Goal: Task Accomplishment & Management: Manage account settings

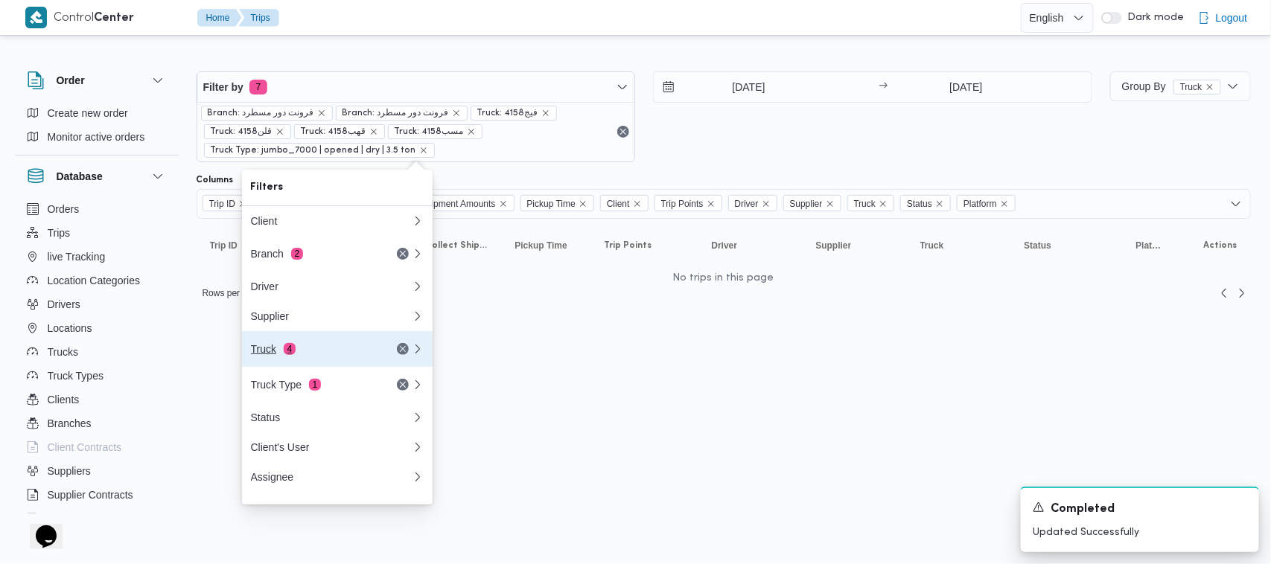
click at [314, 350] on div "Truck 4" at bounding box center [313, 349] width 125 height 12
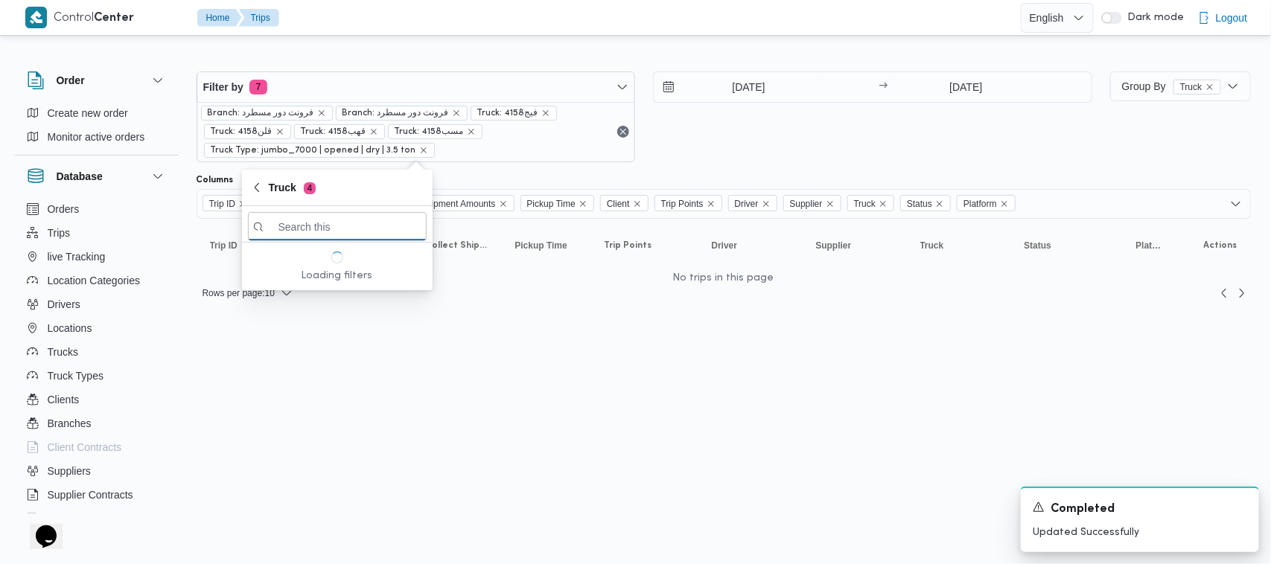
paste input "4796"
type input "4796"
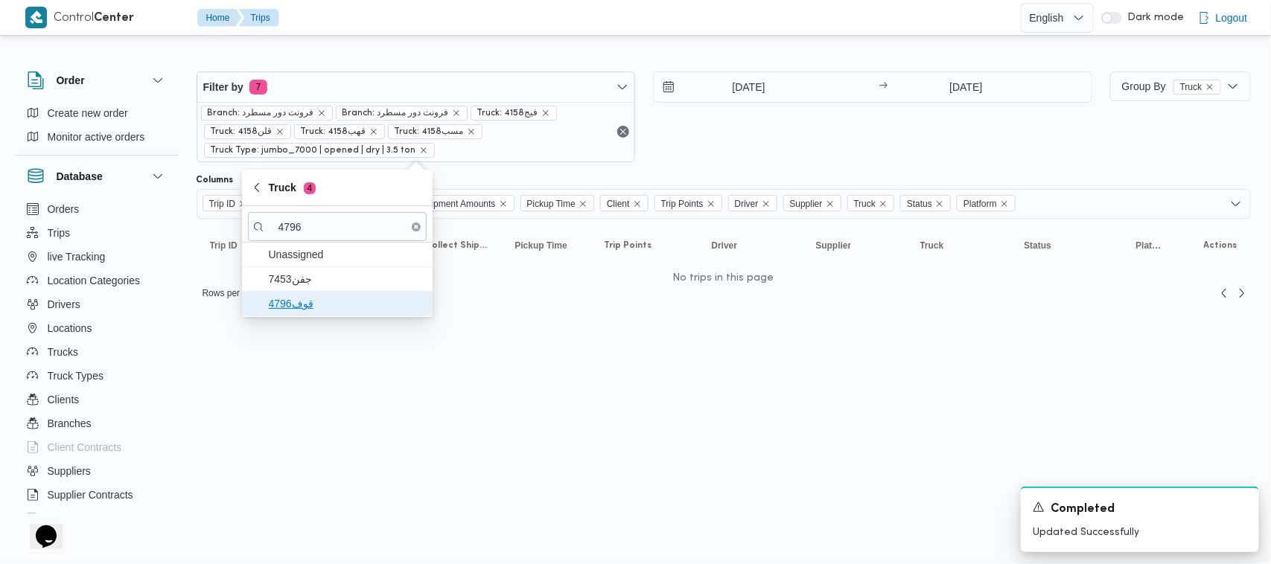
click at [298, 296] on span "قوف4796" at bounding box center [346, 304] width 155 height 18
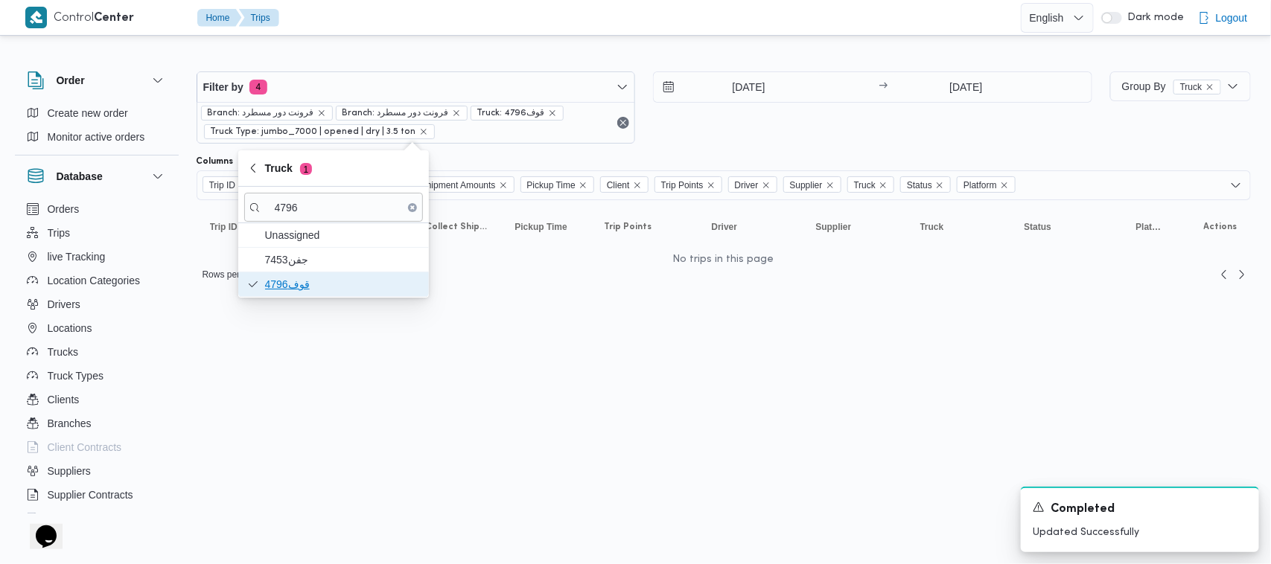
click at [313, 281] on span "قوف4796" at bounding box center [342, 284] width 155 height 18
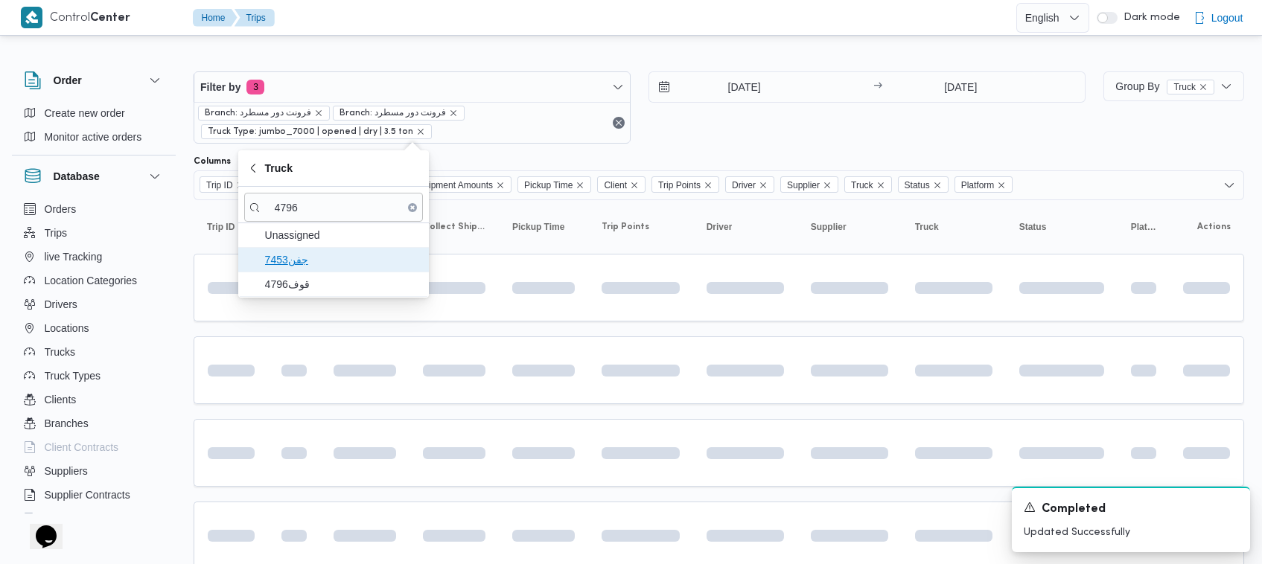
click at [310, 259] on span "7453جفن" at bounding box center [342, 260] width 155 height 18
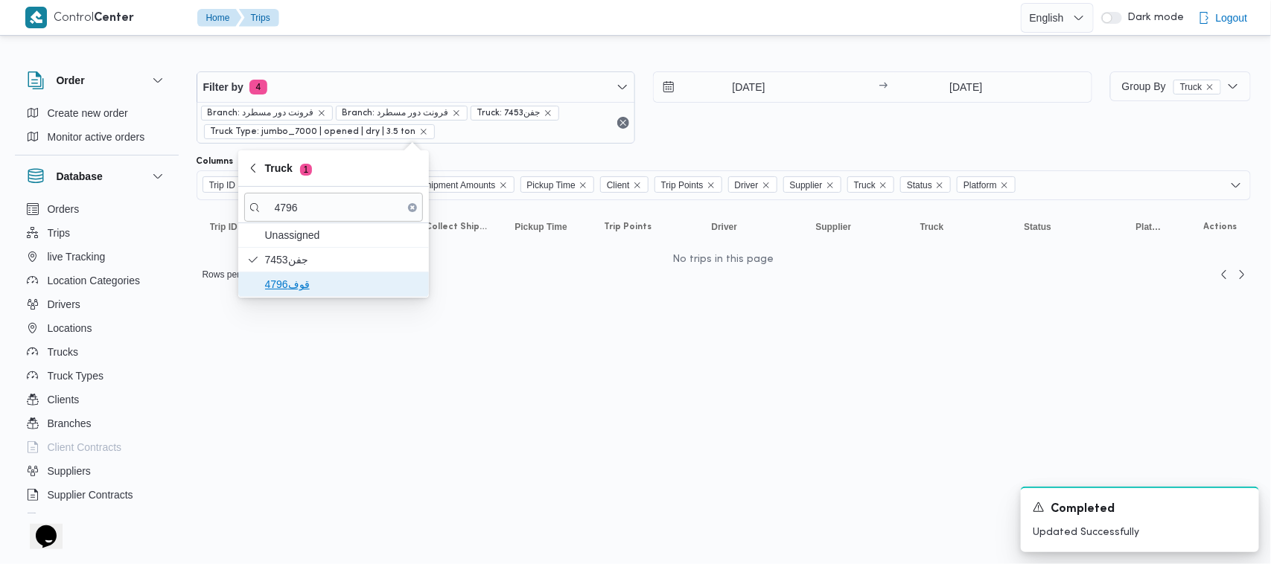
click at [314, 284] on span "قوف4796" at bounding box center [342, 284] width 155 height 18
click at [493, 359] on html "Control Center Home Trips English عربي Dark mode Logout Order Create new order …" at bounding box center [635, 282] width 1271 height 564
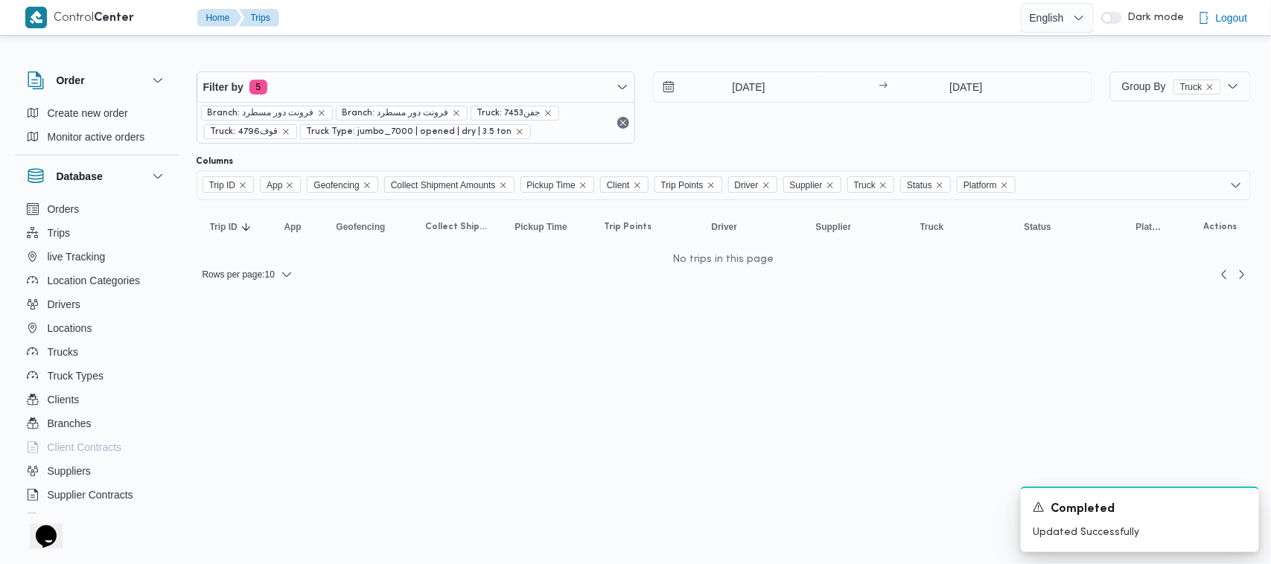
click at [787, 337] on html "Control Center Home Trips English عربي Dark mode Logout Order Create new order …" at bounding box center [635, 282] width 1271 height 564
click at [844, 384] on html "Control Center Home Trips English عربي Dark mode Logout Order Create new order …" at bounding box center [635, 282] width 1271 height 564
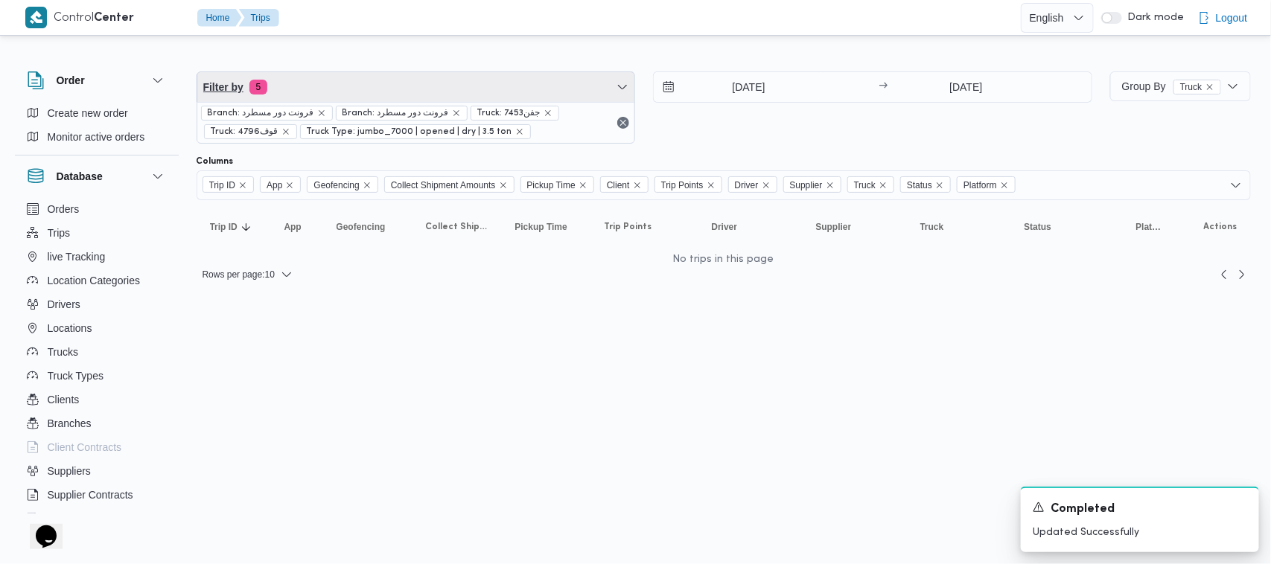
click at [433, 95] on span "Filter by 5" at bounding box center [416, 87] width 438 height 30
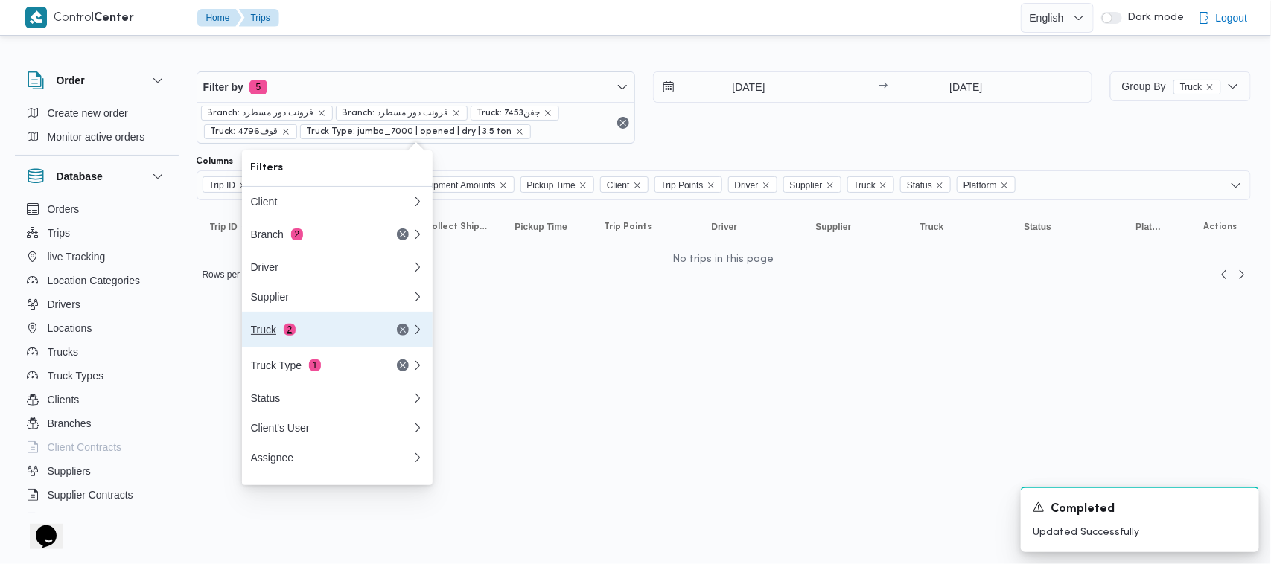
click at [315, 347] on button "Truck 2" at bounding box center [337, 330] width 191 height 36
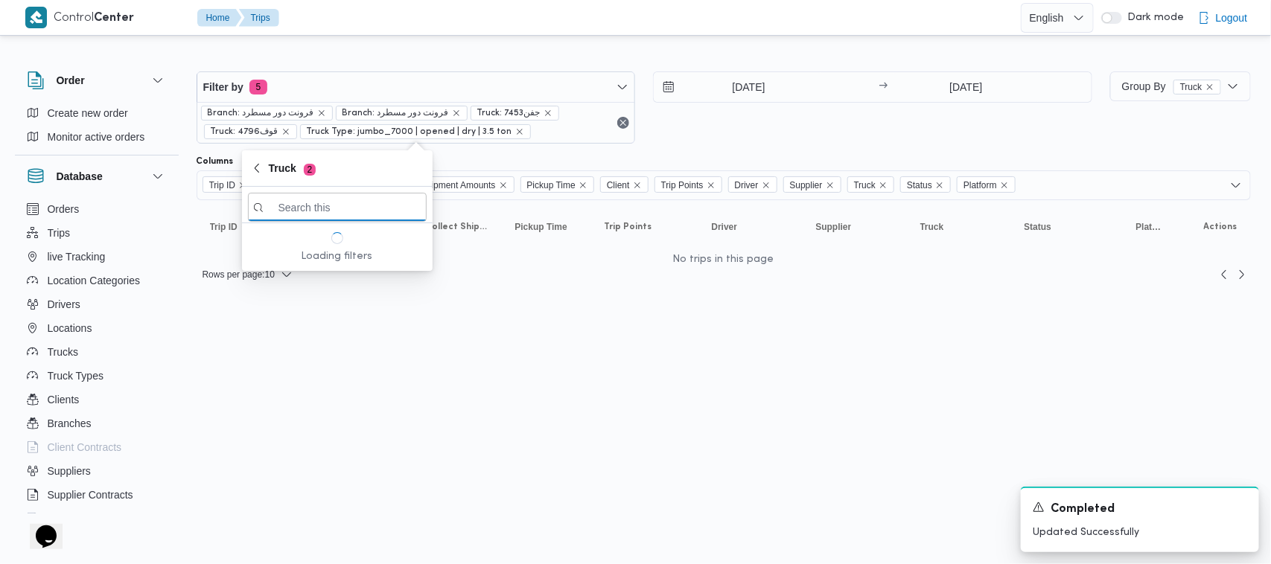
paste input "8418"
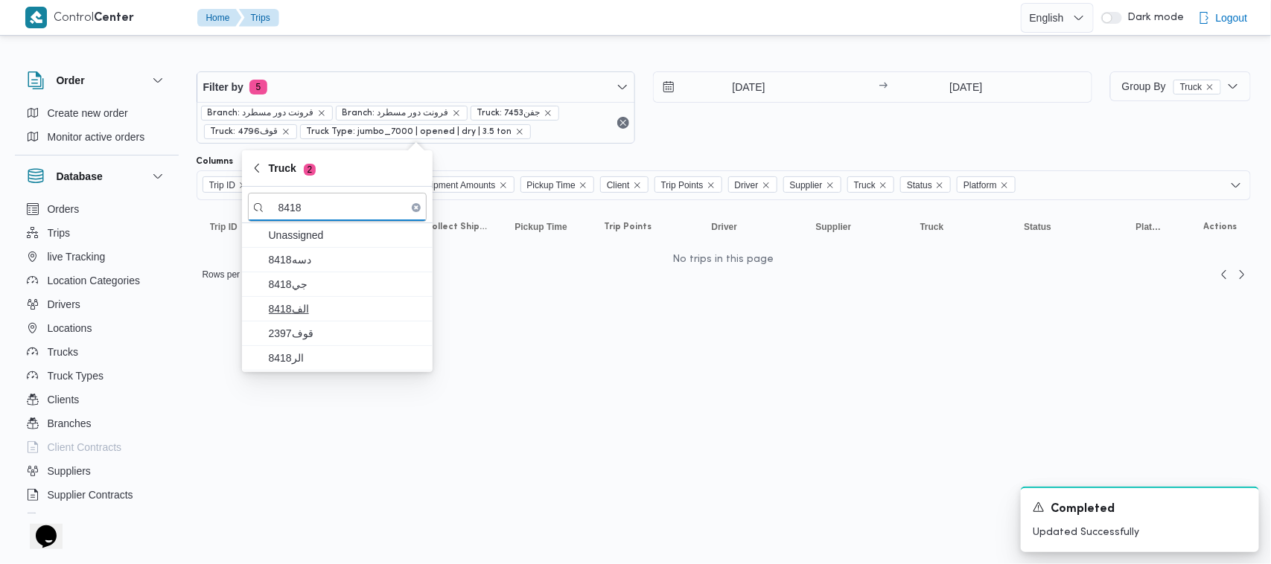
type input "8418"
click at [313, 307] on span "الف8418" at bounding box center [346, 309] width 155 height 18
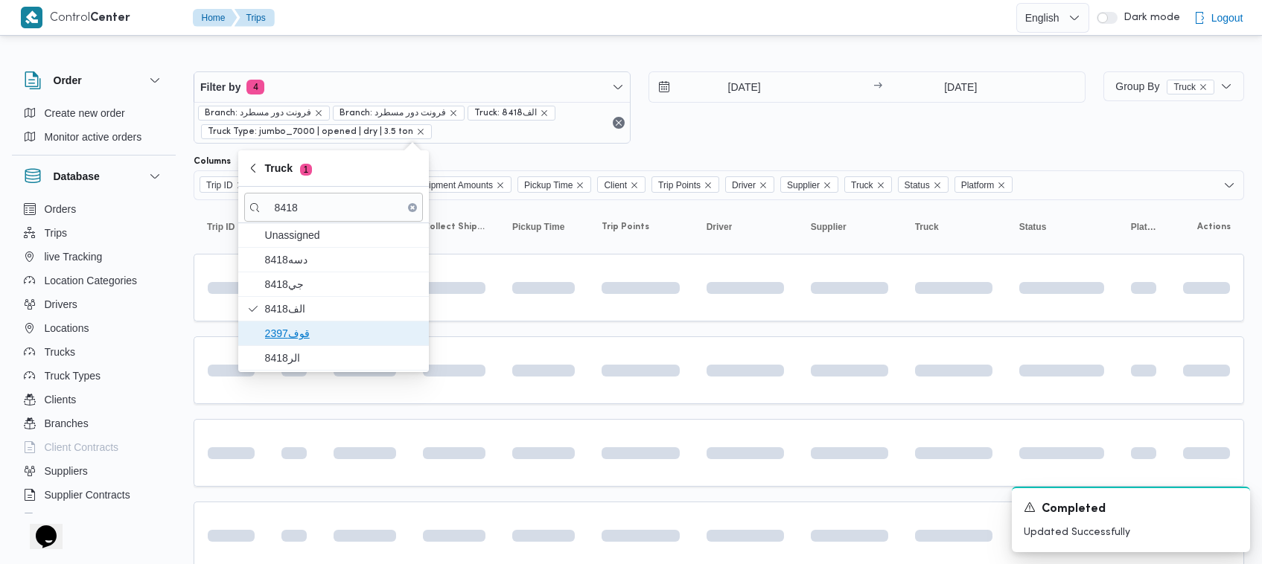
click at [305, 331] on span "قوف2397" at bounding box center [342, 334] width 155 height 18
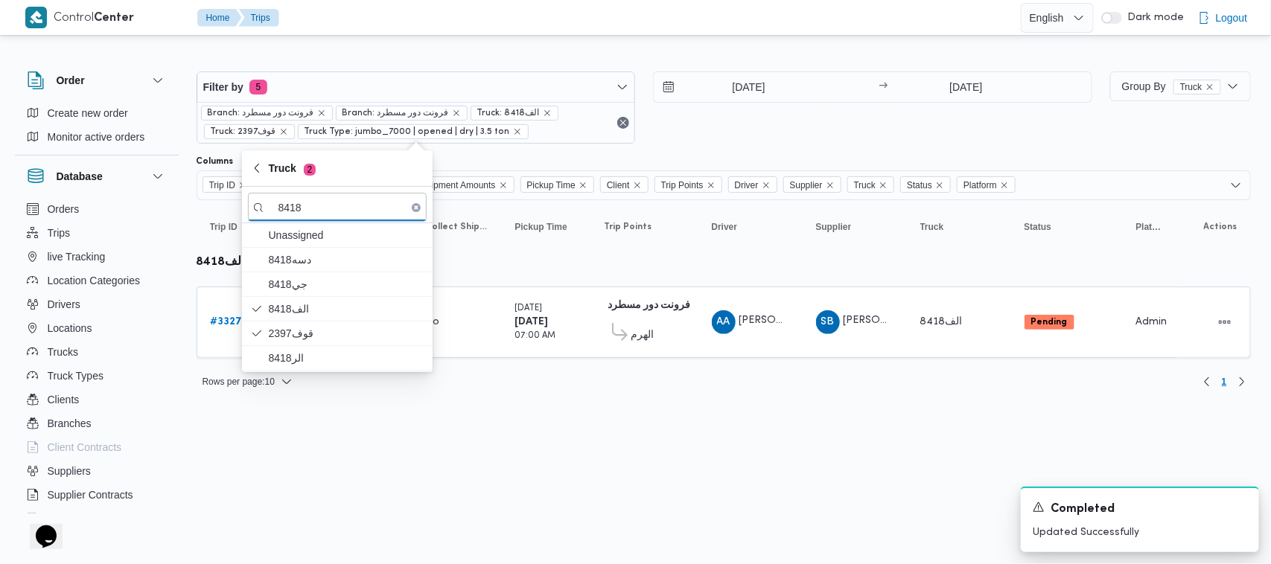
click at [436, 460] on html "Control Center Home Trips English عربي Dark mode Logout Order Create new order …" at bounding box center [635, 282] width 1271 height 564
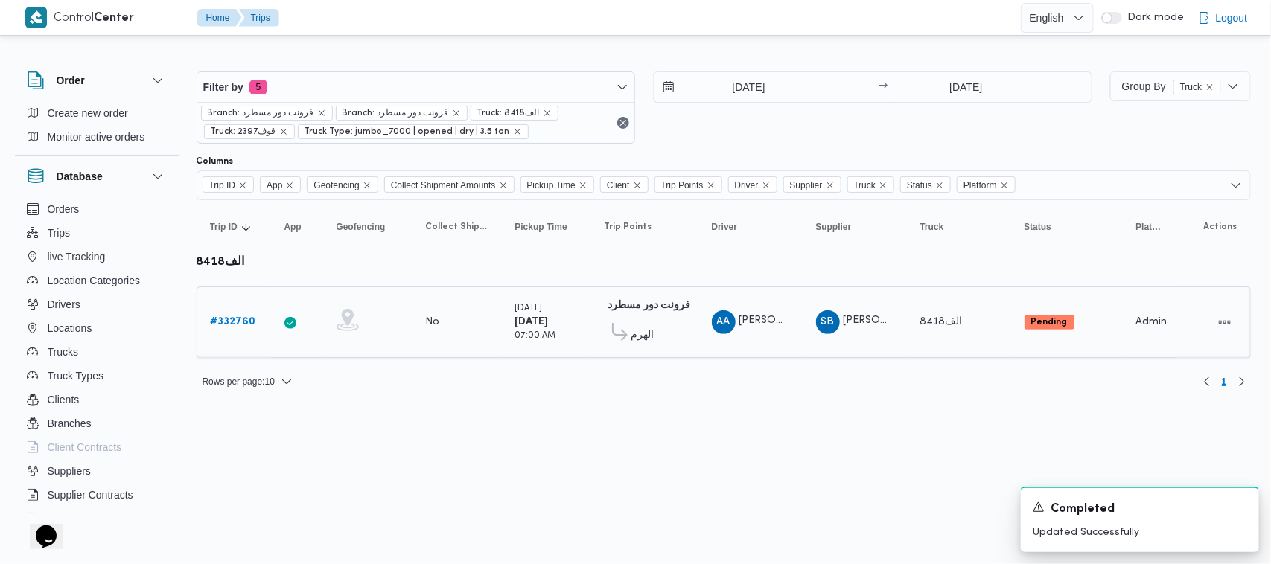
click at [239, 317] on b "# 332760" at bounding box center [233, 322] width 45 height 10
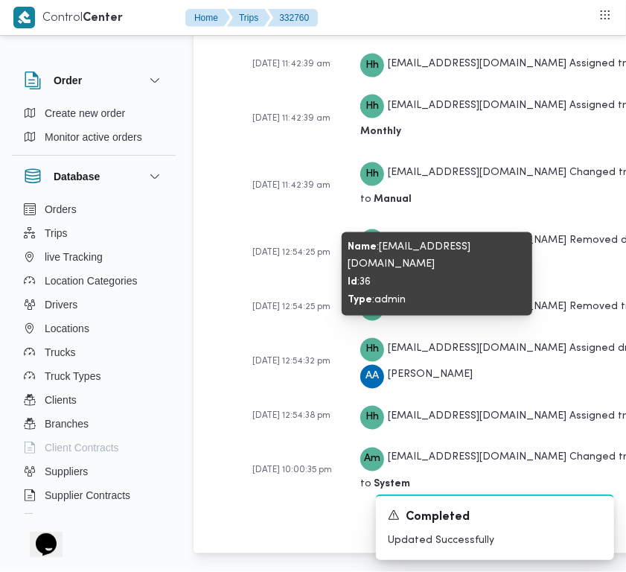
scroll to position [2947, 0]
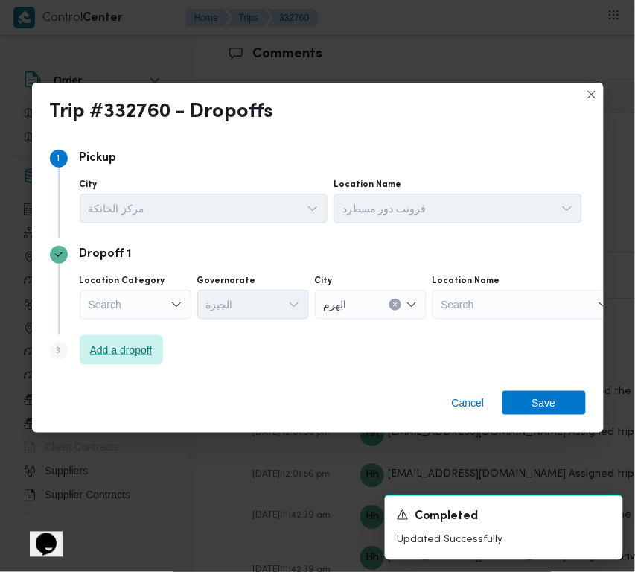
click at [101, 357] on span "Add a dropoff" at bounding box center [121, 350] width 63 height 18
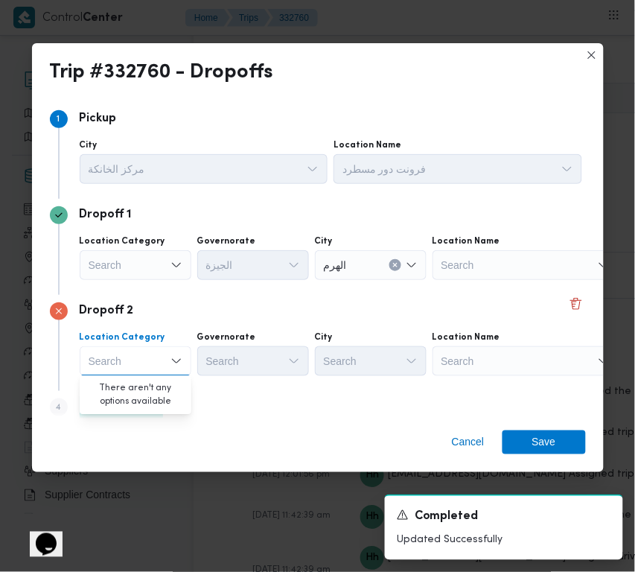
click at [519, 342] on div "Location Name Search" at bounding box center [526, 353] width 186 height 45
click at [515, 363] on div "Search" at bounding box center [526, 361] width 186 height 30
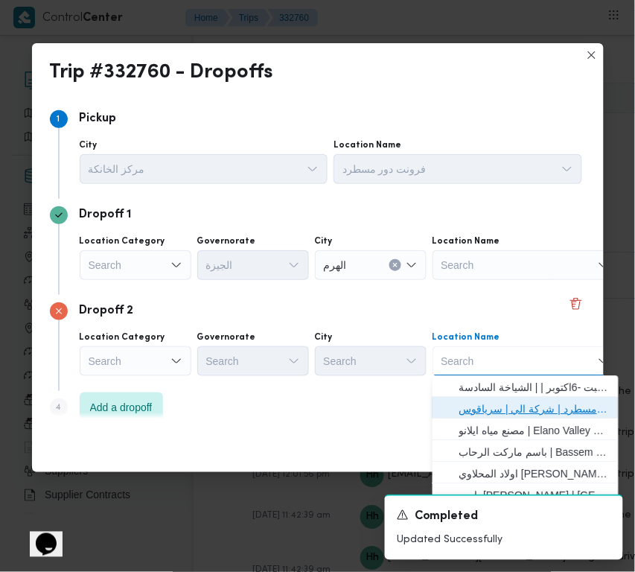
click at [493, 409] on span "فرونت دور مسطرد | شركة الي | سرياقوس" at bounding box center [534, 410] width 150 height 18
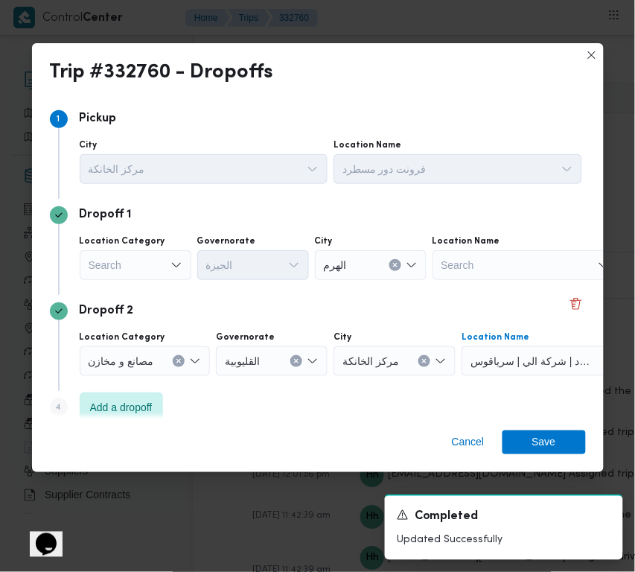
click at [168, 267] on div "Search" at bounding box center [136, 265] width 112 height 30
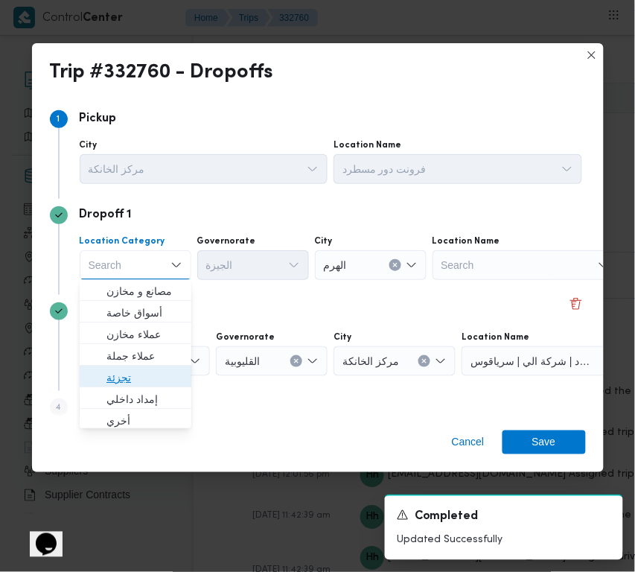
click at [124, 377] on span "تجزئة" at bounding box center [144, 378] width 76 height 18
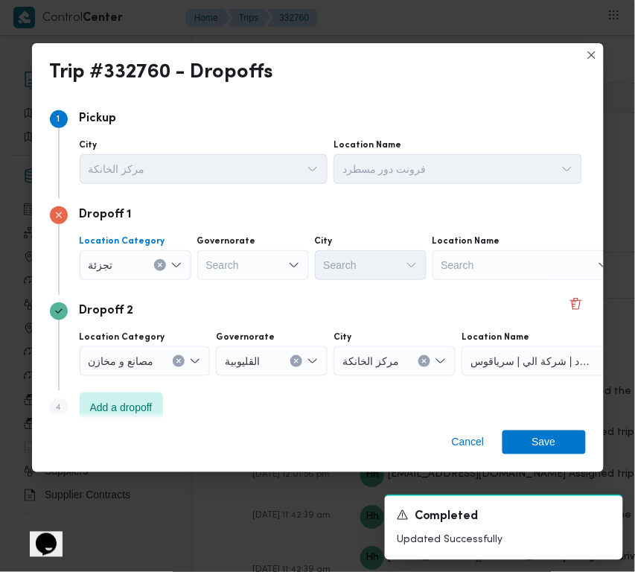
click at [236, 279] on div "Search" at bounding box center [253, 265] width 112 height 30
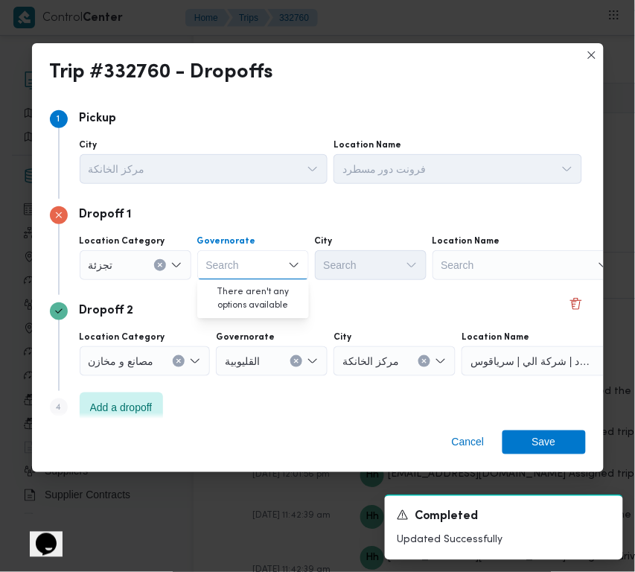
paste input "[GEOGRAPHIC_DATA]"
type input "[GEOGRAPHIC_DATA]"
click at [239, 254] on div "[GEOGRAPHIC_DATA] [GEOGRAPHIC_DATA]" at bounding box center [253, 265] width 112 height 30
click at [249, 290] on span "[GEOGRAPHIC_DATA]" at bounding box center [262, 292] width 76 height 18
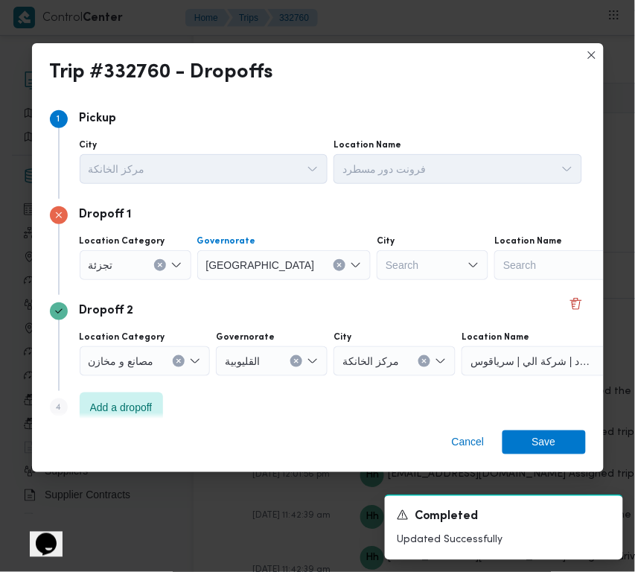
click at [377, 262] on div "Search" at bounding box center [433, 265] width 112 height 30
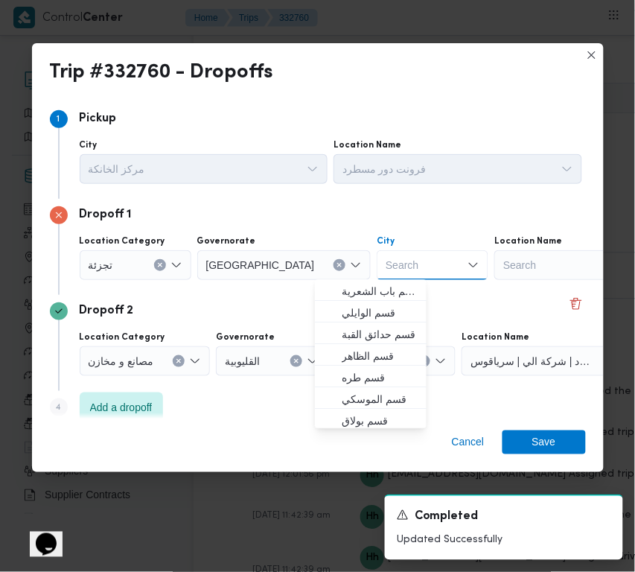
paste input "[GEOGRAPHIC_DATA]"
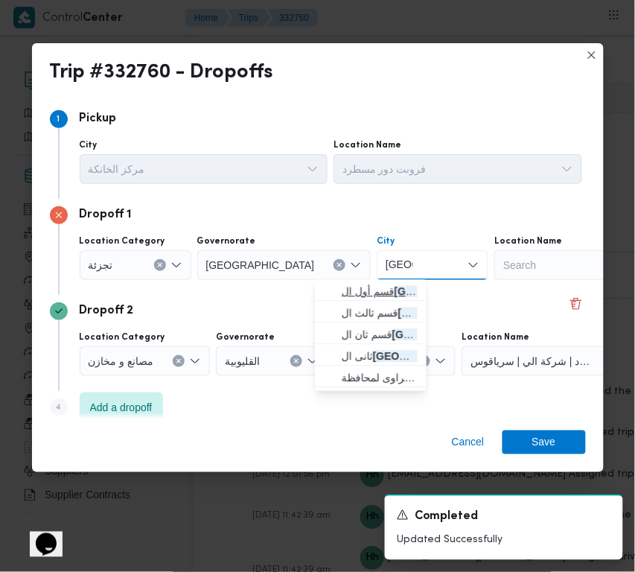
type input "[GEOGRAPHIC_DATA]"
click at [330, 291] on icon "button" at bounding box center [330, 292] width 12 height 12
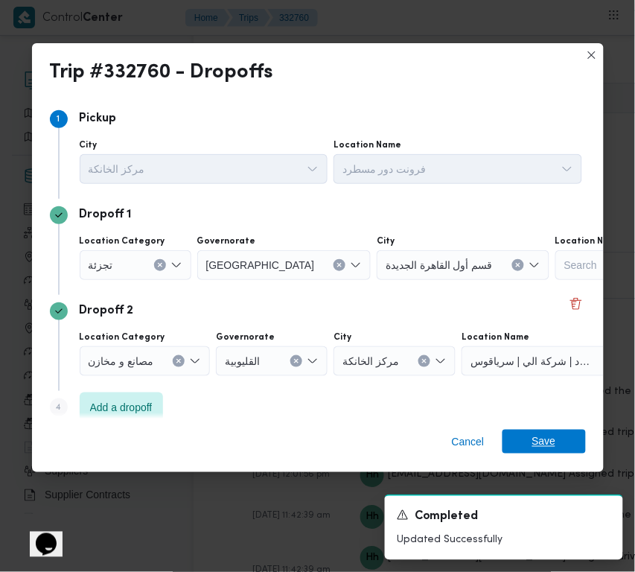
click at [557, 438] on span "Save" at bounding box center [544, 442] width 83 height 24
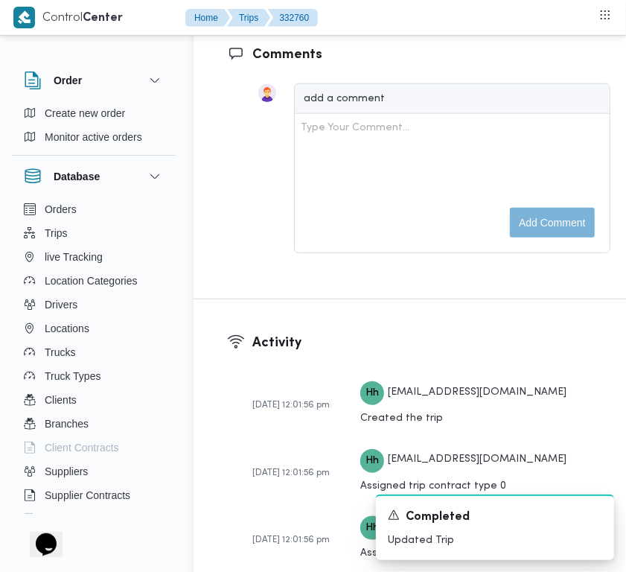
drag, startPoint x: 549, startPoint y: 202, endPoint x: 470, endPoint y: 254, distance: 94.6
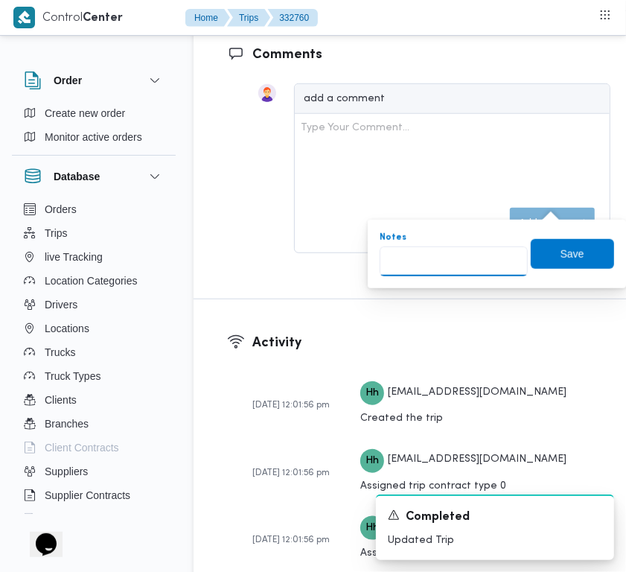
click at [450, 263] on input "Notes" at bounding box center [454, 261] width 148 height 30
paste input "تجمع"
type input "تجمع"
click at [561, 251] on span "Save" at bounding box center [573, 253] width 24 height 18
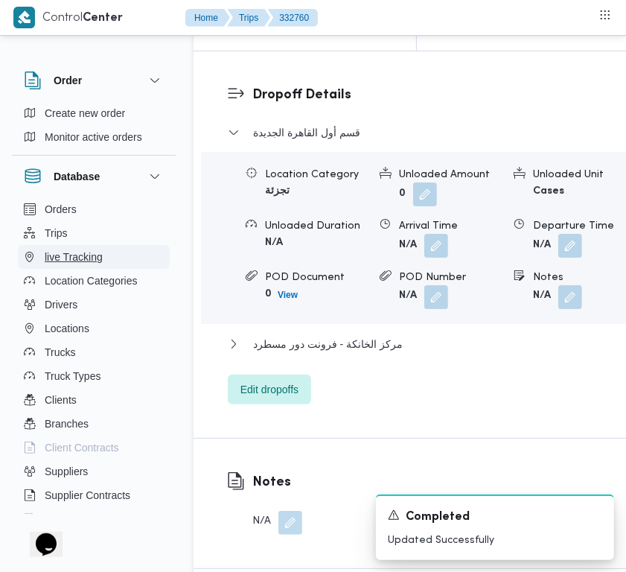
scroll to position [2464, 0]
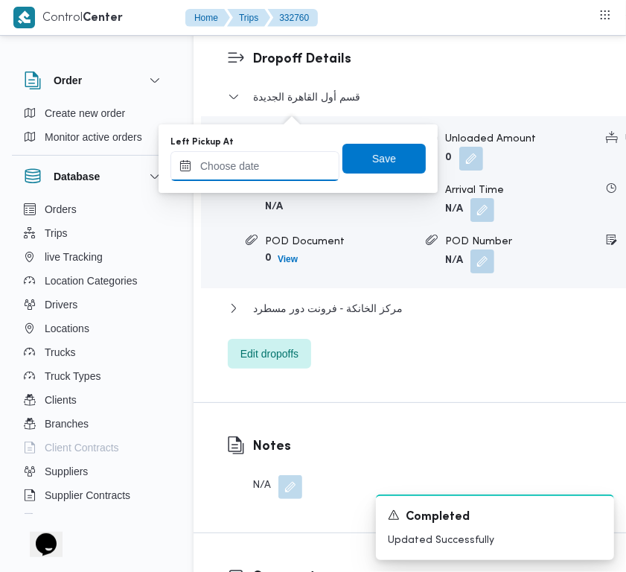
click at [289, 166] on input "Left Pickup At" at bounding box center [254, 166] width 169 height 30
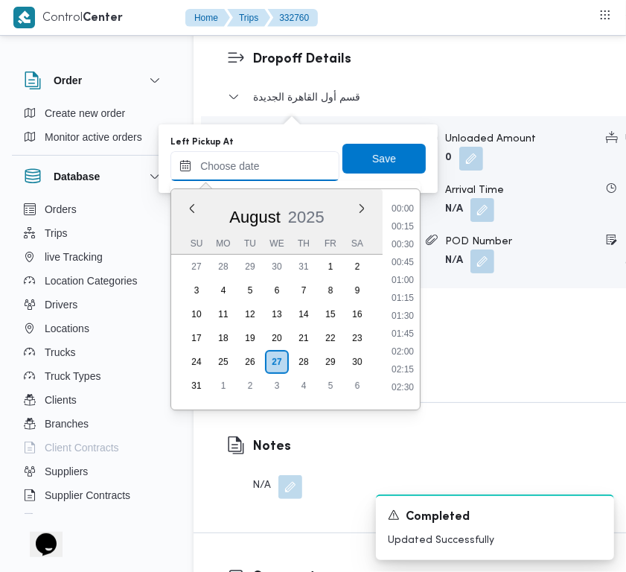
scroll to position [809, 0]
click at [411, 310] on li "12:45" at bounding box center [403, 310] width 34 height 15
type input "27/08/2025 12:45"
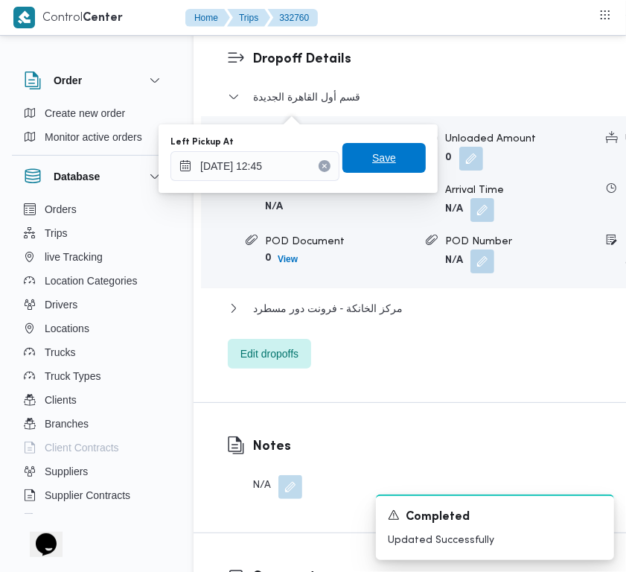
click at [363, 170] on span "Save" at bounding box center [383, 158] width 83 height 30
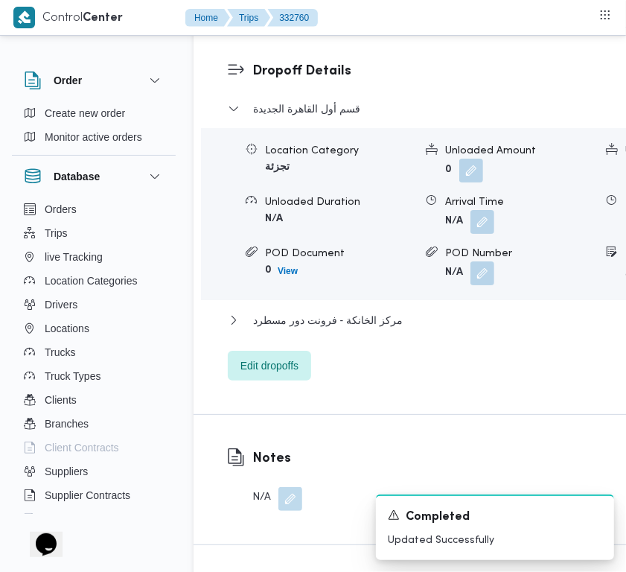
click at [296, 35] on nav "Home Trips 332760" at bounding box center [251, 19] width 133 height 38
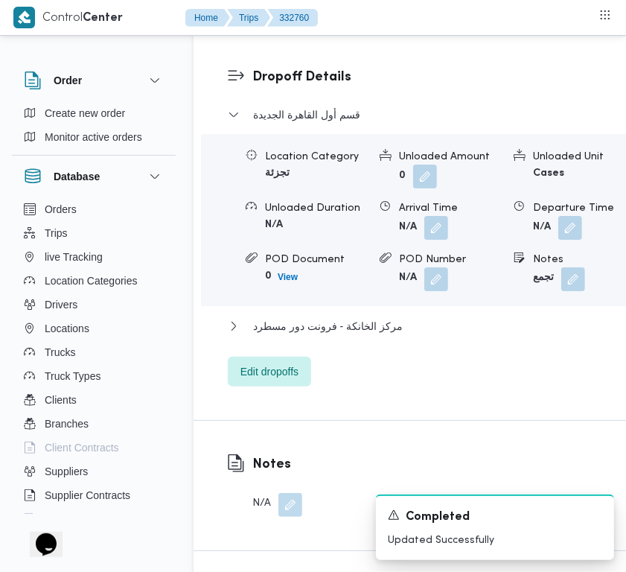
click at [296, 36] on nav "Home Trips 332760" at bounding box center [251, 19] width 133 height 38
click at [291, 35] on nav "Home Trips 332760" at bounding box center [251, 19] width 133 height 38
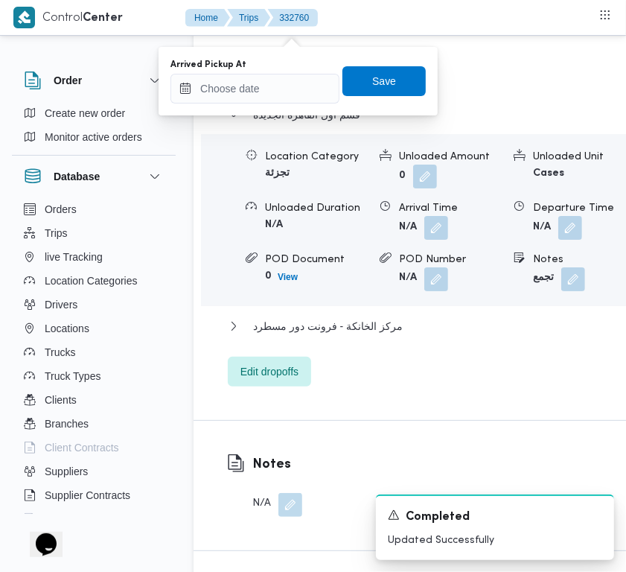
click at [296, 104] on div "Arrived Pickup At Save" at bounding box center [298, 81] width 258 height 48
click at [298, 97] on input "Arrived Pickup At" at bounding box center [254, 89] width 169 height 30
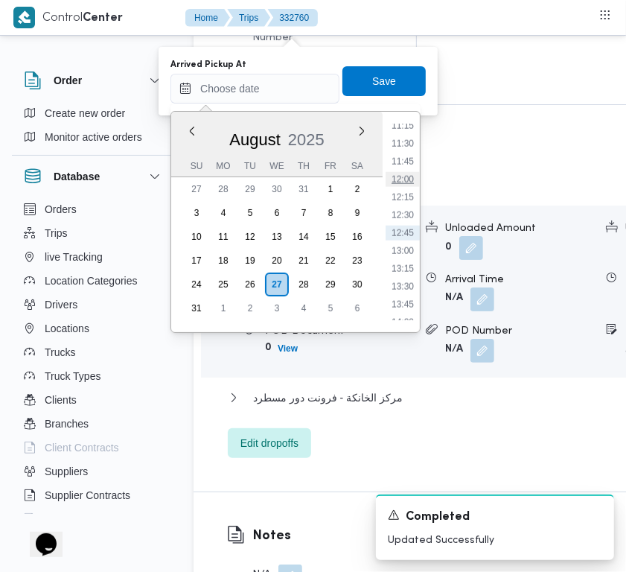
click at [412, 172] on li "12:00" at bounding box center [403, 179] width 34 height 15
type input "27/08/2025 12:00"
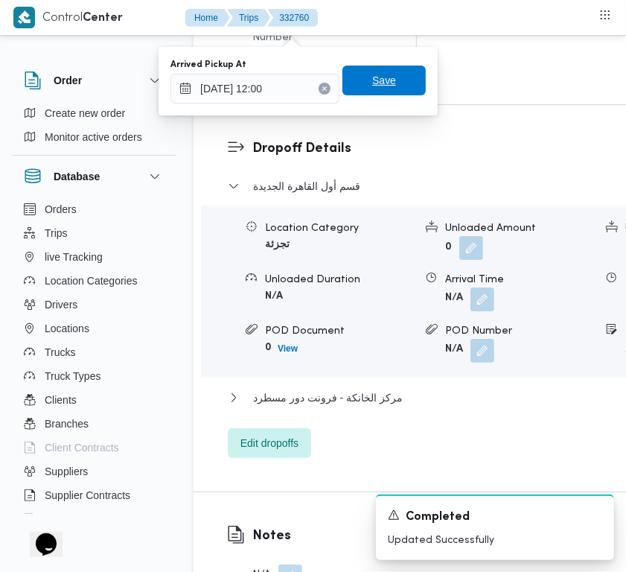
click at [377, 82] on span "Save" at bounding box center [384, 80] width 24 height 18
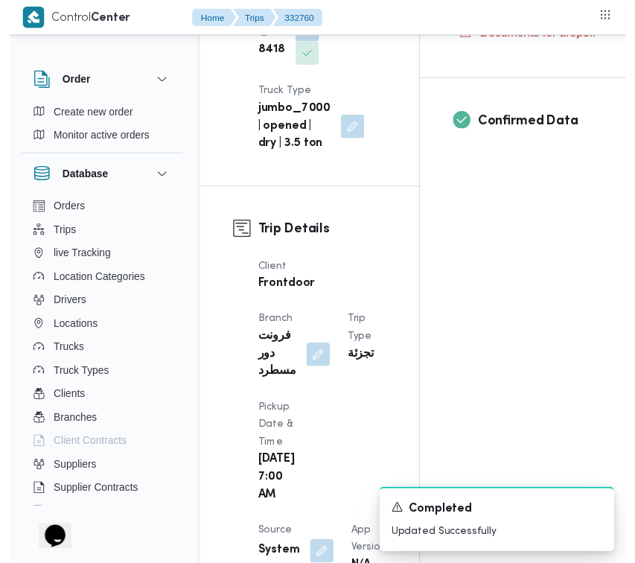
scroll to position [0, 0]
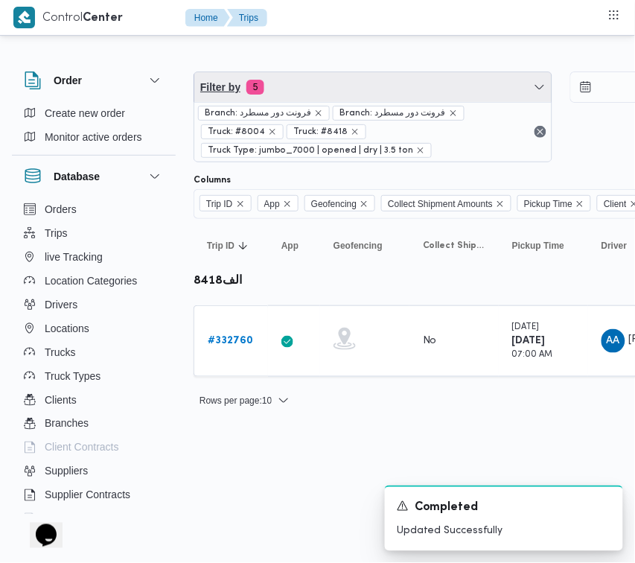
click at [319, 80] on span "Filter by 5" at bounding box center [372, 87] width 357 height 30
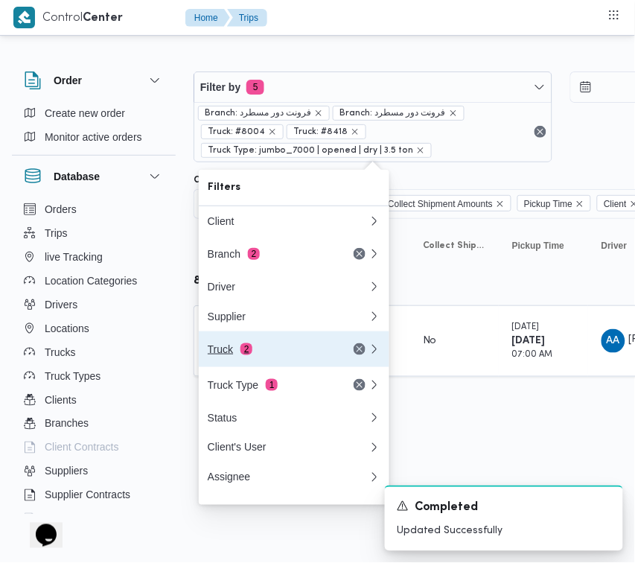
click at [278, 354] on div "Truck 2" at bounding box center [270, 349] width 125 height 12
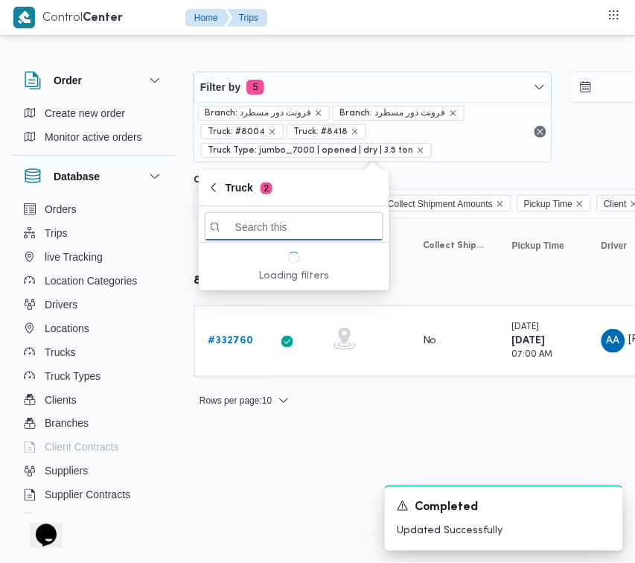
paste input "2694"
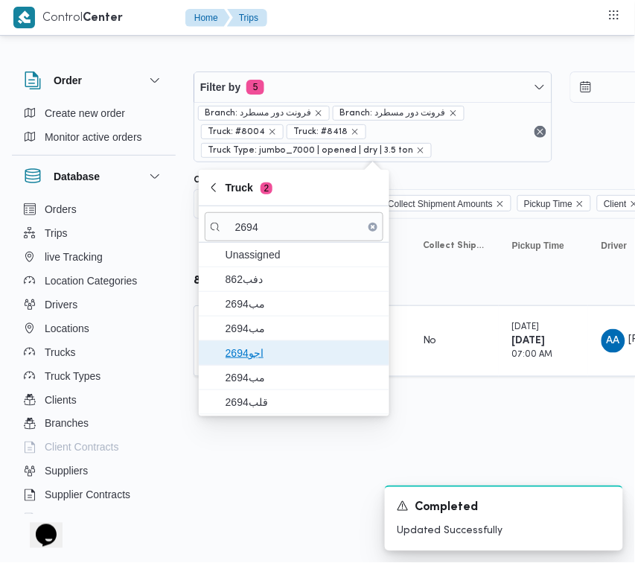
click at [269, 360] on span "اجو2694" at bounding box center [303, 353] width 155 height 18
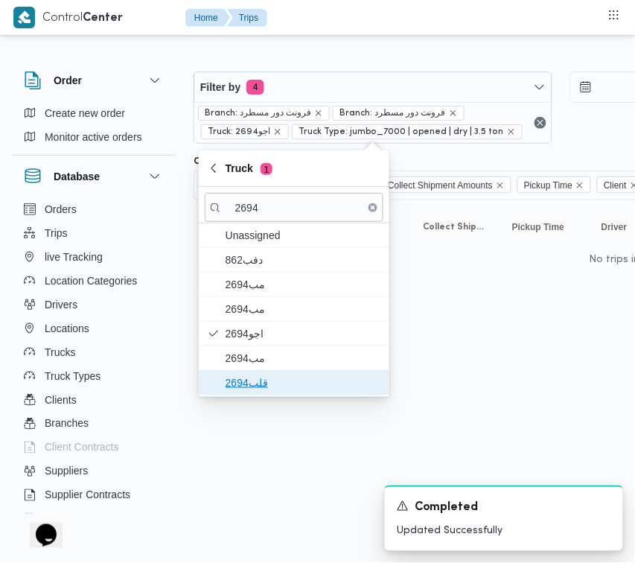
click at [265, 393] on span "قلب2694" at bounding box center [294, 383] width 179 height 24
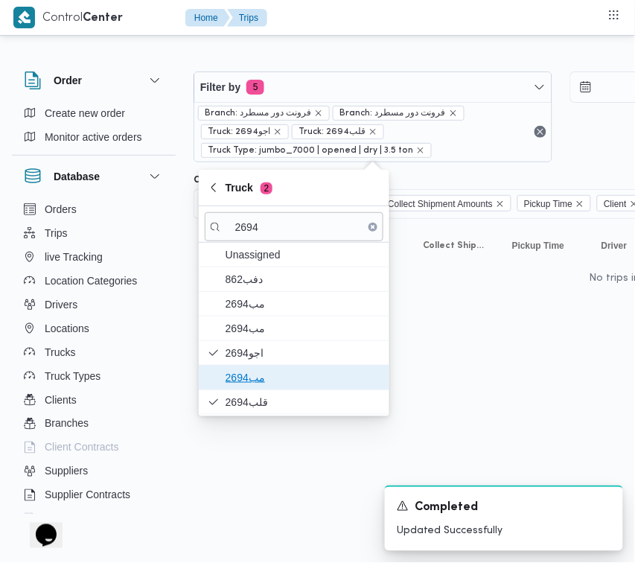
click at [261, 377] on span "مب2694" at bounding box center [303, 378] width 155 height 18
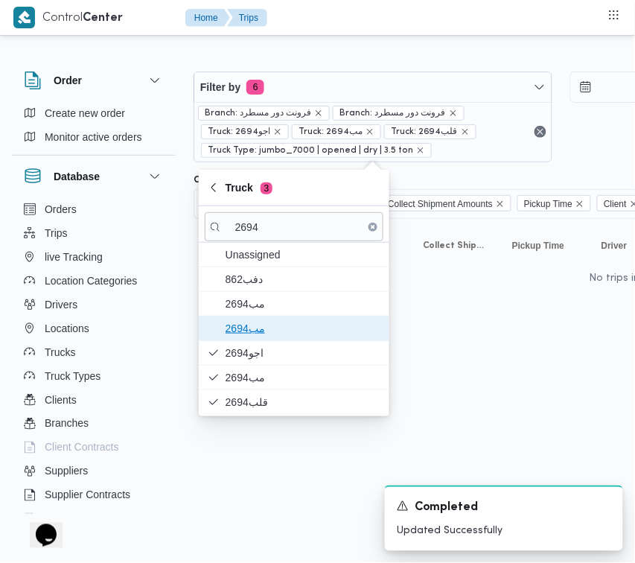
click at [255, 331] on span "مب2694" at bounding box center [303, 328] width 155 height 18
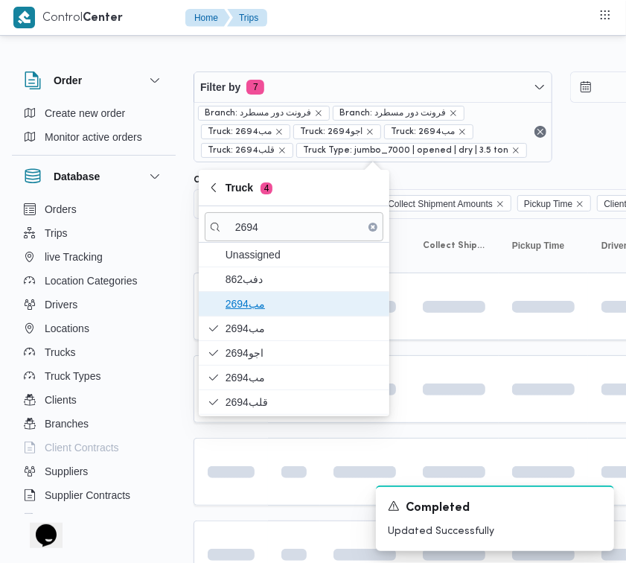
click at [255, 314] on span "مب2694" at bounding box center [294, 304] width 179 height 24
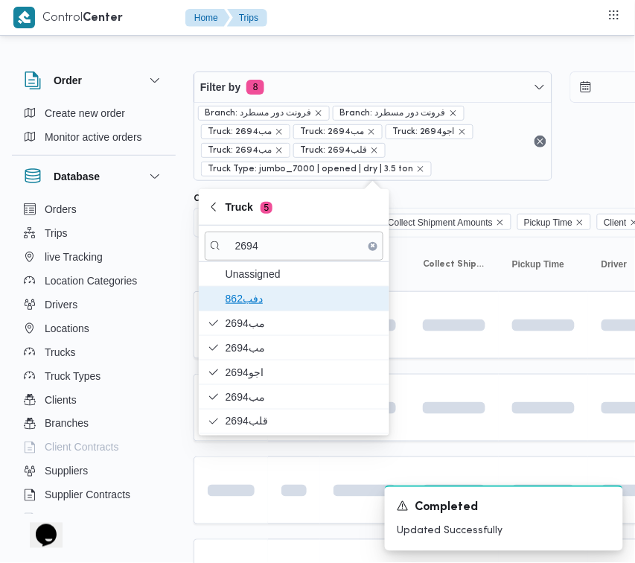
click at [248, 294] on span "دفب862" at bounding box center [303, 299] width 155 height 18
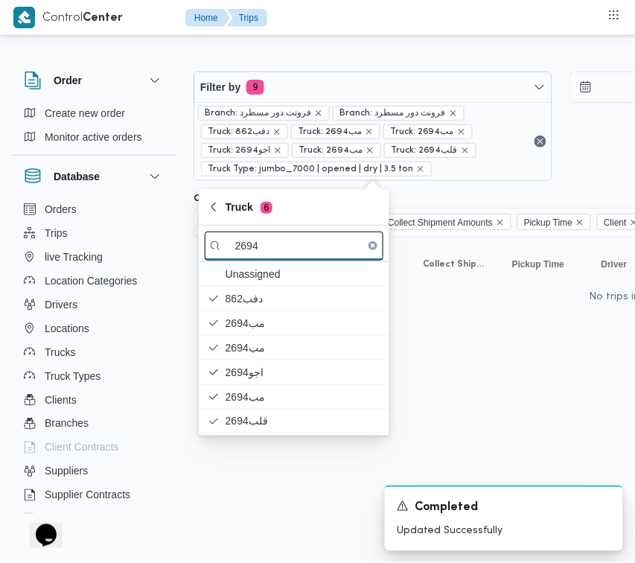
click at [258, 242] on input "2694" at bounding box center [294, 246] width 179 height 29
paste input "1951"
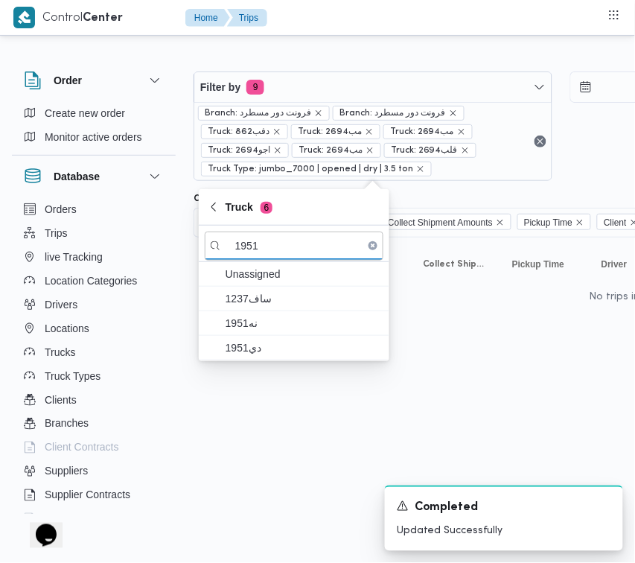
type input "1951"
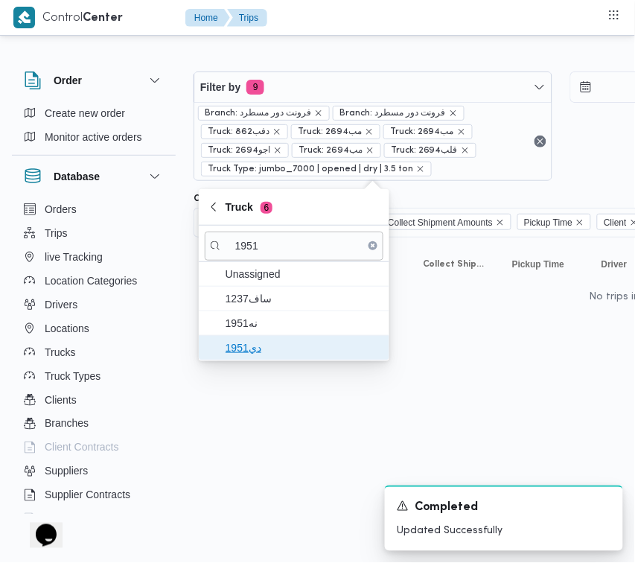
click at [266, 342] on span "دي1951" at bounding box center [303, 348] width 155 height 18
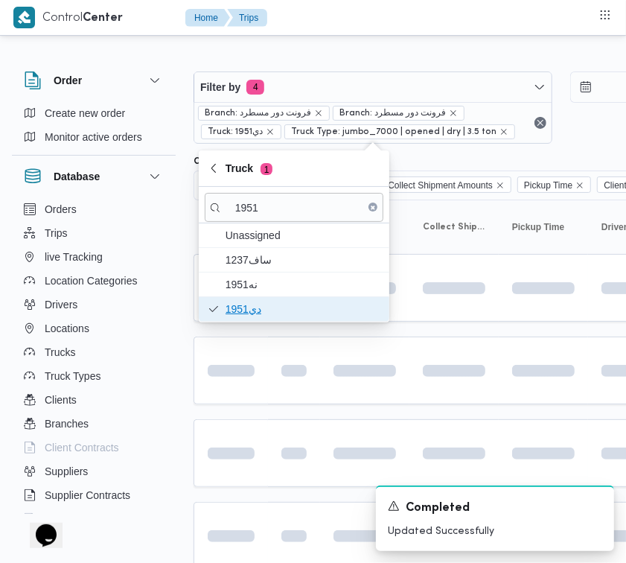
click at [265, 321] on span "دي1951" at bounding box center [294, 309] width 179 height 24
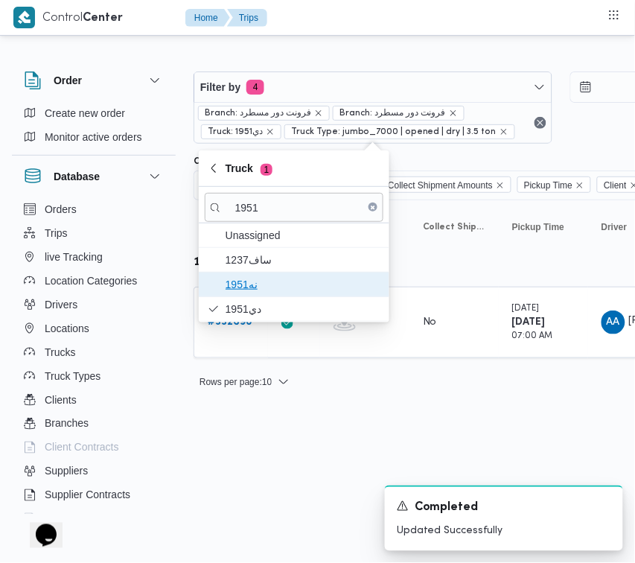
click at [253, 293] on span "نه1951" at bounding box center [303, 284] width 155 height 18
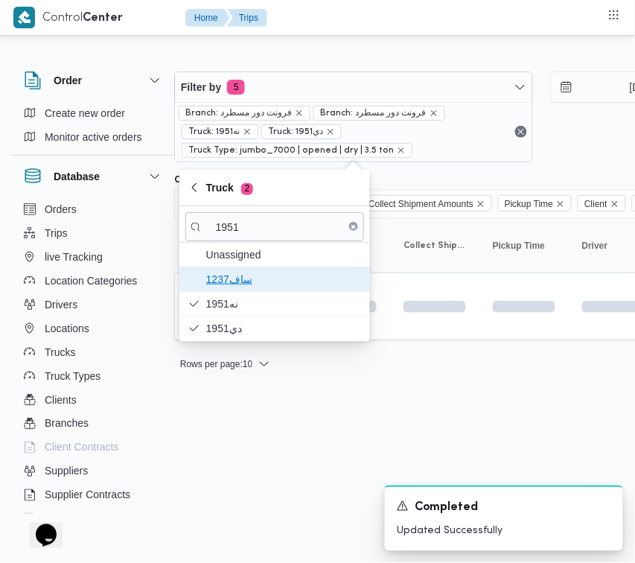
scroll to position [0, 37]
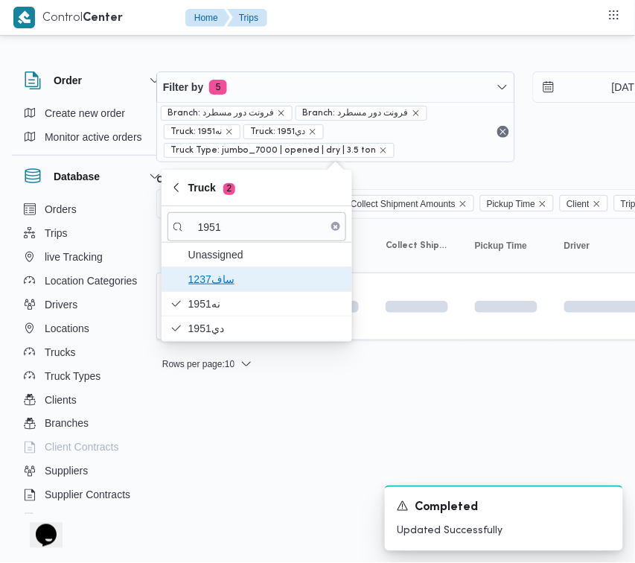
click at [252, 278] on span "1237ساف" at bounding box center [265, 279] width 155 height 18
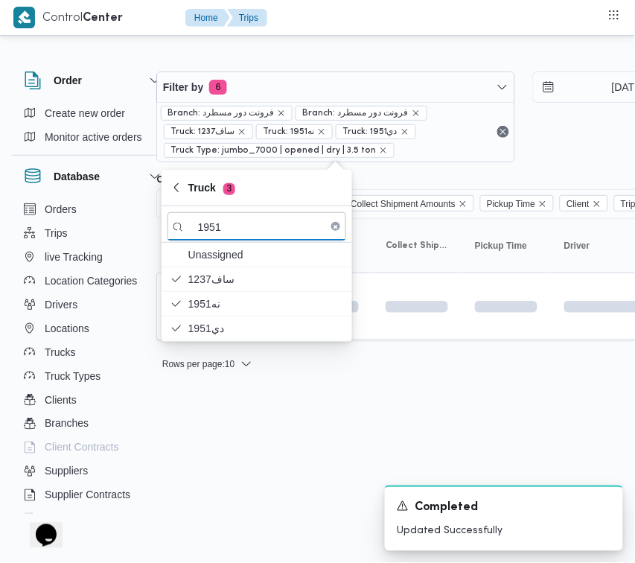
click at [212, 462] on html "Control Center Home Trips Order Create new order Monitor active orders Database…" at bounding box center [280, 281] width 635 height 563
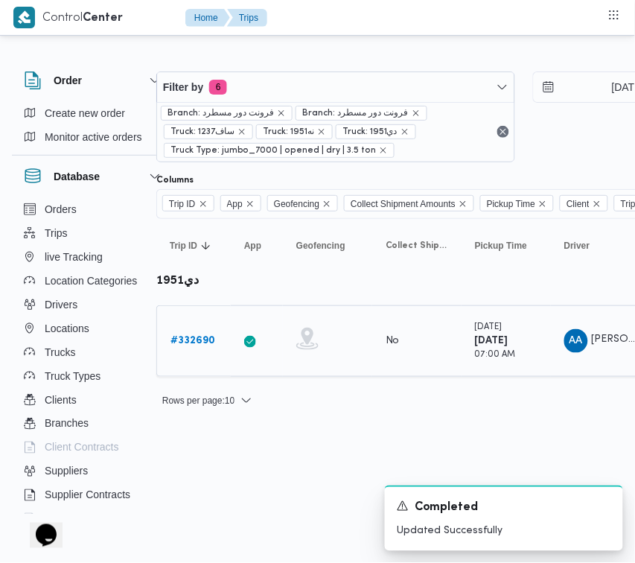
click at [190, 336] on b "# 332690" at bounding box center [192, 341] width 45 height 10
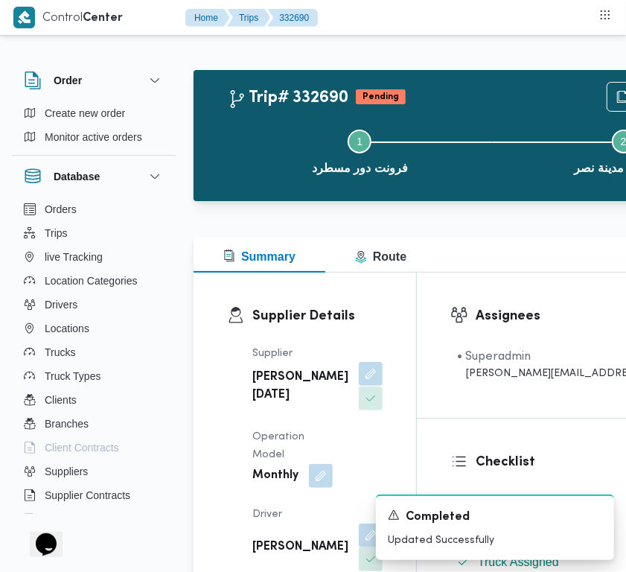
click at [359, 386] on button "button" at bounding box center [371, 374] width 24 height 24
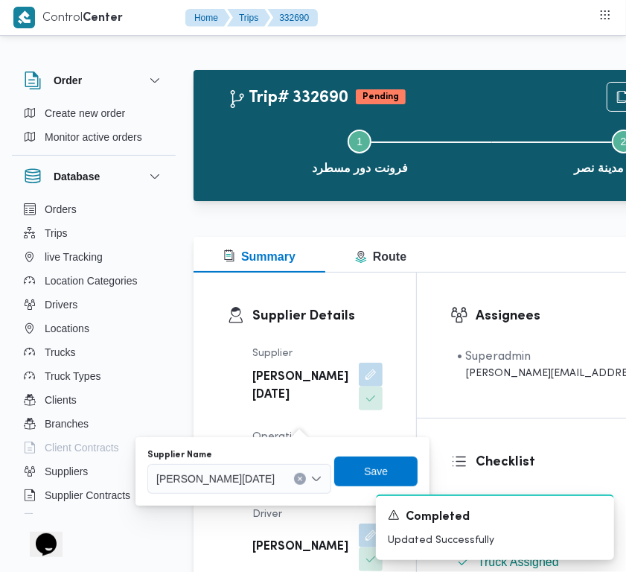
click at [267, 467] on div "[PERSON_NAME][DATE]" at bounding box center [239, 479] width 184 height 30
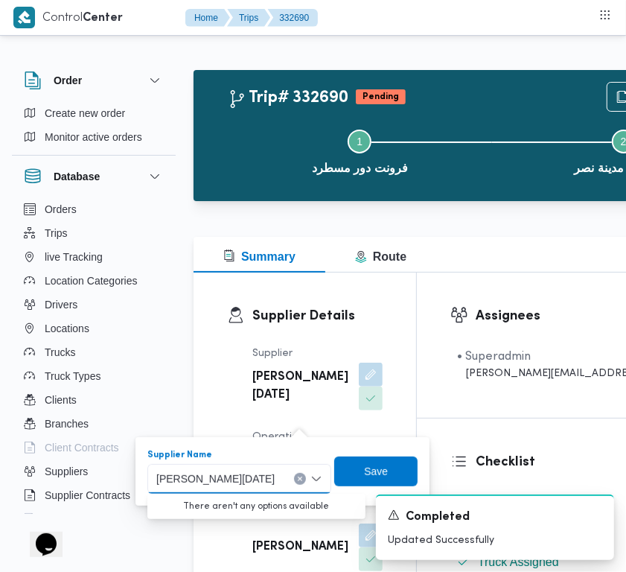
paste input "محمد ناصر كامل"
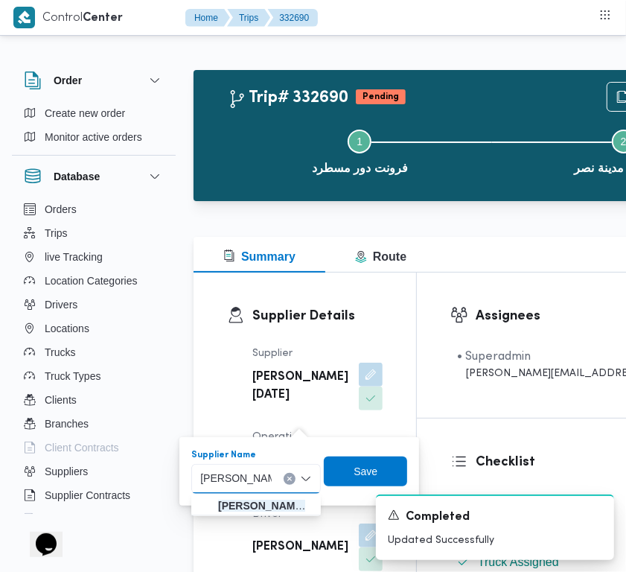
type input "محمد ناصر كامل"
click at [277, 478] on div "محمد ناصر كامل محمد ناصر كامل" at bounding box center [256, 479] width 130 height 30
click at [277, 497] on span "محمد ناصر كامل عباس" at bounding box center [265, 506] width 94 height 18
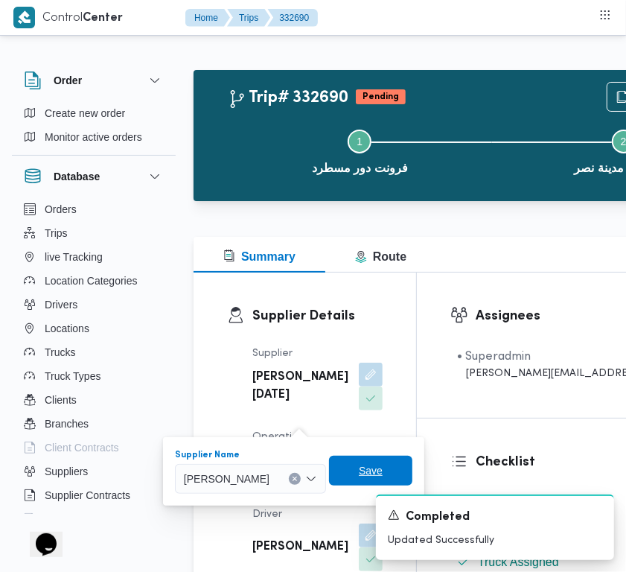
click at [358, 473] on span "Save" at bounding box center [370, 471] width 83 height 30
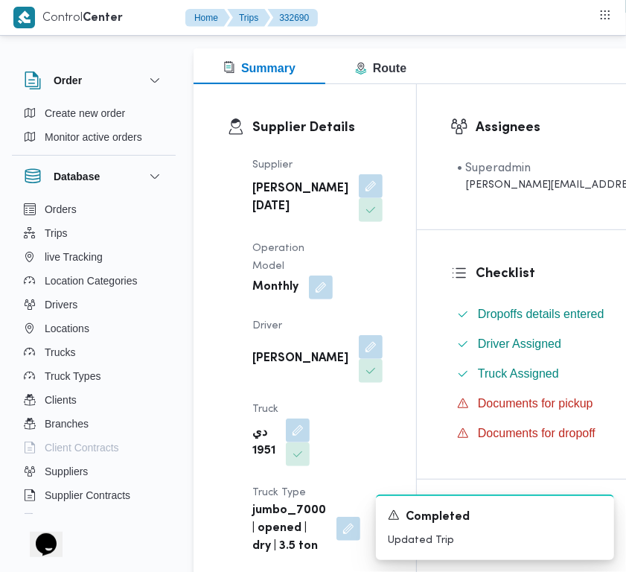
scroll to position [249, 0]
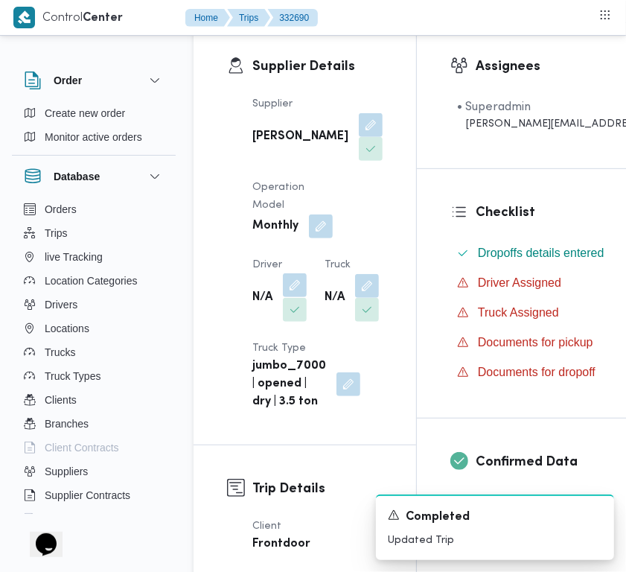
click at [296, 297] on button "button" at bounding box center [295, 285] width 24 height 24
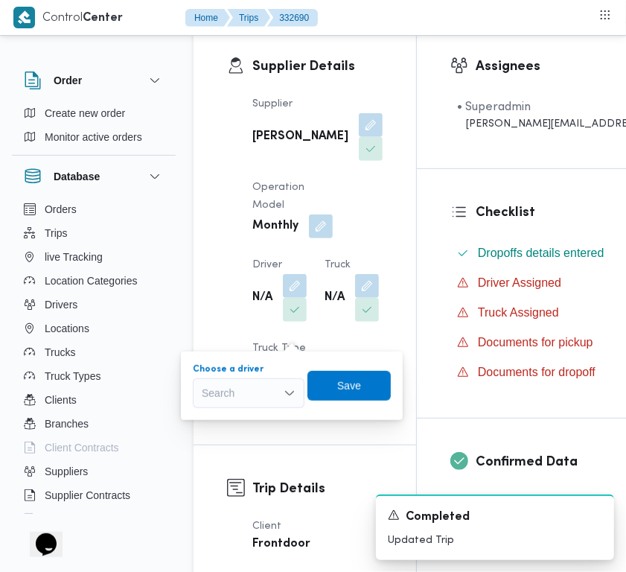
click at [261, 402] on div "Search" at bounding box center [249, 393] width 112 height 30
paste input "محمد حسن"
type input "محمد حسن"
click at [258, 395] on div "محمد حسن محمد حسن" at bounding box center [249, 393] width 112 height 30
click at [274, 423] on span "محمد حسن عبدالدايم سعيد" at bounding box center [258, 420] width 76 height 18
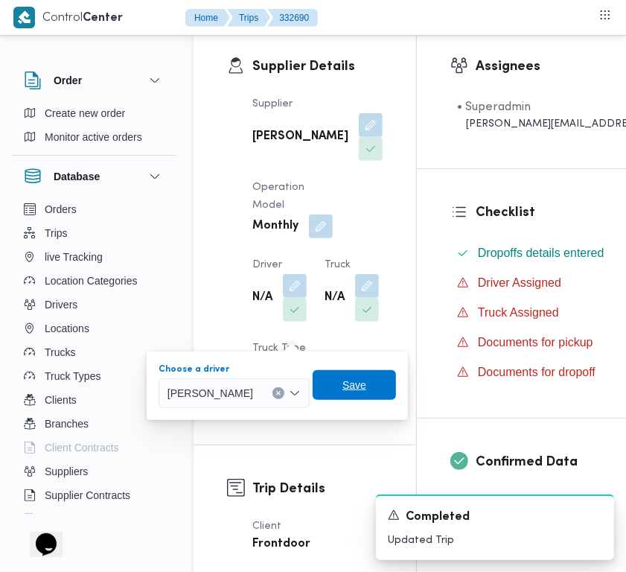
click at [396, 383] on span "Save" at bounding box center [354, 385] width 83 height 30
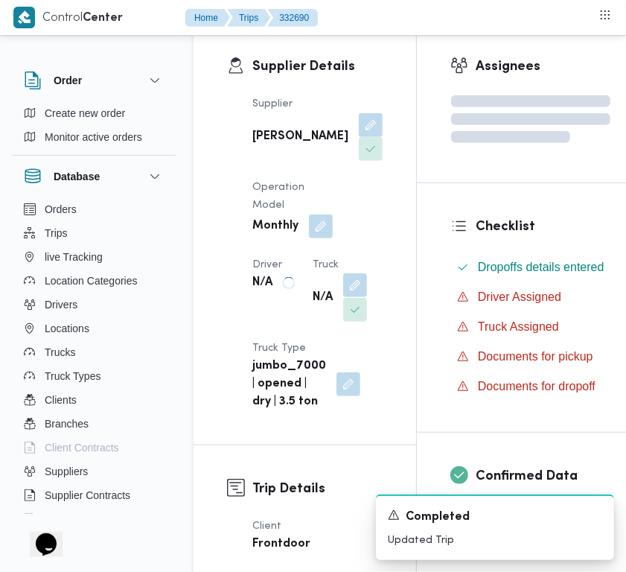
click at [313, 323] on dl "Truck N/A" at bounding box center [340, 289] width 54 height 67
click at [355, 297] on button "button" at bounding box center [367, 285] width 24 height 24
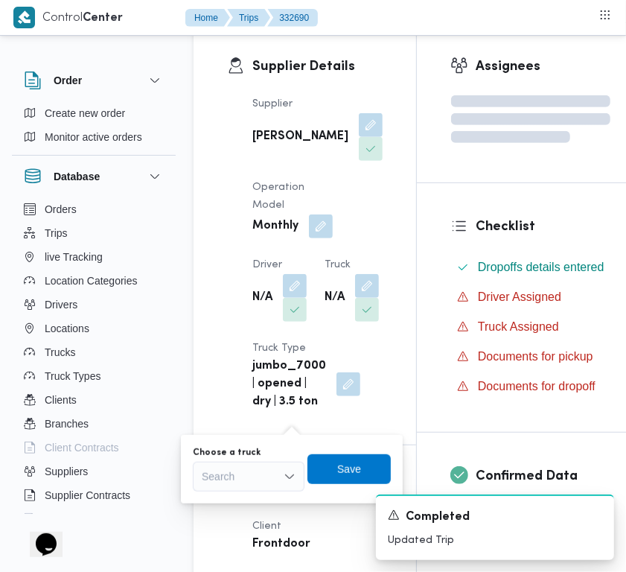
click at [266, 462] on div "Search" at bounding box center [249, 477] width 112 height 30
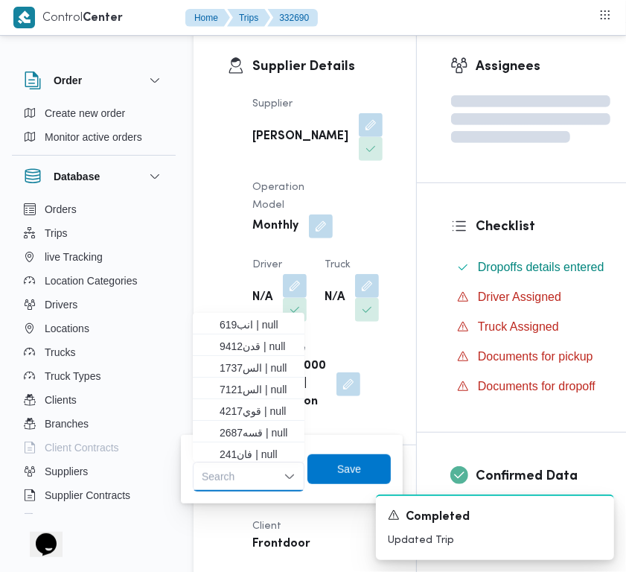
paste input "9412"
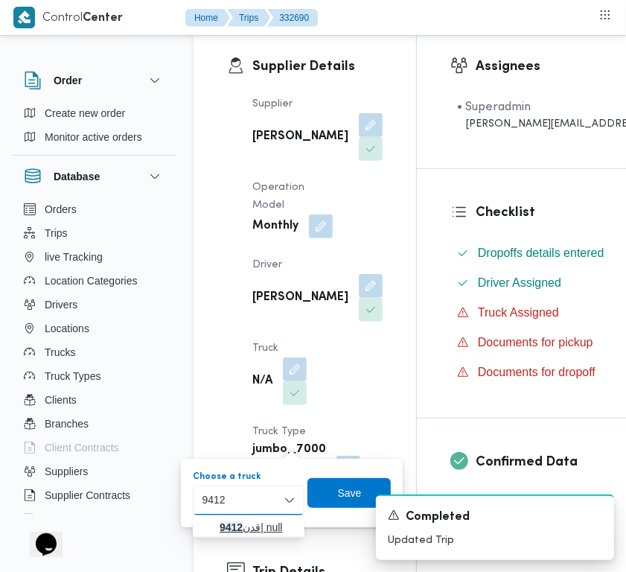
type input "9412"
click at [233, 523] on mark "9412" at bounding box center [231, 527] width 23 height 12
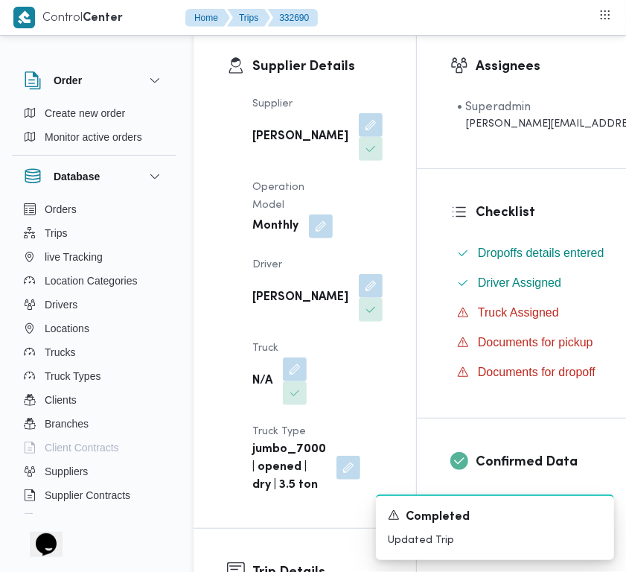
click at [334, 490] on div "A new notification appears Completed Updated Trip" at bounding box center [477, 526] width 298 height 89
click at [335, 491] on div "A new notification appears Completed Updated Trip" at bounding box center [477, 526] width 298 height 89
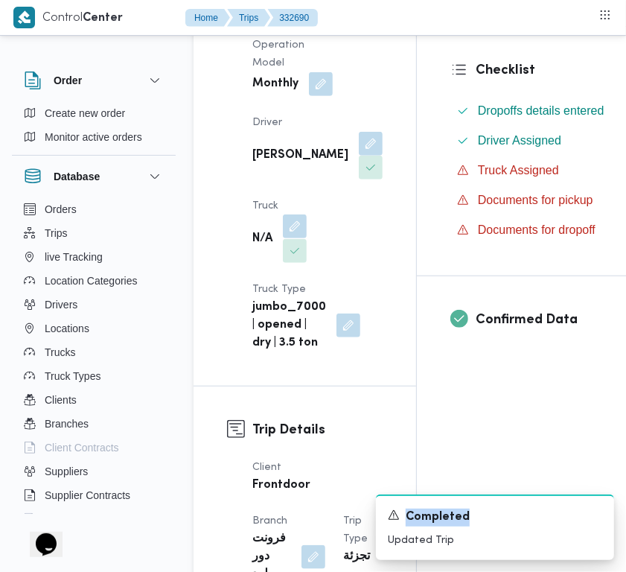
click at [296, 238] on button "button" at bounding box center [295, 226] width 24 height 24
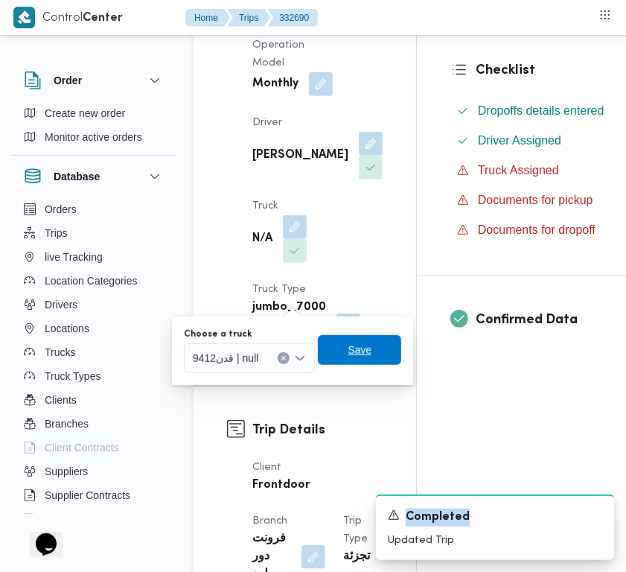
click at [346, 350] on span "Save" at bounding box center [359, 350] width 83 height 30
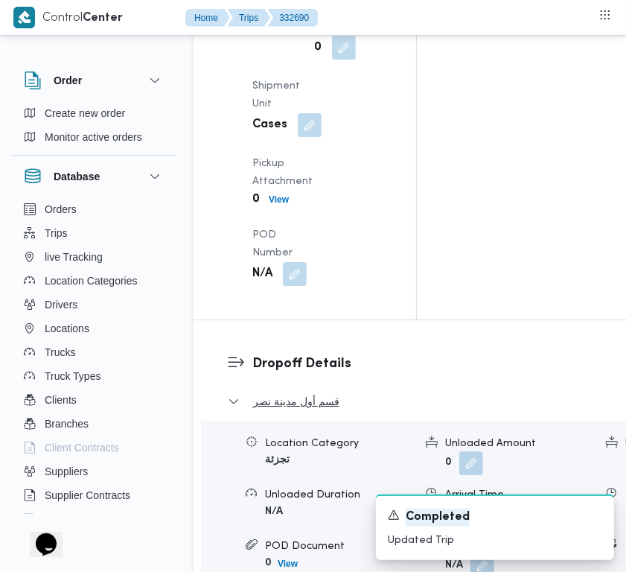
scroll to position [2749, 0]
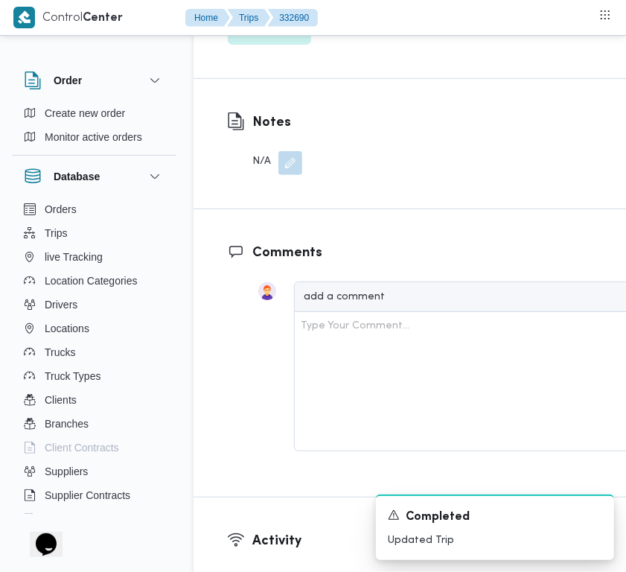
click at [267, 38] on span "Edit dropoffs" at bounding box center [269, 29] width 58 height 18
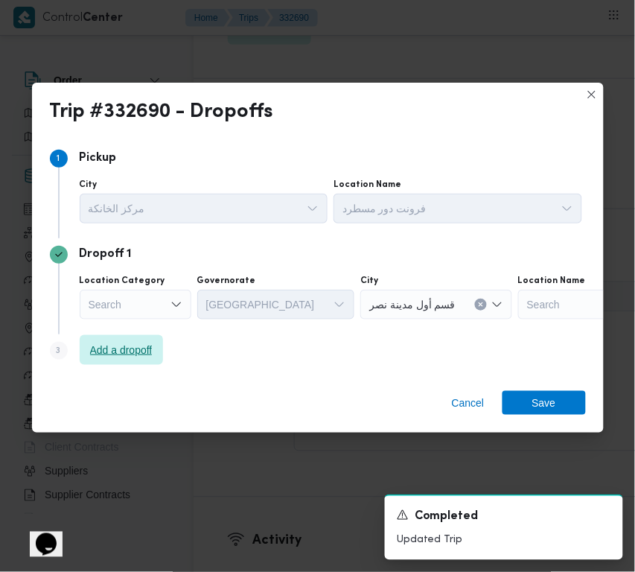
click at [134, 345] on span "Add a dropoff" at bounding box center [121, 350] width 63 height 18
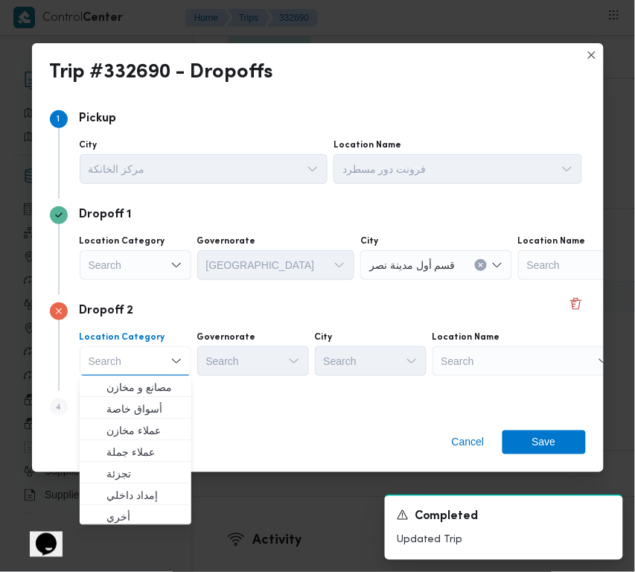
click at [541, 371] on div "Search" at bounding box center [526, 361] width 186 height 30
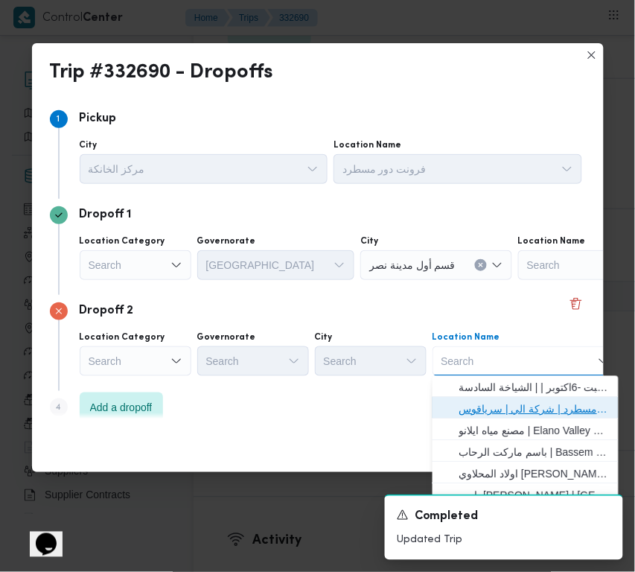
drag, startPoint x: 536, startPoint y: 403, endPoint x: 480, endPoint y: 404, distance: 55.8
click at [536, 404] on span "فرونت دور مسطرد | شركة الي | سرياقوس" at bounding box center [534, 410] width 150 height 18
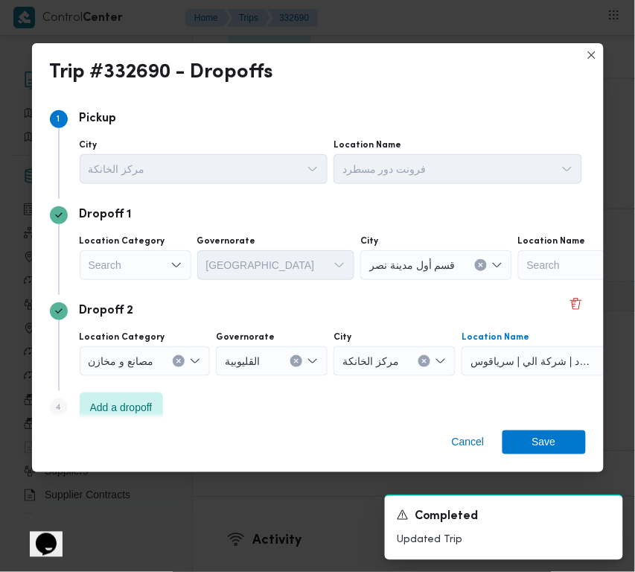
click at [140, 268] on div "Search" at bounding box center [136, 265] width 112 height 30
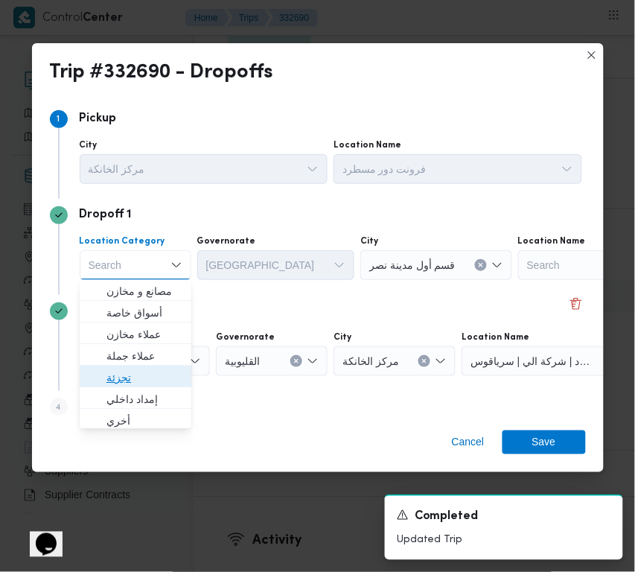
click at [140, 372] on span "تجزئة" at bounding box center [144, 378] width 76 height 18
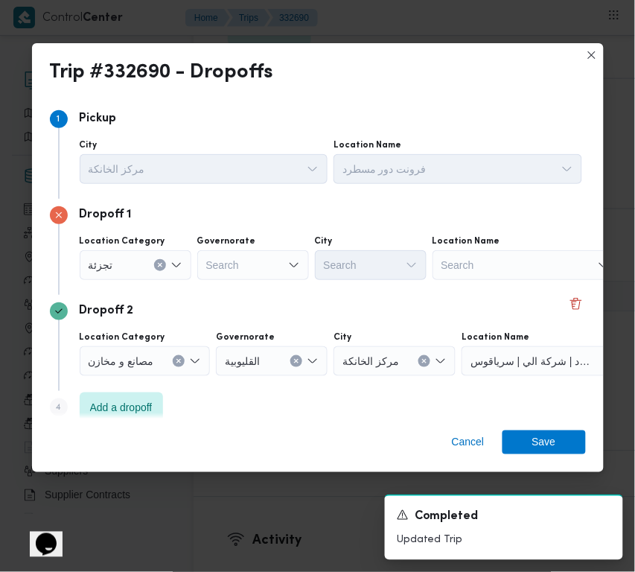
drag, startPoint x: 267, startPoint y: 257, endPoint x: 267, endPoint y: 266, distance: 8.9
click at [267, 257] on div "Search" at bounding box center [253, 265] width 112 height 30
paste input "[GEOGRAPHIC_DATA]"
type input "[GEOGRAPHIC_DATA]"
click at [356, 284] on div "Dropoff 1 Location Category تجزئة Governorate قاهرة قاهرة Combo box. Selected. …" at bounding box center [318, 247] width 536 height 96
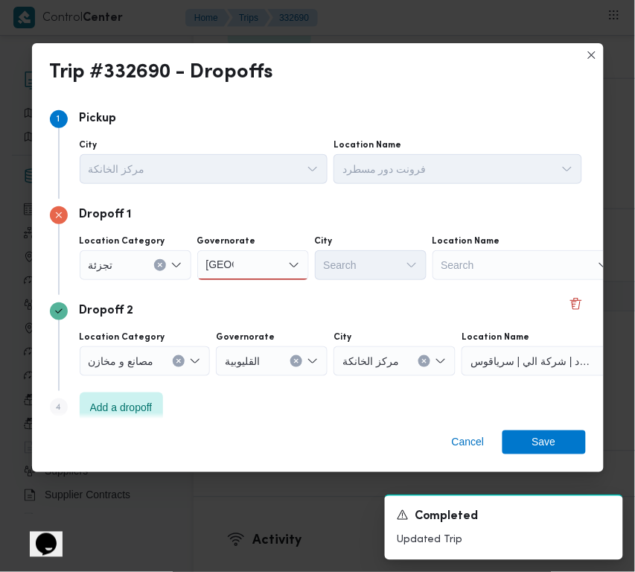
click at [267, 253] on div "[GEOGRAPHIC_DATA] [GEOGRAPHIC_DATA]" at bounding box center [253, 265] width 112 height 30
click at [255, 283] on span "[GEOGRAPHIC_DATA]" at bounding box center [262, 292] width 76 height 18
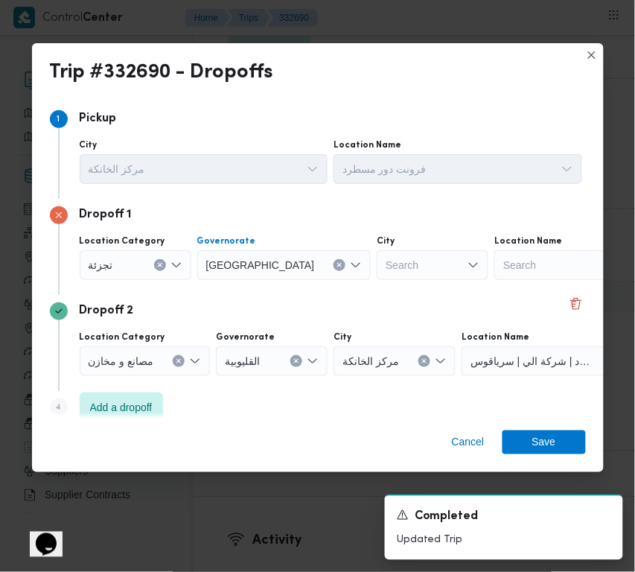
click at [325, 284] on div "Dropoff 1 Location Category تجزئة Governorate القاهرة Combo box. Selected. القا…" at bounding box center [318, 247] width 536 height 96
click at [377, 269] on div "Search" at bounding box center [433, 265] width 112 height 30
paste input "[GEOGRAPHIC_DATA]"
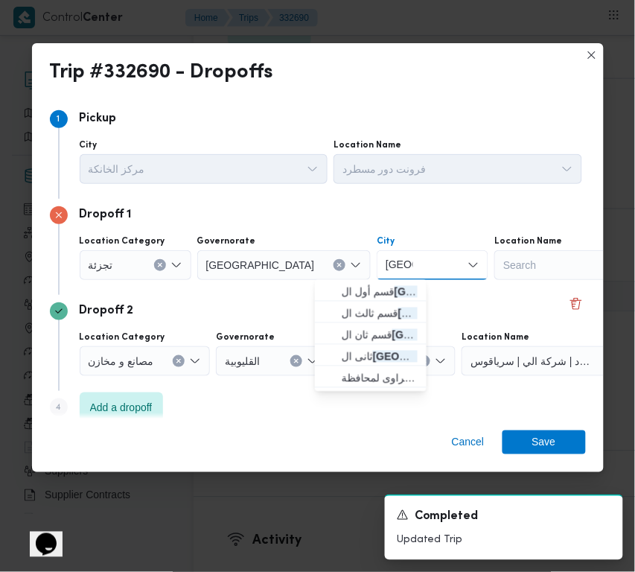
type input "[GEOGRAPHIC_DATA]"
click at [345, 302] on span "قسم ثالث ال قاهرة الجديدة" at bounding box center [371, 314] width 100 height 24
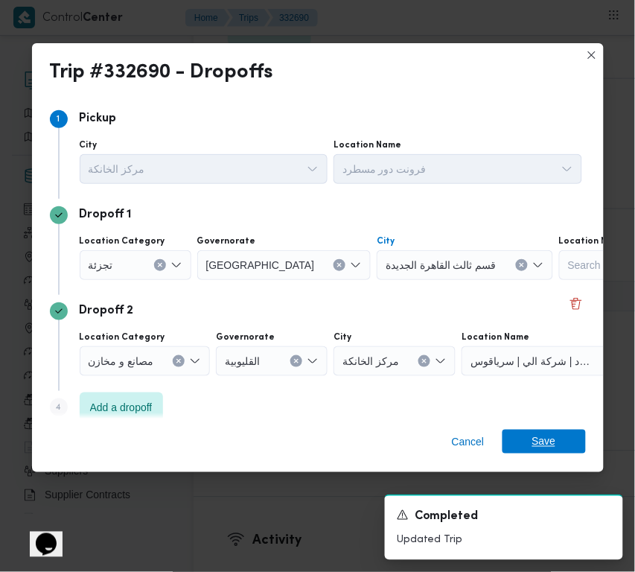
click at [549, 436] on span "Save" at bounding box center [544, 442] width 24 height 24
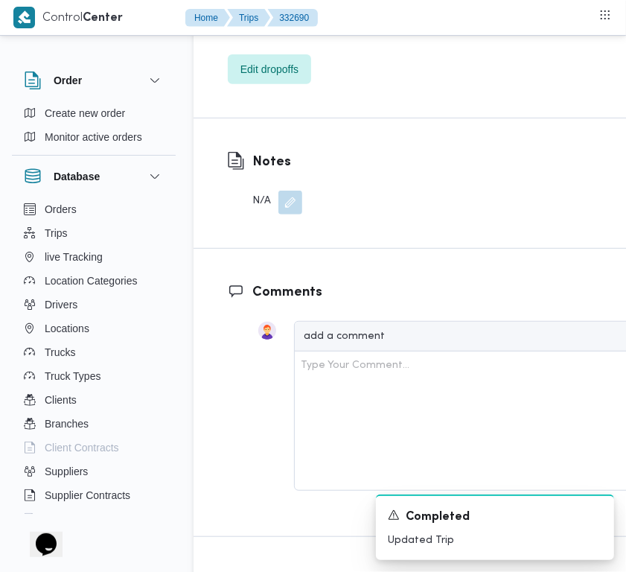
scroll to position [2767, 0]
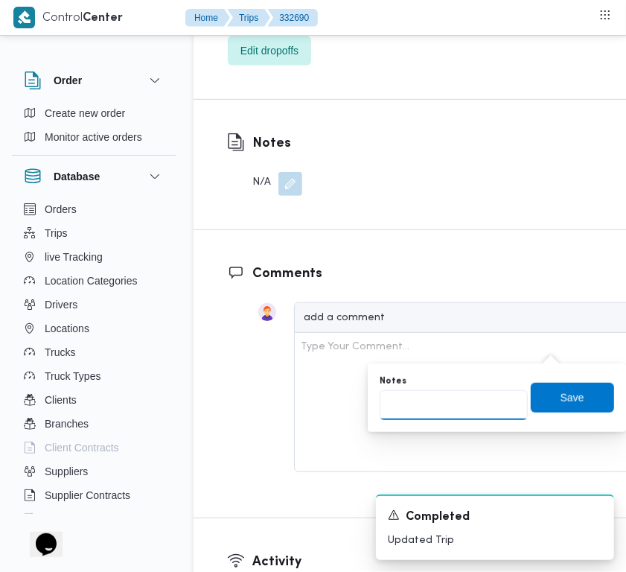
click at [512, 400] on input "Notes" at bounding box center [454, 405] width 148 height 30
paste input "تجمع"
type input "تجمع"
click at [561, 399] on span "Save" at bounding box center [573, 397] width 24 height 18
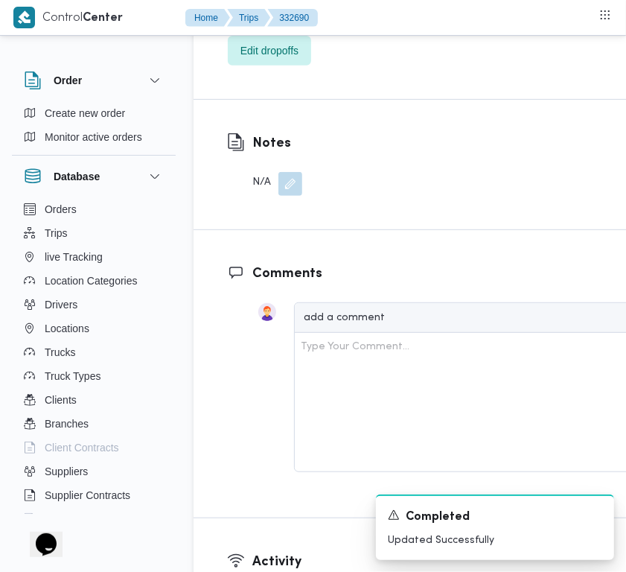
scroll to position [2267, 0]
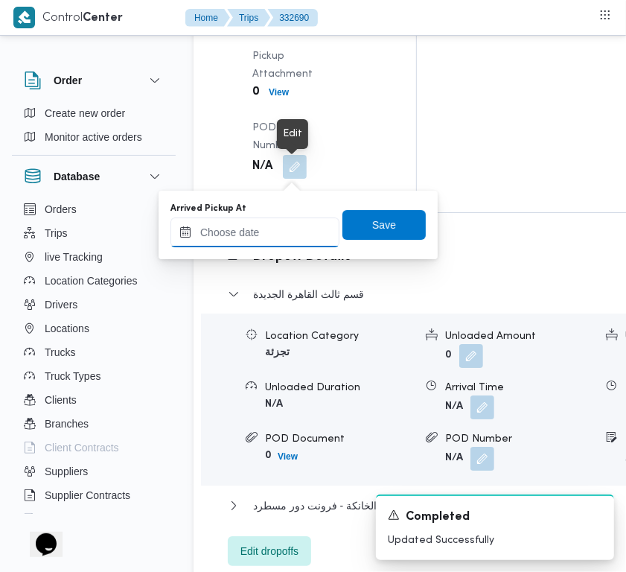
click at [273, 232] on input "Arrived Pickup At" at bounding box center [254, 232] width 169 height 30
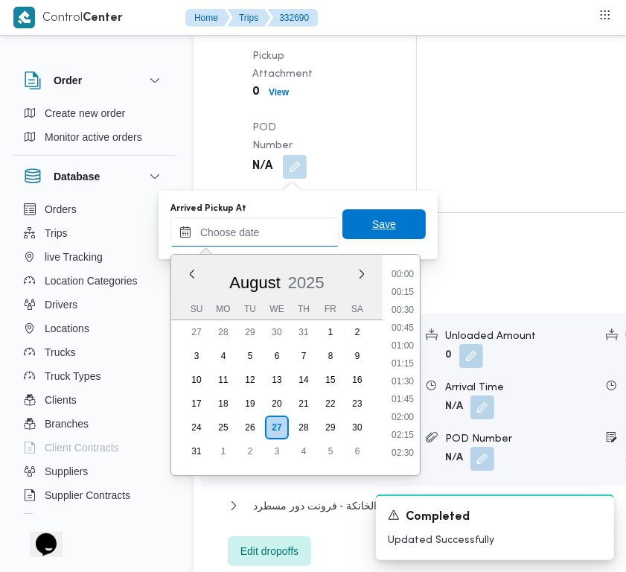
paste input "[DATE] 9:00:00 AM"
type input "[DATE] 09:00"
click at [376, 217] on span "Save" at bounding box center [384, 224] width 24 height 18
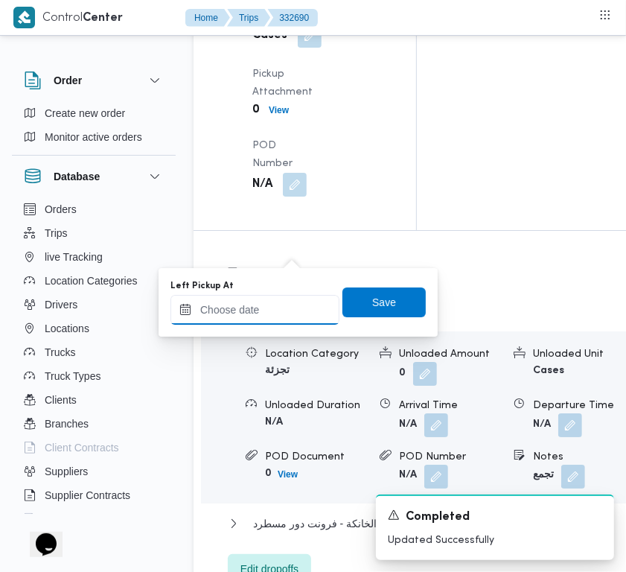
click at [268, 318] on input "Left Pickup At" at bounding box center [254, 310] width 169 height 30
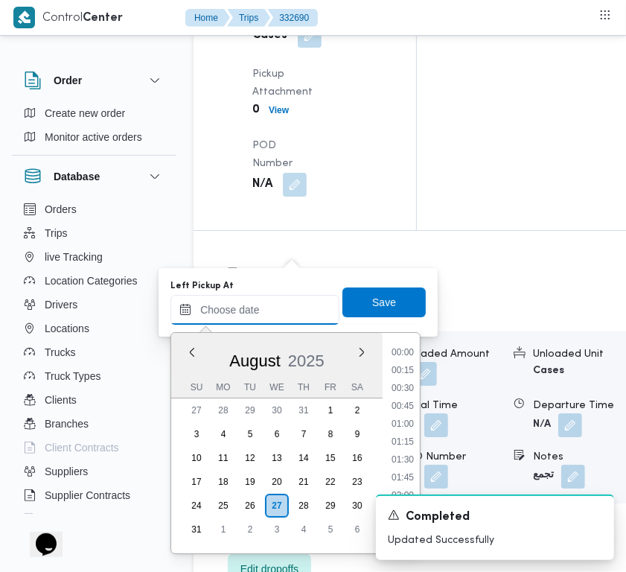
paste input "[DATE] 9:00:00 AM"
type input "[DATE] 9:00:00 AM"
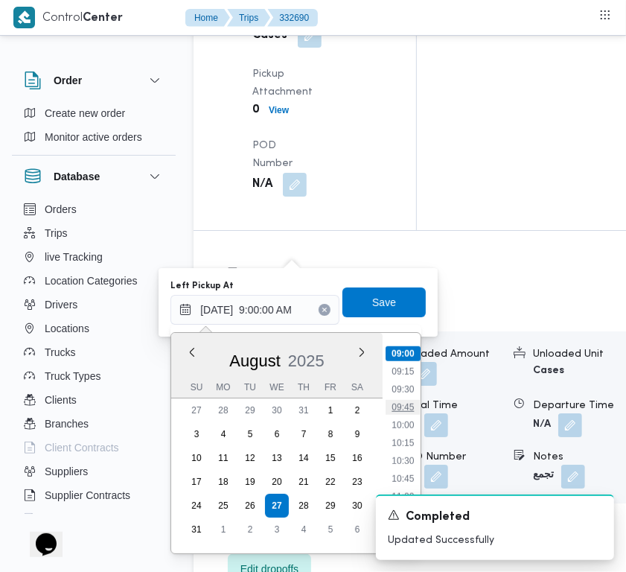
click at [397, 410] on div "Previous Month Next month [DATE] [DATE] Su Mo Tu We Th Fr Sa 27 28 29 30 31 1 2…" at bounding box center [295, 439] width 251 height 229
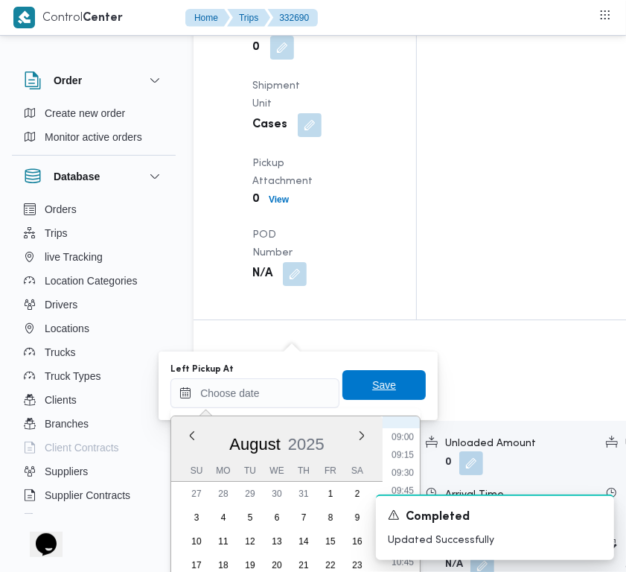
click at [392, 380] on span "Save" at bounding box center [383, 385] width 83 height 30
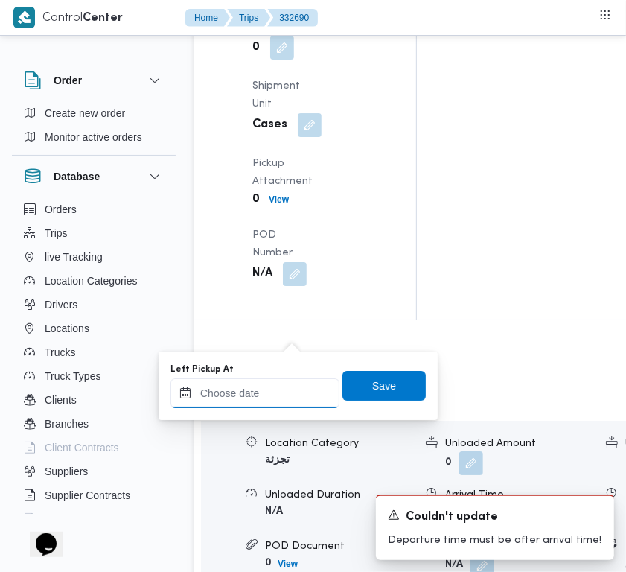
drag, startPoint x: 294, startPoint y: 343, endPoint x: 303, endPoint y: 384, distance: 41.9
click at [276, 393] on input "Left Pickup At" at bounding box center [254, 393] width 169 height 30
paste input "[DATE] 9:00:00 AM"
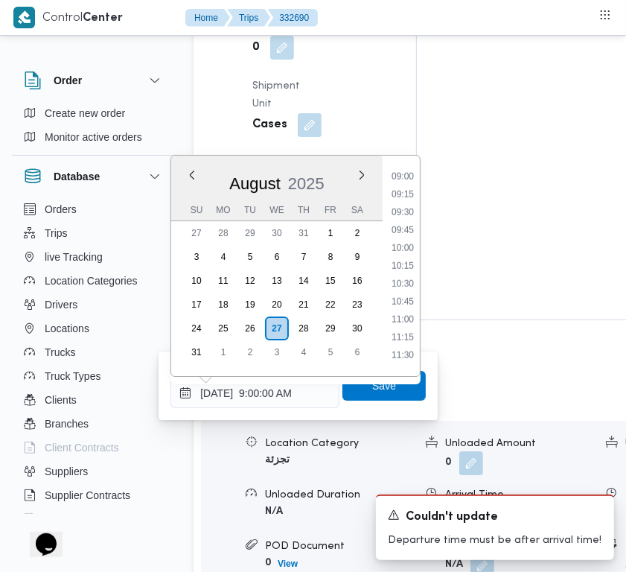
click at [399, 266] on li "10:15" at bounding box center [403, 265] width 34 height 15
type input "27/08/2025 10:15"
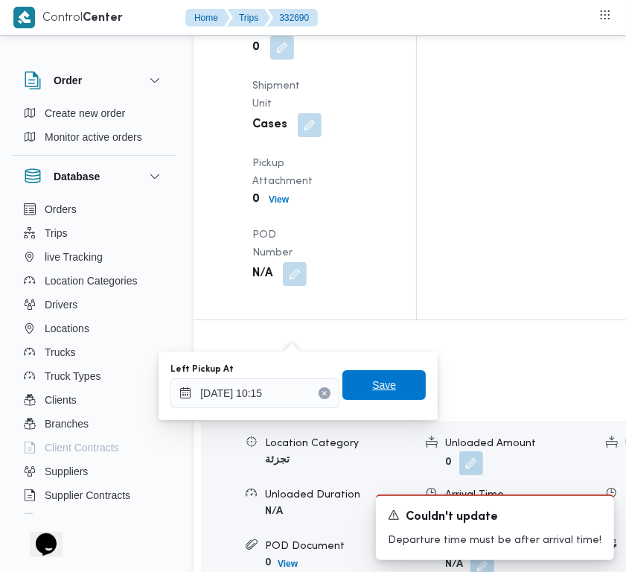
click at [383, 382] on span "Save" at bounding box center [383, 385] width 83 height 30
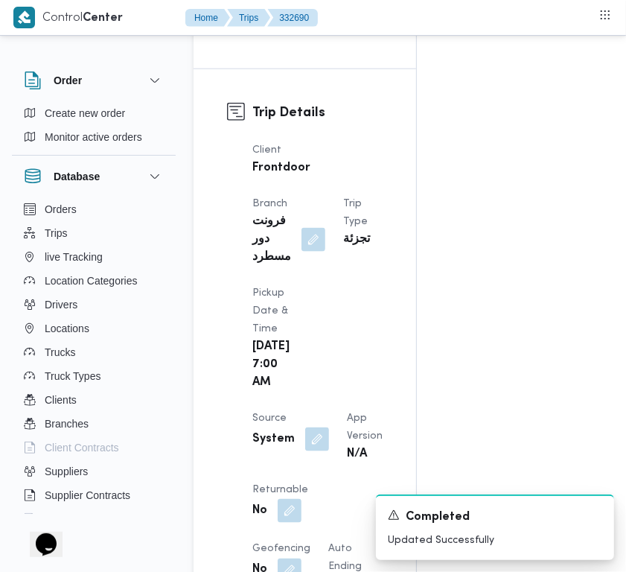
scroll to position [0, 0]
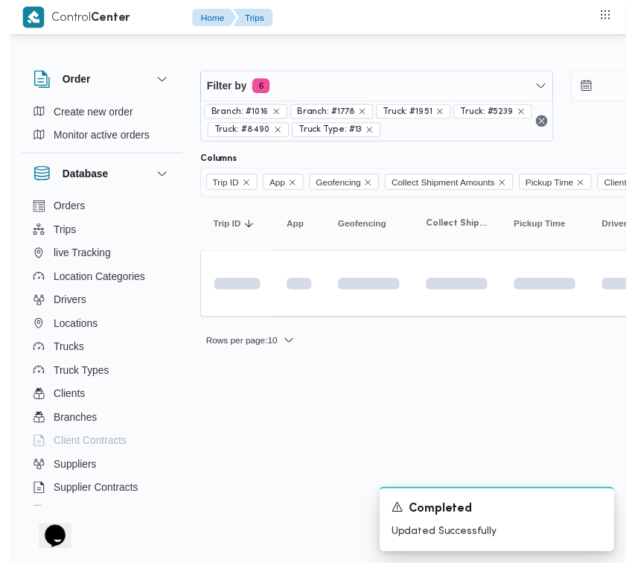
scroll to position [0, 37]
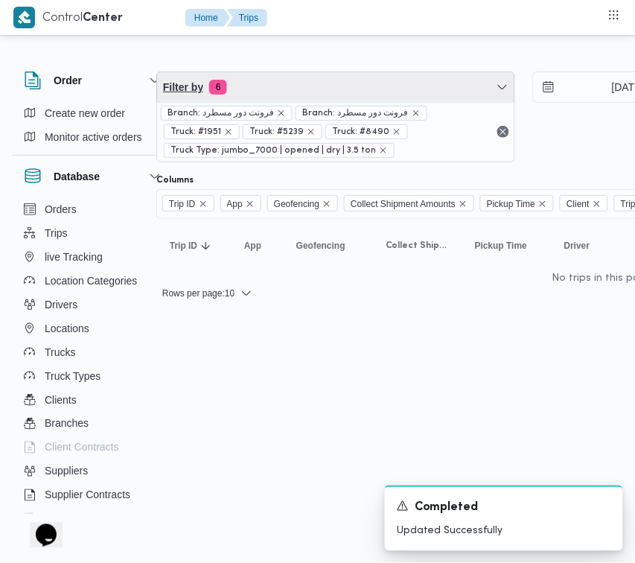
click at [339, 92] on span "Filter by 6" at bounding box center [335, 87] width 357 height 30
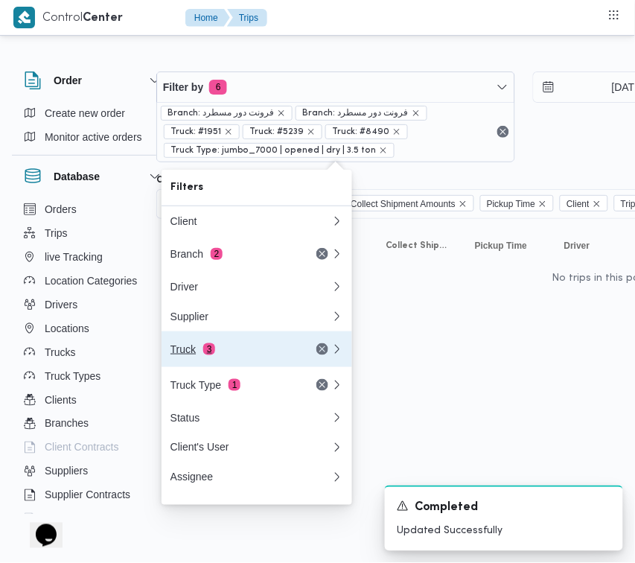
click at [203, 350] on span "3" at bounding box center [209, 349] width 12 height 12
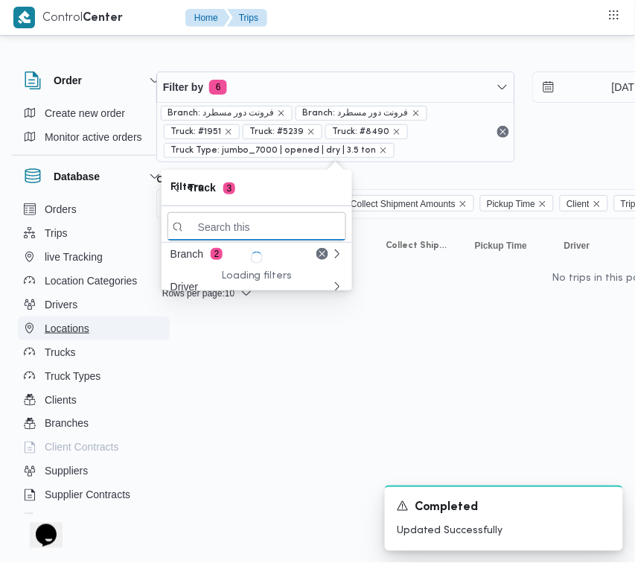
paste input "5234"
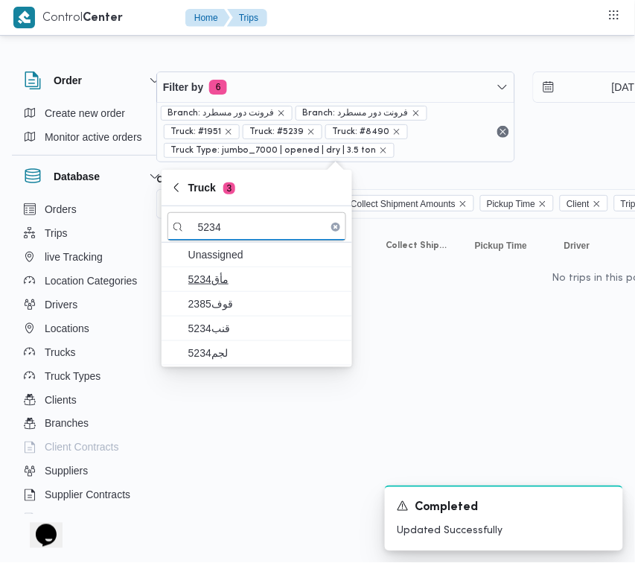
type input "5234"
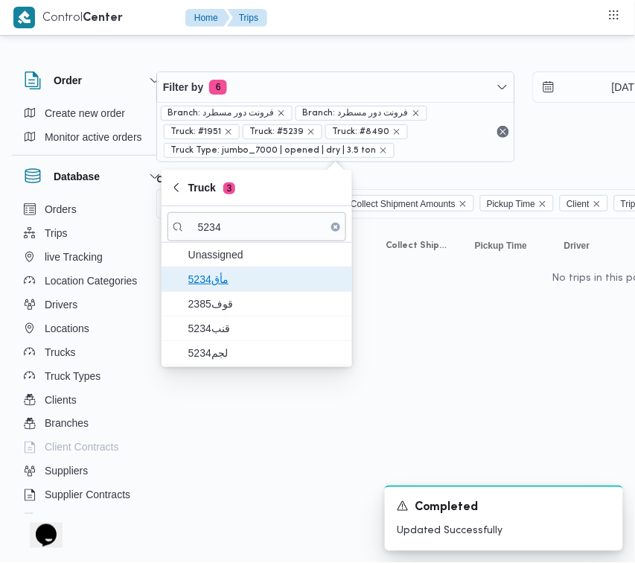
click at [232, 290] on span "5234مأق" at bounding box center [257, 279] width 179 height 24
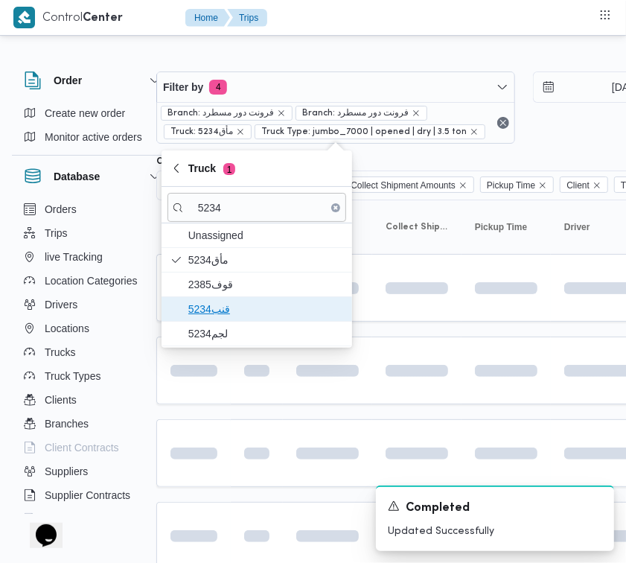
click at [229, 311] on span "قنب5234" at bounding box center [265, 309] width 155 height 18
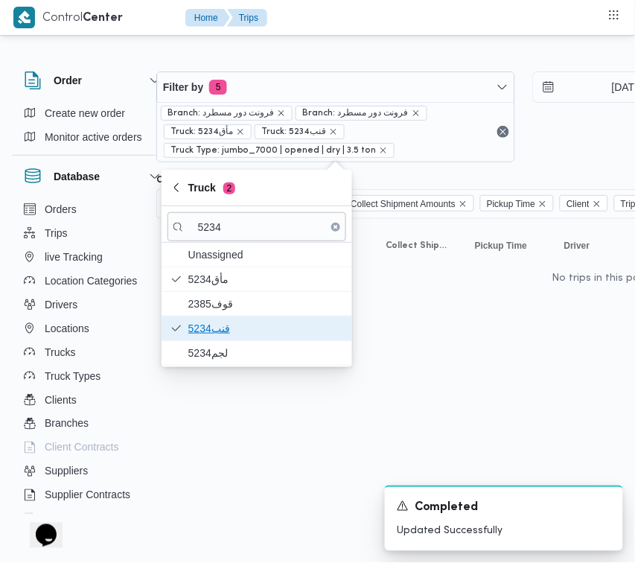
click at [222, 339] on span "قنب5234" at bounding box center [257, 328] width 179 height 24
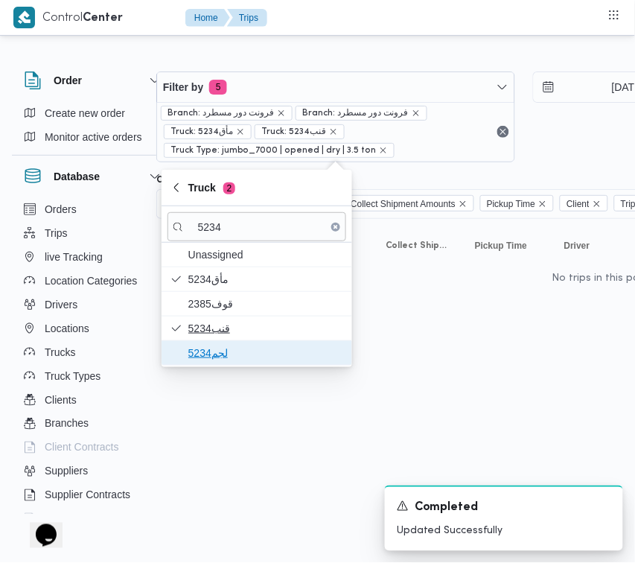
click at [222, 344] on span "لجم5234" at bounding box center [265, 353] width 155 height 18
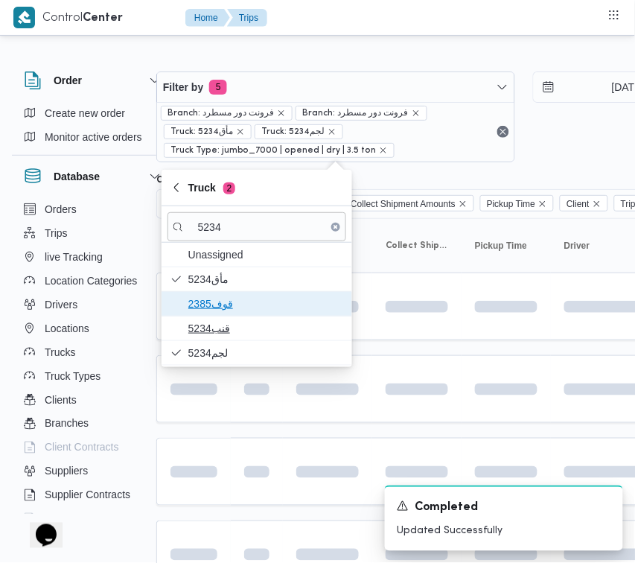
click at [239, 302] on span "قوف2385" at bounding box center [265, 304] width 155 height 18
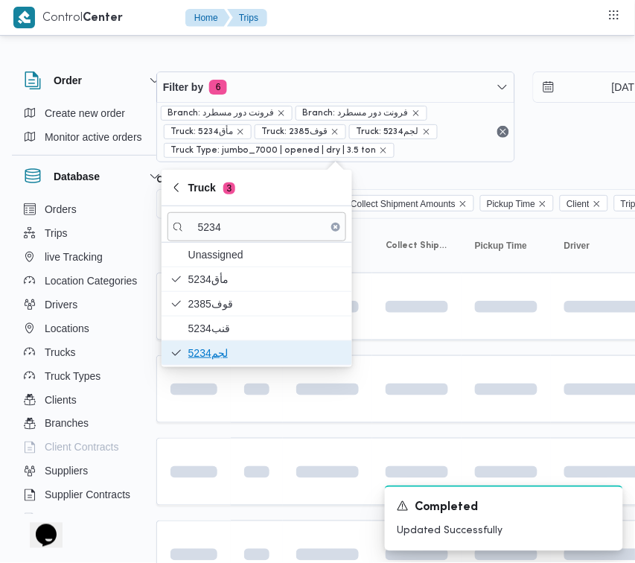
click at [233, 351] on span "لجم5234" at bounding box center [265, 353] width 155 height 18
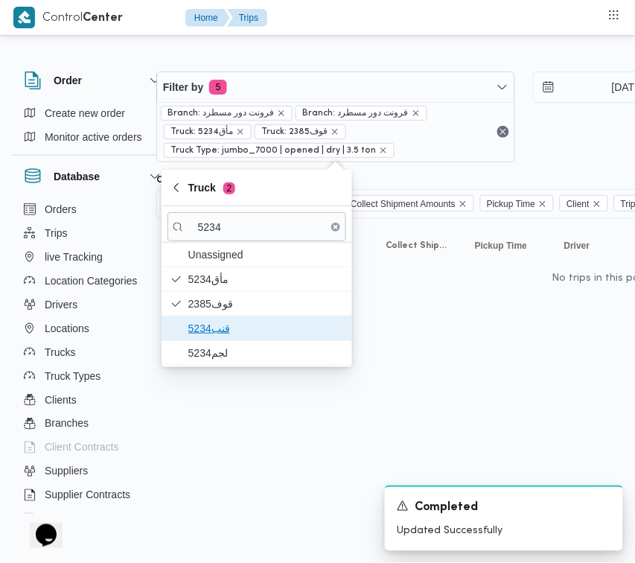
click at [223, 332] on span "قنب5234" at bounding box center [265, 328] width 155 height 18
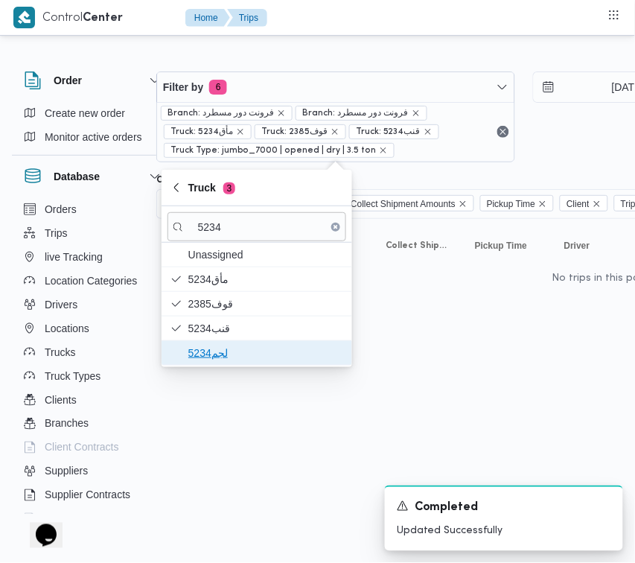
click at [223, 359] on span "لجم5234" at bounding box center [265, 353] width 155 height 18
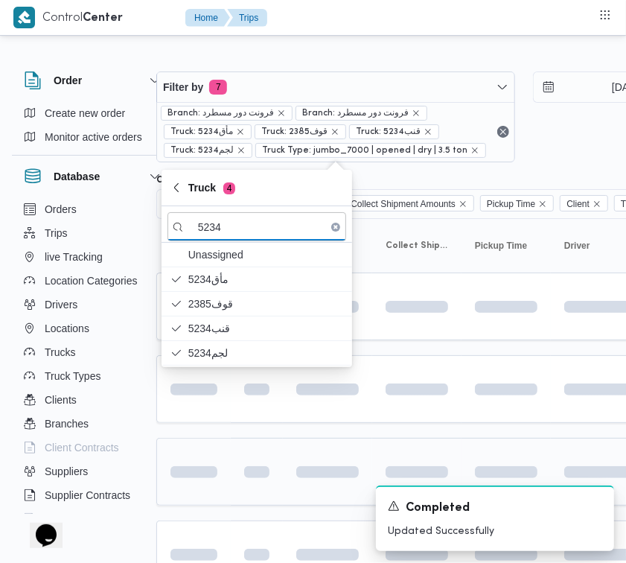
click at [239, 444] on td at bounding box center [257, 472] width 52 height 68
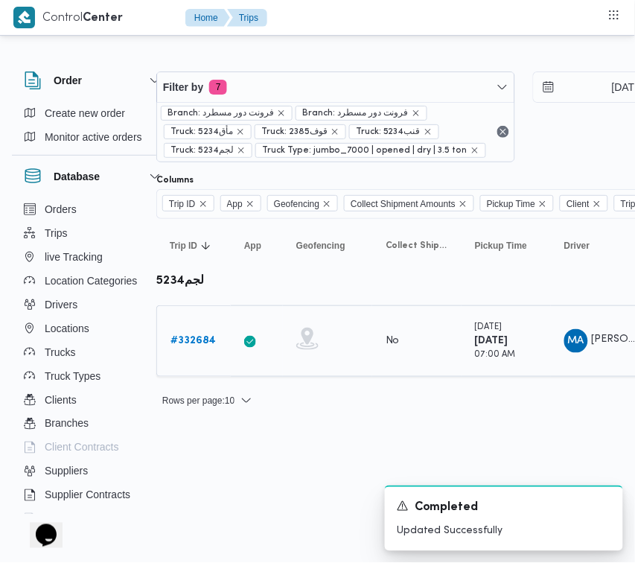
click at [203, 336] on b "# 332684" at bounding box center [192, 341] width 45 height 10
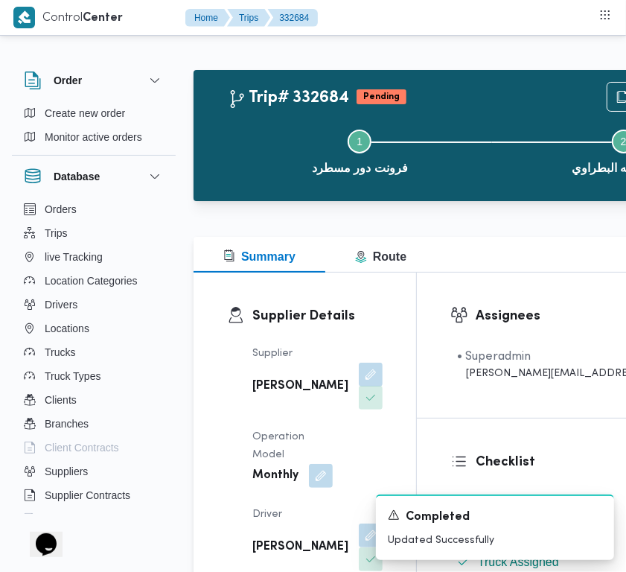
drag, startPoint x: 310, startPoint y: 380, endPoint x: 303, endPoint y: 412, distance: 32.7
click at [359, 380] on button "button" at bounding box center [371, 375] width 24 height 24
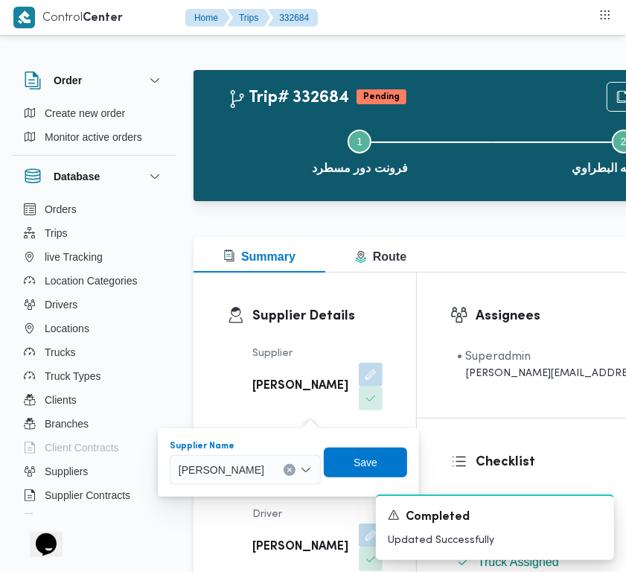
click at [283, 481] on div "[PERSON_NAME]" at bounding box center [245, 470] width 151 height 30
paste input "شريف بدر"
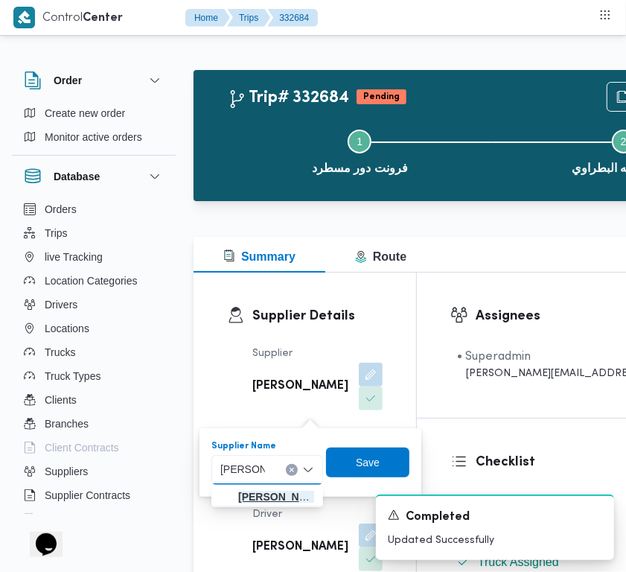
type input "شريف بدر"
click at [273, 499] on span "شريف بدر عبد الحميد عبد المجيد بدر" at bounding box center [276, 497] width 76 height 18
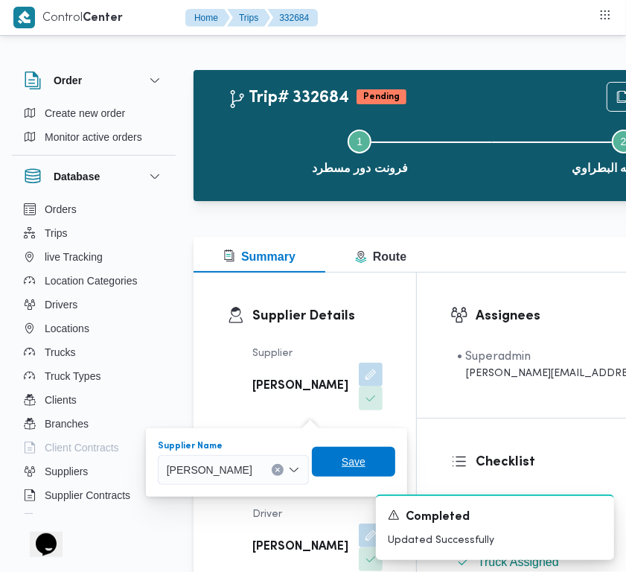
click at [366, 453] on span "Save" at bounding box center [354, 462] width 24 height 18
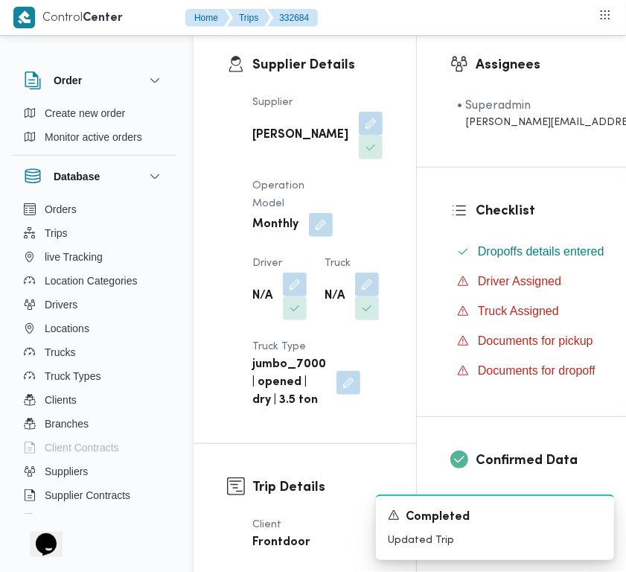
scroll to position [325, 0]
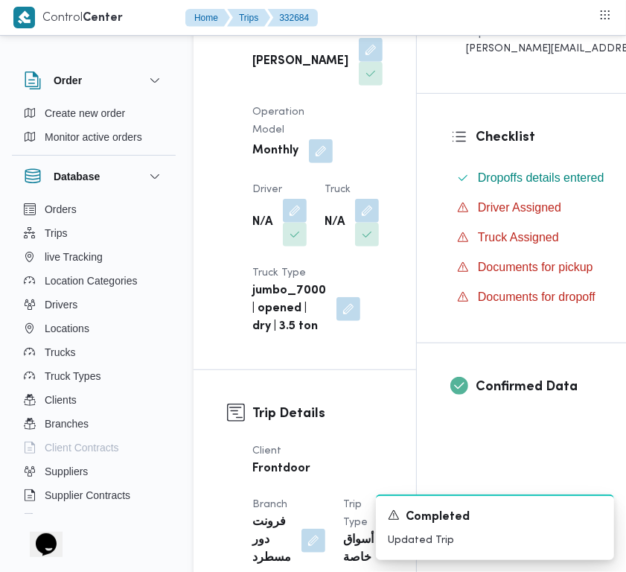
click at [291, 222] on button "button" at bounding box center [295, 210] width 24 height 24
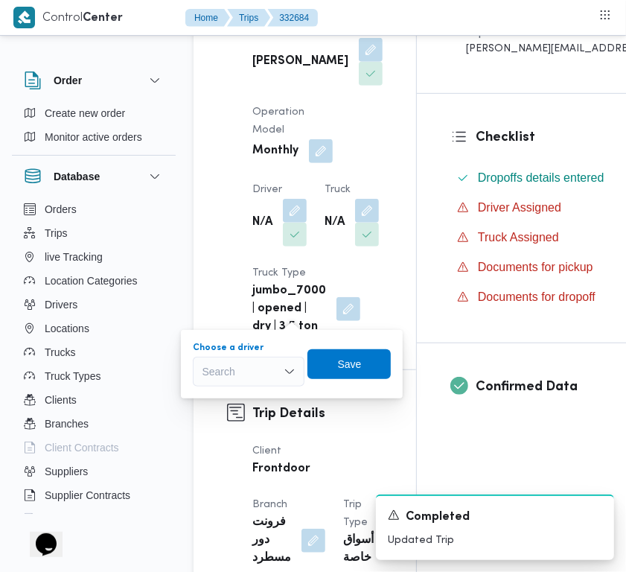
click at [246, 374] on div "Search" at bounding box center [249, 372] width 112 height 30
paste input "رضا"
click at [218, 380] on input "رضا" at bounding box center [212, 372] width 21 height 18
type input "رضا"
click at [248, 399] on span "رضا محمد الصديق احمد الشوشه" at bounding box center [258, 398] width 76 height 18
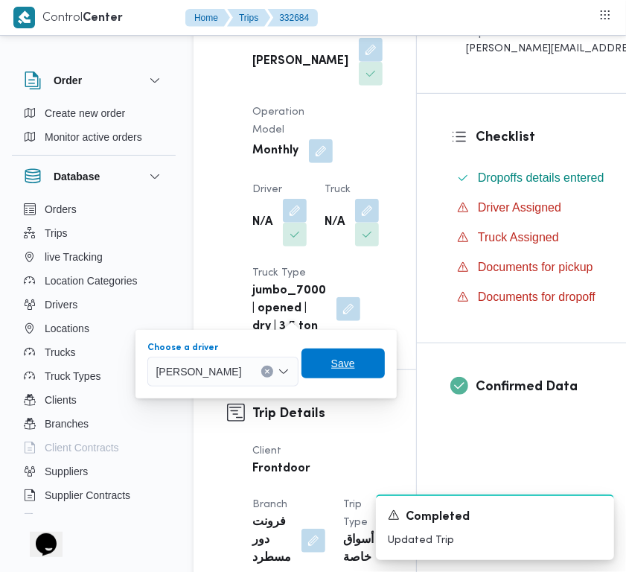
click at [355, 365] on span "Save" at bounding box center [343, 363] width 24 height 18
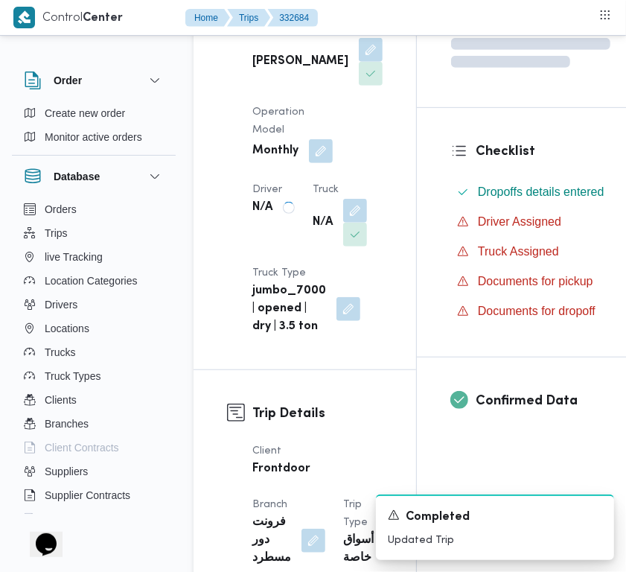
click at [313, 199] on dt "Truck" at bounding box center [340, 190] width 54 height 18
click at [325, 199] on dt "Truck" at bounding box center [352, 190] width 54 height 18
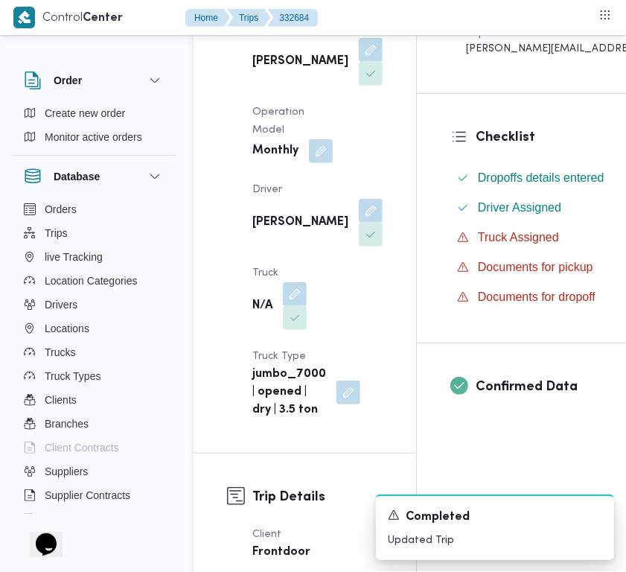
click at [299, 248] on div "رضا محمد الصديق احمد الشوشه" at bounding box center [317, 222] width 133 height 51
drag, startPoint x: 281, startPoint y: 406, endPoint x: 289, endPoint y: 414, distance: 11.6
click at [281, 306] on span at bounding box center [290, 294] width 31 height 24
click at [291, 305] on button "button" at bounding box center [295, 293] width 24 height 24
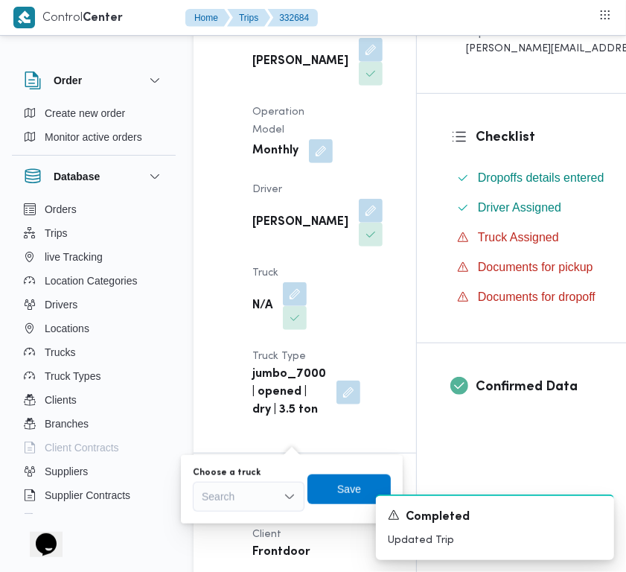
click at [261, 478] on div "Choose a truck Search" at bounding box center [249, 489] width 112 height 45
click at [261, 497] on div "Search" at bounding box center [249, 497] width 112 height 30
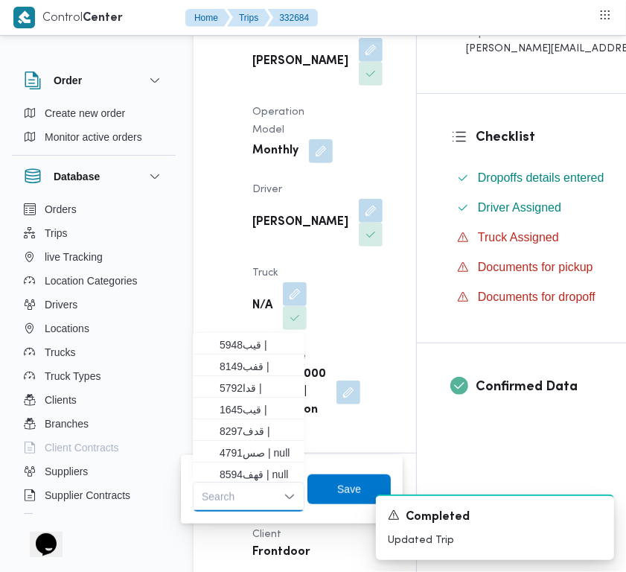
paste input "4843"
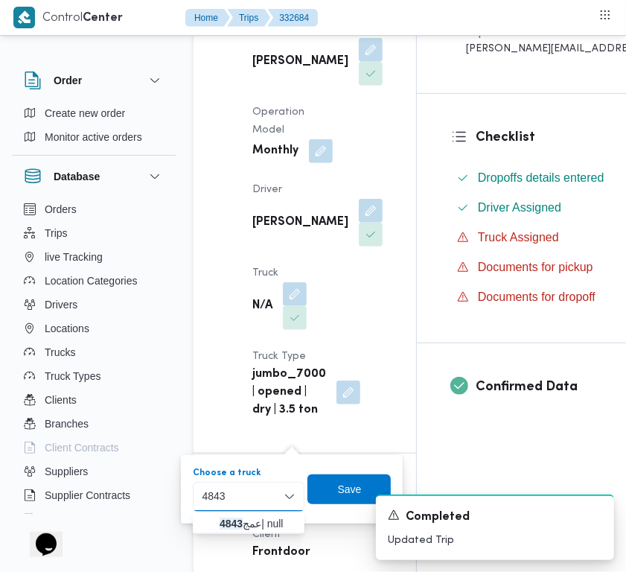
type input "4843"
click at [224, 514] on span "عمج 4843 | null" at bounding box center [258, 523] width 76 height 18
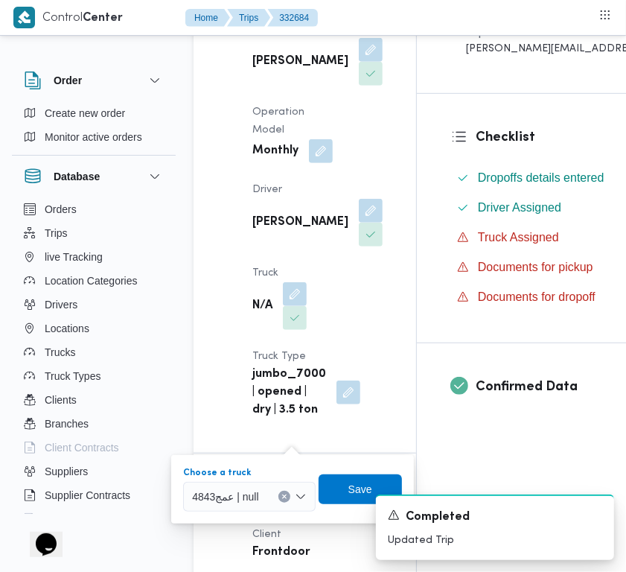
click at [344, 488] on div "A new notification appears Completed Updated Trip" at bounding box center [477, 526] width 298 height 89
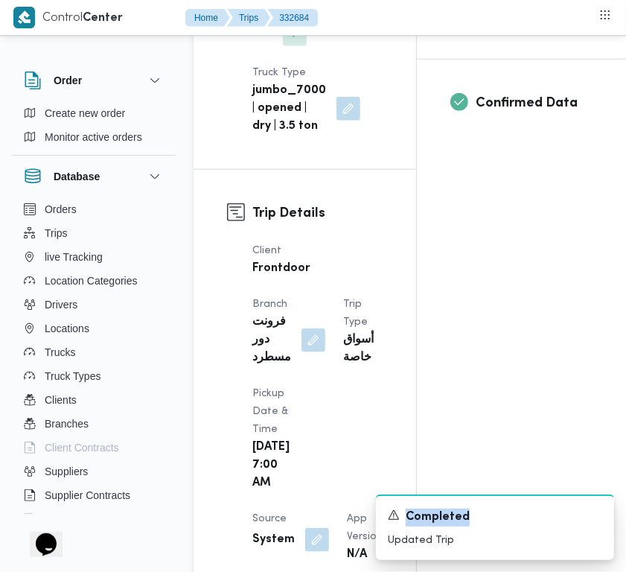
scroll to position [641, 0]
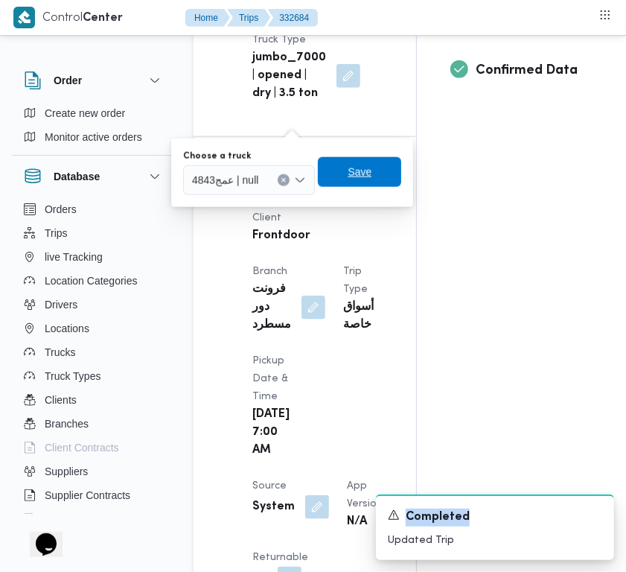
click at [334, 186] on span "Save" at bounding box center [360, 172] width 83 height 30
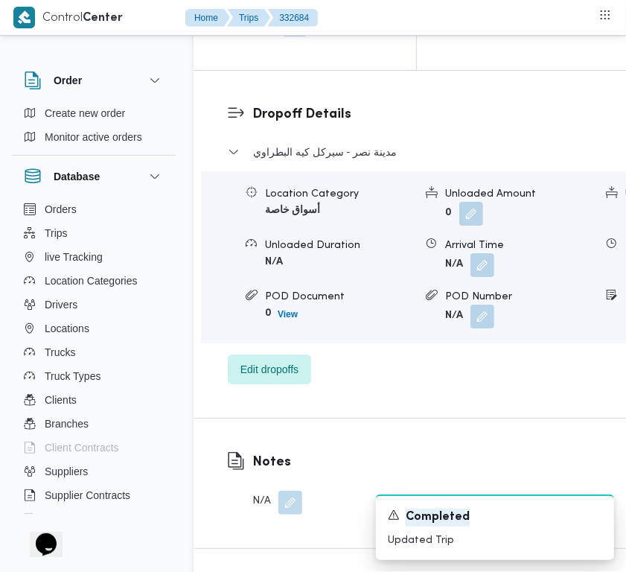
scroll to position [2999, 0]
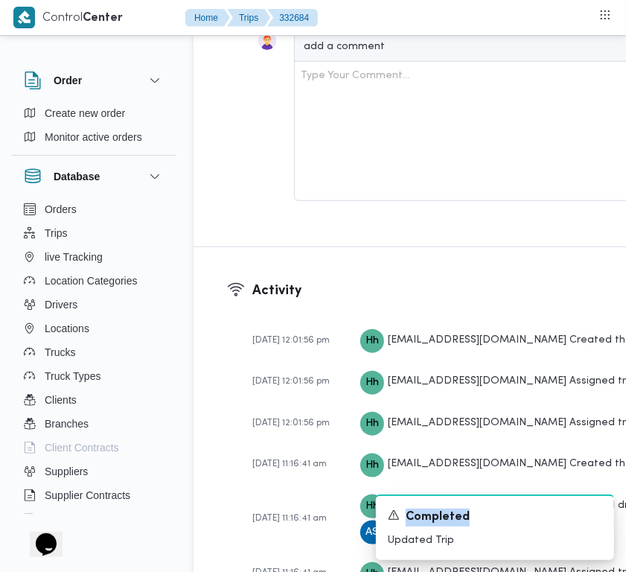
drag, startPoint x: 277, startPoint y: 231, endPoint x: 257, endPoint y: 237, distance: 21.0
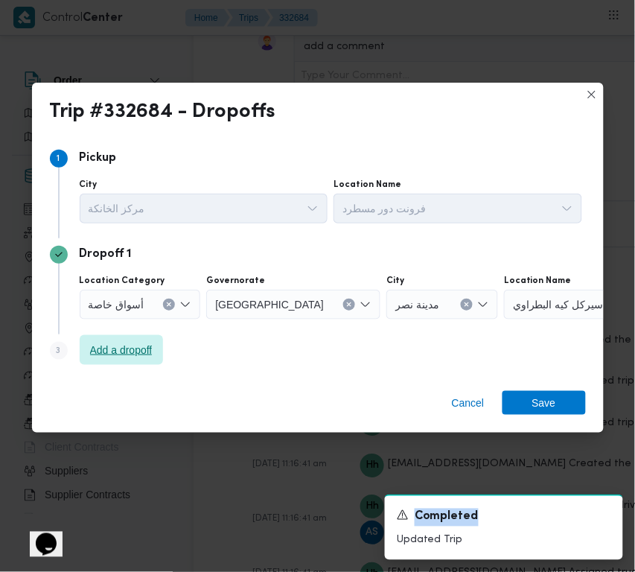
click at [119, 352] on span "Add a dropoff" at bounding box center [121, 350] width 63 height 18
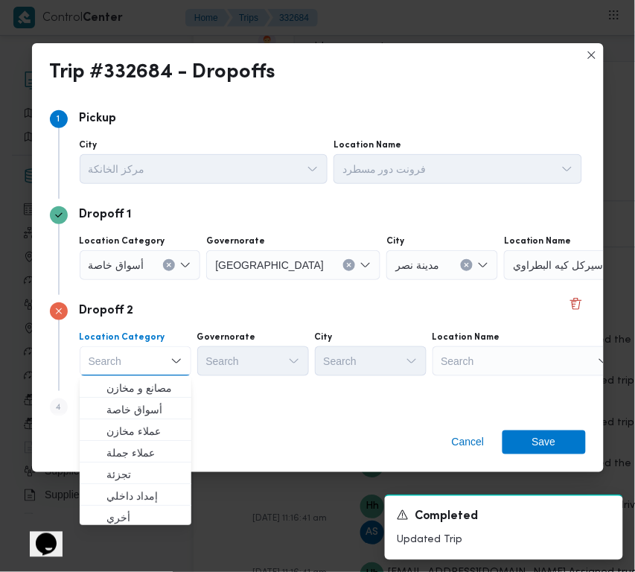
click at [531, 354] on div "Search" at bounding box center [526, 361] width 186 height 30
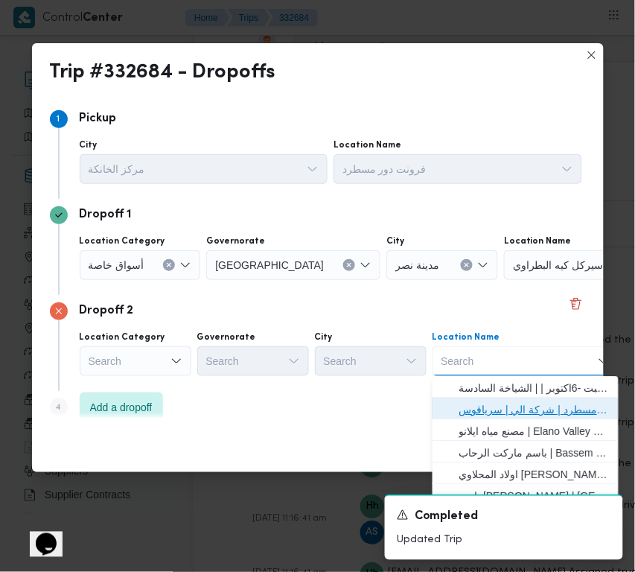
click at [532, 402] on span "فرونت دور مسطرد | شركة الي | سرياقوس" at bounding box center [534, 410] width 150 height 18
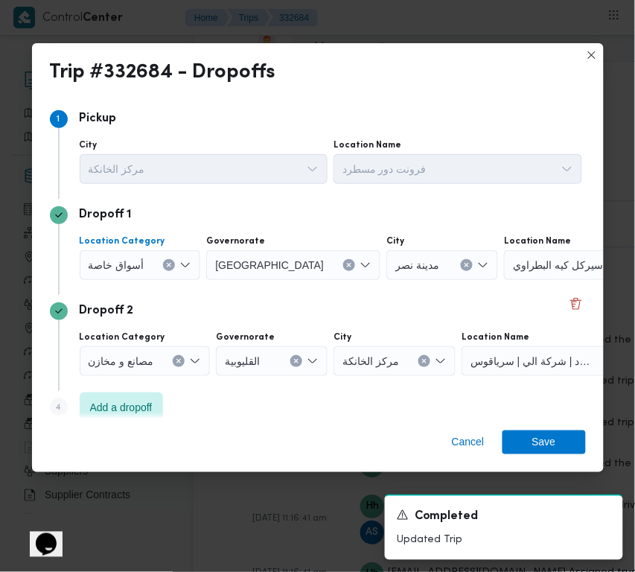
click at [128, 266] on span "أسواق خاصة" at bounding box center [117, 264] width 56 height 16
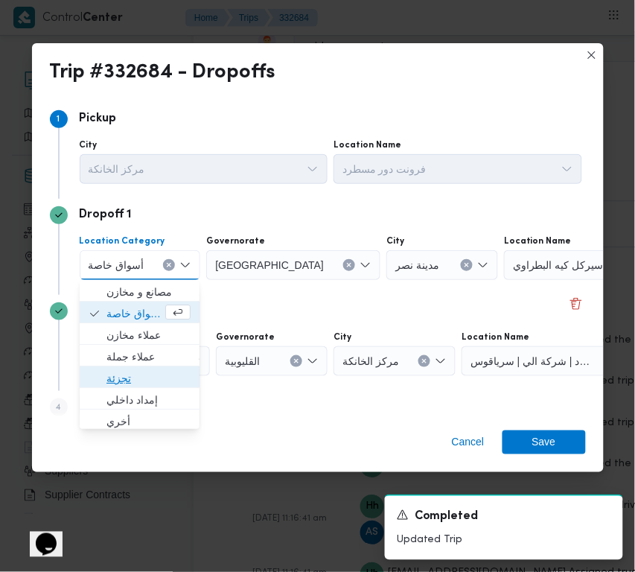
click at [129, 377] on span "تجزئة" at bounding box center [148, 378] width 84 height 18
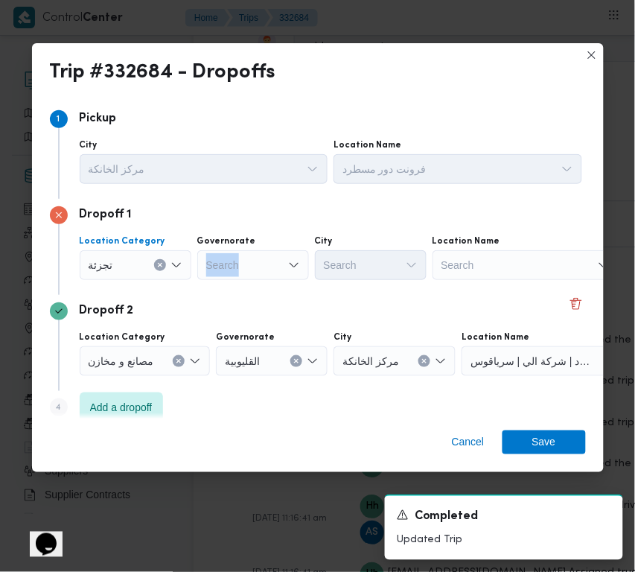
click at [266, 247] on div "Governorate Search" at bounding box center [253, 257] width 112 height 45
click at [264, 274] on div "Search" at bounding box center [253, 265] width 112 height 30
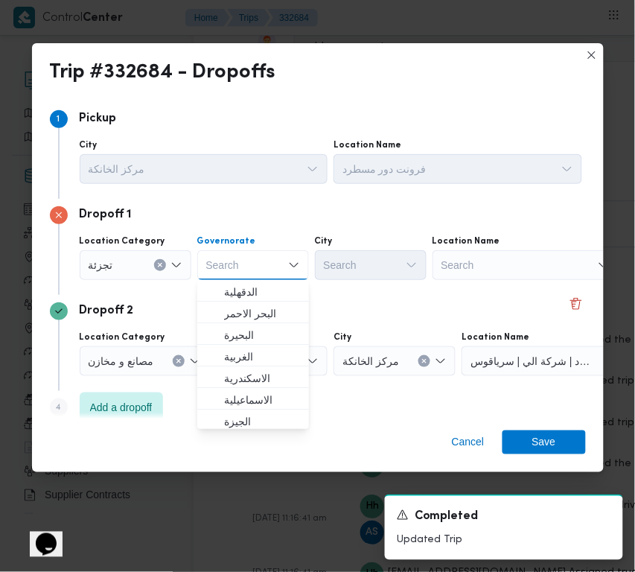
paste input "[GEOGRAPHIC_DATA]"
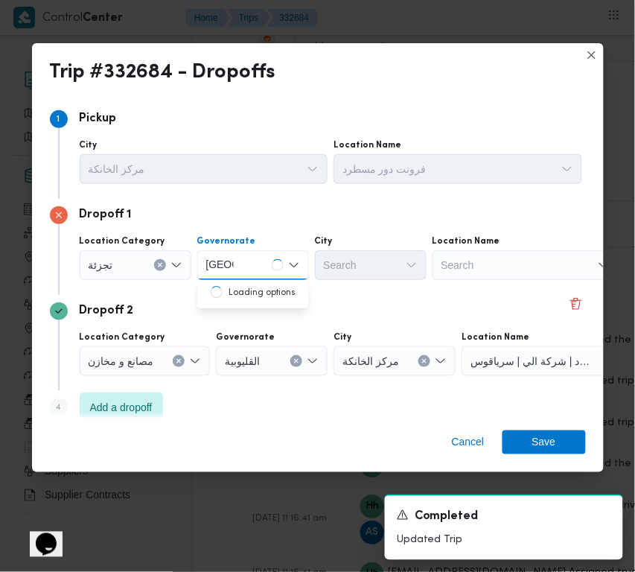
type input "[GEOGRAPHIC_DATA]"
drag, startPoint x: 272, startPoint y: 258, endPoint x: 261, endPoint y: 287, distance: 30.1
click at [272, 258] on div "[GEOGRAPHIC_DATA] [GEOGRAPHIC_DATA]" at bounding box center [253, 265] width 112 height 30
click at [255, 294] on span "[GEOGRAPHIC_DATA]" at bounding box center [262, 292] width 76 height 18
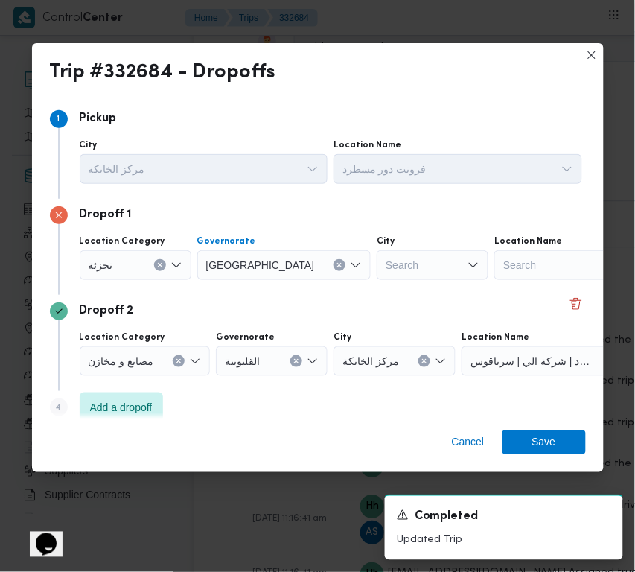
click at [377, 251] on div "Search" at bounding box center [433, 265] width 112 height 30
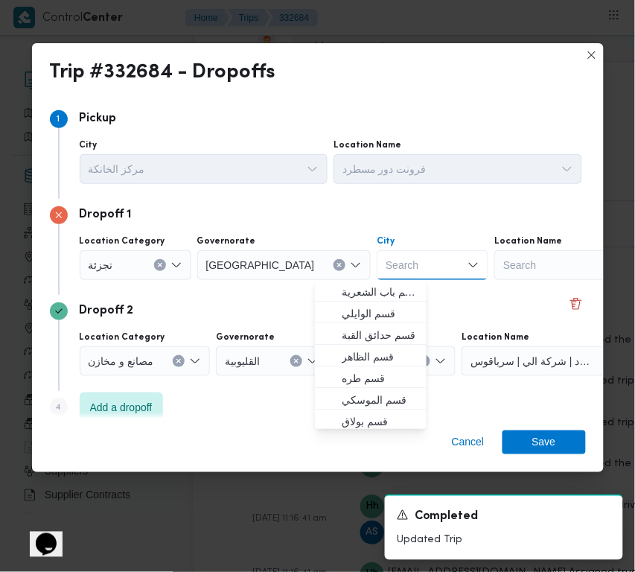
paste input "المعادي"
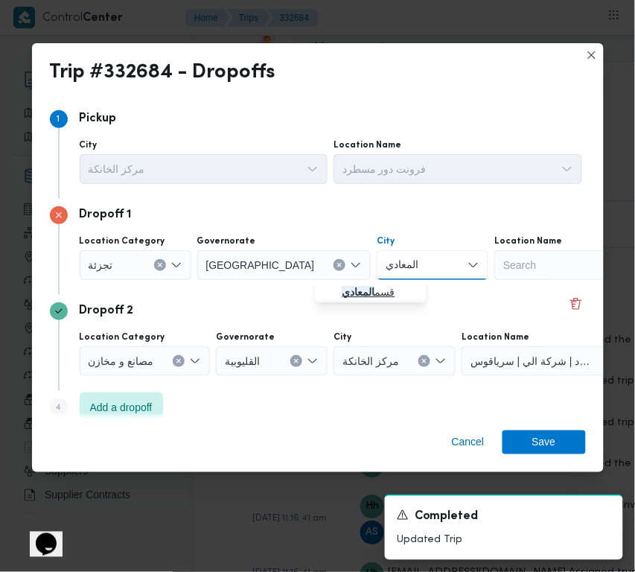
type input "المعادي"
click at [351, 293] on mark "المعادي" at bounding box center [358, 292] width 33 height 12
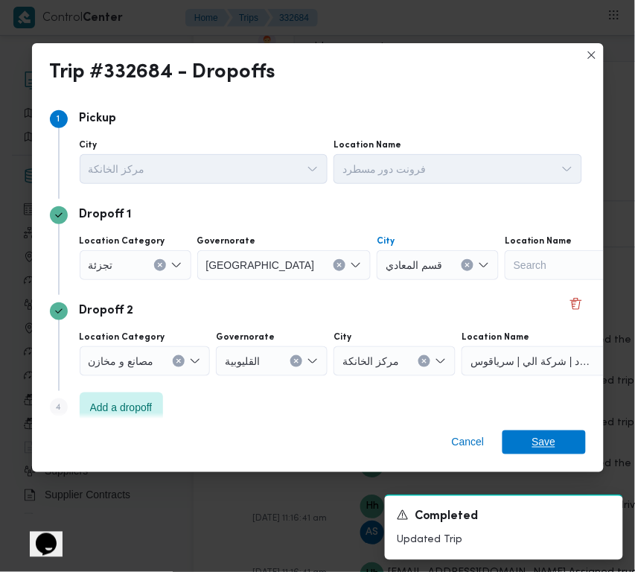
drag, startPoint x: 536, startPoint y: 439, endPoint x: 537, endPoint y: 417, distance: 22.3
click at [537, 439] on span "Save" at bounding box center [544, 442] width 24 height 24
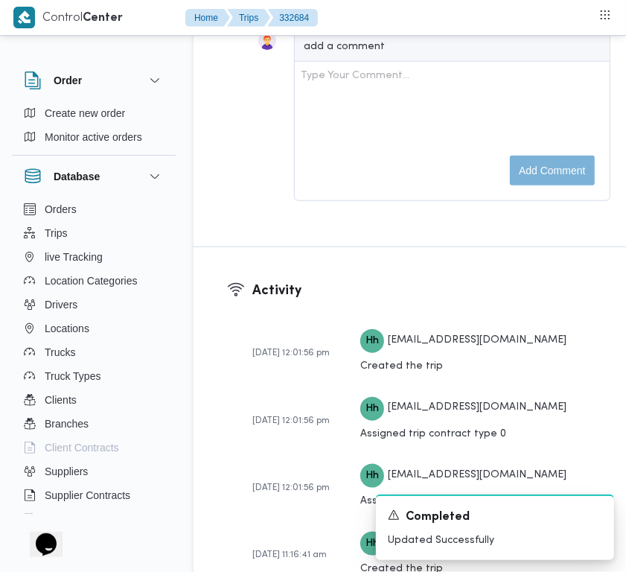
scroll to position [2499, 0]
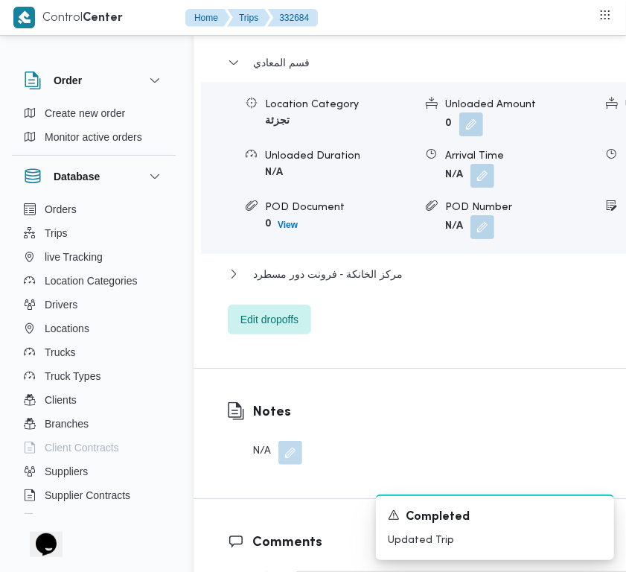
drag, startPoint x: 290, startPoint y: 71, endPoint x: 287, endPoint y: 99, distance: 28.5
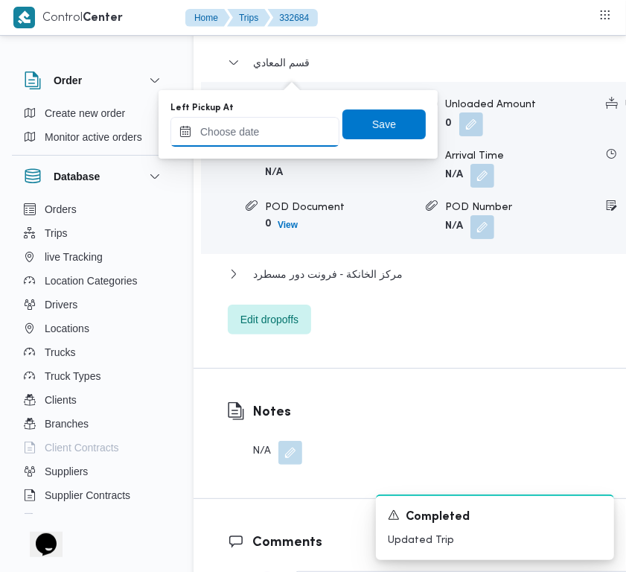
drag, startPoint x: 287, startPoint y: 99, endPoint x: 275, endPoint y: 135, distance: 37.4
click at [269, 138] on input "Left Pickup At" at bounding box center [254, 132] width 169 height 30
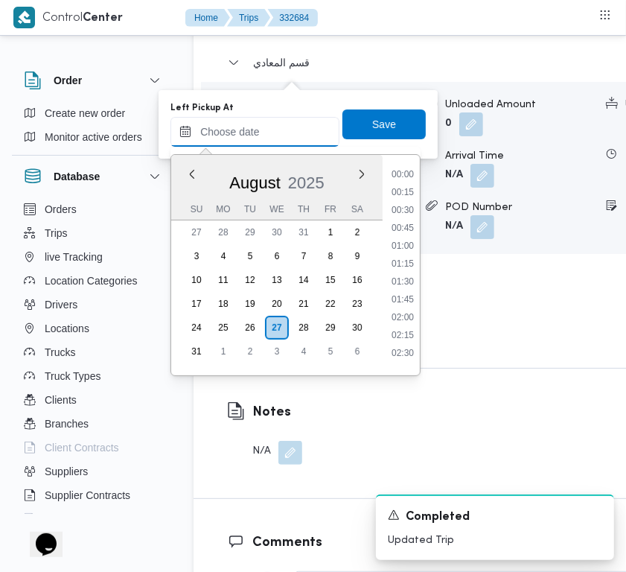
paste input "[DATE] 9:00:00 AM"
type input "[DATE] 9:00:00 AM"
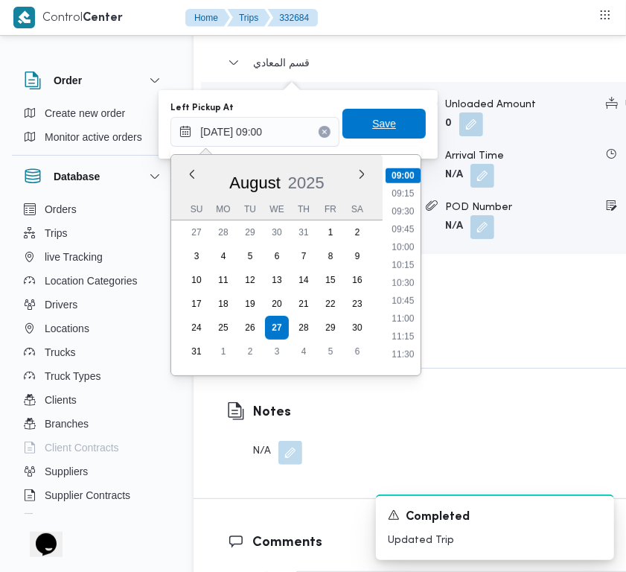
drag, startPoint x: 389, startPoint y: 119, endPoint x: 478, endPoint y: 119, distance: 88.6
click at [391, 119] on span "Save" at bounding box center [383, 124] width 83 height 30
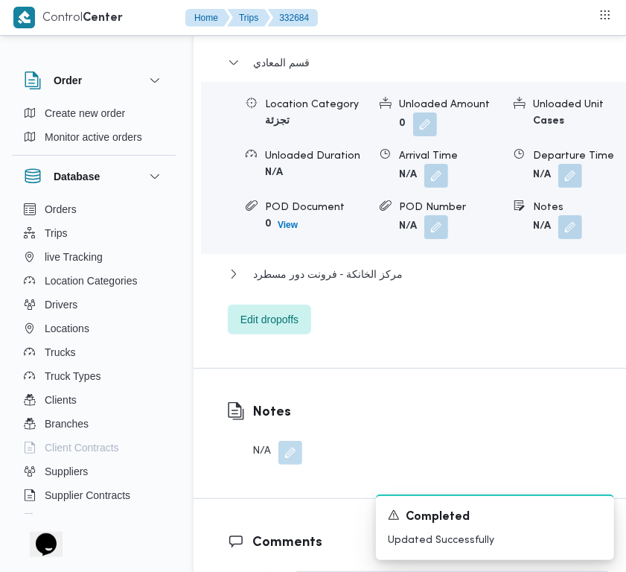
scroll to position [1997, 0]
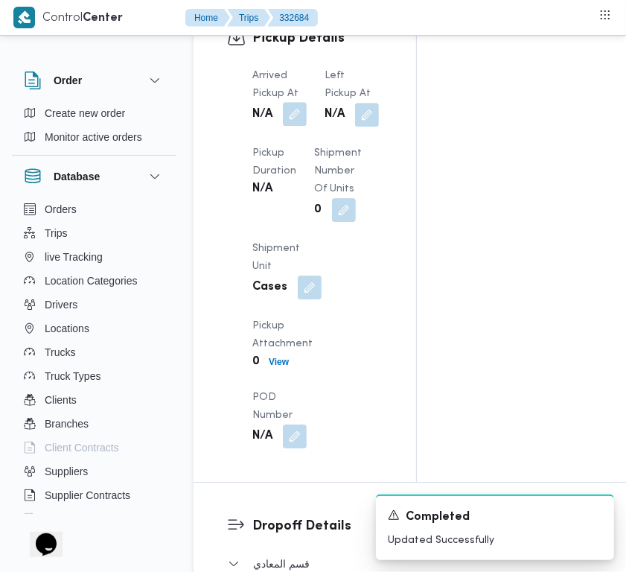
click at [299, 126] on button "button" at bounding box center [295, 114] width 24 height 24
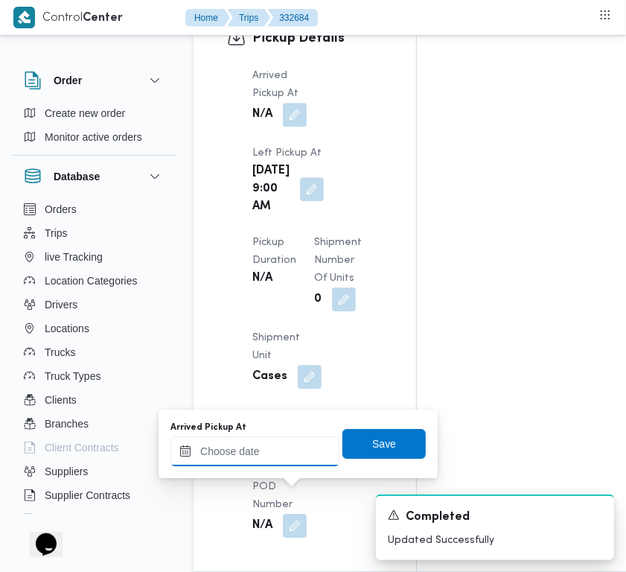
click at [290, 445] on input "Arrived Pickup At" at bounding box center [254, 451] width 169 height 30
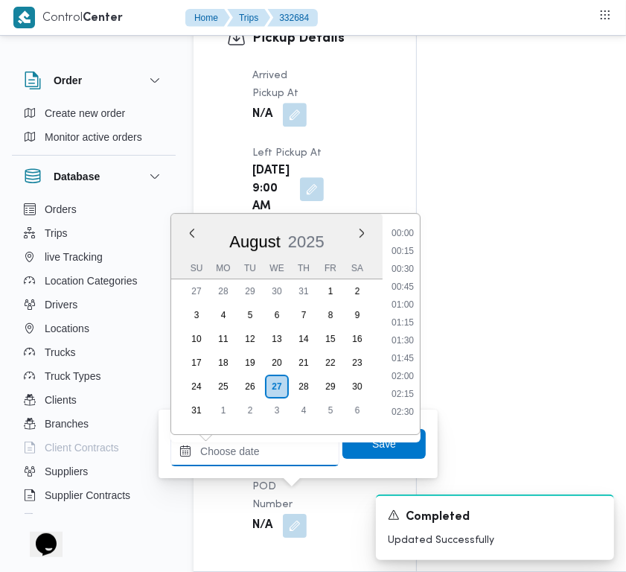
paste input "[DATE] 9:00:00 AM"
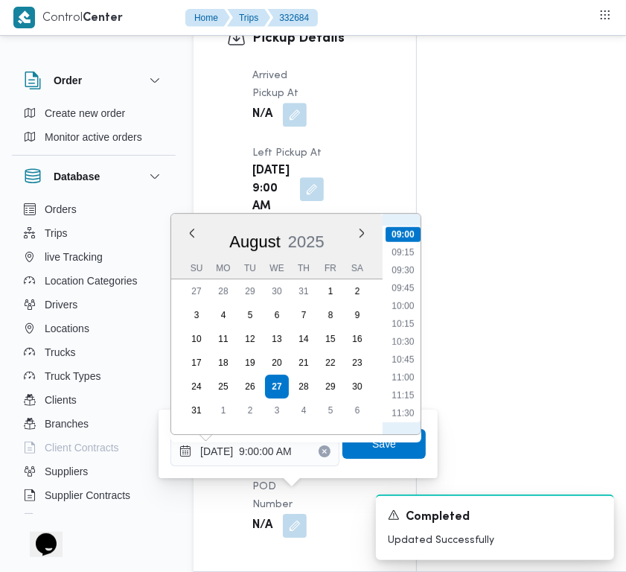
scroll to position [474, 0]
click at [411, 287] on li "07:30" at bounding box center [403, 294] width 34 height 15
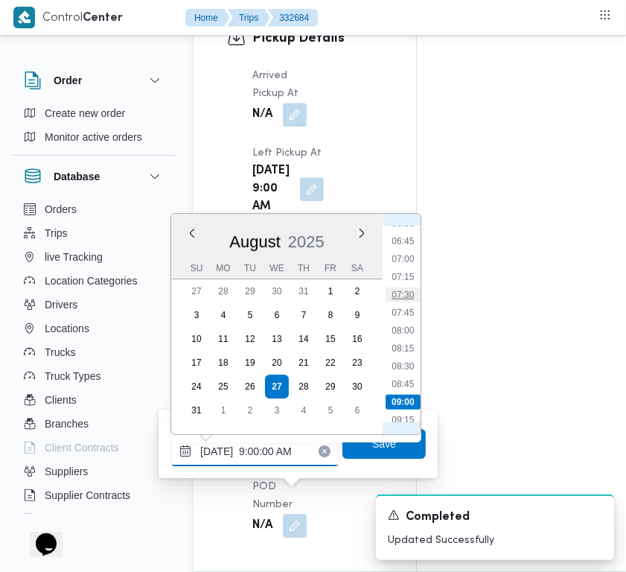
type input "27/08/2025 07:30"
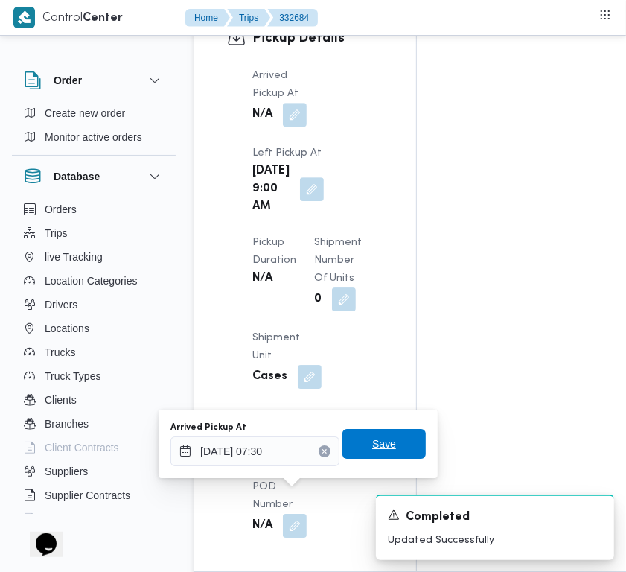
click at [384, 443] on span "Save" at bounding box center [383, 444] width 83 height 30
click at [383, 443] on div "Pickup Details Arrived Pickup At N/A Left Pickup At Wed, Aug 27, 2025 9:00 AM P…" at bounding box center [305, 283] width 223 height 576
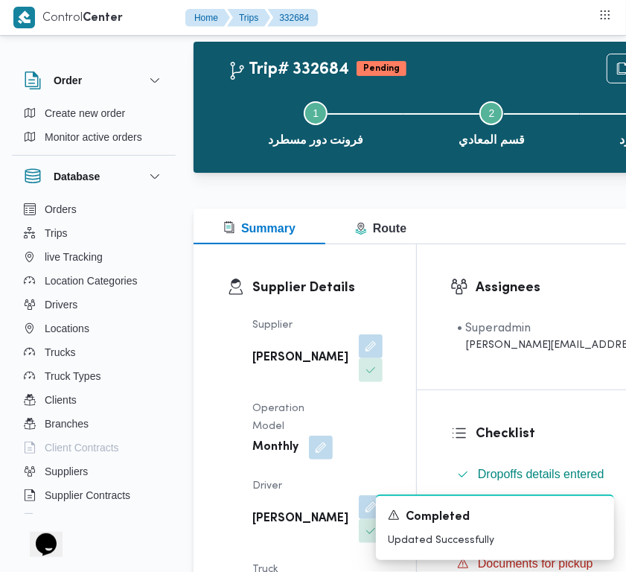
scroll to position [0, 0]
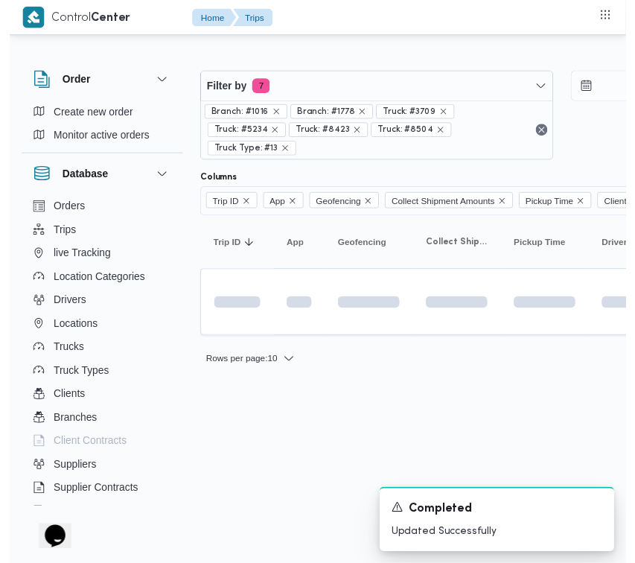
scroll to position [0, 37]
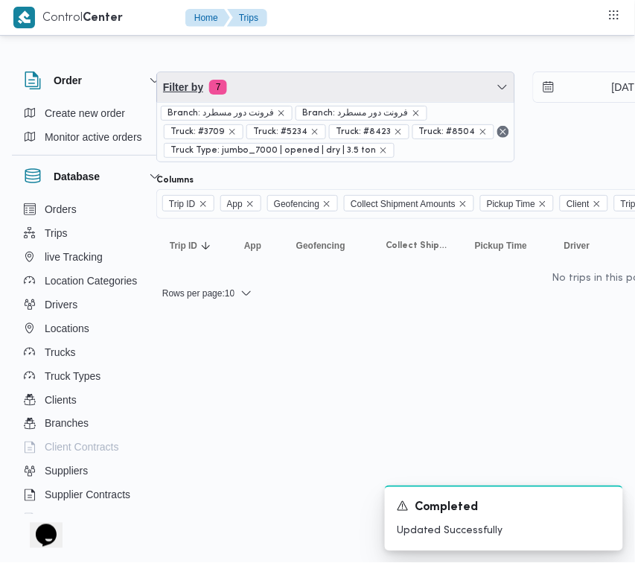
click at [321, 89] on span "Filter by 7" at bounding box center [335, 87] width 357 height 30
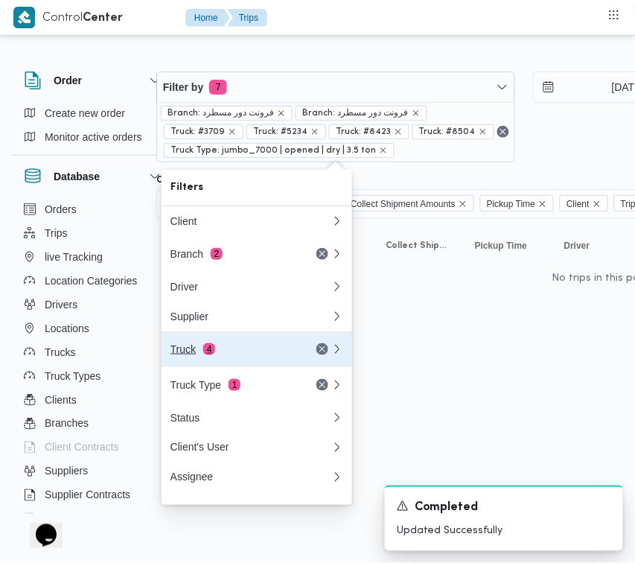
click at [213, 355] on span "4" at bounding box center [209, 349] width 12 height 12
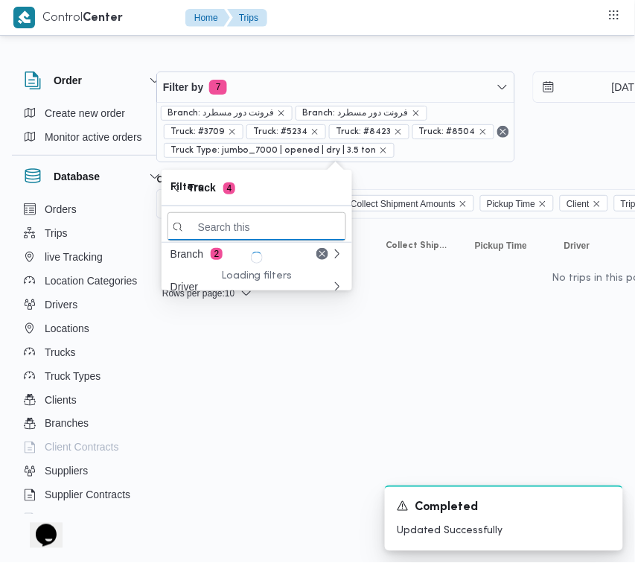
paste input "4862"
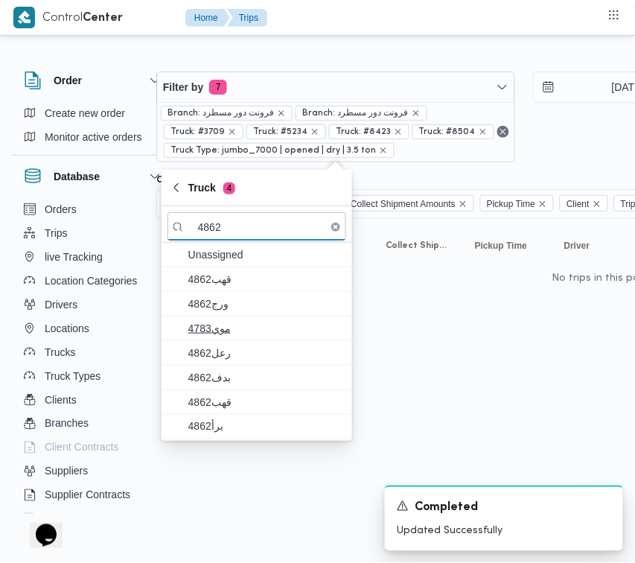
type input "4862"
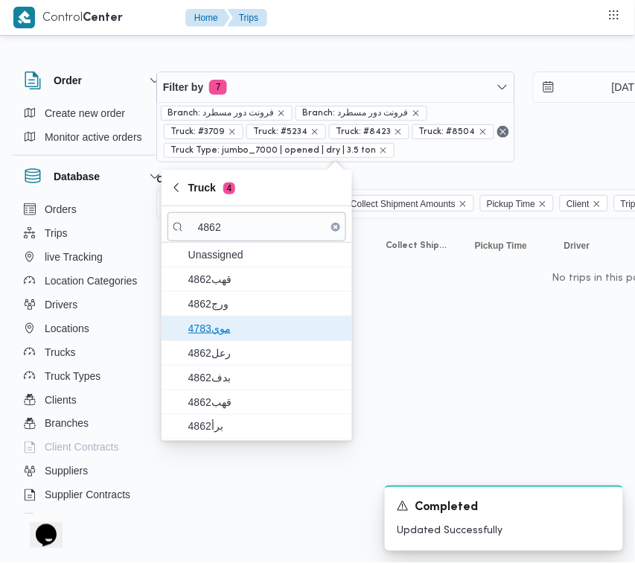
click at [236, 333] on span "موي4783" at bounding box center [265, 328] width 155 height 18
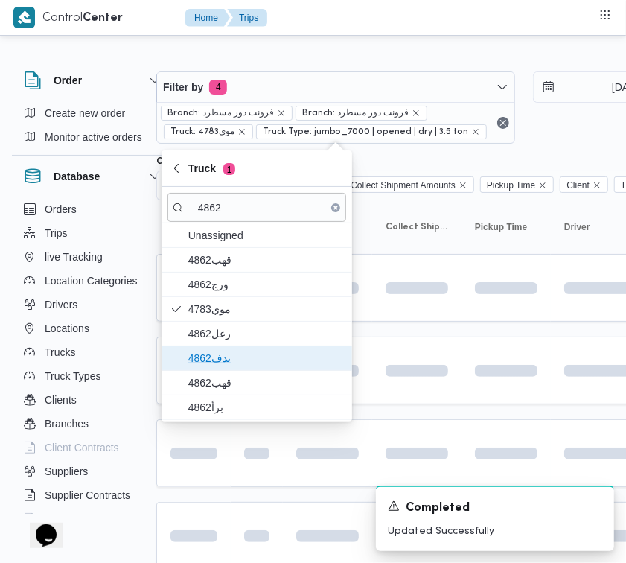
click at [235, 362] on span "بدف4862" at bounding box center [265, 358] width 155 height 18
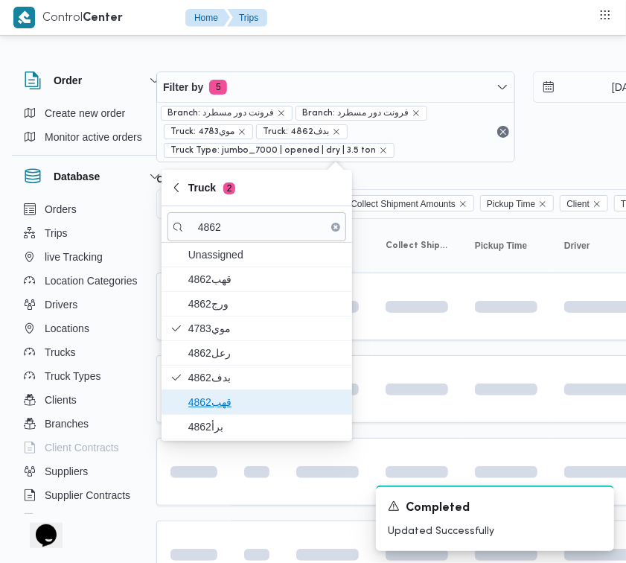
click at [229, 397] on span "قهب4862" at bounding box center [265, 402] width 155 height 18
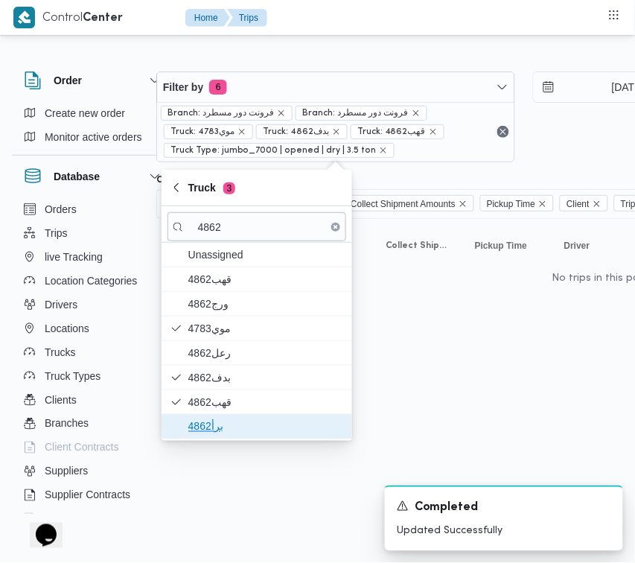
click at [220, 433] on span "برأ4862" at bounding box center [265, 427] width 155 height 18
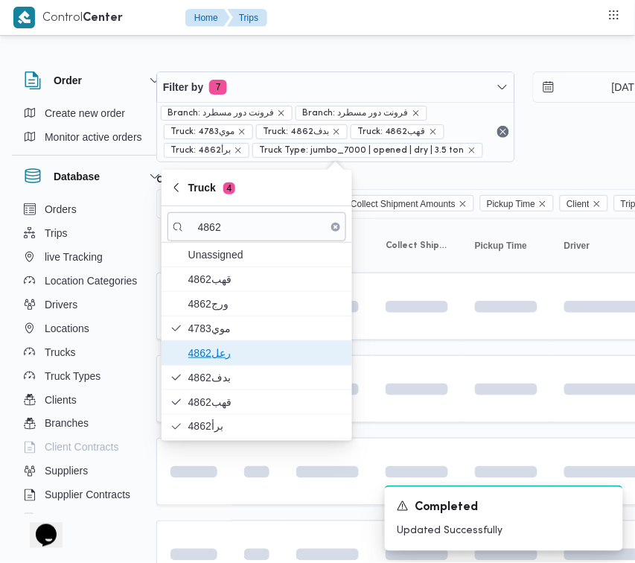
click at [217, 345] on span "رعل4862" at bounding box center [265, 353] width 155 height 18
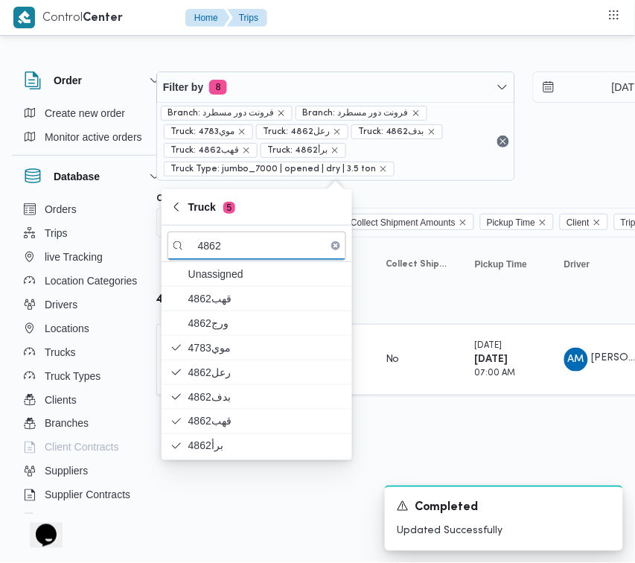
click at [307, 486] on html "Control Center Home Trips Order Create new order Monitor active orders Database…" at bounding box center [280, 281] width 635 height 563
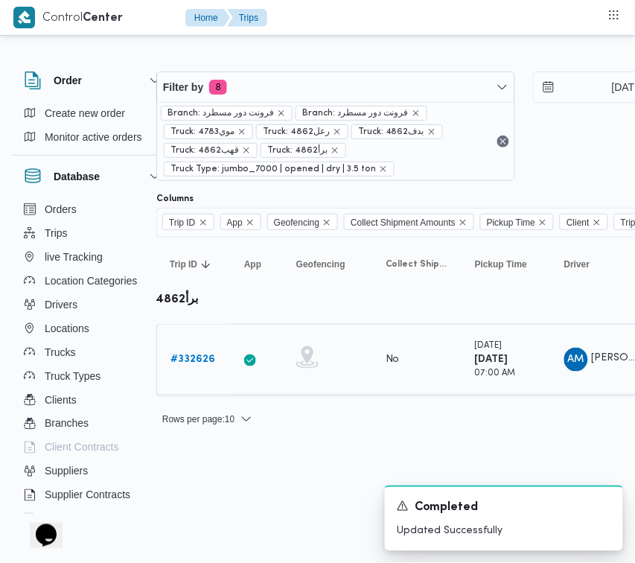
click at [195, 363] on b "# 332626" at bounding box center [192, 359] width 45 height 10
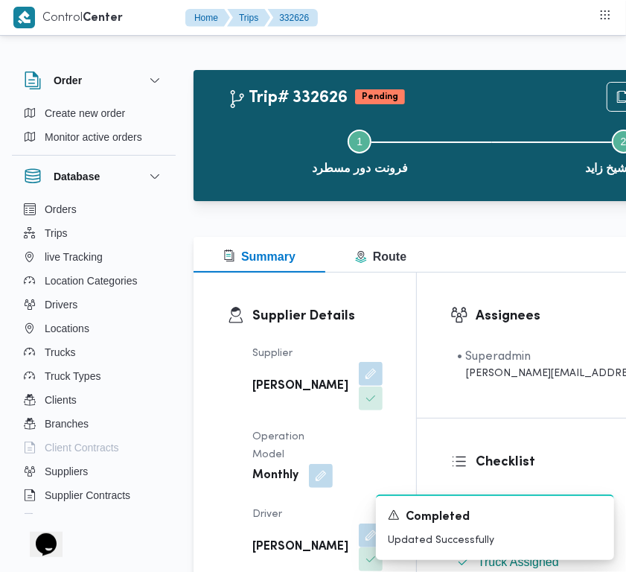
click at [359, 386] on button "button" at bounding box center [371, 374] width 24 height 24
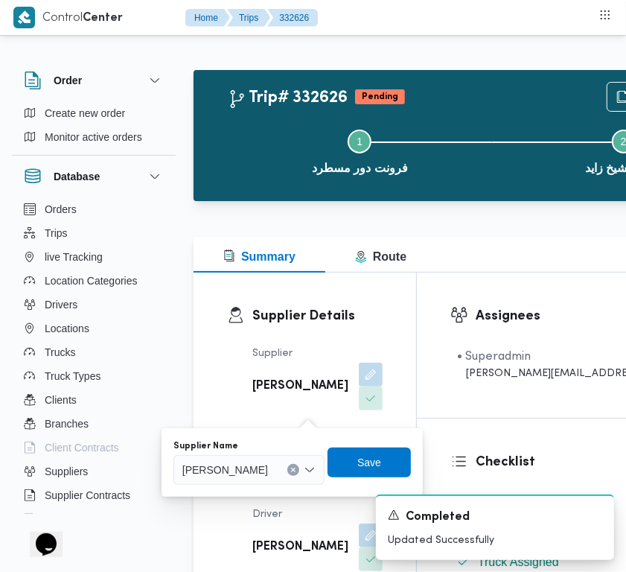
click at [293, 452] on div "Supplier Name عبدالواحد محمد احمد مسعد" at bounding box center [248, 462] width 151 height 45
click at [294, 458] on div "عبدالواحد محمد احمد مسعد" at bounding box center [248, 470] width 151 height 30
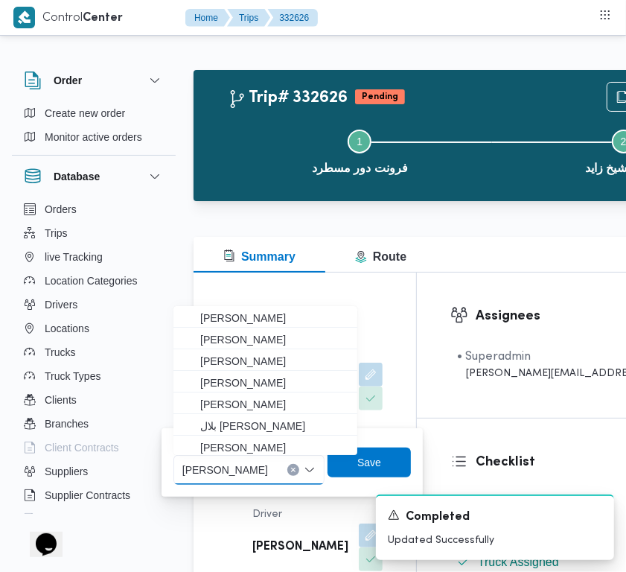
click at [295, 459] on div "عبدالواحد محمد احمد مسعد Combo box. Selected. عبدالواحد محمد احمد مسعد. Press B…" at bounding box center [248, 470] width 151 height 30
paste input "ربيع"
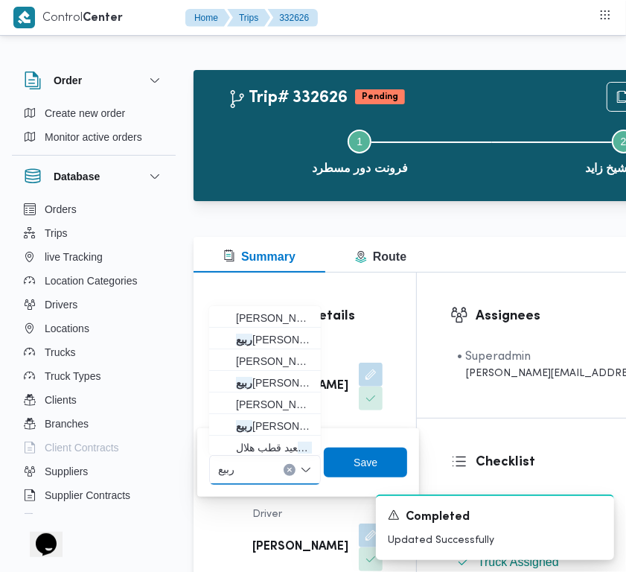
type input "ربيع عيد"
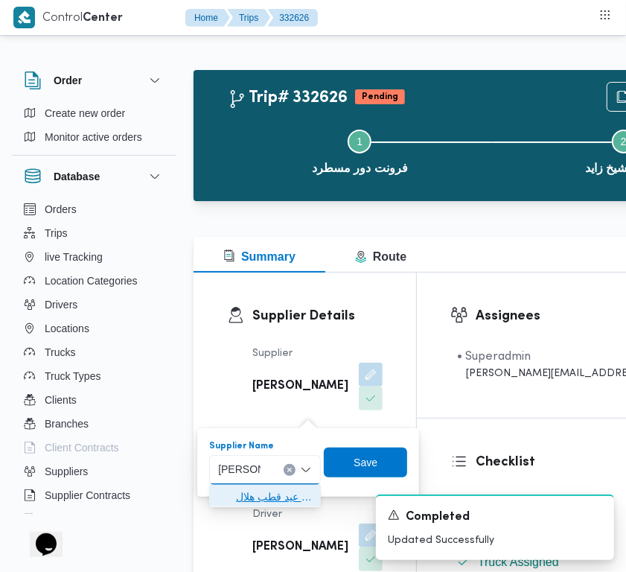
click at [259, 493] on span "ربيع عيد قطب هلال" at bounding box center [274, 497] width 76 height 18
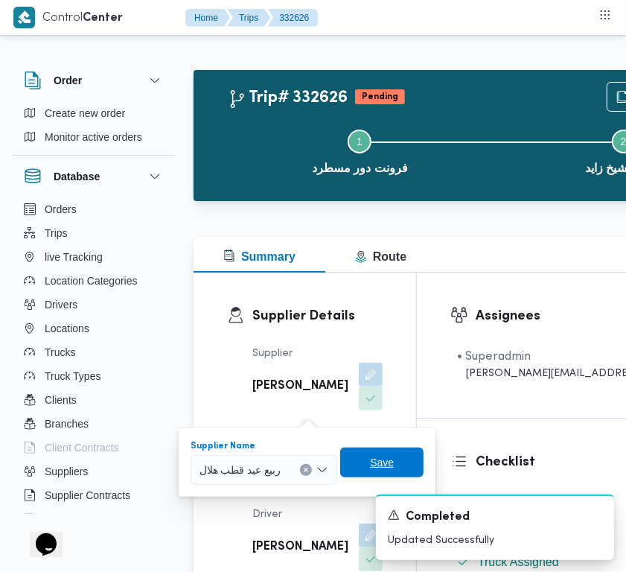
click at [382, 462] on span "Save" at bounding box center [382, 462] width 24 height 18
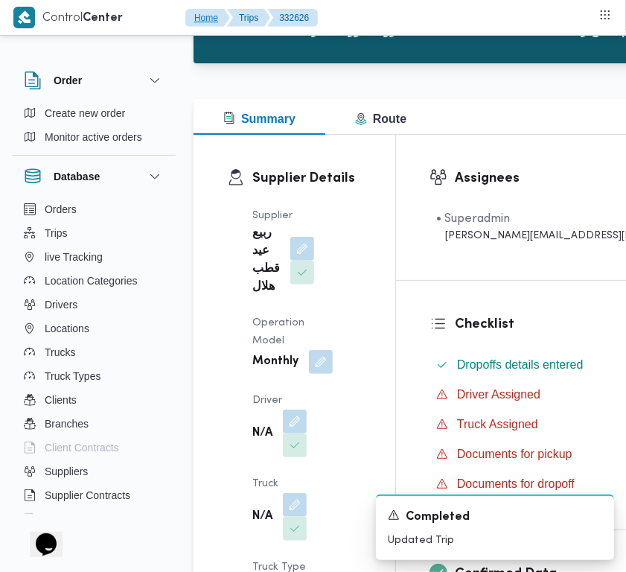
scroll to position [205, 0]
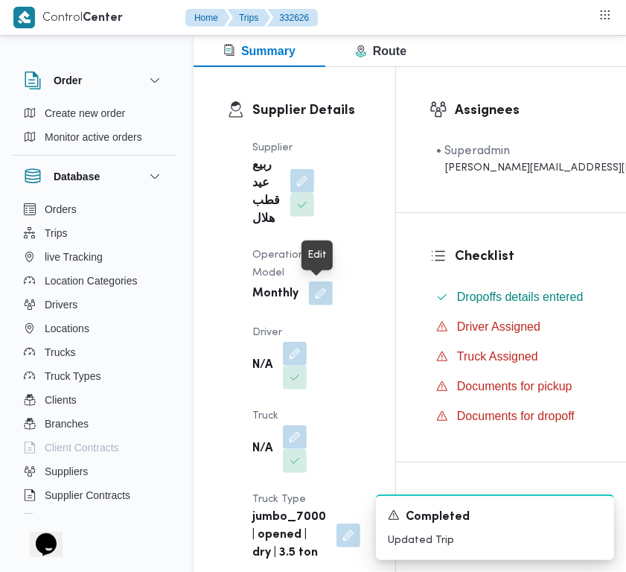
click at [319, 294] on button "button" at bounding box center [321, 293] width 24 height 24
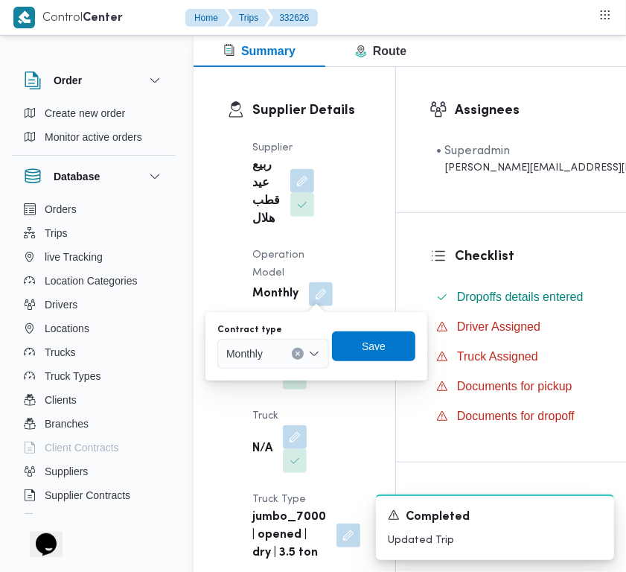
click at [290, 352] on div "Monthly" at bounding box center [273, 354] width 112 height 30
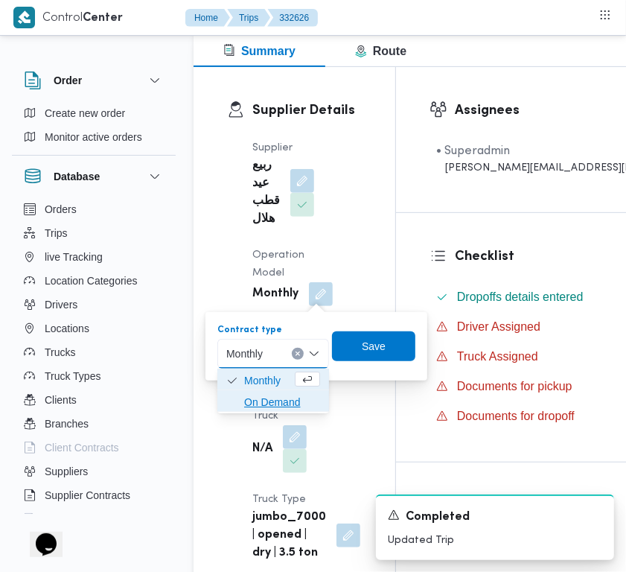
click at [272, 400] on span "On Demand" at bounding box center [282, 402] width 76 height 18
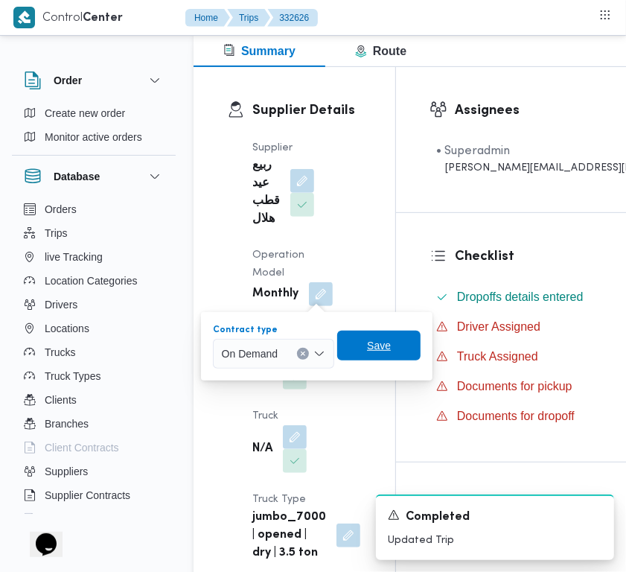
click at [356, 345] on span "Save" at bounding box center [378, 346] width 83 height 30
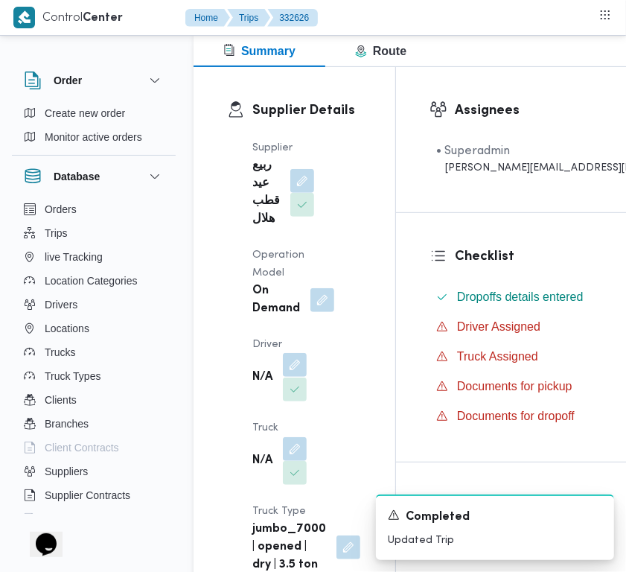
click at [293, 366] on button "button" at bounding box center [295, 365] width 24 height 24
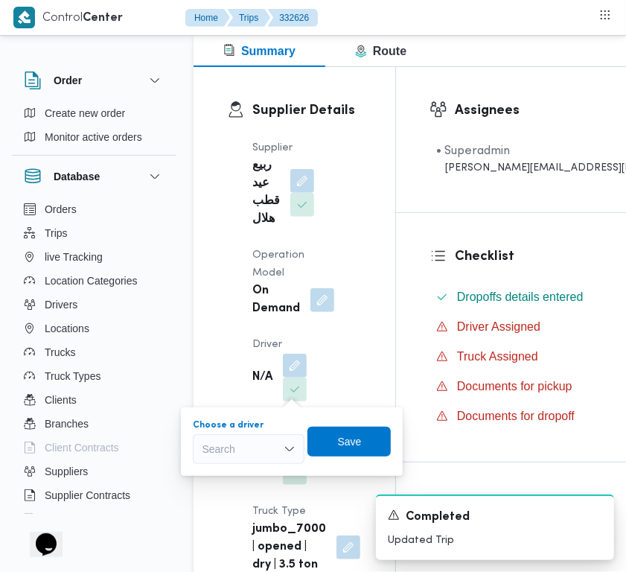
drag, startPoint x: 261, startPoint y: 438, endPoint x: 272, endPoint y: 447, distance: 14.3
click at [261, 443] on div "Search" at bounding box center [249, 449] width 112 height 30
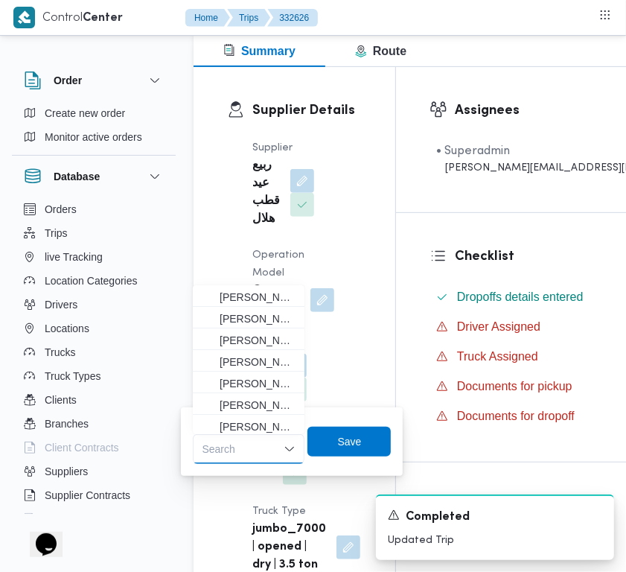
paste input "سعد"
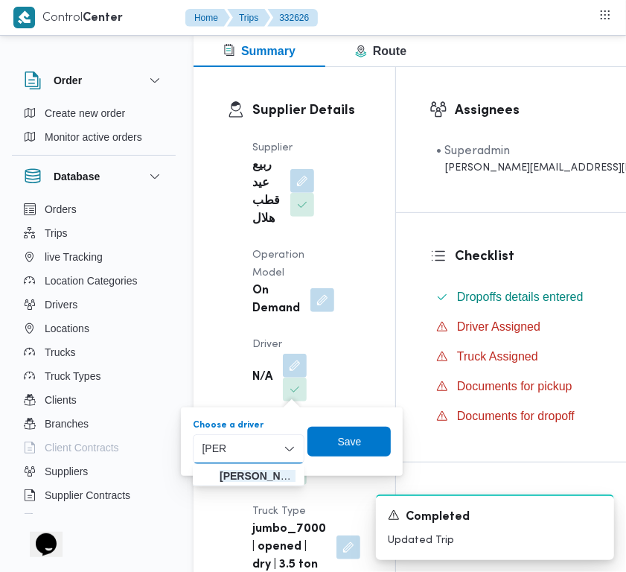
type input "سعد"
click at [261, 451] on div "سعد سعد" at bounding box center [249, 449] width 112 height 30
click at [251, 474] on span "سعد علي أحمد عبدالمطلب" at bounding box center [258, 476] width 76 height 18
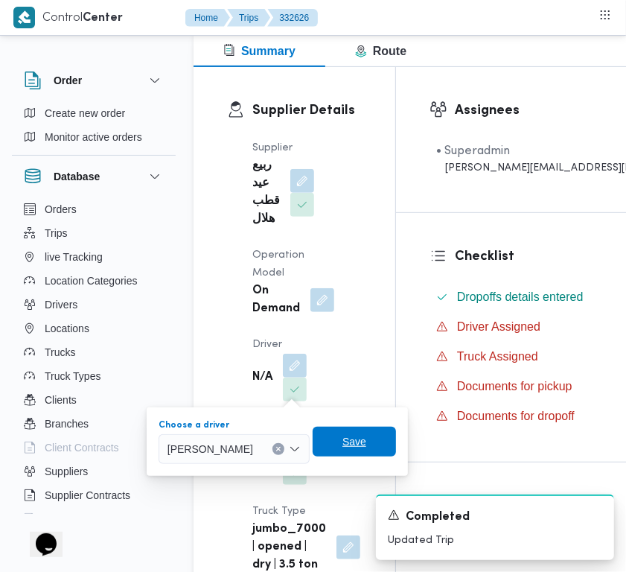
click at [372, 444] on span "Save" at bounding box center [354, 442] width 83 height 30
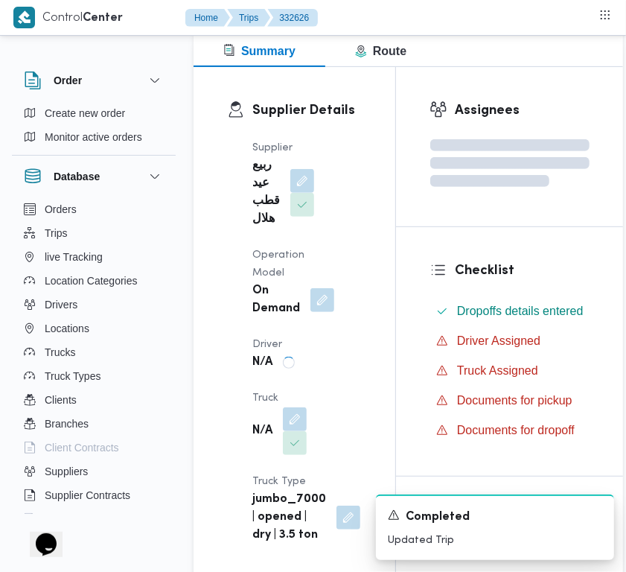
click at [296, 418] on div "Supplier ربيع عيد قطب هلال Operation Model On Demand Driver N/A Truck N/A Truck…" at bounding box center [306, 341] width 127 height 423
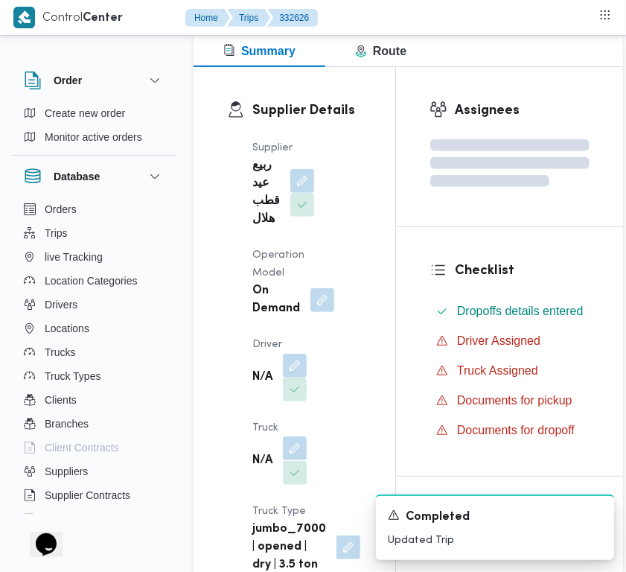
click at [298, 447] on button "button" at bounding box center [295, 448] width 24 height 24
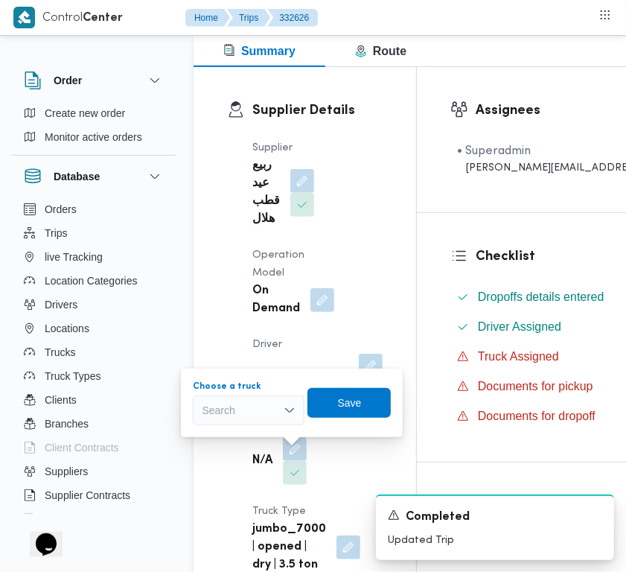
click at [258, 417] on div "Search" at bounding box center [249, 410] width 112 height 30
paste input "8418"
type input "8418"
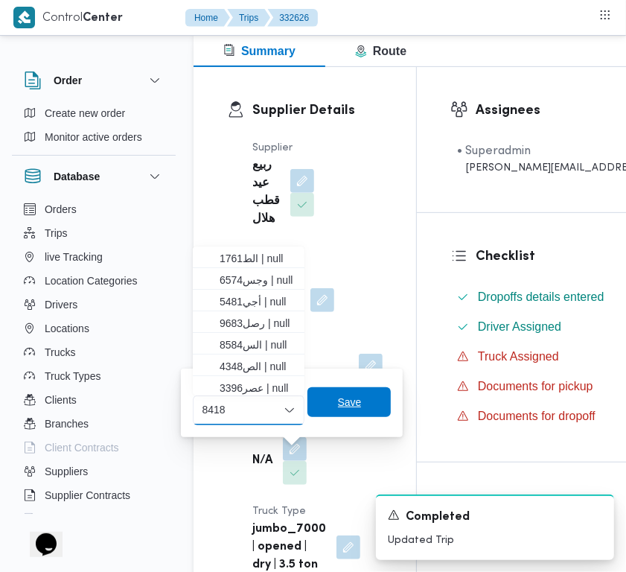
click at [328, 402] on span "Save" at bounding box center [348, 402] width 83 height 30
click at [251, 404] on div "Search Combo box. Selected. Combo box input. Search. Type some text or, to disp…" at bounding box center [249, 410] width 112 height 30
paste input "8418"
type input "8418"
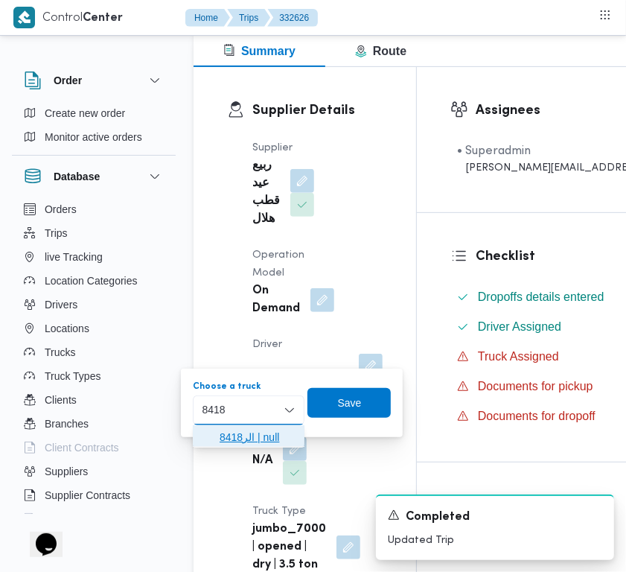
click at [255, 440] on span "الر8418 | null" at bounding box center [258, 437] width 76 height 18
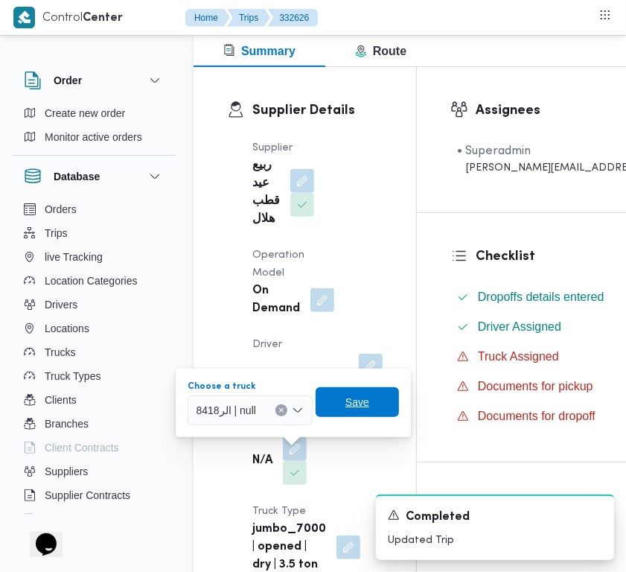
click at [371, 408] on span "Save" at bounding box center [357, 402] width 83 height 30
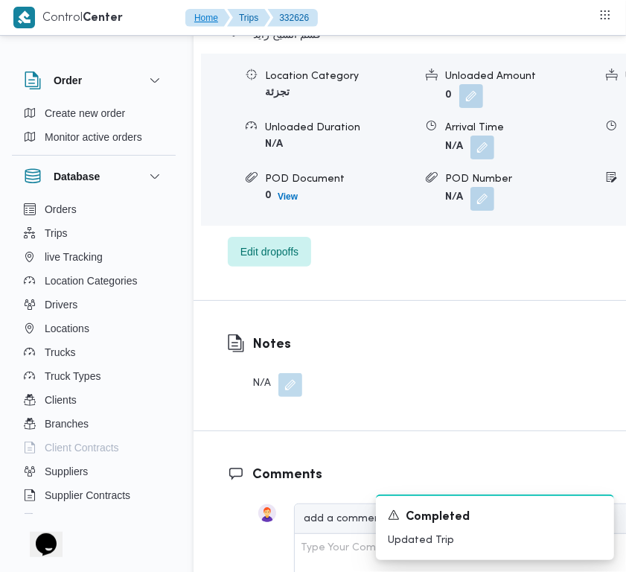
scroll to position [2767, 0]
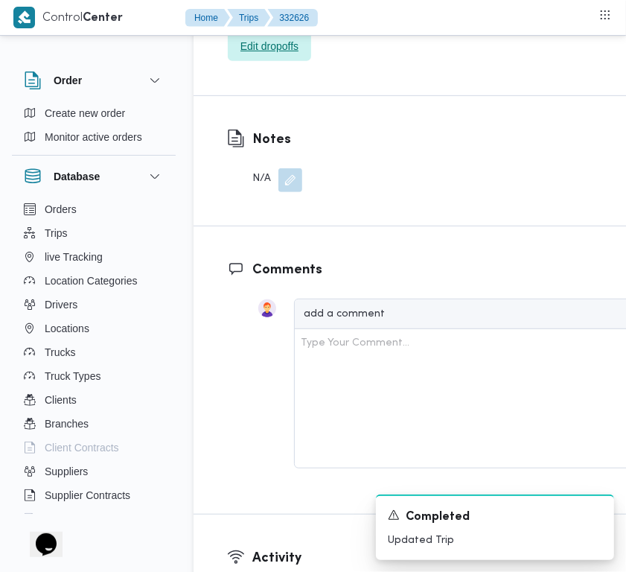
click at [294, 55] on span "Edit dropoffs" at bounding box center [269, 46] width 58 height 18
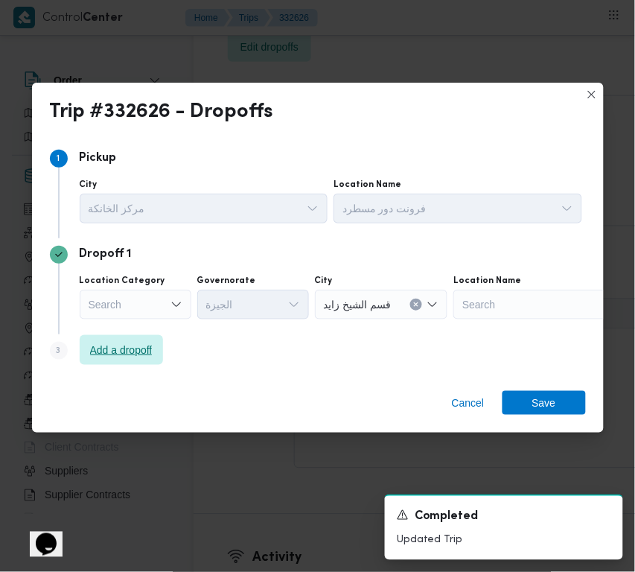
click at [121, 348] on span "Add a dropoff" at bounding box center [121, 350] width 63 height 18
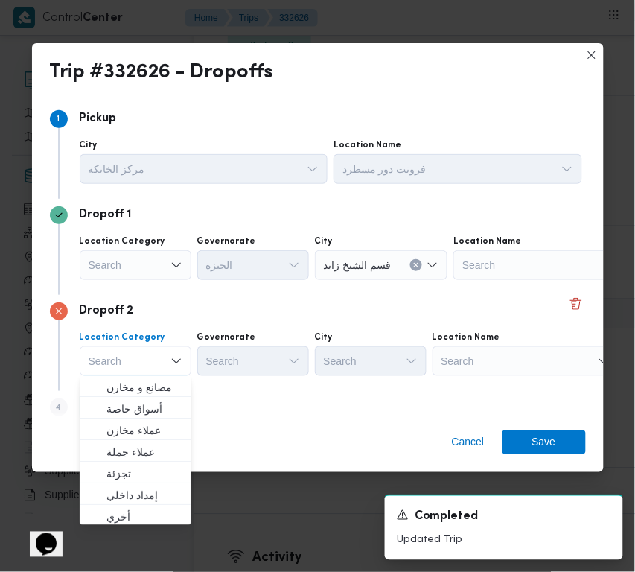
click at [567, 369] on div "Search" at bounding box center [526, 361] width 186 height 30
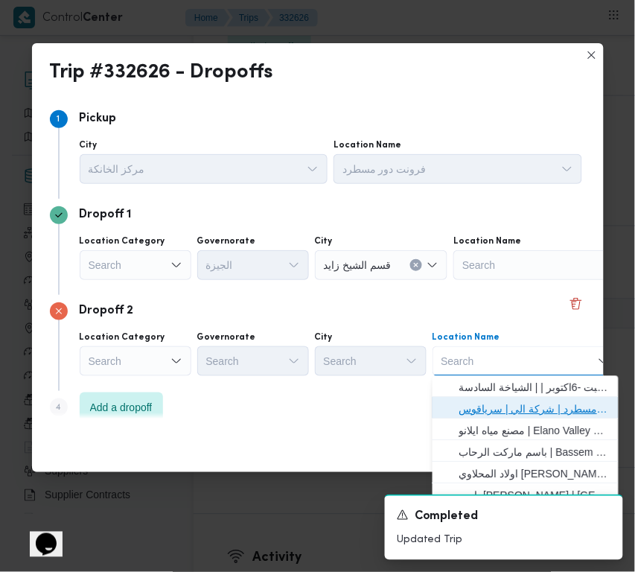
click at [532, 401] on span "فرونت دور مسطرد | شركة الي | سرياقوس" at bounding box center [534, 410] width 150 height 18
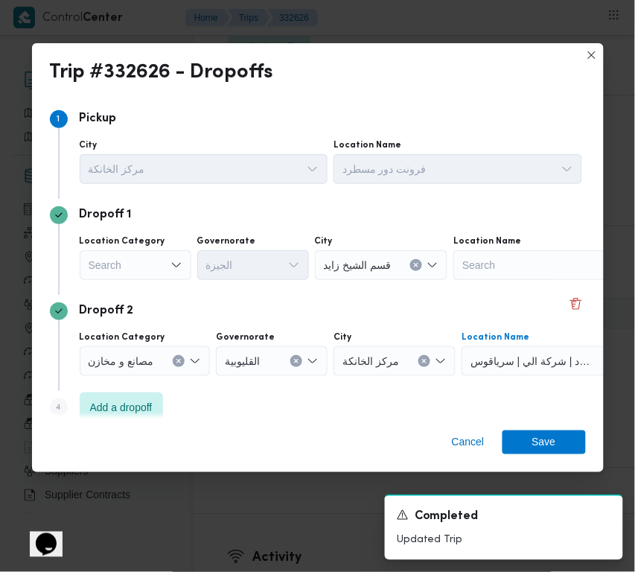
click at [131, 261] on div "Search" at bounding box center [136, 265] width 112 height 30
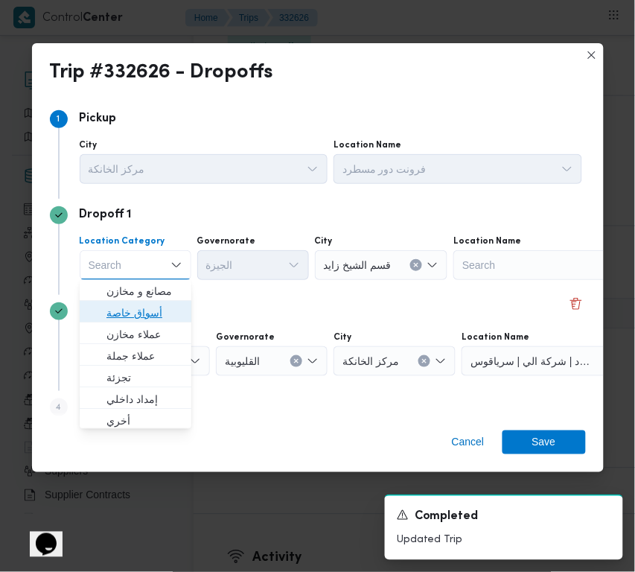
click at [133, 307] on span "أسواق خاصة" at bounding box center [144, 313] width 76 height 18
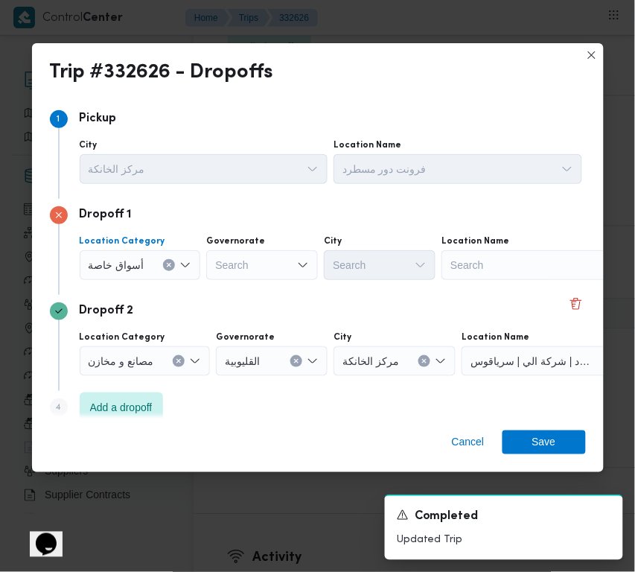
click at [533, 278] on div "Search" at bounding box center [534, 265] width 186 height 30
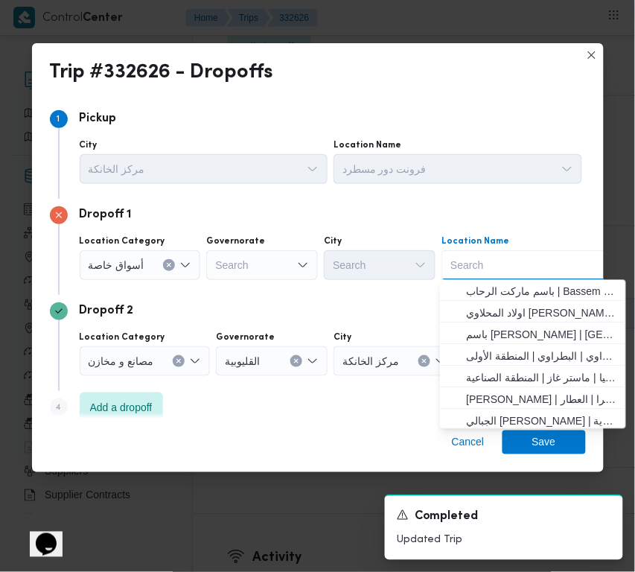
paste input "سعودي"
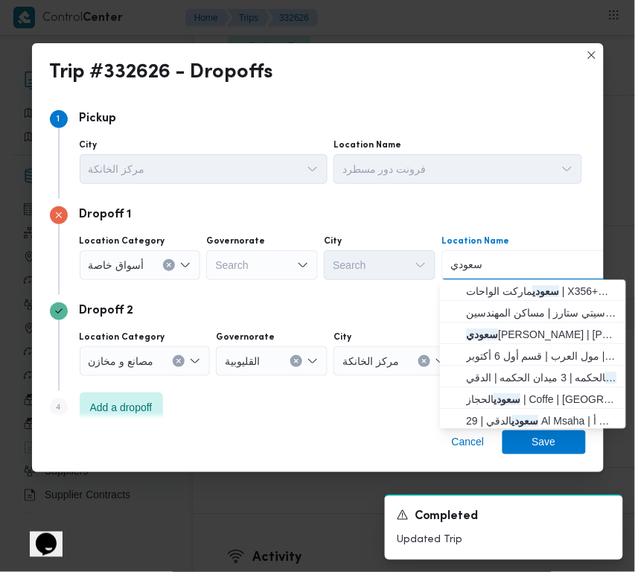
type input "سعودي"
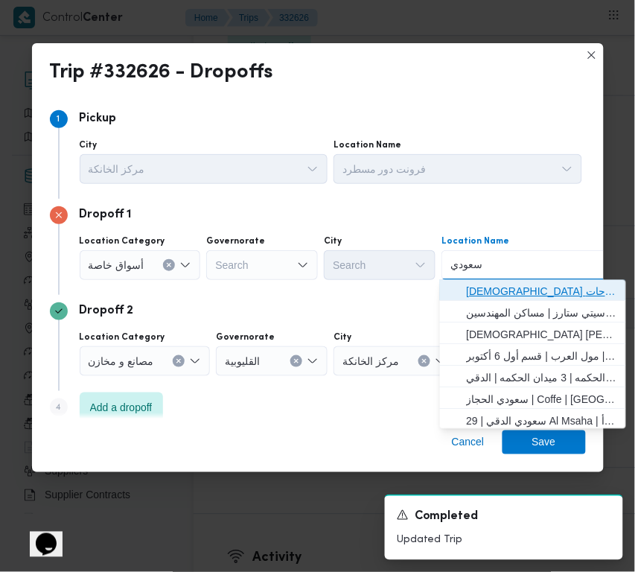
click at [500, 284] on span "سعودي ماركت الواحات | X356+G33 | قسم أول 6 أكتوبر" at bounding box center [542, 292] width 150 height 18
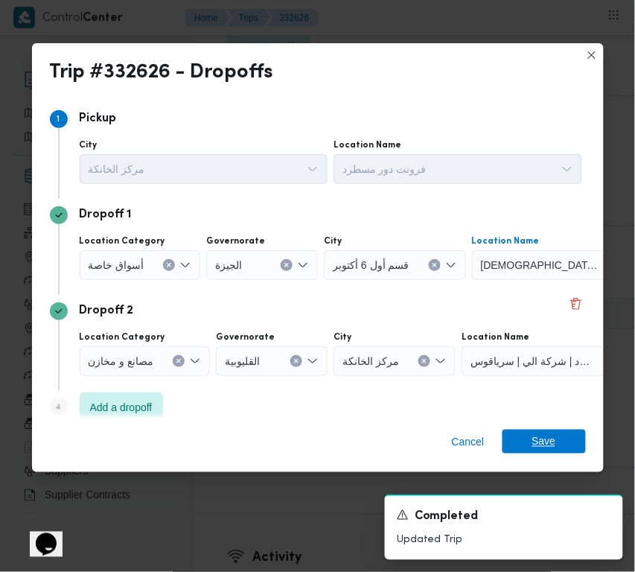
click at [563, 444] on span "Save" at bounding box center [544, 442] width 83 height 24
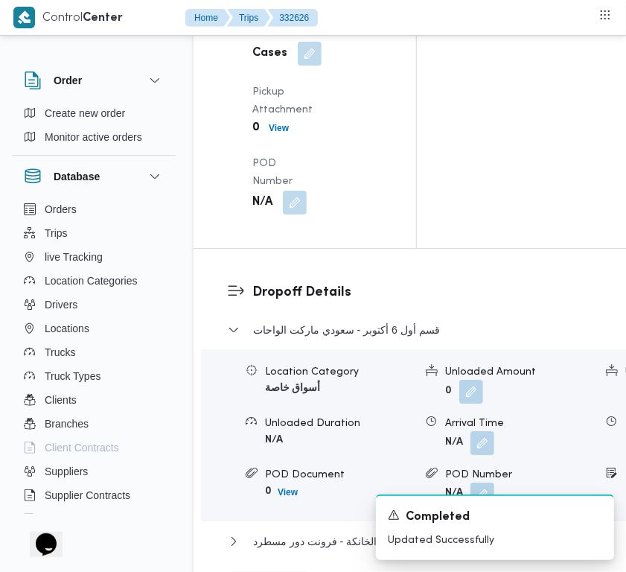
scroll to position [2284, 0]
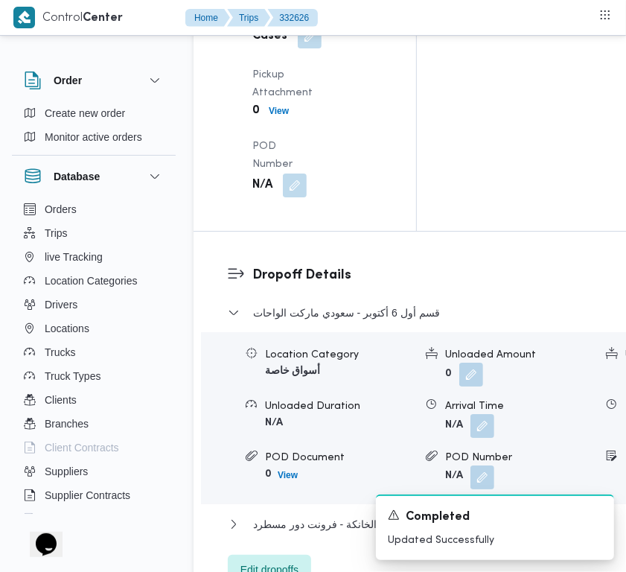
drag, startPoint x: 296, startPoint y: 225, endPoint x: 296, endPoint y: 242, distance: 17.1
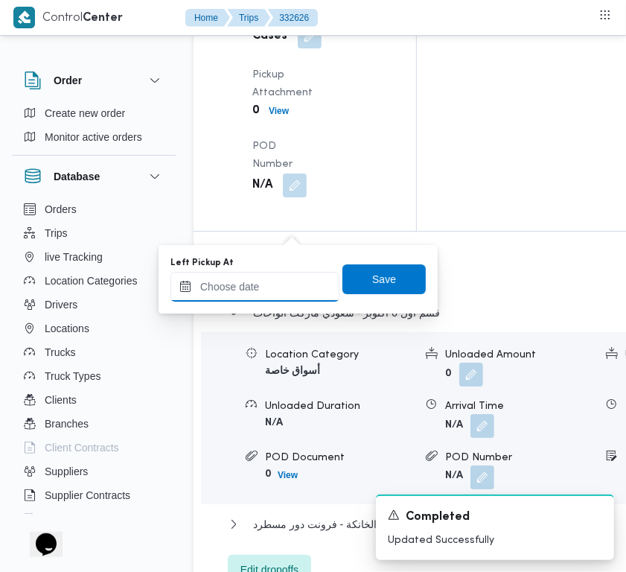
click at [288, 289] on input "Left Pickup At" at bounding box center [254, 287] width 169 height 30
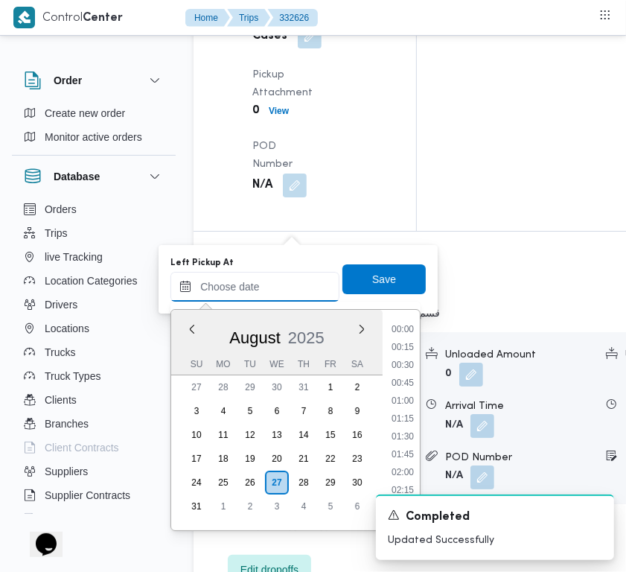
paste input "[DATE] 9:00:00 AM"
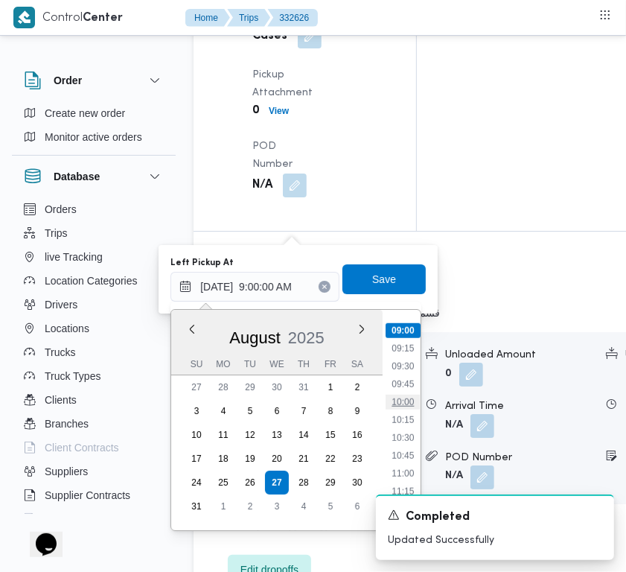
click at [400, 406] on li "10:00" at bounding box center [403, 402] width 34 height 15
type input "[DATE] 10:00"
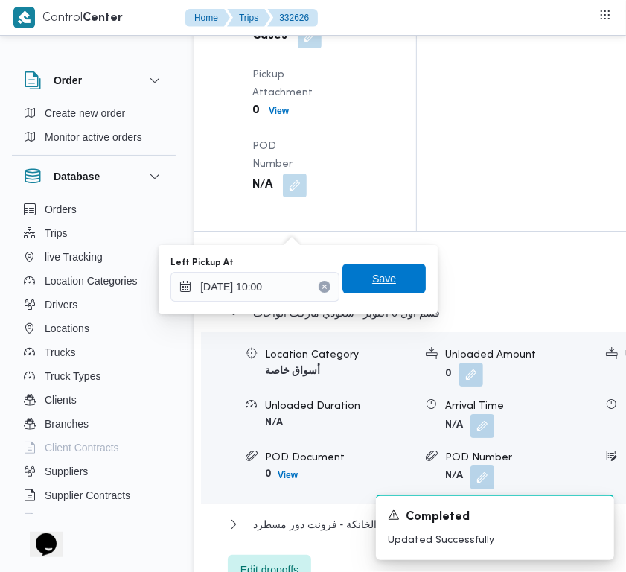
click at [374, 266] on span "Save" at bounding box center [383, 279] width 83 height 30
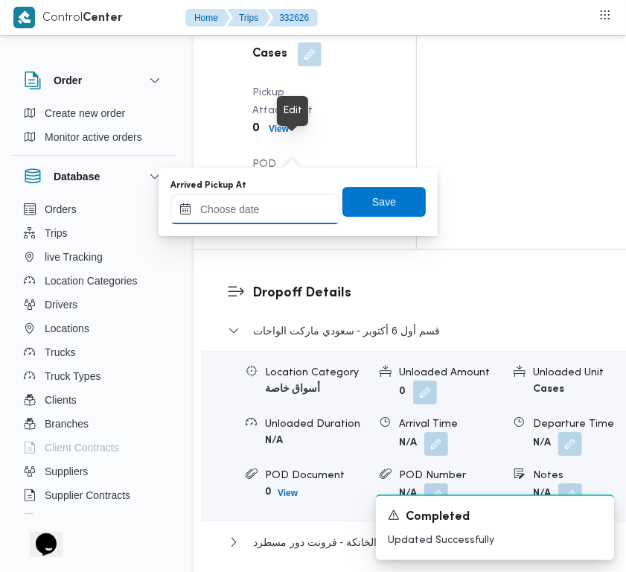
click at [292, 214] on input "Arrived Pickup At" at bounding box center [254, 209] width 169 height 30
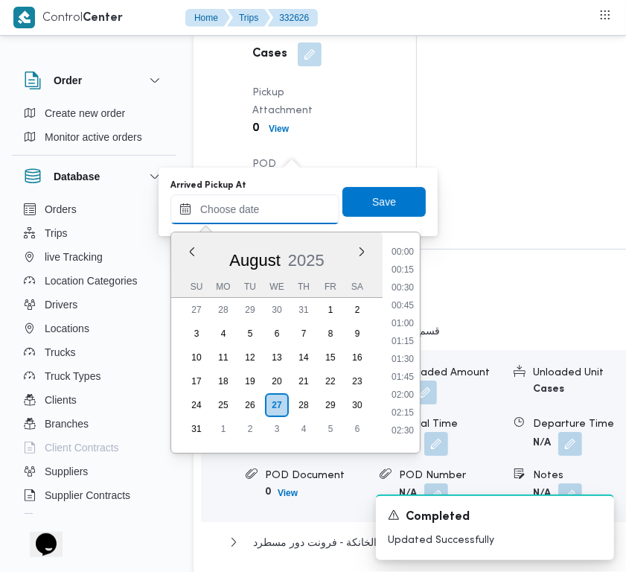
paste input "[DATE] 9:00:00 AM"
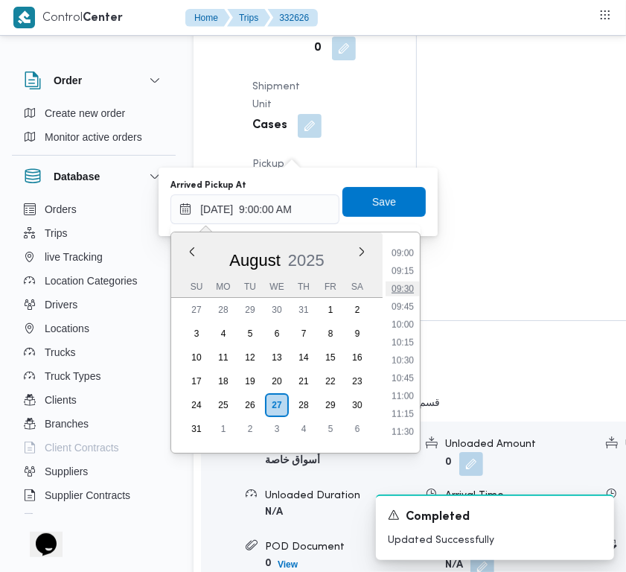
click at [395, 281] on li "09:30" at bounding box center [403, 288] width 34 height 15
type input "[DATE] 09:30"
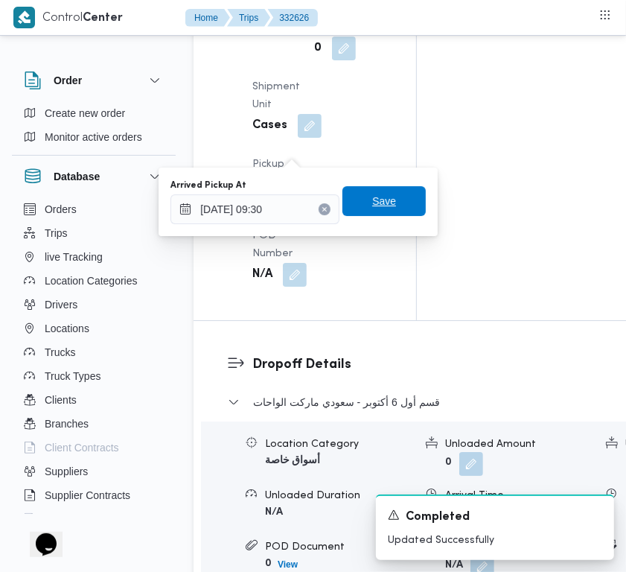
click at [393, 207] on span "Save" at bounding box center [383, 201] width 83 height 30
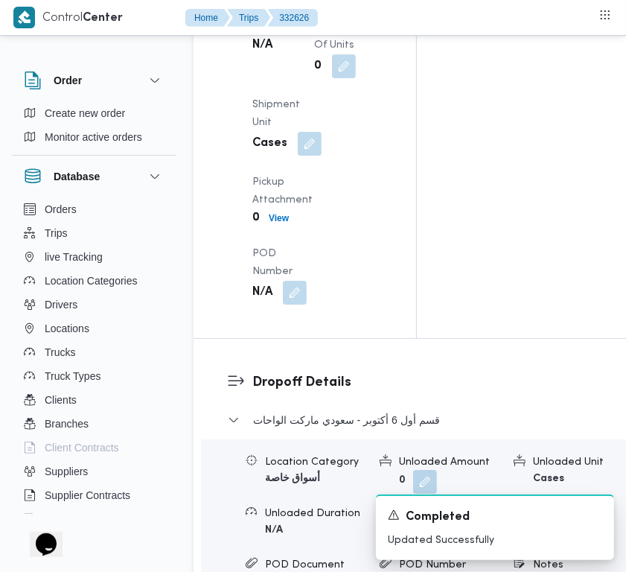
scroll to position [0, 0]
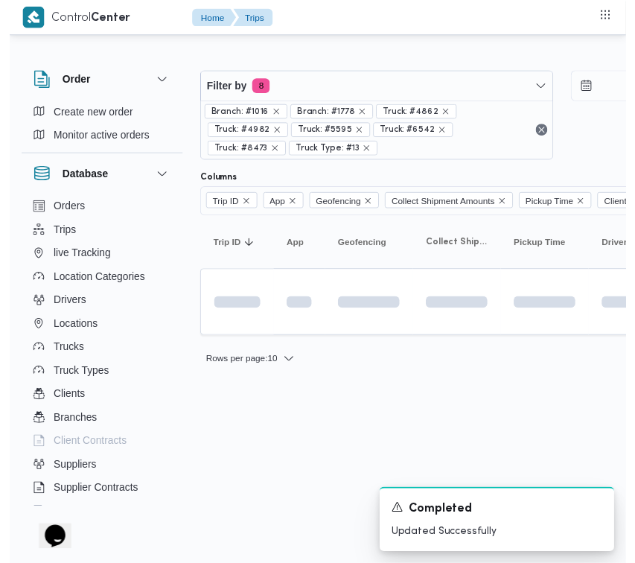
scroll to position [0, 37]
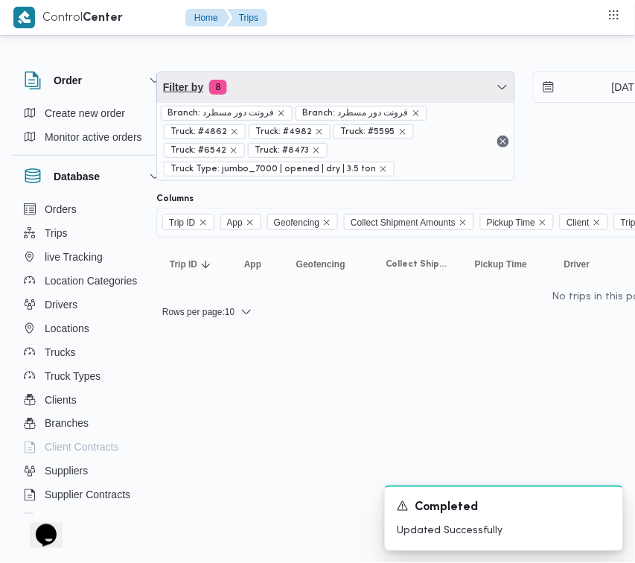
click at [310, 95] on span "Filter by 8" at bounding box center [335, 87] width 357 height 30
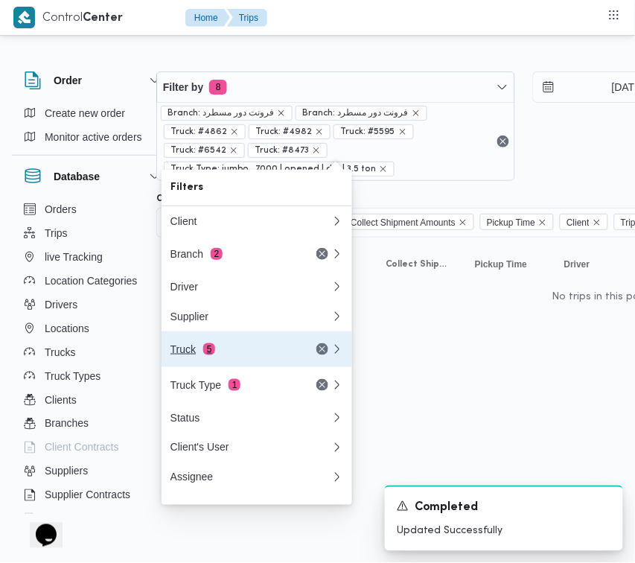
click at [240, 341] on button "Truck 5" at bounding box center [257, 349] width 191 height 36
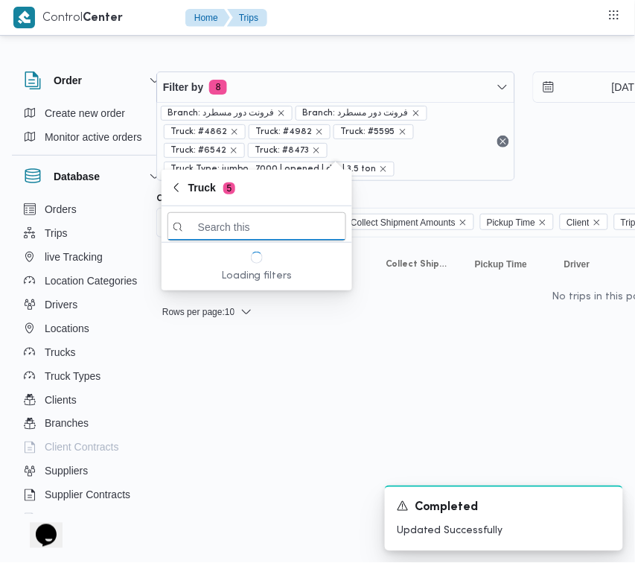
paste input "9846"
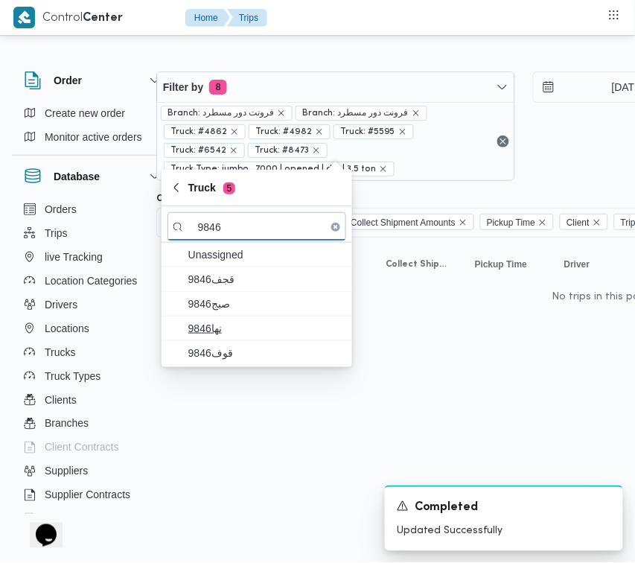
type input "9846"
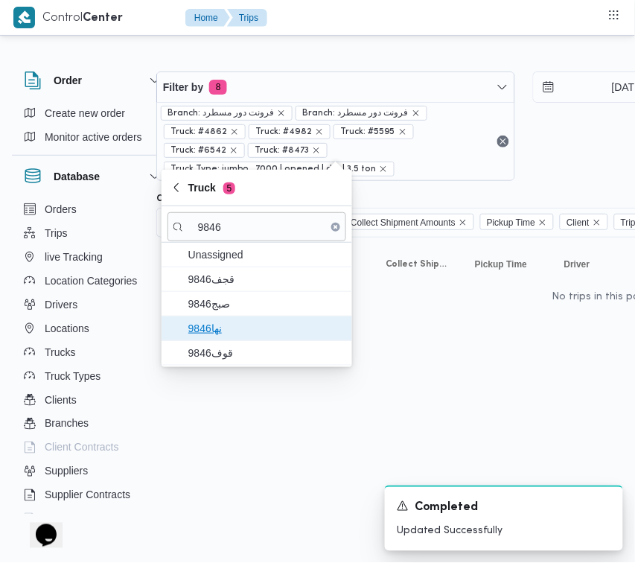
click at [226, 322] on span "نها9846" at bounding box center [265, 328] width 155 height 18
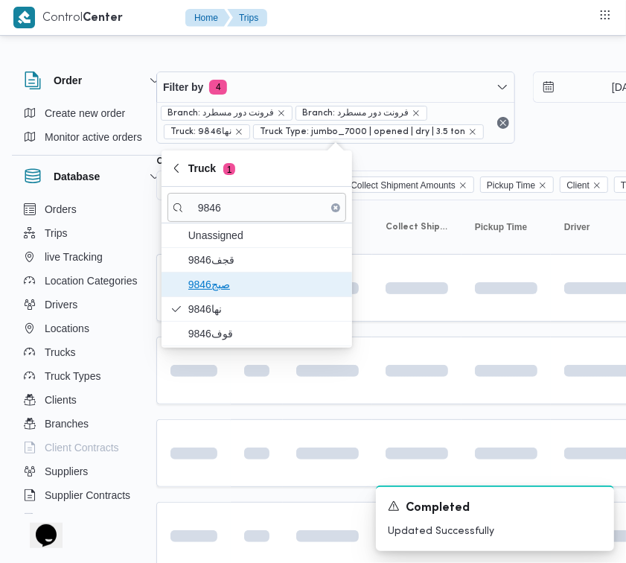
click at [227, 295] on span "9846صبج" at bounding box center [257, 284] width 179 height 24
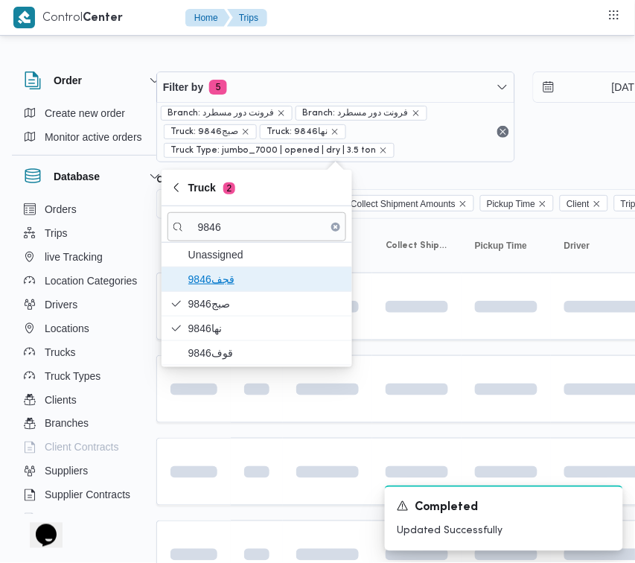
click at [227, 272] on span "9846قجف" at bounding box center [265, 279] width 155 height 18
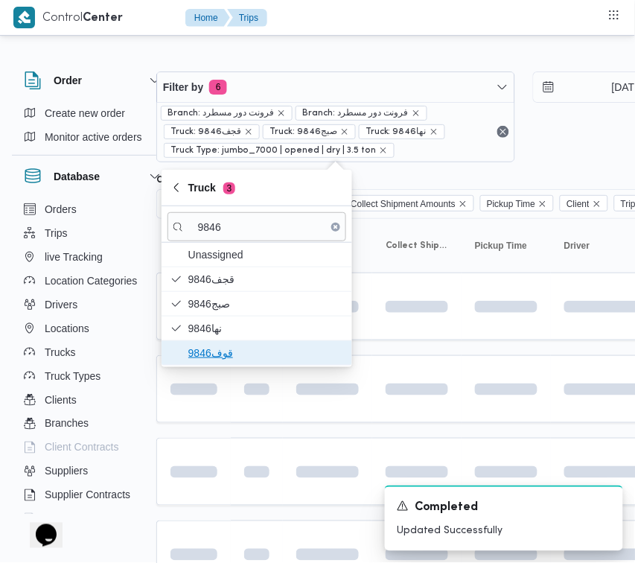
click at [216, 352] on span "قوف9846" at bounding box center [265, 353] width 155 height 18
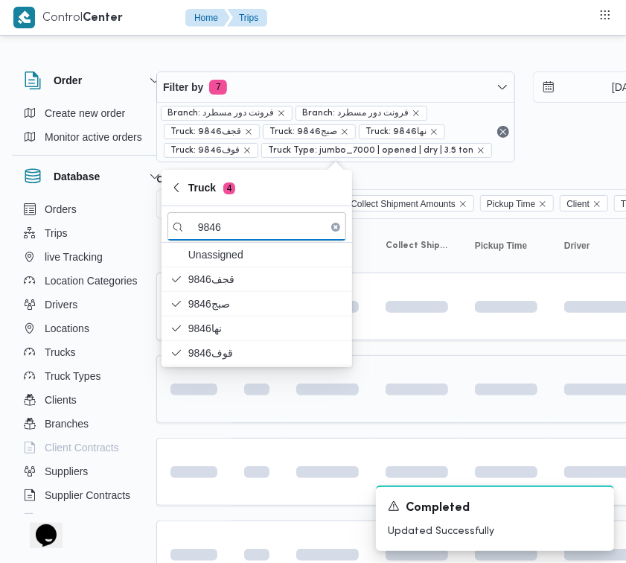
click at [216, 417] on td at bounding box center [193, 389] width 74 height 68
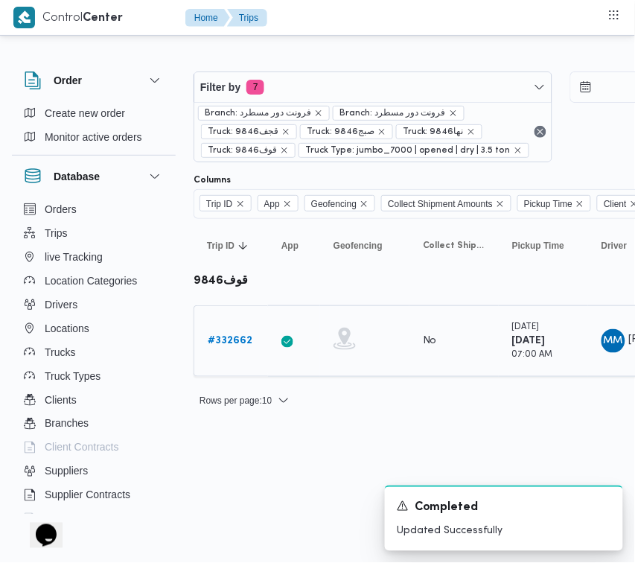
click at [235, 345] on b "# 332662" at bounding box center [230, 341] width 45 height 10
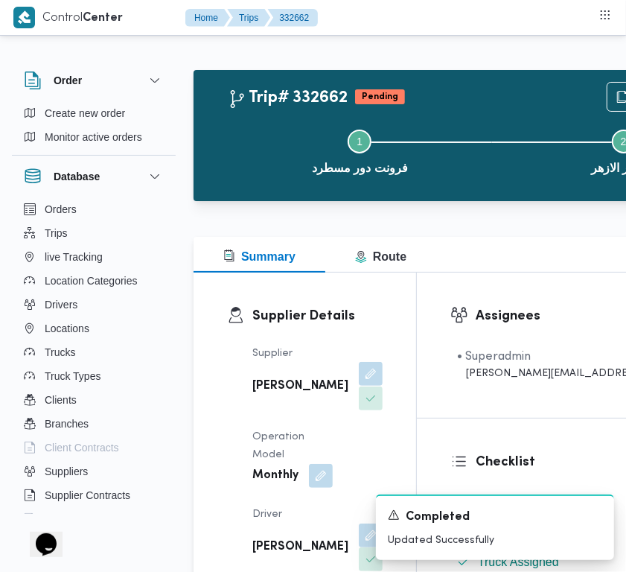
click at [359, 386] on button "button" at bounding box center [371, 374] width 24 height 24
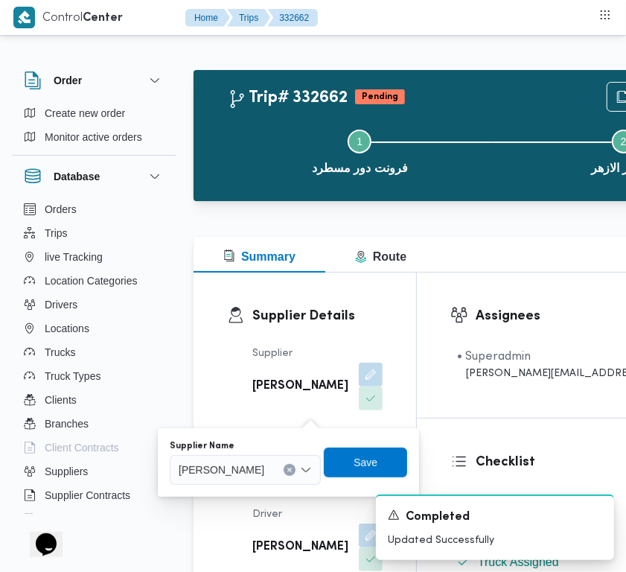
click at [285, 462] on div "[PERSON_NAME]" at bounding box center [245, 470] width 151 height 30
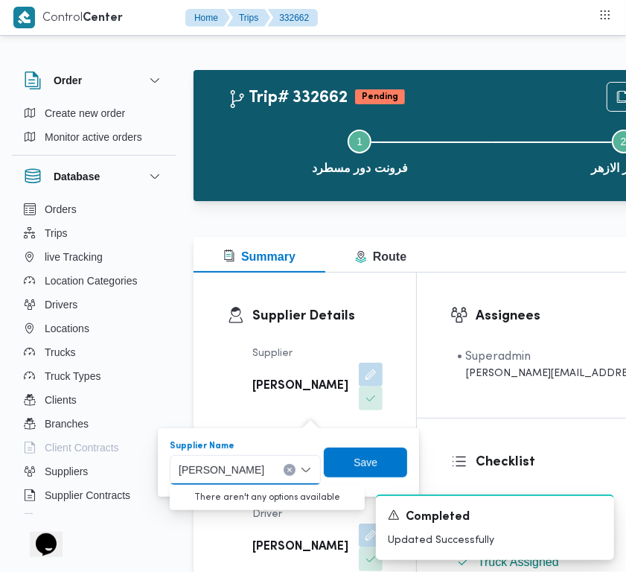
paste input "ربيع"
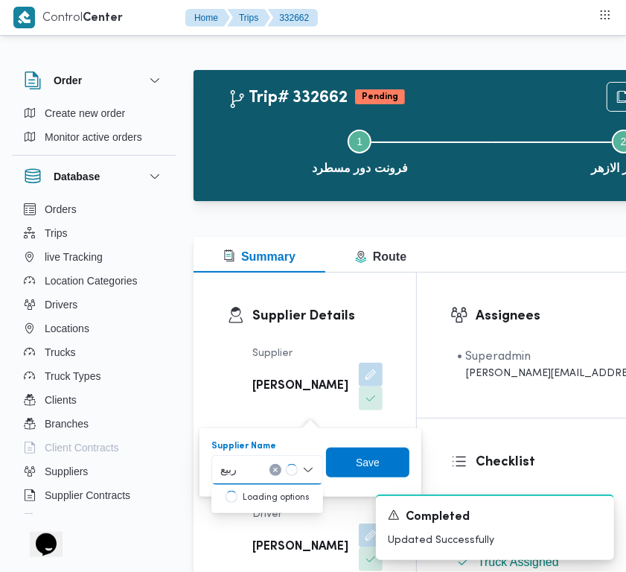
type input "ربيع عيد قطب هلال"
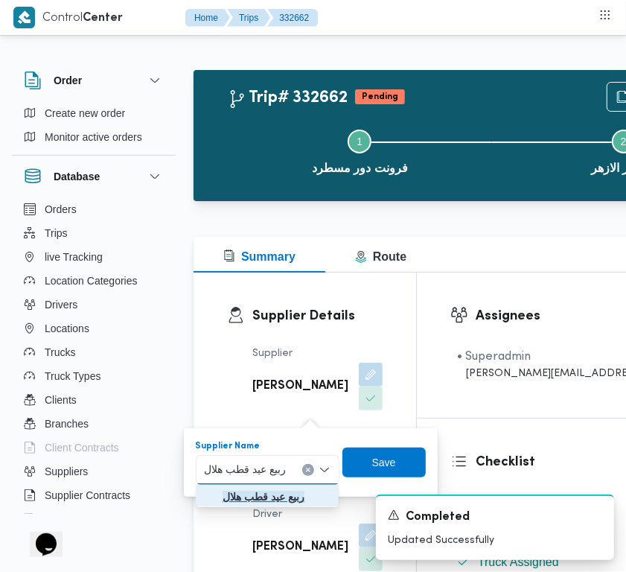
click at [262, 501] on mark "ربيع عيد قطب هلال" at bounding box center [264, 497] width 82 height 12
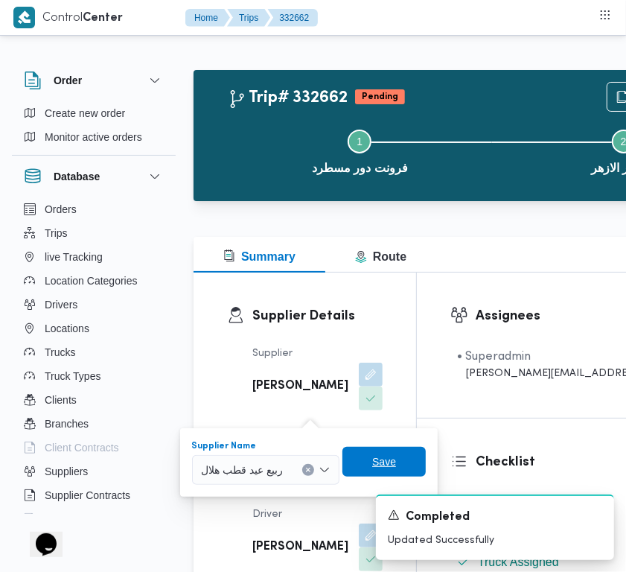
click at [380, 459] on span "Save" at bounding box center [384, 462] width 24 height 18
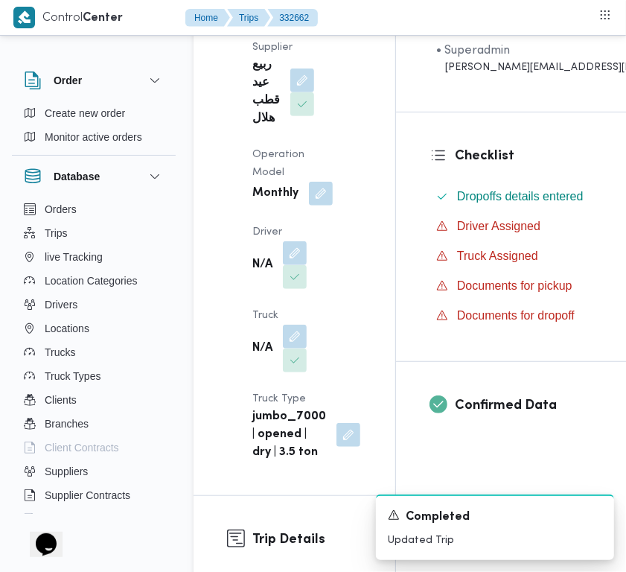
scroll to position [339, 0]
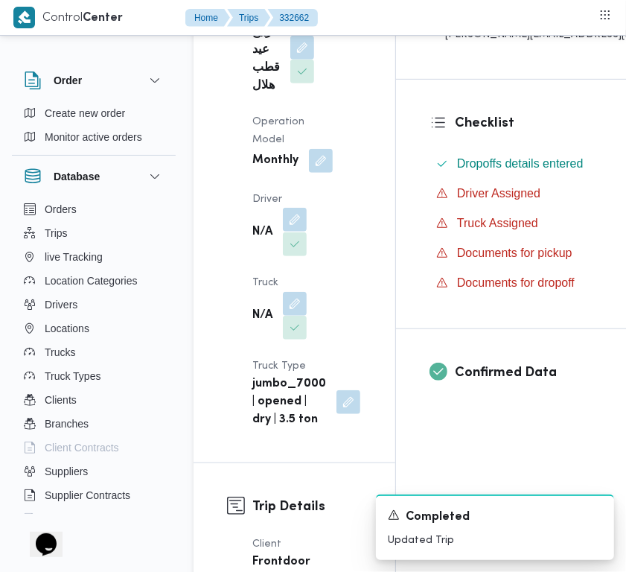
click at [295, 225] on button "button" at bounding box center [295, 220] width 24 height 24
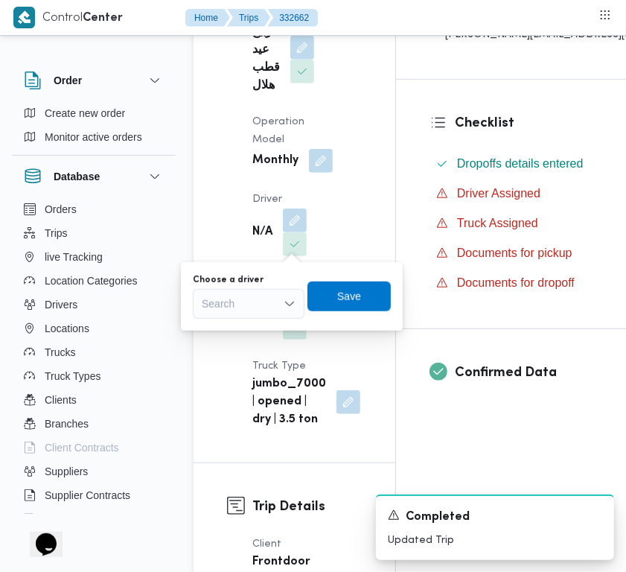
click at [225, 319] on div "Choose a driver Search Save" at bounding box center [291, 296] width 201 height 48
click at [218, 304] on div "Search" at bounding box center [249, 304] width 112 height 30
paste input "احمد سعيد"
type input "احمد سعيد"
click at [262, 310] on div "احمد سعيد احمد سعيد" at bounding box center [249, 304] width 112 height 30
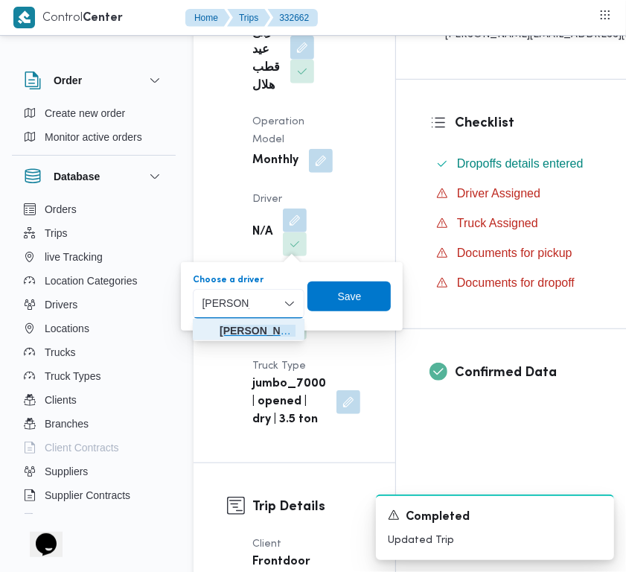
drag, startPoint x: 267, startPoint y: 333, endPoint x: 281, endPoint y: 333, distance: 14.1
click at [268, 333] on span "احمد سعيد عبدالسلام عمار" at bounding box center [258, 331] width 76 height 18
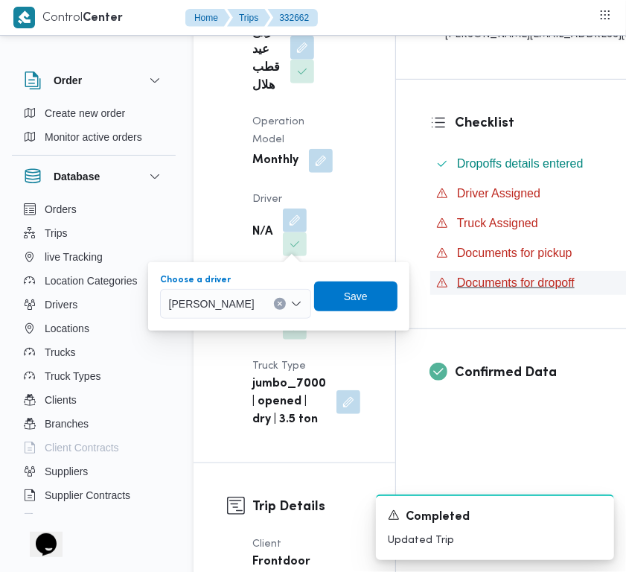
click at [438, 281] on icon "button" at bounding box center [442, 283] width 10 height 10
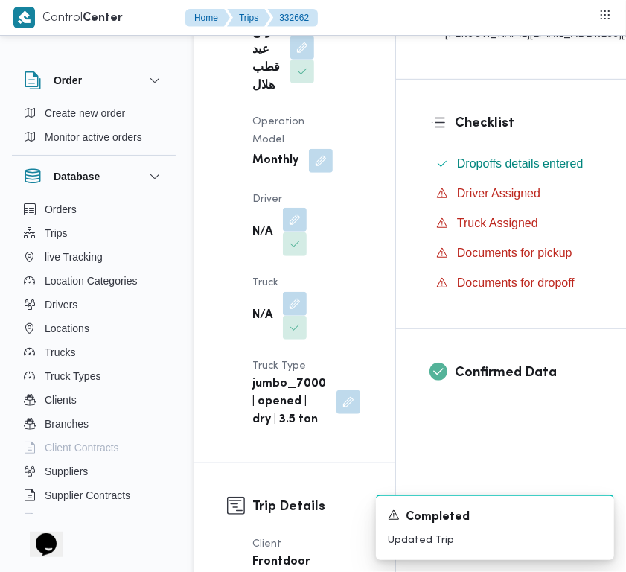
click at [289, 226] on button "button" at bounding box center [295, 220] width 24 height 24
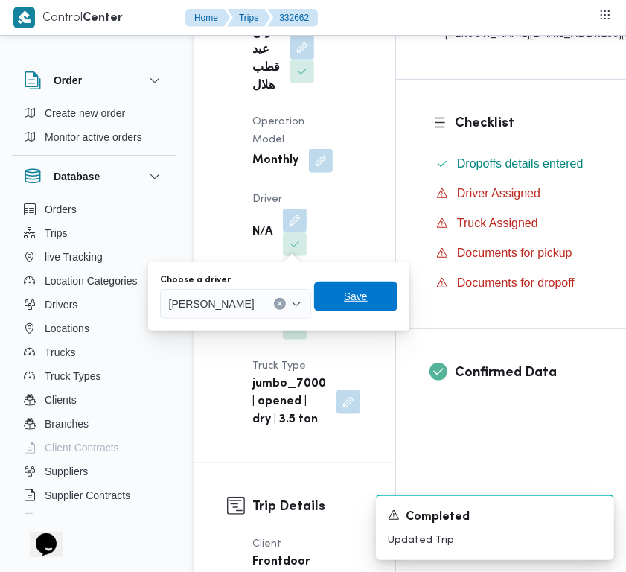
click at [368, 296] on span "Save" at bounding box center [356, 296] width 24 height 18
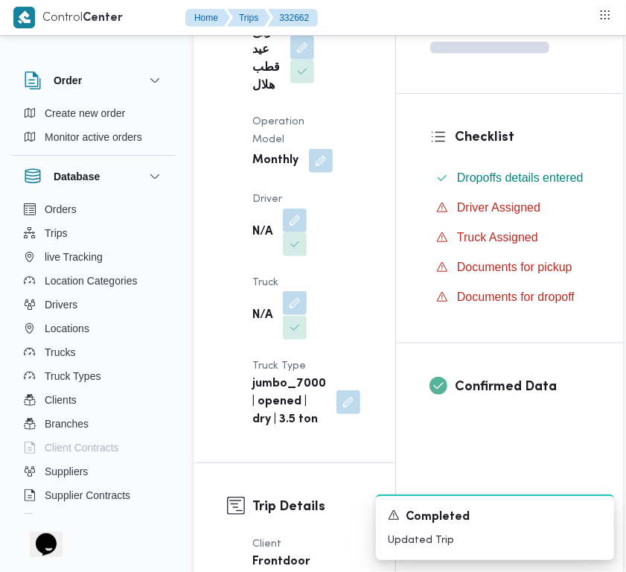
click at [299, 296] on button "button" at bounding box center [295, 303] width 24 height 24
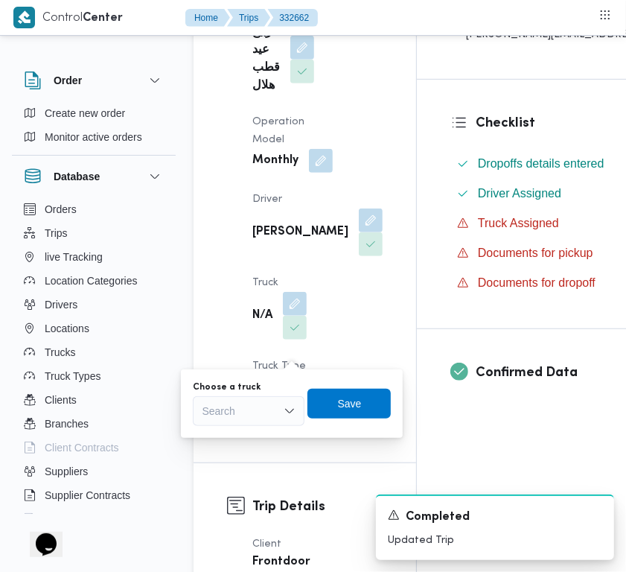
click at [270, 377] on div "You are in a dialog. To close this dialog, hit escape. Choose a truck Search Sa…" at bounding box center [292, 403] width 222 height 68
click at [263, 410] on div "Search" at bounding box center [249, 411] width 112 height 30
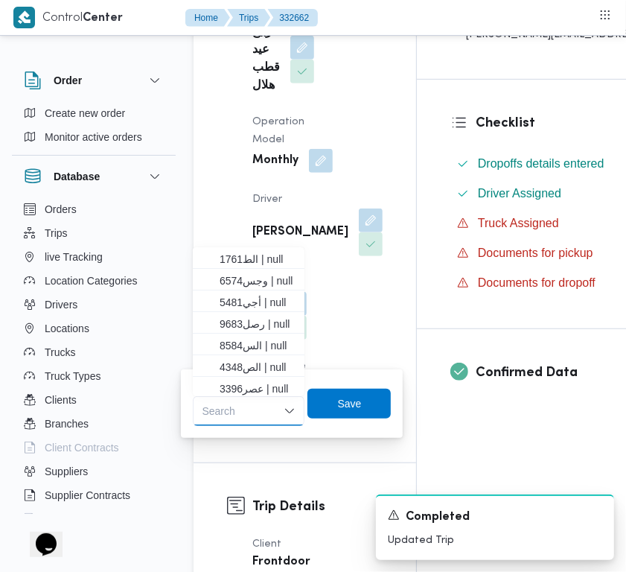
paste input "5481"
type input "5481"
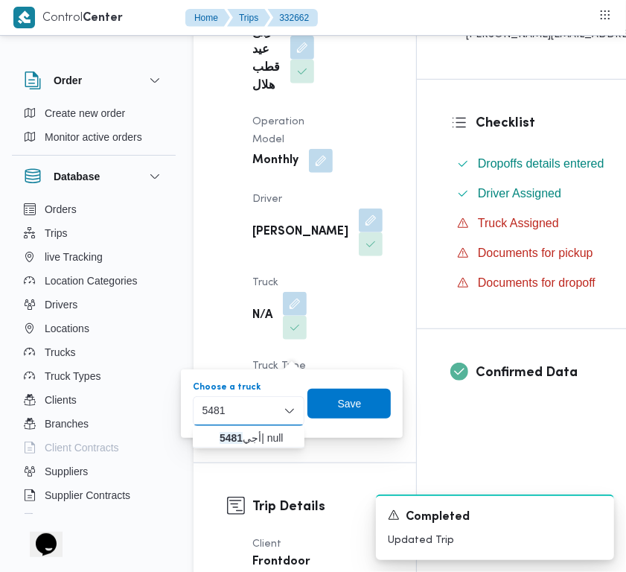
click at [218, 436] on span "أجي 5481 | null" at bounding box center [249, 438] width 100 height 24
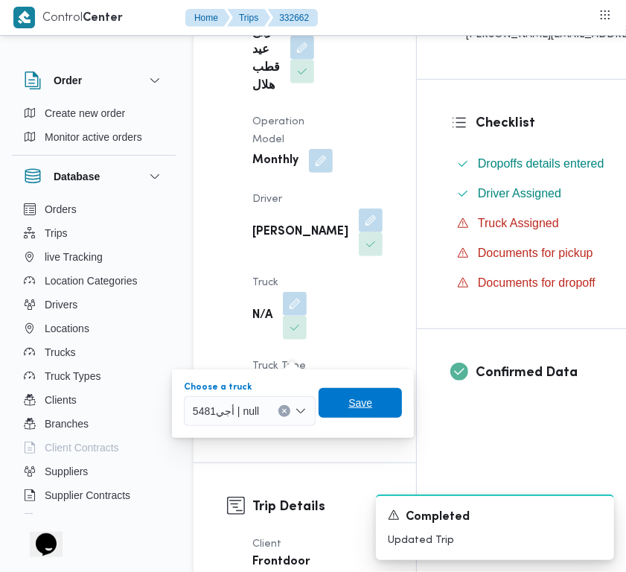
click at [333, 404] on span "Save" at bounding box center [360, 403] width 83 height 30
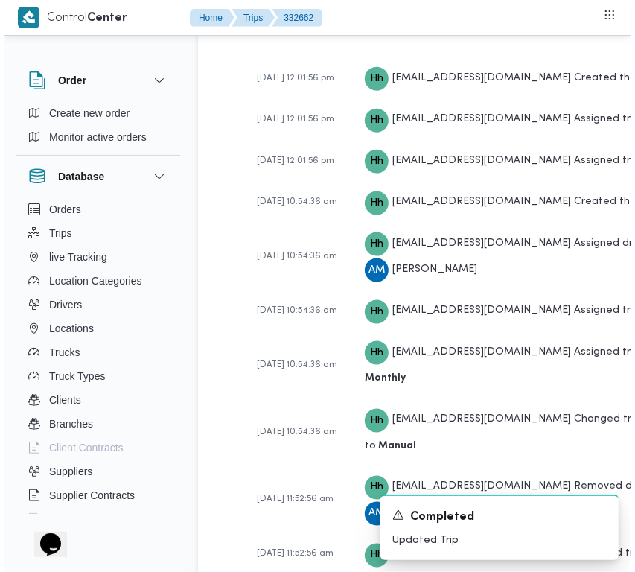
scroll to position [2696, 0]
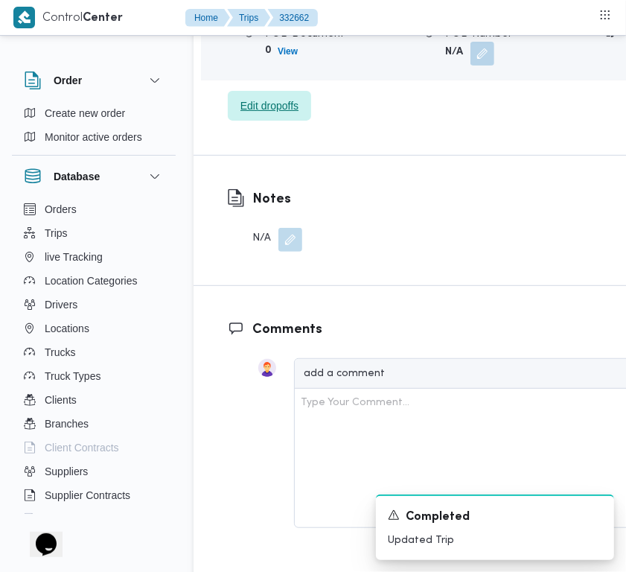
drag, startPoint x: 276, startPoint y: 463, endPoint x: 263, endPoint y: 447, distance: 20.6
click at [276, 121] on span "Edit dropoffs" at bounding box center [269, 106] width 83 height 30
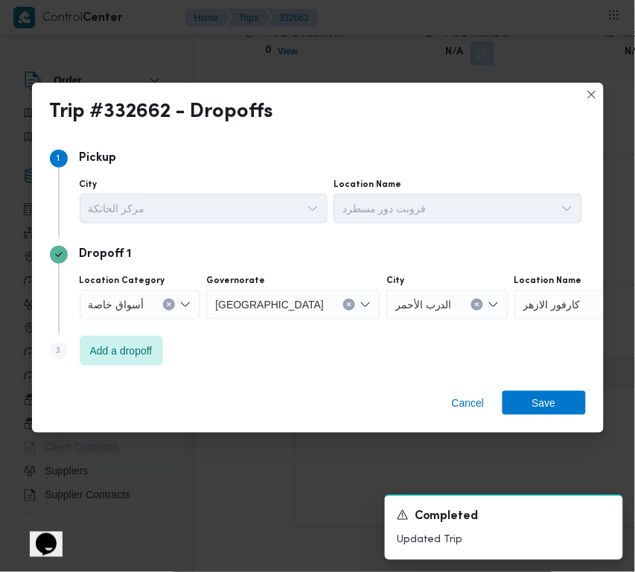
click at [94, 369] on div "Step 3 is disabled 3 Add a dropoff" at bounding box center [318, 353] width 536 height 39
click at [109, 354] on span "Add a dropoff" at bounding box center [121, 350] width 63 height 18
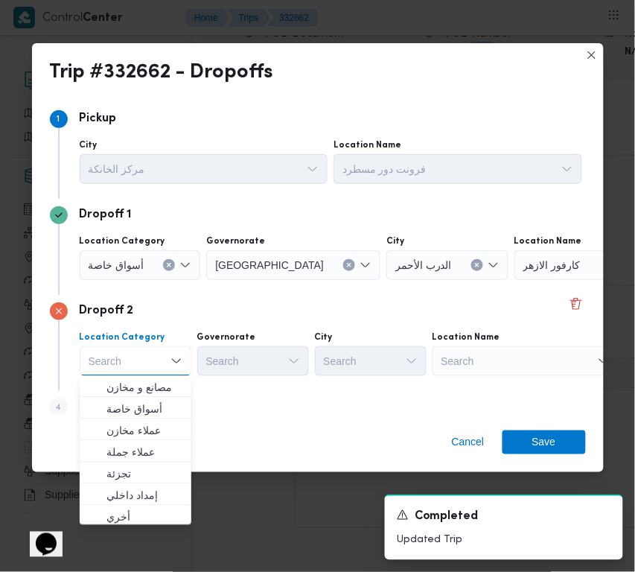
click at [514, 348] on div "Search" at bounding box center [526, 361] width 186 height 30
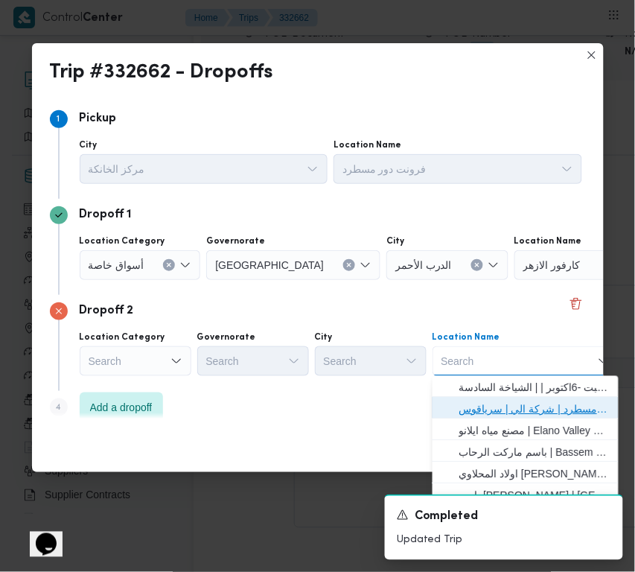
click at [523, 411] on span "فرونت دور مسطرد | شركة الي | سرياقوس" at bounding box center [534, 410] width 150 height 18
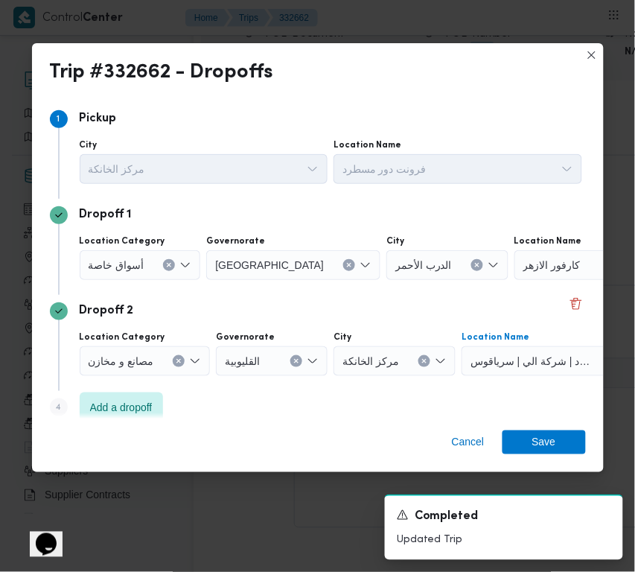
click at [343, 265] on button "Clear input" at bounding box center [349, 265] width 12 height 12
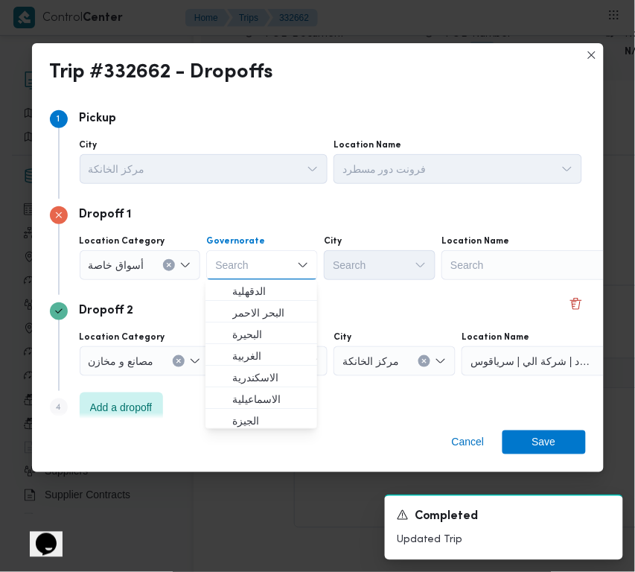
click at [474, 270] on div "Search" at bounding box center [534, 265] width 186 height 30
paste input "Hyper"
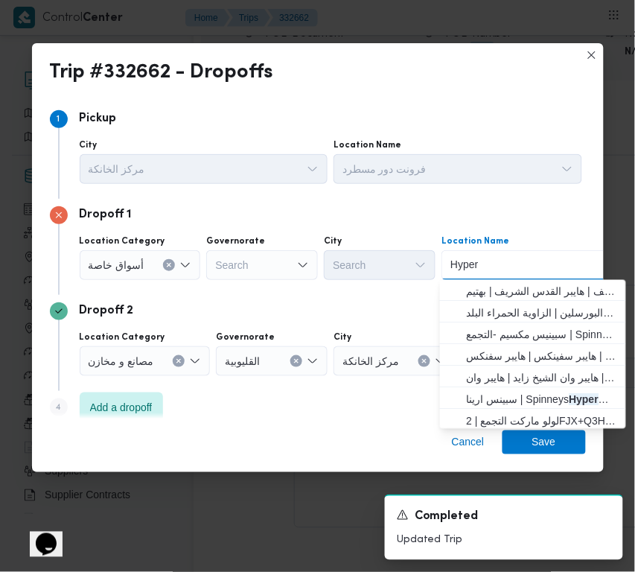
type input "Hyper One"
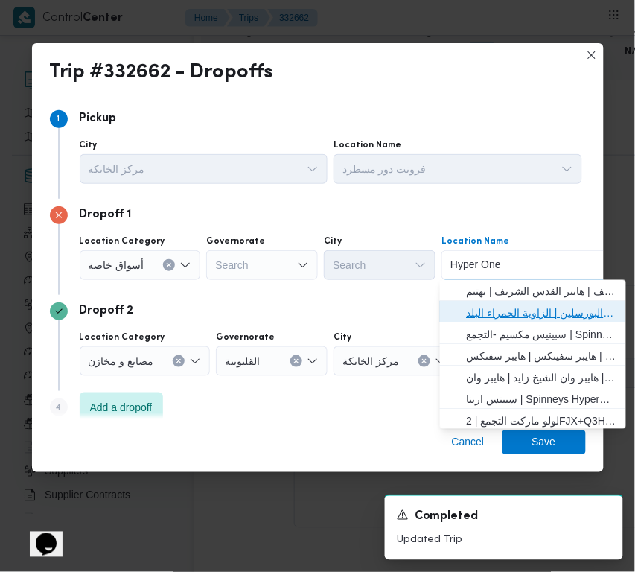
click at [523, 304] on span "هايبر أسواق الشرقية غمرة | شركه ابا المزاحم للسيراميك والبورسلين | الزاوية الحم…" at bounding box center [542, 313] width 150 height 18
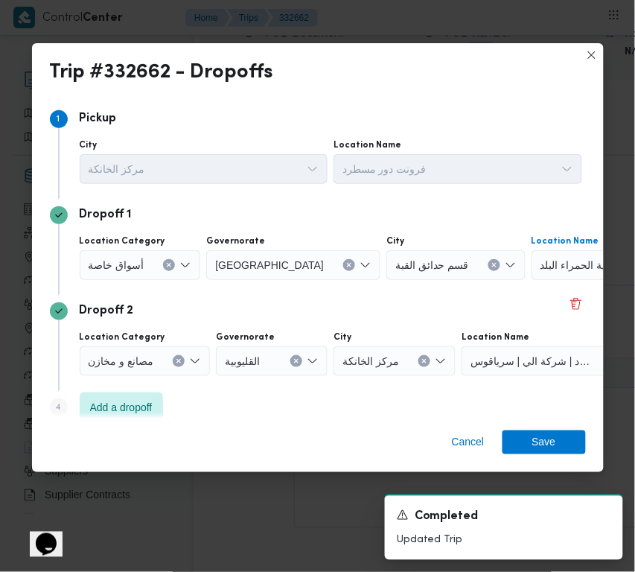
click at [540, 266] on span "هايبر أسواق الشرقية غمرة | شركه ابا المزاحم للسيراميك والبورسلين | الزاوية الحم…" at bounding box center [592, 264] width 104 height 16
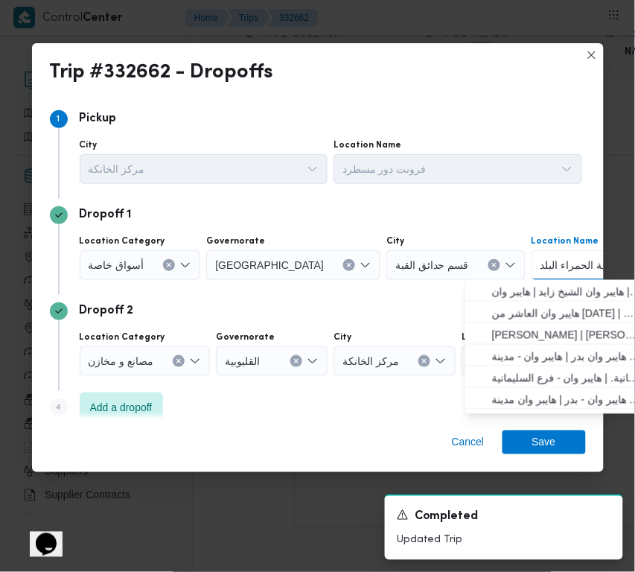
click at [287, 255] on div "[GEOGRAPHIC_DATA]" at bounding box center [293, 265] width 174 height 30
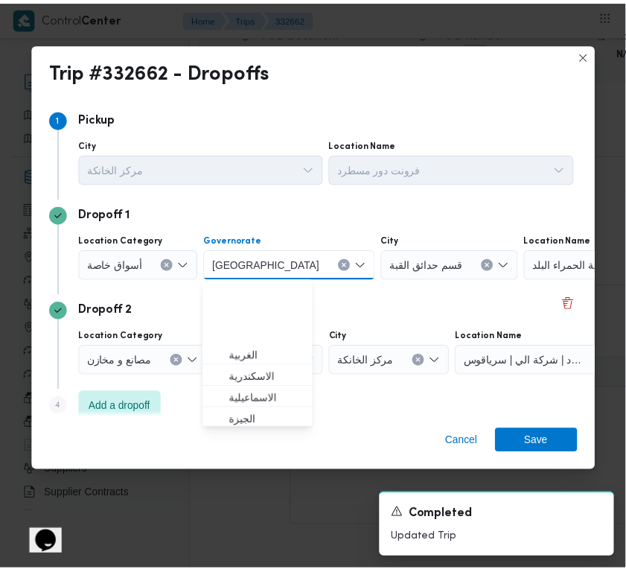
scroll to position [88, 0]
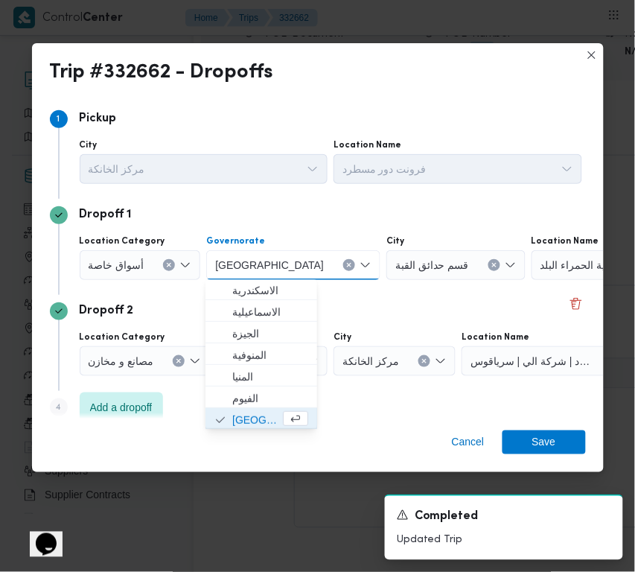
click at [343, 259] on button "Clear input" at bounding box center [349, 265] width 12 height 12
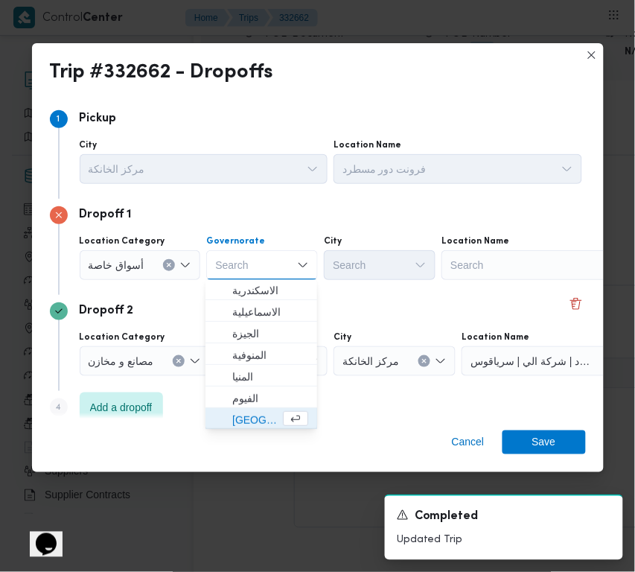
click at [466, 262] on div "Search" at bounding box center [534, 265] width 186 height 30
paste input "Hyper"
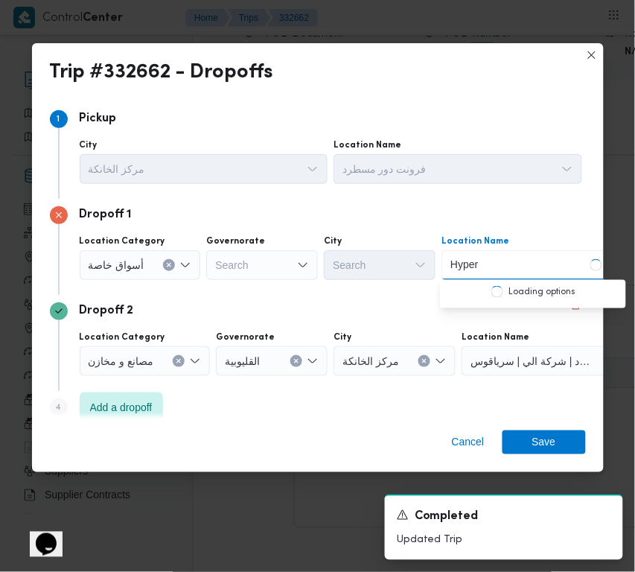
type input "Hyper One"
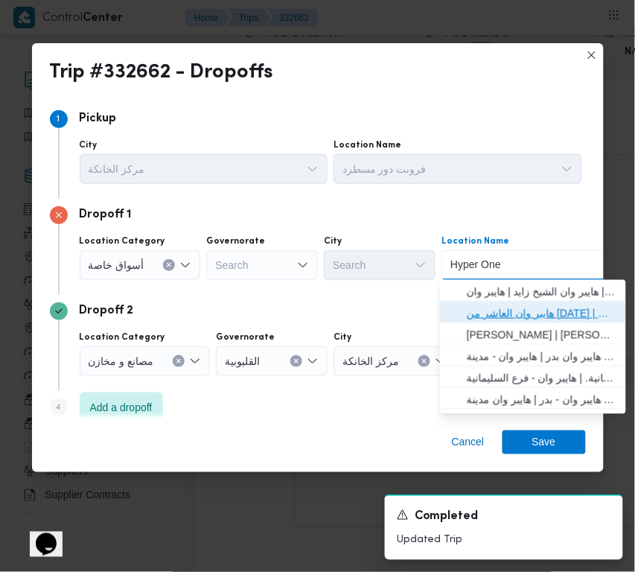
click at [526, 315] on span "هايبر وان العاشر من رمضان | هايبر وان العاشر من رمضان | null" at bounding box center [542, 313] width 150 height 18
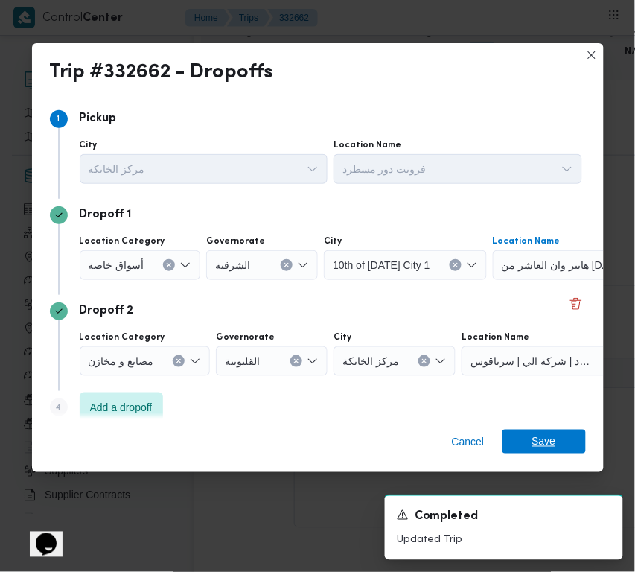
click at [575, 447] on span "Save" at bounding box center [544, 442] width 83 height 24
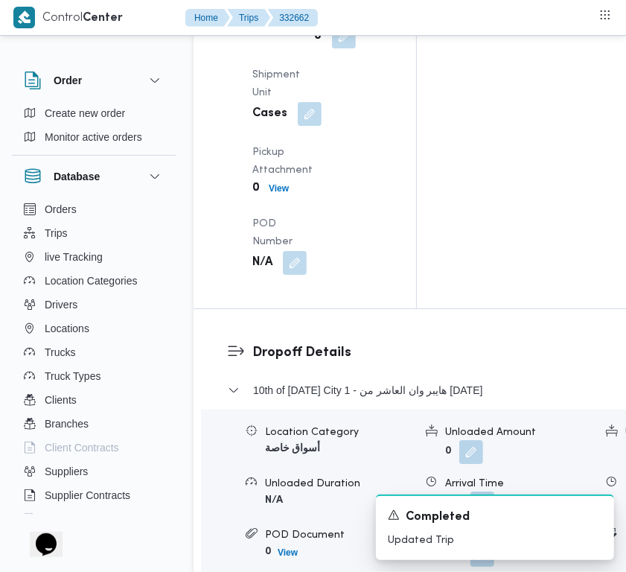
scroll to position [2213, 0]
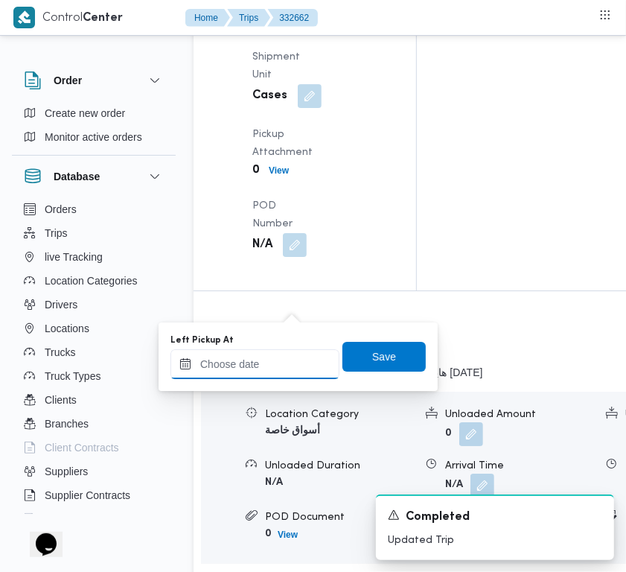
click at [270, 365] on input "Left Pickup At" at bounding box center [254, 364] width 169 height 30
paste input "[DATE] 9:00:00 AM"
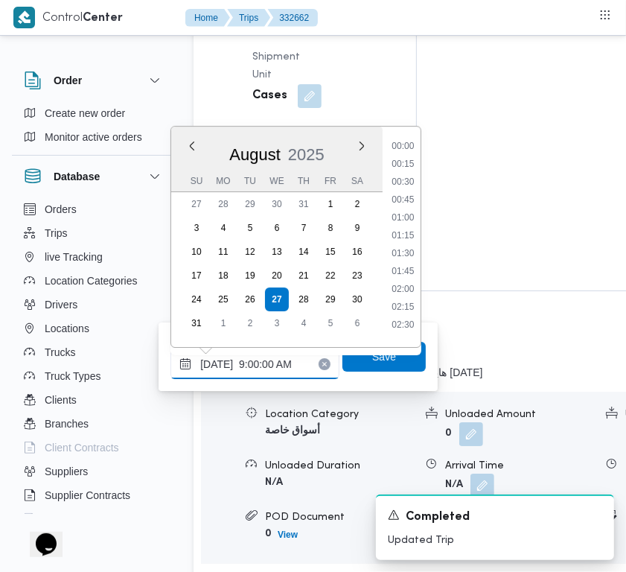
scroll to position [642, 0]
type input "[DATE] 09:00"
click at [374, 357] on span "Save" at bounding box center [384, 356] width 24 height 18
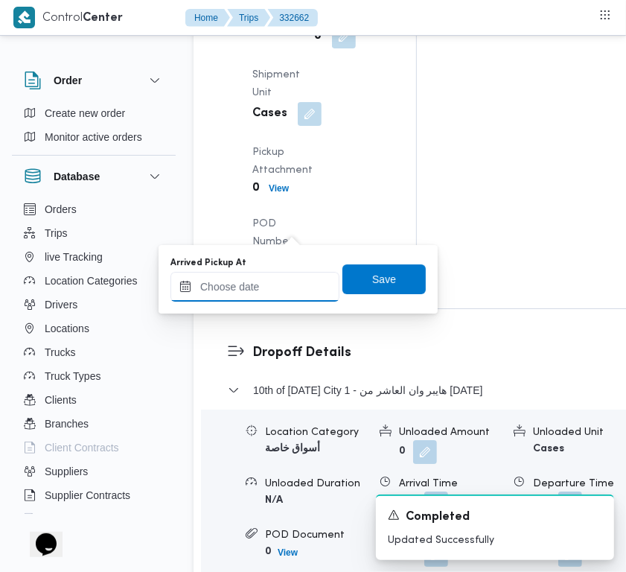
click at [293, 275] on input "Arrived Pickup At" at bounding box center [254, 287] width 169 height 30
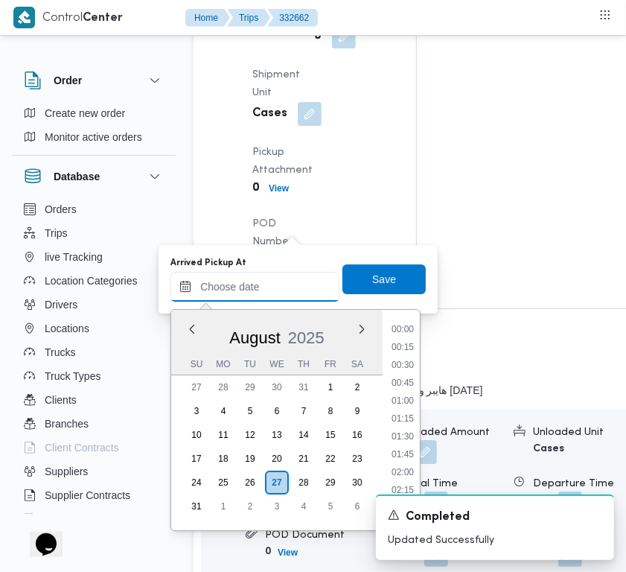
paste input "[DATE] 9:00:00 AM"
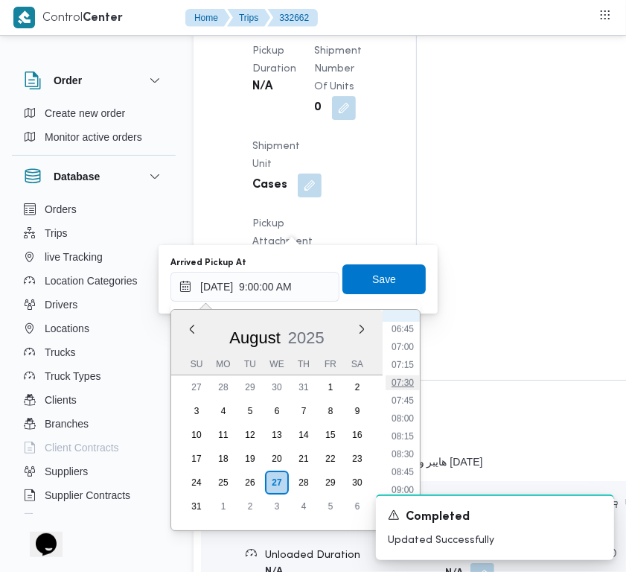
scroll to position [475, 0]
click at [404, 402] on li "07:45" at bounding box center [403, 408] width 34 height 15
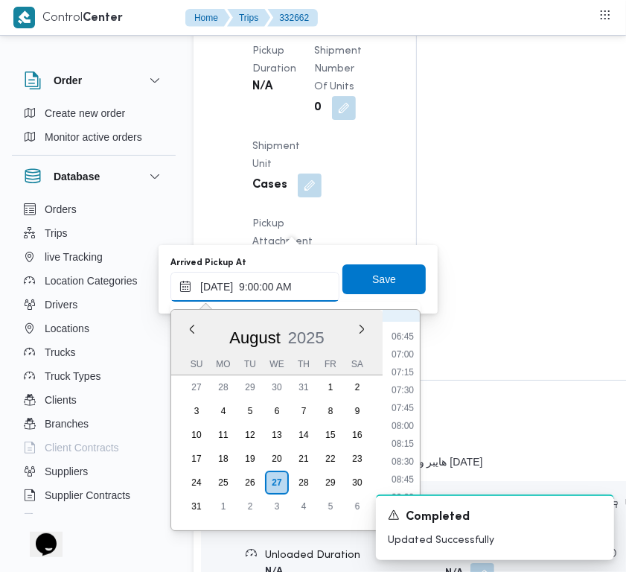
type input "27/08/2025 07:45"
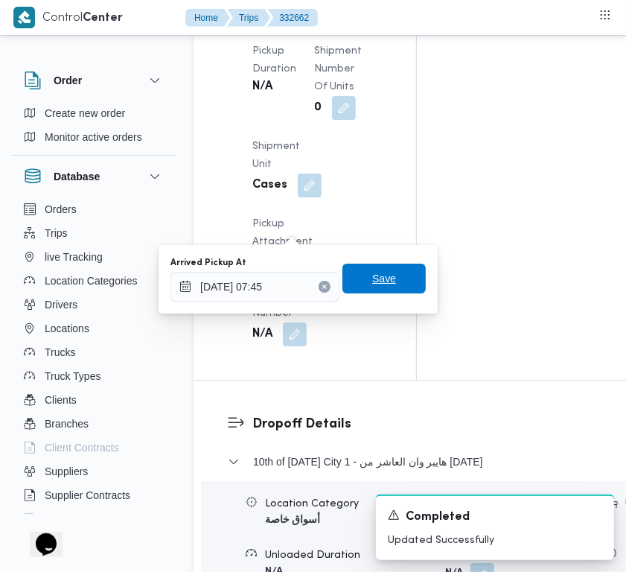
click at [378, 284] on span "Save" at bounding box center [384, 279] width 24 height 18
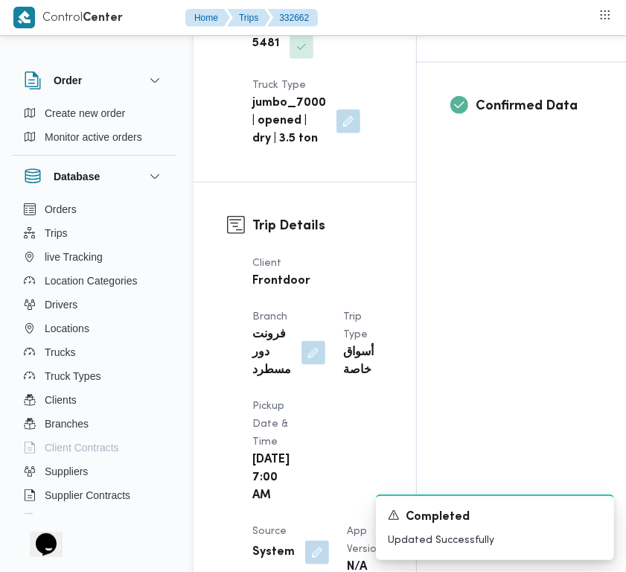
scroll to position [0, 0]
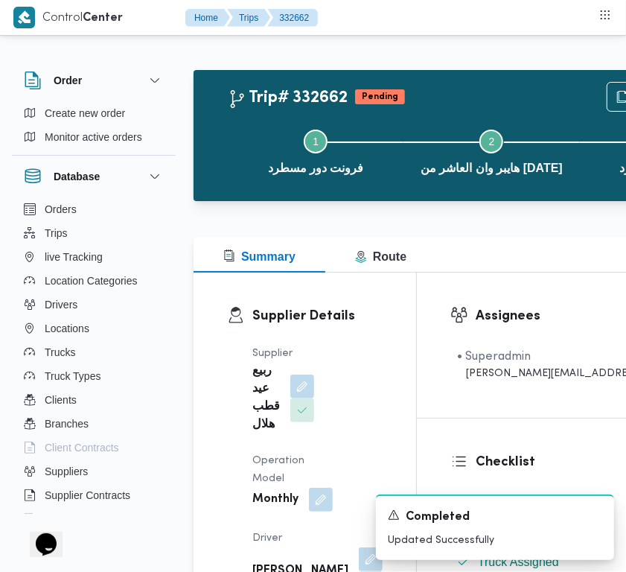
click at [329, 511] on div "A new notification appears Completed Updated Successfully" at bounding box center [477, 526] width 298 height 89
click at [325, 511] on button "button" at bounding box center [321, 499] width 24 height 24
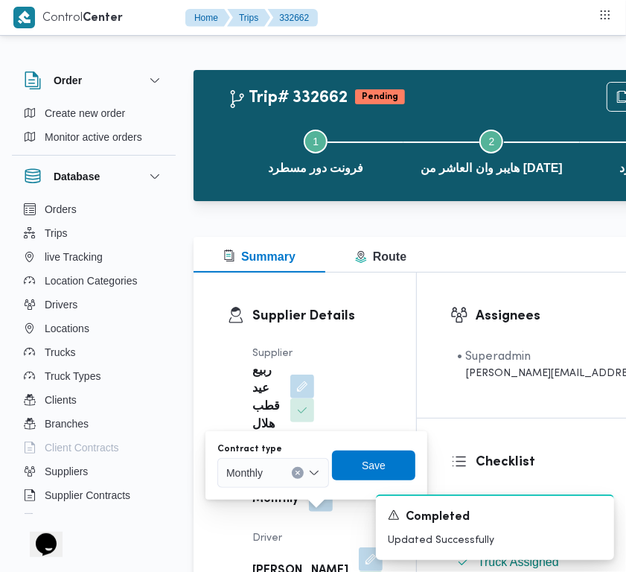
click at [284, 477] on div "Monthly" at bounding box center [273, 473] width 112 height 30
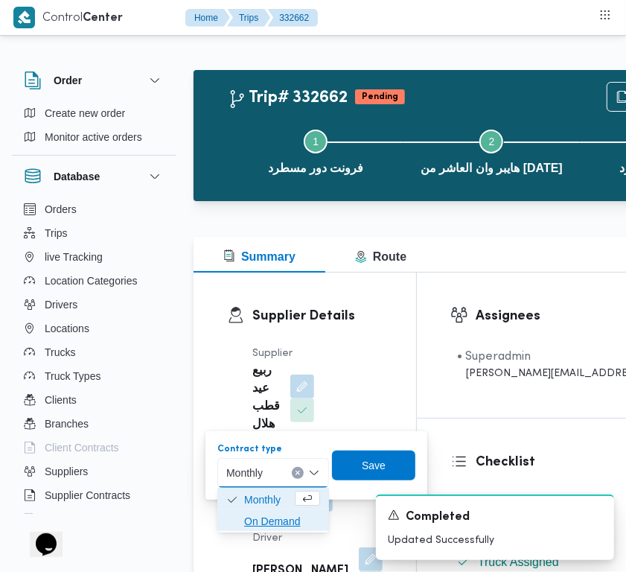
click at [290, 517] on span "On Demand" at bounding box center [282, 521] width 76 height 18
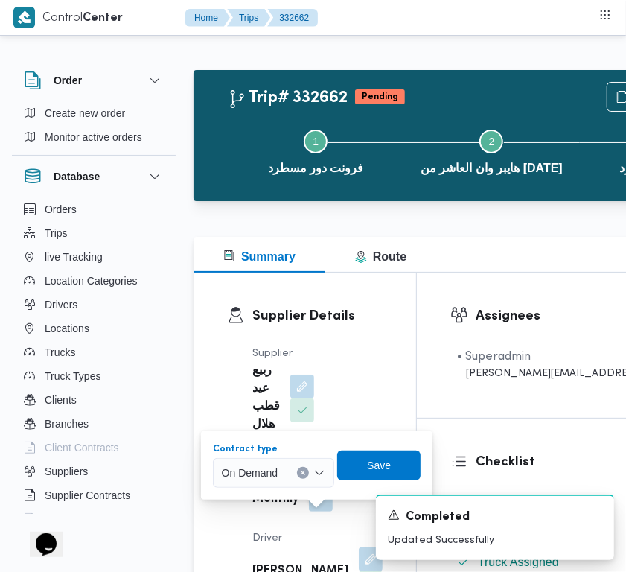
click at [395, 447] on div "Contract type On Demand Combo box. Selected. On Demand. Press Backspace to dele…" at bounding box center [316, 465] width 211 height 48
click at [392, 462] on span "Save" at bounding box center [378, 465] width 83 height 30
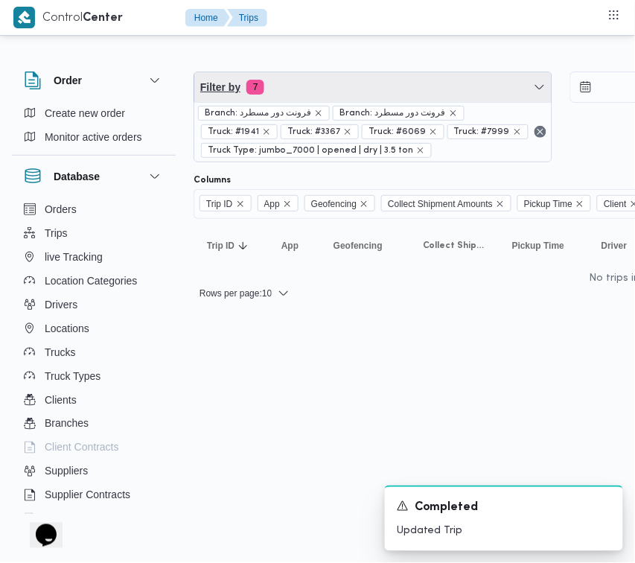
click at [289, 91] on span "Filter by 7" at bounding box center [372, 87] width 357 height 30
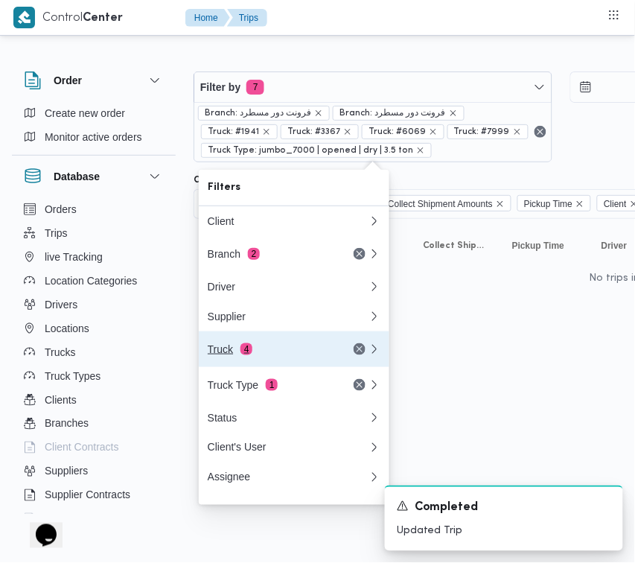
click at [302, 348] on div "Truck 4" at bounding box center [270, 349] width 125 height 12
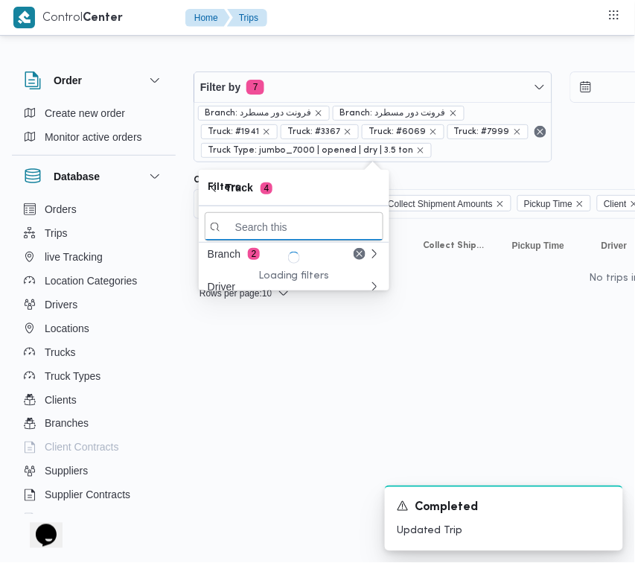
paste input "9283"
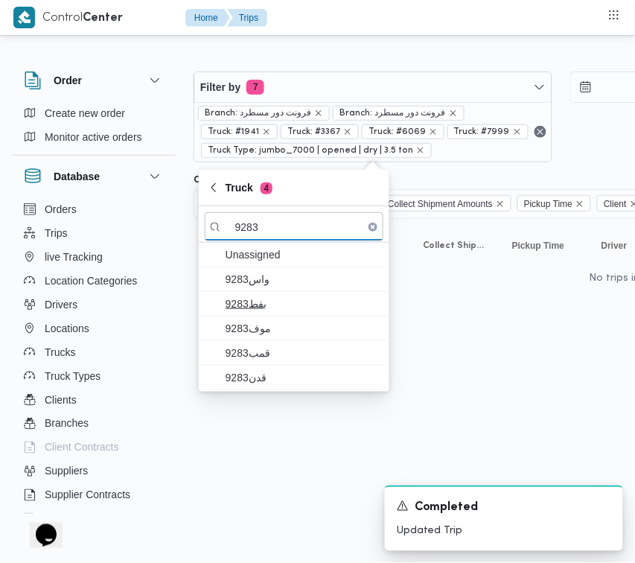
type input "9283"
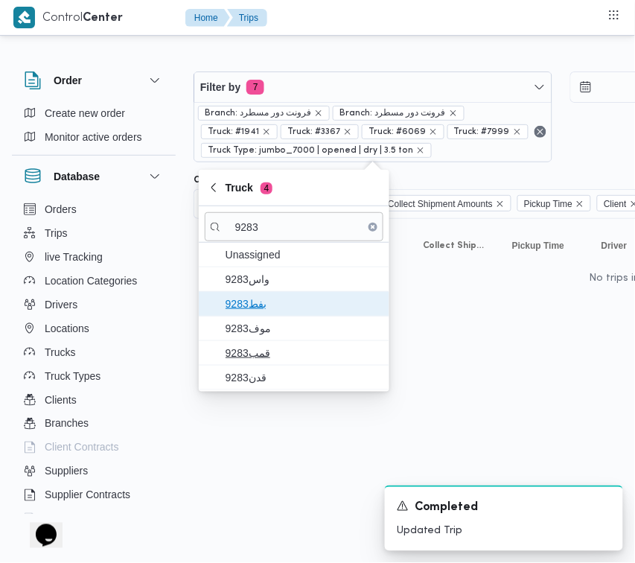
drag, startPoint x: 261, startPoint y: 299, endPoint x: 261, endPoint y: 336, distance: 36.5
click at [261, 302] on span "9283بفط" at bounding box center [303, 304] width 155 height 18
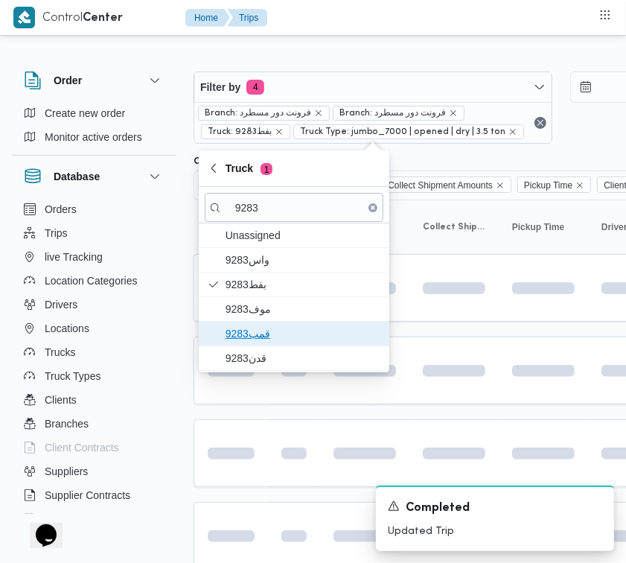
click at [261, 336] on span "قمب9283" at bounding box center [303, 334] width 155 height 18
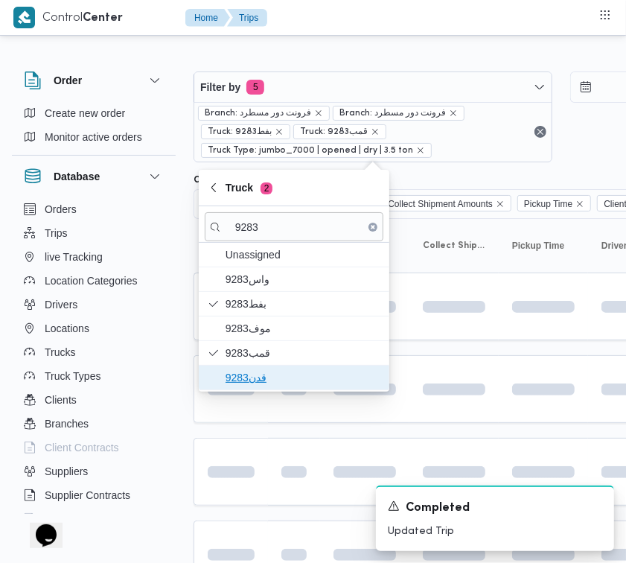
click at [247, 376] on span "قدن9283" at bounding box center [303, 378] width 155 height 18
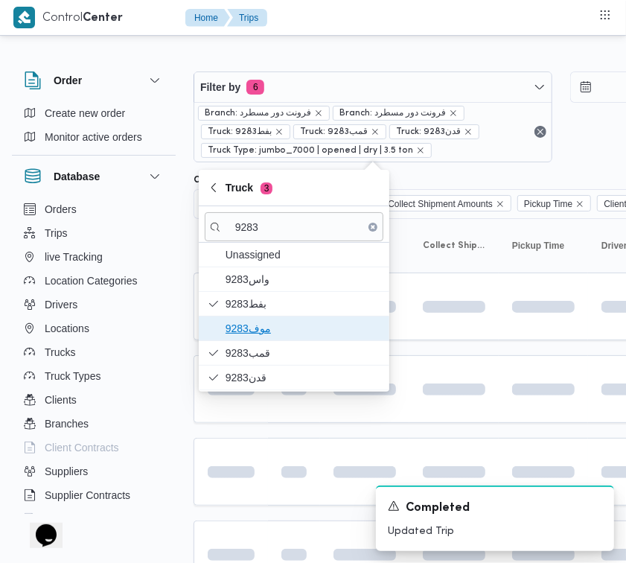
click at [243, 331] on span "9283موف" at bounding box center [303, 328] width 155 height 18
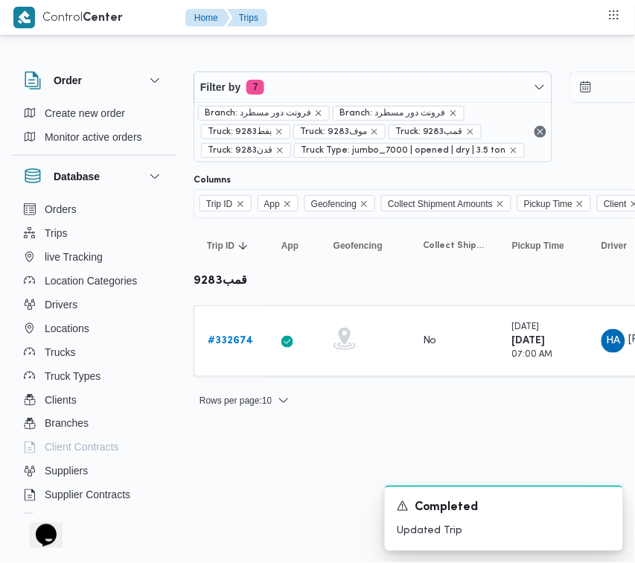
click at [281, 439] on html "Control Center Home Trips Order Create new order Monitor active orders Database…" at bounding box center [317, 281] width 635 height 563
click at [228, 348] on link "# 332674" at bounding box center [230, 341] width 45 height 18
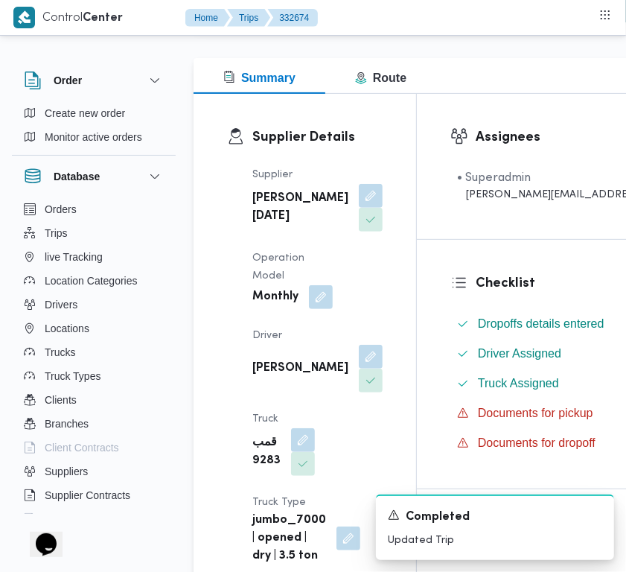
scroll to position [229, 0]
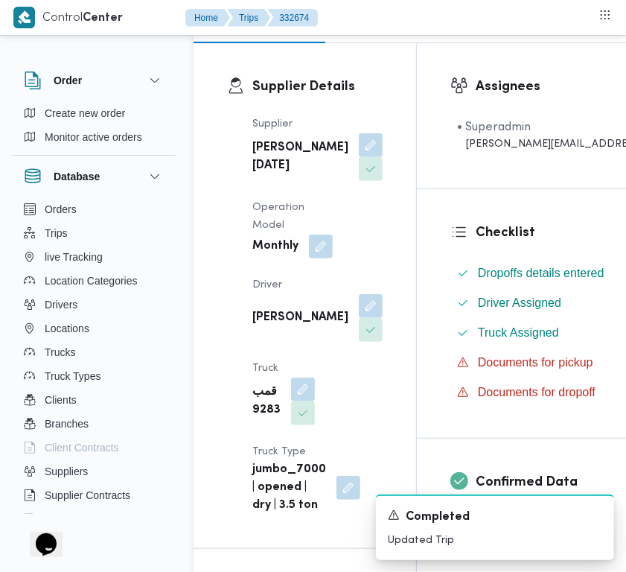
click at [274, 343] on div "حسن احمد محمد محمد" at bounding box center [317, 318] width 133 height 51
click at [291, 424] on button "button" at bounding box center [303, 413] width 24 height 24
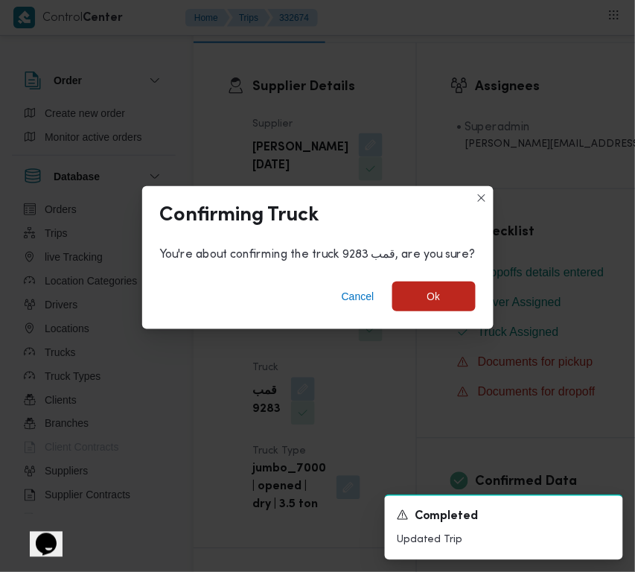
click at [336, 314] on div "Cancel Ok" at bounding box center [317, 300] width 351 height 60
click at [343, 303] on span "Cancel" at bounding box center [358, 296] width 33 height 18
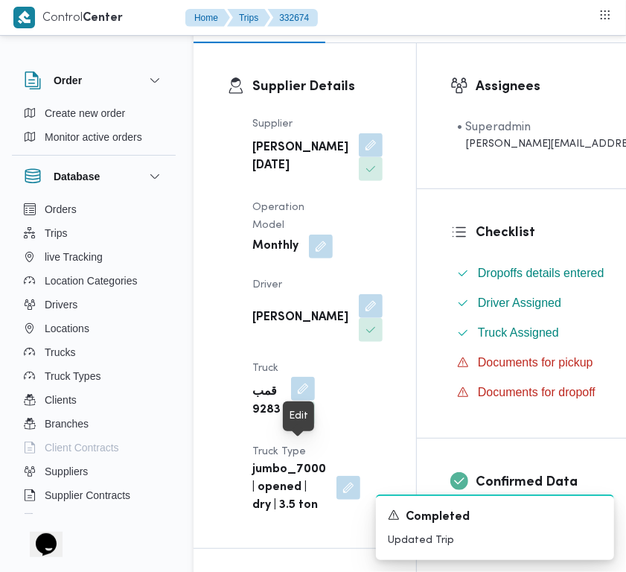
click at [299, 401] on button "button" at bounding box center [303, 389] width 24 height 24
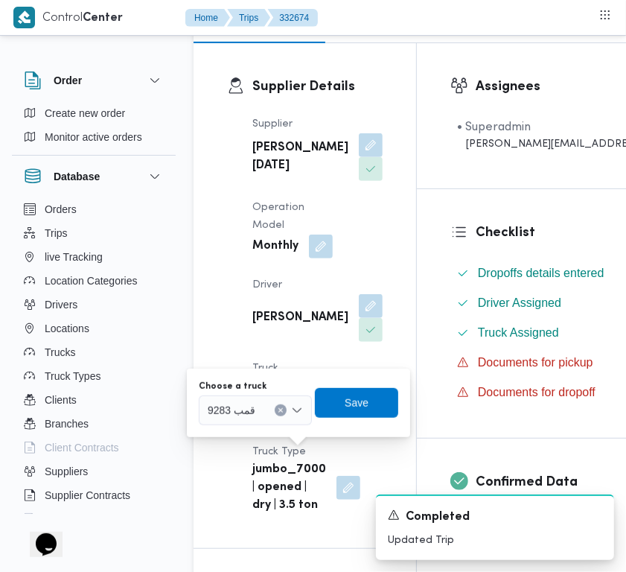
click at [269, 456] on span "Truck Type" at bounding box center [279, 452] width 54 height 10
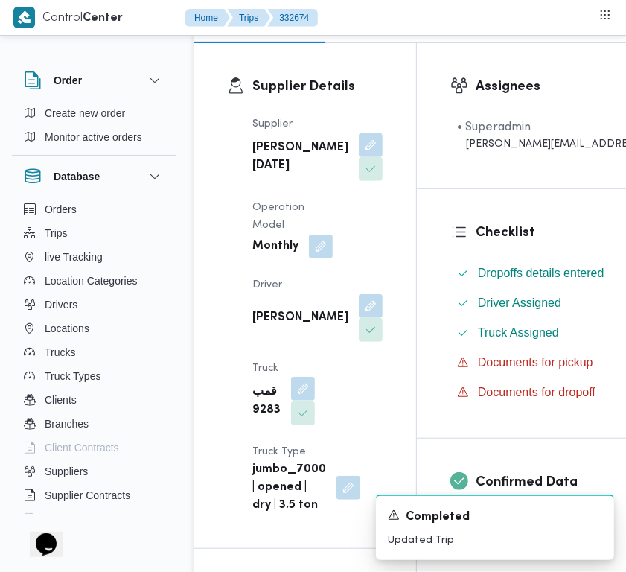
click at [305, 401] on button "button" at bounding box center [303, 389] width 24 height 24
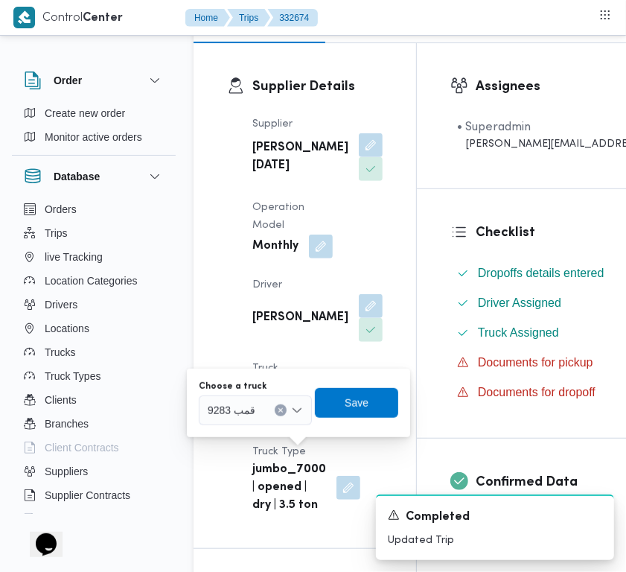
click at [258, 402] on div at bounding box center [261, 410] width 7 height 24
paste input "3465"
type input "3465"
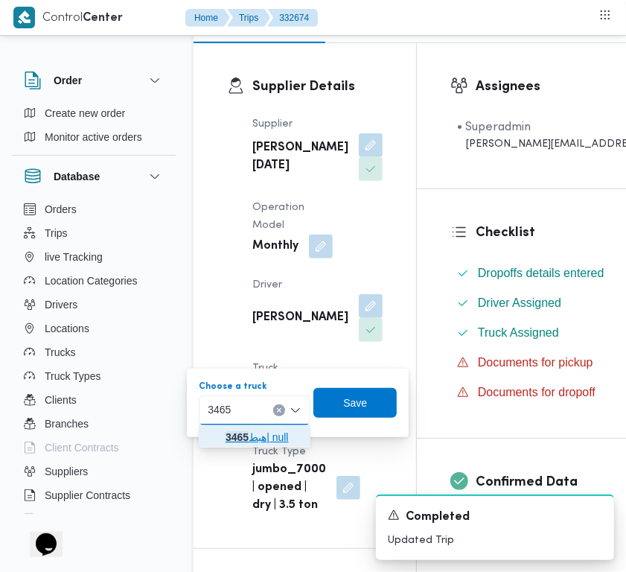
click at [216, 434] on icon "button" at bounding box center [214, 437] width 12 height 12
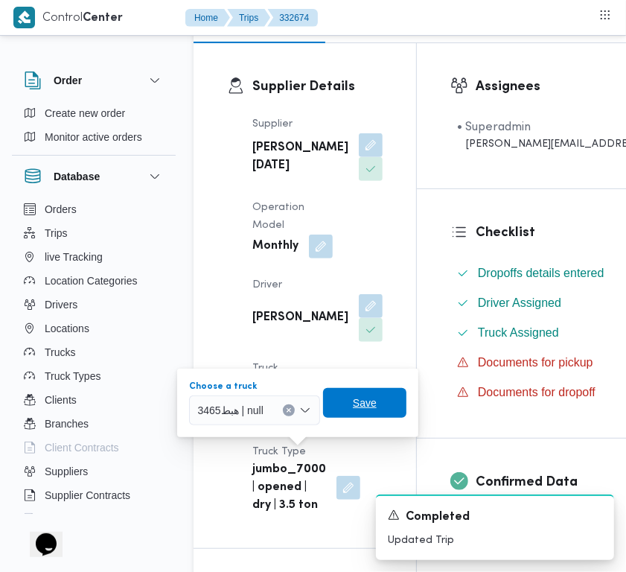
click at [351, 404] on span "Save" at bounding box center [364, 403] width 83 height 30
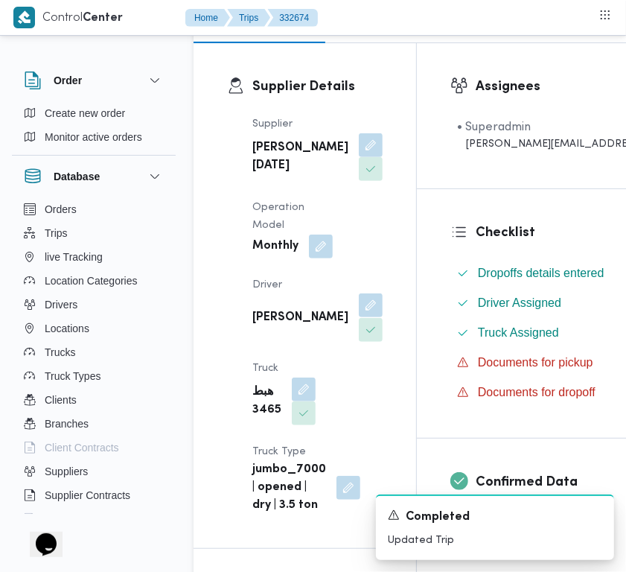
click at [359, 317] on button "button" at bounding box center [371, 305] width 24 height 24
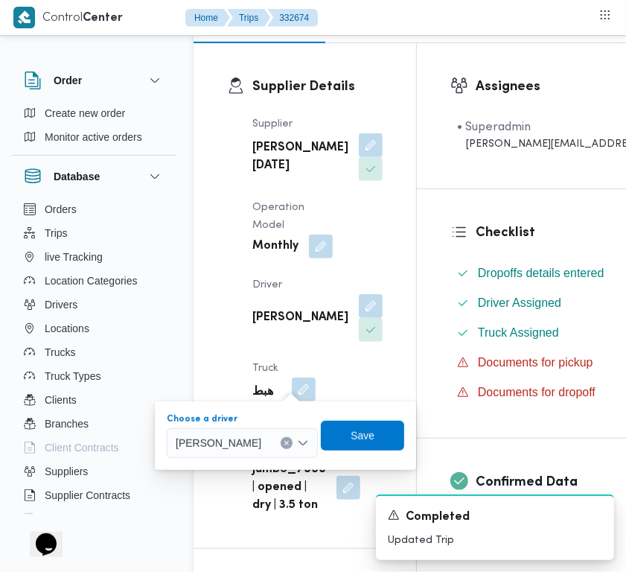
drag, startPoint x: 254, startPoint y: 443, endPoint x: 268, endPoint y: 436, distance: 15.7
click at [254, 444] on span "حسن احمد محمد محمد" at bounding box center [219, 442] width 86 height 16
paste input "لقاسم"
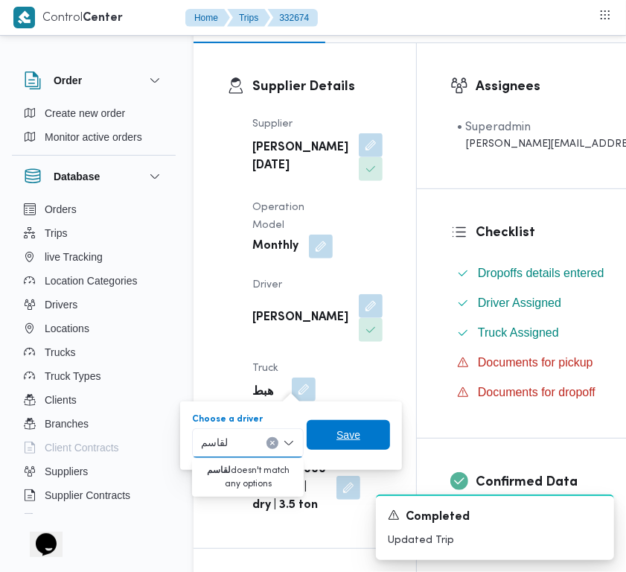
type input "لقاسم"
click at [339, 444] on span "Save" at bounding box center [348, 435] width 83 height 30
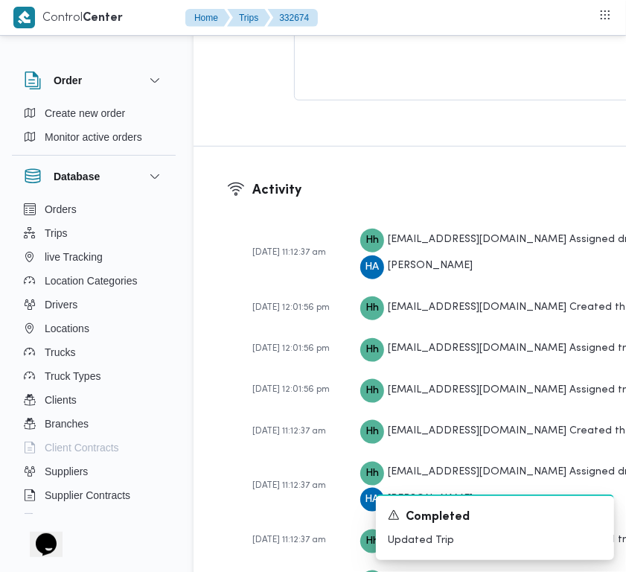
scroll to position [3092, 0]
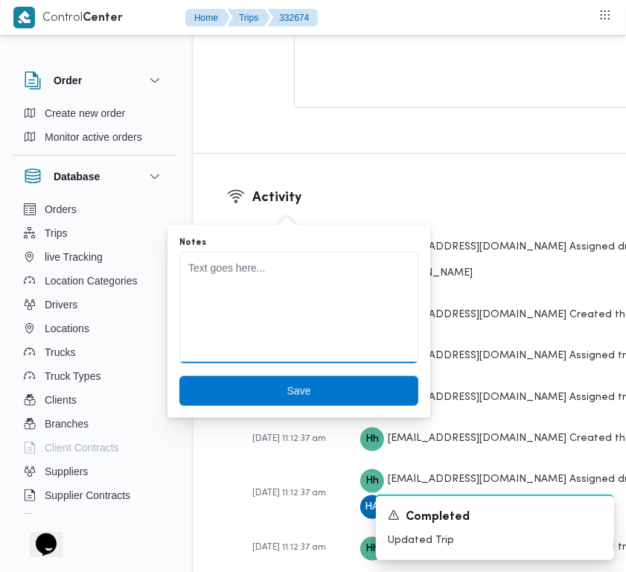
click at [269, 280] on textarea "Notes" at bounding box center [298, 308] width 239 height 112
paste textarea "ابوالقاسم"
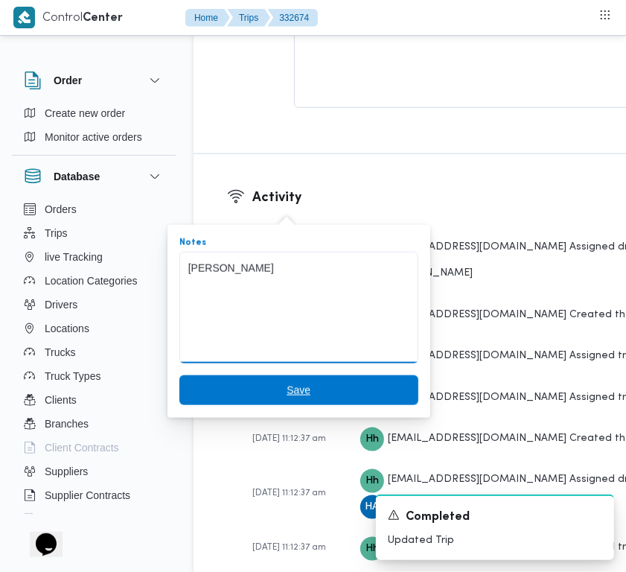
type textarea "ابوالقاسم"
click at [296, 385] on span "Save" at bounding box center [299, 390] width 24 height 18
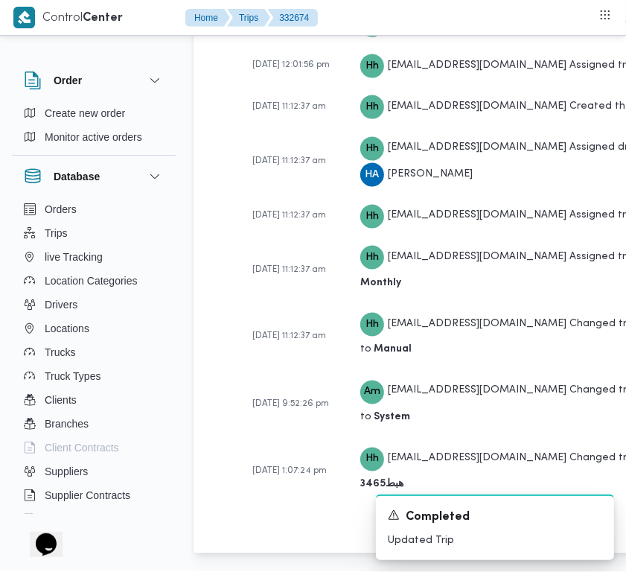
scroll to position [2838, 0]
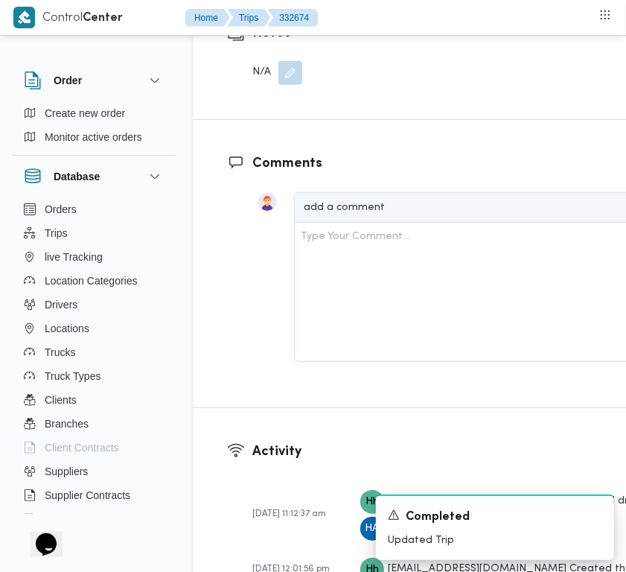
click at [288, 85] on button "button" at bounding box center [290, 73] width 24 height 24
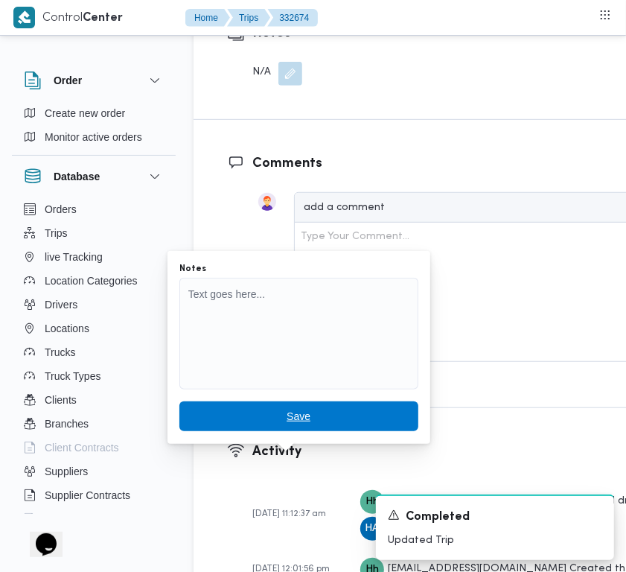
click at [287, 424] on span "Save" at bounding box center [298, 416] width 239 height 30
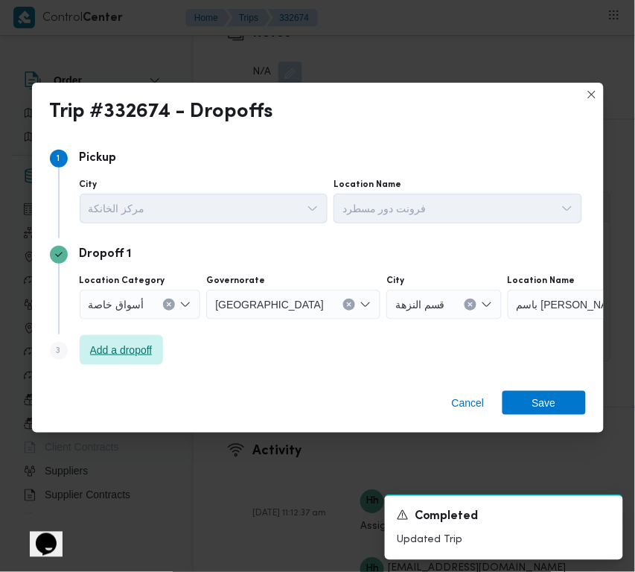
click at [136, 342] on span "Add a dropoff" at bounding box center [121, 350] width 63 height 18
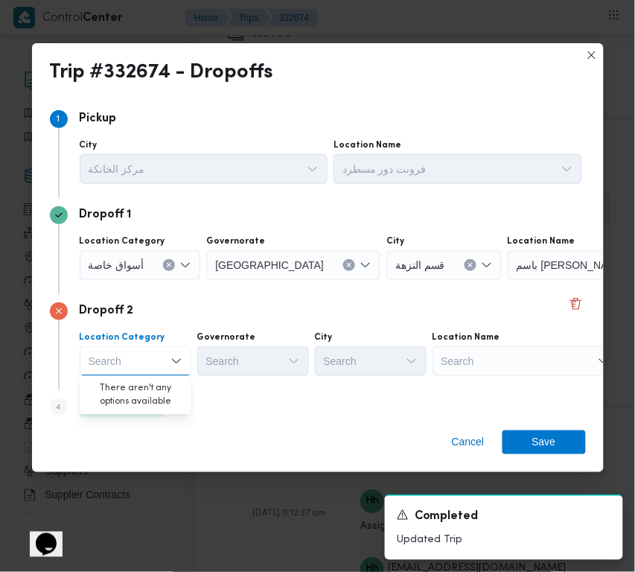
click at [489, 355] on div "Search" at bounding box center [526, 361] width 186 height 30
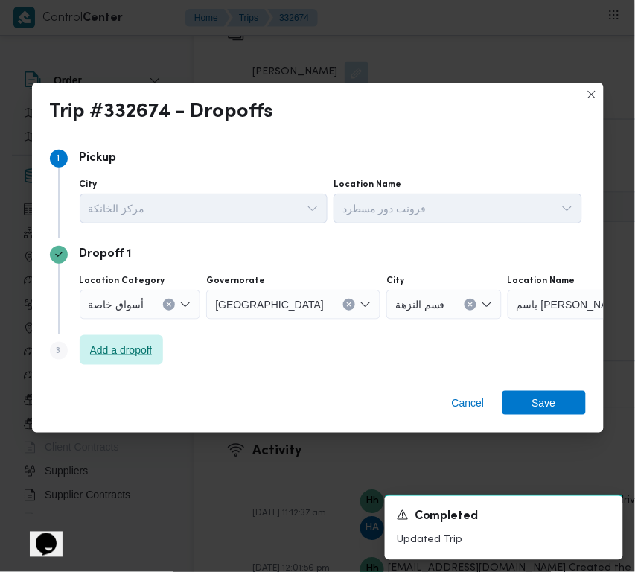
click at [141, 355] on span "Add a dropoff" at bounding box center [121, 350] width 63 height 18
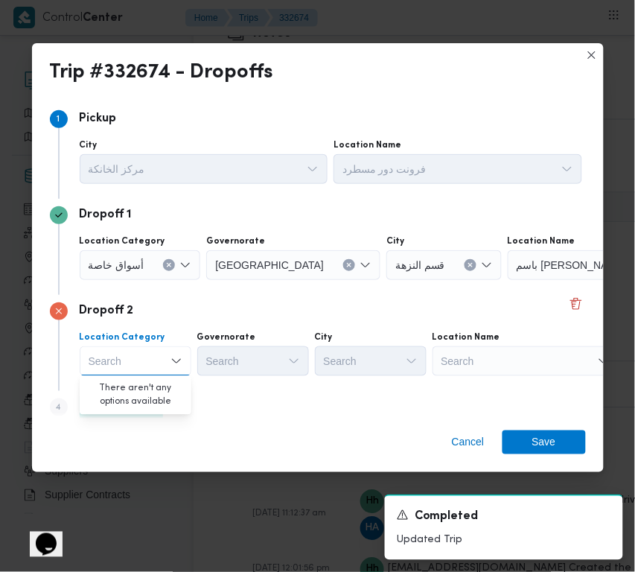
click at [481, 369] on div "Search" at bounding box center [526, 361] width 186 height 30
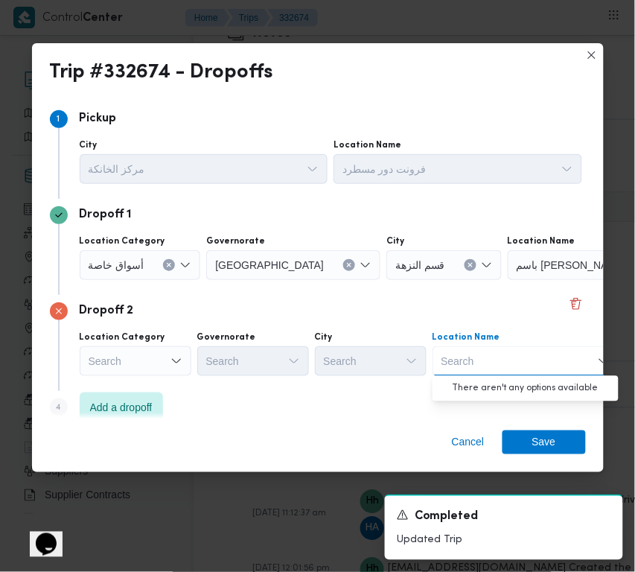
click at [468, 262] on icon "Clear input" at bounding box center [471, 265] width 6 height 6
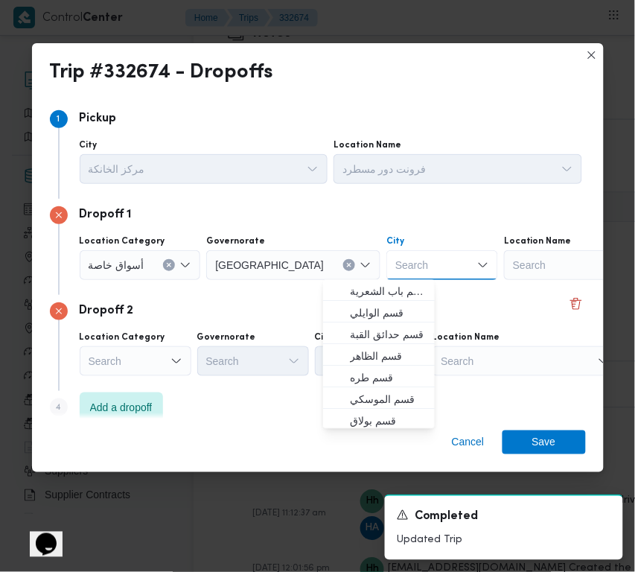
click at [504, 261] on div "Search" at bounding box center [597, 265] width 186 height 30
paste input "باندا"
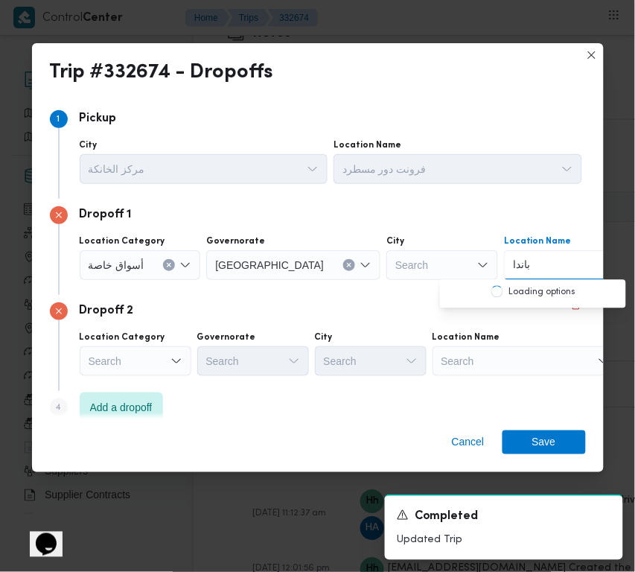
type input "باندا"
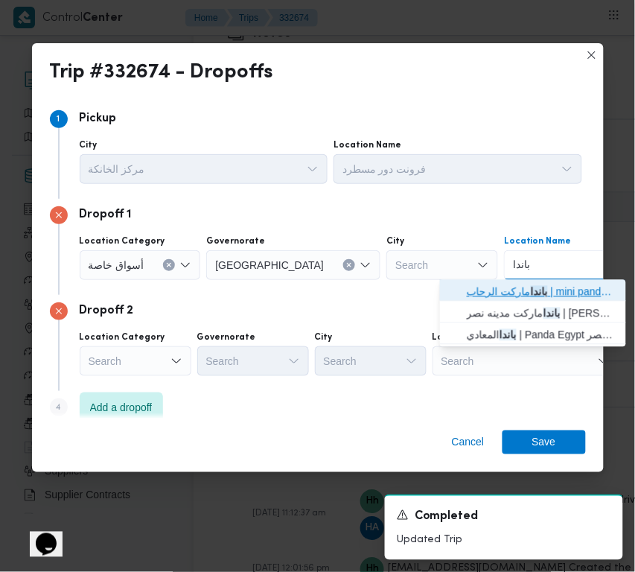
click at [481, 291] on span "باندا ماركت الرحاب | mini panda market | null" at bounding box center [542, 292] width 150 height 18
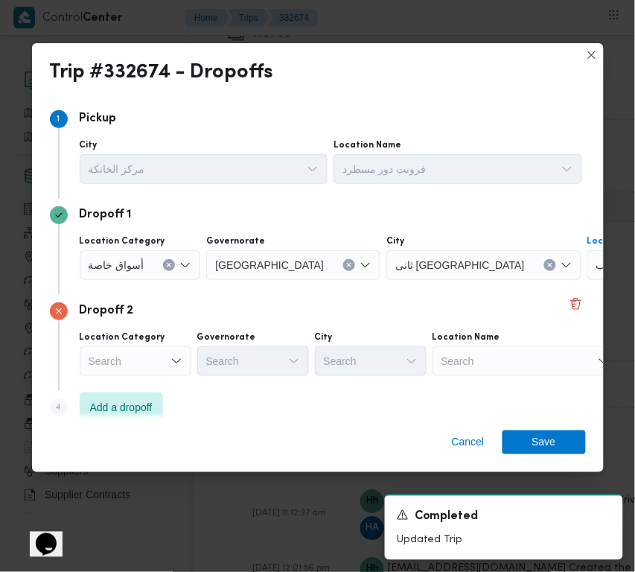
click at [517, 366] on div "Search" at bounding box center [526, 361] width 186 height 30
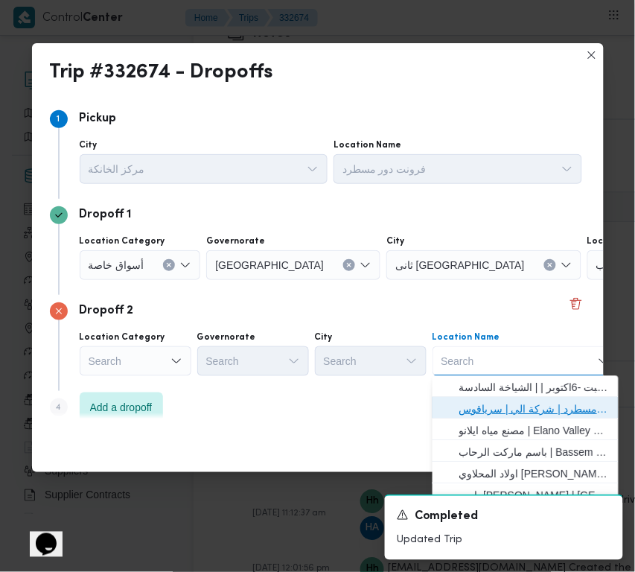
click at [519, 403] on span "فرونت دور مسطرد | شركة الي | سرياقوس" at bounding box center [534, 410] width 150 height 18
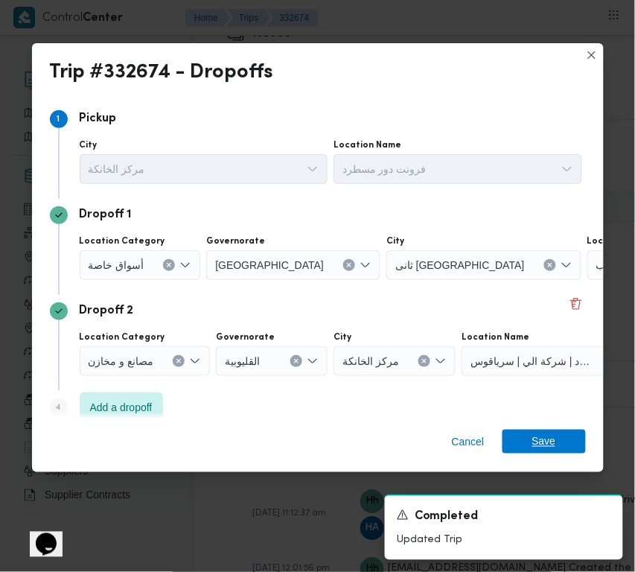
click at [560, 440] on span "Save" at bounding box center [544, 442] width 83 height 24
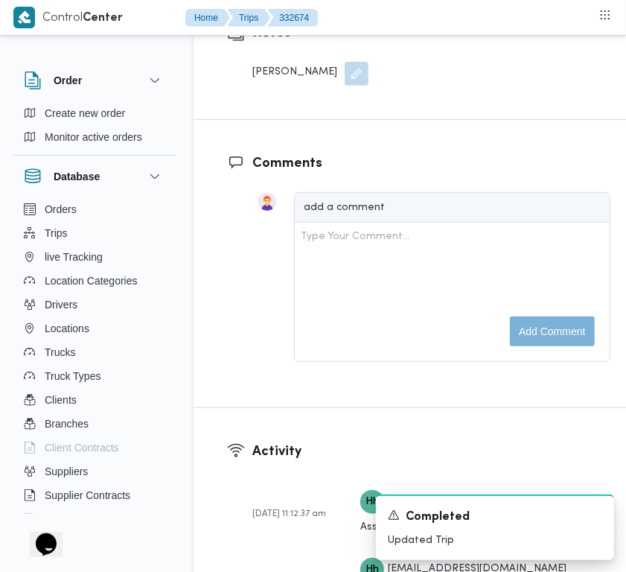
scroll to position [2338, 0]
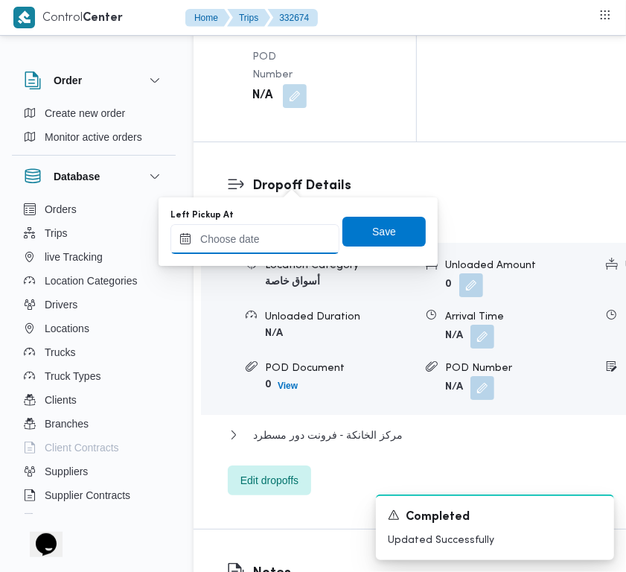
click at [291, 240] on input "Left Pickup At" at bounding box center [254, 239] width 169 height 30
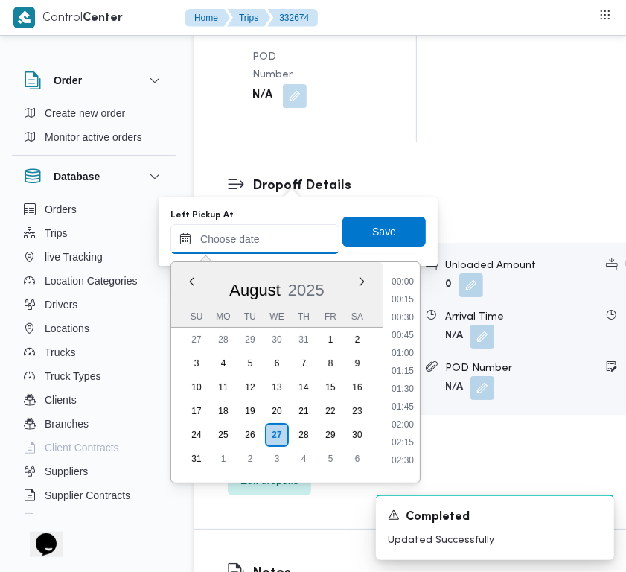
scroll to position [827, 0]
paste input "[DATE] 9:00:00 AM"
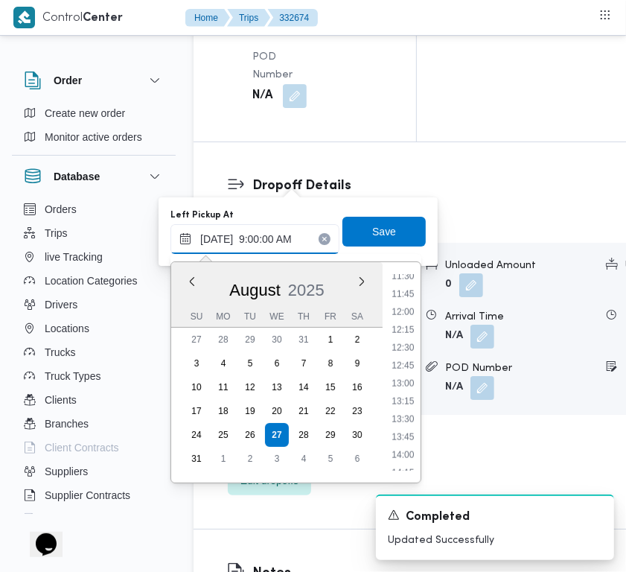
scroll to position [642, 0]
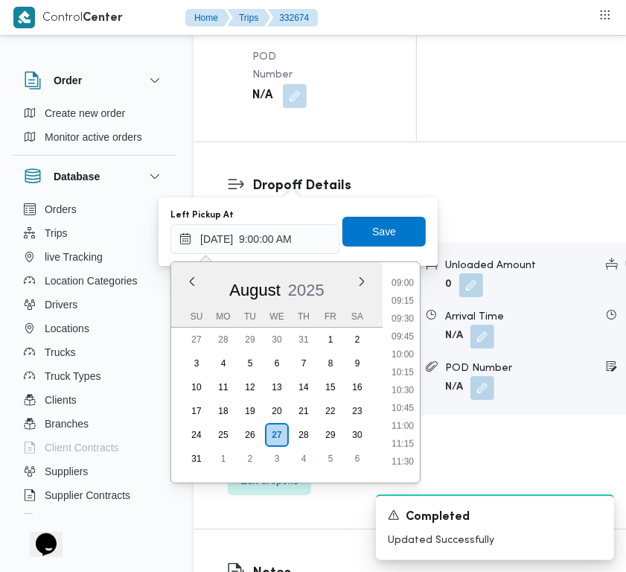
click at [421, 302] on div "Previous Month Next month [DATE] [DATE] Su Mo Tu We Th Fr Sa 27 28 29 30 31 1 2…" at bounding box center [295, 372] width 250 height 222
click at [421, 317] on div "Previous Month Next month [DATE] [DATE] Su Mo Tu We Th Fr Sa 27 28 29 30 31 1 2…" at bounding box center [295, 372] width 250 height 222
click at [402, 371] on li "08:00" at bounding box center [403, 378] width 34 height 15
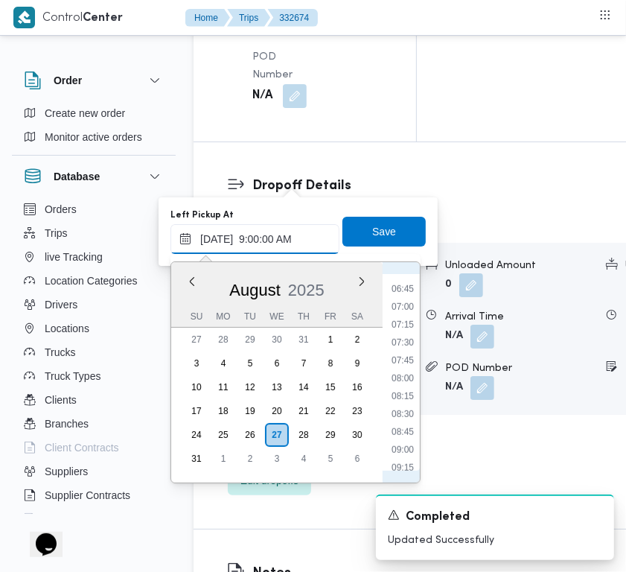
type input "27/08/2025 08:00"
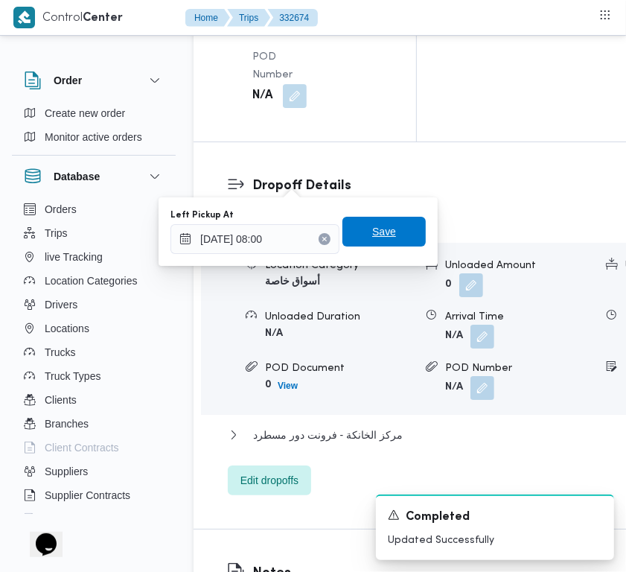
click at [361, 240] on span "Save" at bounding box center [383, 232] width 83 height 30
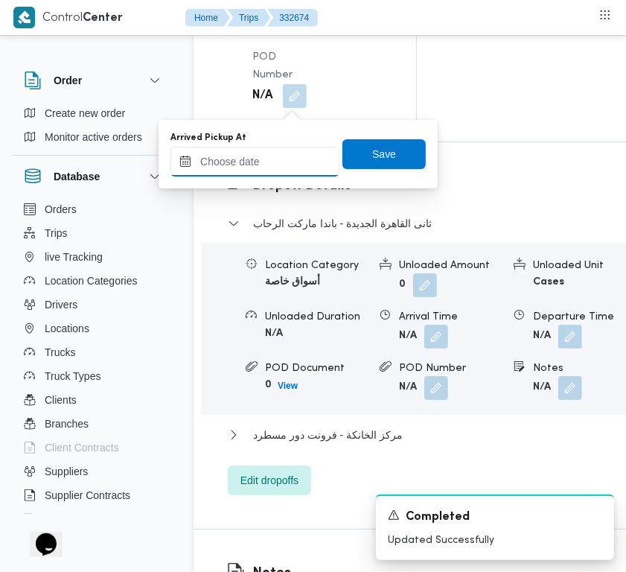
click at [270, 166] on input "Arrived Pickup At" at bounding box center [254, 162] width 169 height 30
paste input "[DATE] 9:00:00 AM"
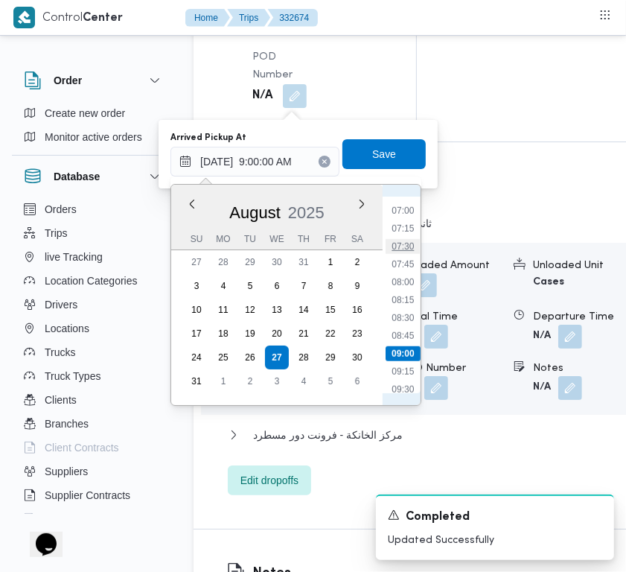
scroll to position [474, 0]
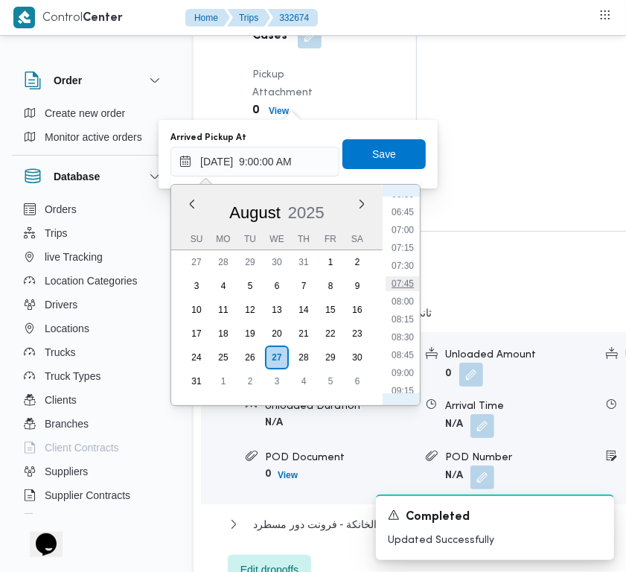
click at [408, 279] on li "07:45" at bounding box center [403, 283] width 34 height 15
type input "27/08/2025 07:45"
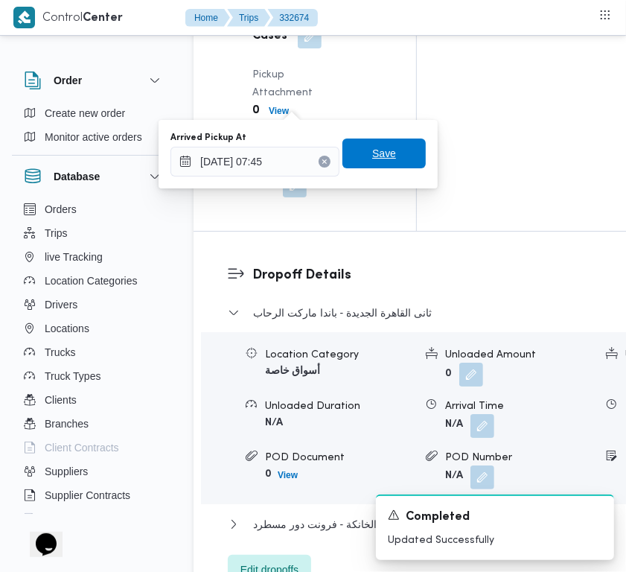
click at [372, 150] on span "Save" at bounding box center [384, 153] width 24 height 18
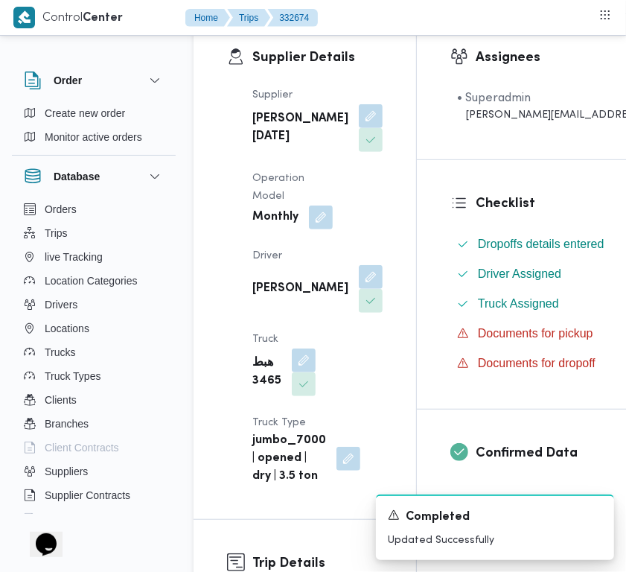
scroll to position [319, 0]
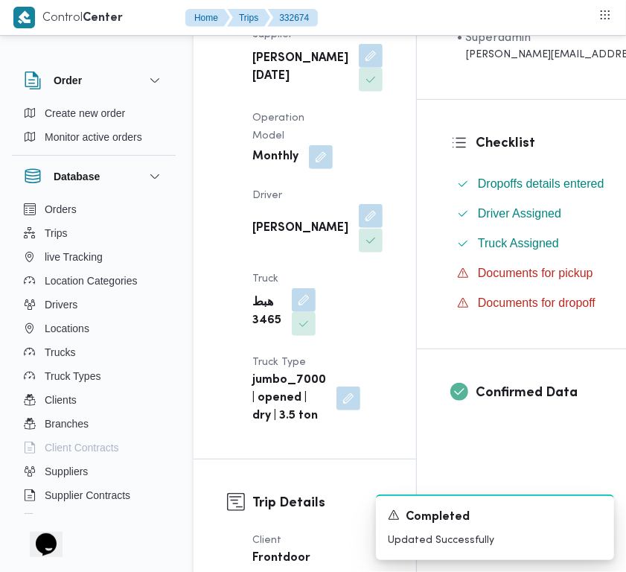
click at [359, 228] on button "button" at bounding box center [371, 216] width 24 height 24
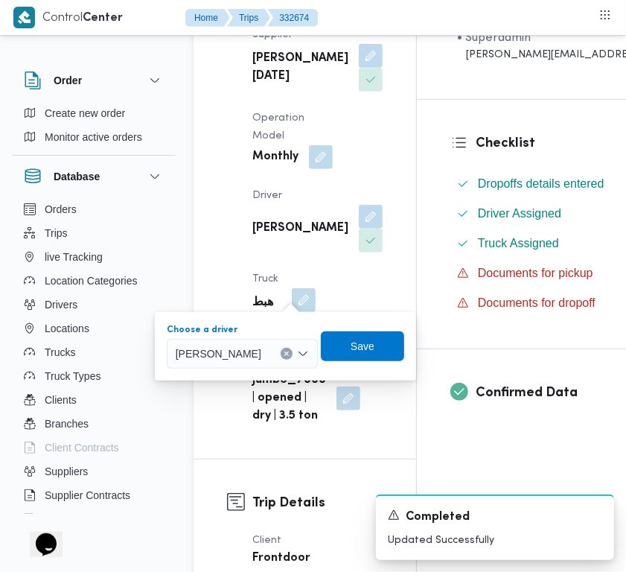
click at [290, 352] on icon "Clear input" at bounding box center [287, 354] width 6 height 6
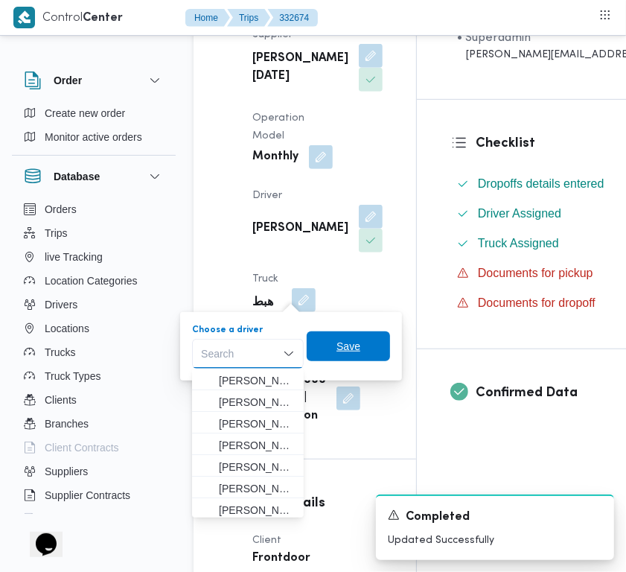
click at [374, 345] on span "Save" at bounding box center [348, 346] width 83 height 30
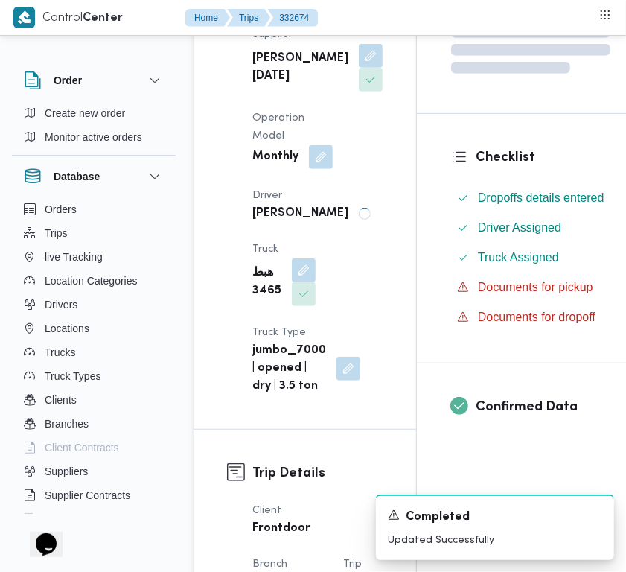
click at [350, 214] on div "Supplier ابراهيم رمضان ابراهيم عثمان ابوباشا Operation Model Monthly Driver حسن…" at bounding box center [317, 210] width 148 height 387
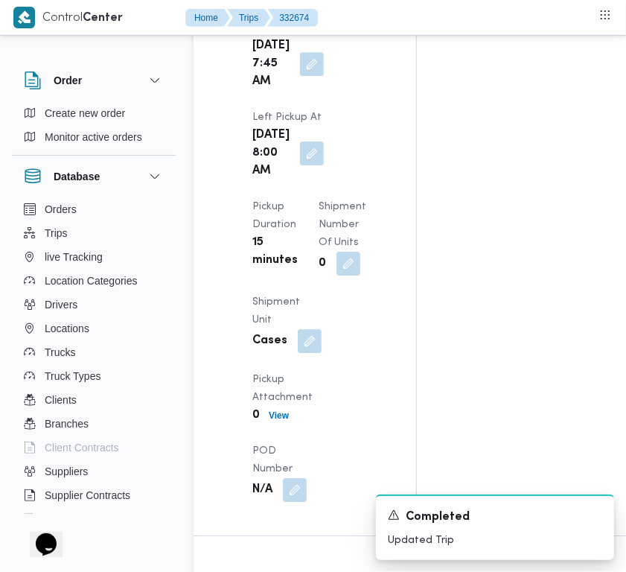
scroll to position [0, 0]
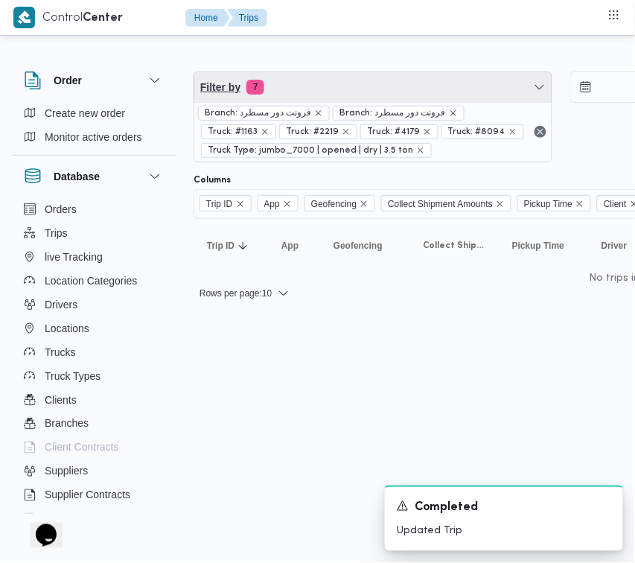
click at [359, 87] on span "Filter by 7" at bounding box center [372, 87] width 357 height 30
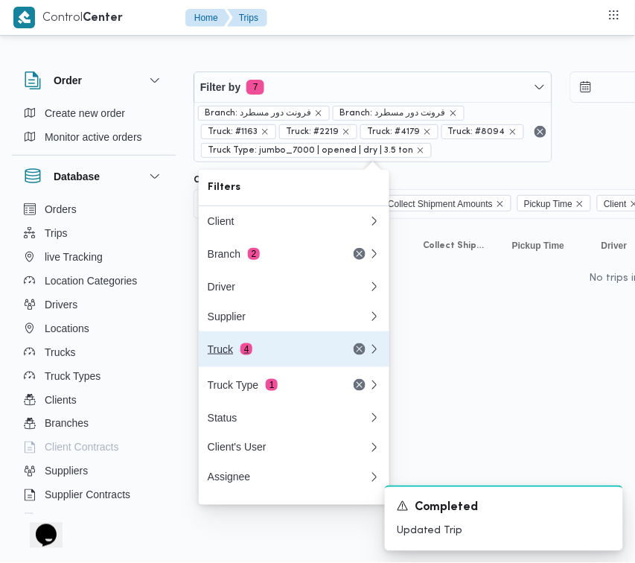
click at [261, 348] on div "Truck 4" at bounding box center [270, 349] width 125 height 12
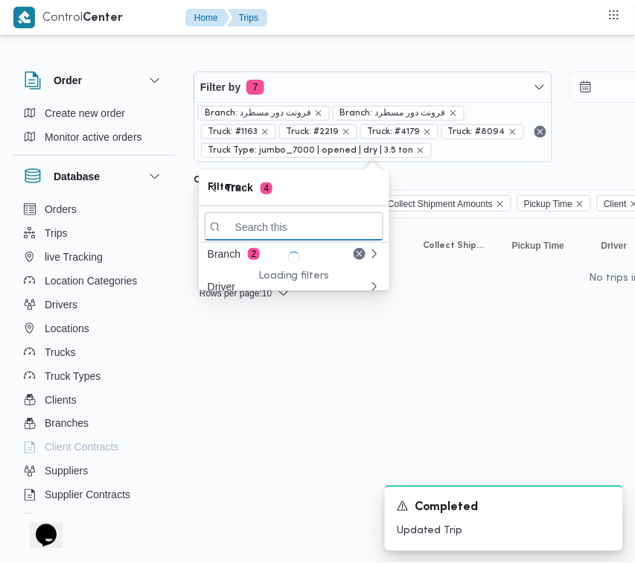
paste input "1527"
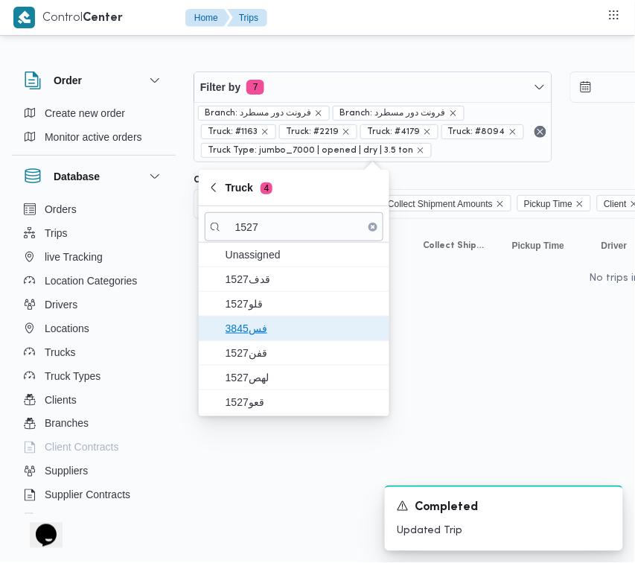
click at [246, 326] on span "3845فس" at bounding box center [303, 328] width 155 height 18
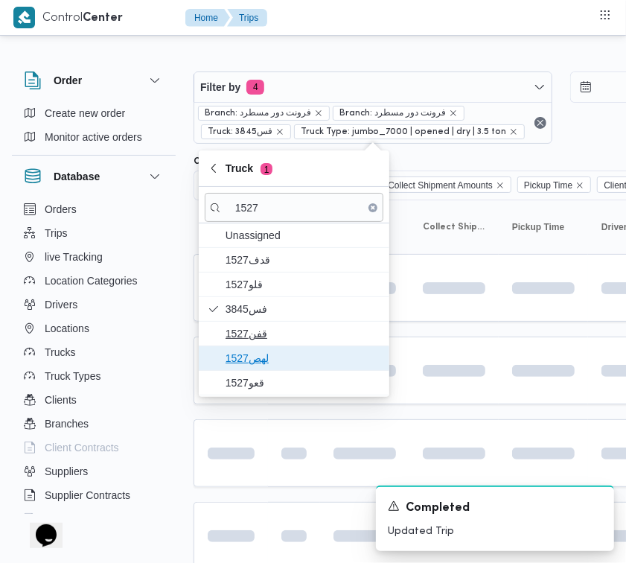
click at [261, 351] on span "1527لهص" at bounding box center [303, 358] width 155 height 18
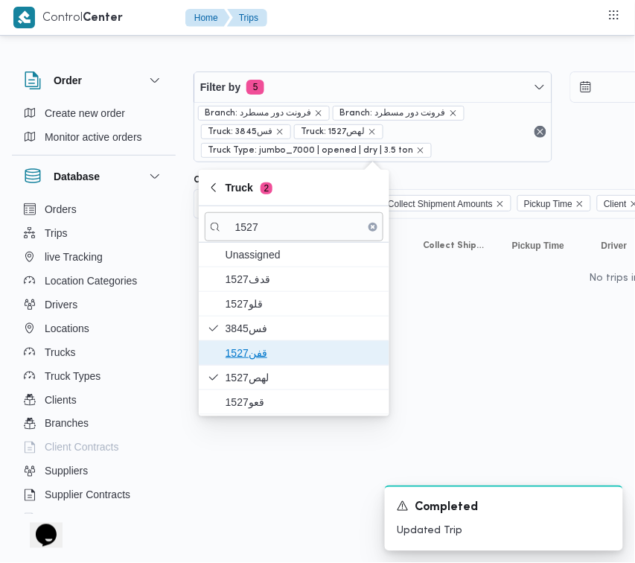
click at [254, 344] on span "1527قفن" at bounding box center [303, 353] width 155 height 18
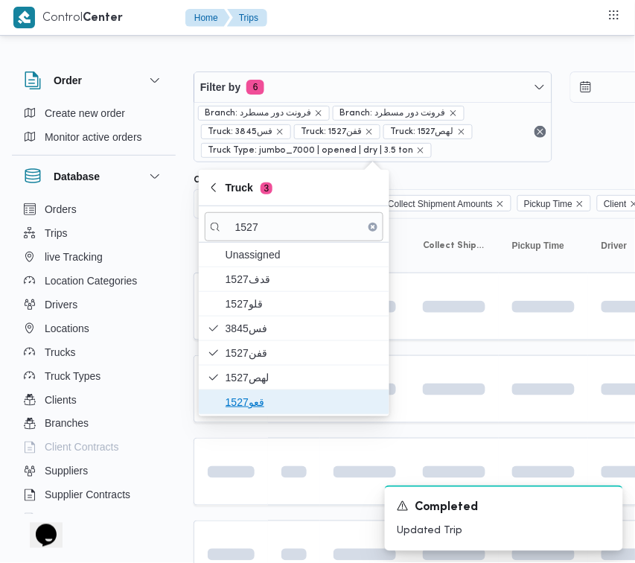
click at [261, 400] on span "قعو1527" at bounding box center [303, 402] width 155 height 18
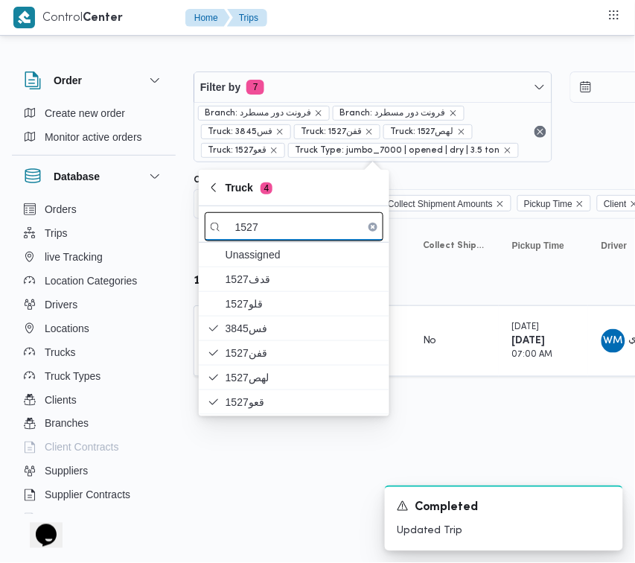
click at [246, 235] on input "1527" at bounding box center [294, 226] width 179 height 29
paste input "3465"
type input "3465"
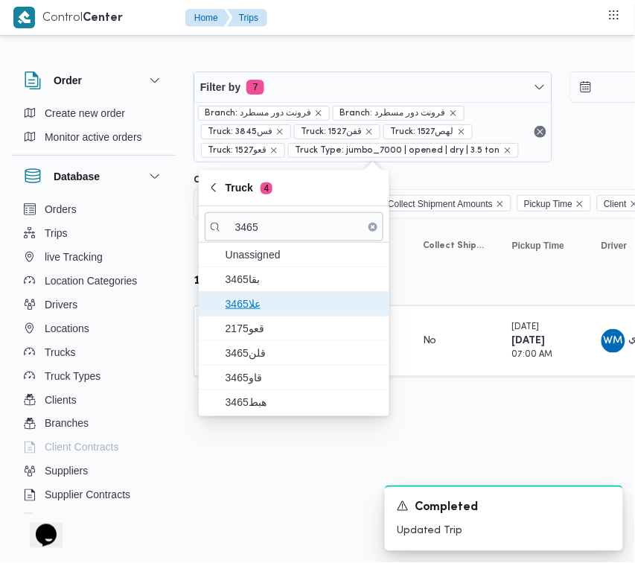
click at [263, 292] on span "3465علا" at bounding box center [294, 304] width 179 height 24
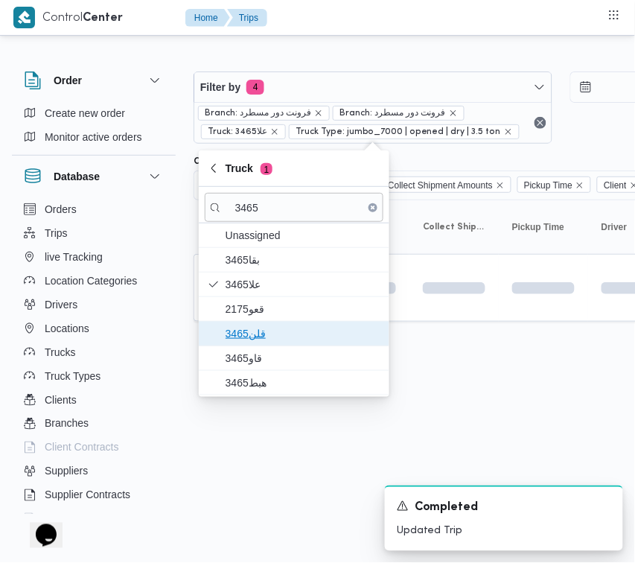
click at [261, 337] on span "قلن3465" at bounding box center [303, 334] width 155 height 18
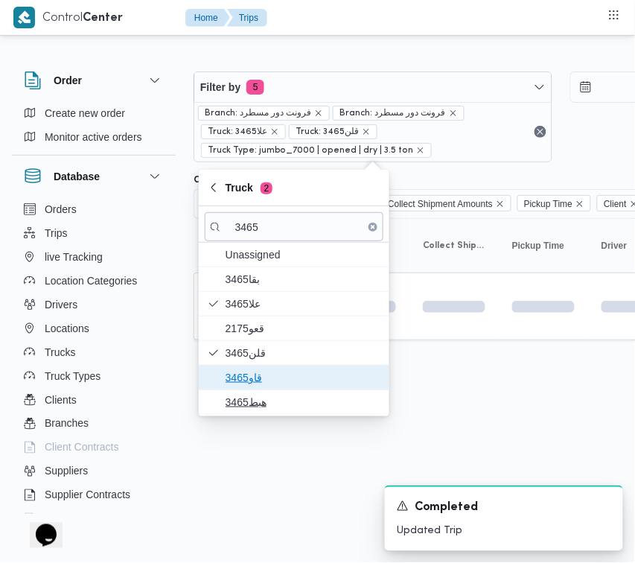
drag, startPoint x: 253, startPoint y: 386, endPoint x: 253, endPoint y: 402, distance: 16.4
click at [253, 386] on span "قاو3465" at bounding box center [303, 378] width 155 height 18
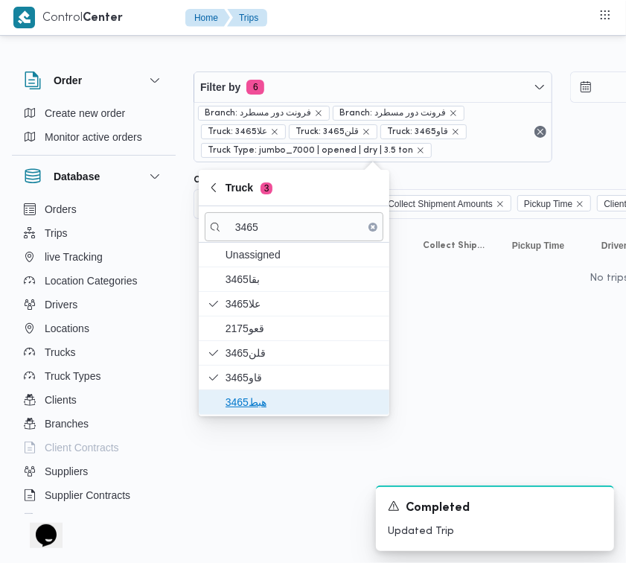
click at [253, 402] on span "هبط3465" at bounding box center [303, 402] width 155 height 18
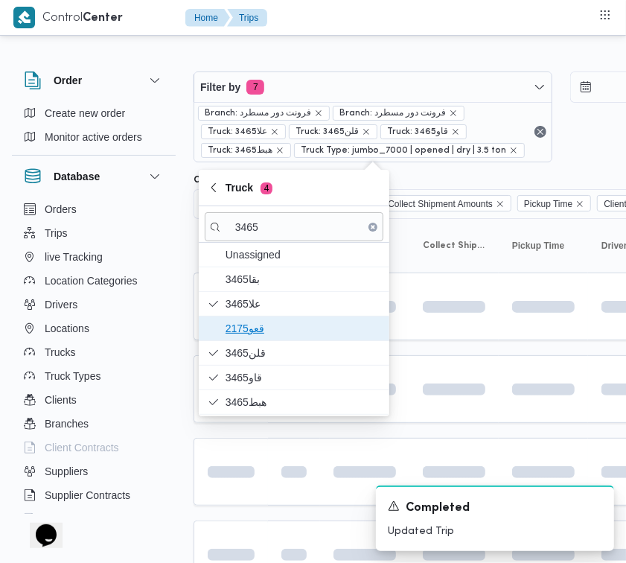
click at [253, 329] on span "2175قعو" at bounding box center [303, 328] width 155 height 18
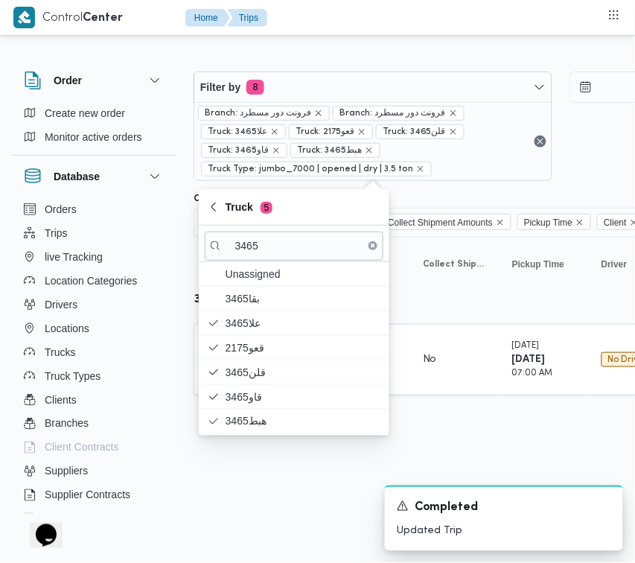
click at [216, 508] on html "Control Center Home Trips Order Create new order Monitor active orders Database…" at bounding box center [317, 281] width 635 height 563
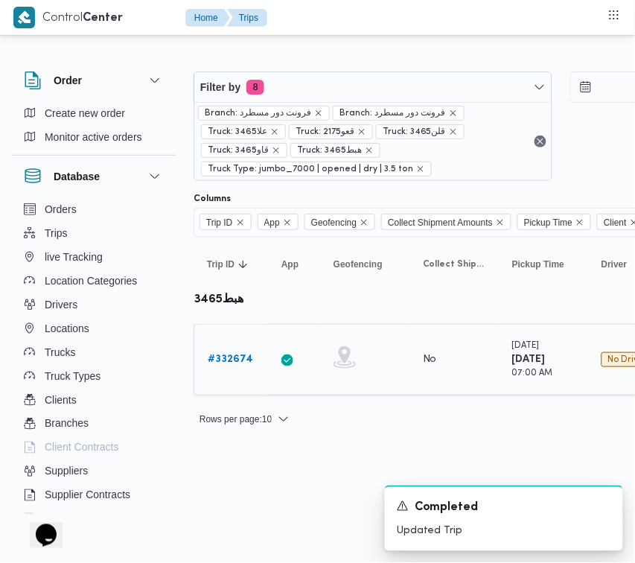
click at [246, 348] on div "# 332674" at bounding box center [231, 360] width 59 height 30
click at [238, 358] on b "# 332674" at bounding box center [230, 359] width 45 height 10
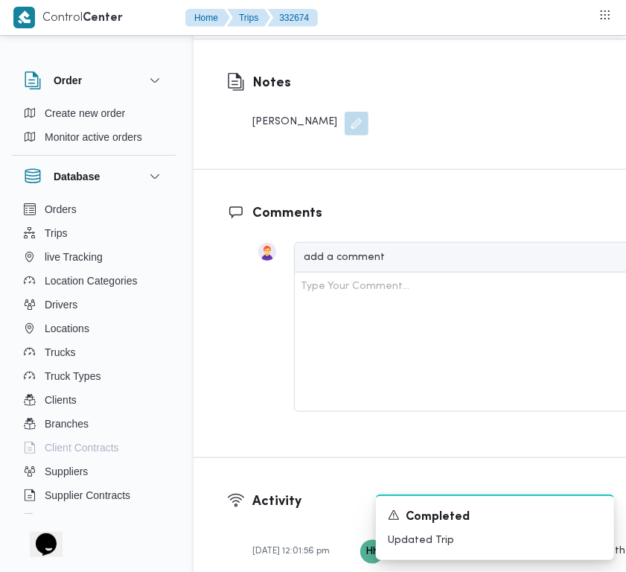
scroll to position [3536, 0]
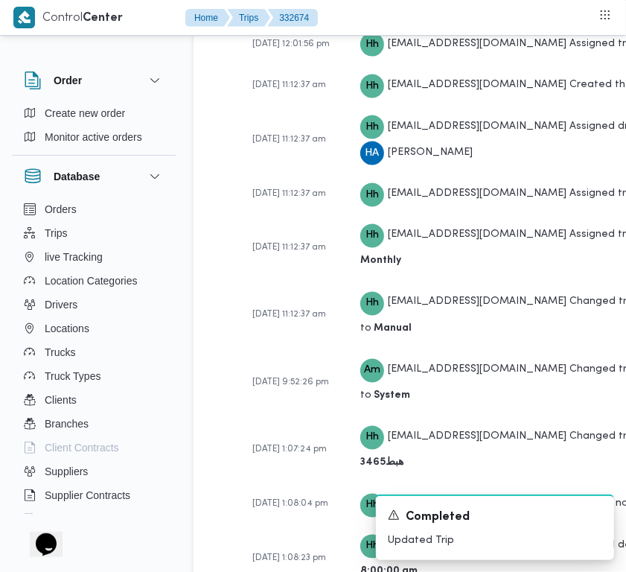
click at [311, 31] on nav "Home Trips 332674" at bounding box center [251, 19] width 133 height 38
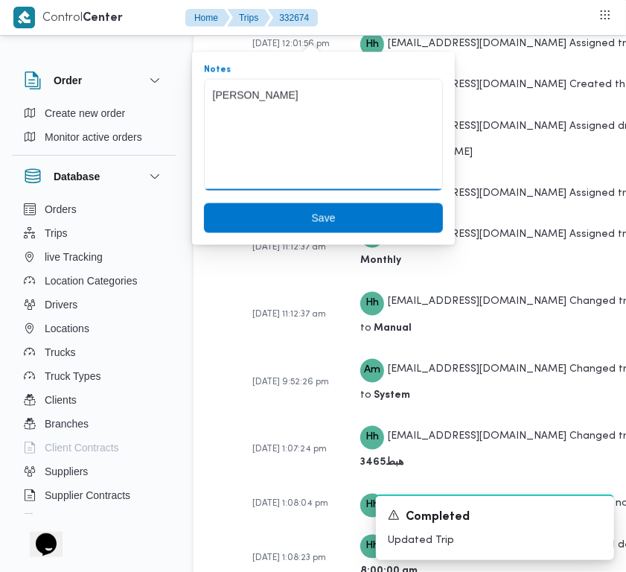
click at [287, 113] on textarea "ابوالقاسم" at bounding box center [323, 135] width 239 height 112
click at [287, 112] on textarea "ابوالقاسم" at bounding box center [323, 135] width 239 height 112
paste textarea "[PERSON_NAME][DATE]"
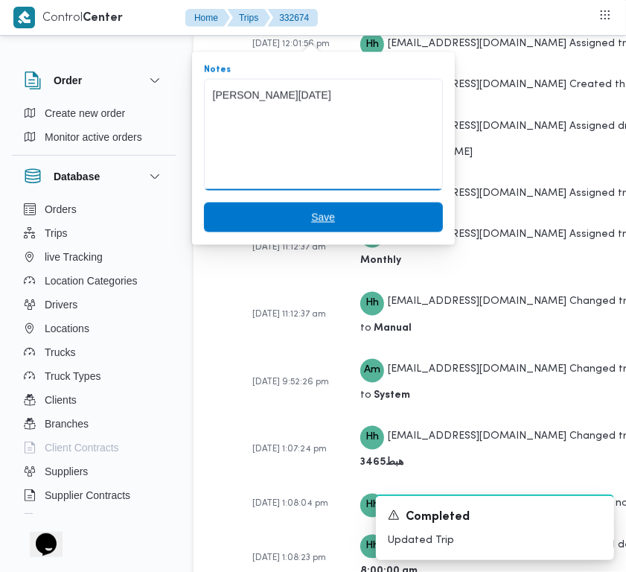
type textarea "ابوالقاسم ابراهيم رمضان"
click at [299, 210] on span "Save" at bounding box center [323, 218] width 239 height 30
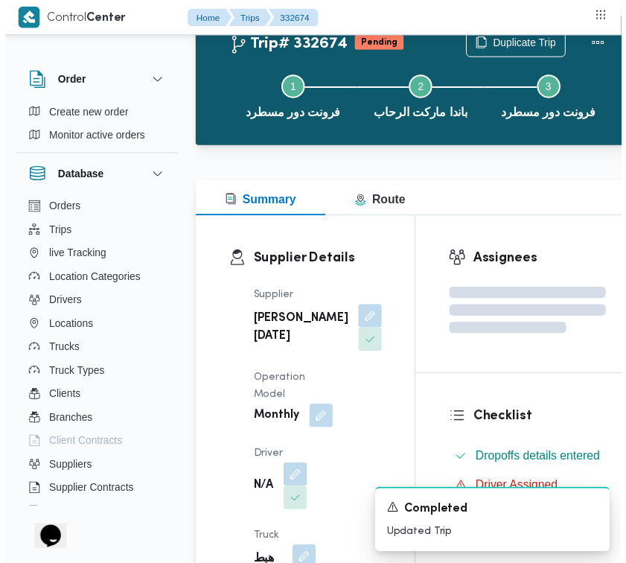
scroll to position [0, 0]
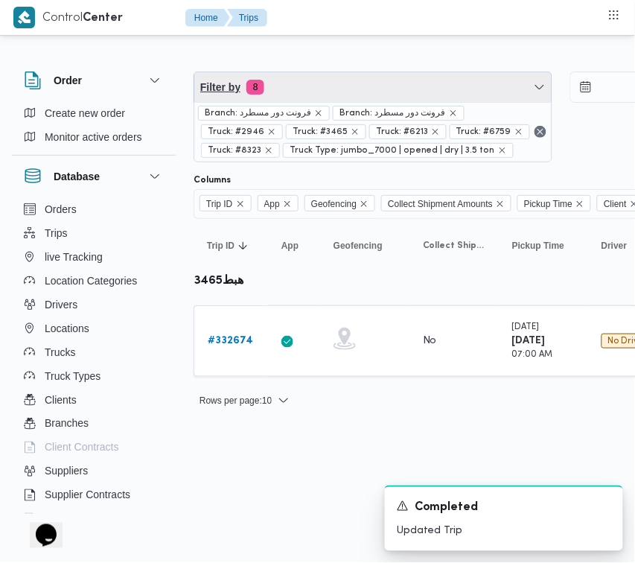
click at [313, 80] on span "Filter by 8" at bounding box center [372, 87] width 357 height 30
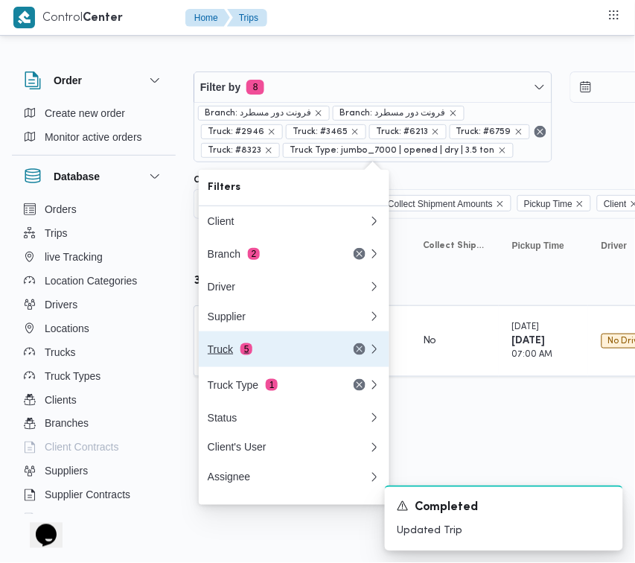
click at [242, 367] on button "Truck 5" at bounding box center [294, 349] width 191 height 36
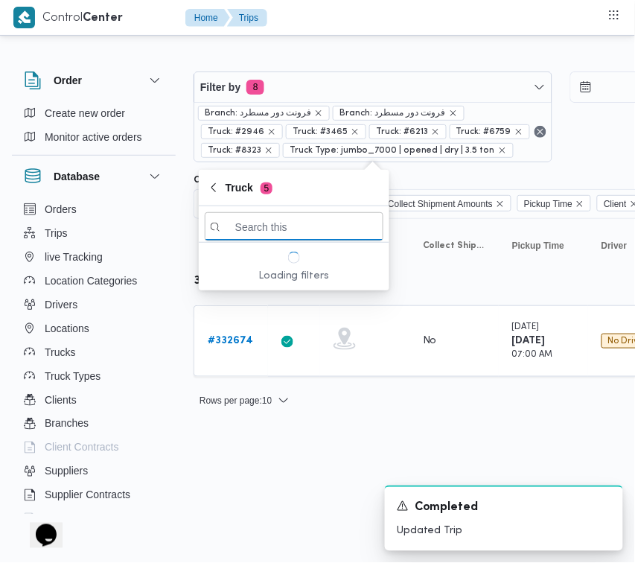
paste input "1527"
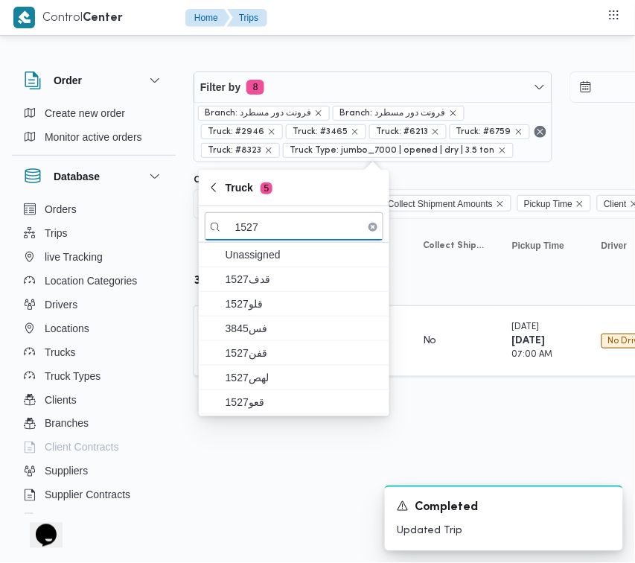
type input "1527"
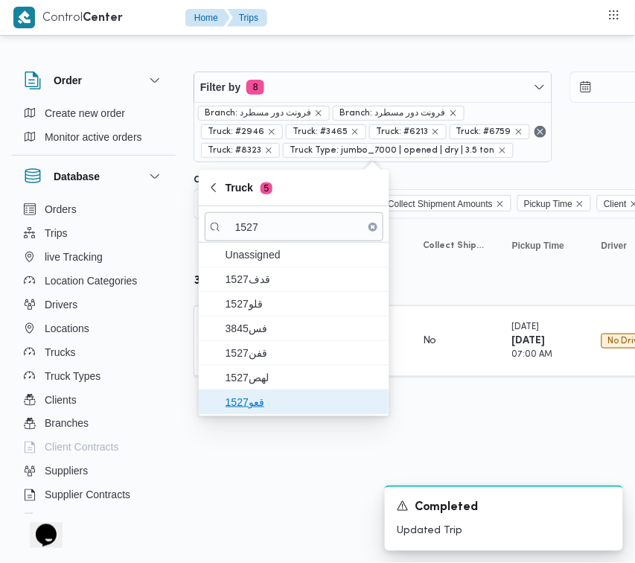
click at [212, 401] on icon "button" at bounding box center [214, 402] width 12 height 12
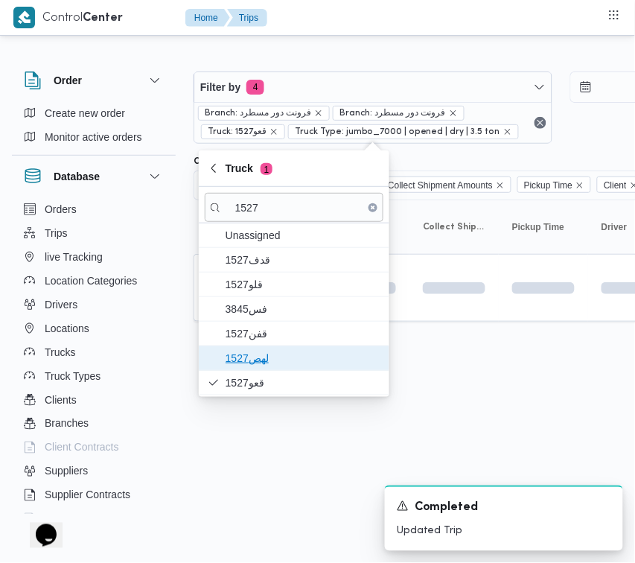
drag, startPoint x: 235, startPoint y: 359, endPoint x: 236, endPoint y: 332, distance: 26.8
click at [236, 358] on span "1527لهص" at bounding box center [303, 358] width 155 height 18
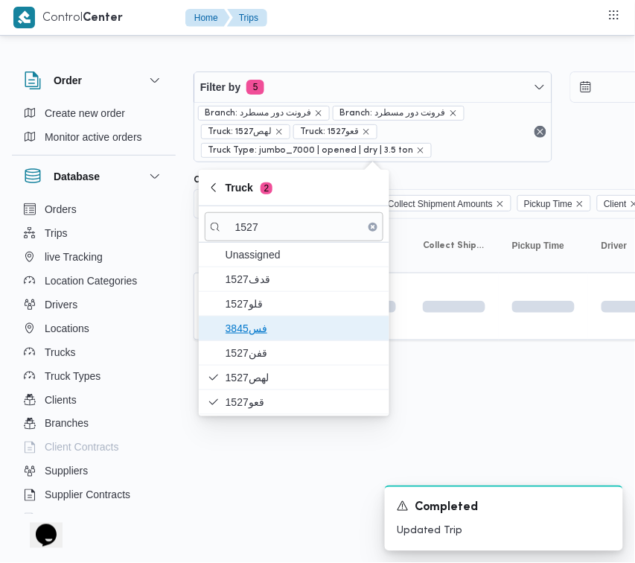
click at [236, 332] on span "3845فس" at bounding box center [303, 328] width 155 height 18
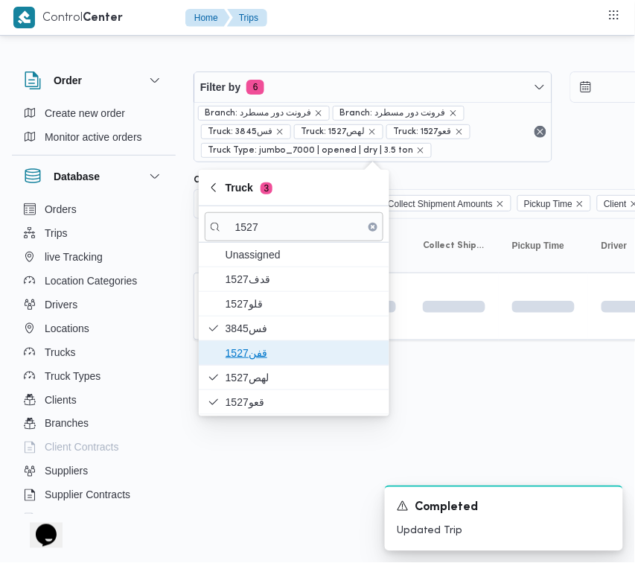
click at [238, 347] on span "1527قفن" at bounding box center [303, 353] width 155 height 18
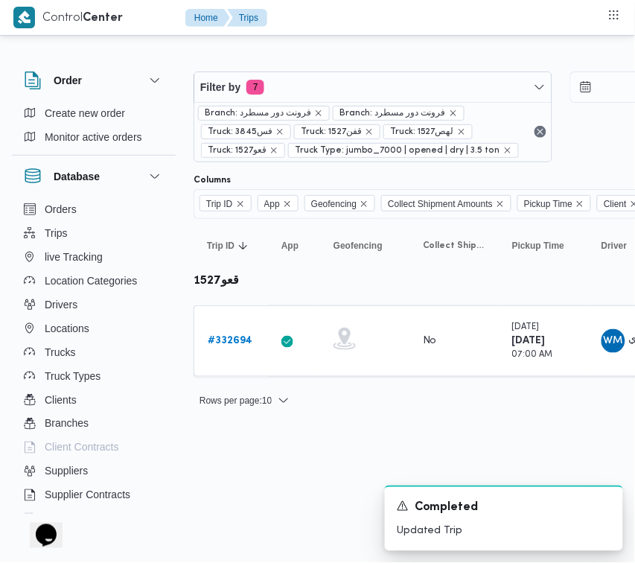
drag, startPoint x: 265, startPoint y: 492, endPoint x: 243, endPoint y: 452, distance: 46.0
click at [265, 493] on html "Control Center Home Trips Order Create new order Monitor active orders Database…" at bounding box center [317, 281] width 635 height 563
click at [227, 336] on b "# 332694" at bounding box center [230, 341] width 45 height 10
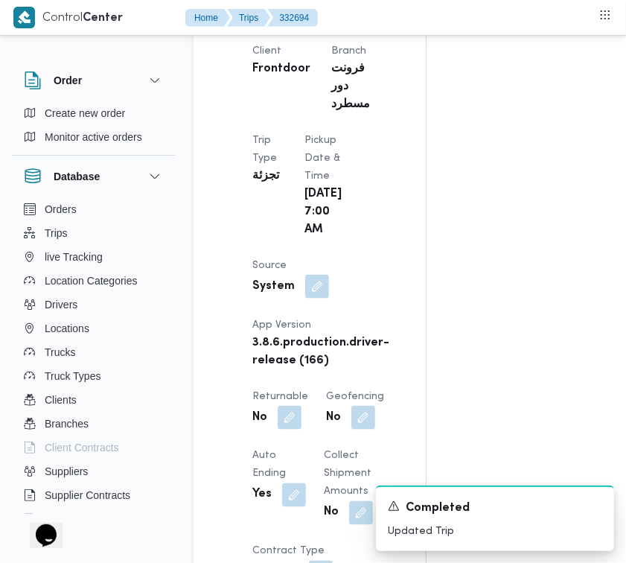
scroll to position [252, 0]
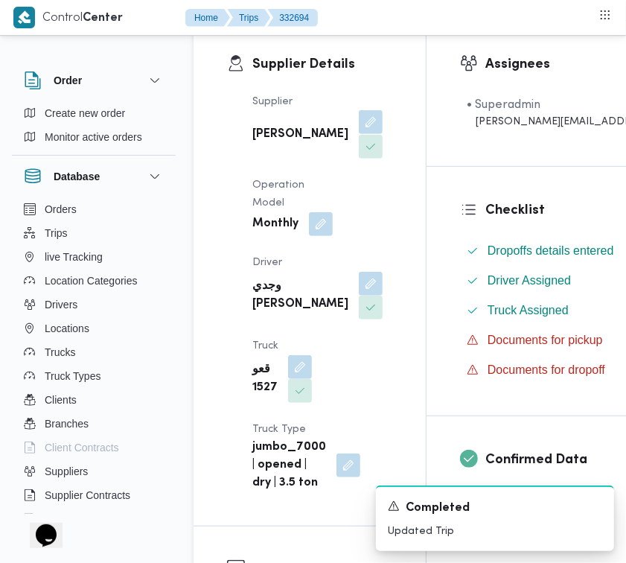
click at [359, 134] on button "button" at bounding box center [371, 122] width 24 height 24
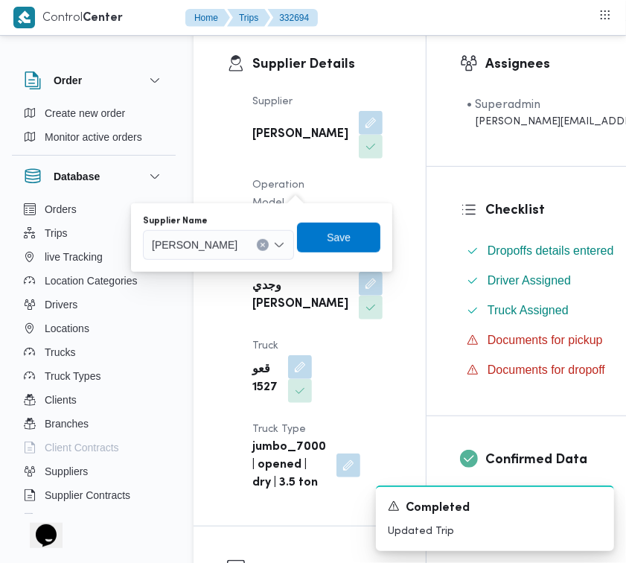
click at [287, 269] on div "You are in a dialog. To close this dialog, hit escape. Supplier Name شريف بدر ع…" at bounding box center [261, 237] width 261 height 68
click at [237, 242] on span "شريف بدر عبد الحميد عبد المجيد بدر" at bounding box center [195, 244] width 86 height 16
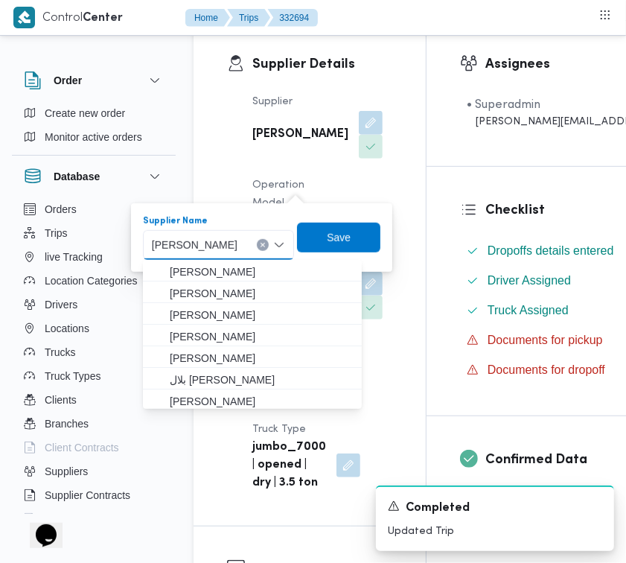
paste input "ربيع"
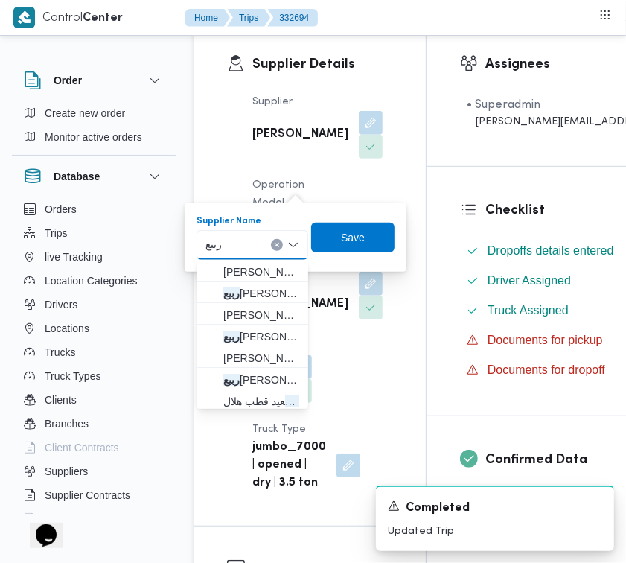
type input "ربيع عيد"
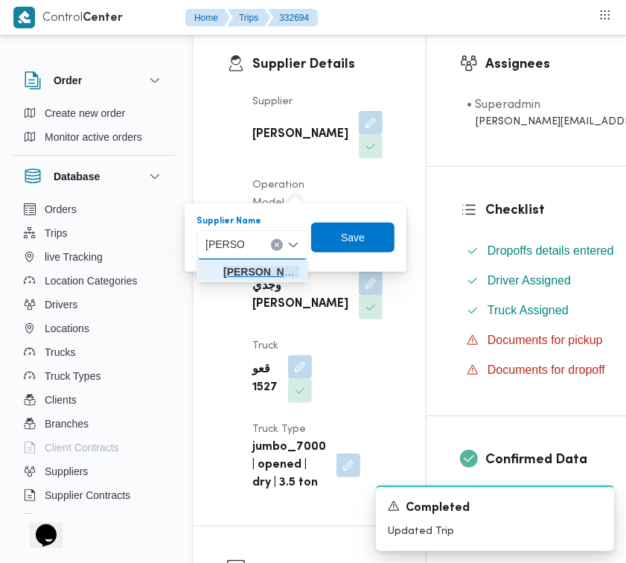
drag, startPoint x: 269, startPoint y: 272, endPoint x: 313, endPoint y: 274, distance: 44.0
click at [268, 273] on span "ربيع عيد قطب هلال" at bounding box center [261, 272] width 76 height 18
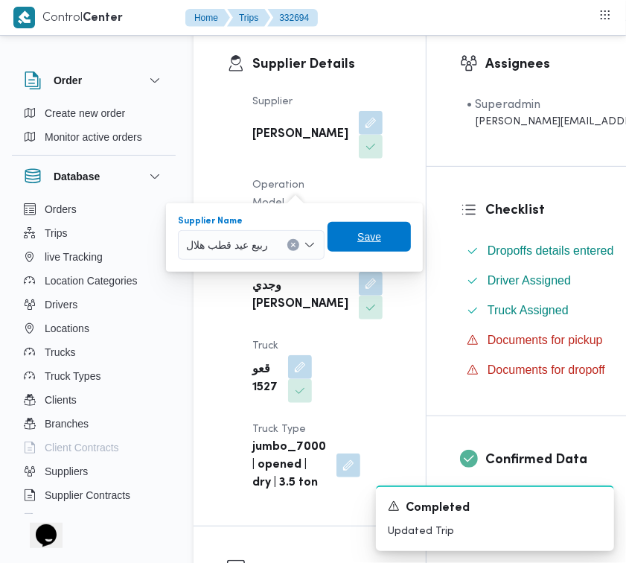
click at [380, 243] on span "Save" at bounding box center [369, 237] width 24 height 18
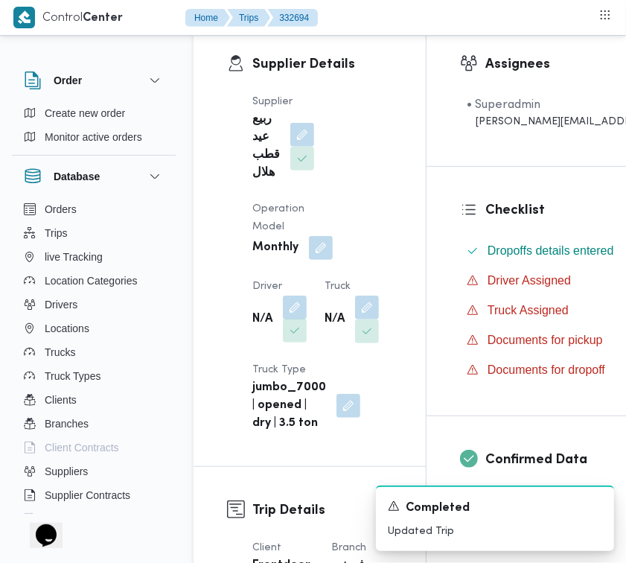
drag, startPoint x: 293, startPoint y: 298, endPoint x: 299, endPoint y: 320, distance: 23.3
click at [293, 300] on button "button" at bounding box center [295, 308] width 24 height 24
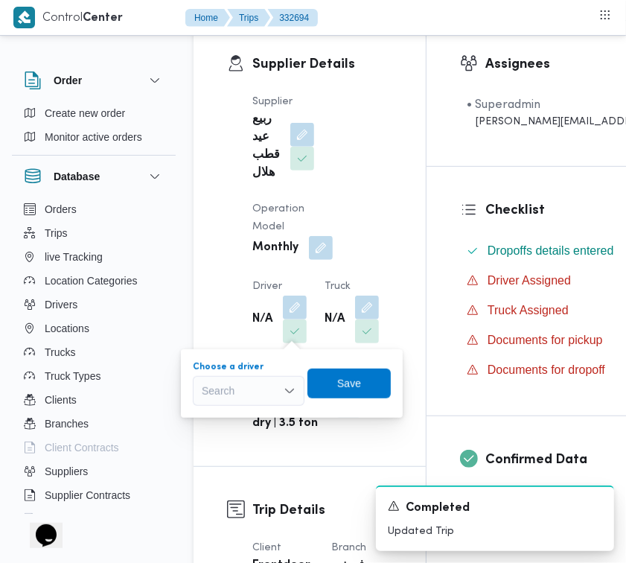
click at [281, 376] on div "Search" at bounding box center [249, 391] width 112 height 30
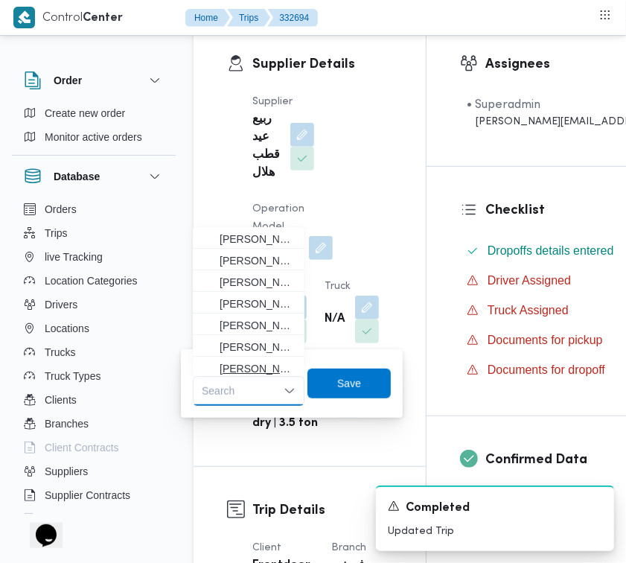
paste input "عمر"
type input "عمر"
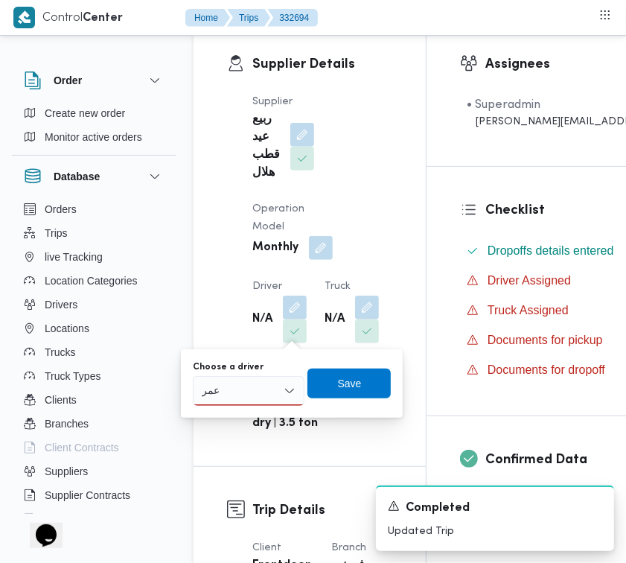
click at [246, 380] on div "عمر عمر" at bounding box center [249, 391] width 112 height 30
click at [249, 415] on span "عمر هاشم جاب الله محمد" at bounding box center [258, 418] width 76 height 18
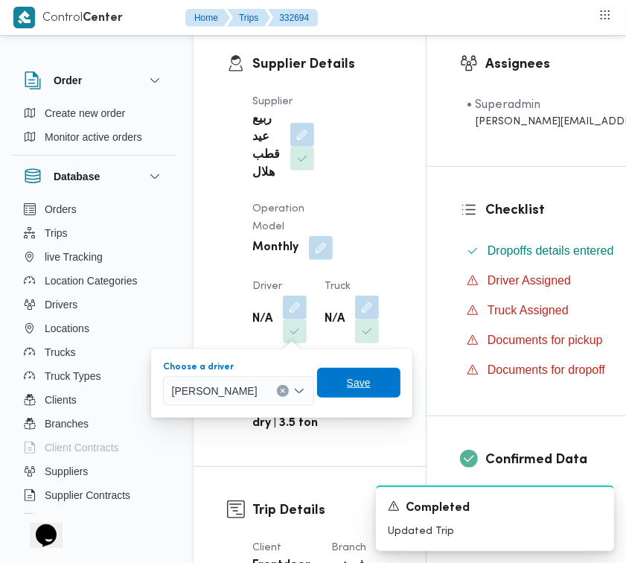
click at [371, 385] on span "Save" at bounding box center [359, 383] width 24 height 18
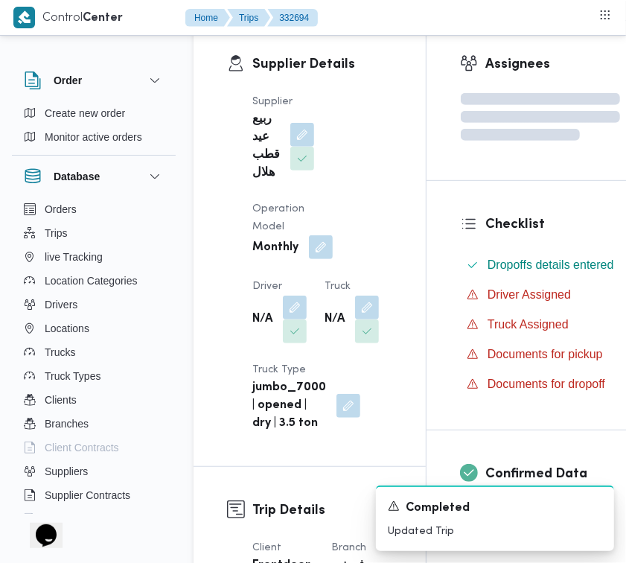
click at [314, 244] on button "button" at bounding box center [321, 247] width 24 height 24
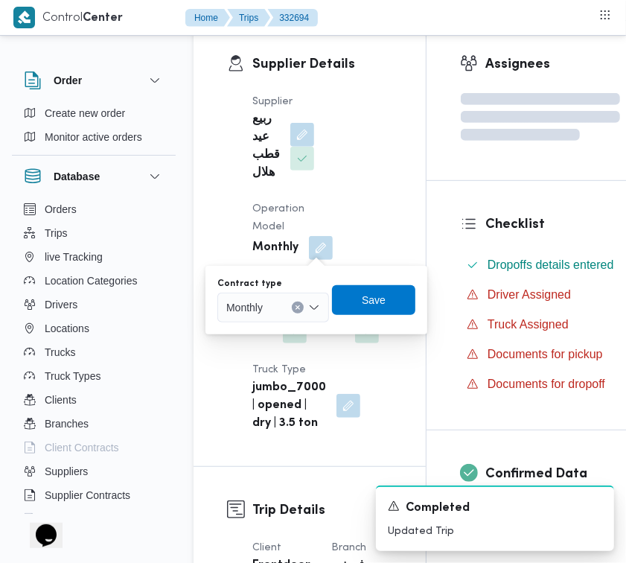
click at [281, 307] on div "Monthly" at bounding box center [273, 308] width 112 height 30
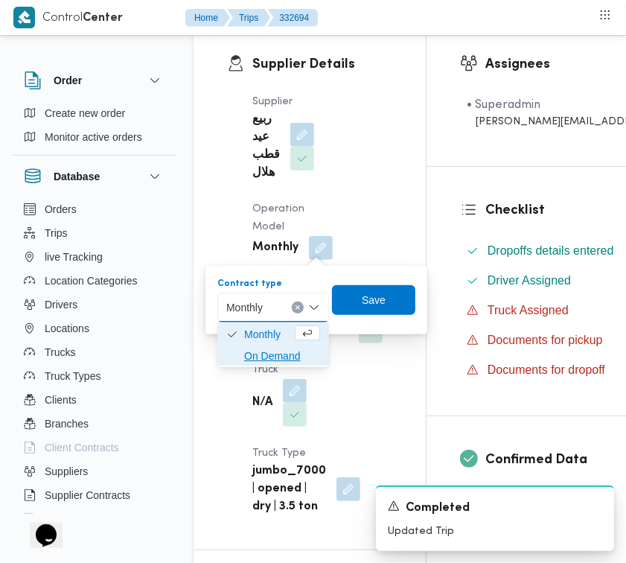
click at [281, 347] on span "On Demand" at bounding box center [282, 356] width 76 height 18
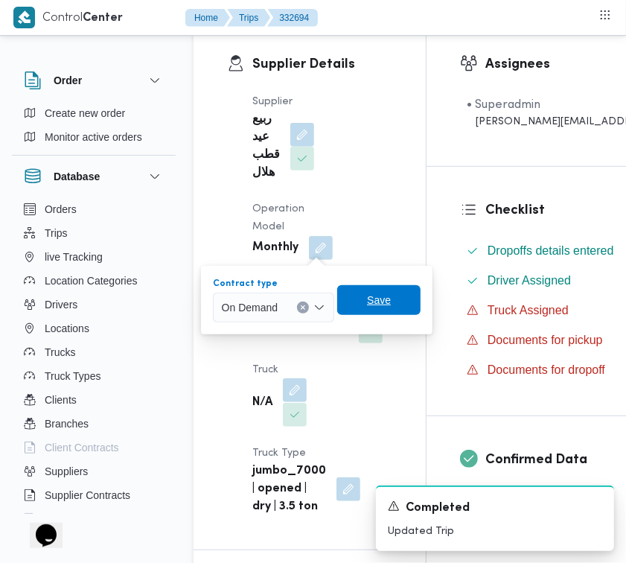
click at [376, 296] on span "Save" at bounding box center [379, 300] width 24 height 18
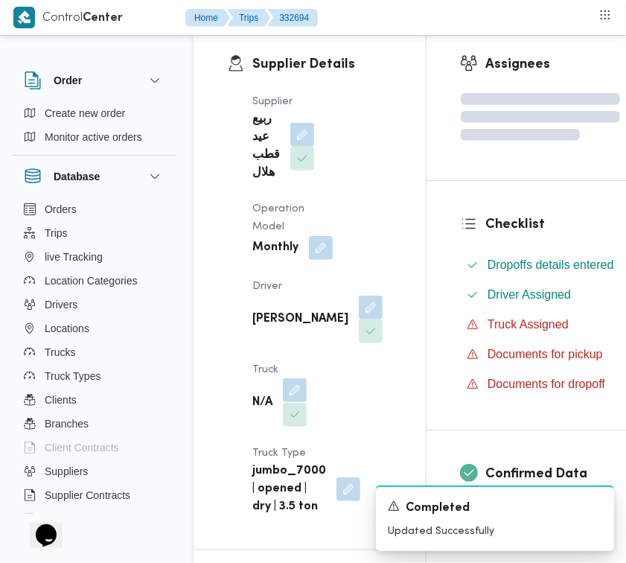
click at [307, 379] on span at bounding box center [290, 391] width 31 height 24
click at [307, 378] on button "button" at bounding box center [295, 390] width 24 height 24
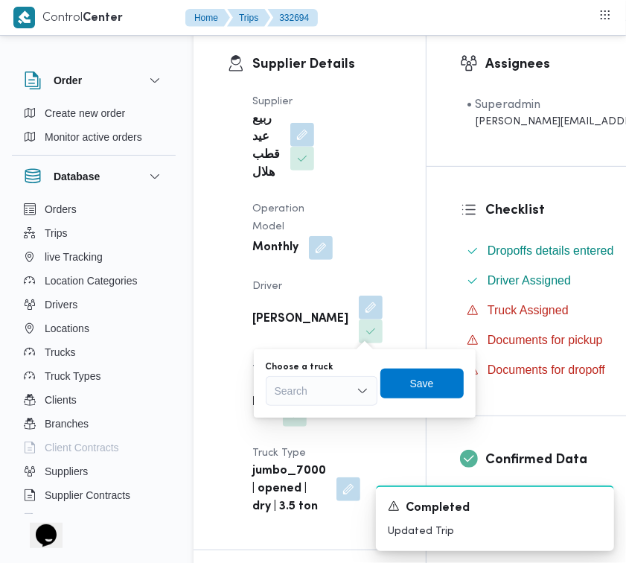
click at [329, 392] on div "Search" at bounding box center [322, 391] width 112 height 30
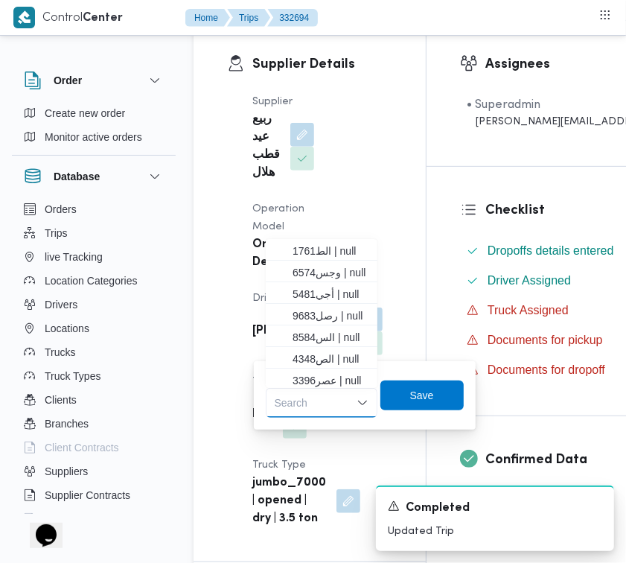
paste input "8584"
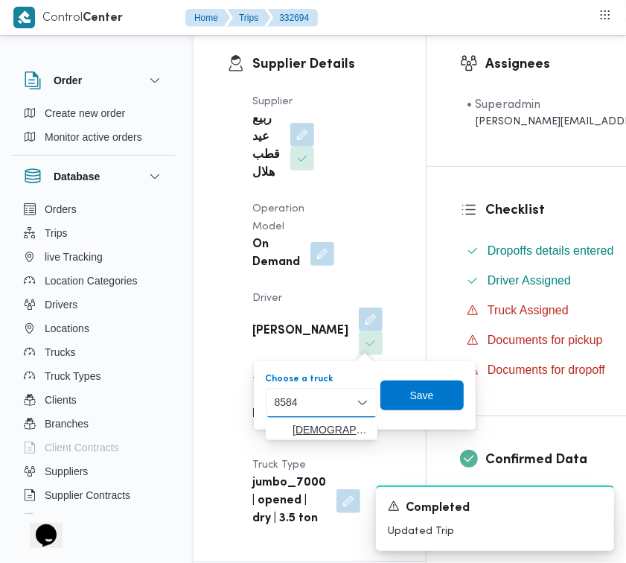
type input "8584"
click at [280, 424] on icon "button" at bounding box center [281, 430] width 12 height 12
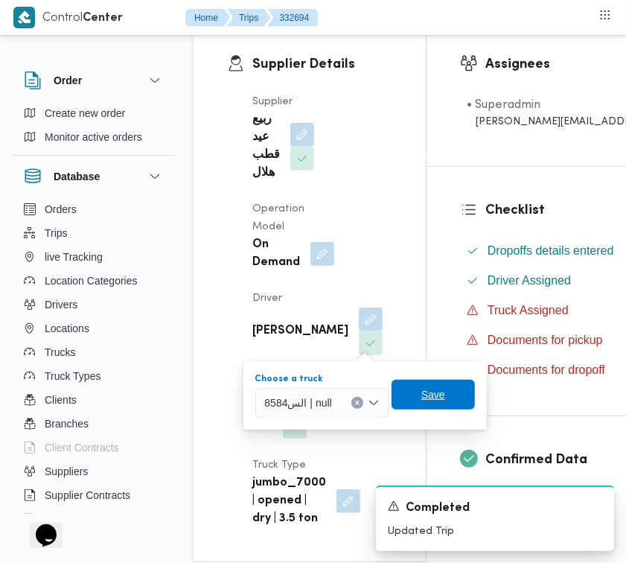
click at [436, 388] on span "Save" at bounding box center [433, 395] width 24 height 18
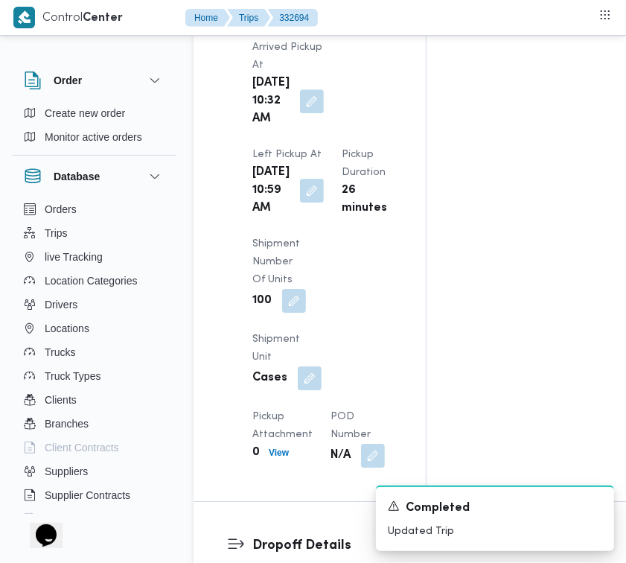
scroll to position [2610, 0]
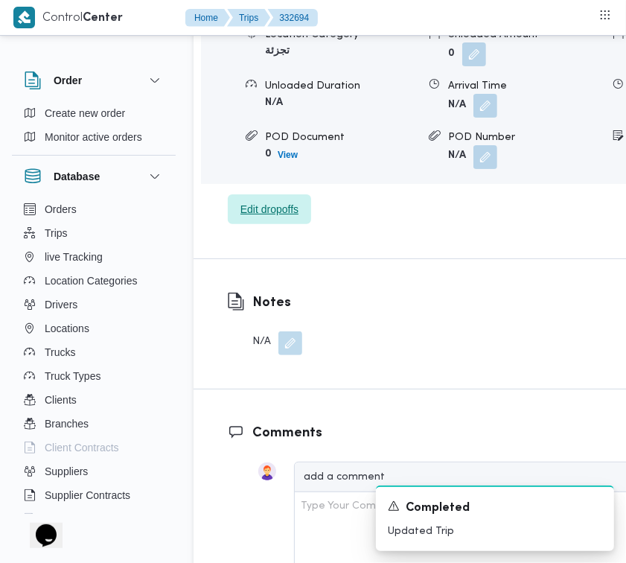
click at [250, 218] on span "Edit dropoffs" at bounding box center [269, 209] width 58 height 18
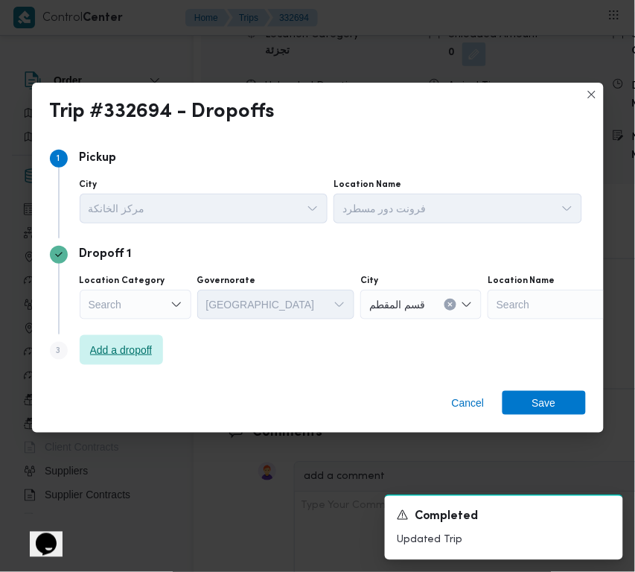
click at [117, 355] on span "Add a dropoff" at bounding box center [121, 350] width 63 height 18
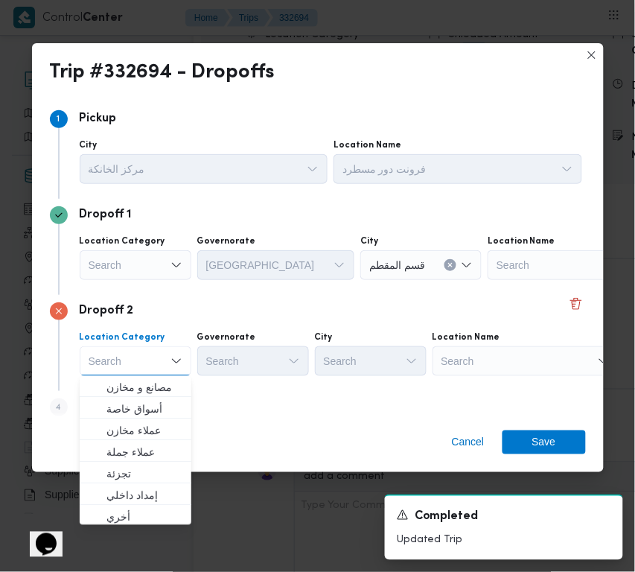
click at [529, 347] on div "Search" at bounding box center [526, 361] width 186 height 30
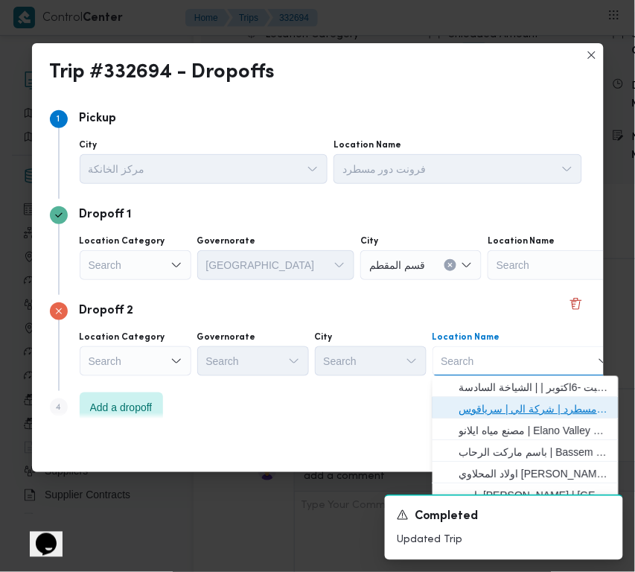
click at [523, 403] on span "فرونت دور مسطرد | شركة الي | سرياقوس" at bounding box center [534, 410] width 150 height 18
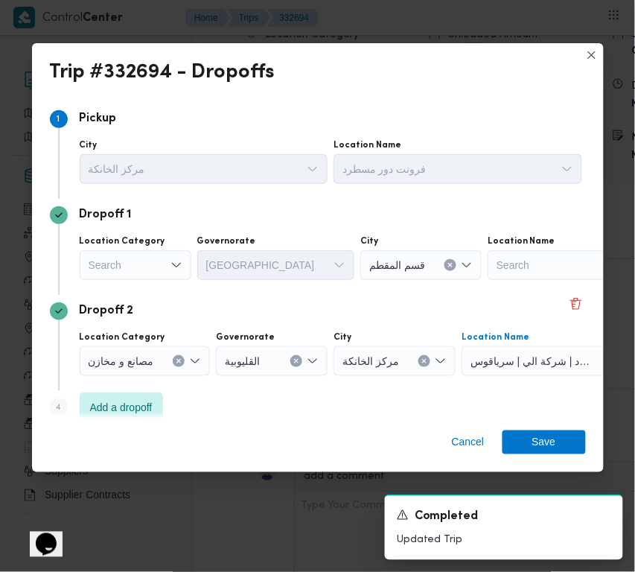
click at [180, 268] on icon "Open list of options" at bounding box center [176, 265] width 12 height 12
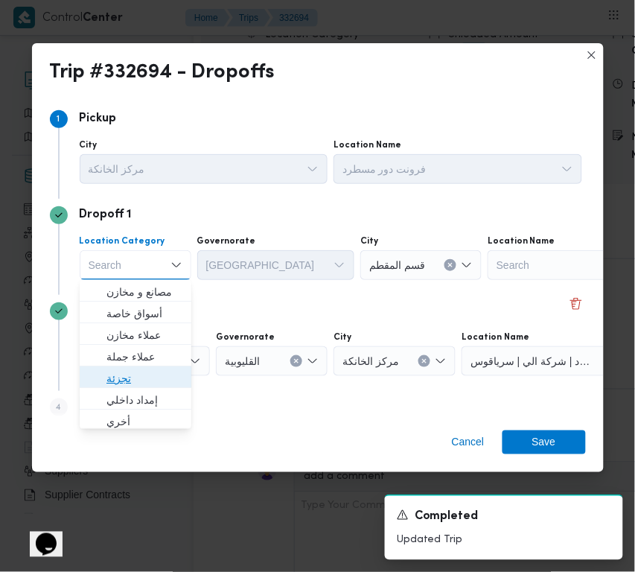
click at [150, 374] on span "تجزئة" at bounding box center [144, 378] width 76 height 18
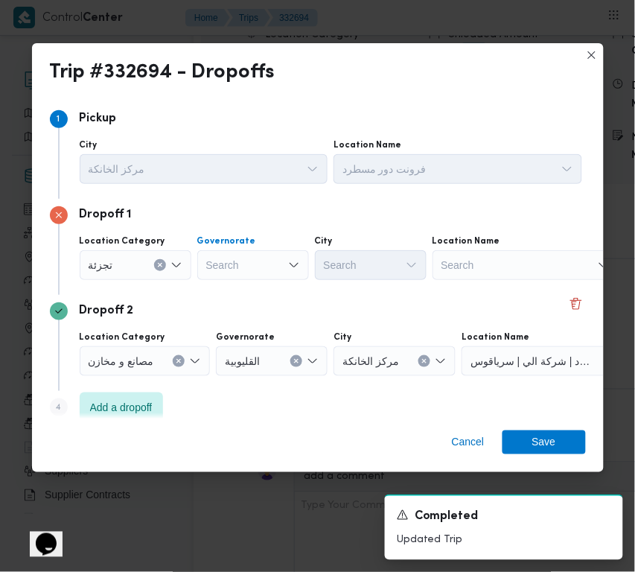
click at [266, 259] on div "Search" at bounding box center [253, 265] width 112 height 30
paste input "جيزة"
type input "جيزة"
click at [244, 254] on div "جيزة جيزة" at bounding box center [253, 265] width 112 height 30
click at [366, 263] on div "Search" at bounding box center [371, 265] width 112 height 30
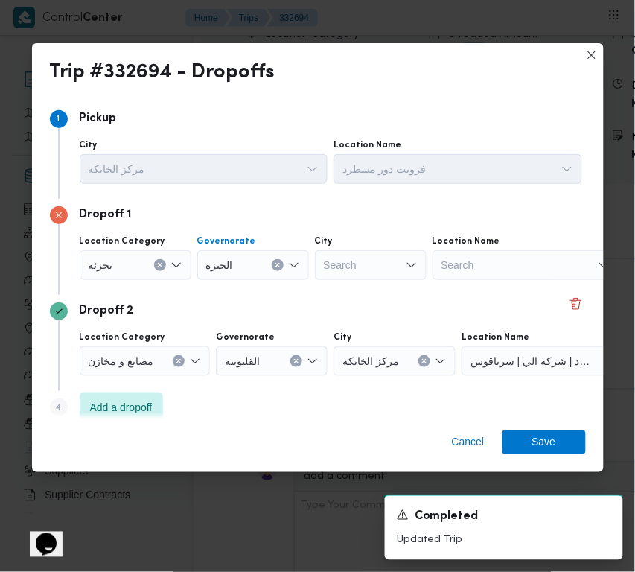
paste input "الهرم"
type input "الهرم"
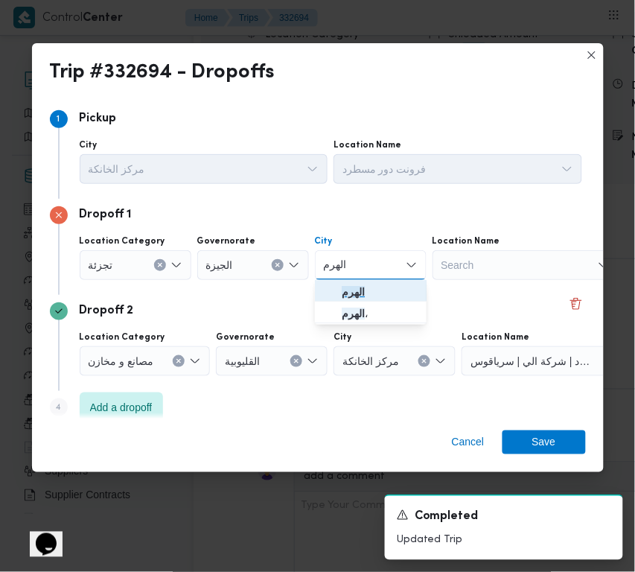
click at [329, 283] on span "الهرم" at bounding box center [371, 292] width 100 height 24
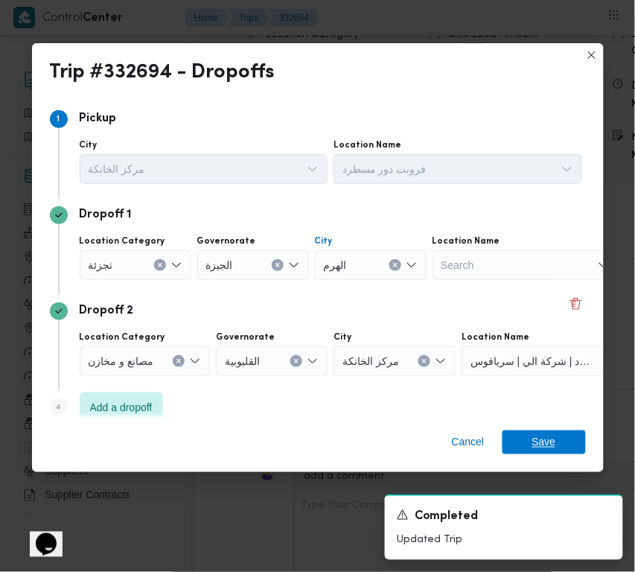
click at [560, 444] on span "Save" at bounding box center [544, 442] width 83 height 24
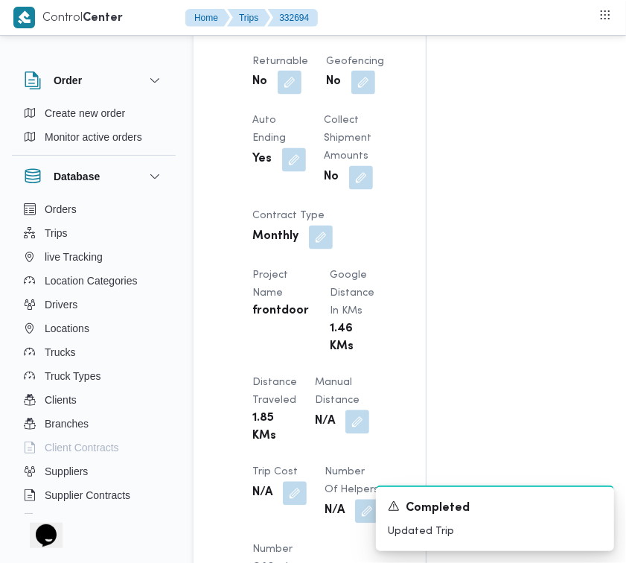
scroll to position [1768, 0]
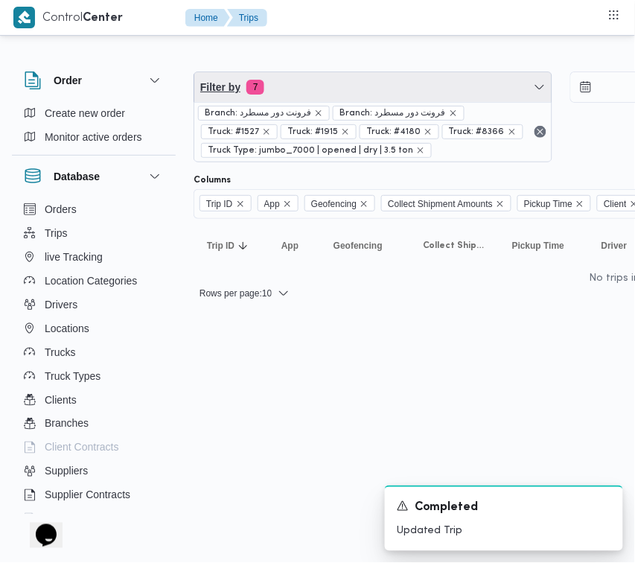
drag, startPoint x: 320, startPoint y: 87, endPoint x: 324, endPoint y: 98, distance: 11.1
click at [322, 92] on span "Filter by 7" at bounding box center [372, 87] width 357 height 30
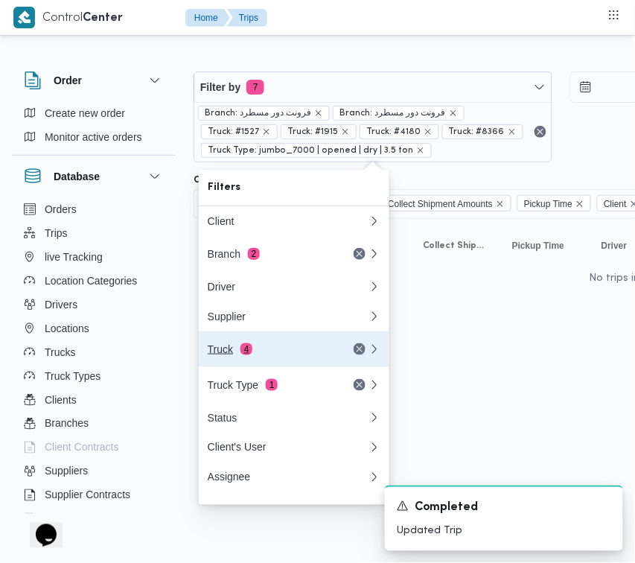
click at [264, 343] on button "Truck 4" at bounding box center [294, 349] width 191 height 36
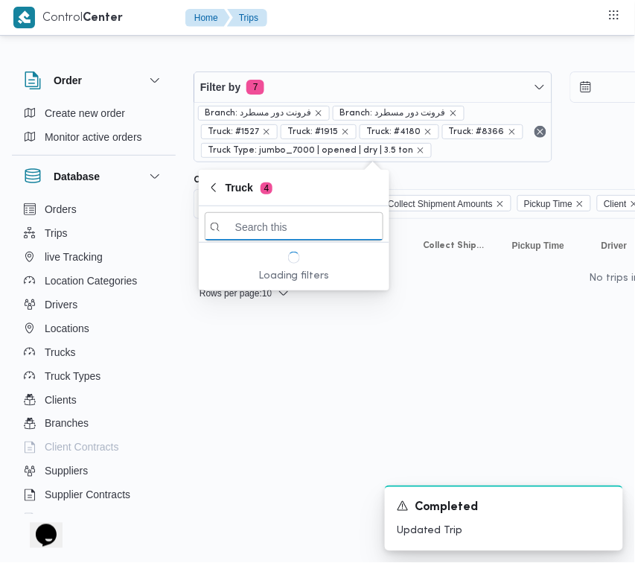
paste input "8584"
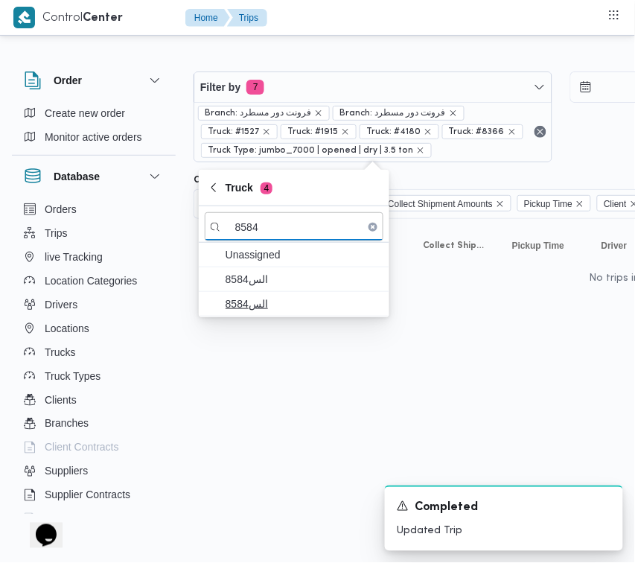
type input "8584"
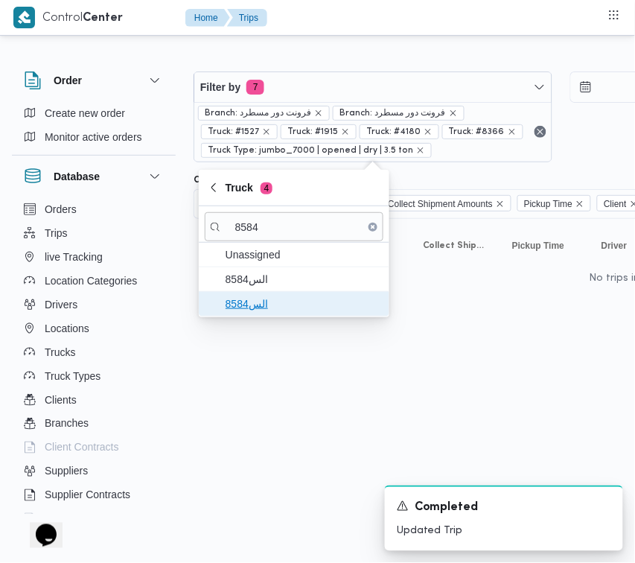
click at [243, 302] on span "الس8584" at bounding box center [303, 304] width 155 height 18
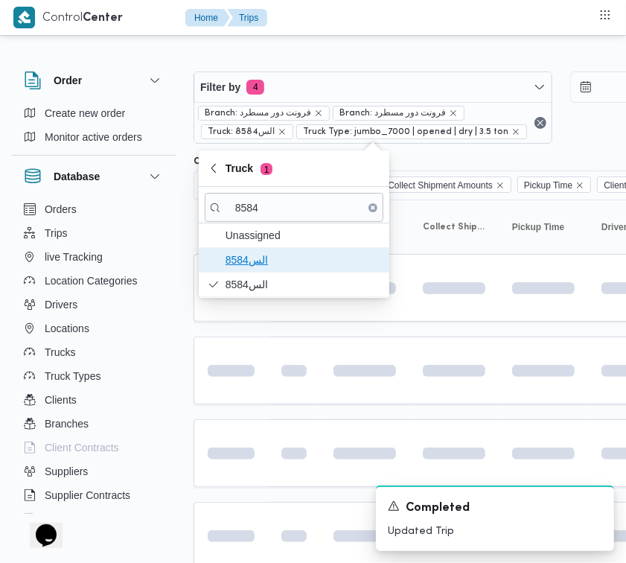
click at [247, 266] on span "الس8584" at bounding box center [303, 260] width 155 height 18
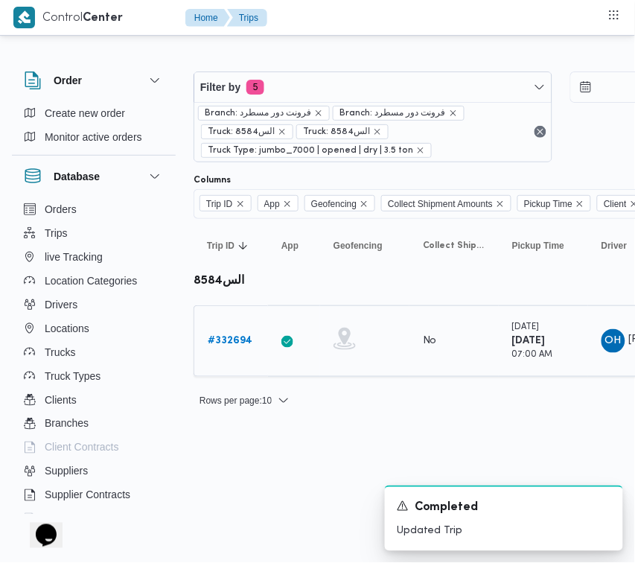
click at [239, 345] on b "# 332694" at bounding box center [230, 341] width 45 height 10
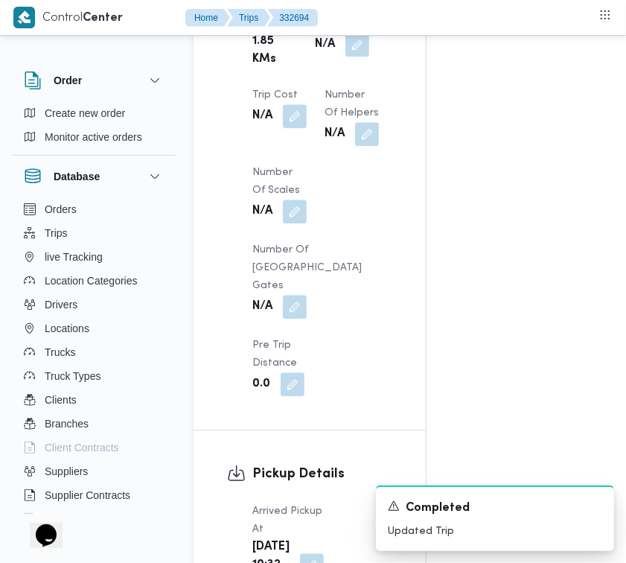
scroll to position [1768, 0]
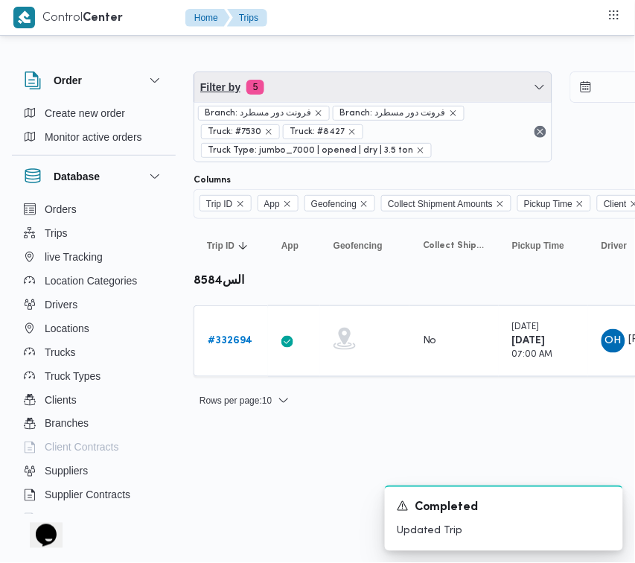
click at [360, 86] on span "Filter by 5" at bounding box center [372, 87] width 357 height 30
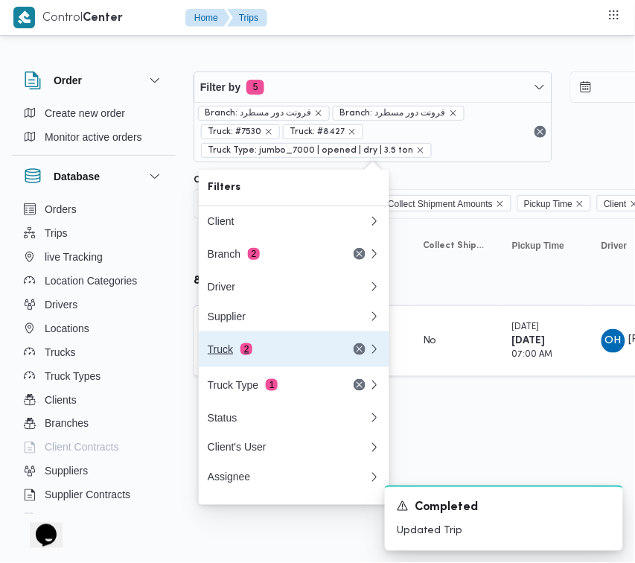
click at [276, 363] on div "Truck 2" at bounding box center [288, 349] width 179 height 36
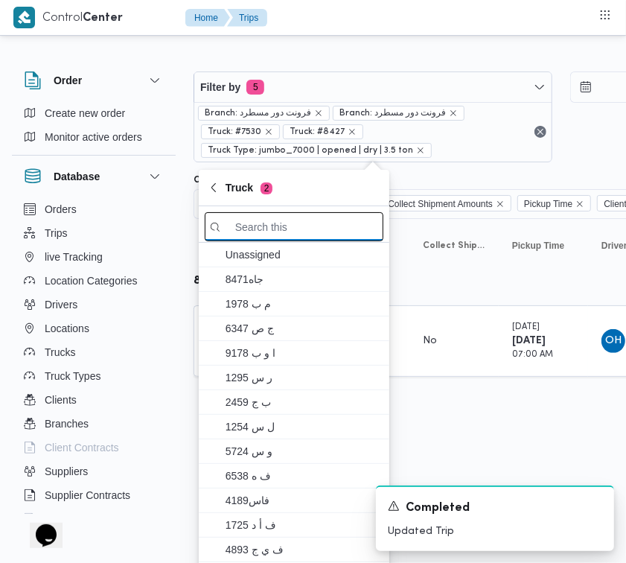
paste input "6369"
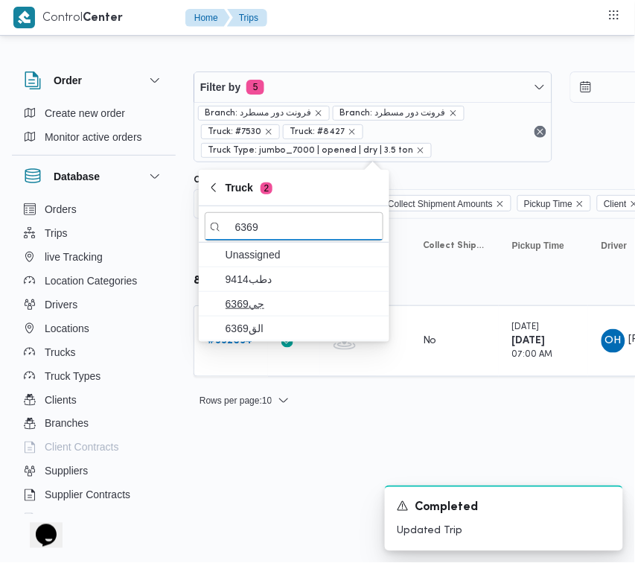
type input "6369"
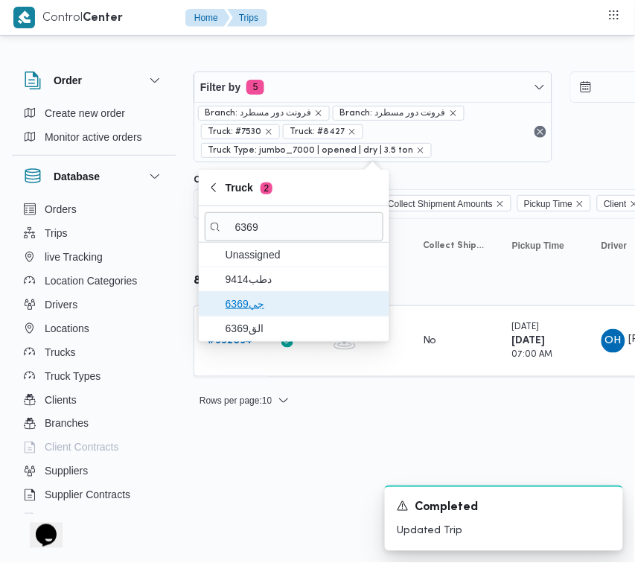
click at [272, 315] on span "جي6369" at bounding box center [294, 304] width 179 height 24
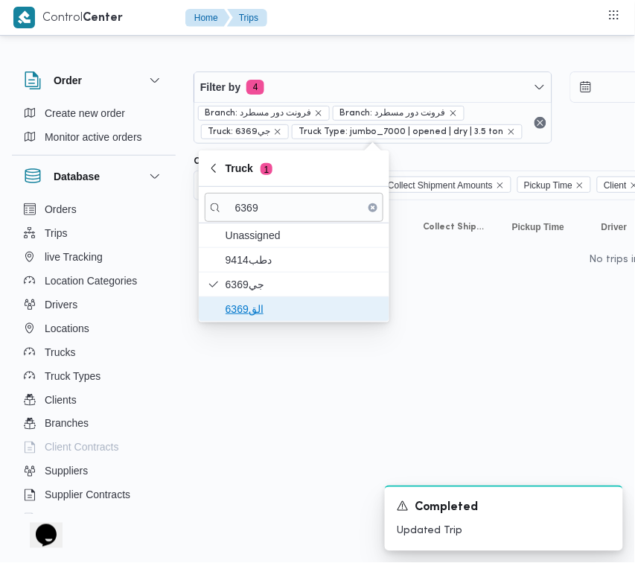
click at [250, 310] on span "الق6369" at bounding box center [303, 309] width 155 height 18
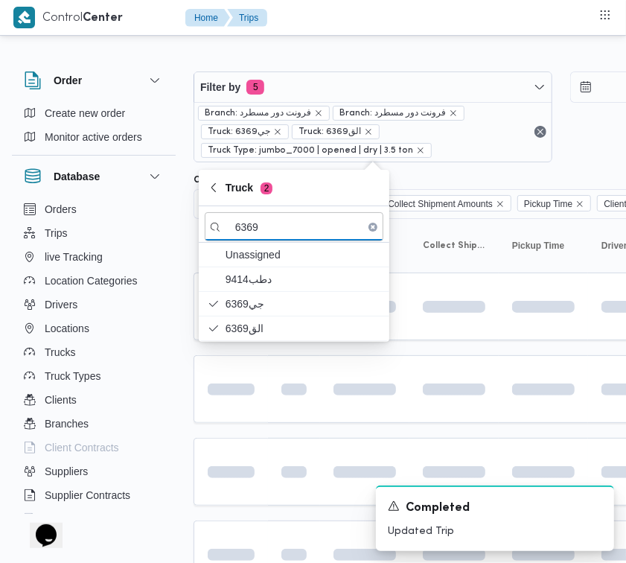
click at [264, 438] on html "Control Center Home Trips Order Create new order Monitor active orders Database…" at bounding box center [313, 281] width 626 height 563
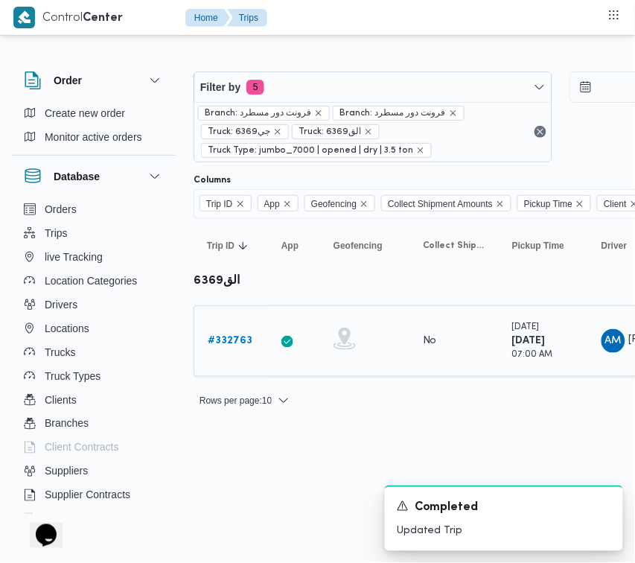
click at [239, 337] on b "# 332763" at bounding box center [230, 341] width 45 height 10
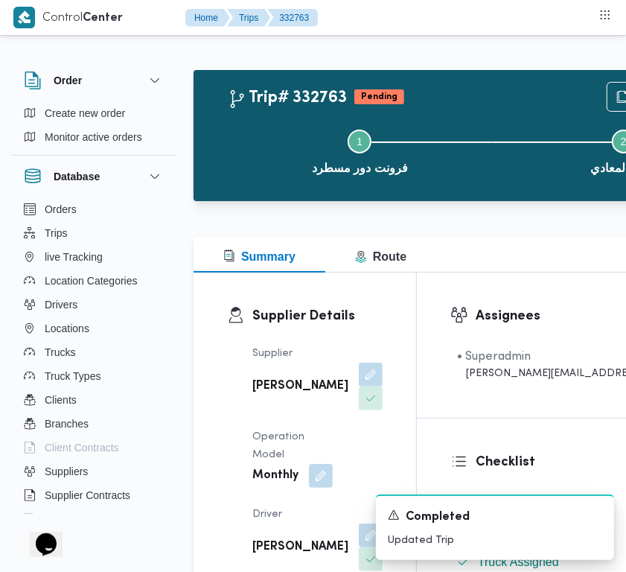
scroll to position [106, 0]
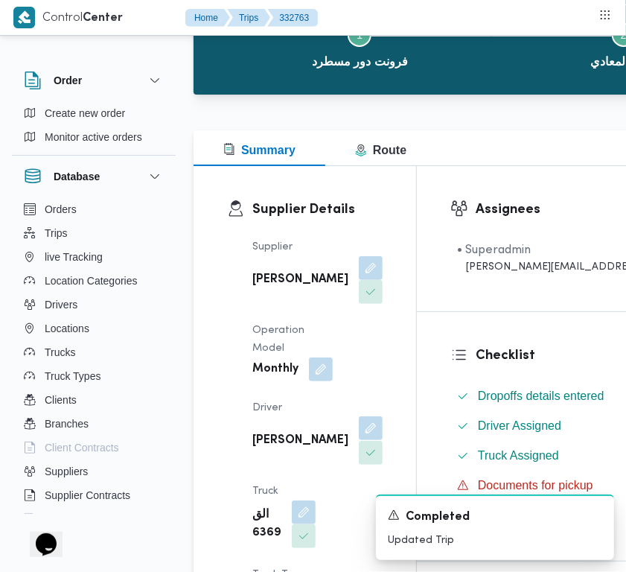
click at [359, 440] on button "button" at bounding box center [371, 428] width 24 height 24
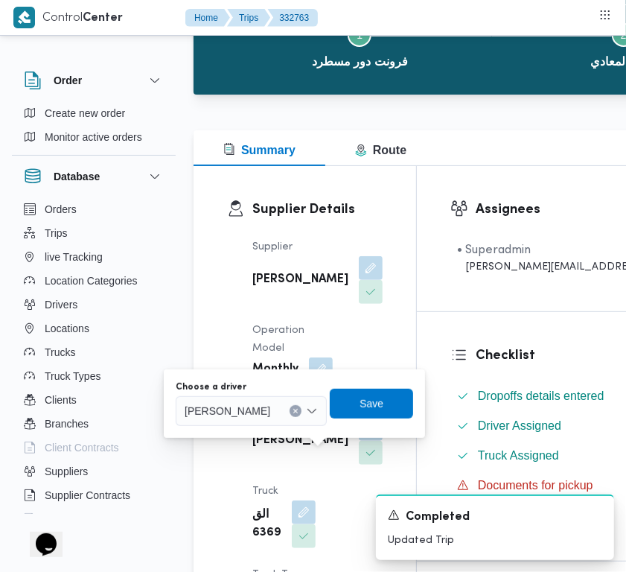
click at [270, 410] on span "احمد محمد بيومي عبدالمقصود" at bounding box center [228, 410] width 86 height 16
paste input "محمد احمد حسين"
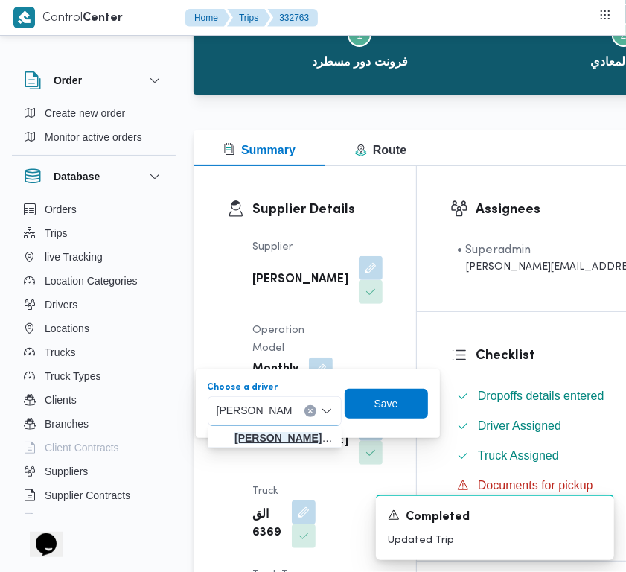
type input "محمد احمد حسين"
click at [264, 432] on mark "محمد احمد حسين" at bounding box center [278, 438] width 87 height 12
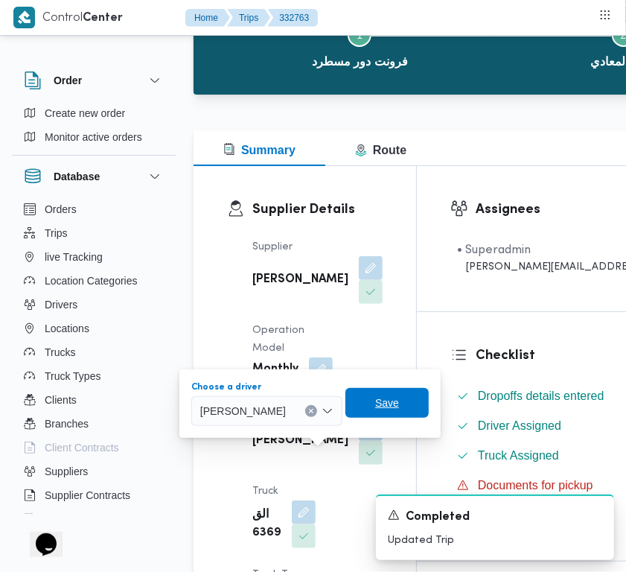
click at [399, 403] on span "Save" at bounding box center [387, 403] width 24 height 18
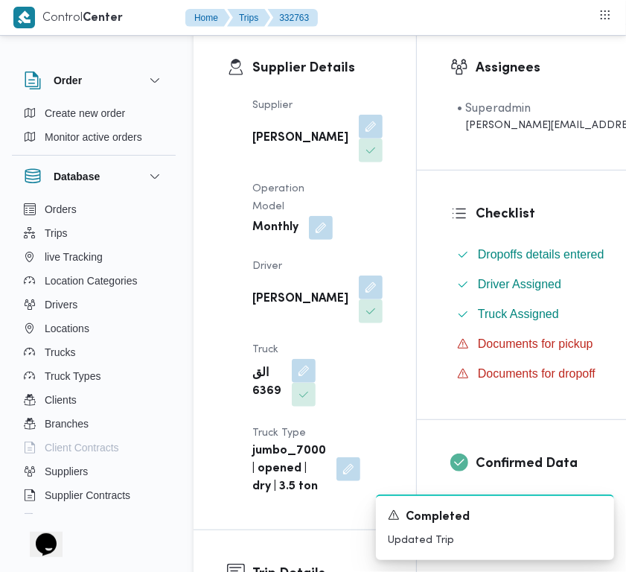
scroll to position [264, 0]
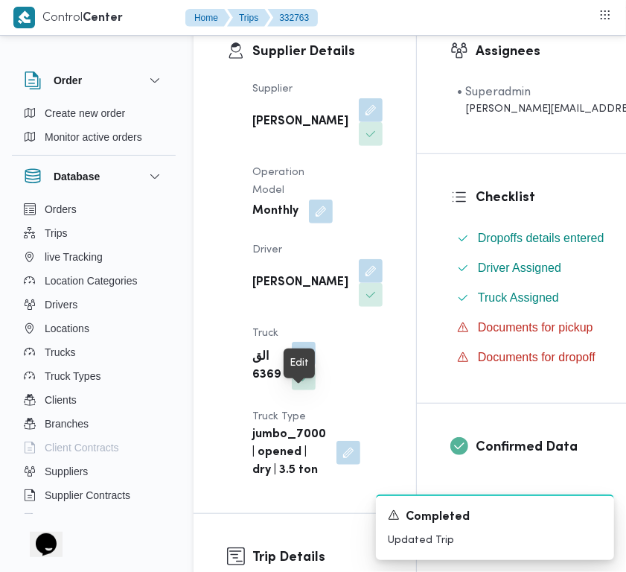
click at [302, 366] on button "button" at bounding box center [304, 354] width 24 height 24
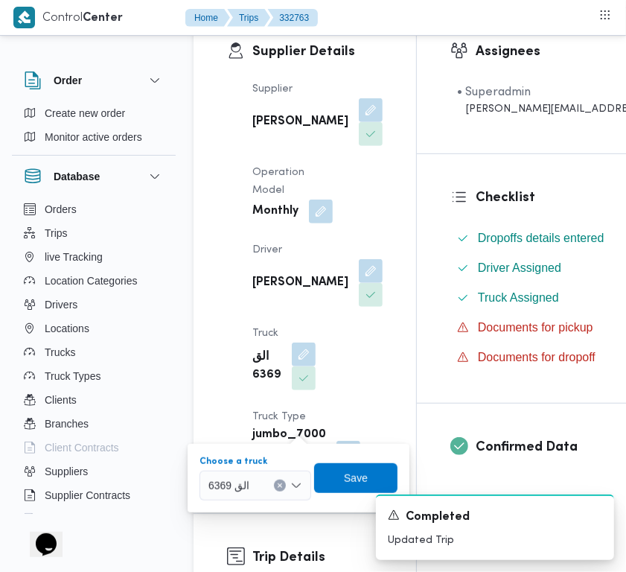
click at [272, 478] on div "الق 6369" at bounding box center [256, 486] width 112 height 30
paste input "8597"
type input "8597"
drag, startPoint x: 226, startPoint y: 511, endPoint x: 235, endPoint y: 511, distance: 9.7
click at [226, 511] on mark "8597" at bounding box center [237, 512] width 23 height 12
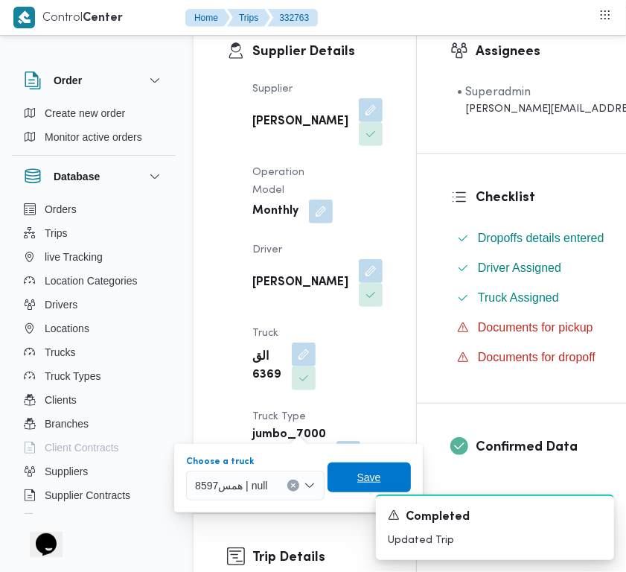
click at [380, 468] on span "Save" at bounding box center [369, 477] width 83 height 30
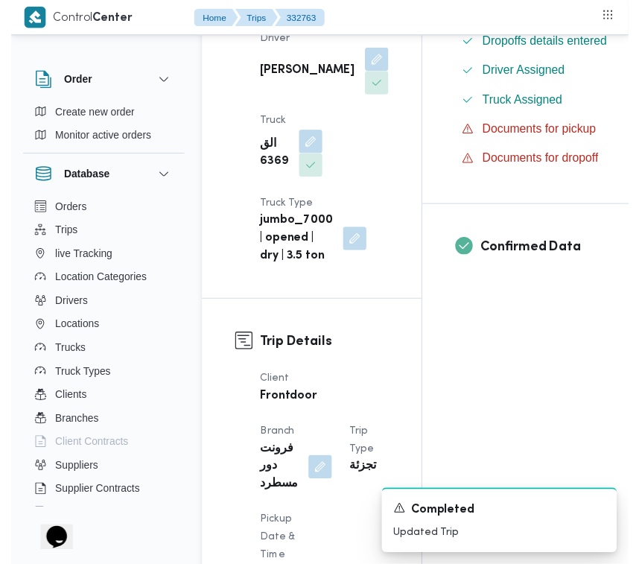
scroll to position [507, 0]
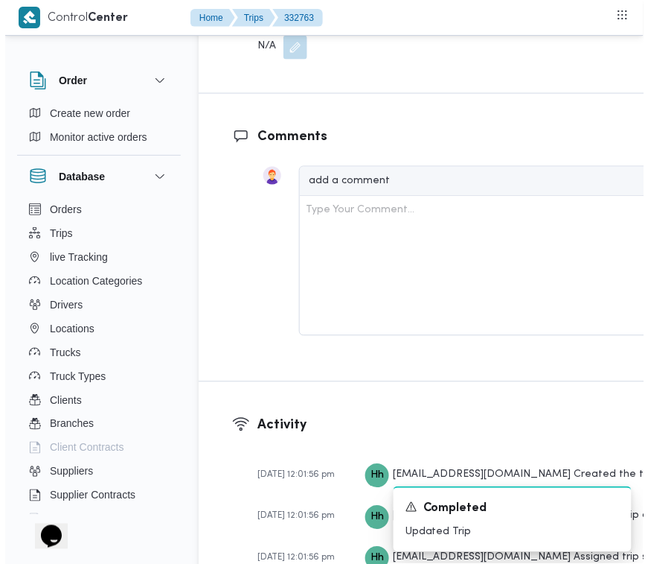
scroll to position [2793, 0]
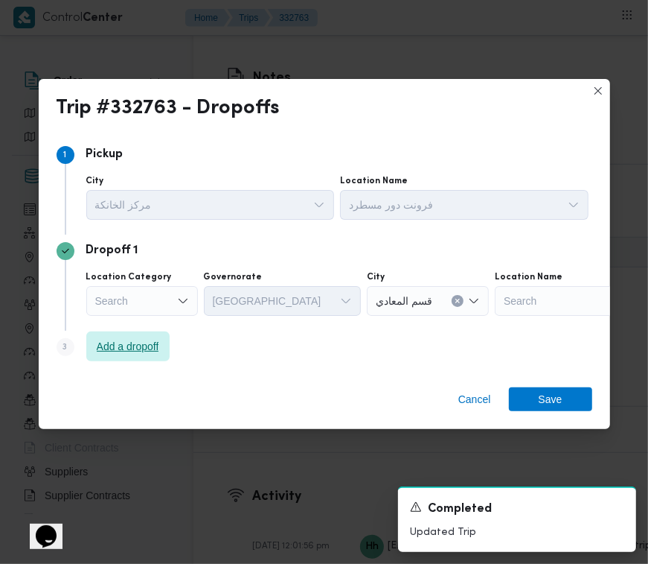
click at [144, 344] on span "Add a dropoff" at bounding box center [128, 346] width 63 height 18
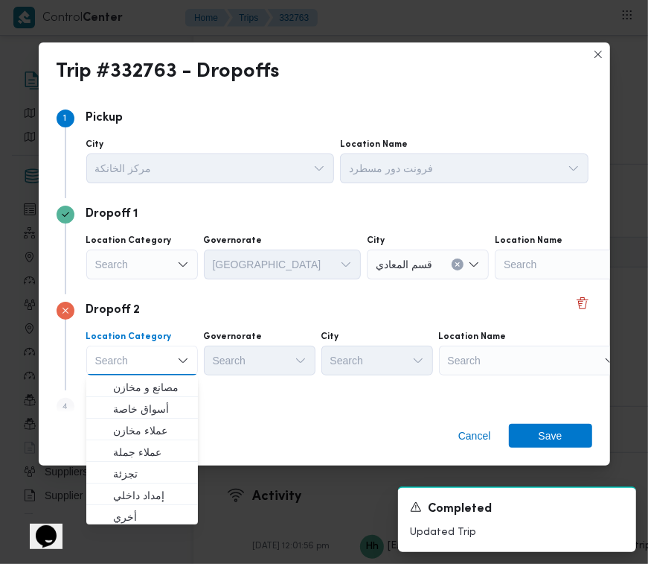
click at [489, 356] on div "Search" at bounding box center [532, 360] width 186 height 30
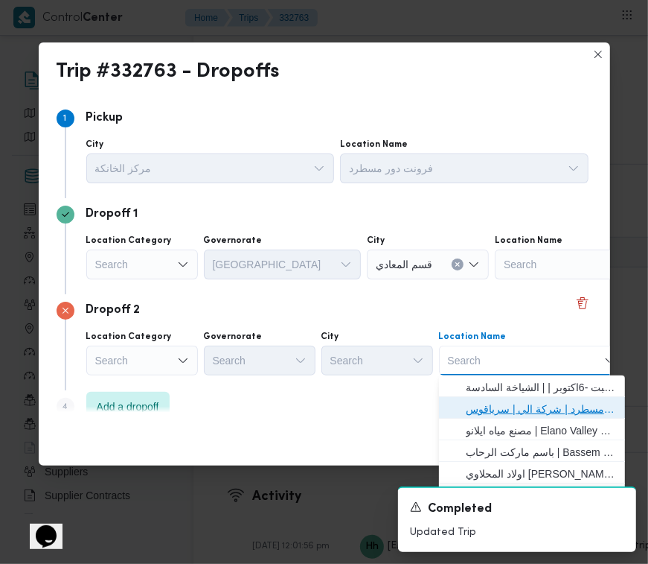
click at [504, 397] on span "فرونت دور مسطرد | شركة الي | سرياقوس" at bounding box center [532, 409] width 174 height 24
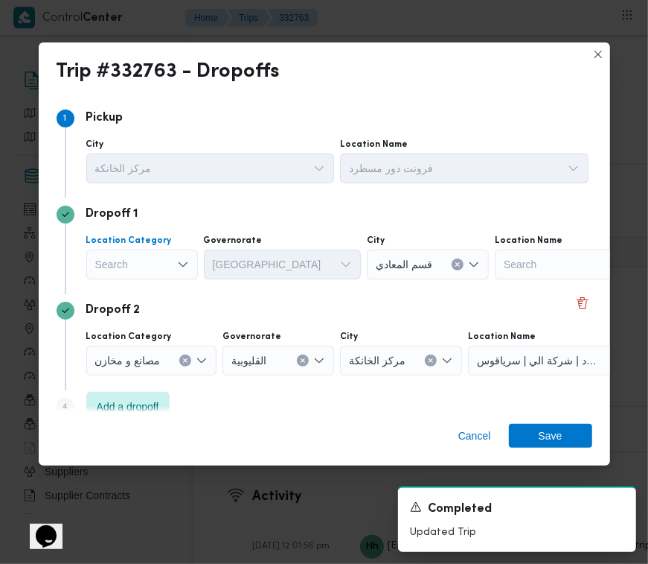
click at [173, 269] on div "Search" at bounding box center [142, 264] width 112 height 30
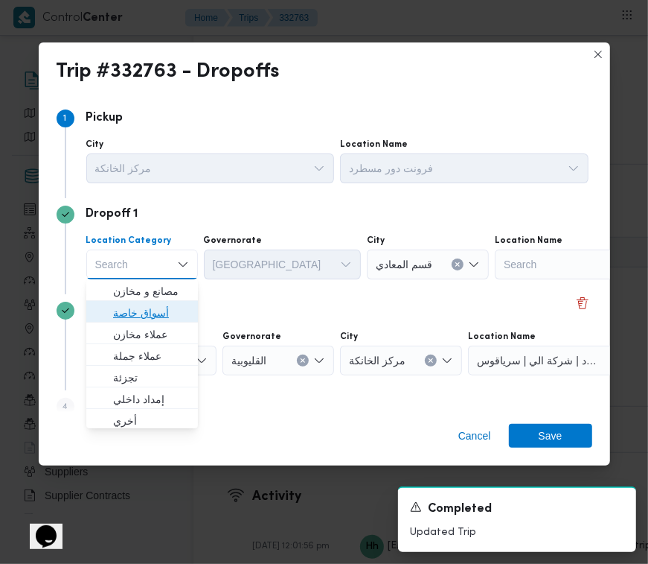
click at [143, 306] on span "أسواق خاصة" at bounding box center [151, 313] width 76 height 18
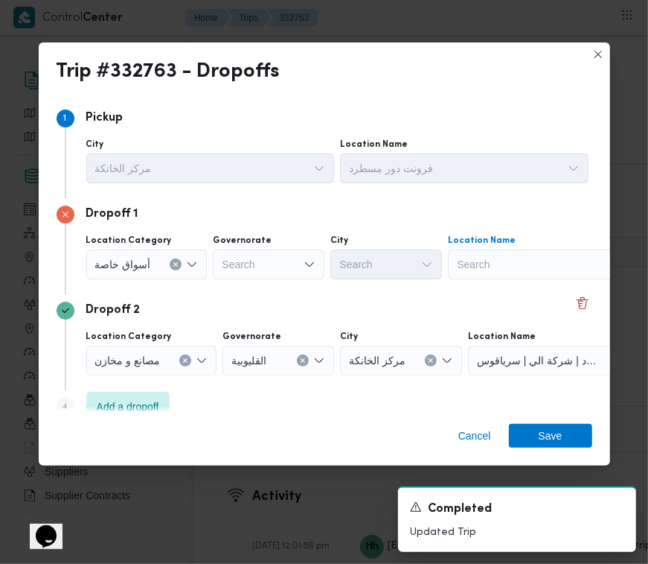
click at [497, 261] on div "Search" at bounding box center [541, 264] width 186 height 30
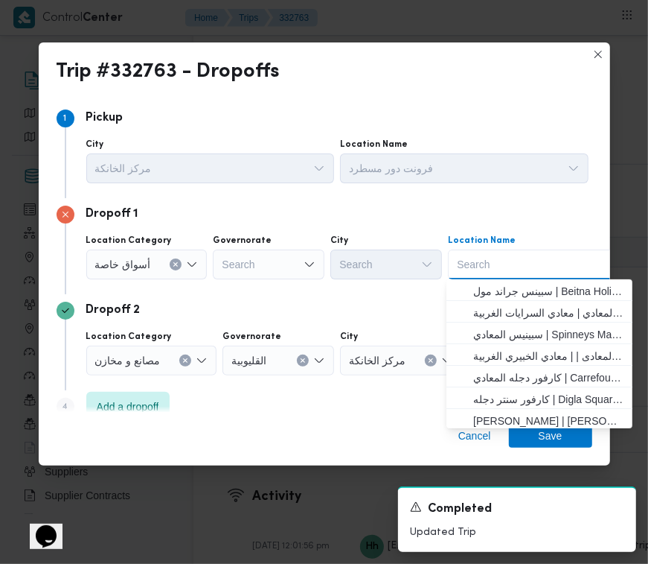
paste input "سعودي الشروق"
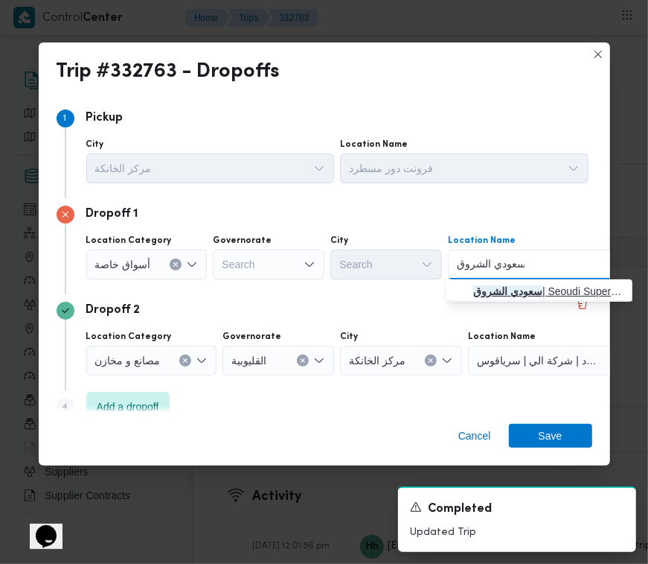
type input "سعودي الشروق"
click at [471, 288] on span "سعودي الشروق | Seoudi Supermarket El-Sherouk Branch - سعودي سوبر ماركت فرع الشر…" at bounding box center [540, 291] width 174 height 24
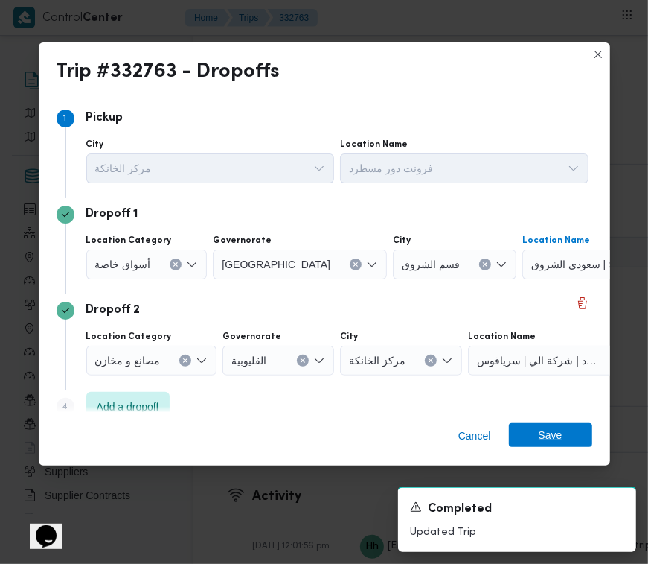
click at [567, 433] on span "Save" at bounding box center [550, 435] width 83 height 24
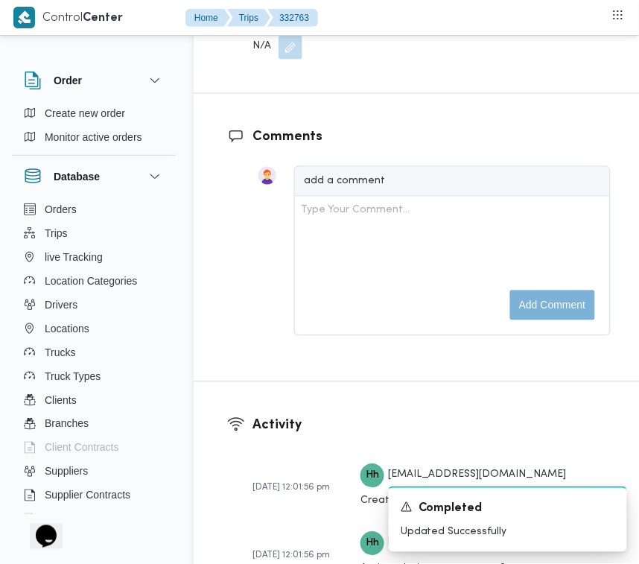
scroll to position [2371, 0]
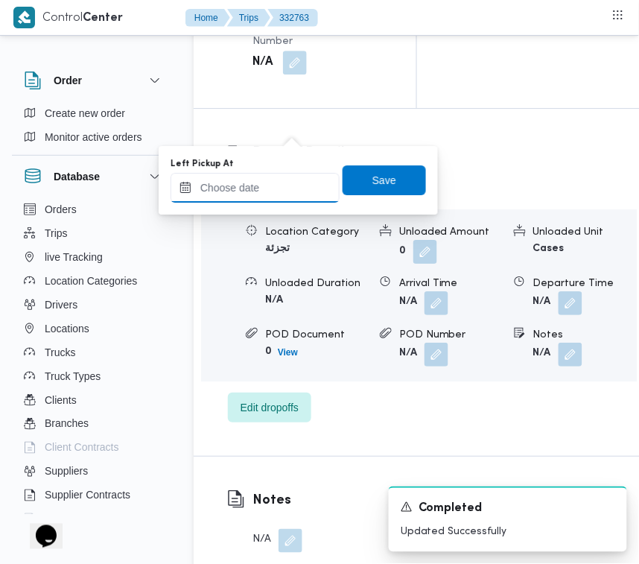
click at [300, 196] on input "Left Pickup At" at bounding box center [254, 188] width 169 height 30
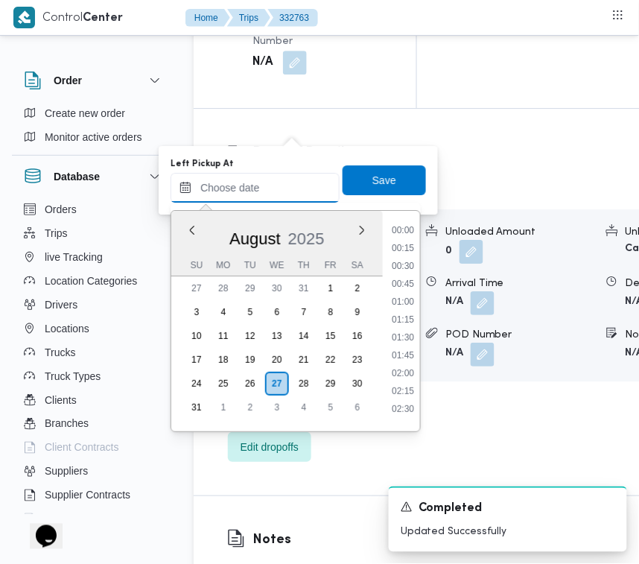
scroll to position [827, 0]
click at [413, 279] on li "12:15" at bounding box center [403, 278] width 34 height 15
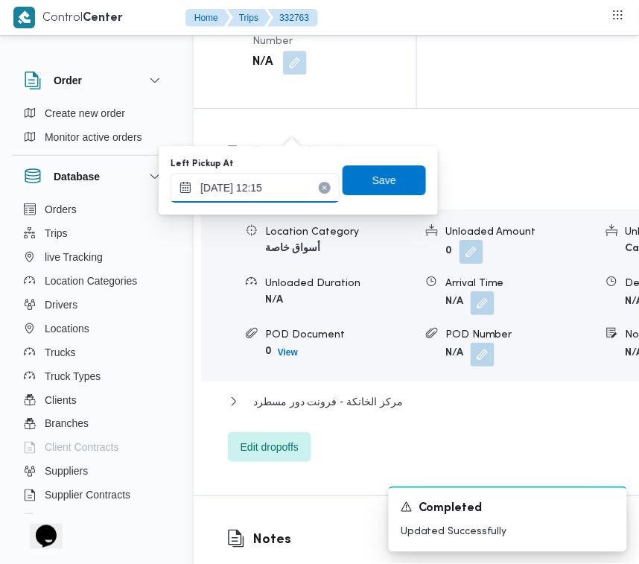
click at [296, 185] on input "[DATE] 12:15" at bounding box center [254, 188] width 169 height 30
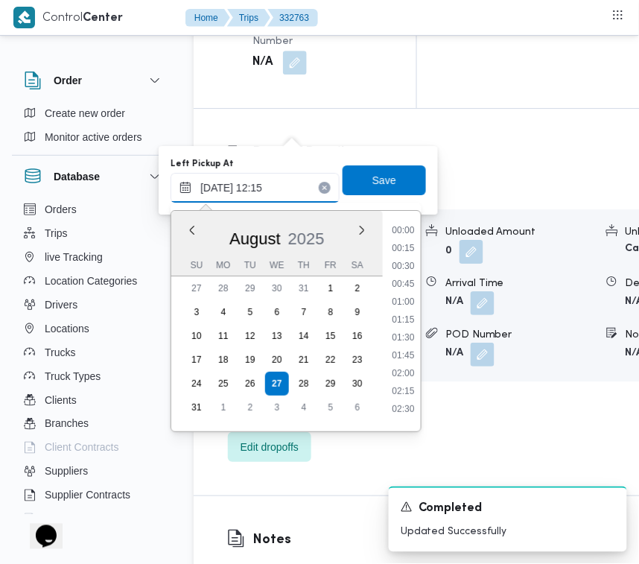
scroll to position [773, 0]
click at [404, 227] on li "10:45" at bounding box center [403, 225] width 34 height 15
type input "27/08/2025 10:45"
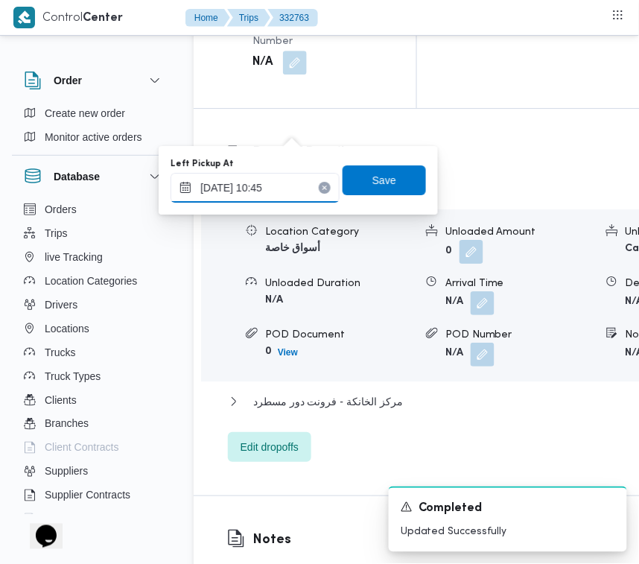
click at [298, 177] on input "27/08/2025 10:45" at bounding box center [254, 188] width 169 height 30
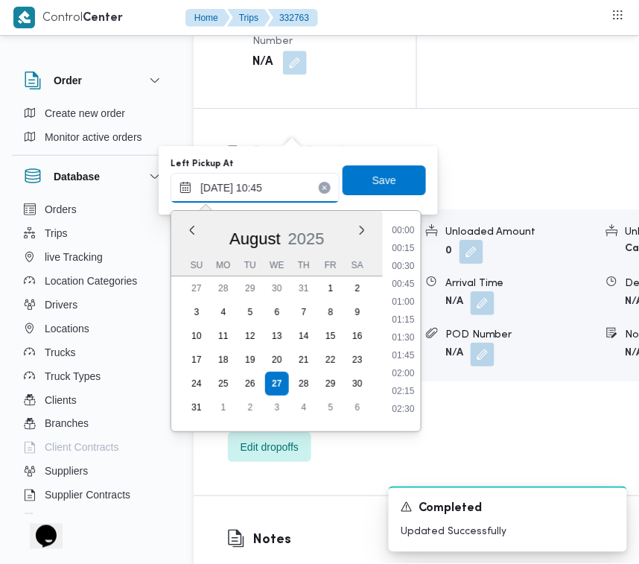
scroll to position [666, 0]
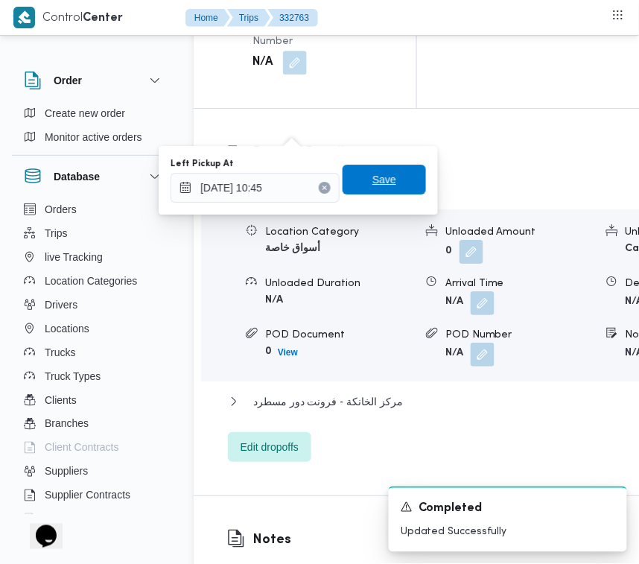
click at [372, 184] on span "Save" at bounding box center [384, 179] width 24 height 18
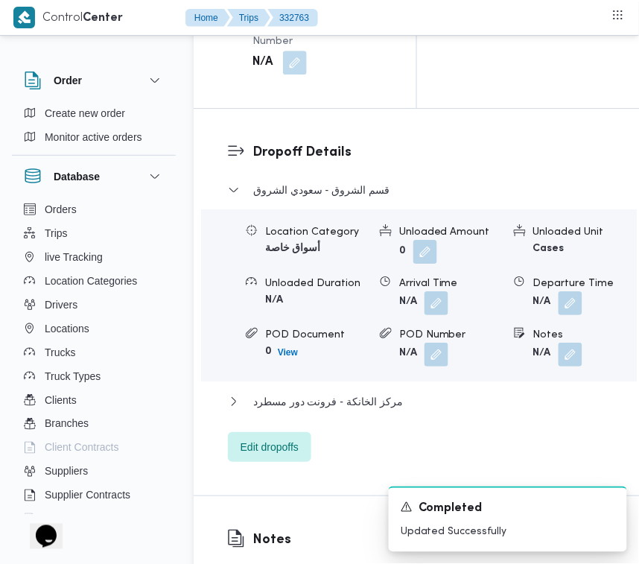
click at [292, 34] on nav "Home Trips 332763" at bounding box center [251, 19] width 133 height 38
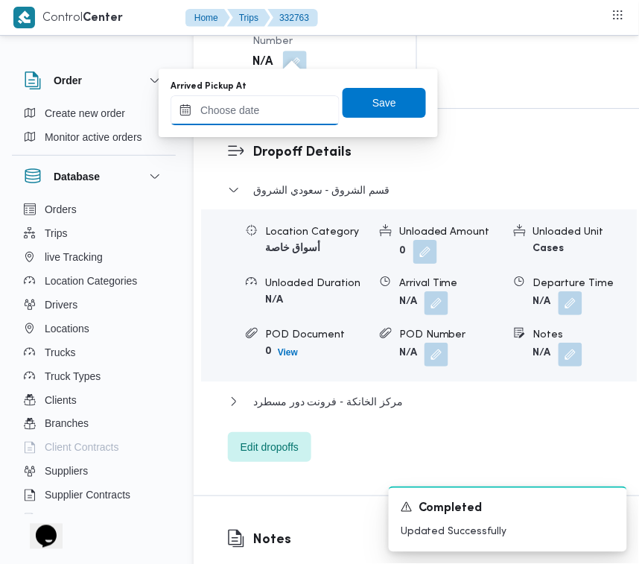
click at [303, 118] on input "Arrived Pickup At" at bounding box center [254, 110] width 169 height 30
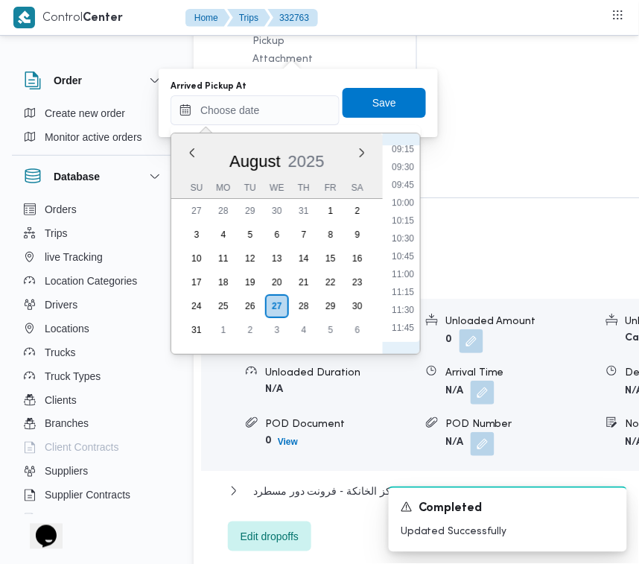
scroll to position [660, 0]
click at [415, 170] on li "09:30" at bounding box center [403, 171] width 34 height 15
type input "[DATE] 09:30"
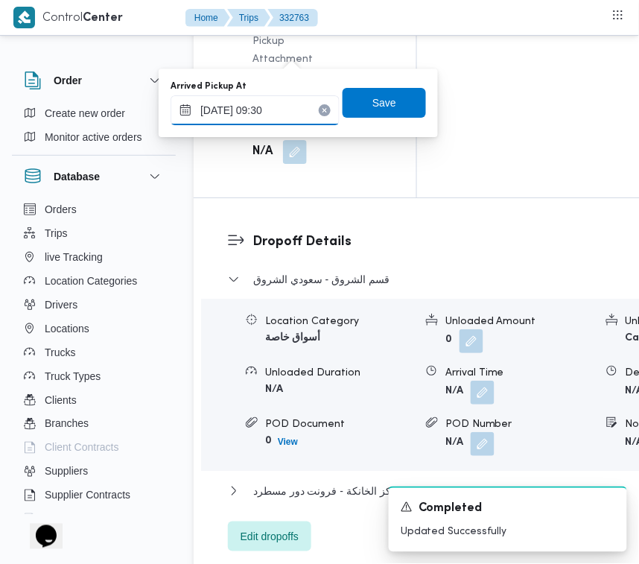
click at [299, 112] on input "[DATE] 09:30" at bounding box center [254, 110] width 169 height 30
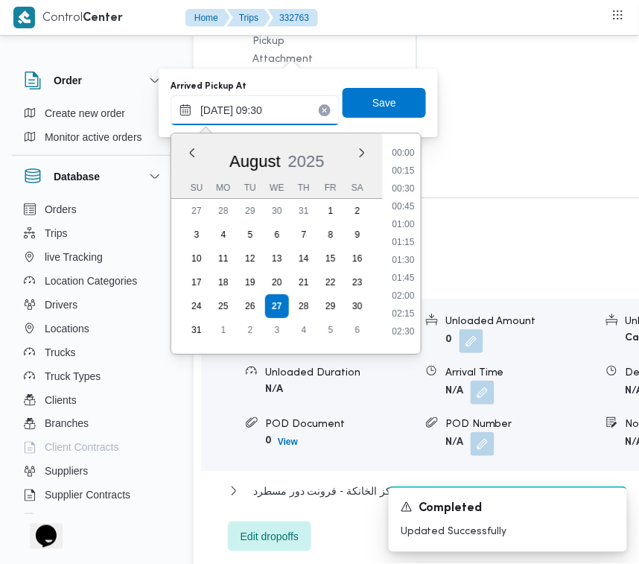
scroll to position [577, 0]
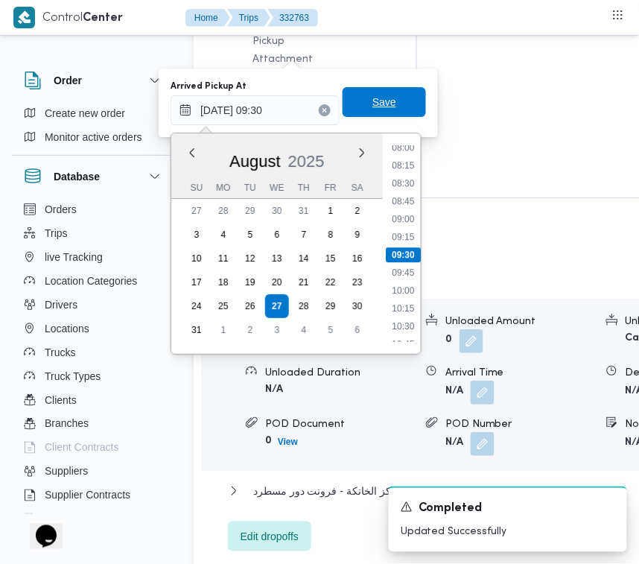
click at [398, 105] on span "Save" at bounding box center [383, 102] width 83 height 30
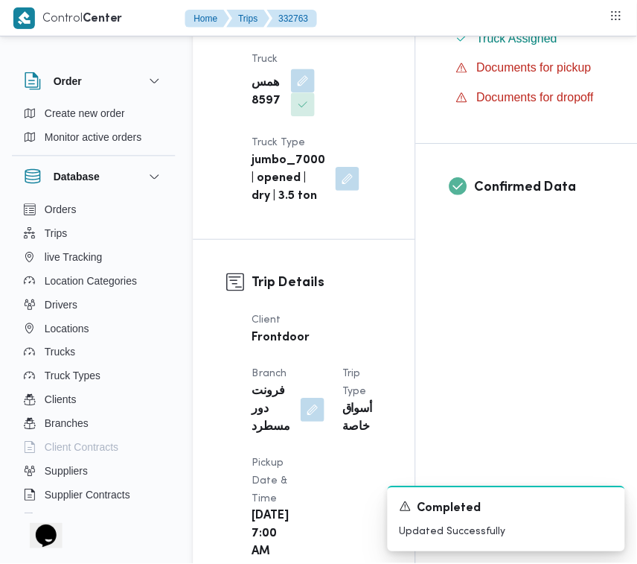
scroll to position [0, 0]
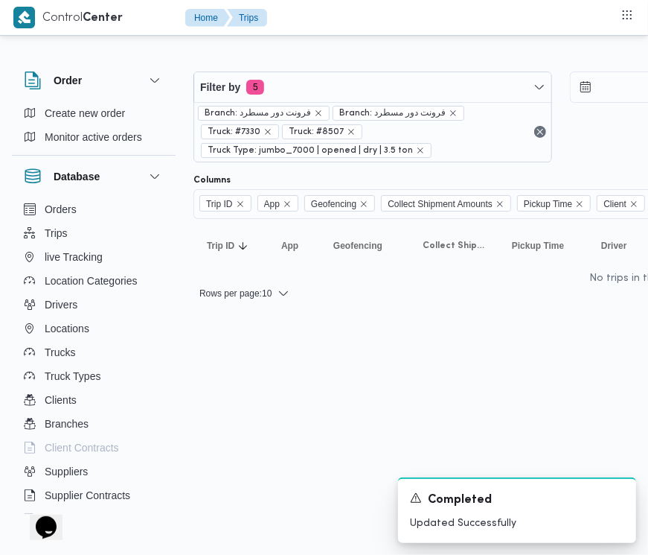
click at [380, 106] on span "Branch: فرونت دور مسطرد" at bounding box center [399, 113] width 132 height 15
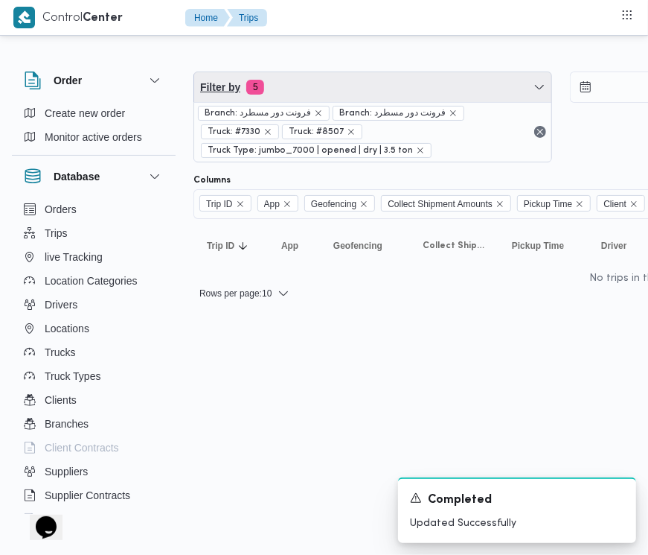
click at [366, 88] on span "Filter by 5" at bounding box center [372, 87] width 357 height 30
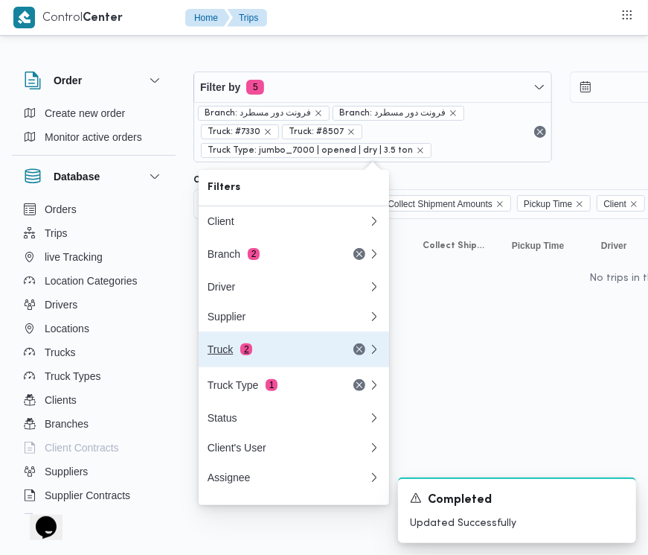
click at [257, 355] on div "Truck 2" at bounding box center [270, 349] width 125 height 12
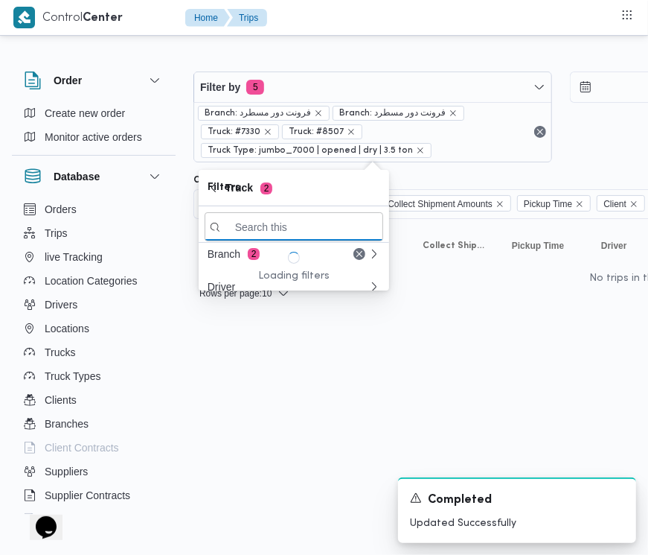
paste input "5319"
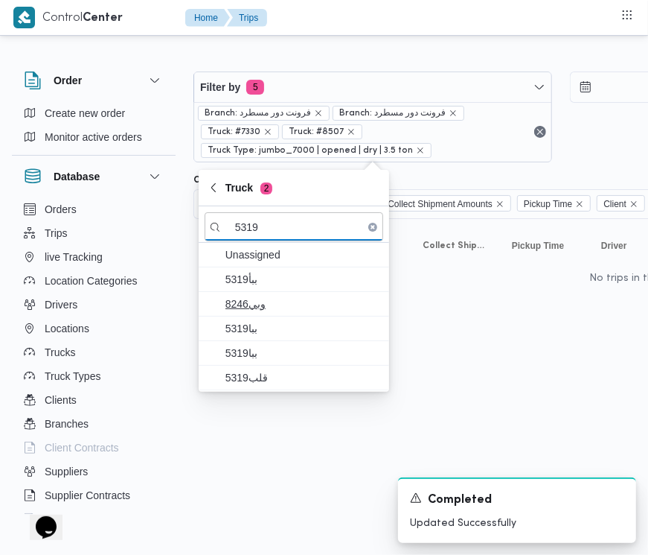
type input "5319"
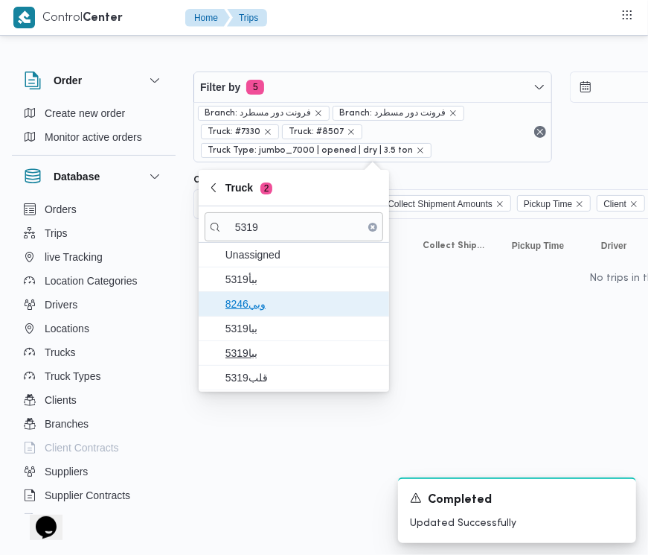
drag, startPoint x: 246, startPoint y: 310, endPoint x: 255, endPoint y: 339, distance: 30.6
click at [246, 310] on span "وبي8246" at bounding box center [303, 304] width 155 height 18
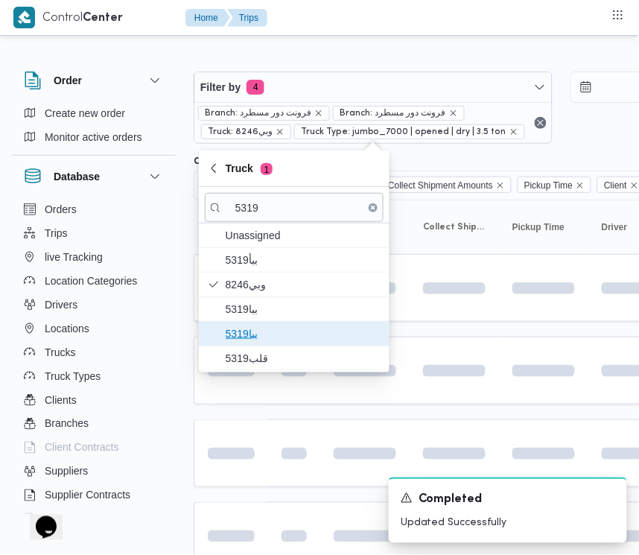
click at [255, 339] on span "ببا5319" at bounding box center [303, 334] width 155 height 18
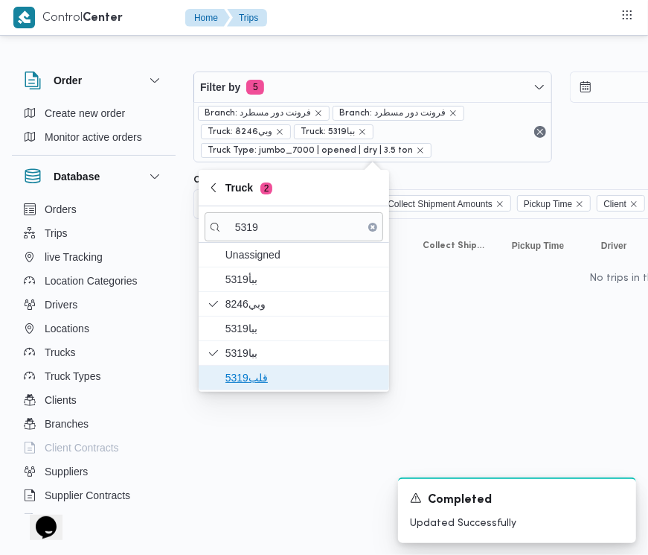
drag, startPoint x: 258, startPoint y: 377, endPoint x: 246, endPoint y: 336, distance: 43.4
click at [257, 378] on span "قلب5319" at bounding box center [303, 378] width 155 height 18
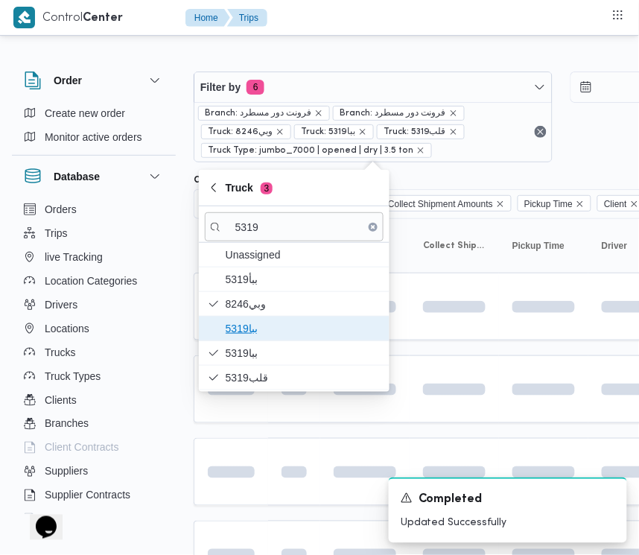
click at [246, 334] on span "ببا5319" at bounding box center [303, 328] width 155 height 18
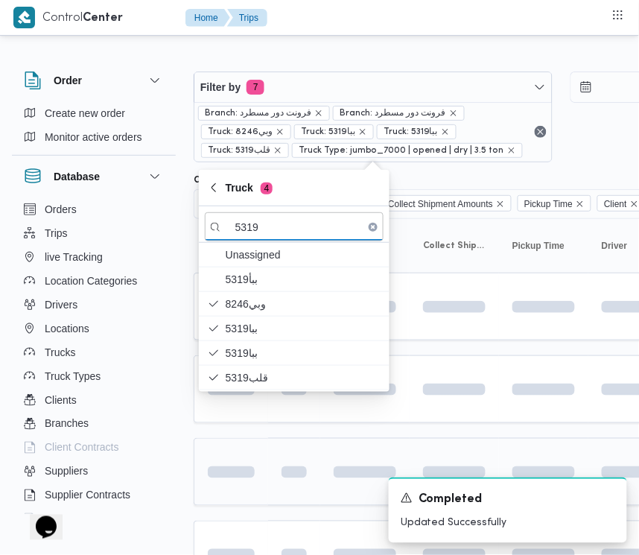
click at [274, 451] on td at bounding box center [294, 472] width 52 height 68
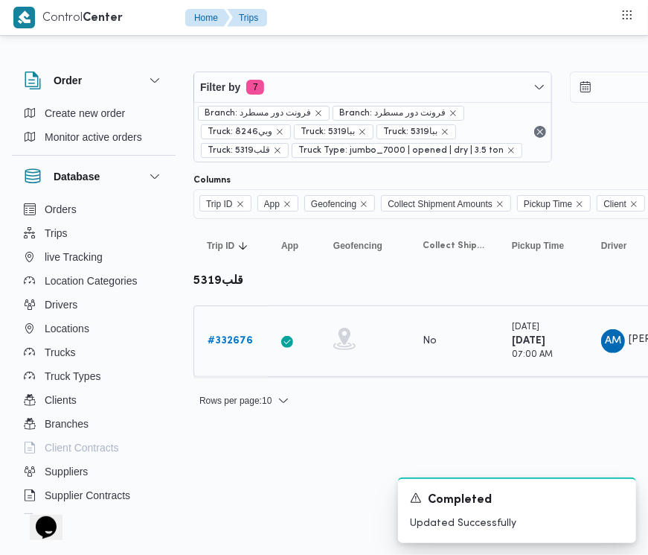
click at [229, 348] on link "# 332676" at bounding box center [230, 341] width 45 height 18
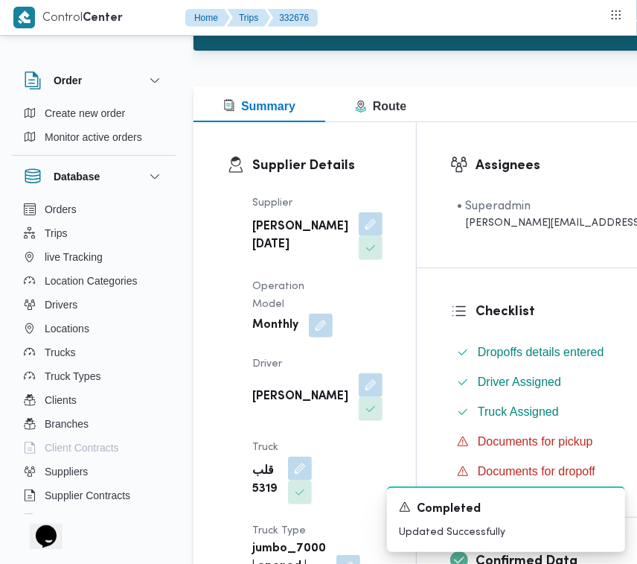
scroll to position [181, 0]
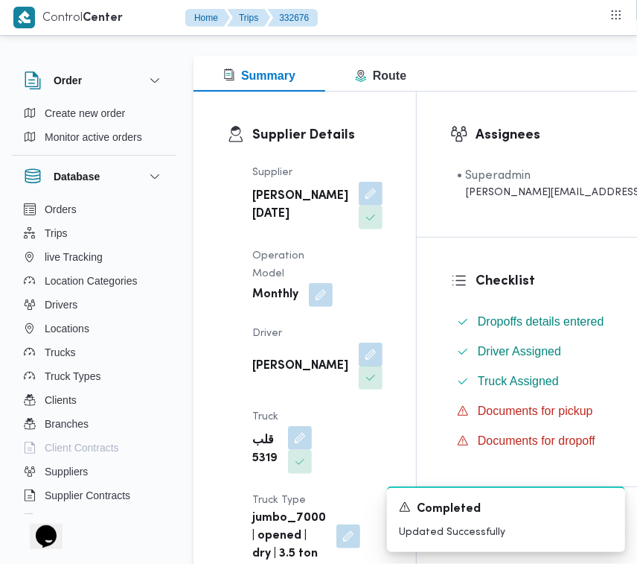
drag, startPoint x: 302, startPoint y: 406, endPoint x: 292, endPoint y: 424, distance: 21.0
click at [359, 366] on button "button" at bounding box center [371, 354] width 24 height 24
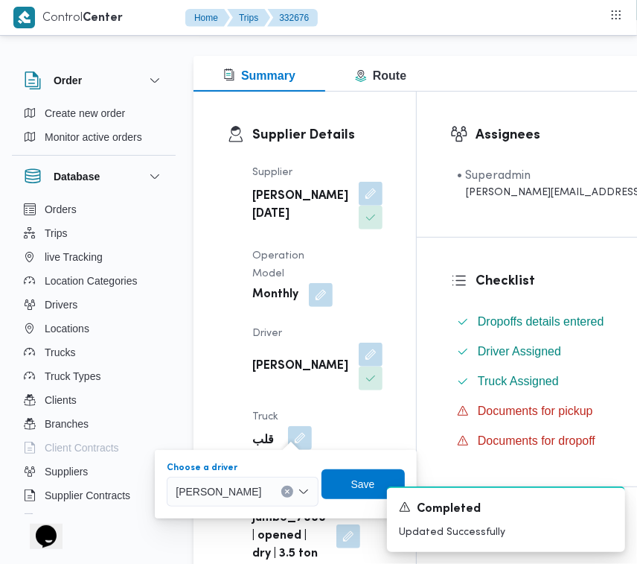
click at [261, 496] on span "احمد محمد دياب محمد" at bounding box center [219, 490] width 86 height 16
paste input "حسين"
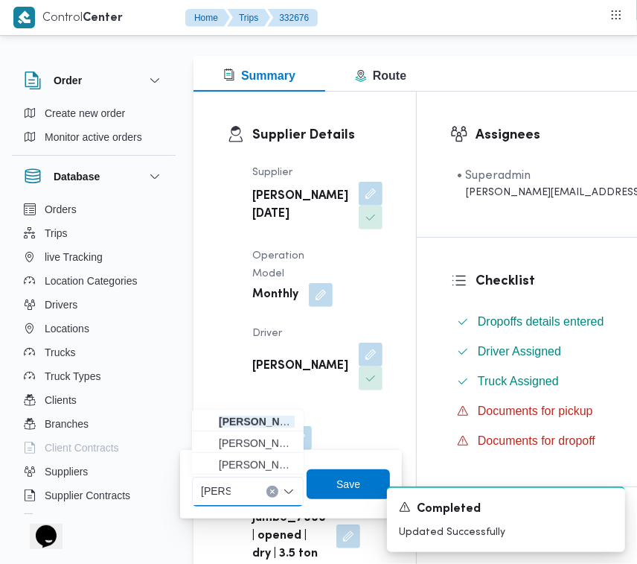
type input "حسين علي سيد علي"
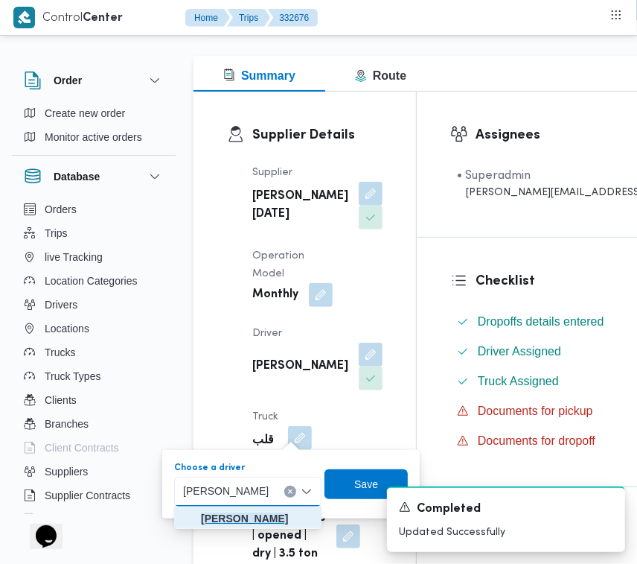
click at [249, 515] on mark "حسين علي سيد علي" at bounding box center [244, 518] width 87 height 12
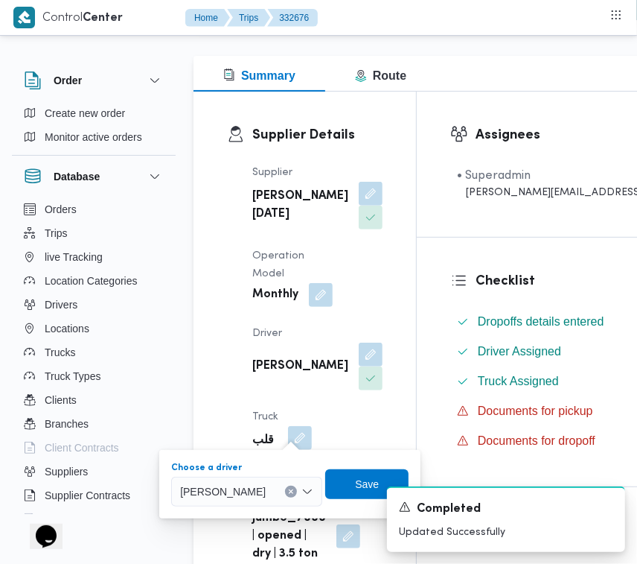
click at [343, 485] on div "A new notification appears Completed Updated Successfully" at bounding box center [488, 518] width 298 height 89
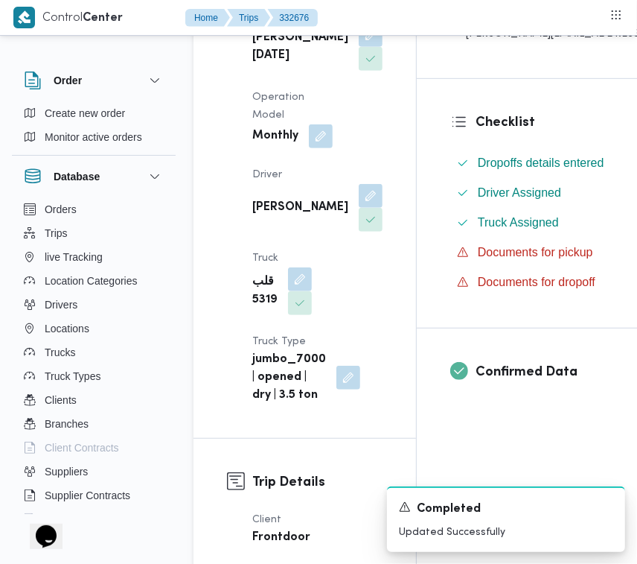
scroll to position [415, 0]
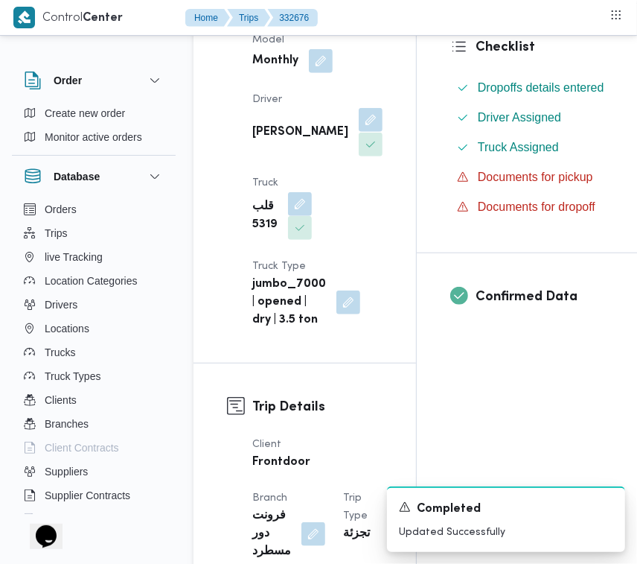
click at [359, 132] on button "button" at bounding box center [371, 120] width 24 height 24
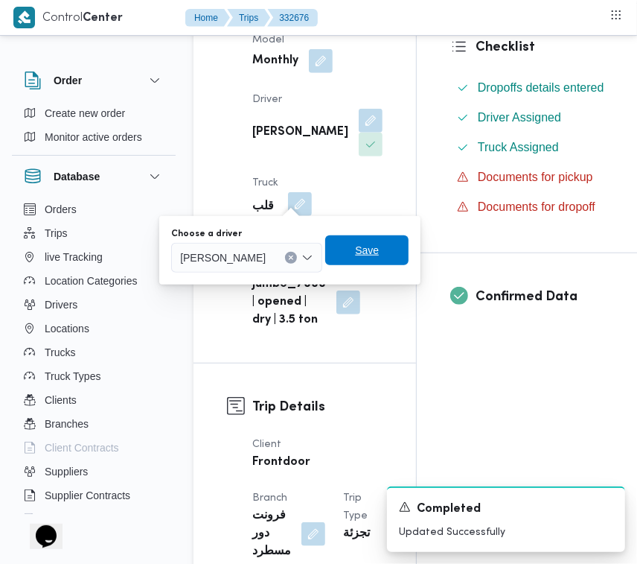
drag, startPoint x: 363, startPoint y: 252, endPoint x: 326, endPoint y: 263, distance: 38.9
click at [365, 251] on span "Save" at bounding box center [367, 250] width 24 height 18
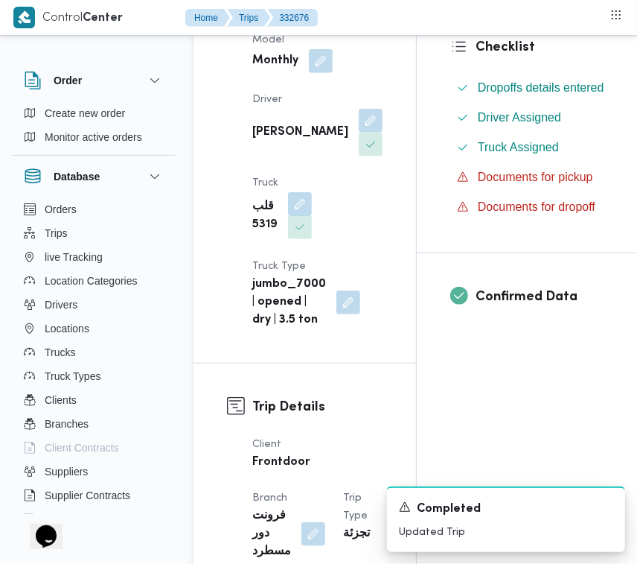
drag, startPoint x: 302, startPoint y: 258, endPoint x: 295, endPoint y: 285, distance: 28.5
click at [302, 216] on button "button" at bounding box center [300, 204] width 24 height 24
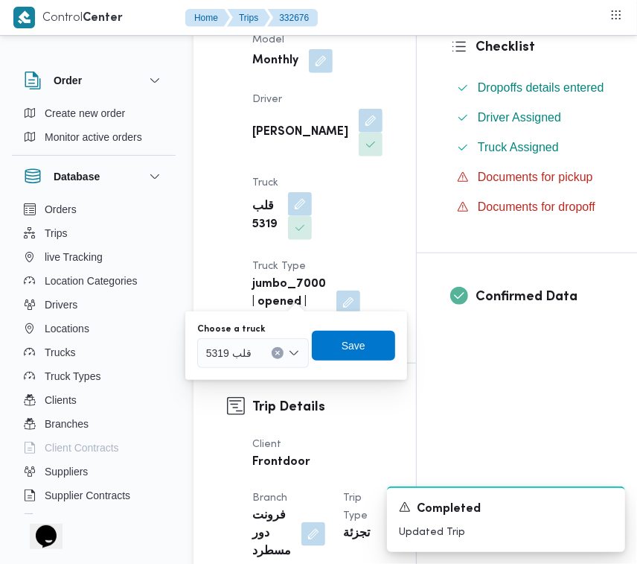
click at [251, 344] on div "قلب 5319" at bounding box center [253, 353] width 112 height 30
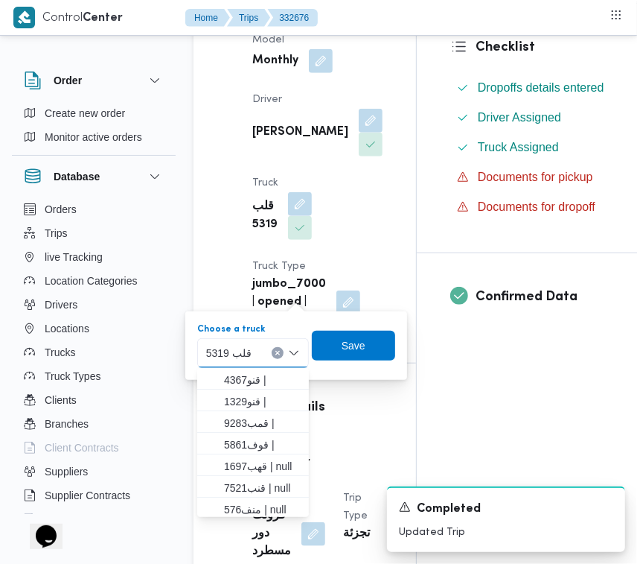
paste input "2463"
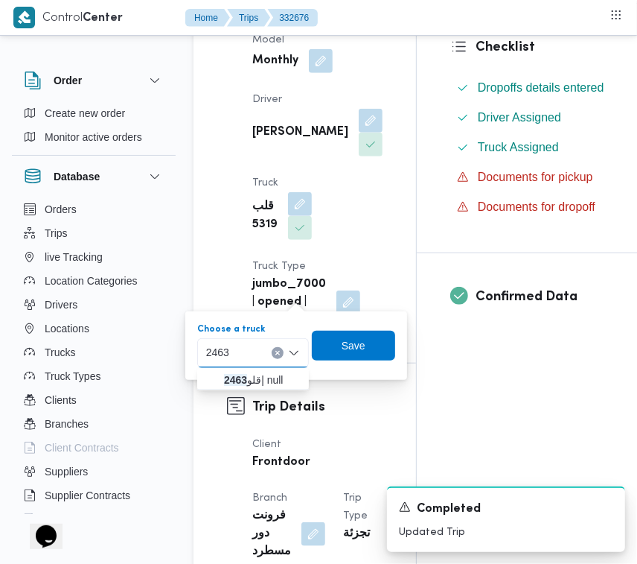
type input "2463"
click at [237, 377] on mark "2463" at bounding box center [235, 380] width 23 height 12
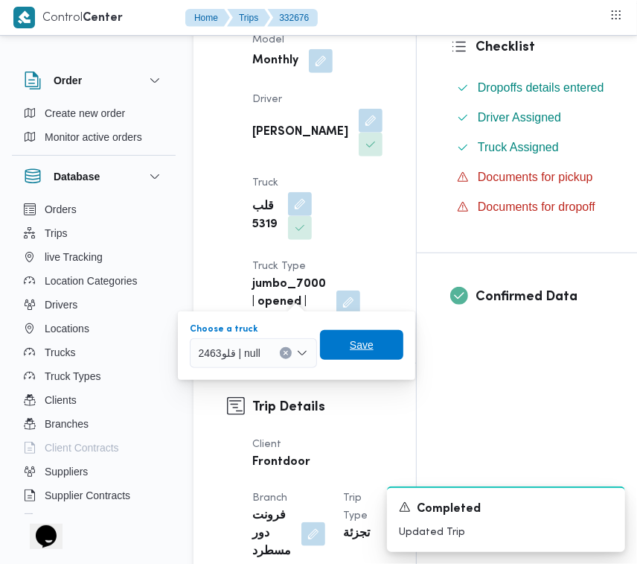
click at [357, 344] on span "Save" at bounding box center [362, 345] width 24 height 18
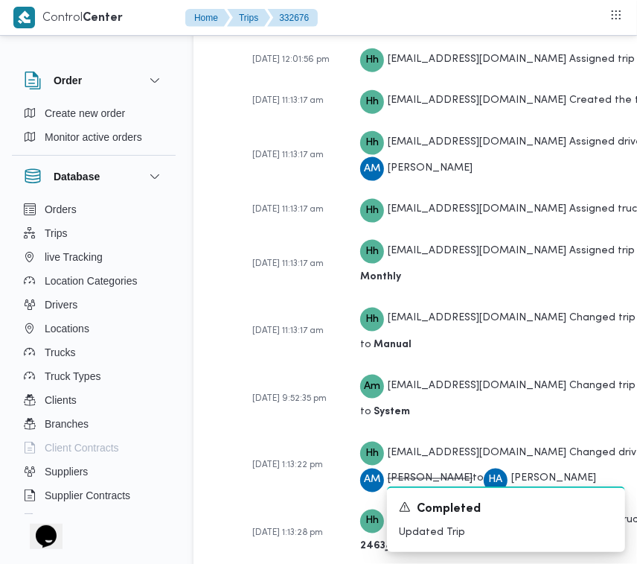
scroll to position [2772, 0]
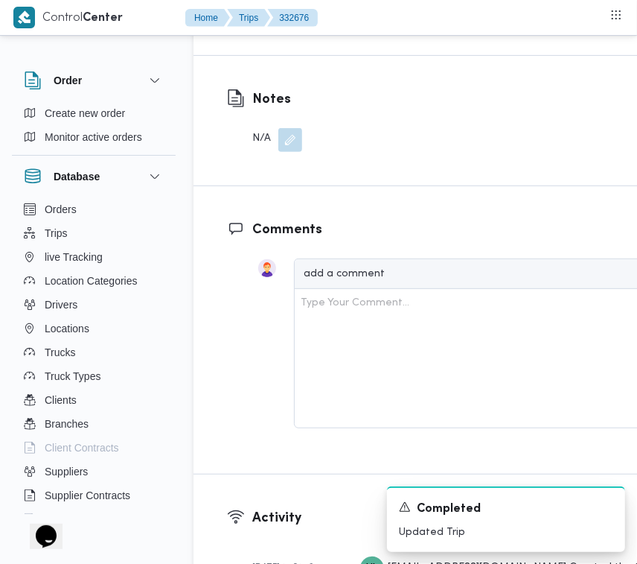
click at [279, 15] on span "Edit dropoffs" at bounding box center [269, 6] width 58 height 18
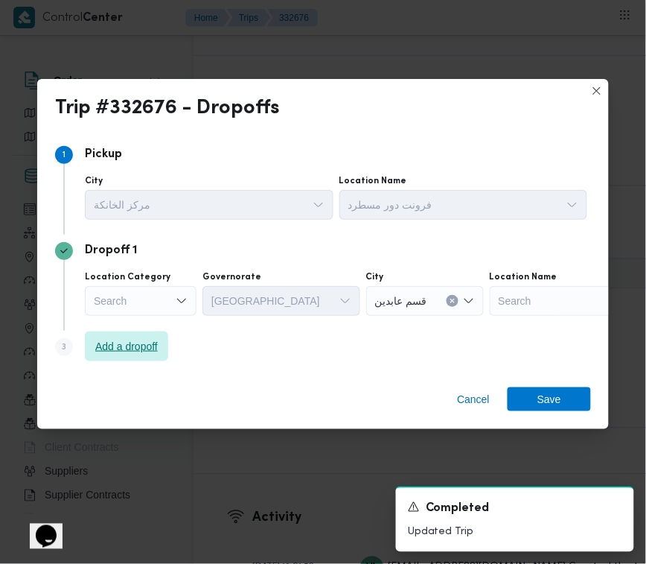
click at [135, 343] on span "Add a dropoff" at bounding box center [126, 346] width 63 height 18
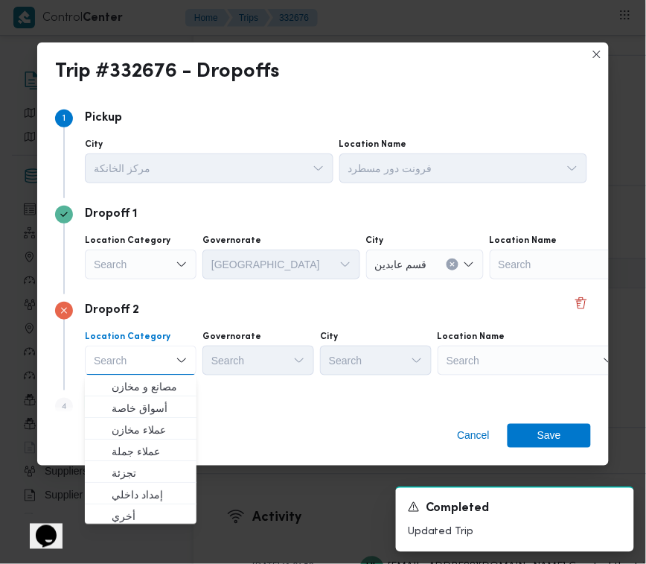
click at [558, 342] on div "Location Name Search" at bounding box center [531, 353] width 186 height 45
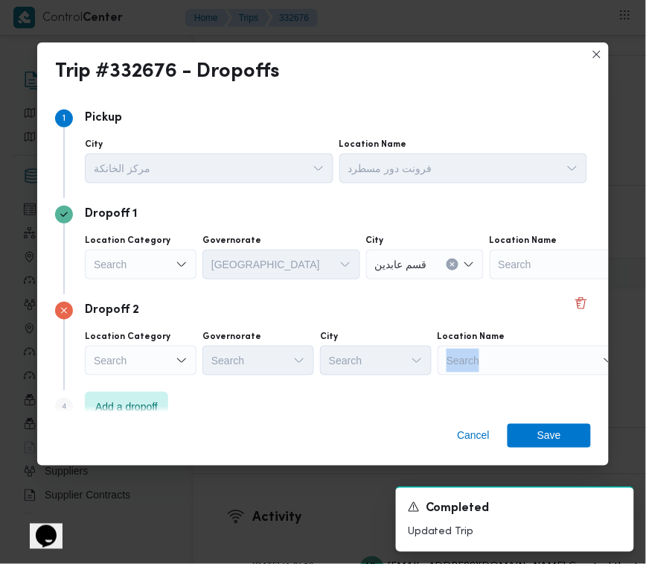
click at [557, 361] on div "Search" at bounding box center [531, 360] width 186 height 30
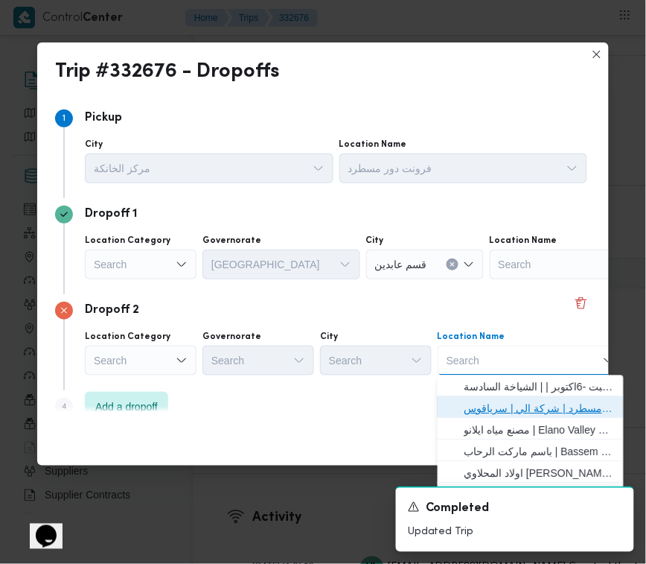
click at [552, 404] on span "فرونت دور مسطرد | شركة الي | سرياقوس" at bounding box center [540, 409] width 150 height 18
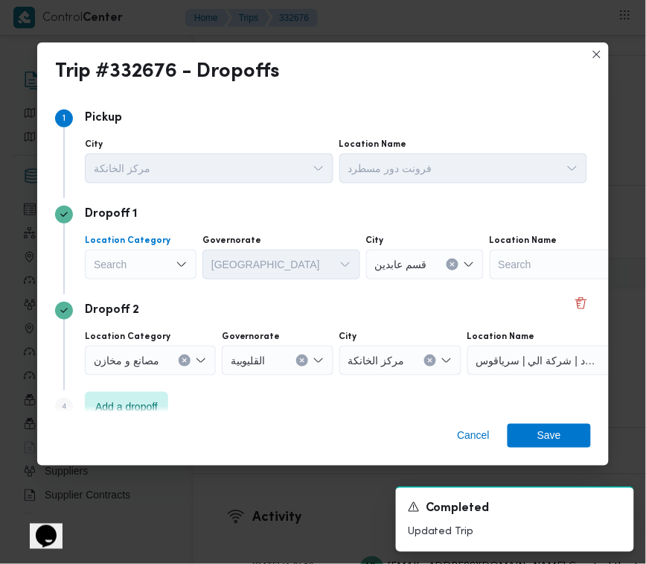
click at [138, 257] on div "Search" at bounding box center [141, 264] width 112 height 30
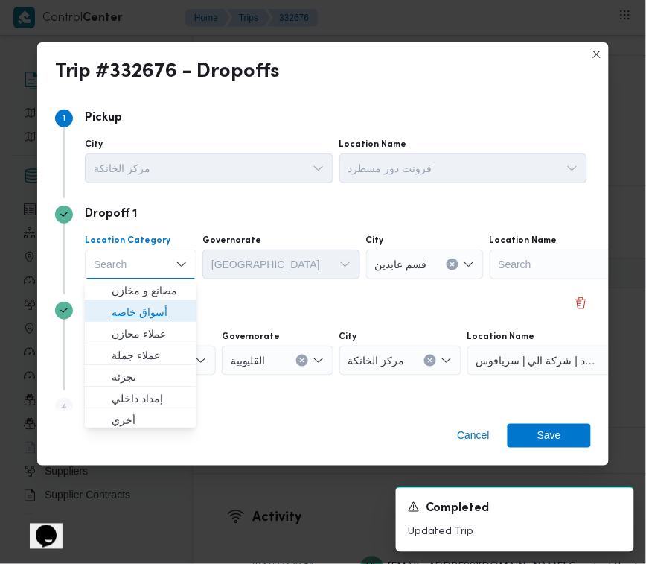
click at [147, 310] on span "أسواق خاصة" at bounding box center [150, 313] width 76 height 18
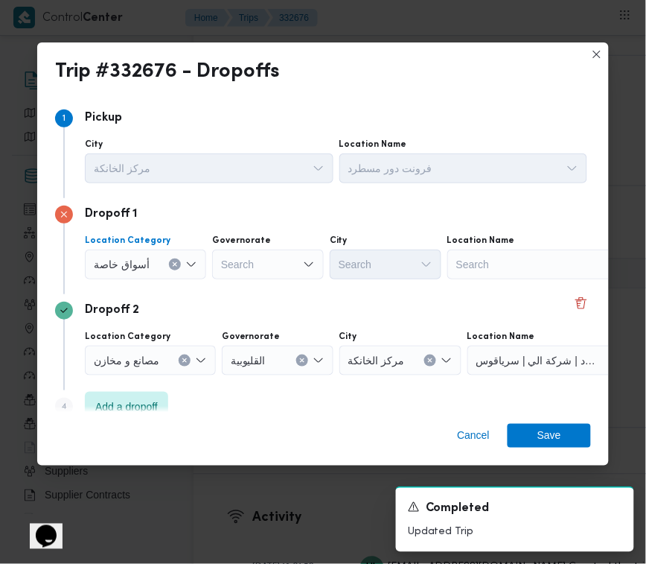
click at [474, 261] on div "Search" at bounding box center [540, 264] width 186 height 30
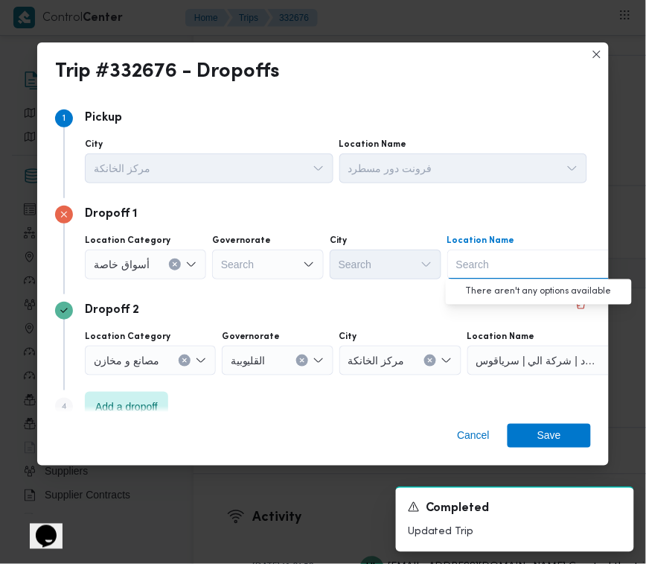
paste input "هايبر وان السلمانيه"
type input "هايبر وان السلمانيه"
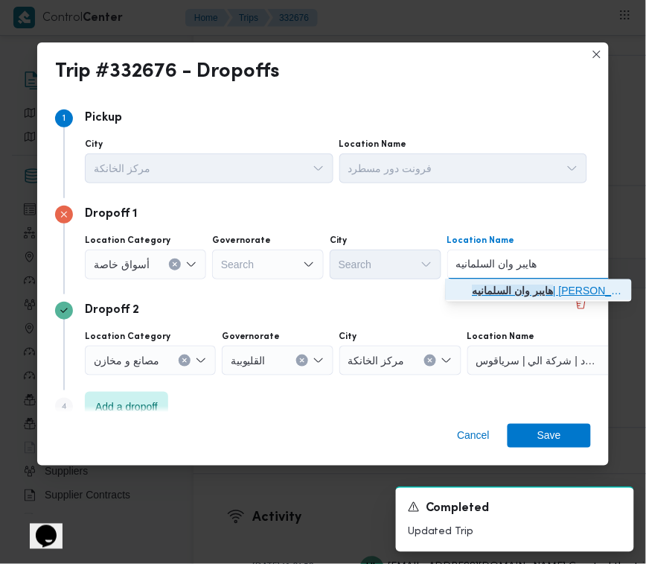
click at [518, 296] on span "هايبر وان السلمانيه | ابو عوف سفنكس | null" at bounding box center [548, 291] width 150 height 18
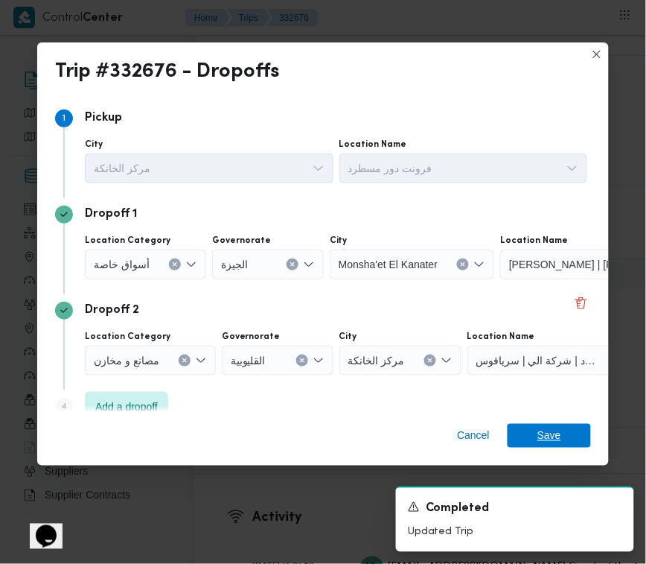
drag, startPoint x: 563, startPoint y: 433, endPoint x: 562, endPoint y: 376, distance: 56.6
click at [563, 433] on span "Save" at bounding box center [549, 436] width 83 height 24
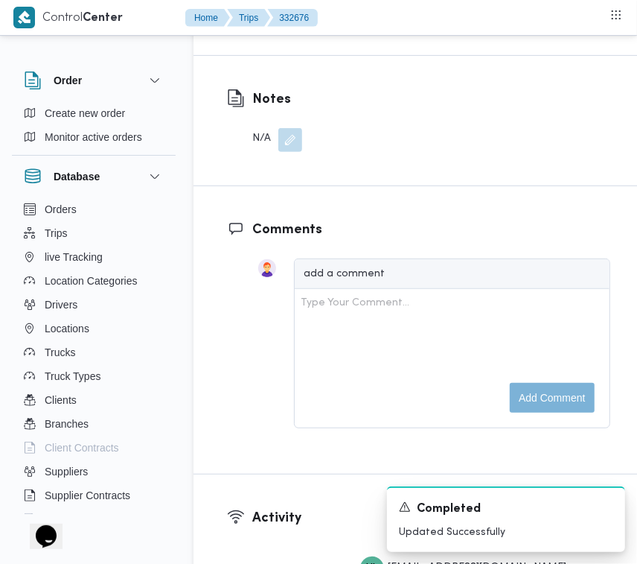
scroll to position [2279, 0]
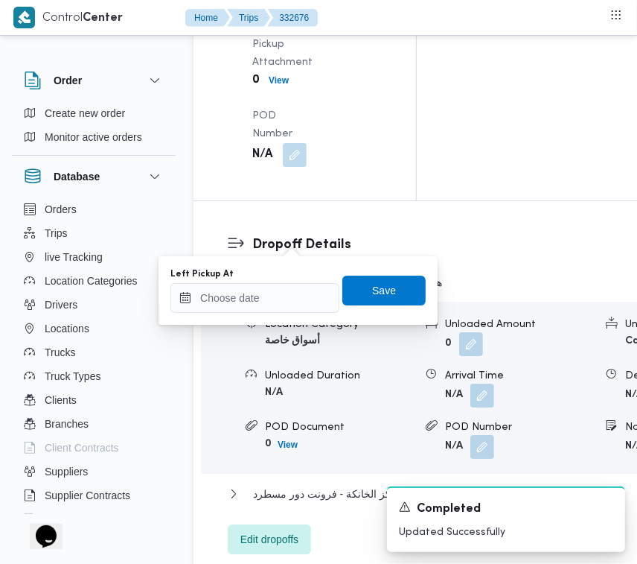
click at [287, 315] on div "You are in a dialog. To close this dialog, hit escape. Left Pickup At Save" at bounding box center [298, 290] width 279 height 68
click at [276, 303] on input "Left Pickup At" at bounding box center [254, 298] width 169 height 30
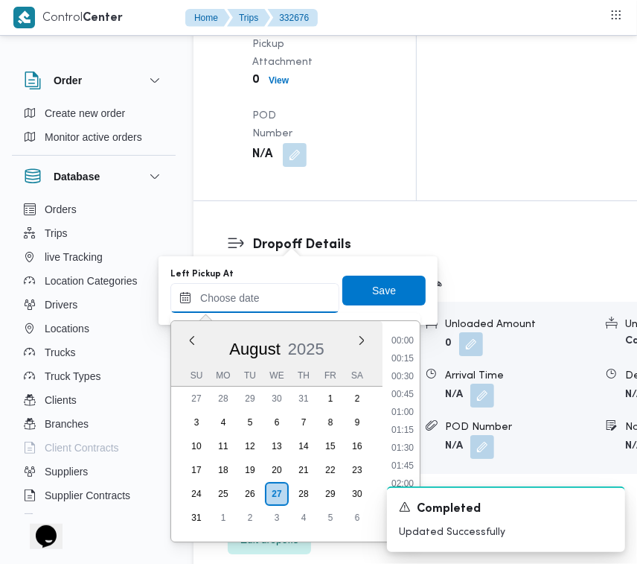
paste input "[DATE] 9:00:00 AM"
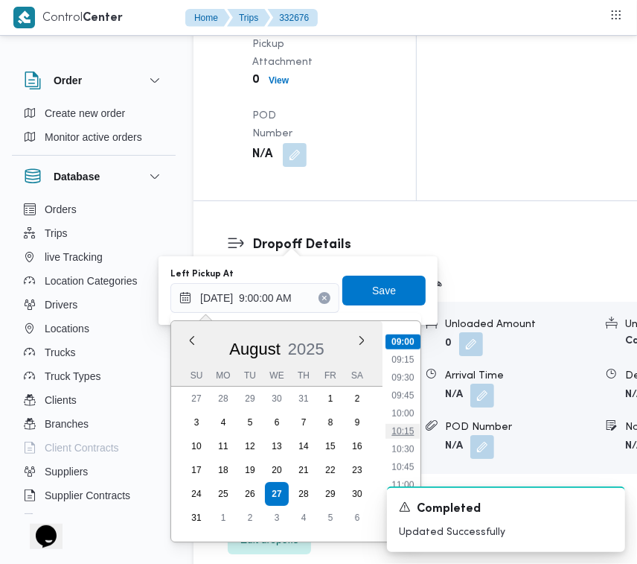
click at [415, 425] on li "10:15" at bounding box center [403, 431] width 34 height 15
type input "27/08/2025 10:15"
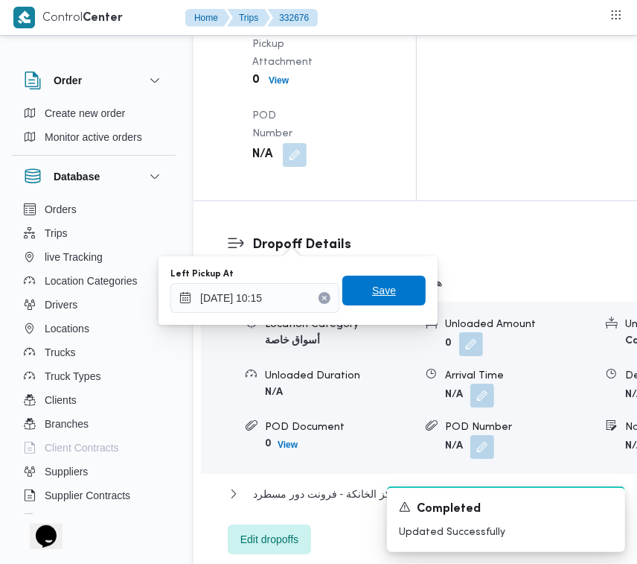
click at [389, 293] on span "Save" at bounding box center [383, 290] width 83 height 30
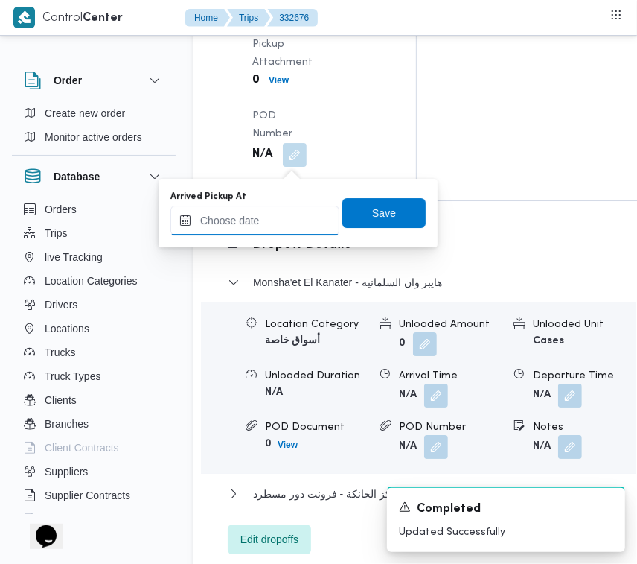
click at [294, 212] on input "Arrived Pickup At" at bounding box center [254, 220] width 169 height 30
paste input "[DATE] 9:00:00 AM"
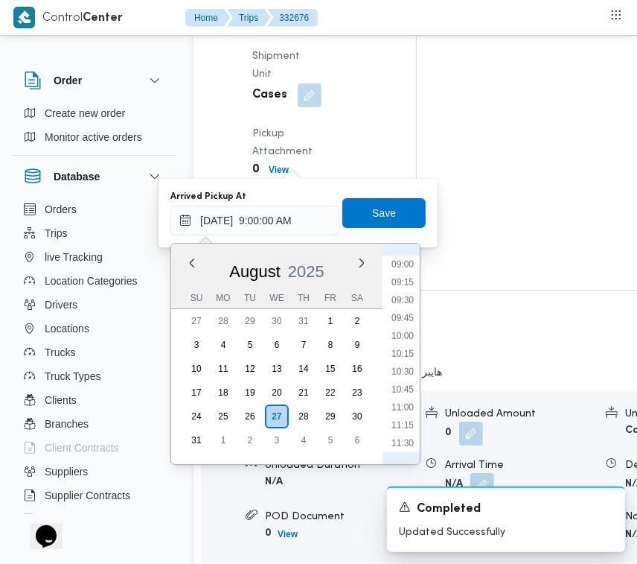
scroll to position [475, 0]
click at [410, 370] on li "08:15" at bounding box center [403, 377] width 34 height 15
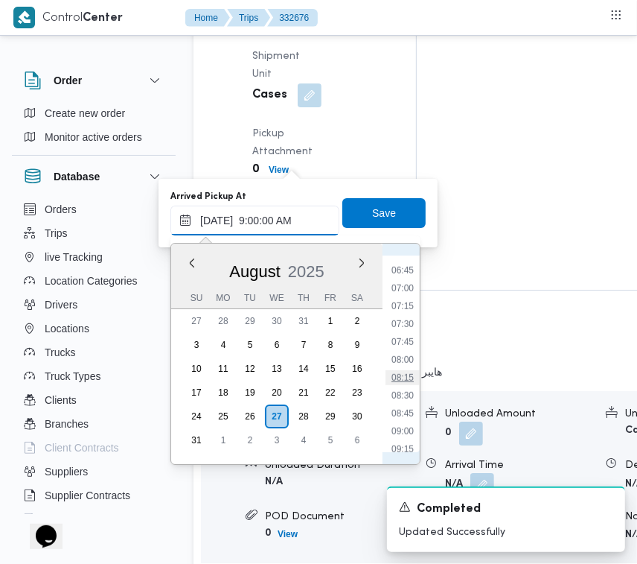
type input "27/08/2025 08:15"
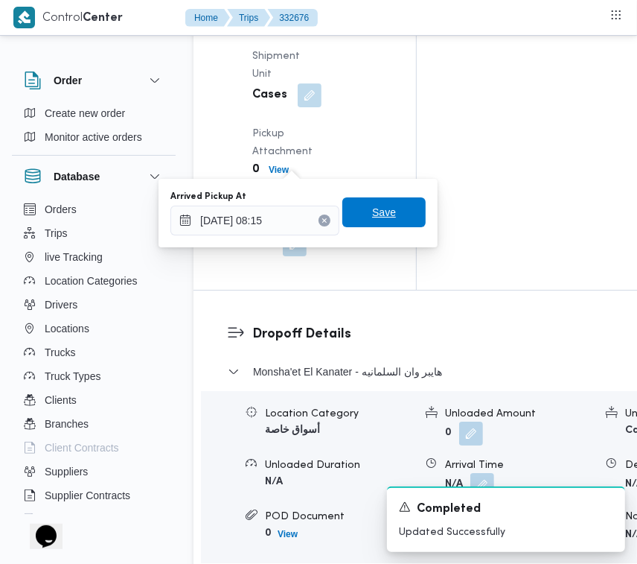
click at [377, 217] on span "Save" at bounding box center [384, 212] width 24 height 18
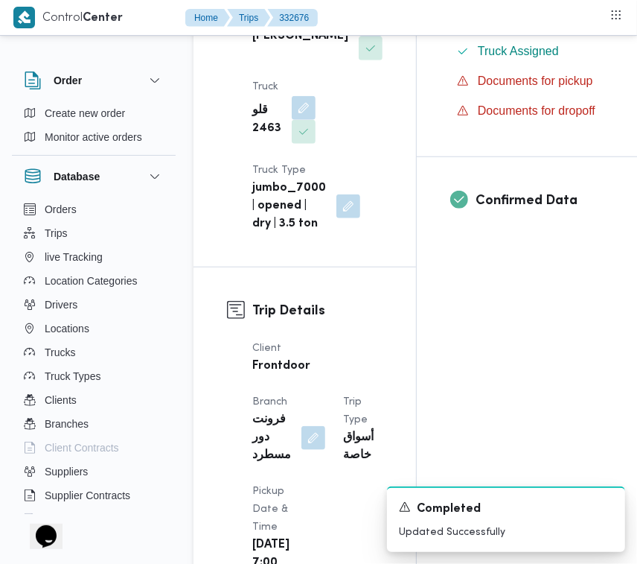
scroll to position [0, 0]
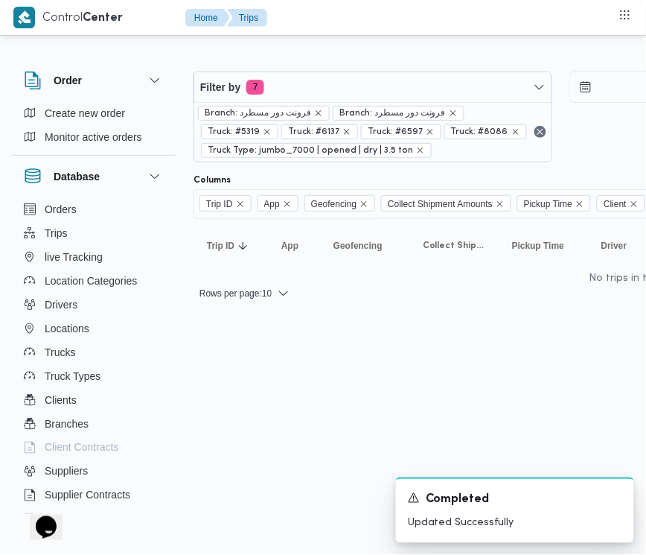
click at [296, 109] on span "Branch: فرونت دور مسطرد" at bounding box center [258, 112] width 106 height 13
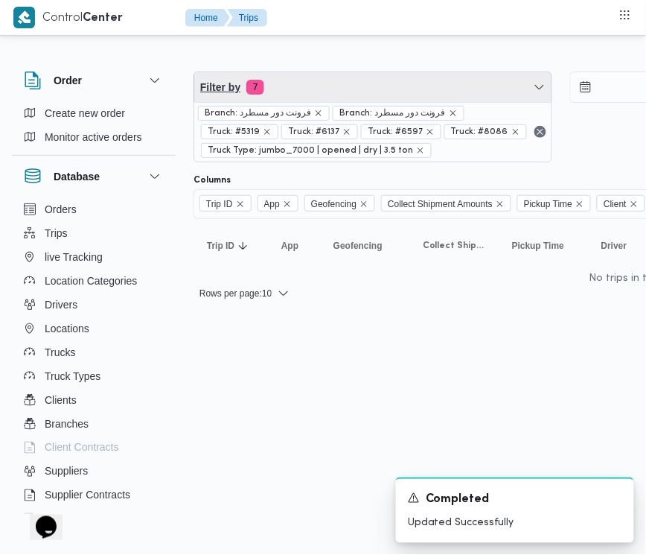
click at [293, 94] on span "Filter by 7" at bounding box center [372, 87] width 357 height 30
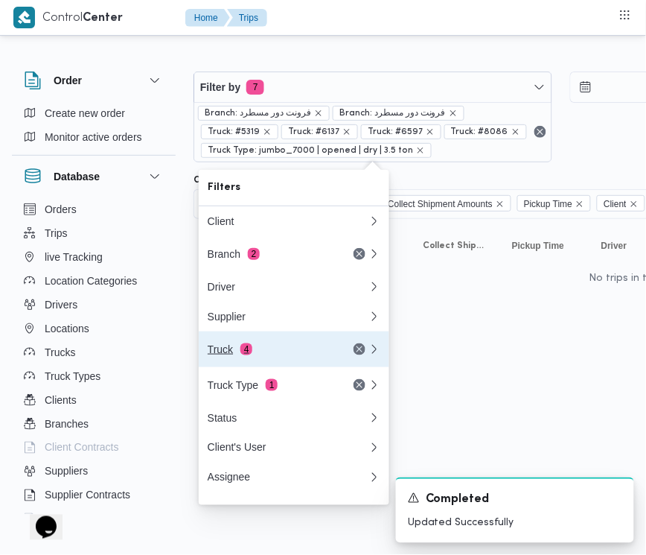
click at [289, 355] on div "Truck 4" at bounding box center [270, 349] width 125 height 12
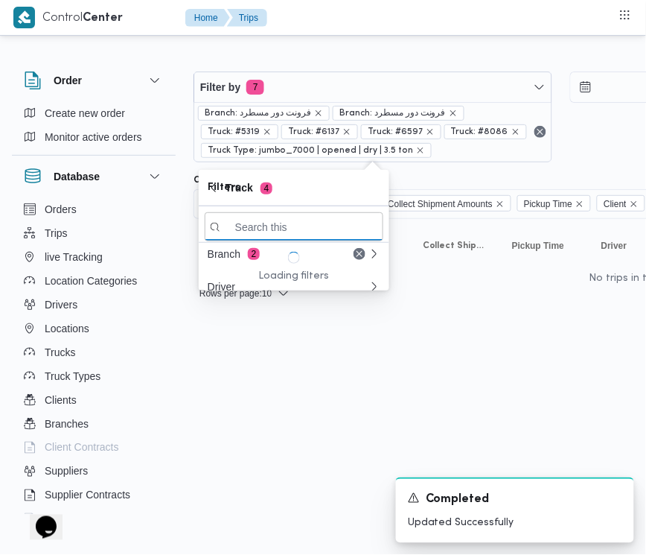
paste input "1497"
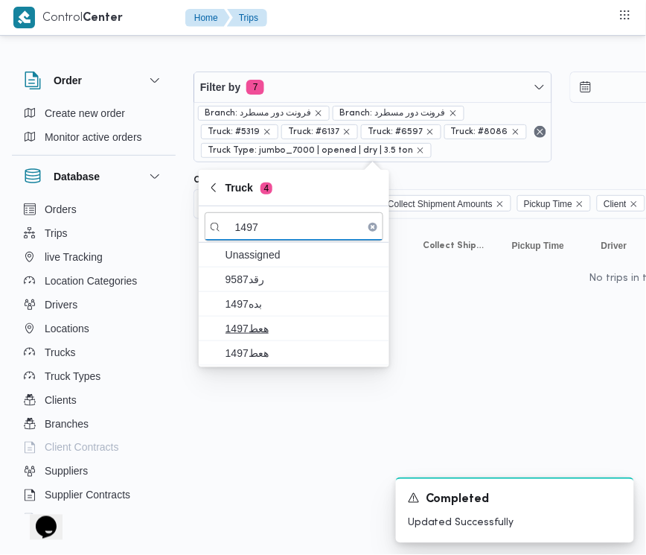
type input "1497"
click at [257, 333] on span "هعط1497" at bounding box center [303, 328] width 155 height 18
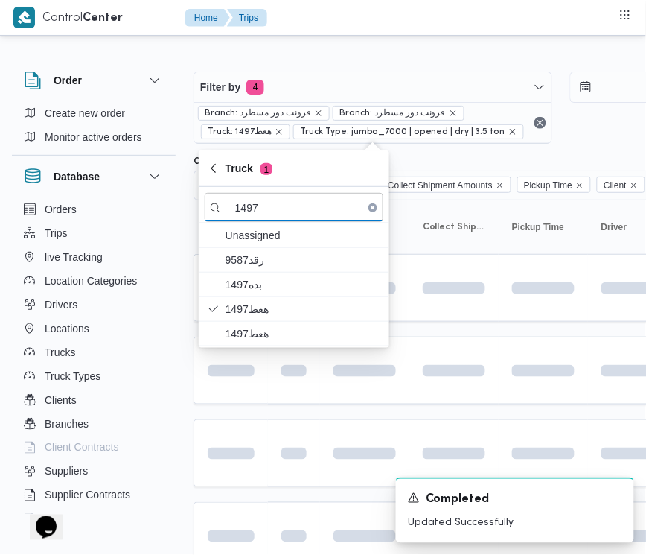
click at [258, 348] on html "Control Center Home Trips Order Create new order Monitor active orders Database…" at bounding box center [323, 277] width 646 height 555
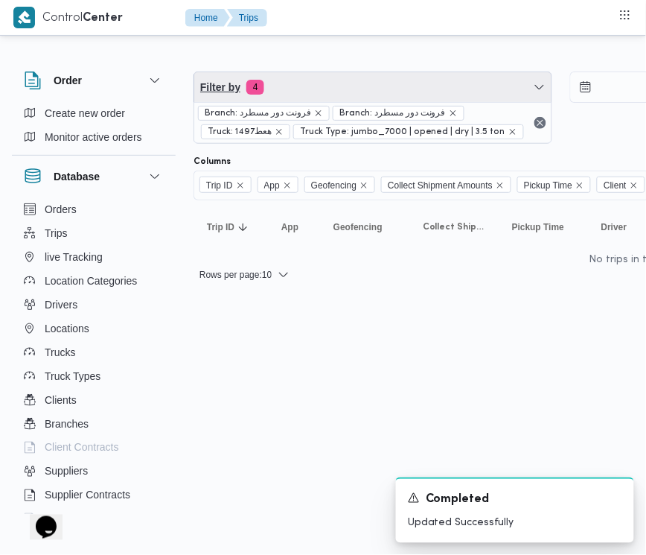
click at [295, 97] on span "Filter by 4" at bounding box center [372, 87] width 357 height 30
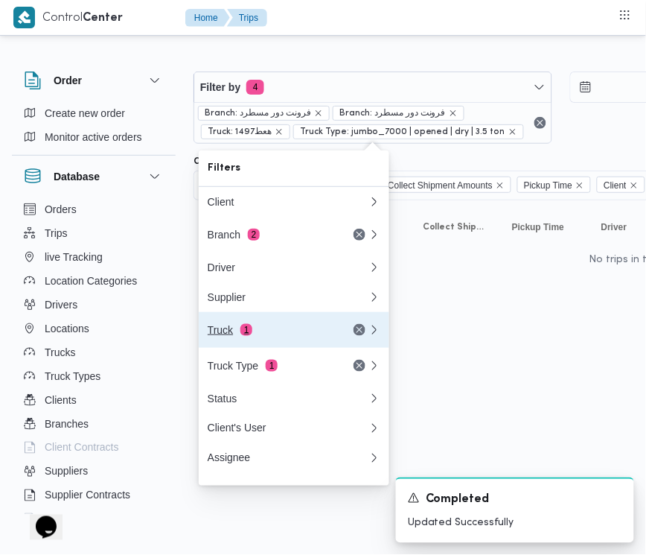
click at [270, 336] on div "Truck 1" at bounding box center [270, 330] width 125 height 12
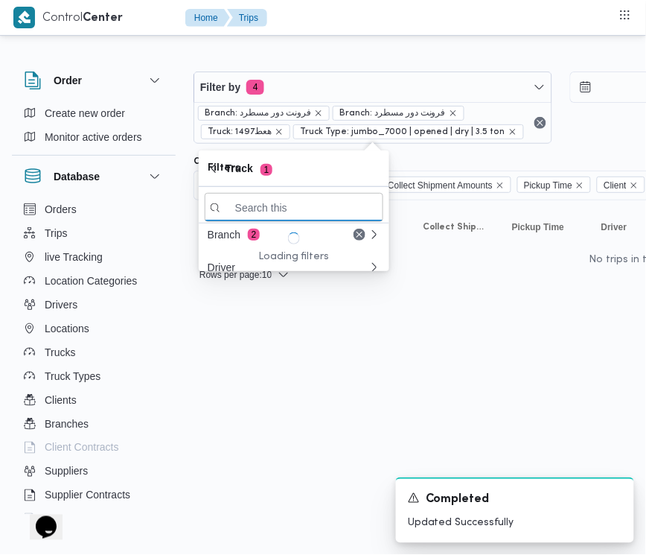
paste input "1497"
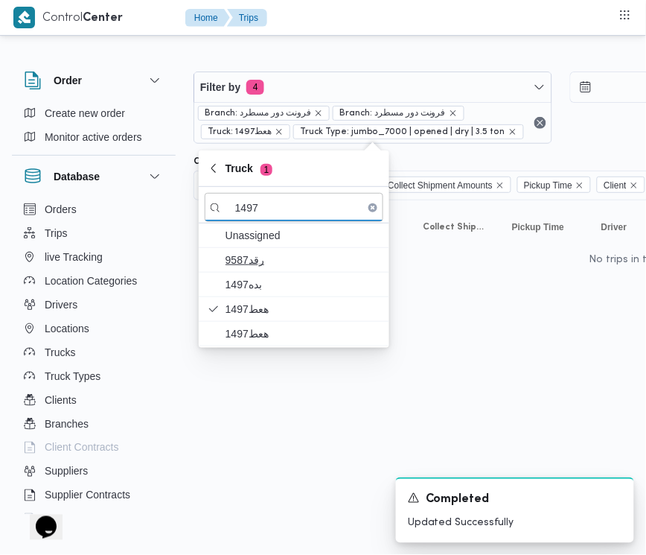
type input "1497"
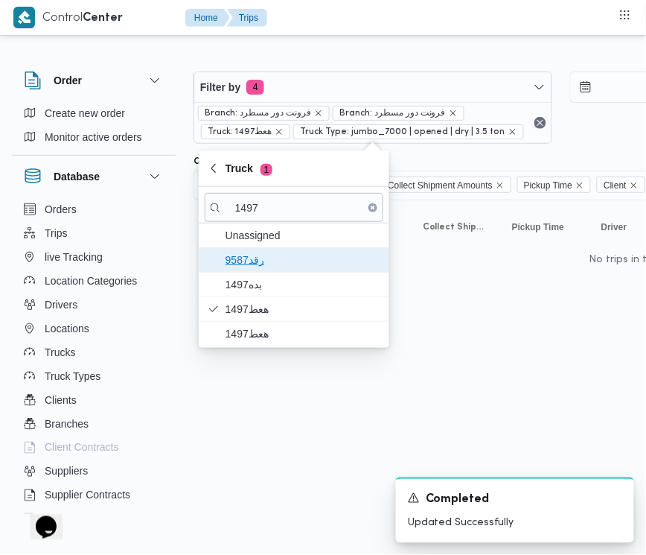
drag, startPoint x: 242, startPoint y: 270, endPoint x: 252, endPoint y: 285, distance: 18.4
click at [243, 270] on span "9587رقد" at bounding box center [294, 260] width 179 height 24
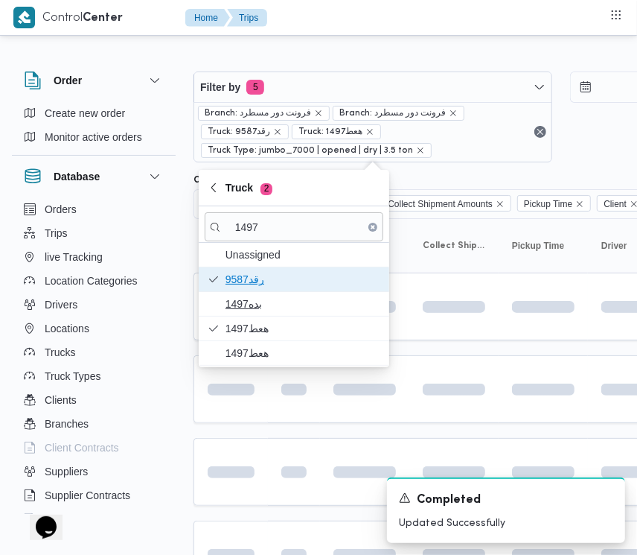
click at [253, 292] on div "Unassigned 9587رقد بده1497 هعط1497 هعط1497" at bounding box center [294, 304] width 191 height 123
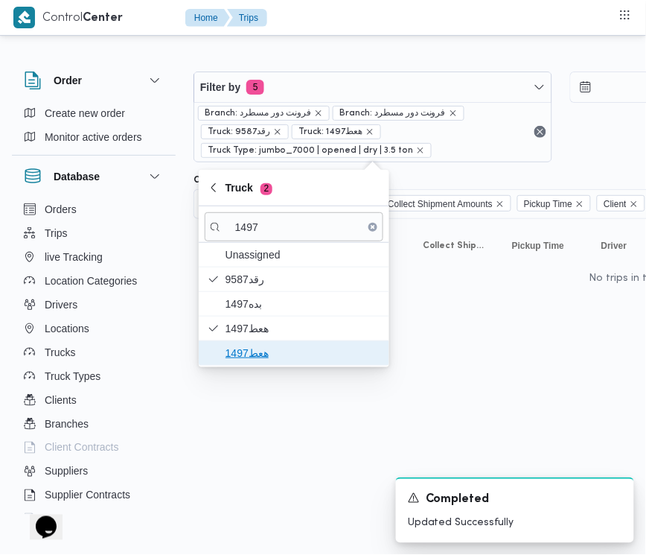
click at [252, 346] on span "هعط1497" at bounding box center [303, 353] width 155 height 18
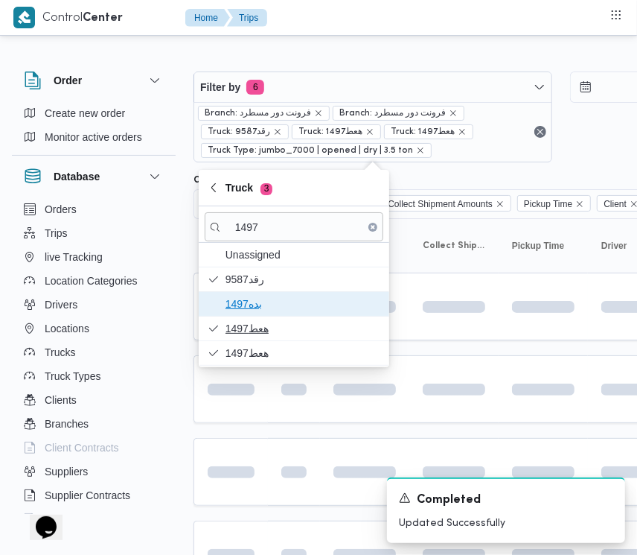
click at [243, 309] on span "بده1497" at bounding box center [303, 304] width 155 height 18
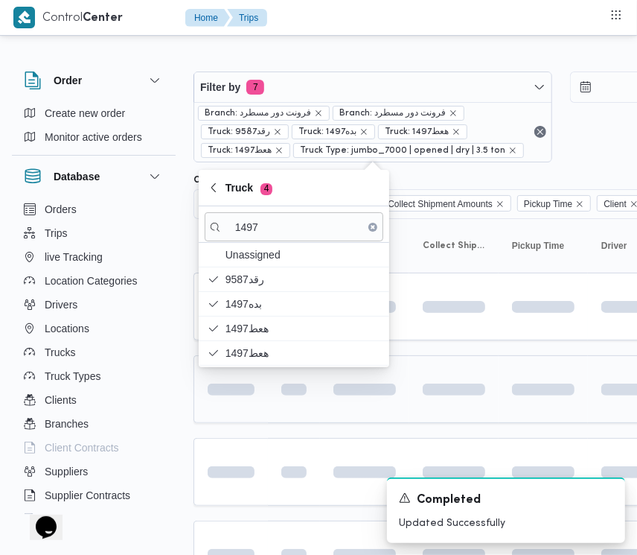
click at [287, 400] on div at bounding box center [293, 389] width 37 height 24
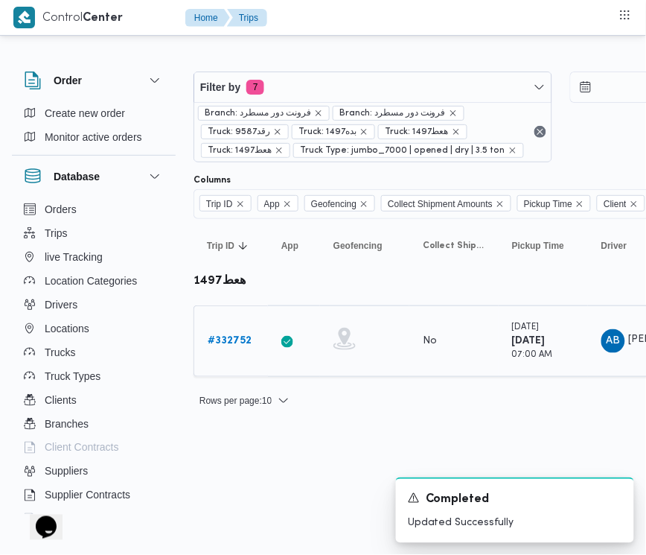
click at [235, 340] on b "# 332752" at bounding box center [230, 341] width 44 height 10
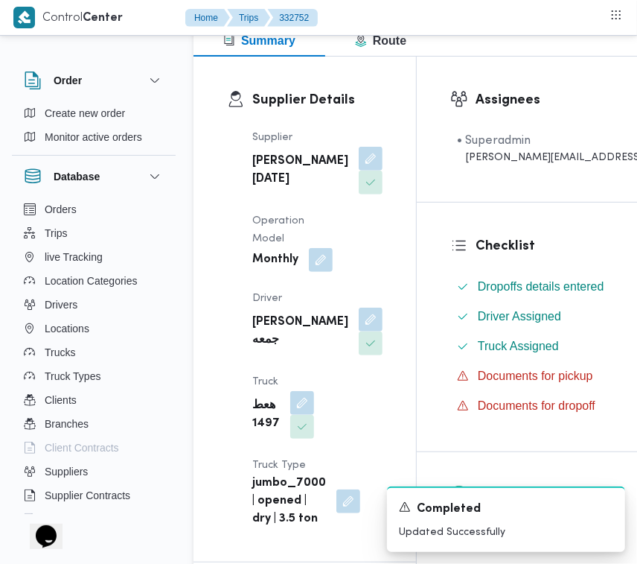
scroll to position [272, 0]
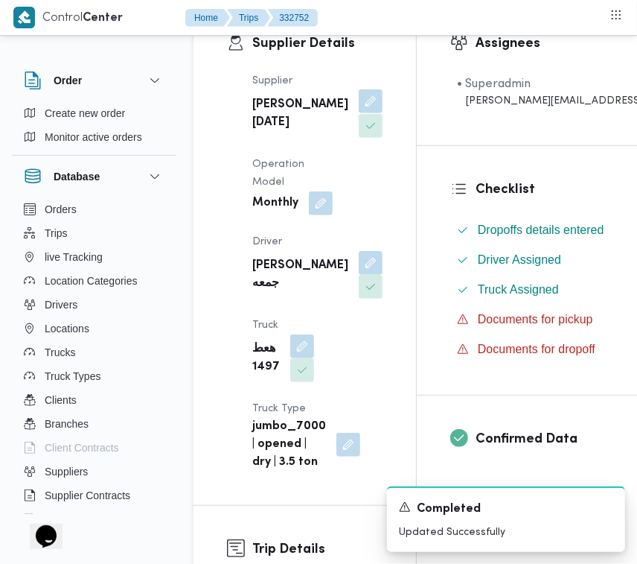
click at [359, 113] on button "button" at bounding box center [371, 101] width 24 height 24
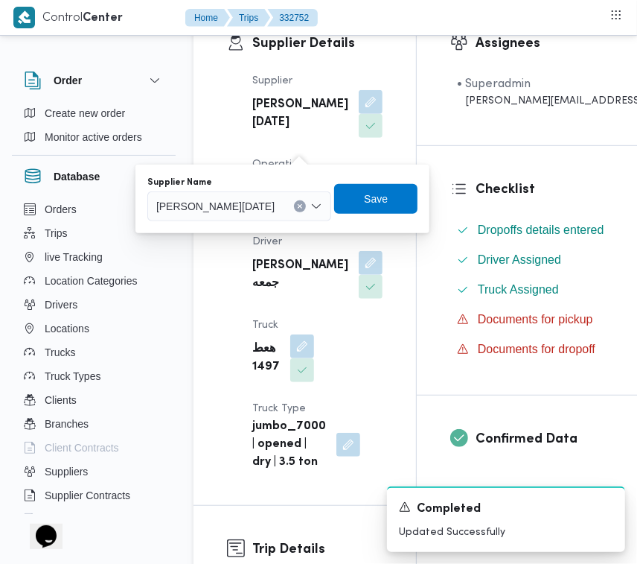
click at [269, 217] on div "[PERSON_NAME][DATE]" at bounding box center [239, 206] width 184 height 30
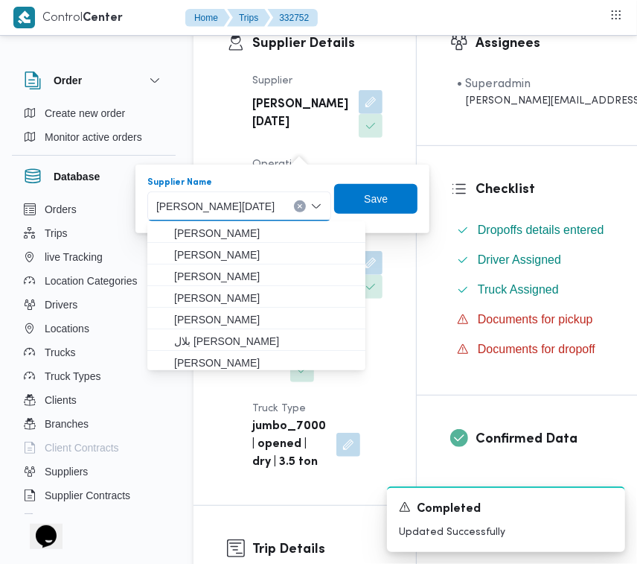
paste input "ربيع"
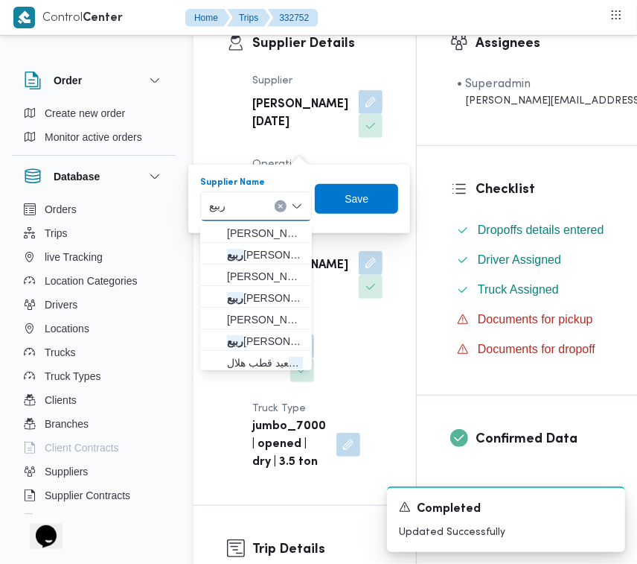
type input "ربيع عيد قطب"
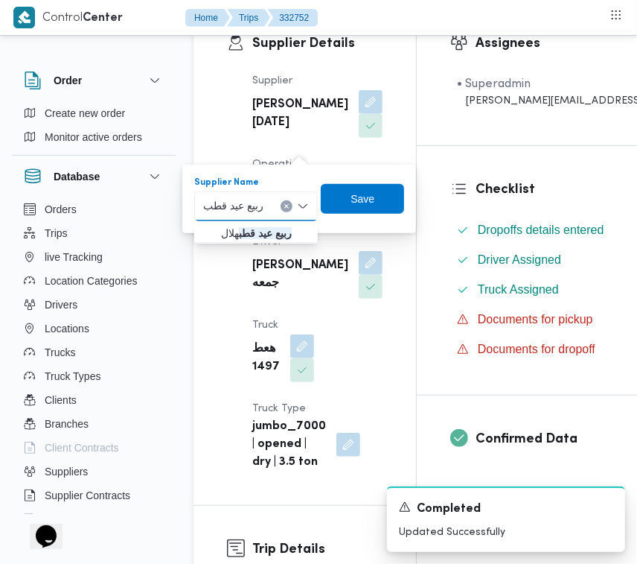
click at [244, 229] on mark "ربيع عيد قطب" at bounding box center [265, 233] width 53 height 12
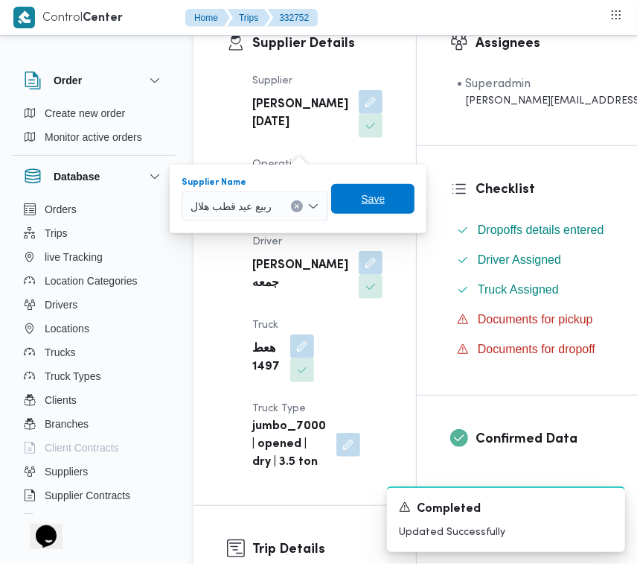
click at [372, 200] on span "Save" at bounding box center [373, 199] width 24 height 18
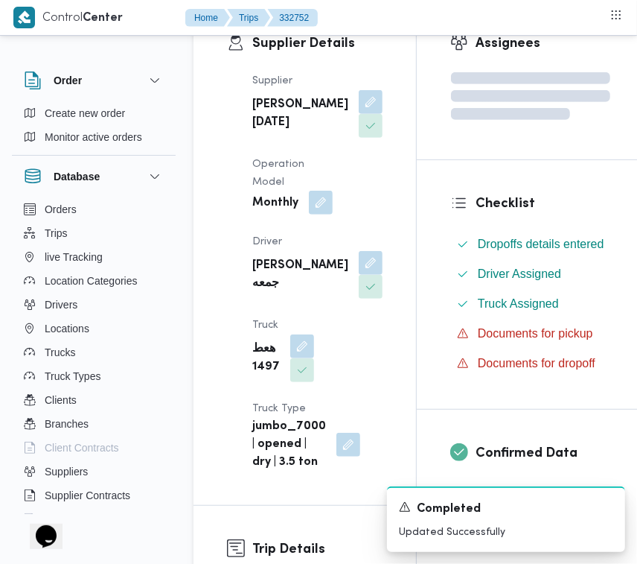
click at [322, 214] on button "button" at bounding box center [321, 203] width 24 height 24
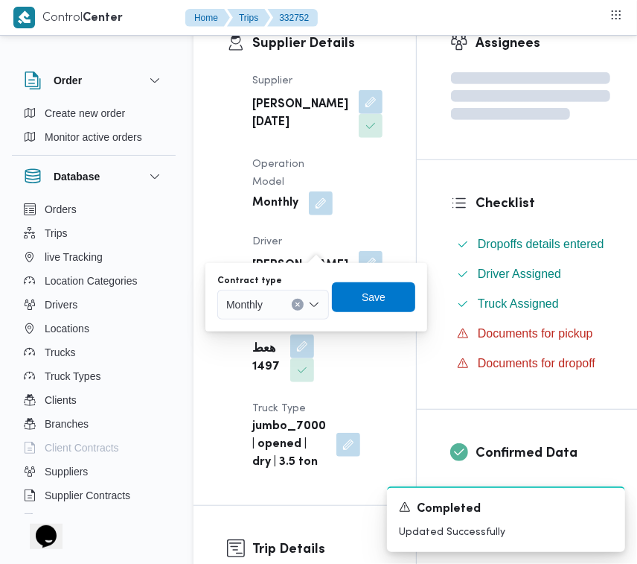
drag, startPoint x: 291, startPoint y: 293, endPoint x: 283, endPoint y: 316, distance: 25.2
click at [287, 296] on div "Monthly" at bounding box center [273, 305] width 112 height 30
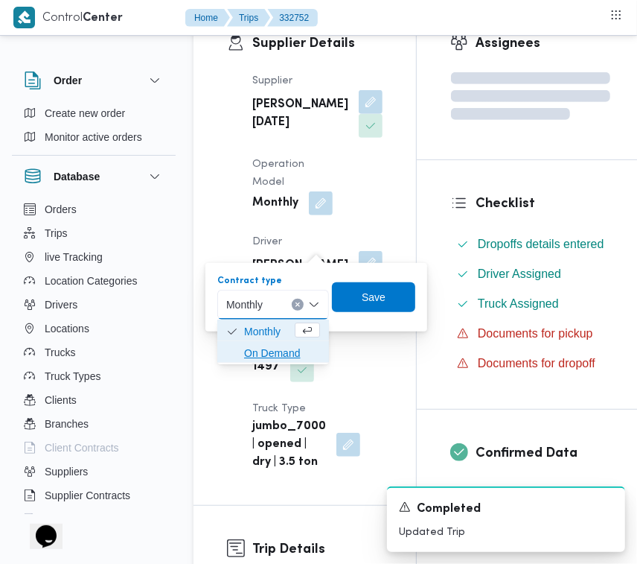
drag, startPoint x: 274, startPoint y: 341, endPoint x: 287, endPoint y: 337, distance: 13.2
click at [274, 342] on span "On Demand" at bounding box center [273, 353] width 100 height 24
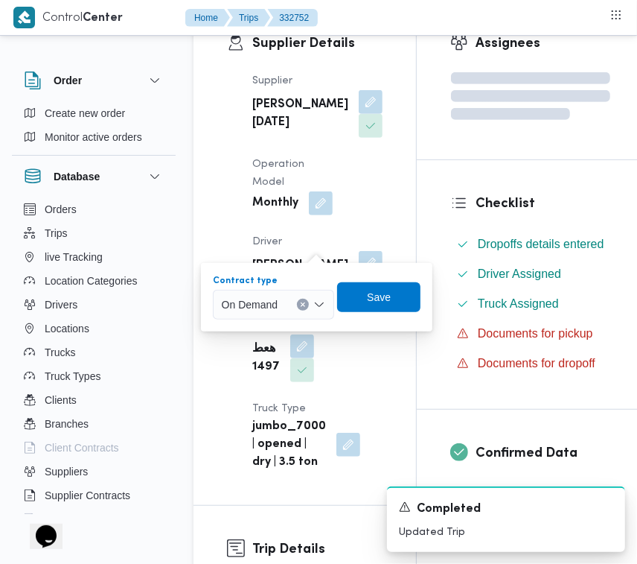
click at [377, 295] on div "Contract type On Demand Combo box. Selected. On Demand. Press Backspace to dele…" at bounding box center [316, 297] width 211 height 48
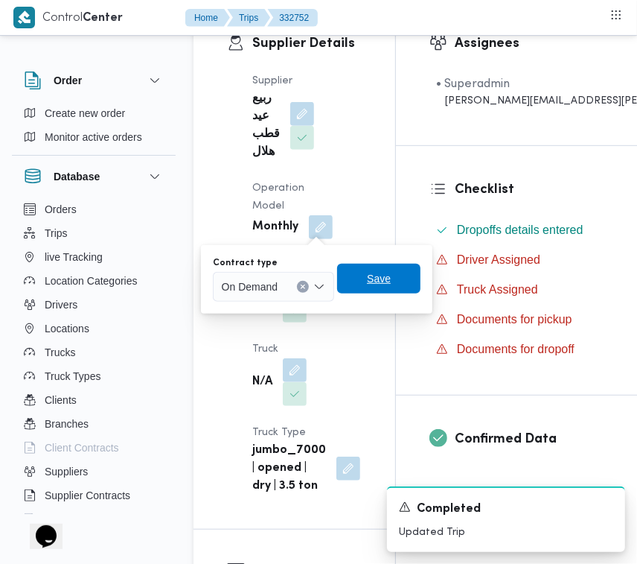
drag, startPoint x: 363, startPoint y: 285, endPoint x: 325, endPoint y: 306, distance: 42.7
click at [363, 285] on span "Save" at bounding box center [378, 279] width 83 height 30
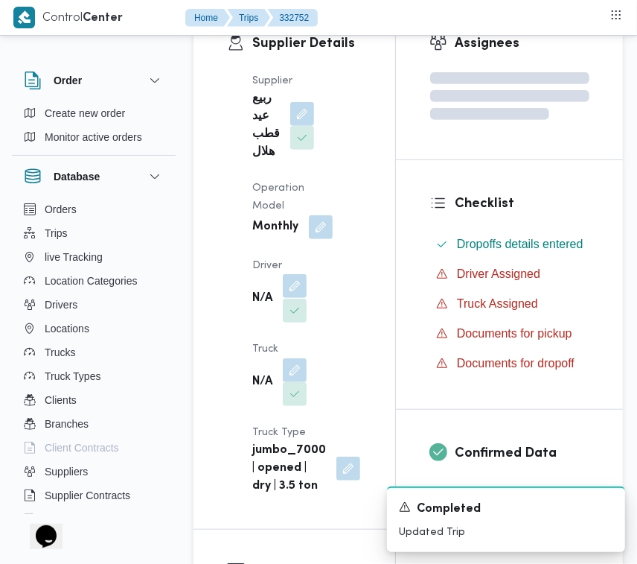
click at [299, 292] on button "button" at bounding box center [295, 286] width 24 height 24
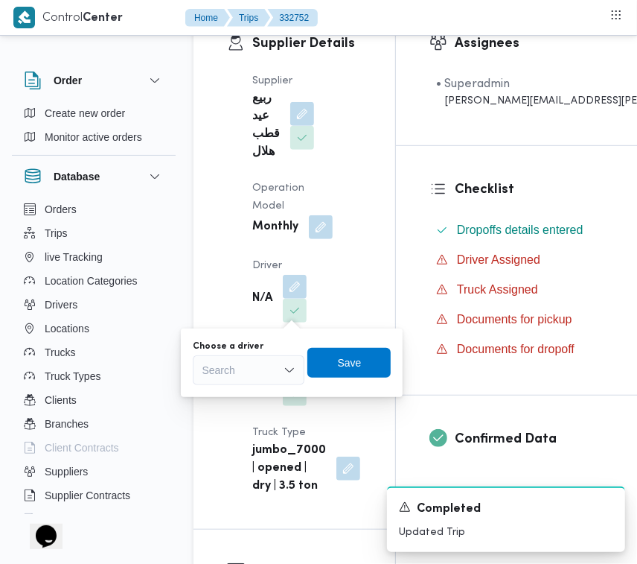
click at [259, 370] on div "Search" at bounding box center [249, 370] width 112 height 30
paste input "محمد شعبان"
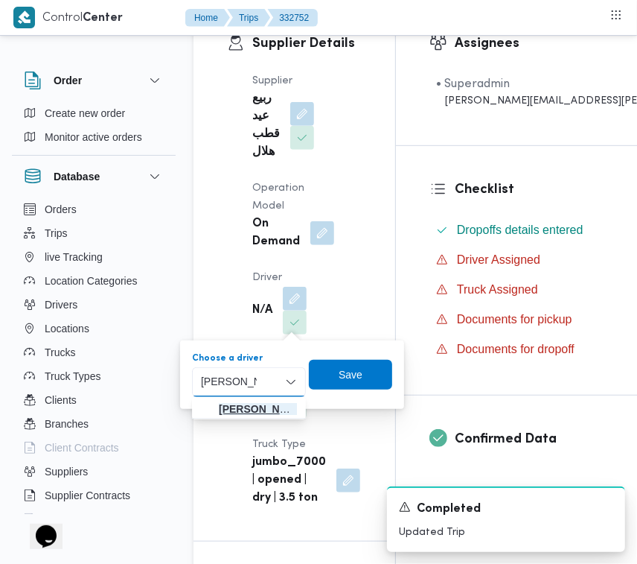
type input "محمد شعبان"
click at [226, 403] on span "محمد شعبان محمود عصر" at bounding box center [258, 409] width 78 height 18
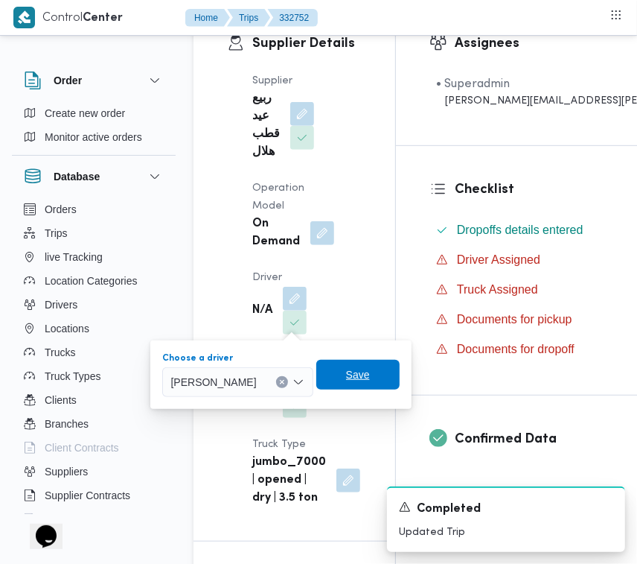
drag, startPoint x: 385, startPoint y: 380, endPoint x: 313, endPoint y: 372, distance: 72.6
click at [370, 377] on span "Save" at bounding box center [358, 375] width 24 height 18
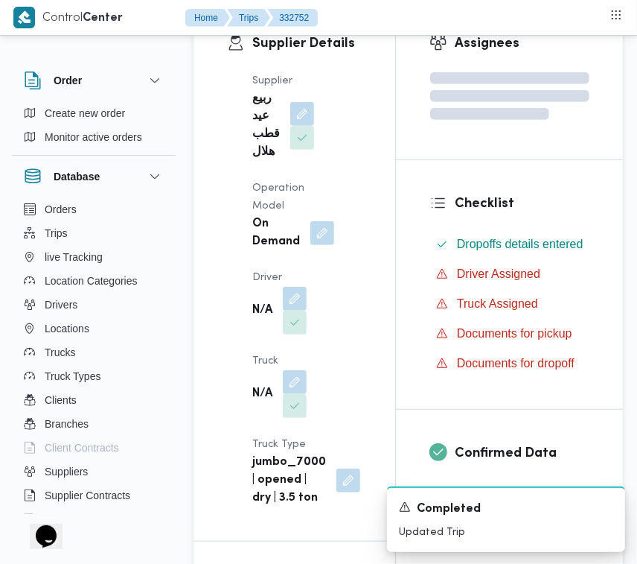
click at [307, 370] on dt "Truck" at bounding box center [279, 361] width 54 height 18
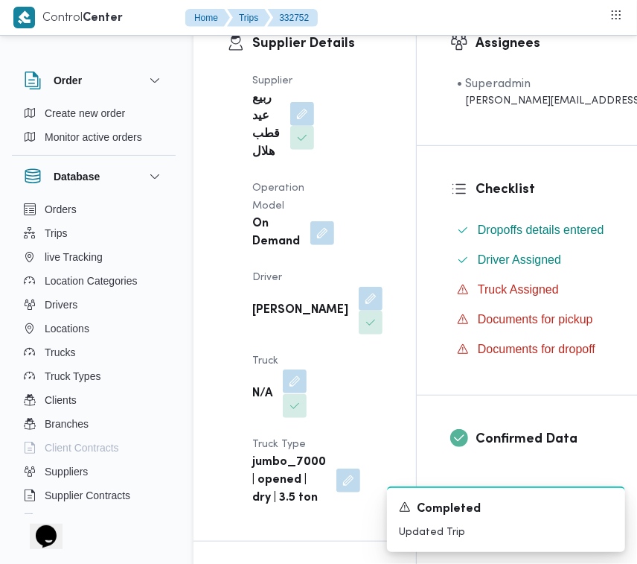
click at [296, 393] on button "button" at bounding box center [295, 381] width 24 height 24
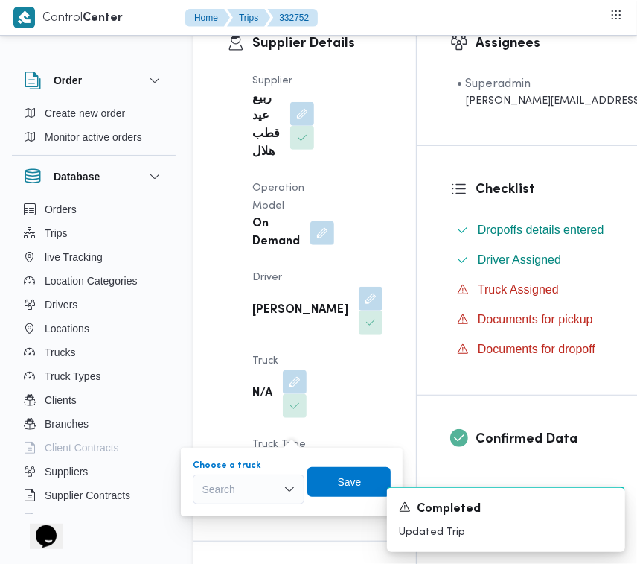
click at [248, 488] on div "Search" at bounding box center [249, 489] width 112 height 30
paste input "789"
type input "789"
click at [199, 511] on span "يبد 789 | null" at bounding box center [249, 516] width 100 height 24
click at [324, 486] on span "Save" at bounding box center [352, 481] width 83 height 30
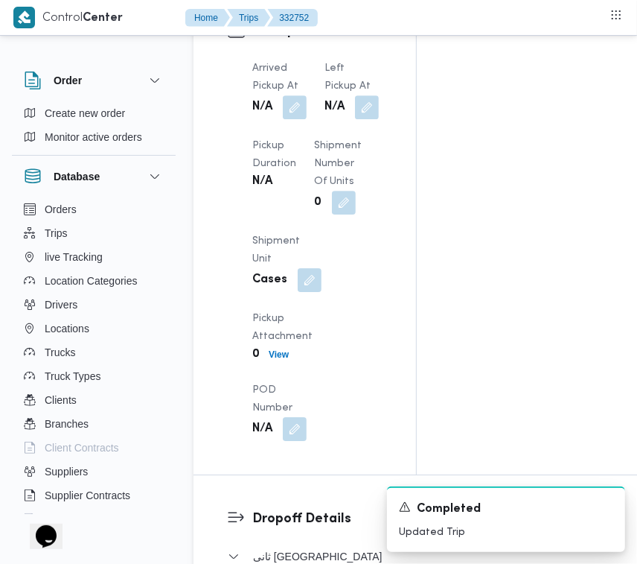
scroll to position [2630, 0]
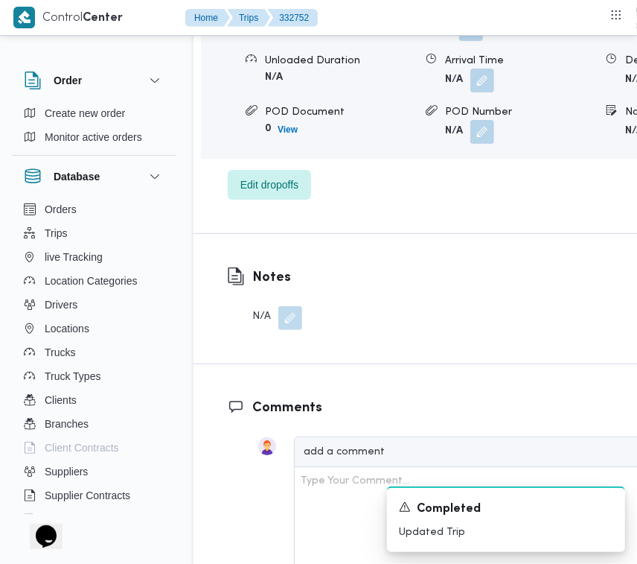
click at [288, 200] on div "ثانى القاهرة الجديدة Location Category تجزئة Unloaded Amount 0 Unloaded Unit Ca…" at bounding box center [488, 78] width 521 height 241
click at [269, 199] on span "Edit dropoffs" at bounding box center [269, 184] width 83 height 30
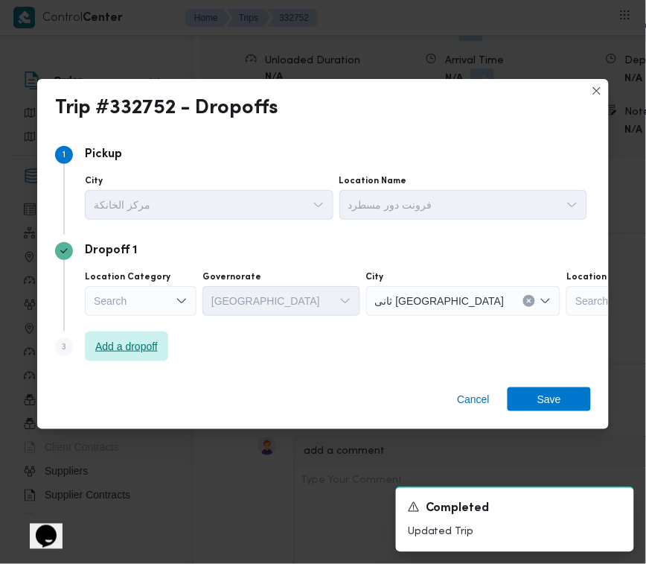
click at [135, 340] on span "Add a dropoff" at bounding box center [126, 346] width 63 height 18
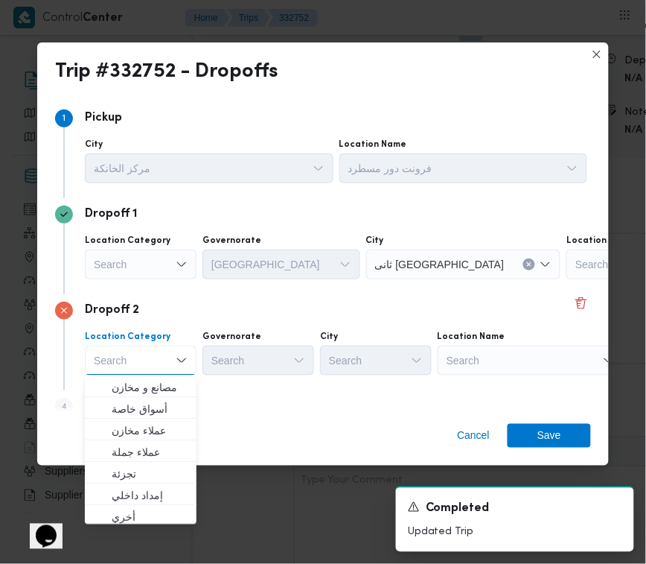
click at [507, 347] on div "Search" at bounding box center [531, 360] width 186 height 30
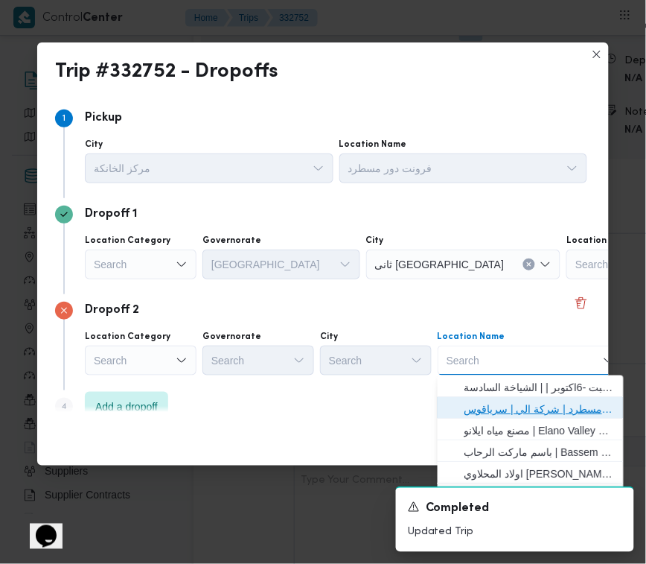
click at [530, 400] on span "فرونت دور مسطرد | شركة الي | سرياقوس" at bounding box center [540, 409] width 150 height 18
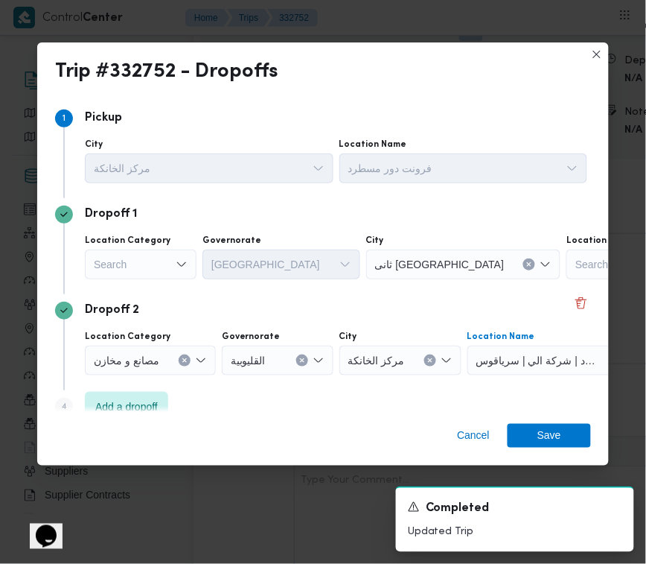
click at [175, 267] on div "Search" at bounding box center [141, 264] width 112 height 30
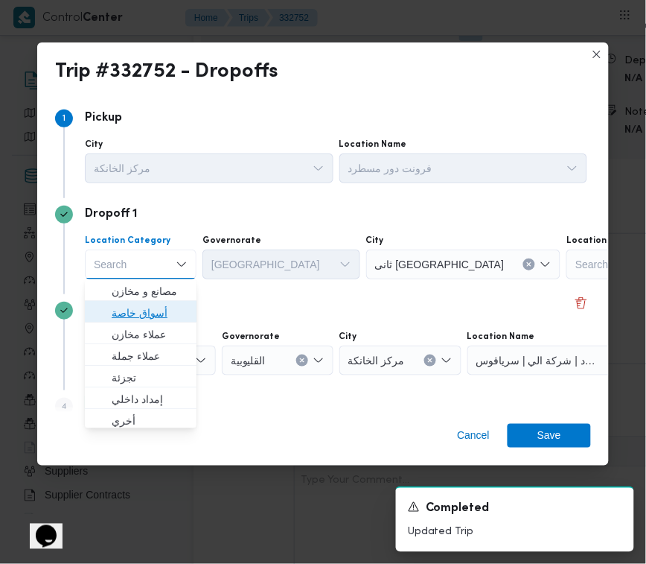
click at [168, 313] on span "أسواق خاصة" at bounding box center [150, 313] width 76 height 18
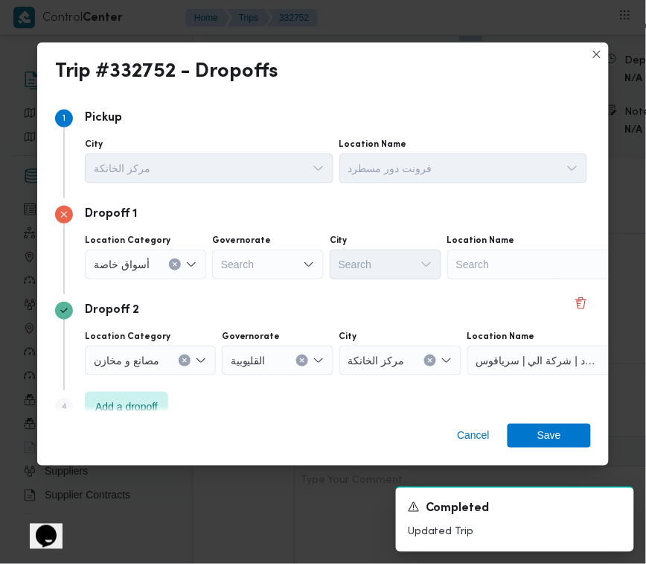
click at [584, 281] on div "Step 1 1 Pickup City مركز الخانكة Location Name فرونت دور مسطرد Dropoff 1 Locat…" at bounding box center [323, 254] width 572 height 316
click at [555, 270] on div "Search" at bounding box center [540, 264] width 186 height 30
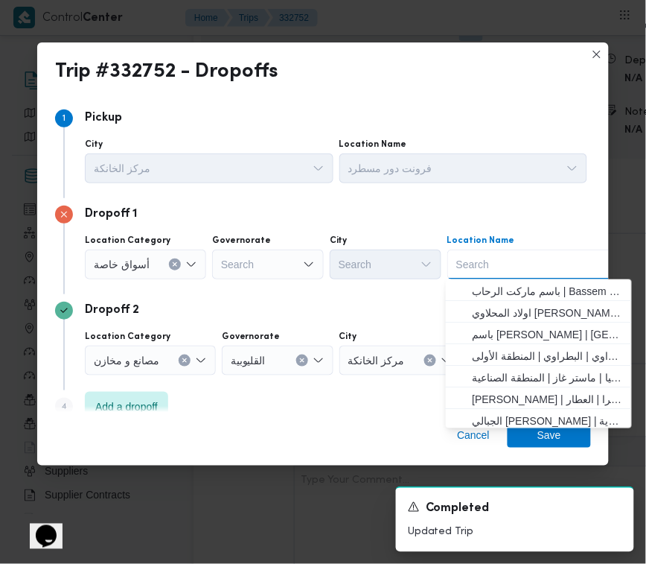
paste input "هايبر وان السلمانيه"
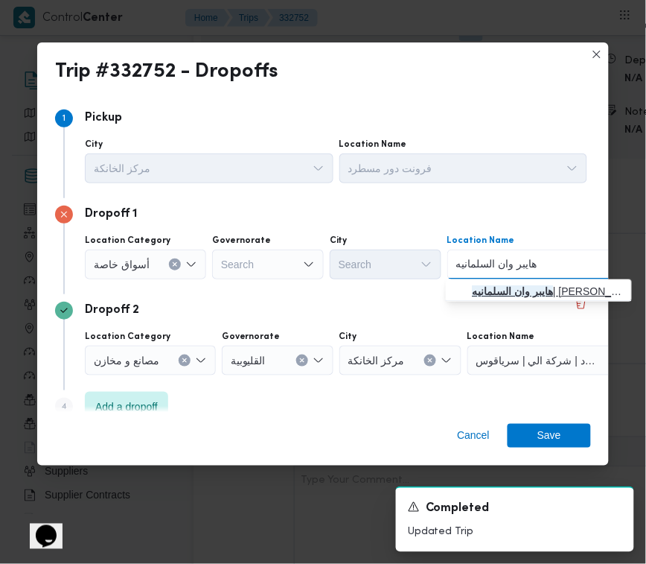
type input "هايبر وان السلمانيه"
drag, startPoint x: 522, startPoint y: 291, endPoint x: 544, endPoint y: 421, distance: 132.2
click at [523, 292] on span "هايبر وان السلمانيه | ابو عوف سفنكس | null" at bounding box center [548, 291] width 150 height 18
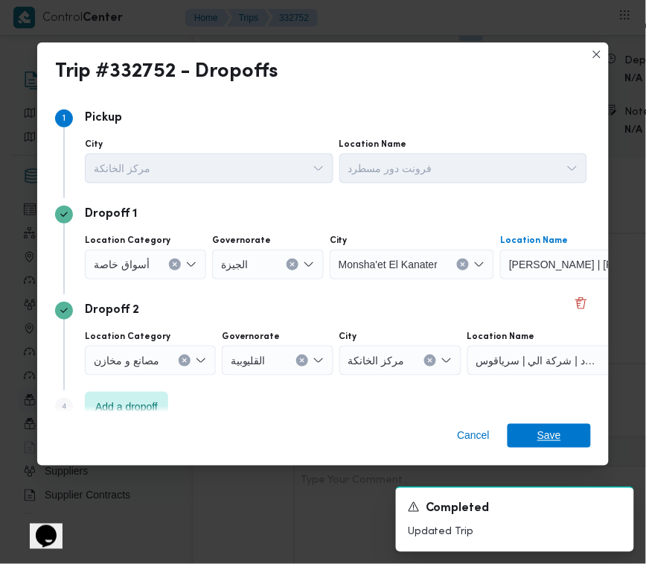
click at [545, 430] on span "Save" at bounding box center [550, 436] width 24 height 24
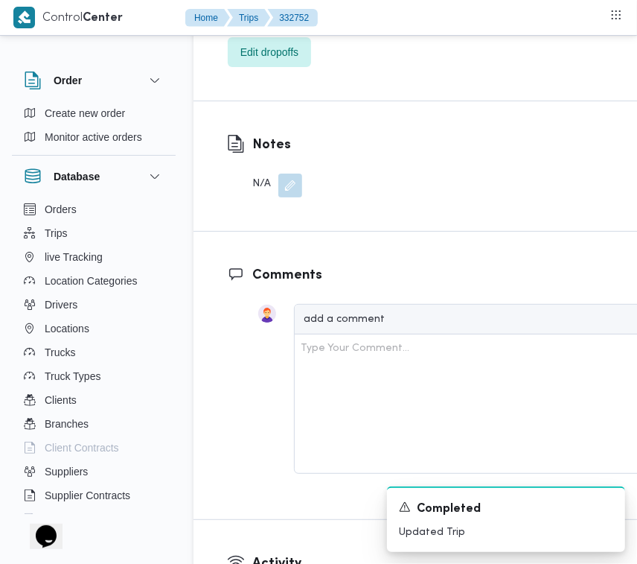
scroll to position [2137, 0]
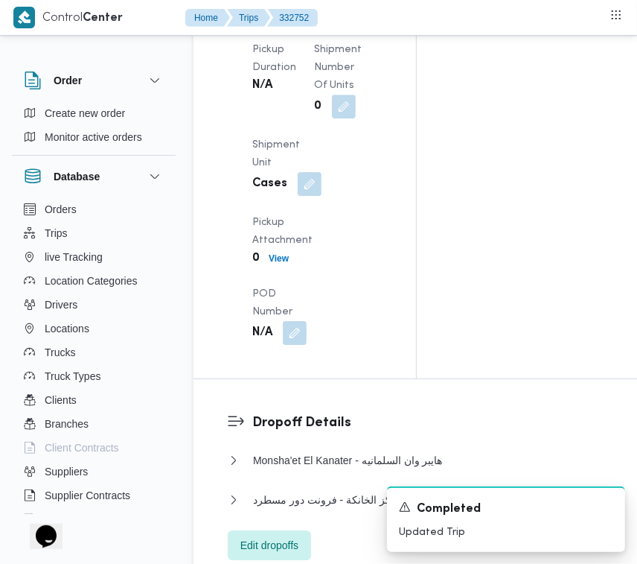
click at [355, 22] on button "button" at bounding box center [367, 11] width 24 height 24
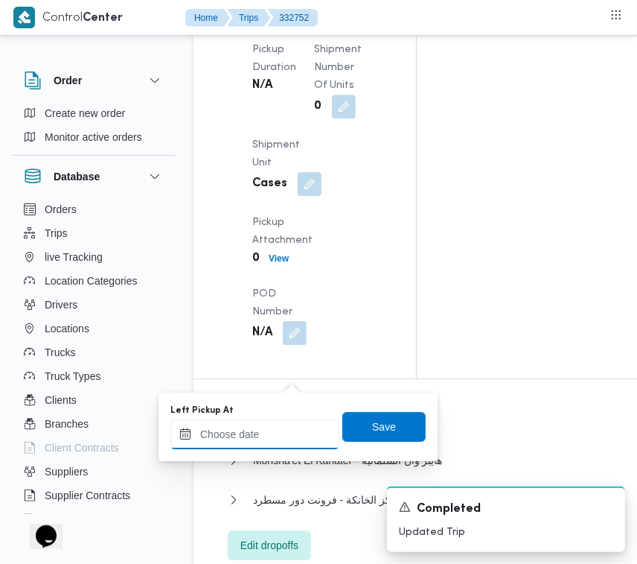
click at [265, 447] on input "Left Pickup At" at bounding box center [254, 434] width 169 height 30
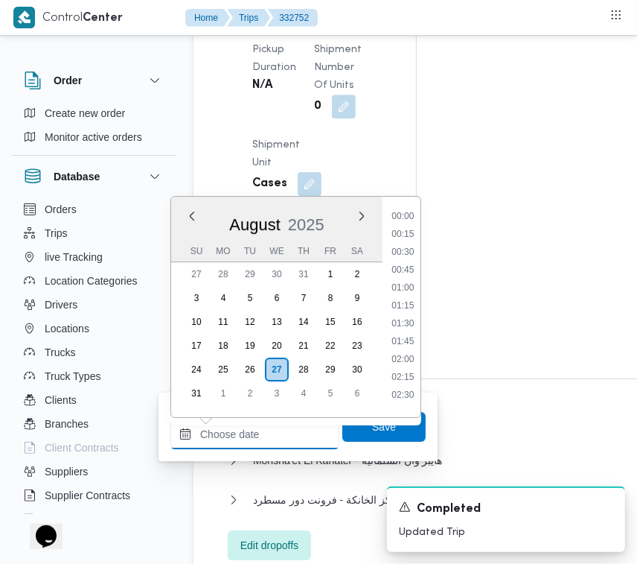
paste input "[DATE] 9:00:00 AM"
click at [400, 267] on li "09:45" at bounding box center [403, 271] width 34 height 15
type input "[DATE] 09:45"
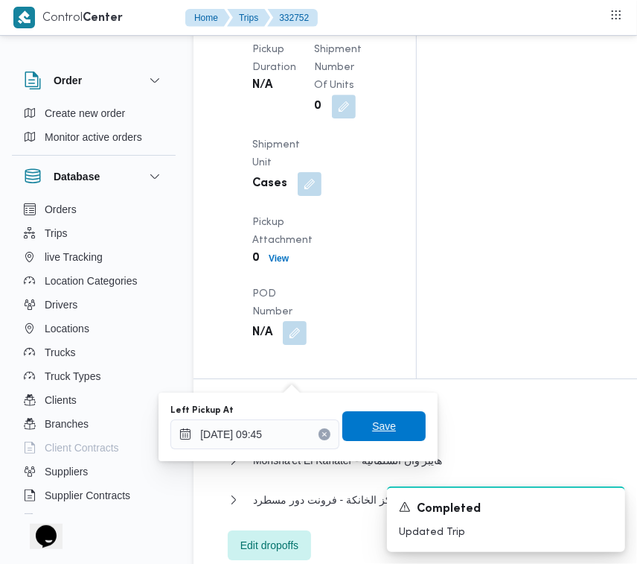
click at [357, 437] on span "Save" at bounding box center [383, 426] width 83 height 30
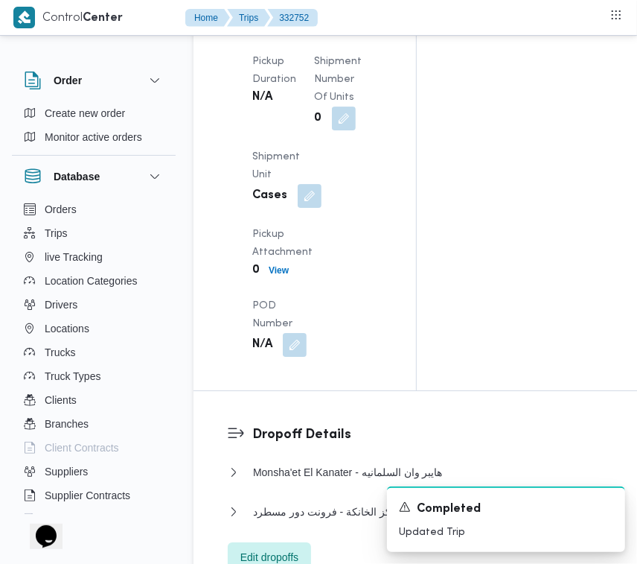
click at [295, 22] on button "button" at bounding box center [295, 11] width 24 height 24
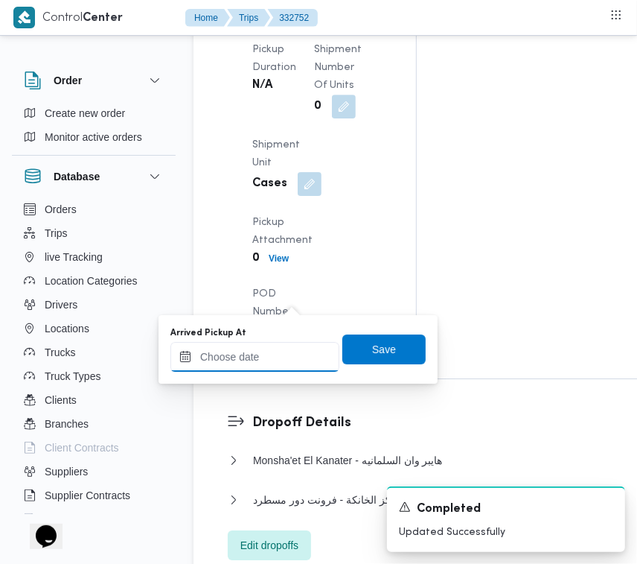
drag, startPoint x: 284, startPoint y: 348, endPoint x: 311, endPoint y: 345, distance: 27.7
click at [284, 350] on input "Arrived Pickup At" at bounding box center [254, 357] width 169 height 30
paste input "[DATE] 9:00:00 AM"
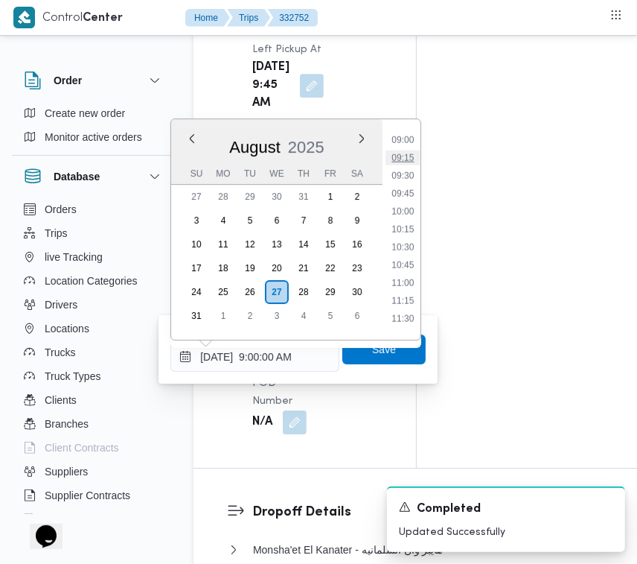
click at [418, 162] on li "09:15" at bounding box center [403, 157] width 34 height 15
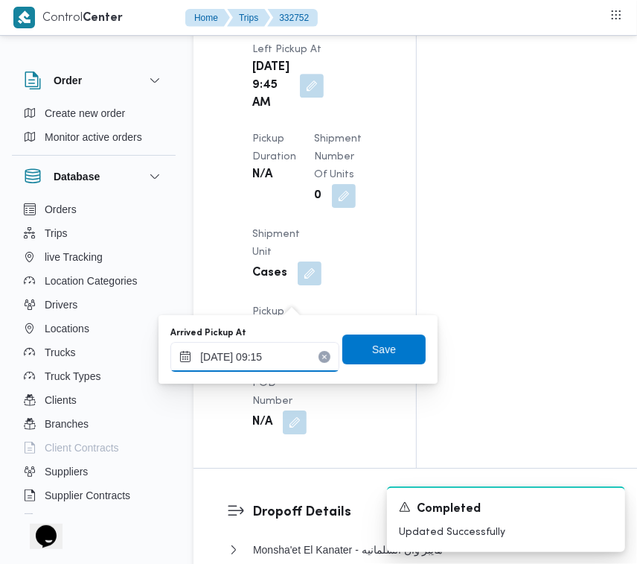
click at [284, 358] on input "[DATE] 09:15" at bounding box center [254, 357] width 169 height 30
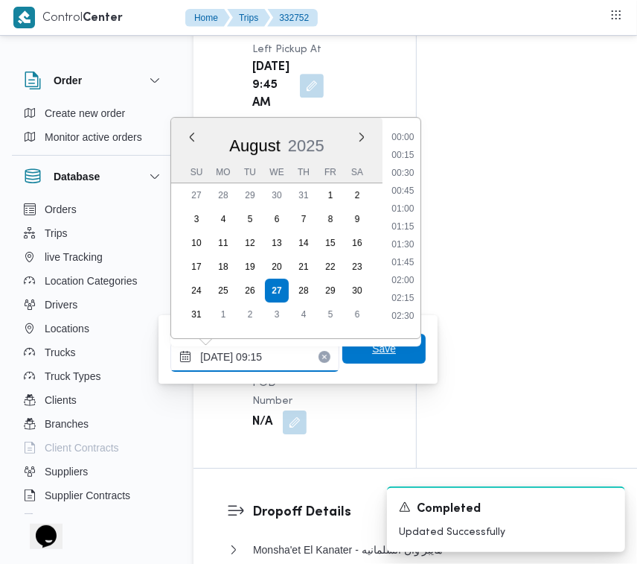
scroll to position [559, 0]
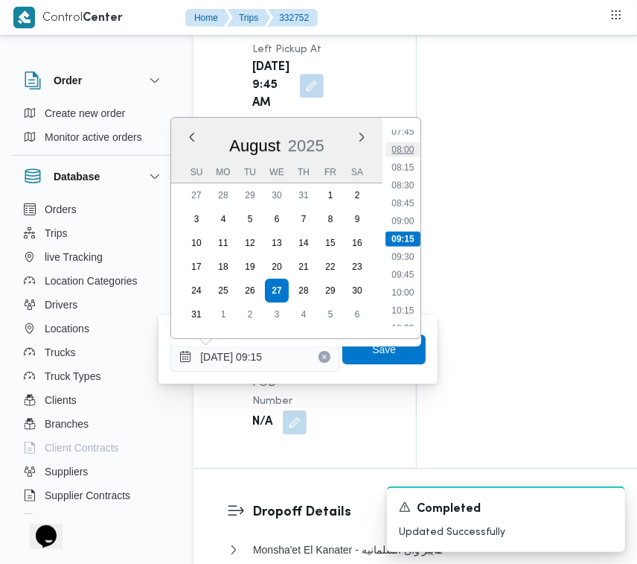
click at [404, 147] on li "08:00" at bounding box center [403, 149] width 34 height 15
type input "27/08/2025 08:00"
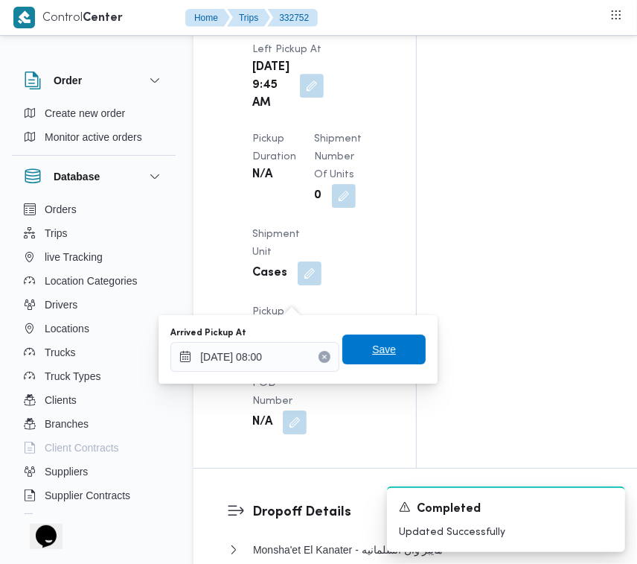
click at [393, 354] on span "Save" at bounding box center [383, 349] width 83 height 30
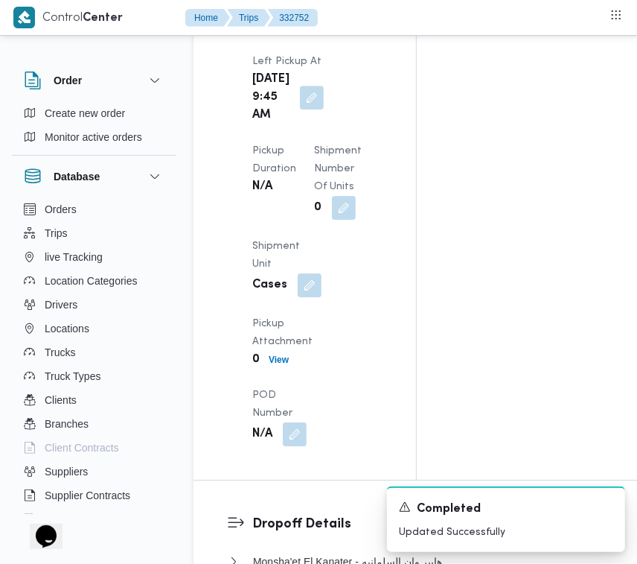
click at [388, 264] on div "Pickup Details Arrived Pickup At N/A Left Pickup At Wed, Aug 27, 2025 9:45 AM P…" at bounding box center [305, 185] width 223 height 588
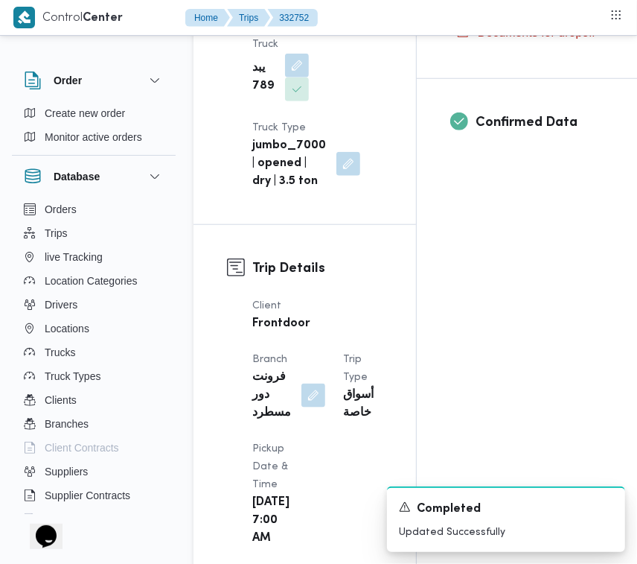
scroll to position [0, 0]
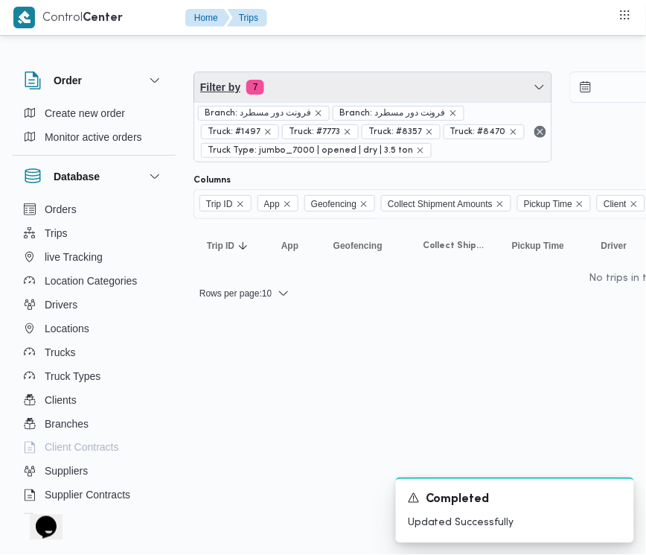
click at [281, 80] on span "Filter by 7" at bounding box center [372, 87] width 357 height 30
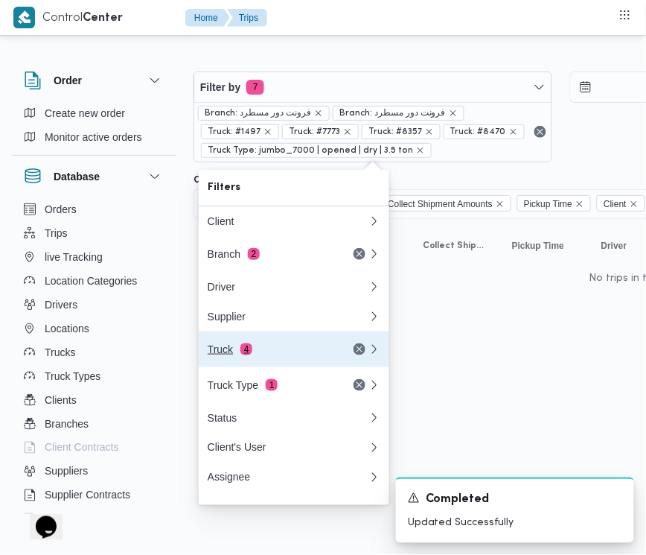
click at [233, 352] on div "Truck 4" at bounding box center [270, 349] width 125 height 12
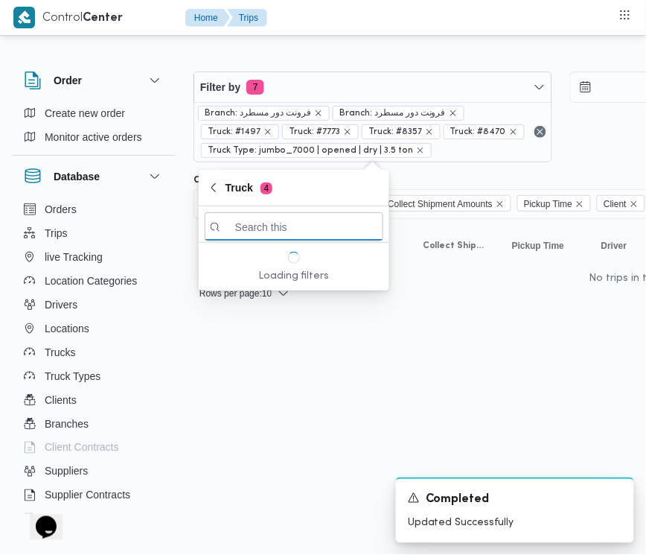
paste input "8162"
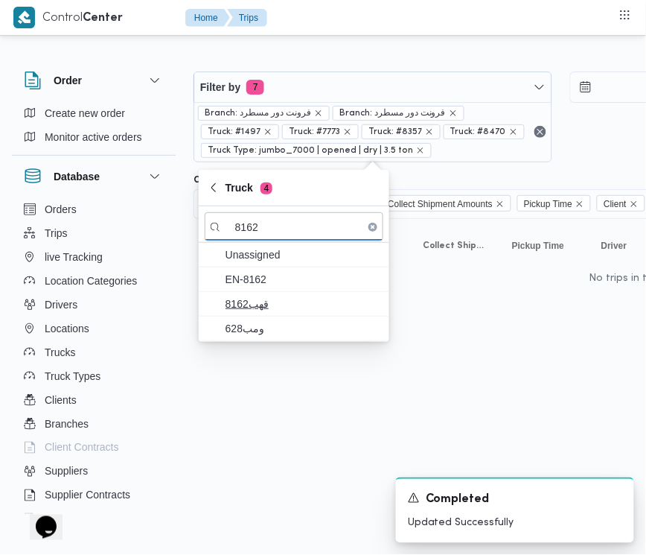
type input "8162"
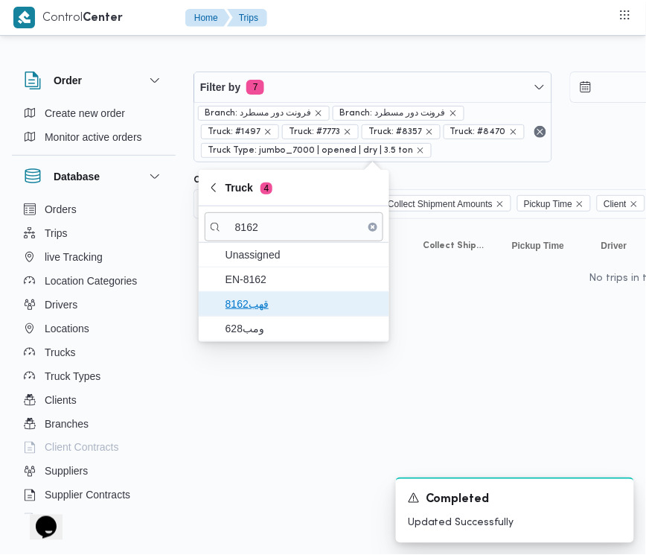
click at [285, 314] on span "قهب8162" at bounding box center [294, 304] width 179 height 24
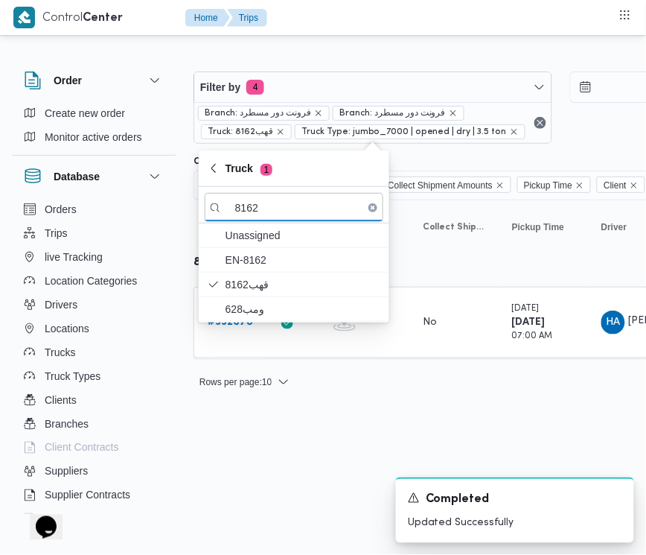
click at [289, 473] on html "Control Center Home Trips Order Create new order Monitor active orders Database…" at bounding box center [323, 277] width 646 height 555
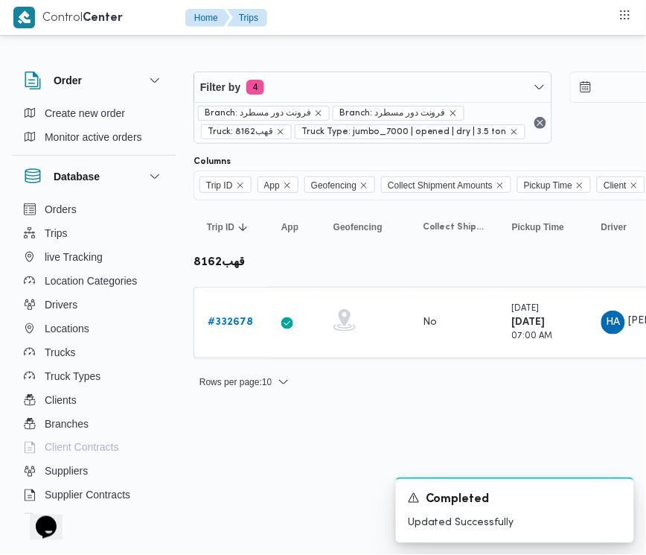
drag, startPoint x: 235, startPoint y: 324, endPoint x: 2, endPoint y: 492, distance: 286.8
click at [236, 324] on b "# 332678" at bounding box center [230, 322] width 45 height 10
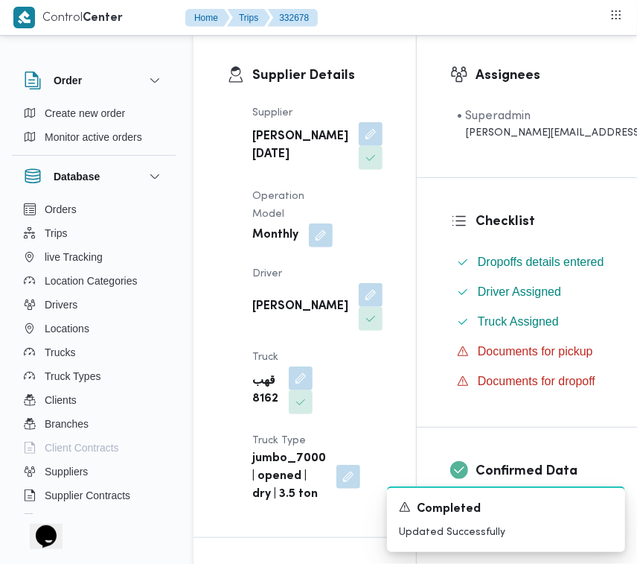
scroll to position [325, 0]
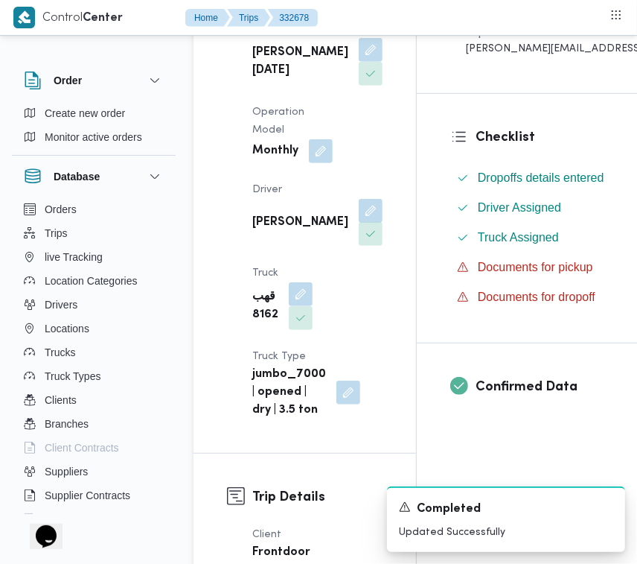
drag, startPoint x: 298, startPoint y: 263, endPoint x: 298, endPoint y: 280, distance: 17.1
click at [359, 223] on button "button" at bounding box center [371, 211] width 24 height 24
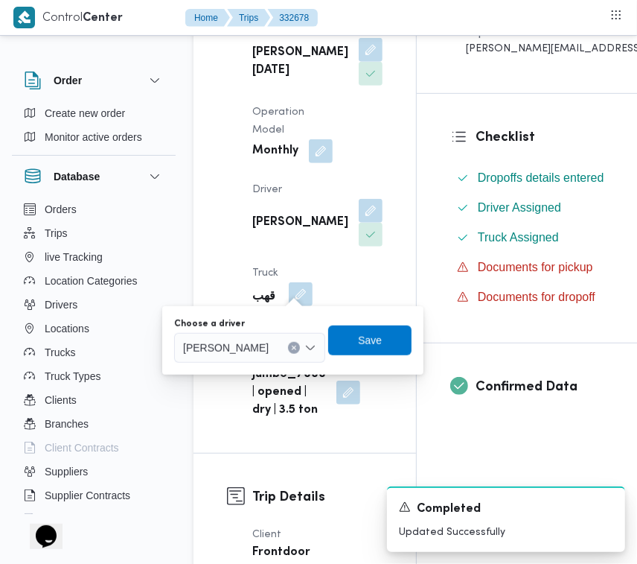
click at [262, 361] on div "حسين علي سيد علي" at bounding box center [249, 348] width 151 height 30
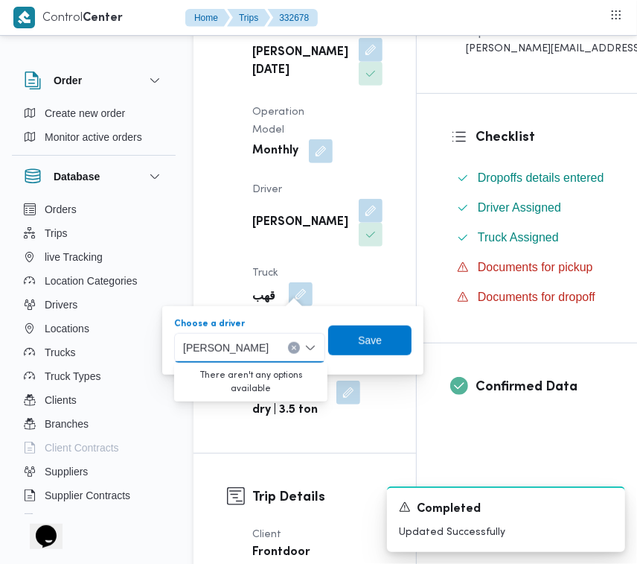
paste input "محمود شرف"
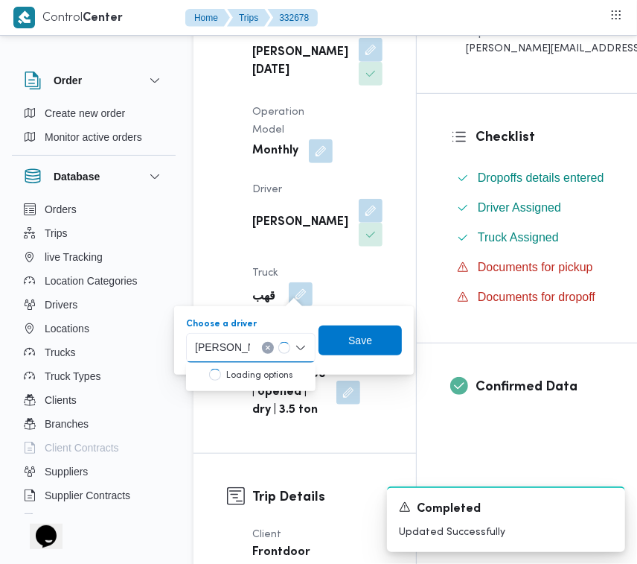
type input "محمود شرف"
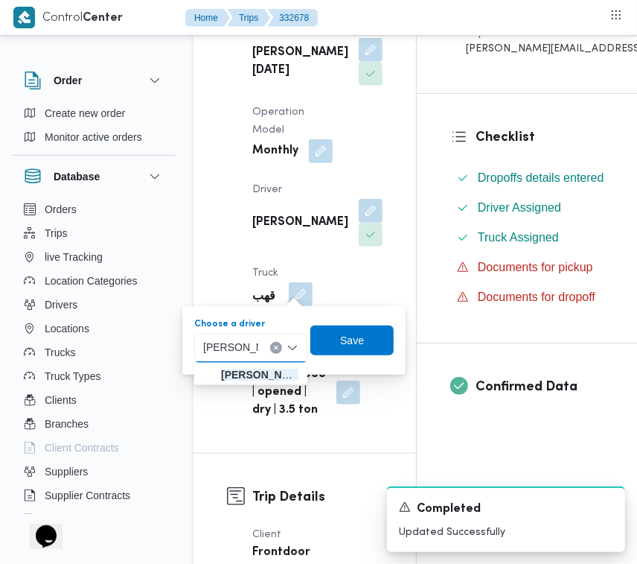
click at [228, 369] on span "محمود شرف عواد حسن" at bounding box center [259, 375] width 77 height 18
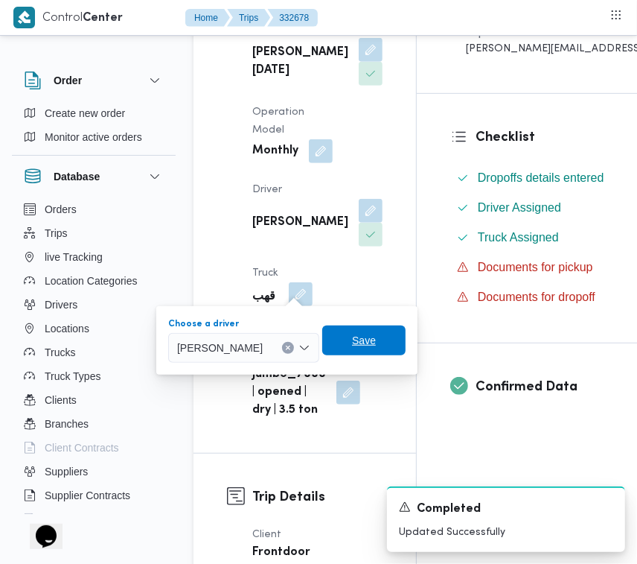
click at [395, 339] on span "Save" at bounding box center [363, 340] width 83 height 30
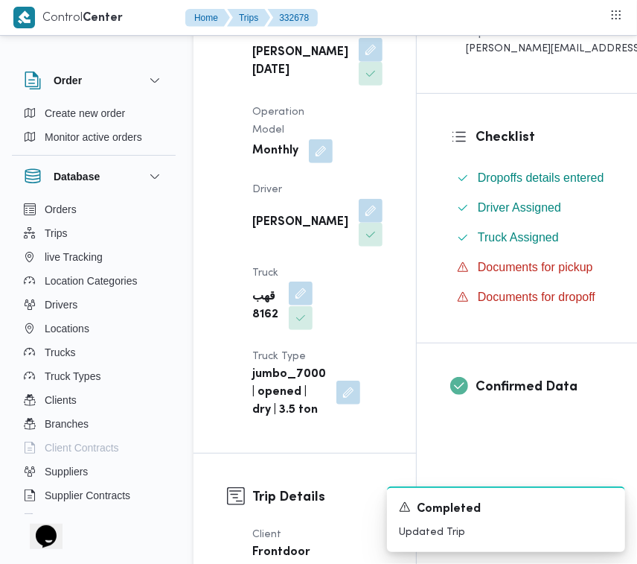
click at [306, 305] on button "button" at bounding box center [301, 293] width 24 height 24
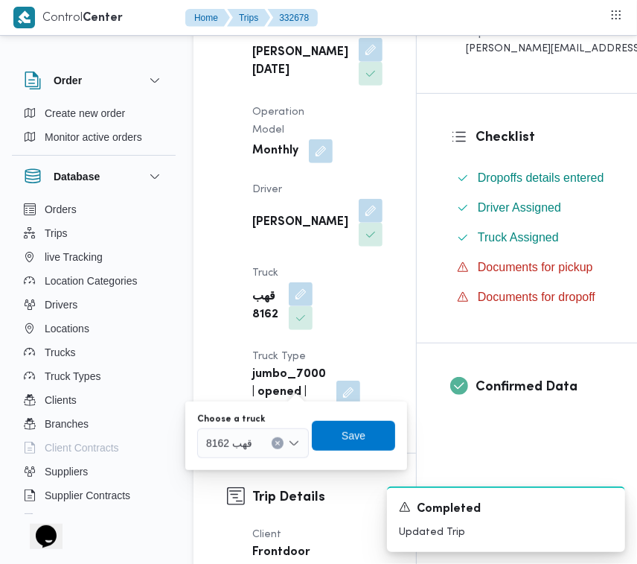
click at [247, 447] on span "قهب 8162" at bounding box center [229, 442] width 46 height 16
paste input "9364"
click at [246, 447] on div "9364 9364" at bounding box center [253, 443] width 112 height 30
click at [203, 431] on div "9364 9364" at bounding box center [219, 443] width 33 height 24
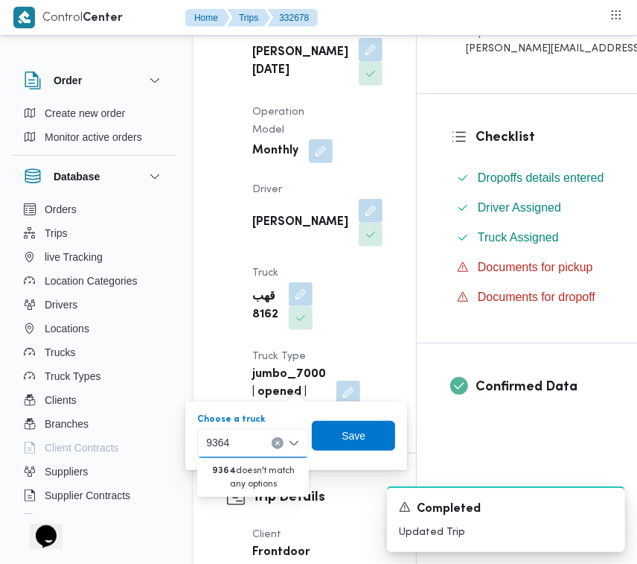
click at [220, 444] on input "9364" at bounding box center [219, 443] width 27 height 18
paste input "46"
type input "9346"
click at [227, 469] on mark "9346" at bounding box center [235, 470] width 23 height 12
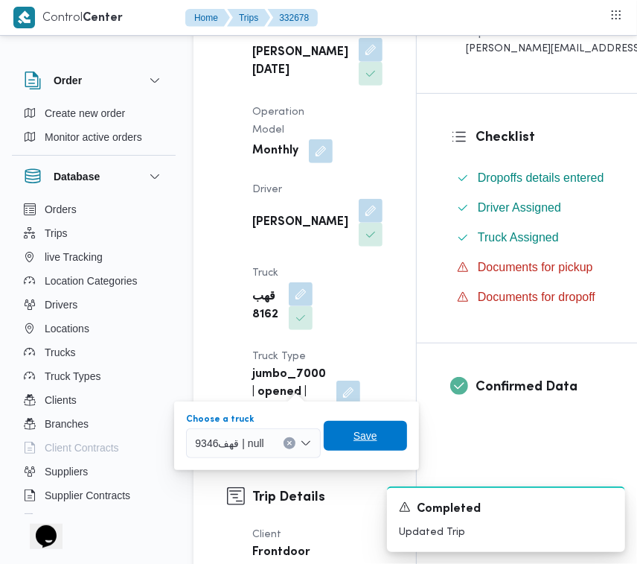
click at [384, 433] on span "Save" at bounding box center [365, 436] width 83 height 30
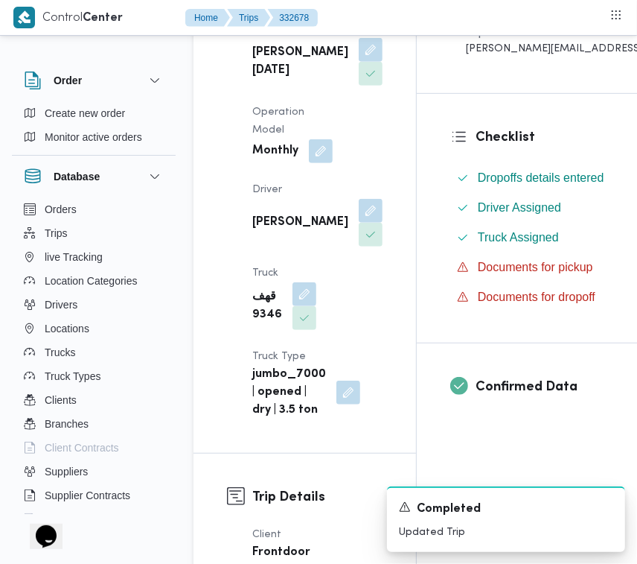
scroll to position [2682, 0]
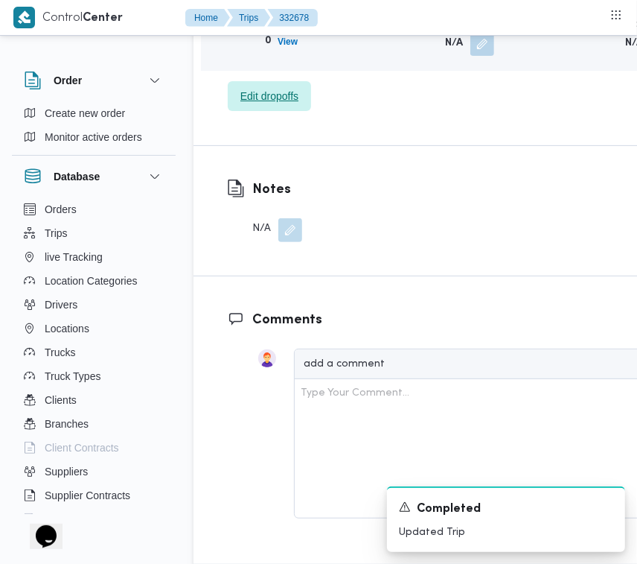
click at [275, 105] on span "Edit dropoffs" at bounding box center [269, 96] width 58 height 18
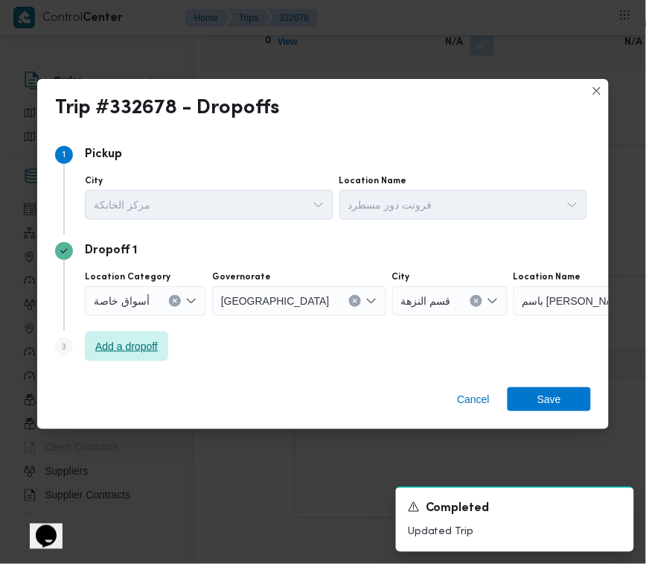
click at [127, 350] on span "Add a dropoff" at bounding box center [126, 346] width 63 height 18
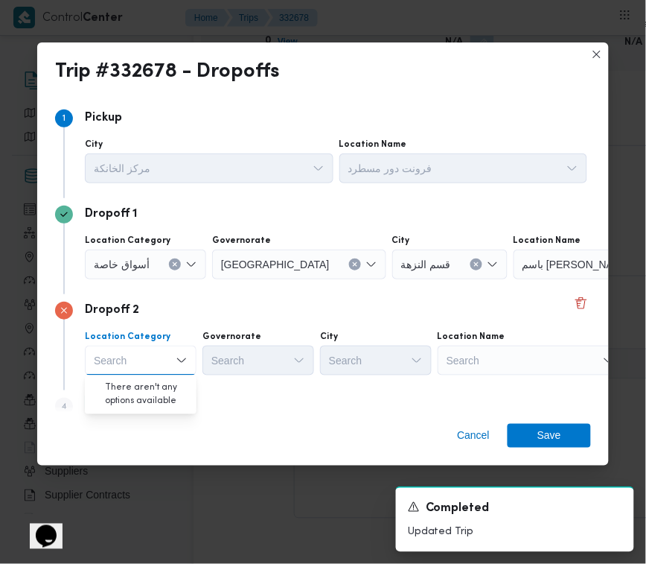
click at [568, 355] on div "Search" at bounding box center [531, 360] width 186 height 30
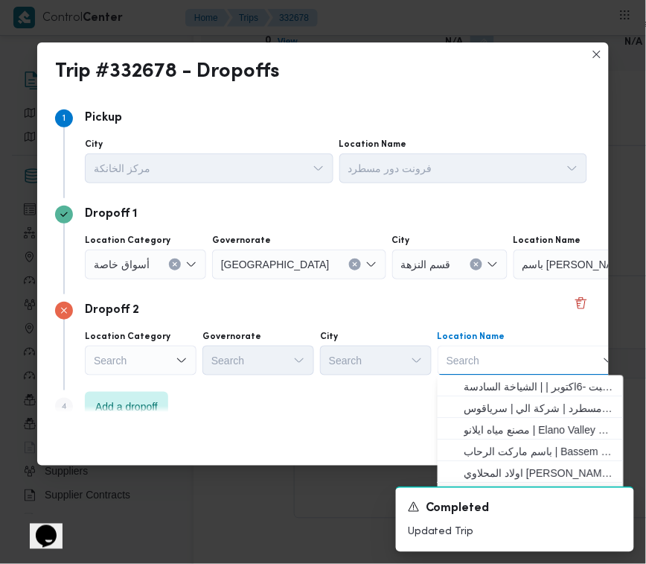
click at [161, 345] on div "Search" at bounding box center [141, 360] width 112 height 30
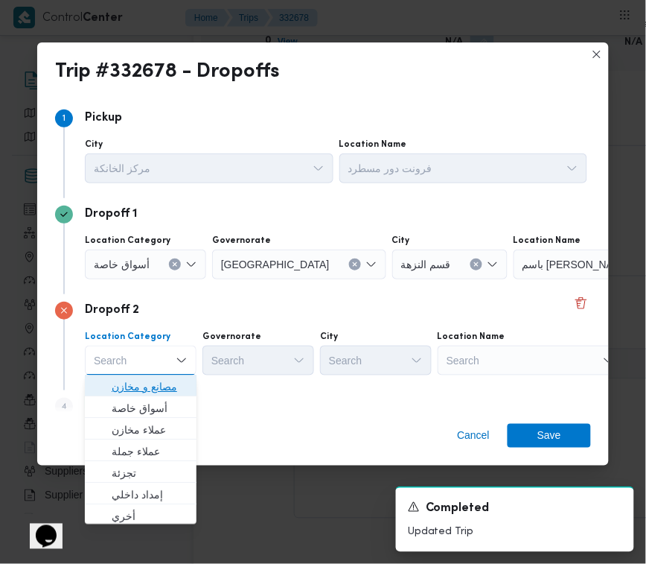
click at [160, 382] on span "مصانع و مخازن" at bounding box center [150, 387] width 76 height 18
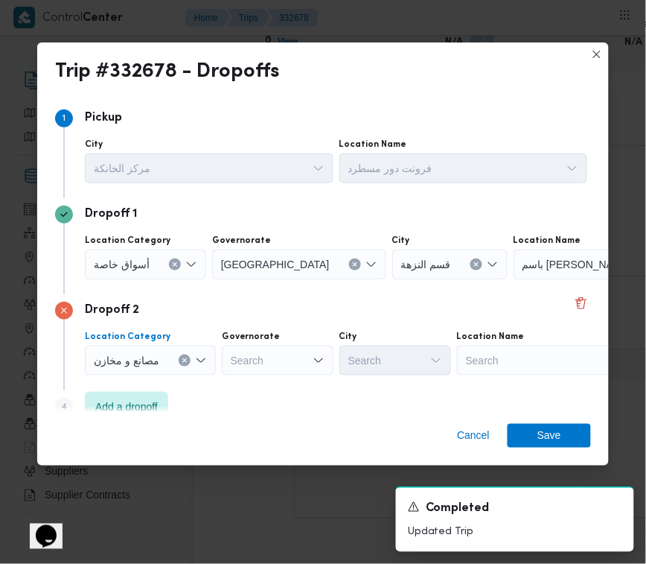
click at [549, 361] on div "Search" at bounding box center [550, 360] width 186 height 30
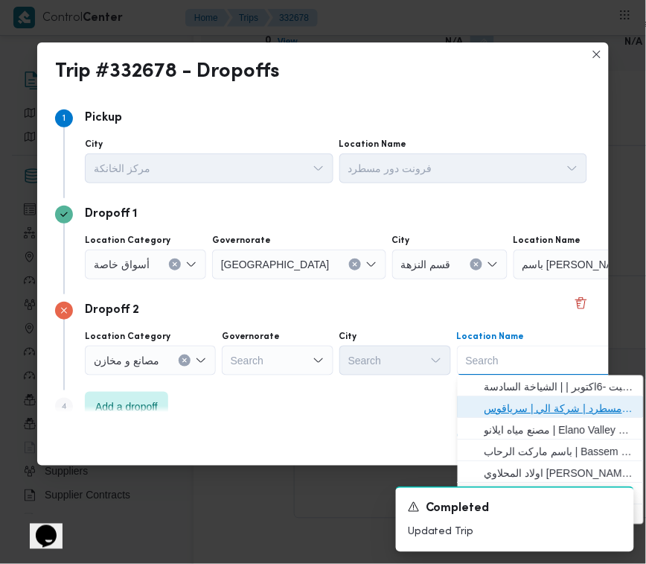
click at [542, 397] on span "فرونت دور مسطرد | شركة الي | سرياقوس" at bounding box center [551, 409] width 174 height 24
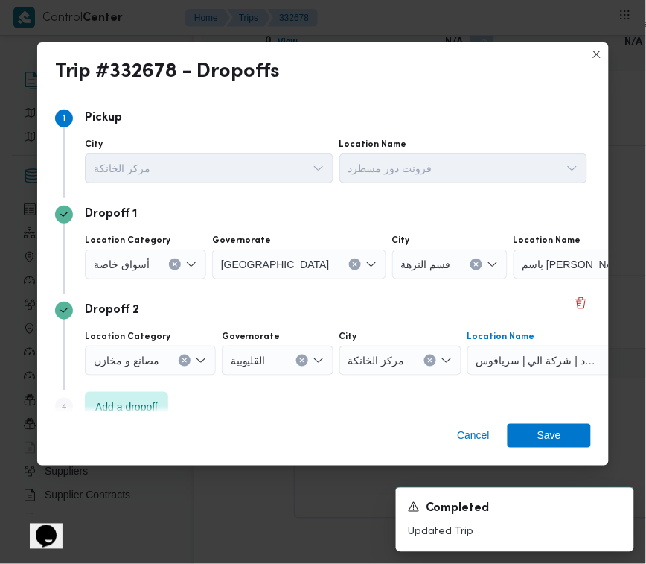
click at [141, 261] on span "أسواق خاصة" at bounding box center [122, 263] width 56 height 16
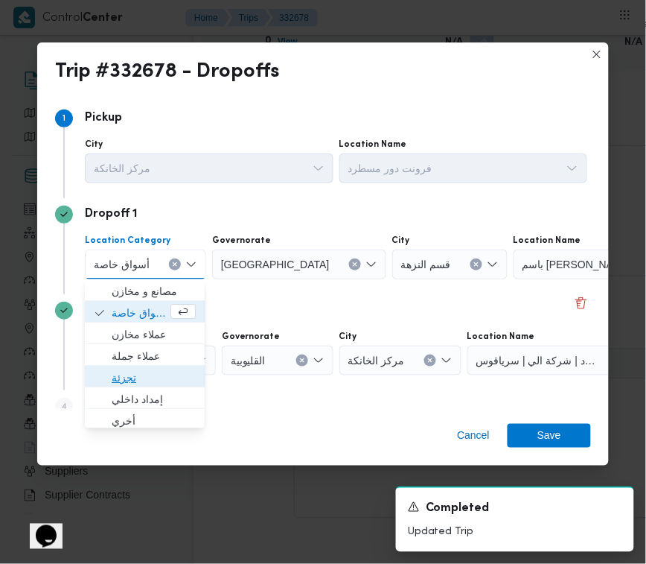
click at [158, 376] on span "تجزئة" at bounding box center [154, 378] width 84 height 18
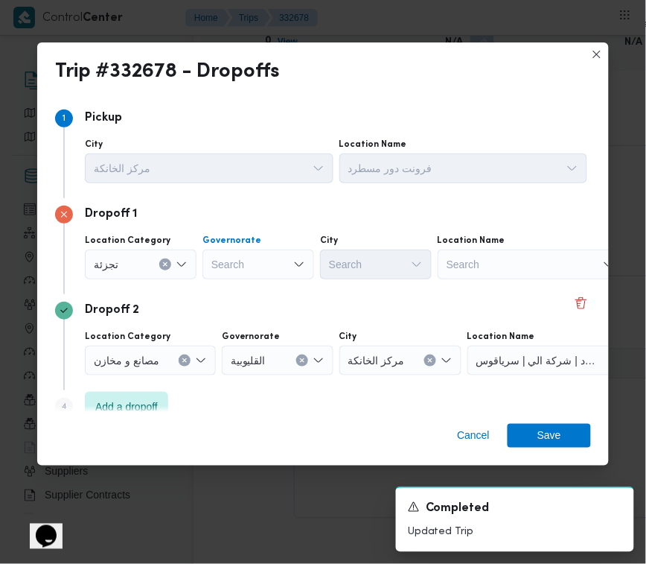
click at [246, 258] on div "Search" at bounding box center [259, 264] width 112 height 30
paste input "[GEOGRAPHIC_DATA]"
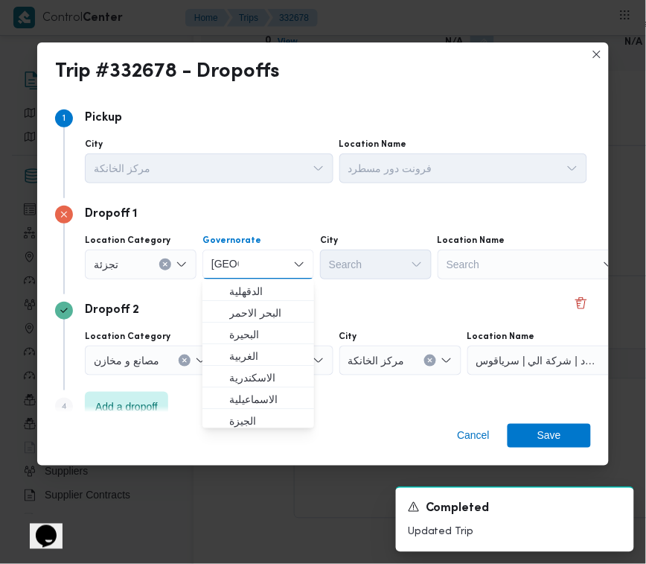
type input "[GEOGRAPHIC_DATA]"
click at [369, 310] on div "Dropoff 2" at bounding box center [323, 311] width 536 height 18
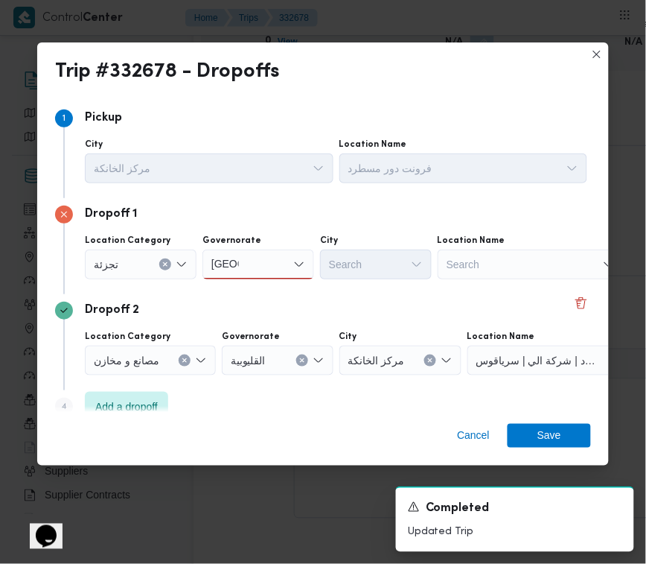
click at [290, 255] on div "[GEOGRAPHIC_DATA] [GEOGRAPHIC_DATA]" at bounding box center [259, 264] width 112 height 30
click at [278, 287] on span "[GEOGRAPHIC_DATA]" at bounding box center [267, 291] width 76 height 18
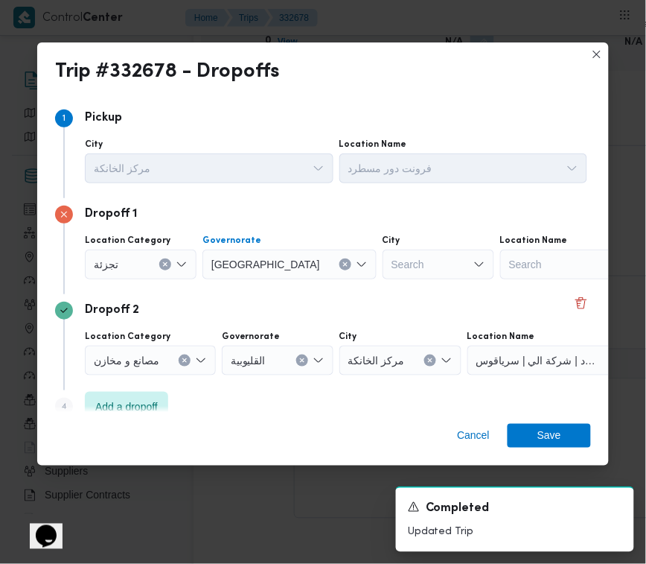
click at [387, 262] on div "Search" at bounding box center [439, 264] width 112 height 30
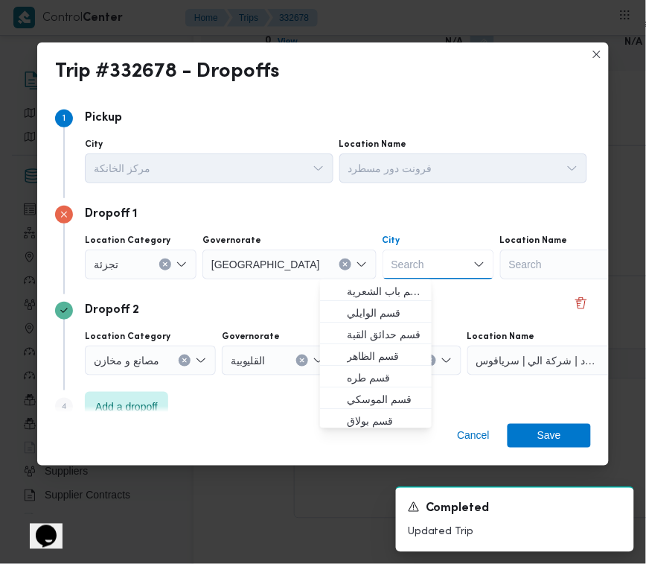
paste input "[GEOGRAPHIC_DATA]"
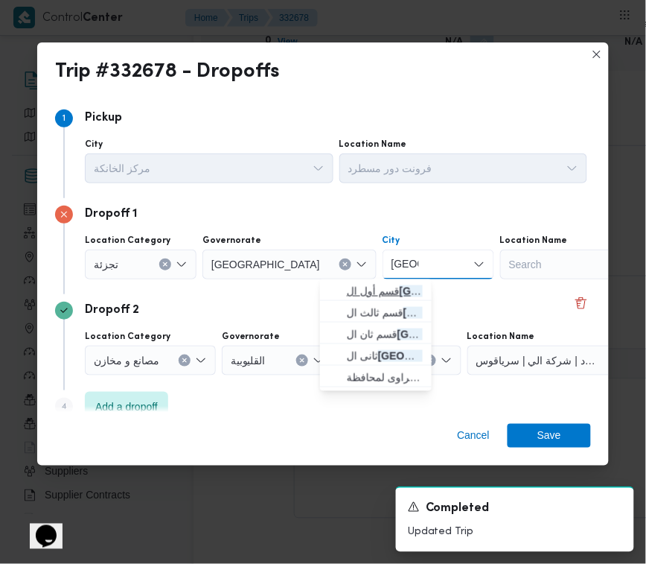
type input "[GEOGRAPHIC_DATA]"
click at [354, 287] on span "قسم أول ال قاهرة الجديدة" at bounding box center [385, 291] width 76 height 18
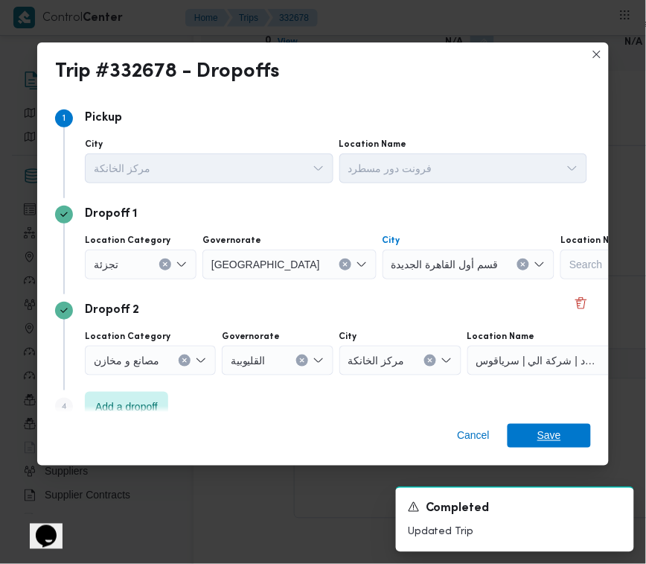
click at [571, 437] on span "Save" at bounding box center [549, 436] width 83 height 24
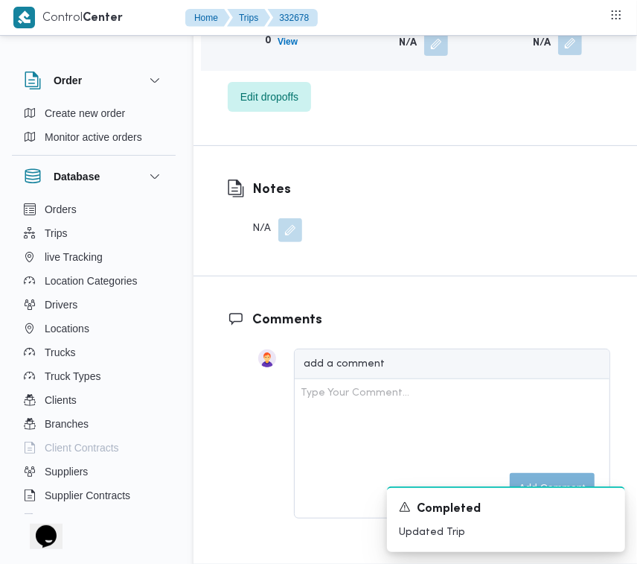
click at [558, 55] on button "button" at bounding box center [570, 43] width 24 height 24
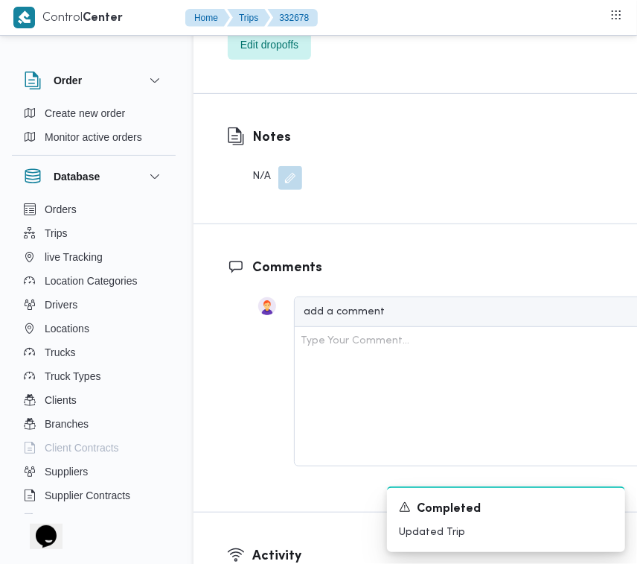
scroll to position [2830, 0]
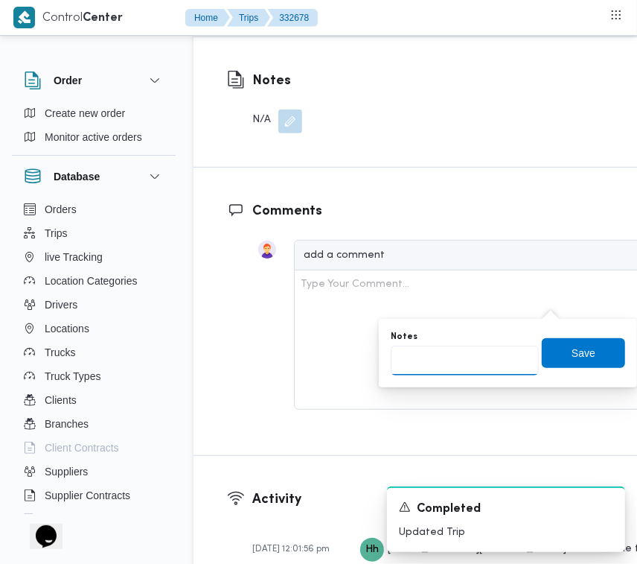
click at [466, 372] on input "Notes" at bounding box center [465, 360] width 148 height 30
paste input "تجمع"
type input "تجمع"
click at [553, 359] on span "Save" at bounding box center [583, 352] width 83 height 30
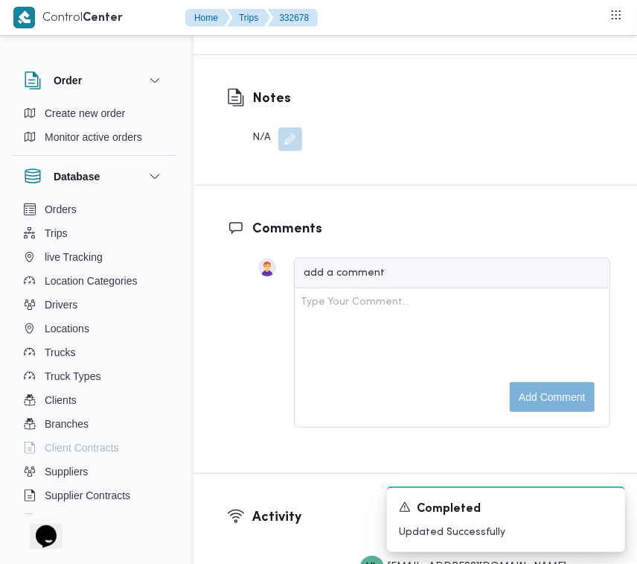
scroll to position [2336, 0]
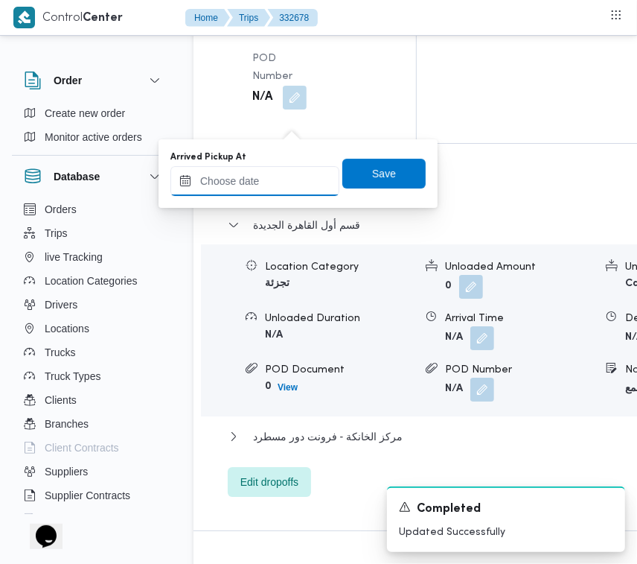
click at [293, 188] on input "Arrived Pickup At" at bounding box center [254, 181] width 169 height 30
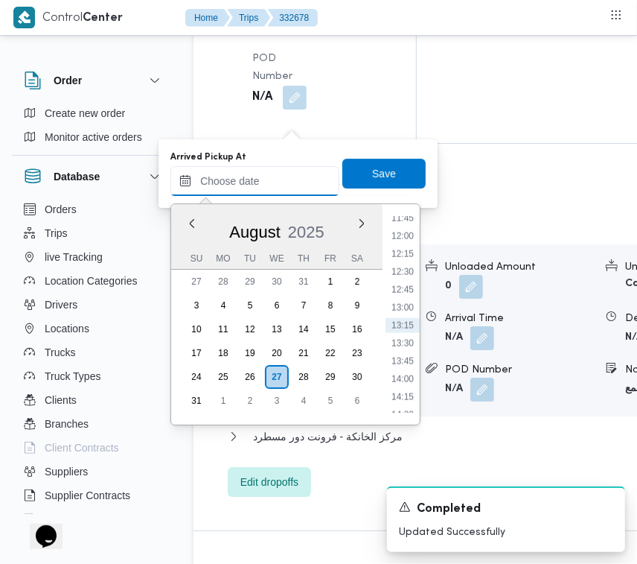
paste input "[DATE] 9:00:00 AM"
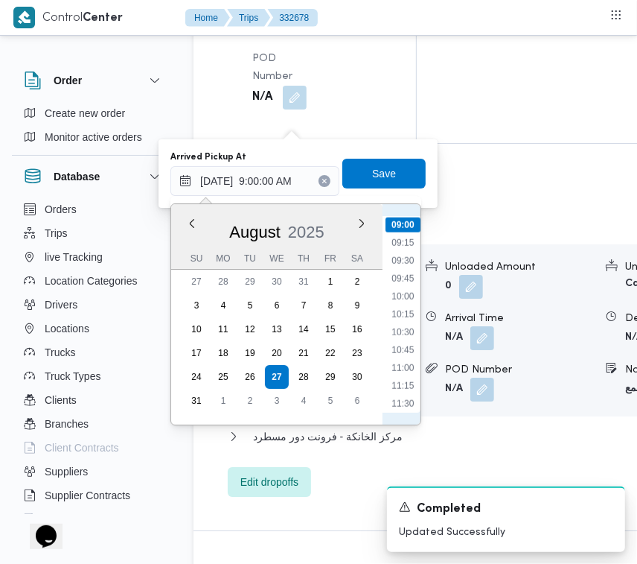
scroll to position [474, 0]
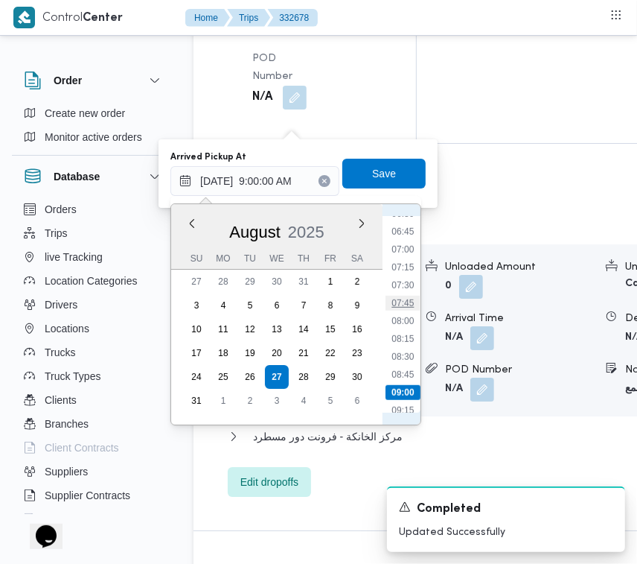
click at [407, 298] on li "07:45" at bounding box center [403, 303] width 34 height 15
type input "27/08/2025 07:45"
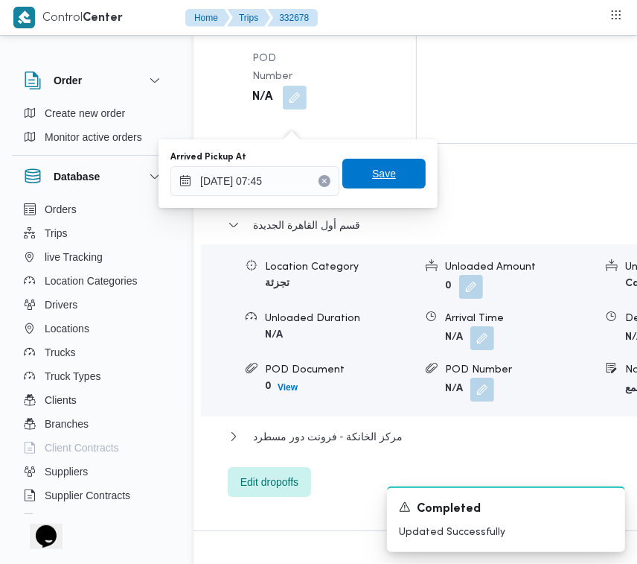
click at [373, 159] on span "Save" at bounding box center [383, 174] width 83 height 30
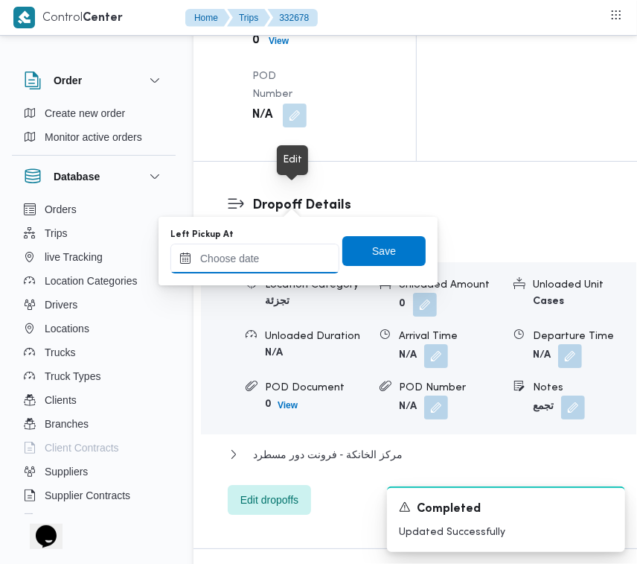
click at [284, 266] on input "Left Pickup At" at bounding box center [254, 258] width 169 height 30
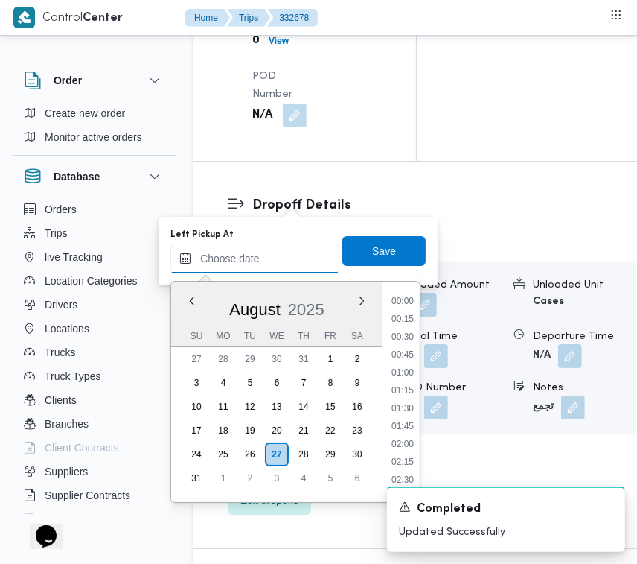
paste input "[DATE] 9:00:00 AM"
type input "[DATE] 9:00:00 AM"
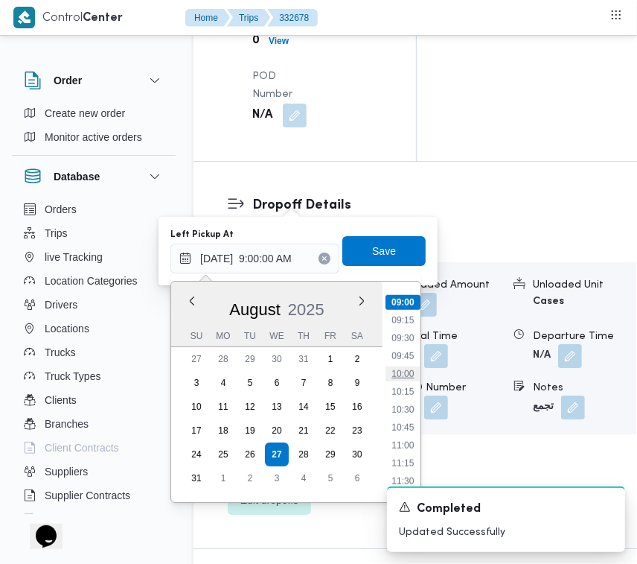
click at [412, 369] on div "Time 00:00 00:15 00:30 00:45 01:00 01:15 01:30 01:45 02:00 02:15 02:30 02:45 03…" at bounding box center [402, 391] width 38 height 220
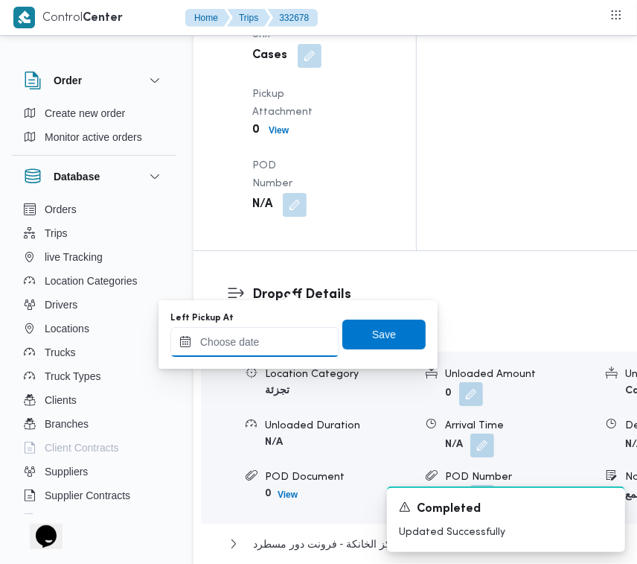
click at [285, 339] on input "Left Pickup At" at bounding box center [254, 342] width 169 height 30
paste input "[DATE] 9:00:00 AM"
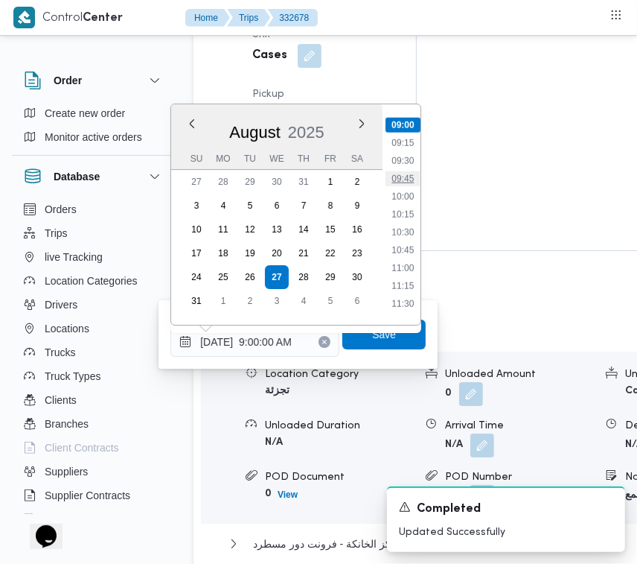
click at [417, 179] on li "09:45" at bounding box center [403, 178] width 34 height 15
type input "[DATE] 09:45"
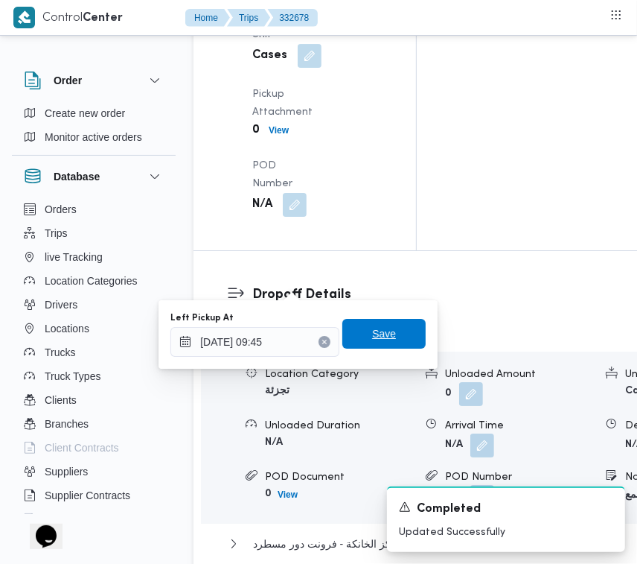
click at [385, 331] on span "Save" at bounding box center [383, 334] width 83 height 30
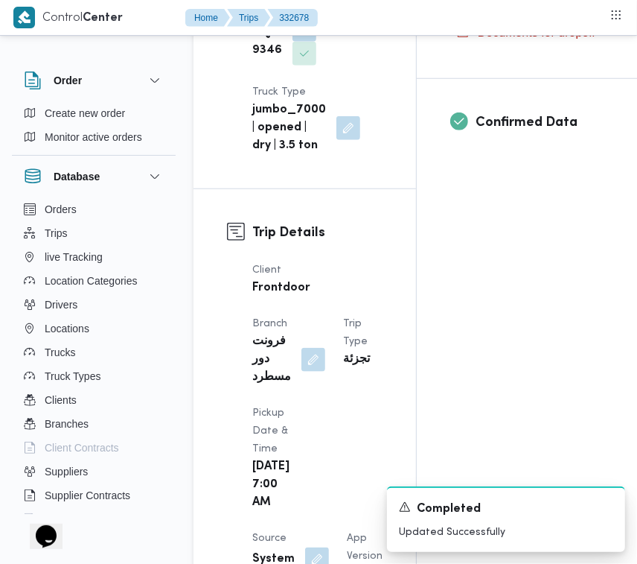
scroll to position [0, 0]
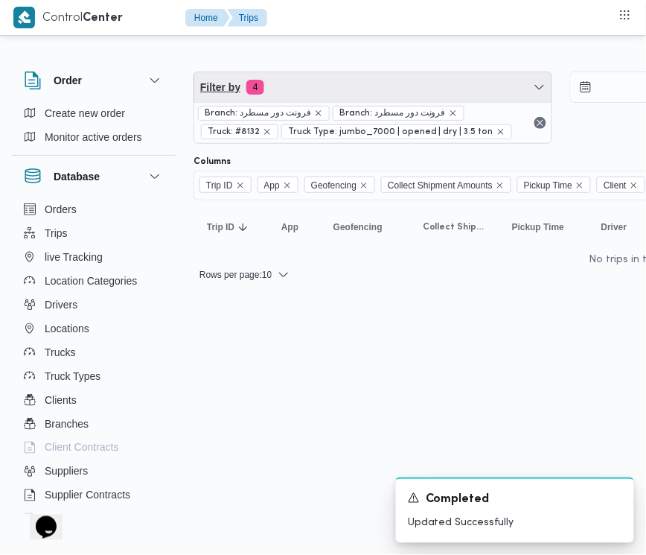
click at [347, 80] on span "Filter by 4" at bounding box center [372, 87] width 357 height 30
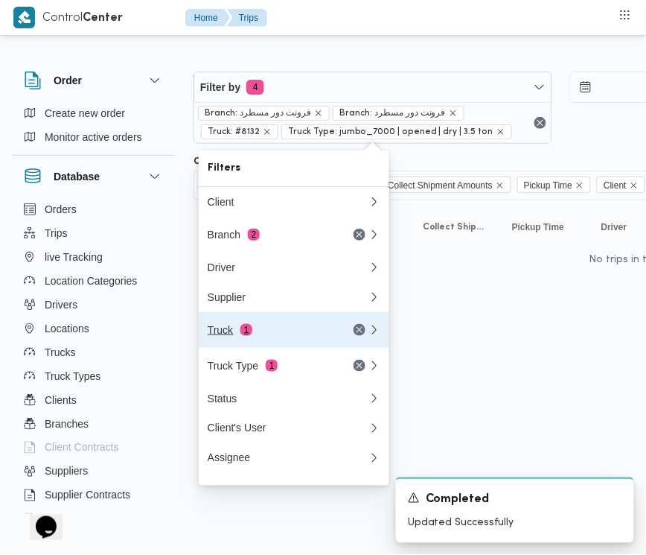
click at [287, 336] on div "Truck 1" at bounding box center [270, 330] width 125 height 12
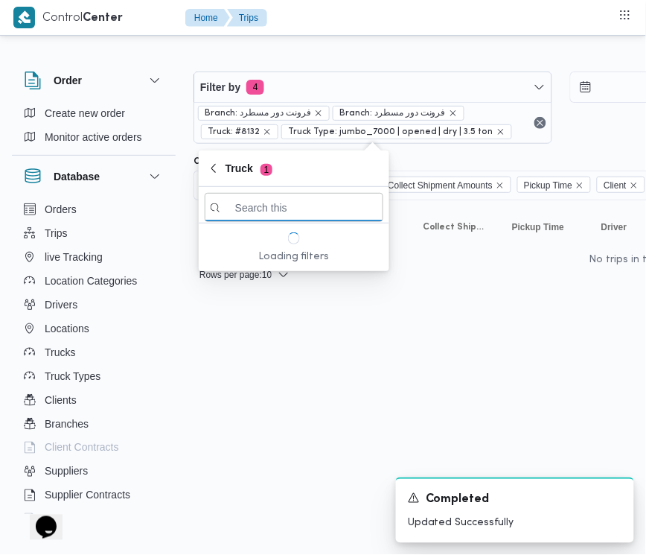
paste input "3287"
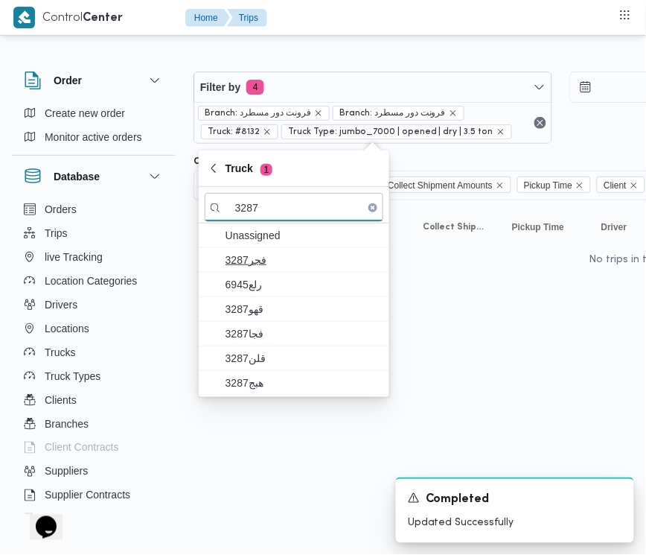
type input "3287"
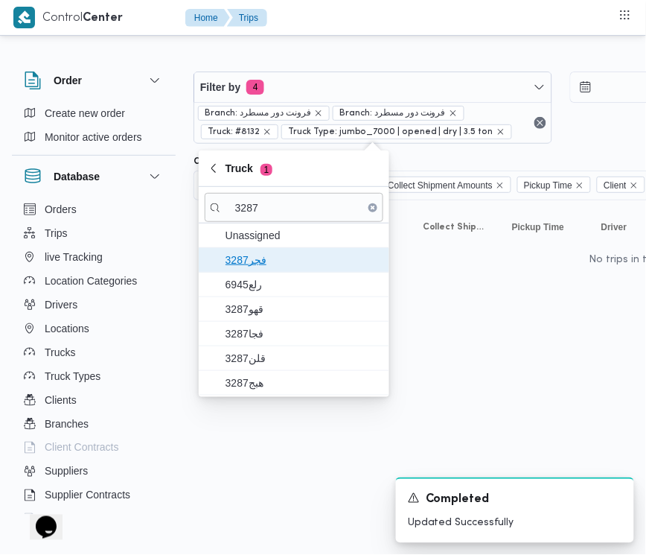
click at [252, 266] on span "3287فجر" at bounding box center [303, 260] width 155 height 18
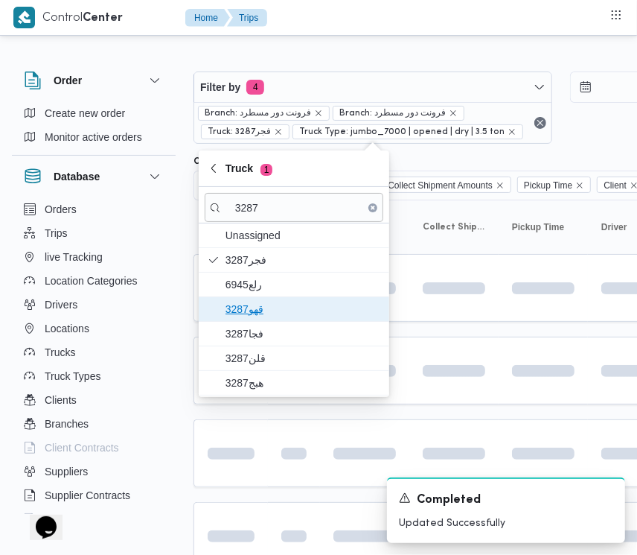
click at [264, 307] on span "3287قهو" at bounding box center [303, 309] width 155 height 18
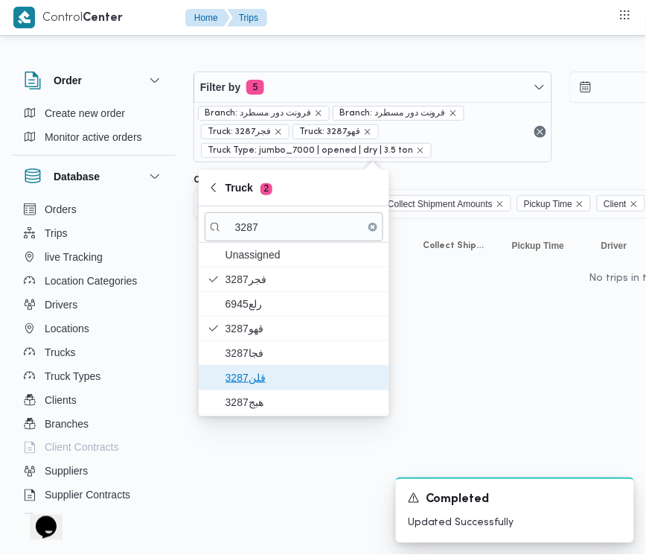
click at [236, 377] on span "قلن3287" at bounding box center [303, 378] width 155 height 18
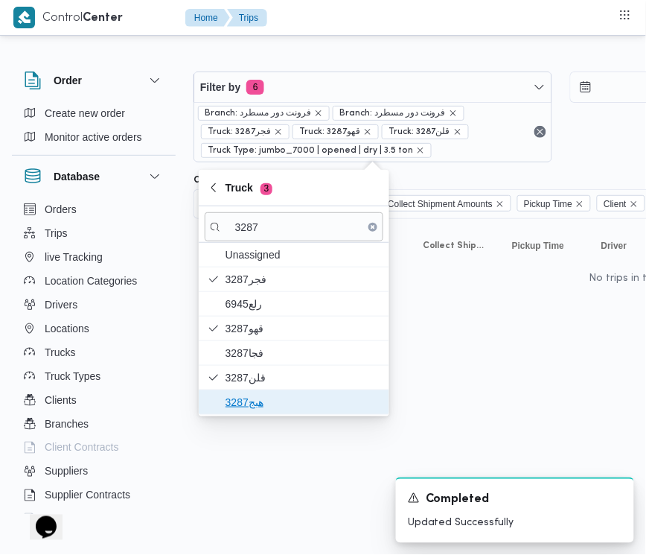
click at [240, 410] on span "هبج3287" at bounding box center [303, 402] width 155 height 18
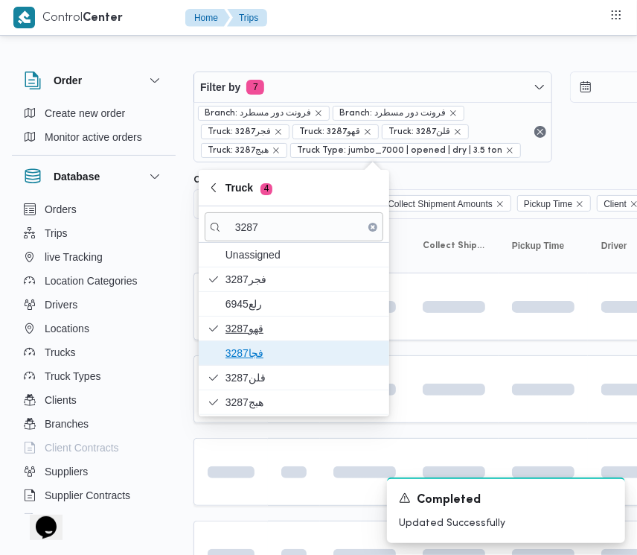
click at [243, 356] on span "فجا3287" at bounding box center [303, 353] width 155 height 18
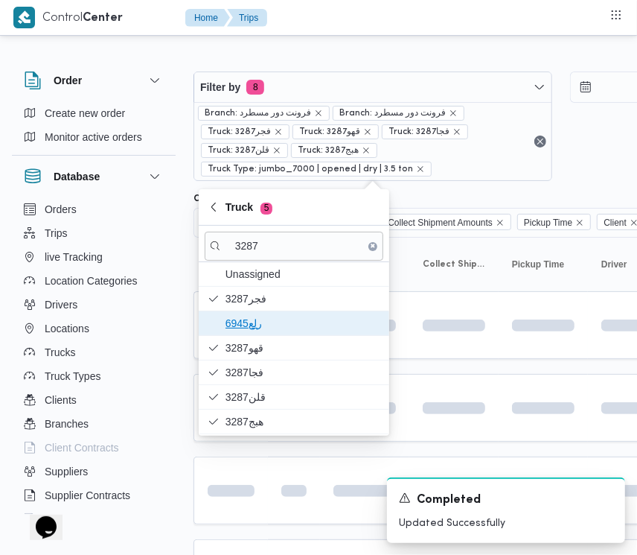
click at [250, 317] on span "6945رلع" at bounding box center [303, 323] width 155 height 18
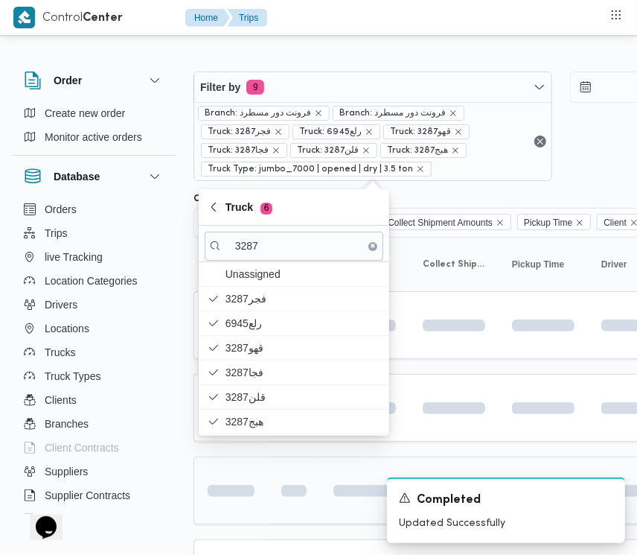
click at [280, 477] on td at bounding box center [294, 490] width 52 height 68
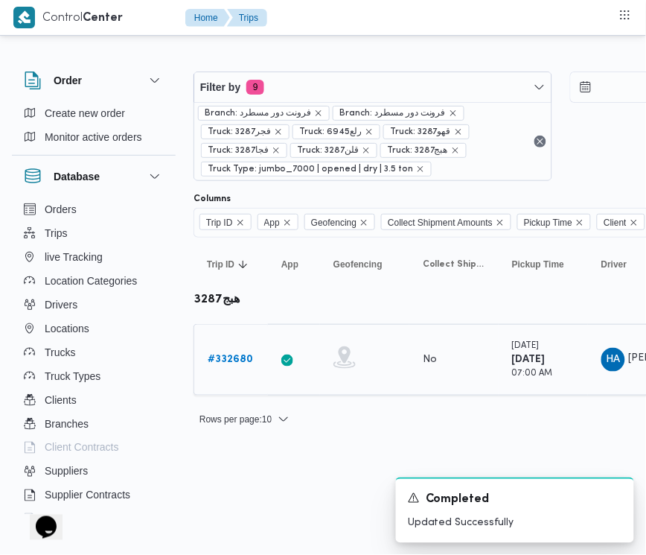
click at [246, 356] on b "# 332680" at bounding box center [230, 359] width 45 height 10
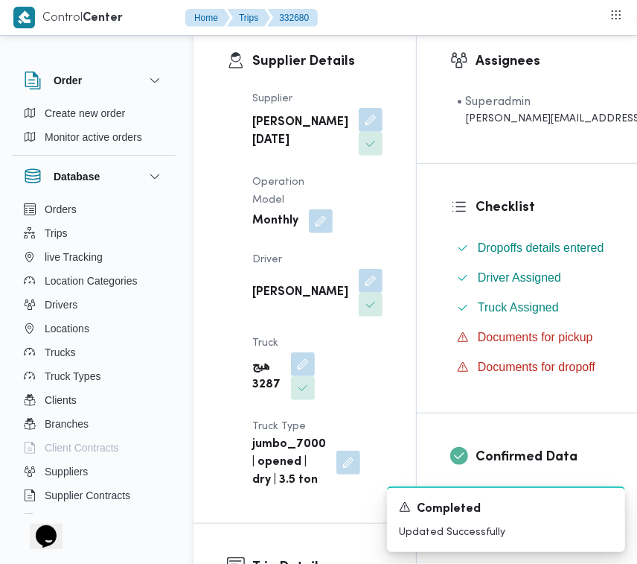
scroll to position [270, 0]
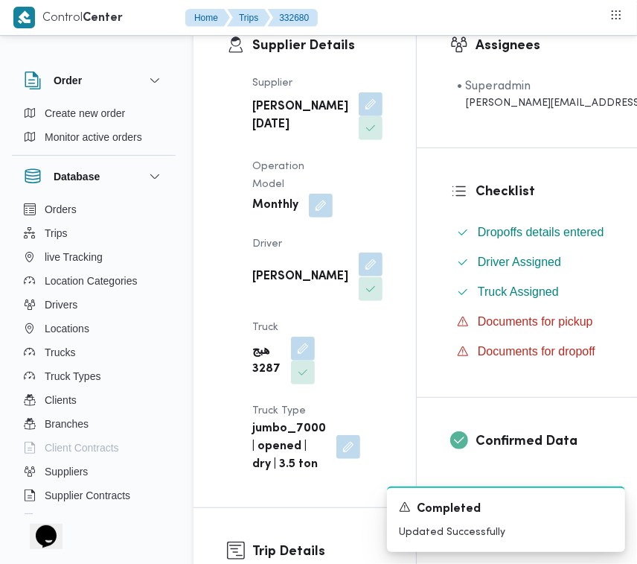
click at [359, 276] on button "button" at bounding box center [371, 264] width 24 height 24
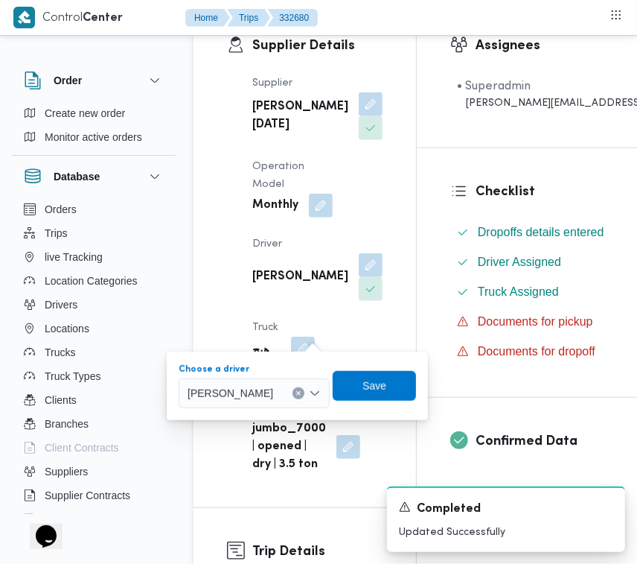
click at [281, 380] on div "[PERSON_NAME]" at bounding box center [254, 393] width 151 height 30
paste input "فوزي"
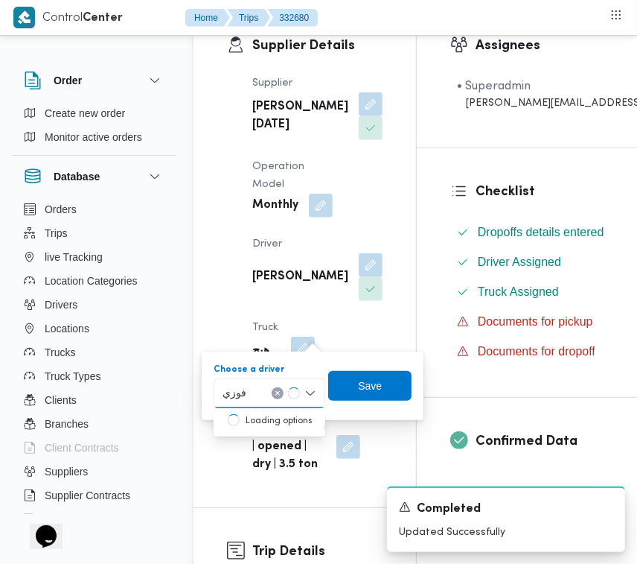
click at [258, 398] on div "فوزي فوزي Combo box. Selected. فوزي . Selected. حسن على السيد عبدالرحمن. Press …" at bounding box center [270, 393] width 112 height 30
click at [252, 386] on div "فوزي فوزي" at bounding box center [270, 393] width 112 height 30
drag, startPoint x: 225, startPoint y: 397, endPoint x: 205, endPoint y: 404, distance: 20.7
click at [205, 404] on div "You are in a dialog. To close this dialog, hit escape. Choose a driver فوزي فوز…" at bounding box center [313, 385] width 222 height 68
drag, startPoint x: 217, startPoint y: 406, endPoint x: 229, endPoint y: 389, distance: 19.8
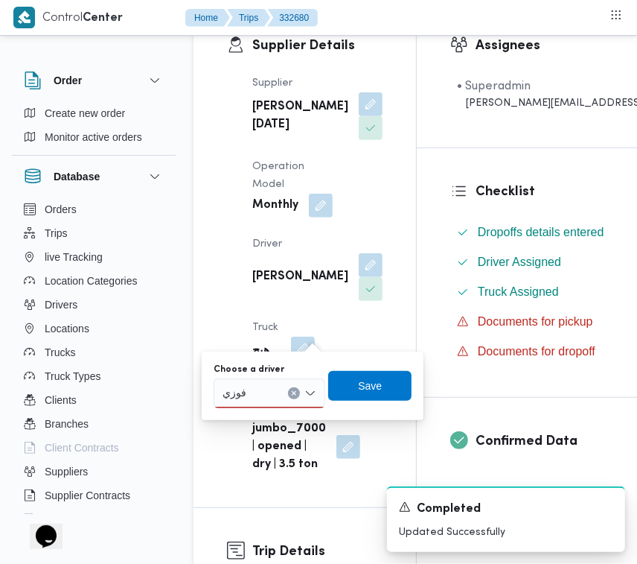
click at [232, 399] on div "You are in a dialog. To close this dialog, hit escape. Choose a driver فوزي فوز…" at bounding box center [313, 385] width 222 height 68
drag, startPoint x: 227, startPoint y: 387, endPoint x: 211, endPoint y: 391, distance: 16.8
click at [211, 391] on div "You are in a dialog. To close this dialog, hit escape. Choose a driver فوزي فوز…" at bounding box center [313, 385] width 222 height 68
click at [210, 392] on div "You are in a dialog. To close this dialog, hit escape. Choose a driver فوزي فوز…" at bounding box center [313, 385] width 222 height 68
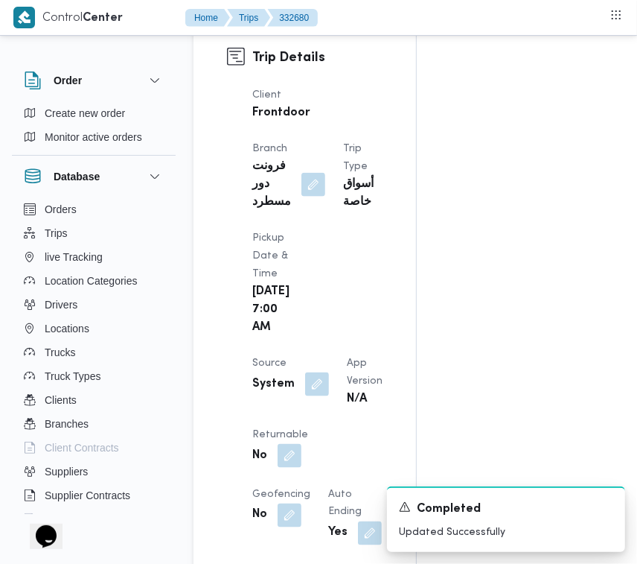
scroll to position [175, 0]
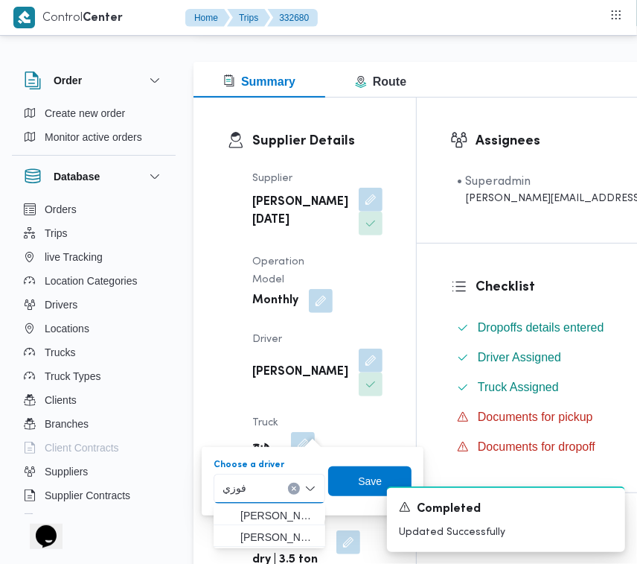
drag, startPoint x: 227, startPoint y: 486, endPoint x: 202, endPoint y: 485, distance: 25.4
click at [202, 485] on div "You are in a dialog. To close this dialog, hit escape. Choose a driver فوزي فوز…" at bounding box center [313, 481] width 222 height 68
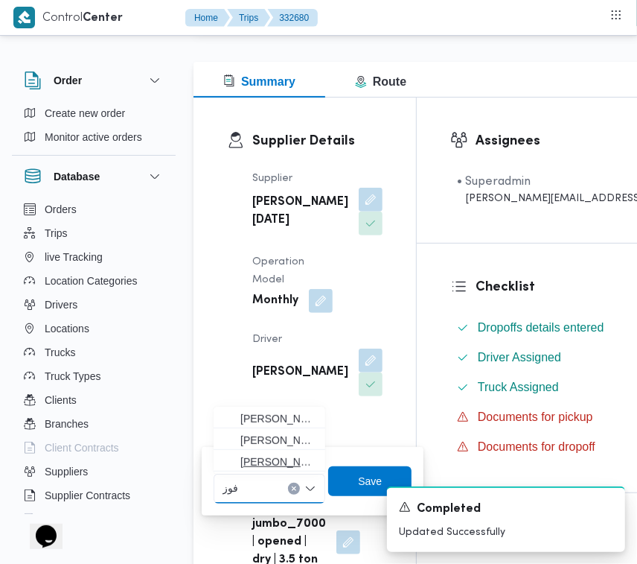
type input "فوز"
click at [284, 458] on span "فوزى سعيد فوزى حافظ عواد" at bounding box center [278, 462] width 76 height 18
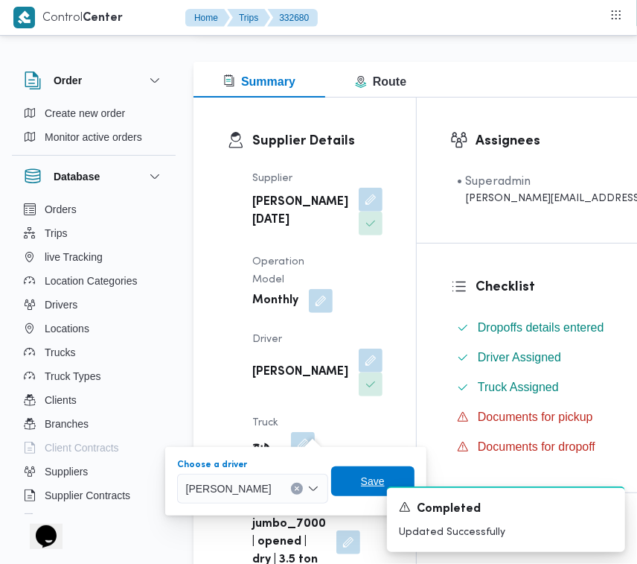
click at [415, 471] on span "Save" at bounding box center [372, 481] width 83 height 30
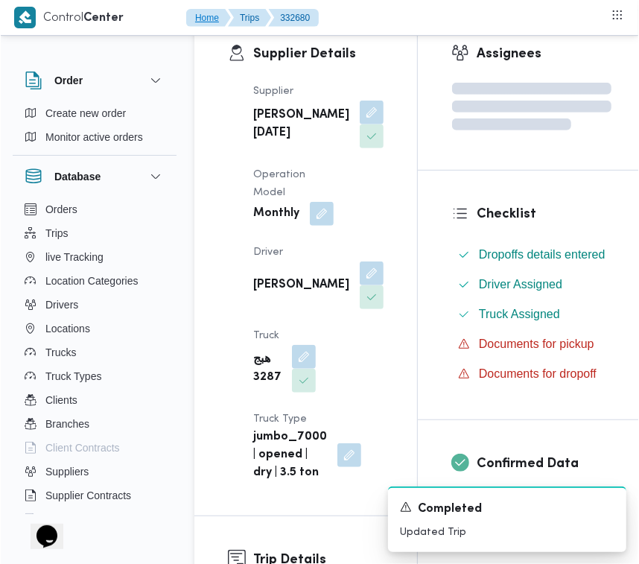
scroll to position [302, 0]
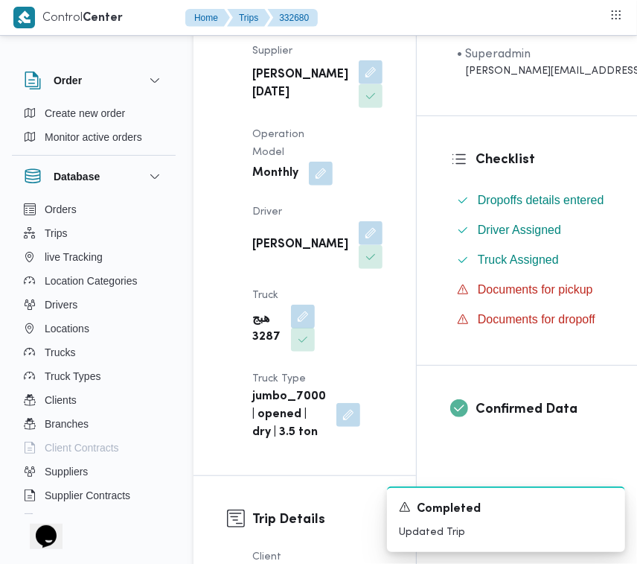
drag, startPoint x: 304, startPoint y: 399, endPoint x: 304, endPoint y: 421, distance: 21.6
click at [304, 328] on button "button" at bounding box center [303, 316] width 24 height 24
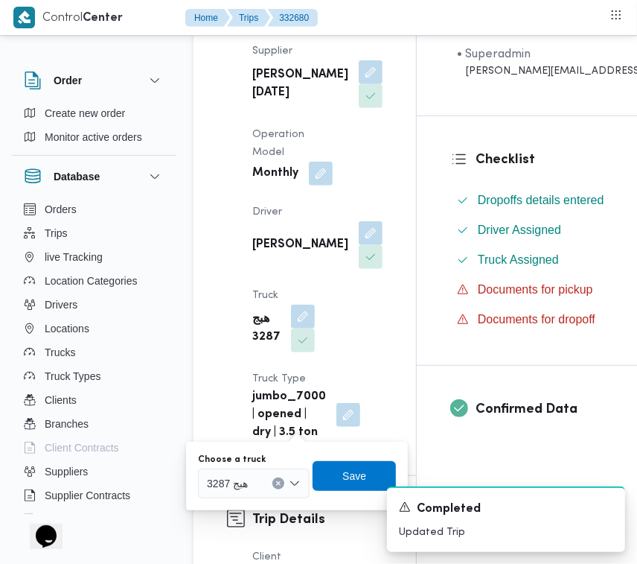
click at [257, 477] on div at bounding box center [254, 483] width 7 height 24
paste input "4796"
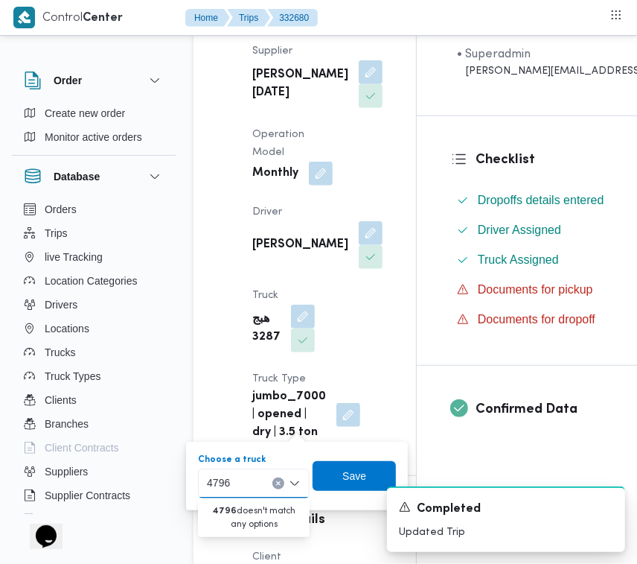
type input "4796"
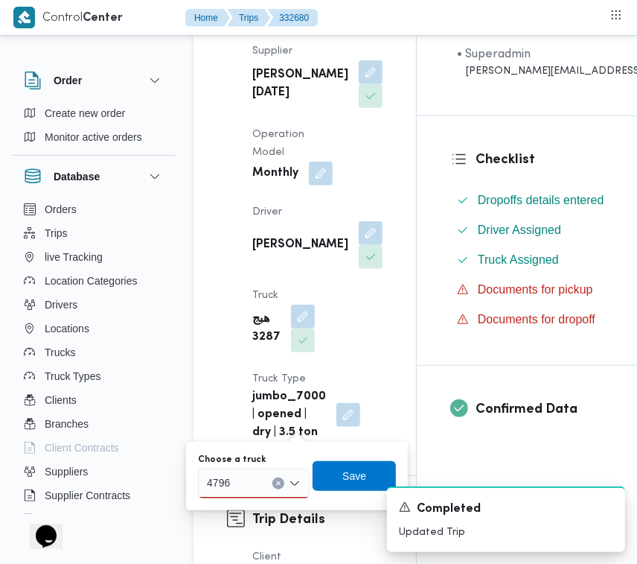
click at [244, 493] on div "4796 4796" at bounding box center [254, 483] width 112 height 30
click at [248, 504] on span "قوف4796 | null" at bounding box center [263, 510] width 76 height 18
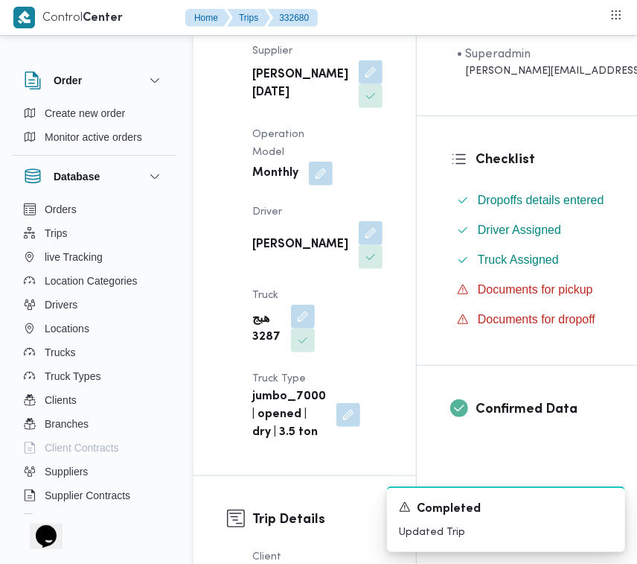
click at [366, 480] on div "A new notification appears Completed Updated Trip" at bounding box center [488, 518] width 298 height 89
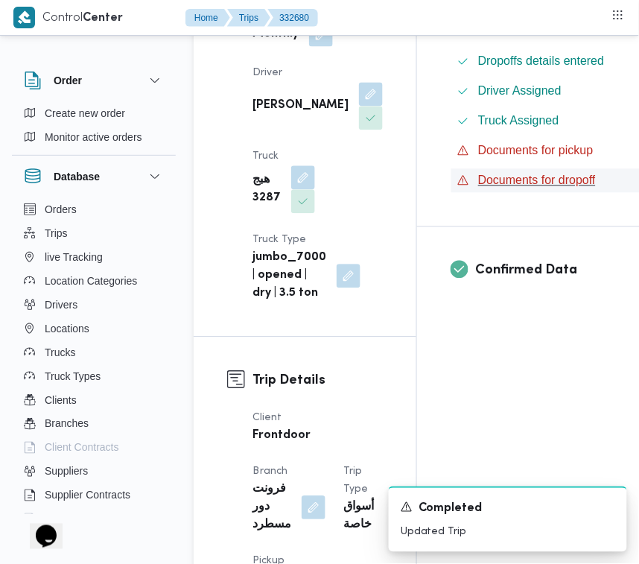
scroll to position [456, 0]
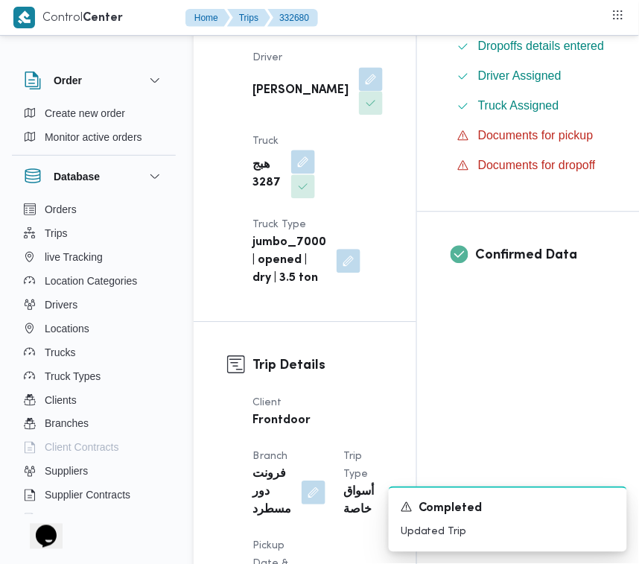
click at [304, 173] on button "button" at bounding box center [303, 162] width 24 height 24
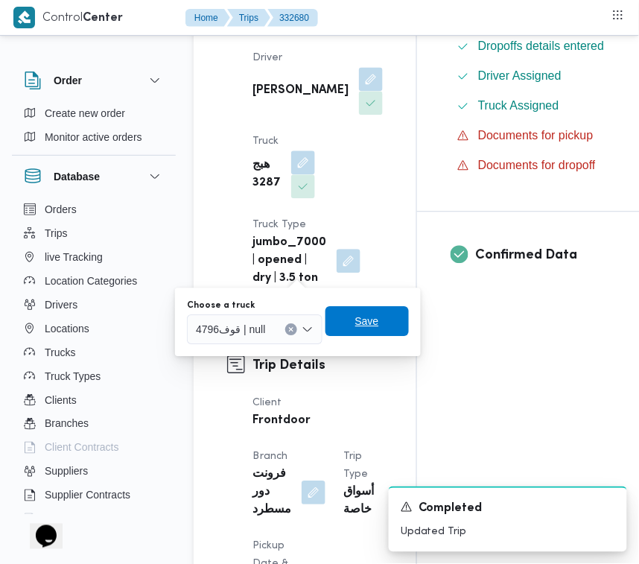
click at [371, 314] on span "Save" at bounding box center [367, 321] width 24 height 18
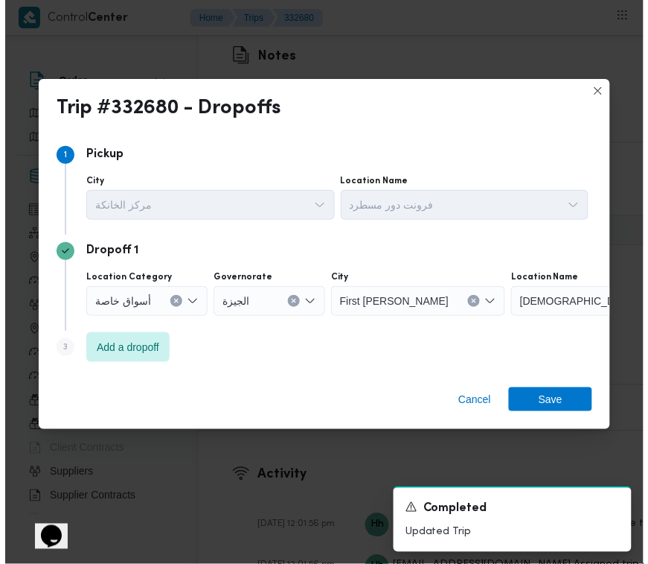
scroll to position [2743, 0]
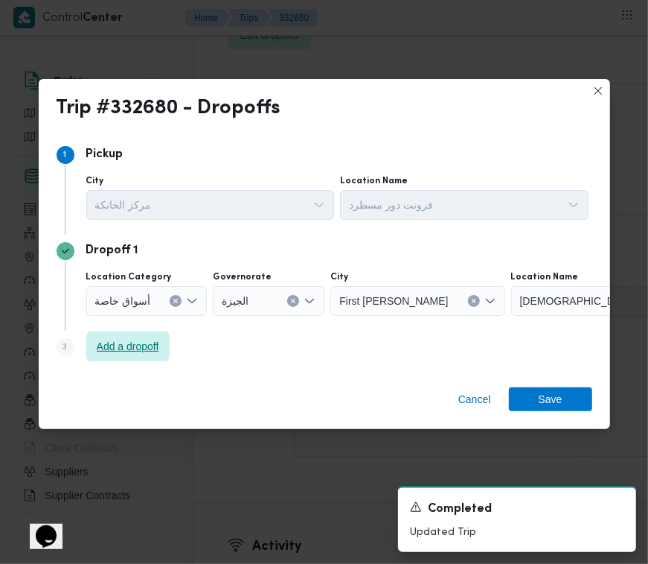
click at [110, 356] on span "Add a dropoff" at bounding box center [127, 346] width 83 height 30
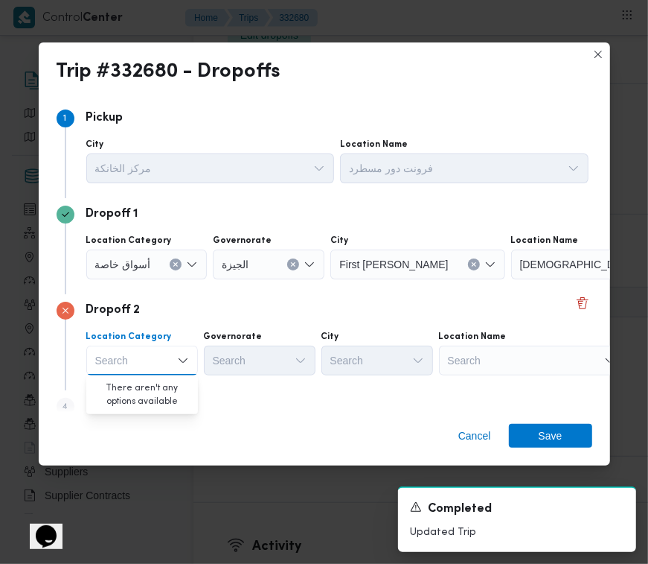
click at [529, 361] on div "Search" at bounding box center [532, 360] width 186 height 30
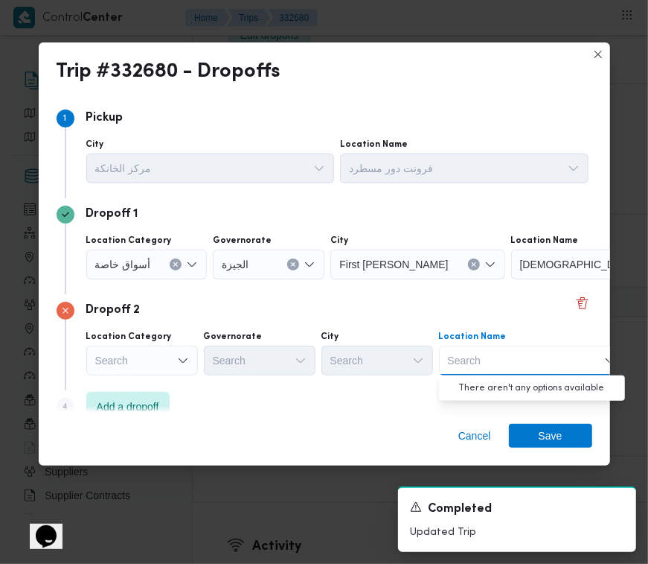
click at [132, 263] on span "أسواق خاصة" at bounding box center [123, 263] width 56 height 16
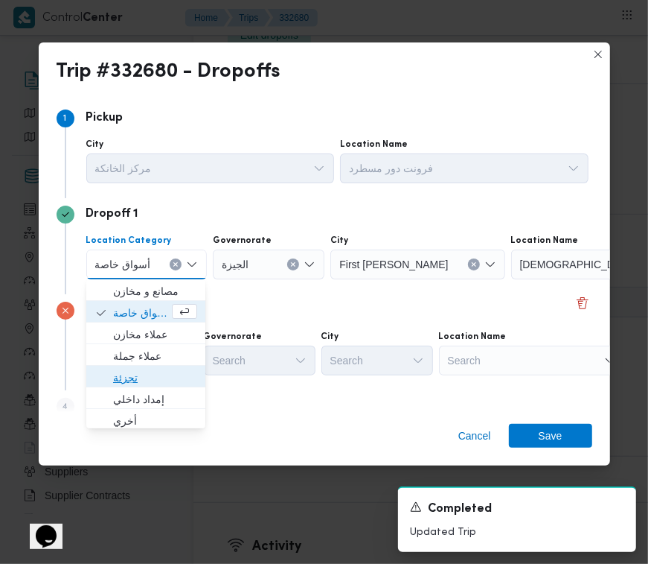
click at [135, 371] on span "تجزئة" at bounding box center [155, 378] width 84 height 18
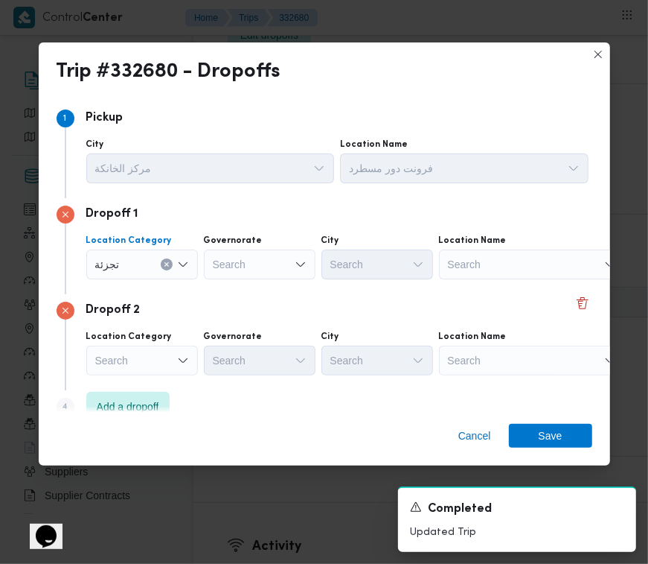
drag, startPoint x: 500, startPoint y: 374, endPoint x: 500, endPoint y: 356, distance: 18.6
click at [501, 374] on div "Location Category Search Governorate Search City Search Location Name Search" at bounding box center [337, 353] width 508 height 51
click at [500, 354] on div "Search" at bounding box center [532, 360] width 186 height 30
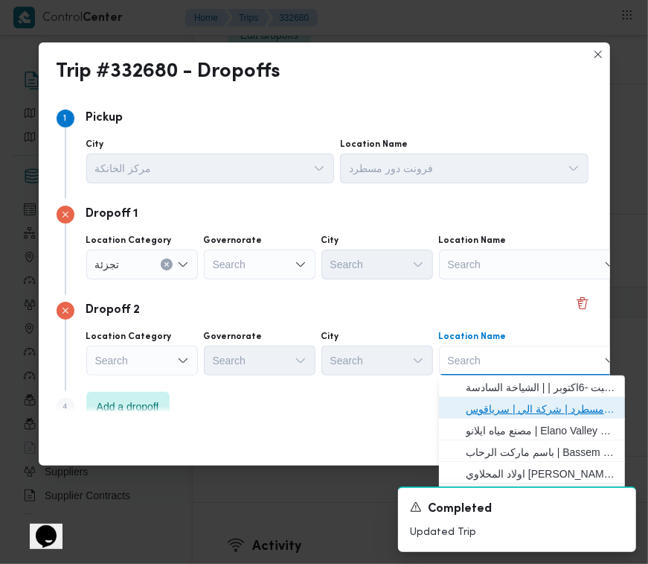
click at [511, 398] on span "فرونت دور مسطرد | شركة الي | سرياقوس" at bounding box center [532, 409] width 174 height 24
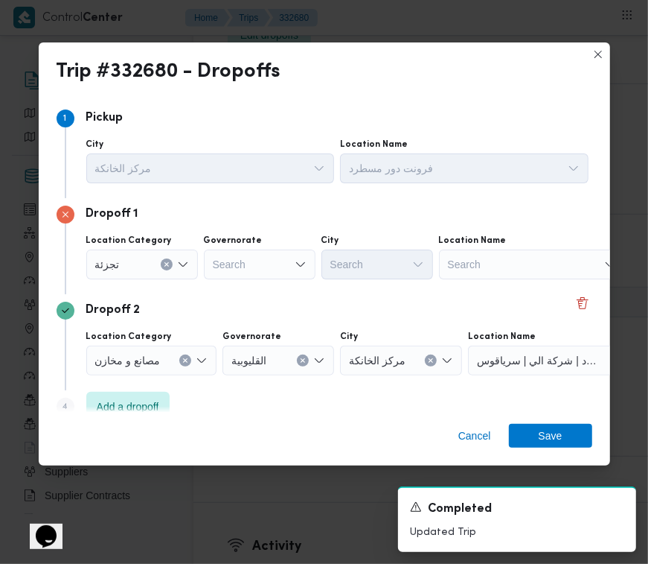
drag, startPoint x: 213, startPoint y: 254, endPoint x: 195, endPoint y: 287, distance: 37.3
click at [213, 254] on div at bounding box center [213, 264] width 7 height 24
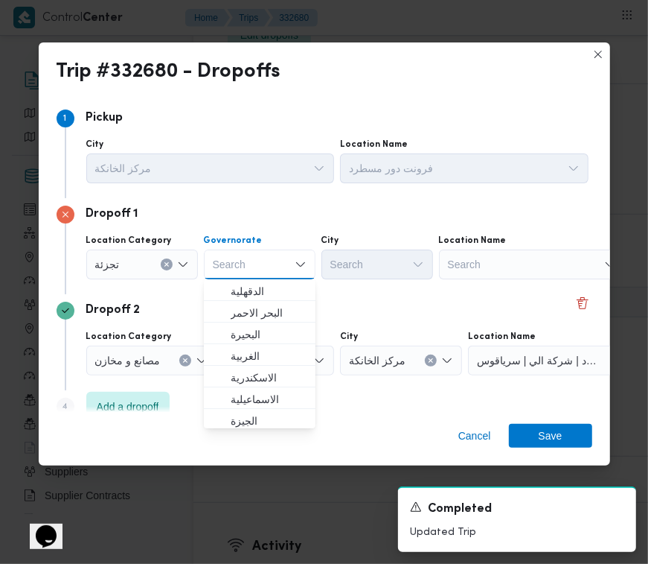
paste input "جيزة"
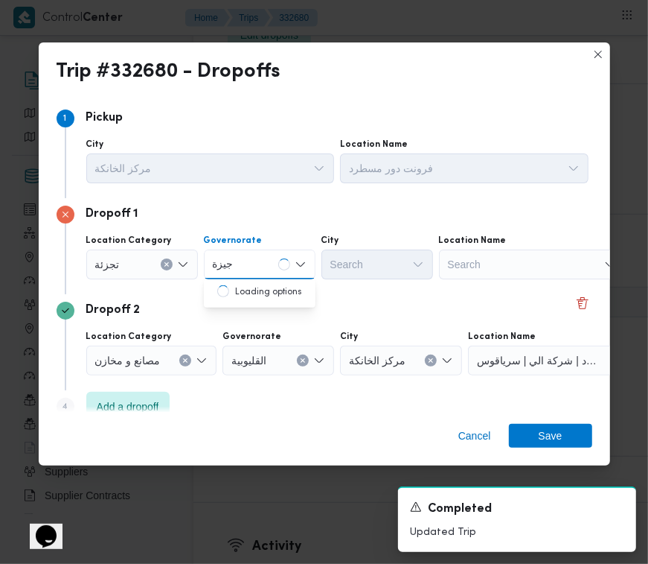
type input "جيزة"
click at [253, 264] on div "جيزة جيزة" at bounding box center [260, 264] width 112 height 30
click at [255, 290] on span "ال جيزة" at bounding box center [269, 291] width 76 height 18
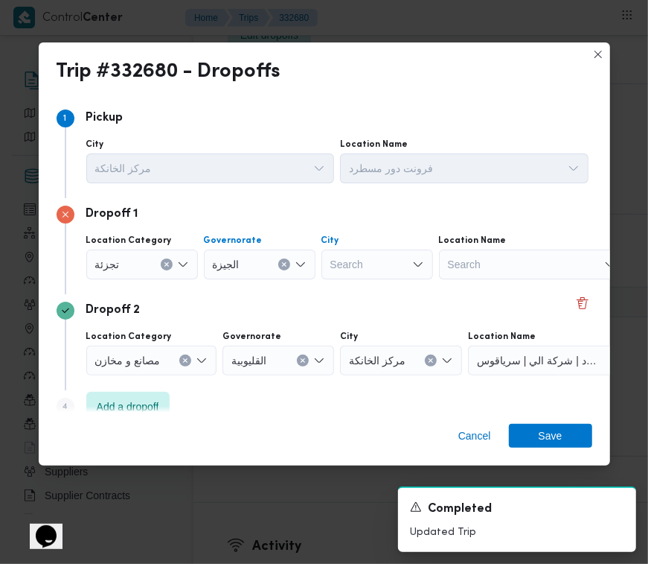
click at [357, 267] on div "Search" at bounding box center [378, 264] width 112 height 30
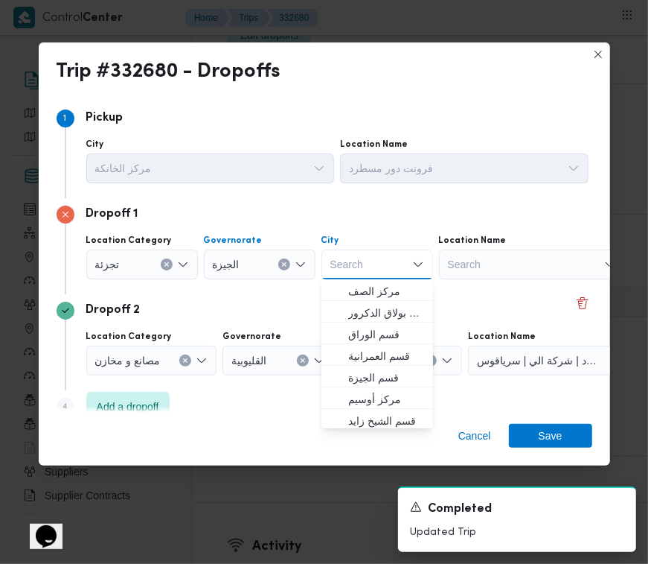
paste input "زايد"
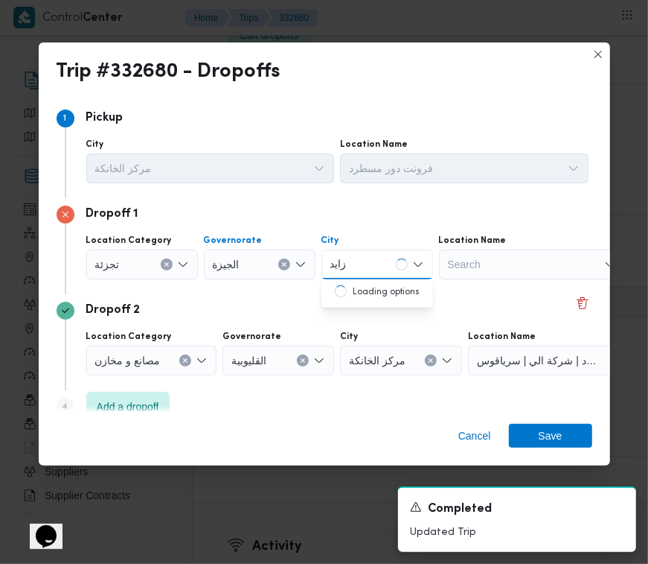
type input "زايد"
drag, startPoint x: 369, startPoint y: 270, endPoint x: 325, endPoint y: 288, distance: 47.7
click at [369, 267] on div "زايد زايد" at bounding box center [378, 264] width 112 height 30
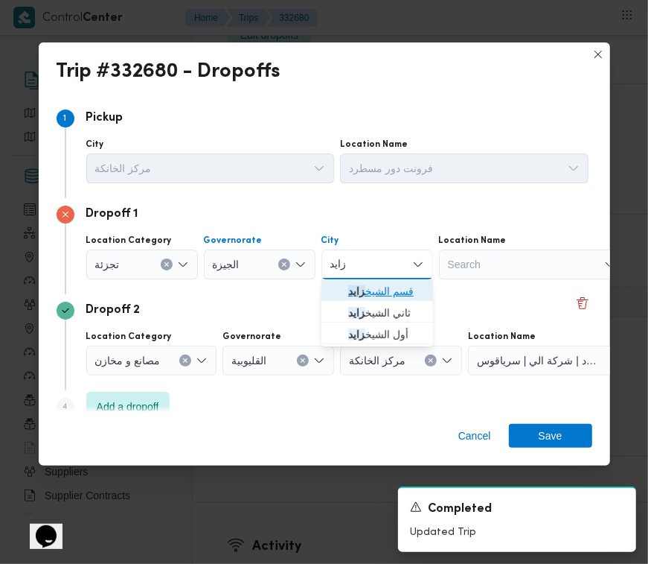
click at [367, 294] on span "قسم الشيخ زايد" at bounding box center [386, 291] width 76 height 18
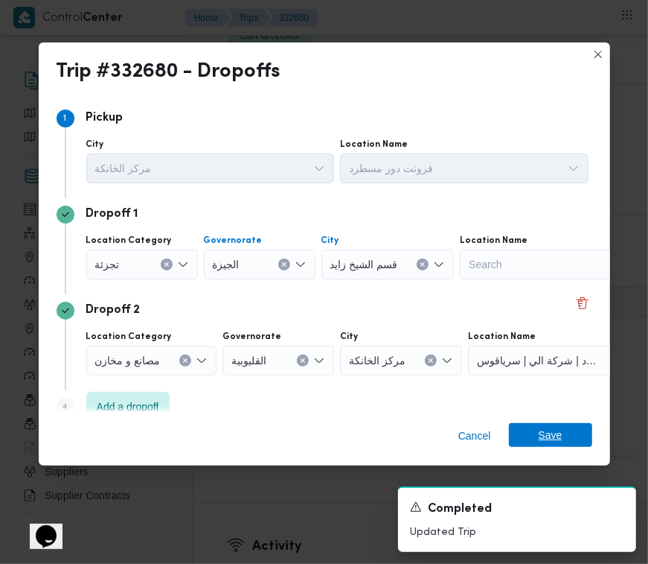
click at [549, 425] on span "Save" at bounding box center [551, 435] width 24 height 24
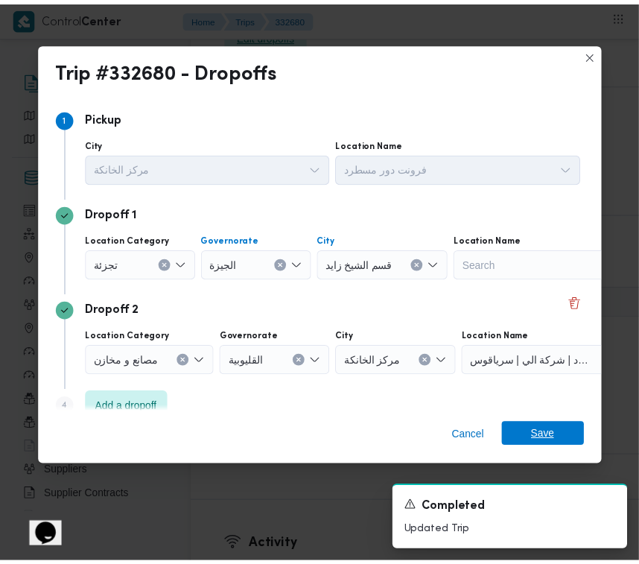
scroll to position [2815, 0]
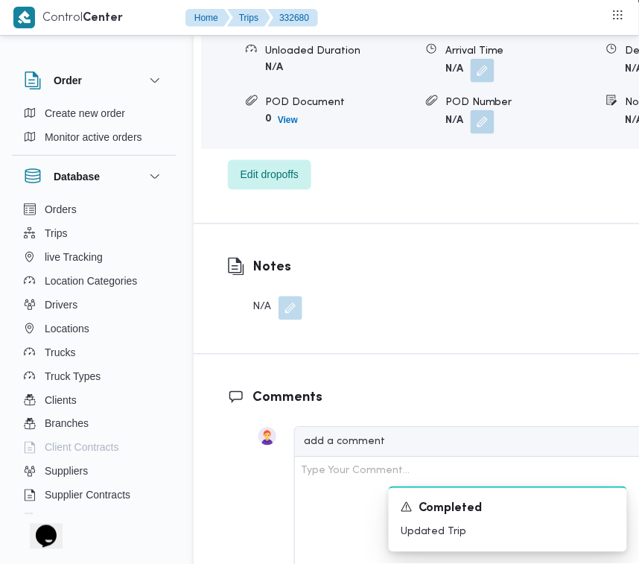
scroll to position [2321, 0]
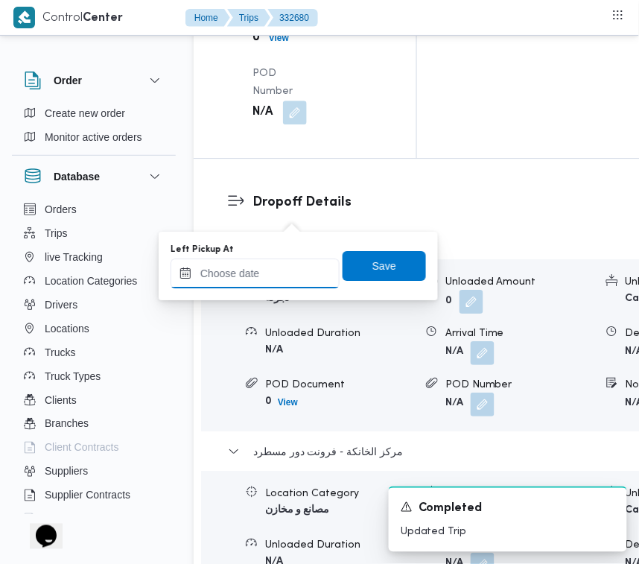
click at [291, 285] on input "Left Pickup At" at bounding box center [254, 273] width 169 height 30
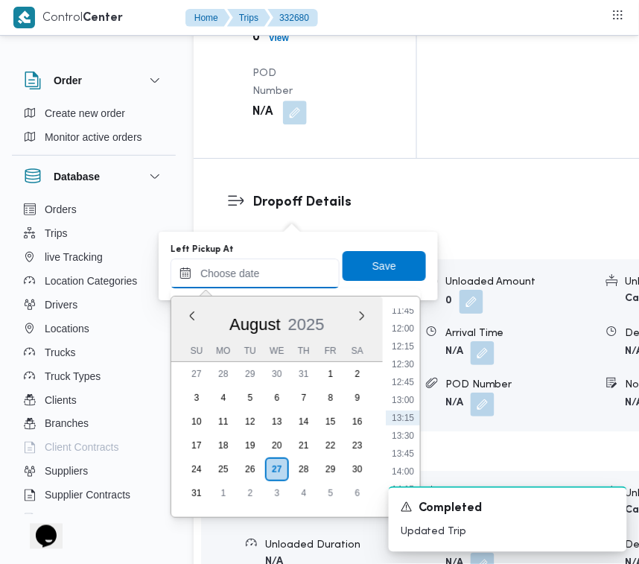
paste input "[DATE] 9:00:00 AM"
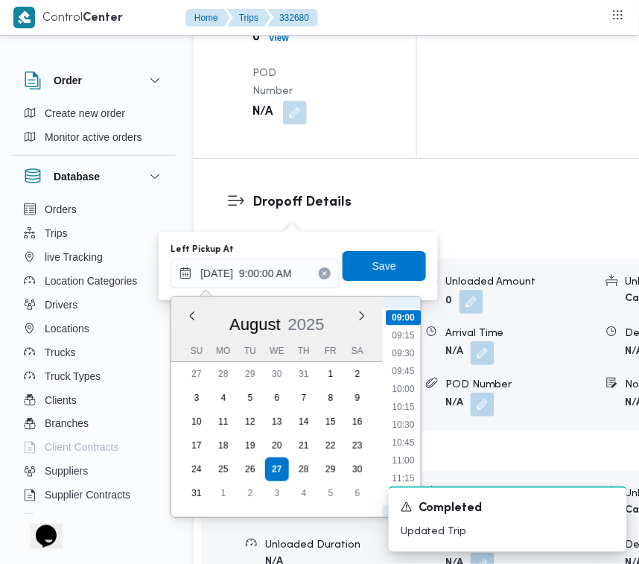
scroll to position [474, 0]
click at [395, 400] on li "07:45" at bounding box center [403, 395] width 34 height 15
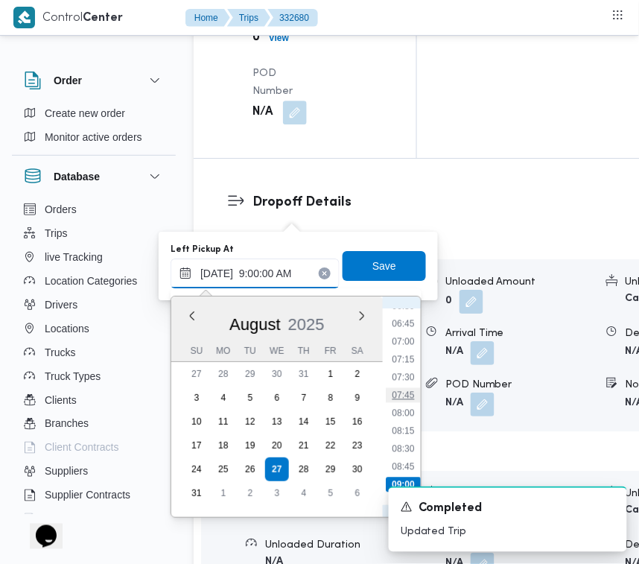
type input "27/08/2025 07:45"
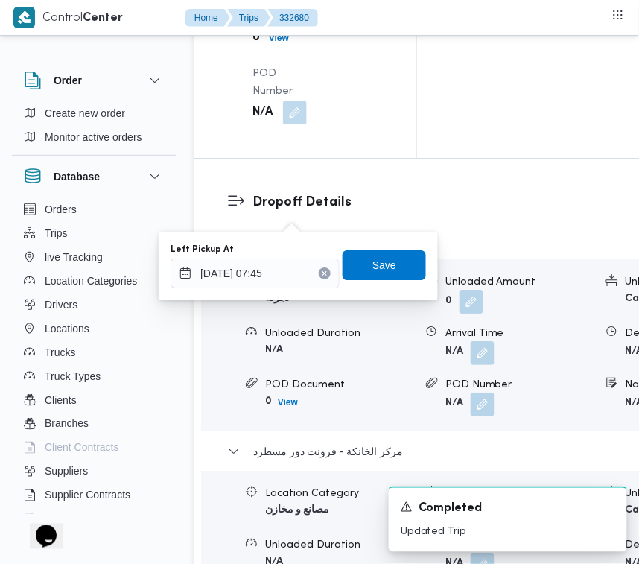
click at [372, 261] on span "Save" at bounding box center [384, 265] width 24 height 18
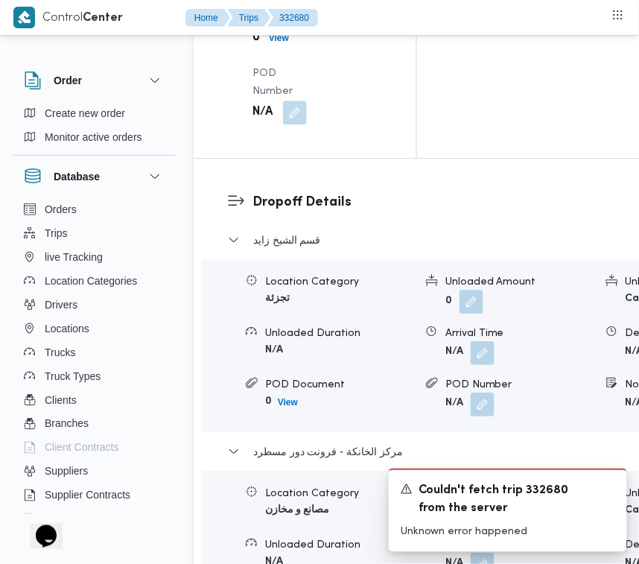
drag, startPoint x: 293, startPoint y: 131, endPoint x: 296, endPoint y: 143, distance: 12.3
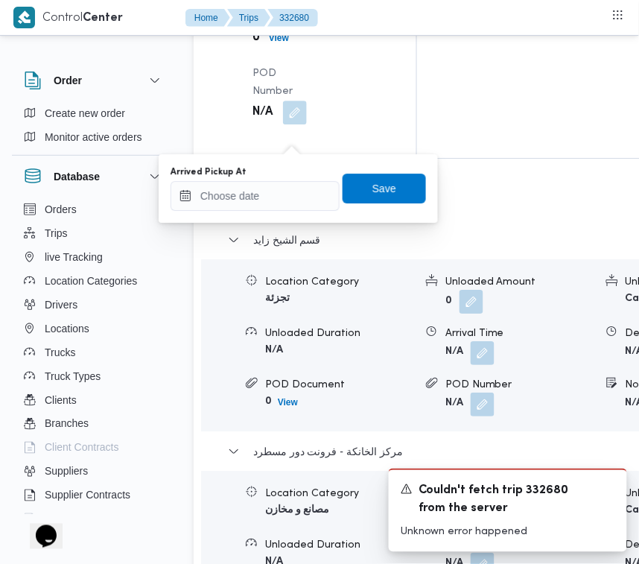
click at [281, 183] on input "Arrived Pickup At" at bounding box center [254, 196] width 169 height 30
drag, startPoint x: 281, startPoint y: 183, endPoint x: 295, endPoint y: 197, distance: 20.0
click at [281, 182] on input "Arrived Pickup At" at bounding box center [254, 196] width 169 height 30
paste input "27/8/2025 7:00:00 AM"
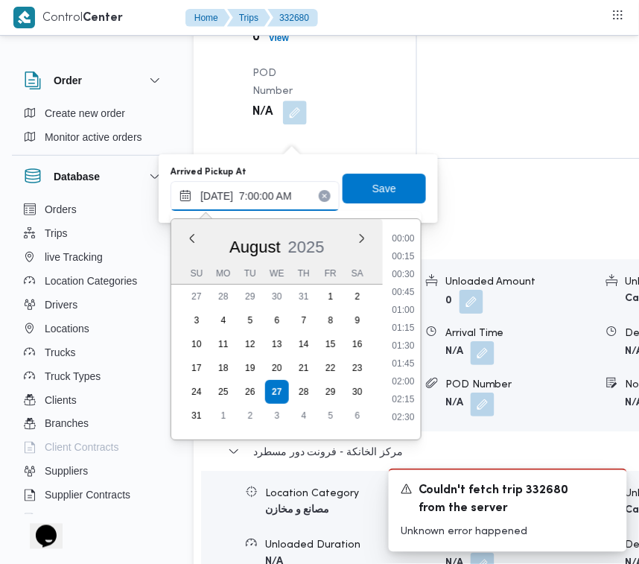
type input "27/8/2025 7:00:00 AM"
click at [406, 182] on span "Save" at bounding box center [383, 188] width 83 height 30
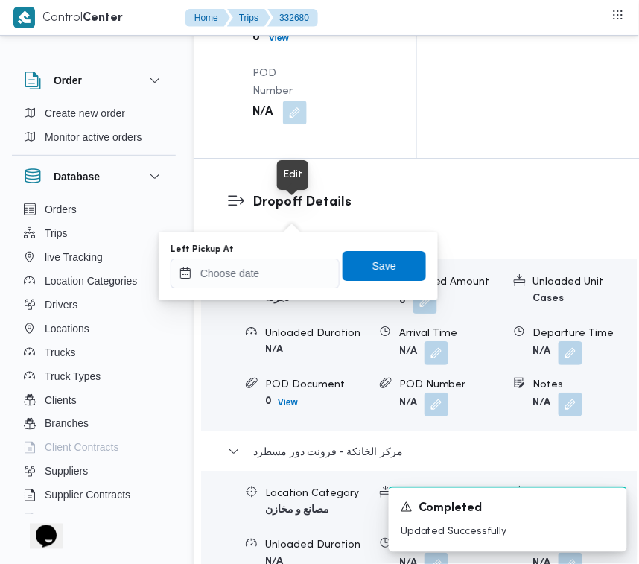
type input "27/08/2025 07:45"
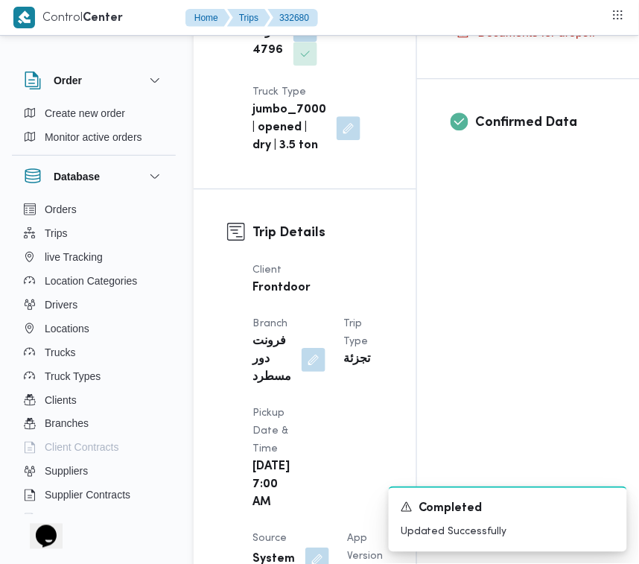
scroll to position [0, 0]
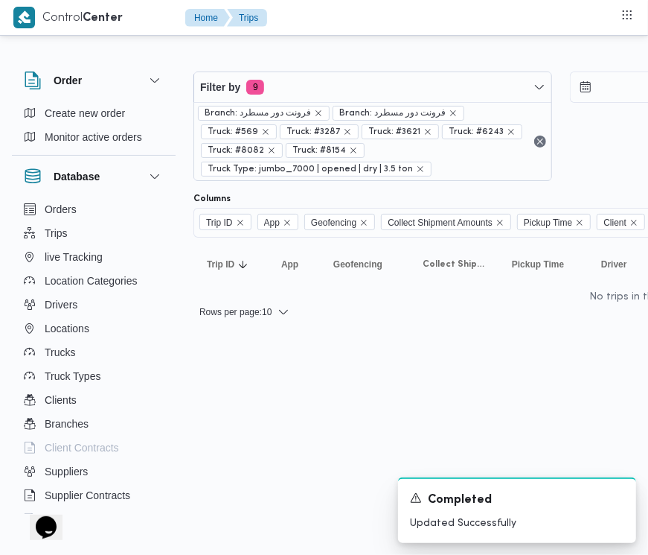
click at [284, 313] on div "Filter by 9 Branch: فرونت دور مسطرد Branch: فرونت دور مسطرد Truck: #569 Truck: …" at bounding box center [315, 189] width 648 height 301
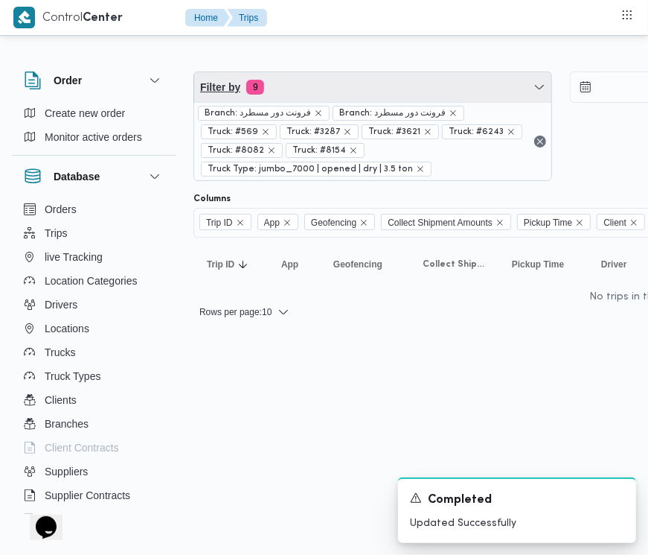
drag, startPoint x: 351, startPoint y: 84, endPoint x: 325, endPoint y: 160, distance: 80.3
click at [351, 84] on span "Filter by 9" at bounding box center [372, 87] width 357 height 30
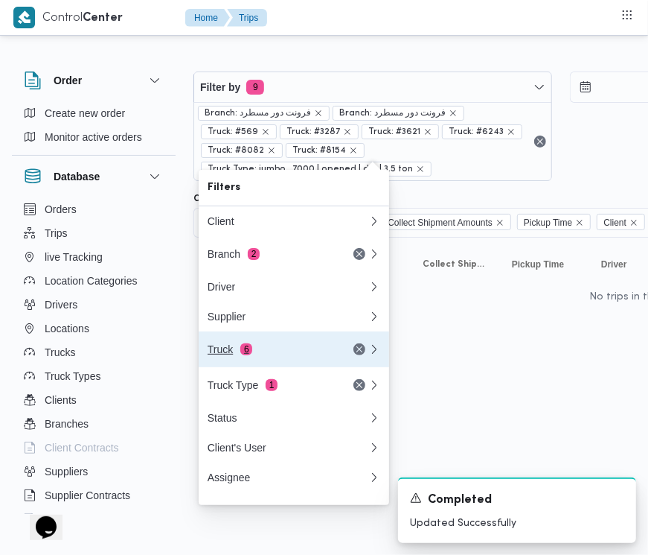
click at [229, 365] on button "Truck 6" at bounding box center [294, 349] width 191 height 36
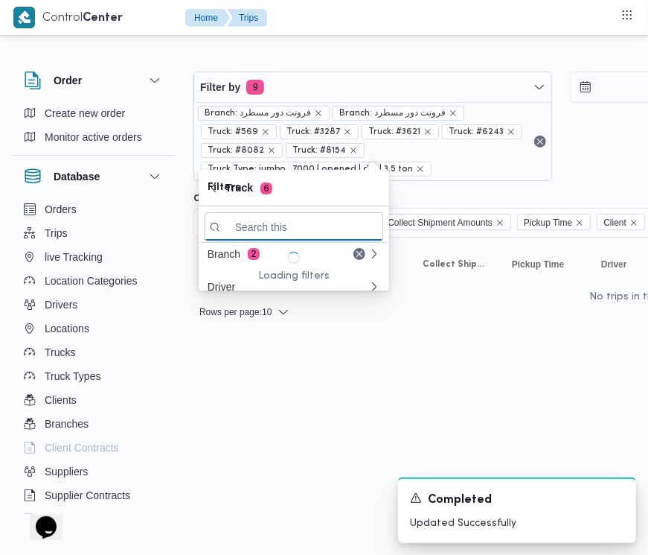
paste input "4796"
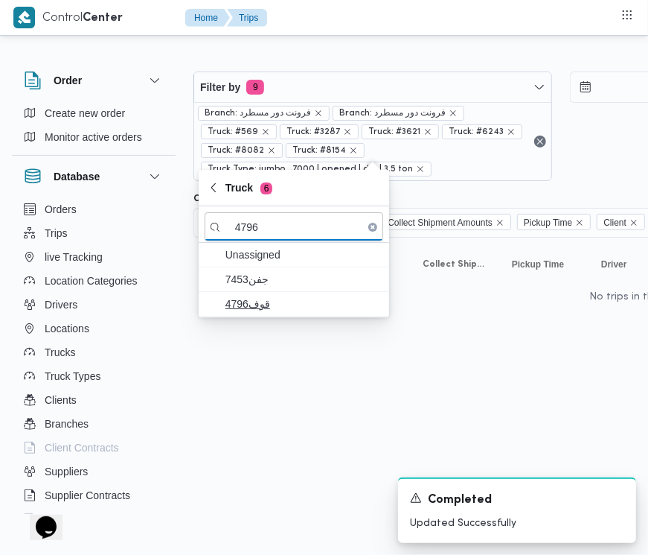
type input "4796"
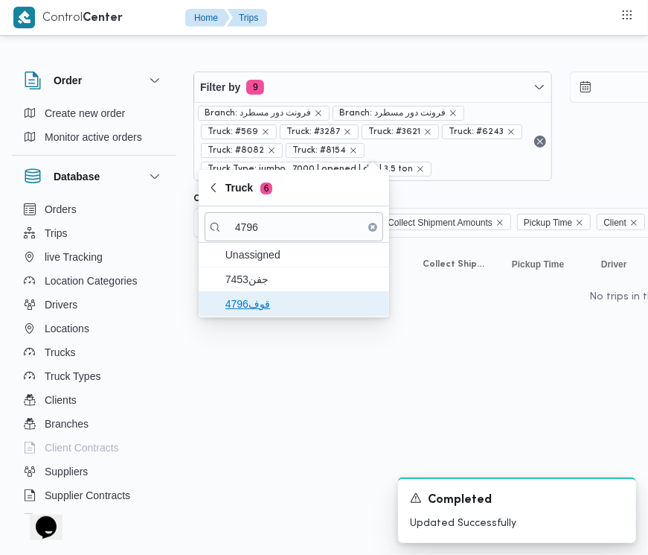
click at [259, 304] on span "قوف4796" at bounding box center [303, 304] width 155 height 18
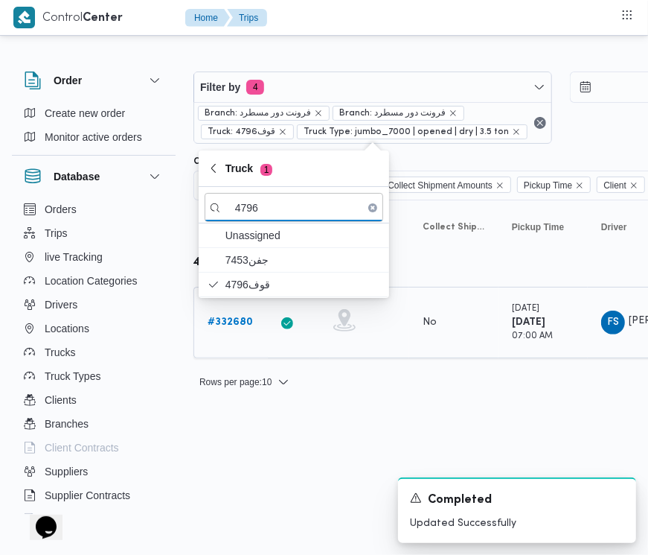
click at [232, 319] on b "# 332680" at bounding box center [230, 322] width 45 height 10
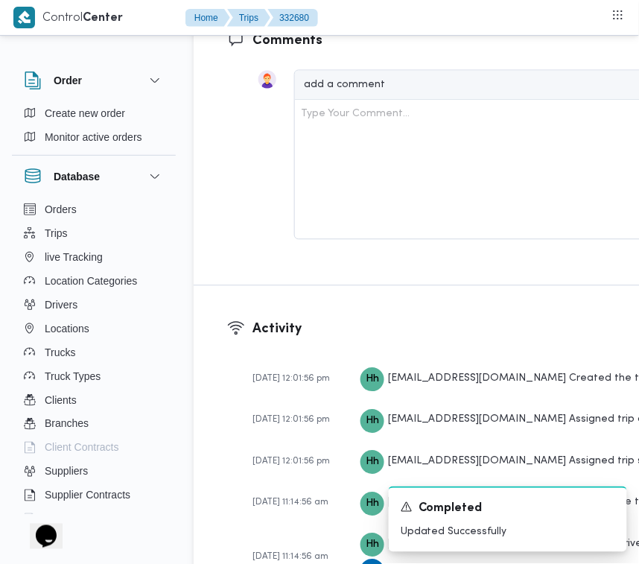
scroll to position [2454, 0]
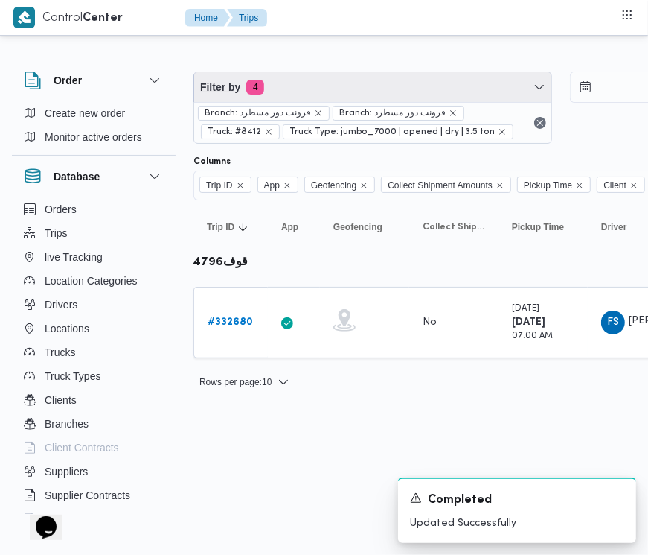
click at [310, 80] on span "Filter by 4" at bounding box center [372, 87] width 357 height 30
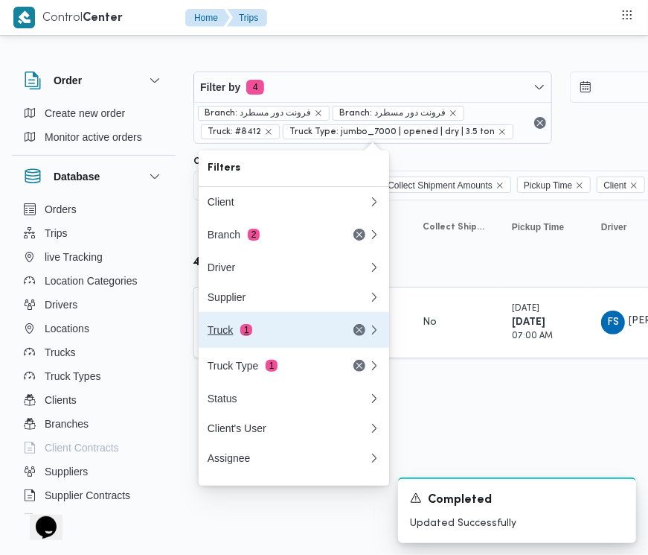
click at [264, 336] on div "Truck 1" at bounding box center [270, 330] width 125 height 12
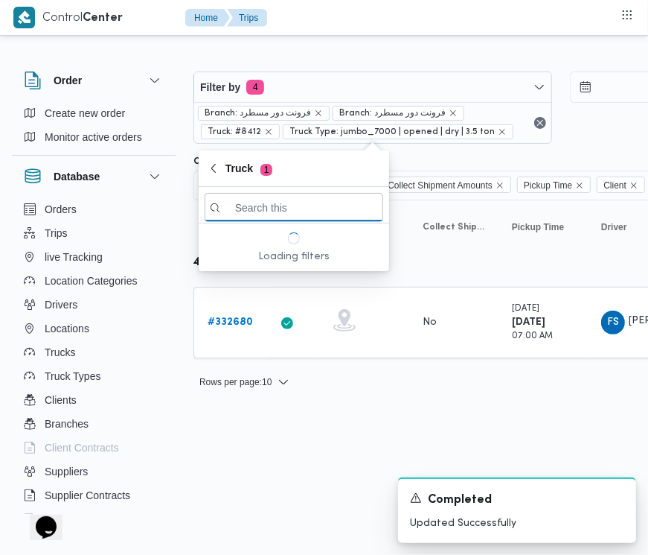
paste input "3589"
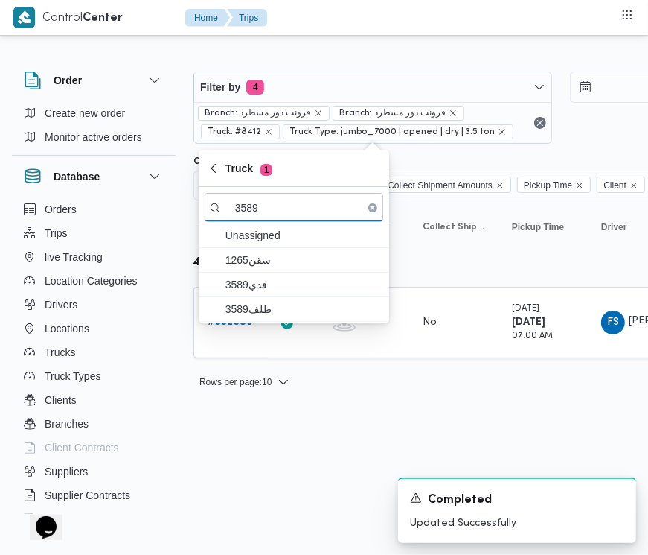
type input "3589"
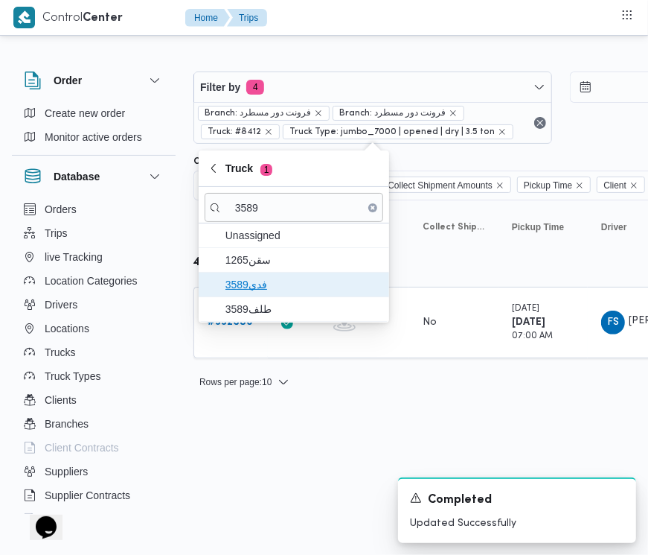
click at [262, 272] on span "فدي3589" at bounding box center [294, 284] width 179 height 24
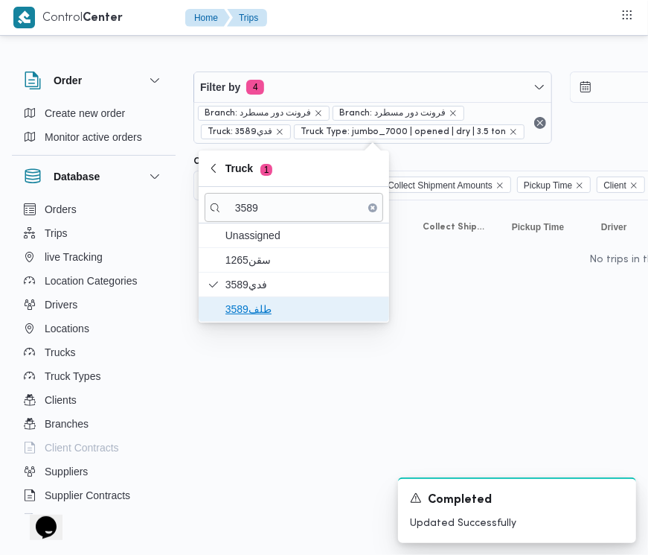
click at [262, 302] on span "طلف3589" at bounding box center [303, 309] width 155 height 18
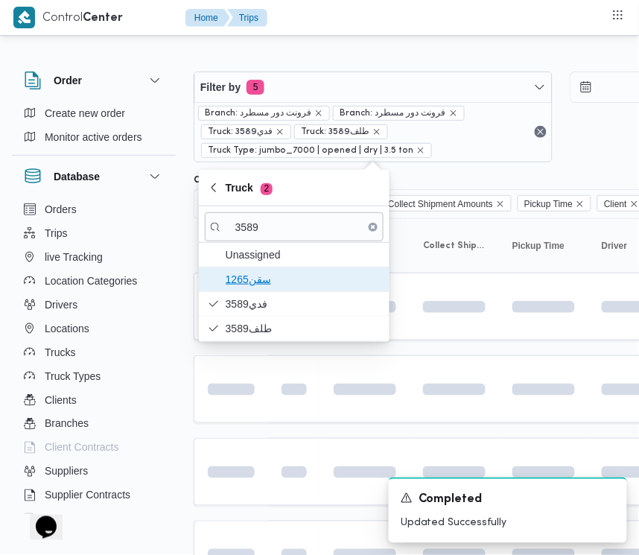
click at [262, 283] on span "سقن1265" at bounding box center [303, 279] width 155 height 18
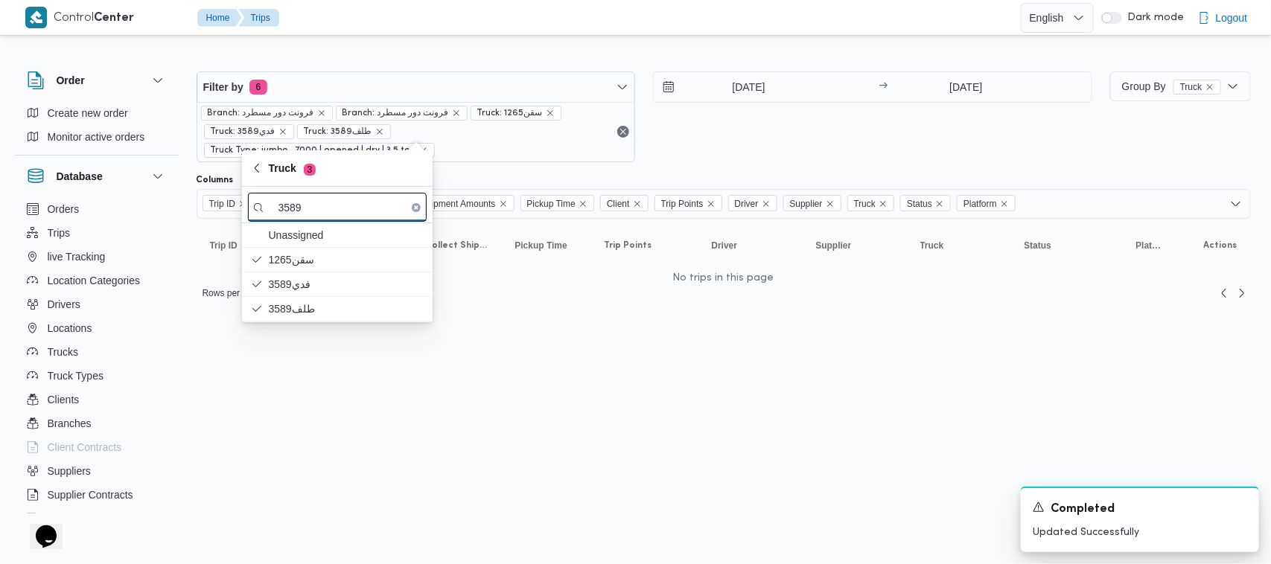
click at [313, 203] on input "3589" at bounding box center [337, 207] width 179 height 29
paste input "4158"
type input "4158"
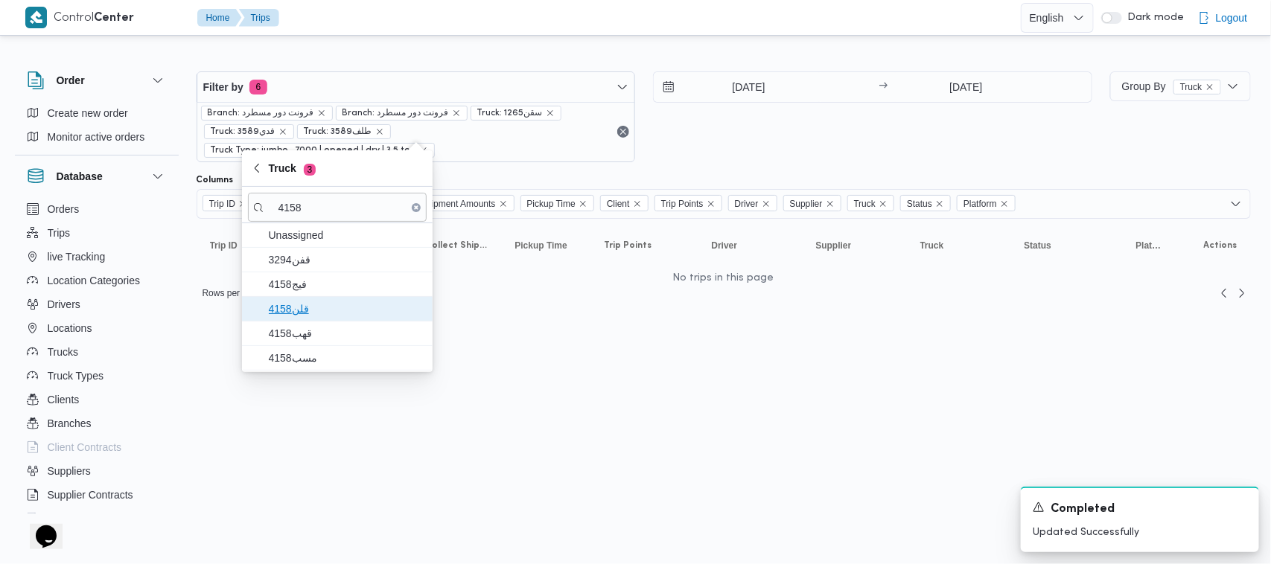
click at [313, 318] on span "قلن4158" at bounding box center [346, 309] width 155 height 18
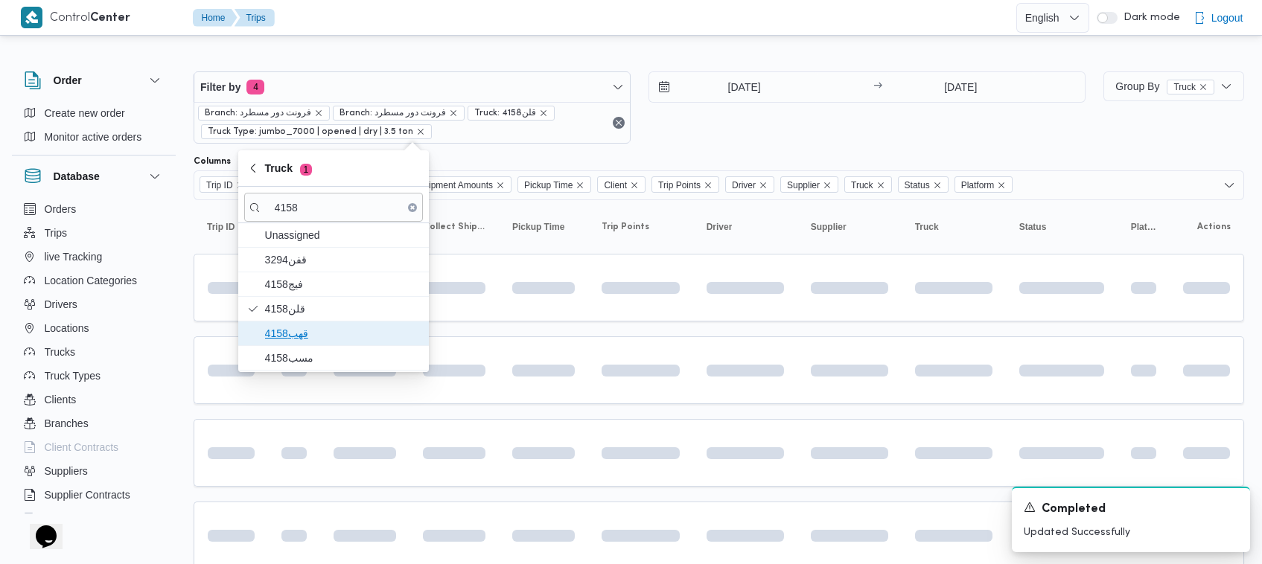
click at [309, 345] on span "قهب4158" at bounding box center [333, 334] width 179 height 24
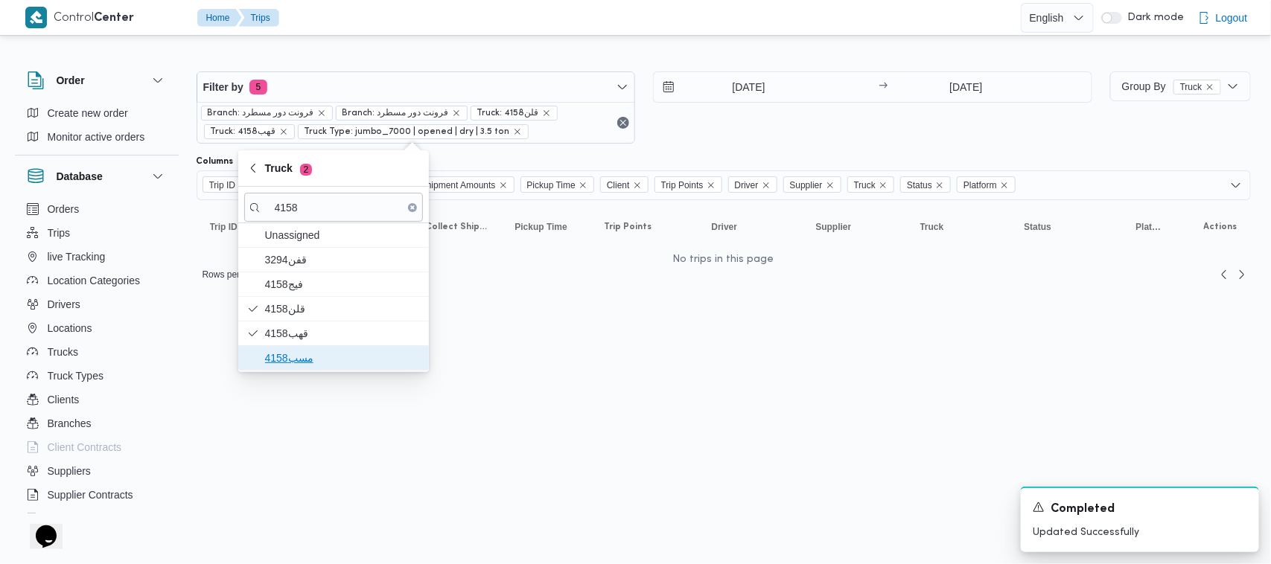
click at [295, 363] on span "مسب4158" at bounding box center [342, 358] width 155 height 18
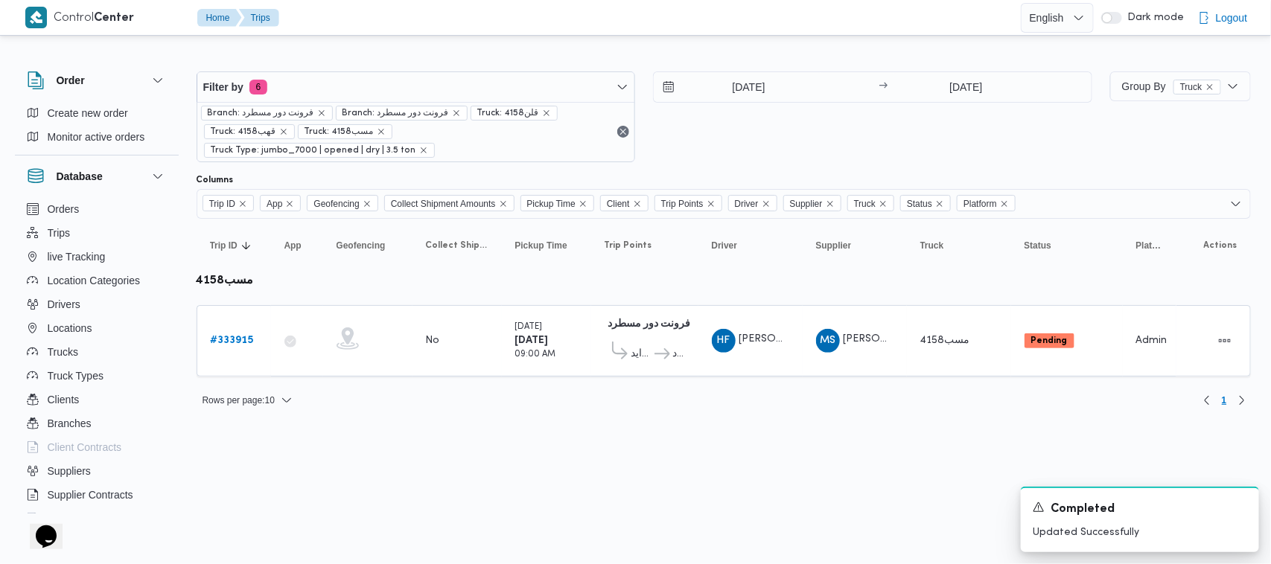
click at [768, 127] on div "27/8/2025 → 27/8/2025" at bounding box center [872, 116] width 439 height 91
click at [825, 123] on div "27/8/2025 → 27/8/2025" at bounding box center [872, 116] width 439 height 91
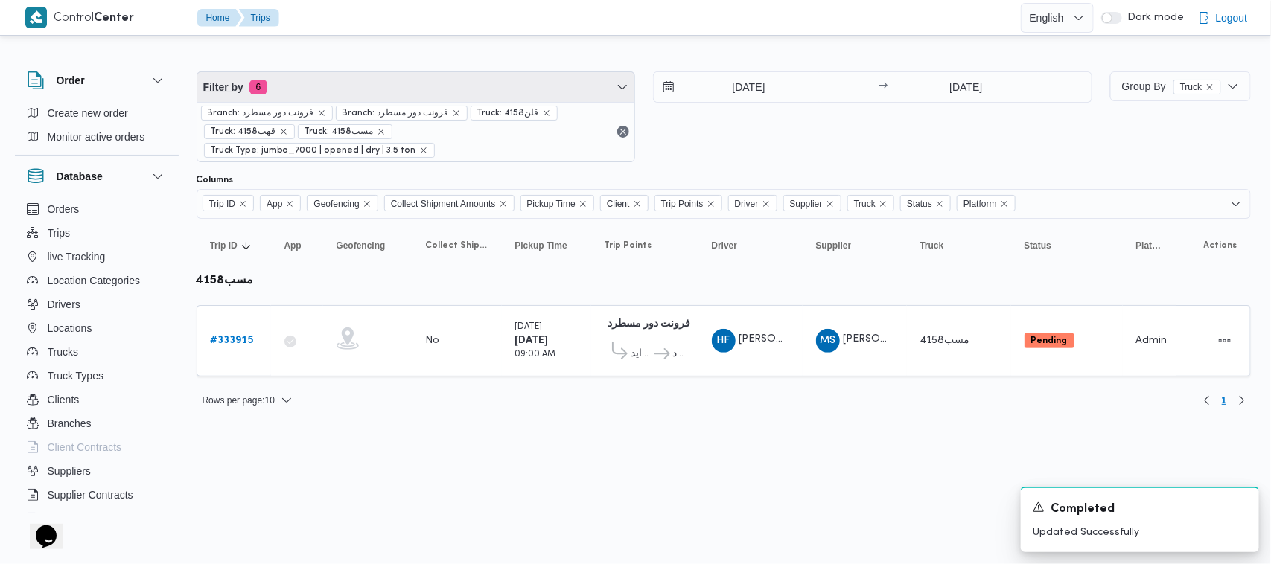
click at [460, 83] on span "Filter by 6" at bounding box center [416, 87] width 438 height 30
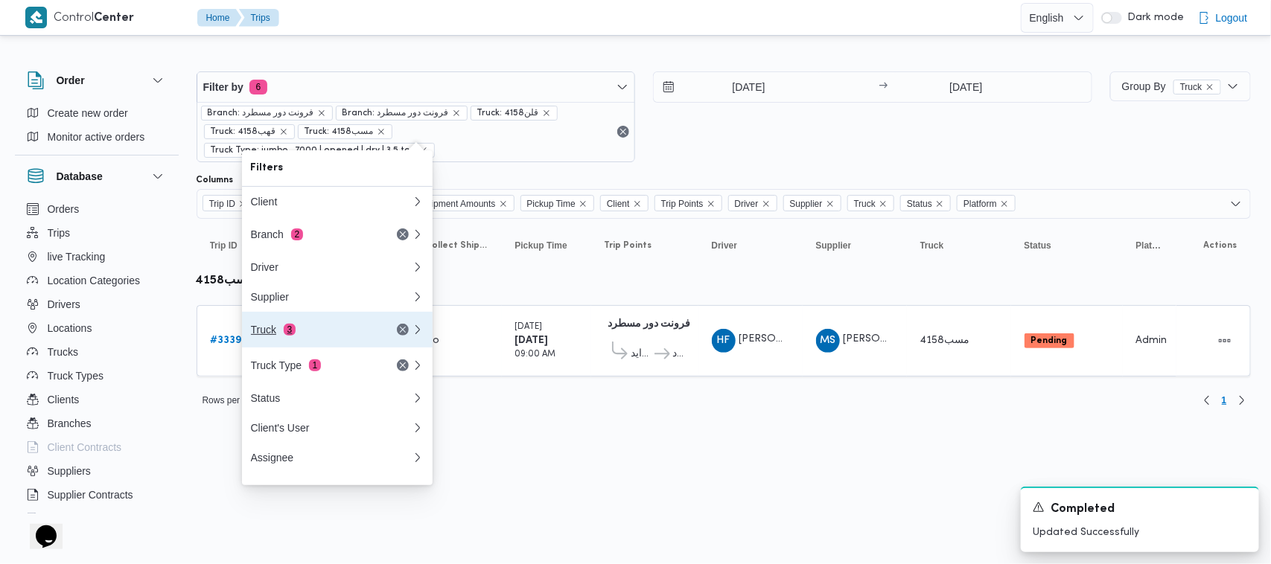
click at [355, 328] on div "Truck 3" at bounding box center [331, 330] width 179 height 36
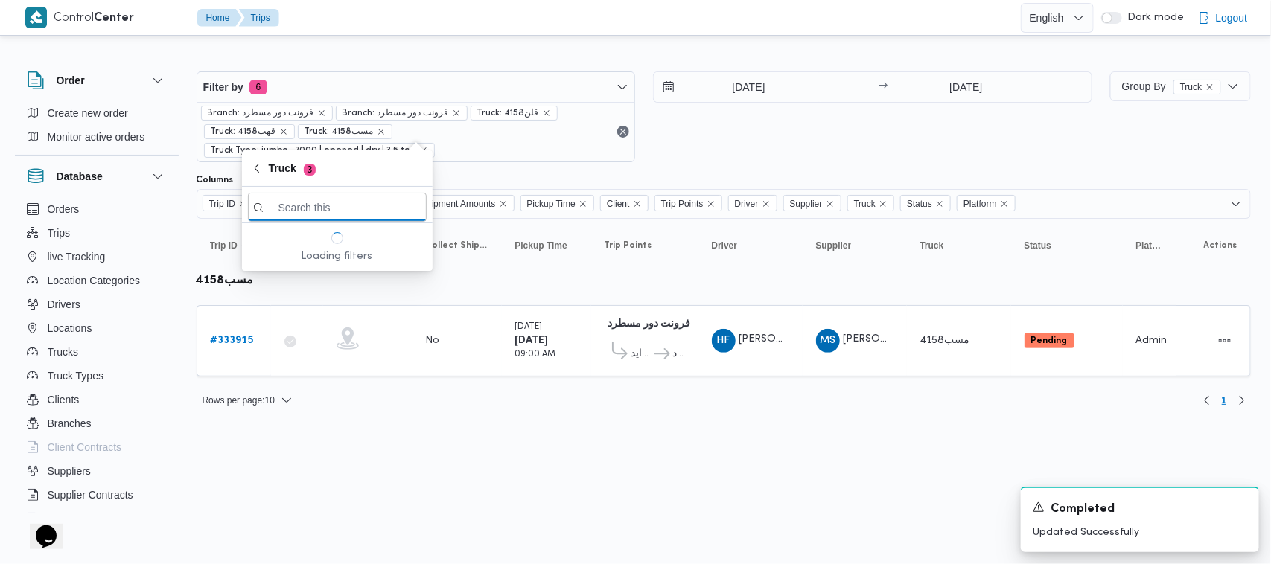
paste input "4287"
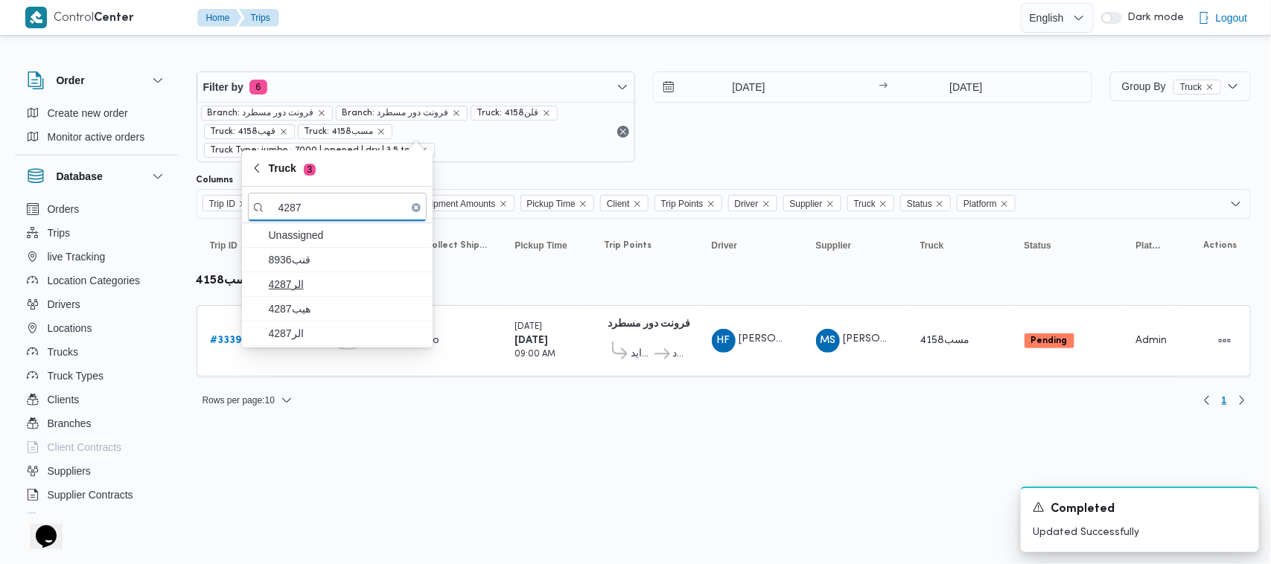
type input "4287"
click at [307, 295] on span "4287الر" at bounding box center [337, 284] width 179 height 24
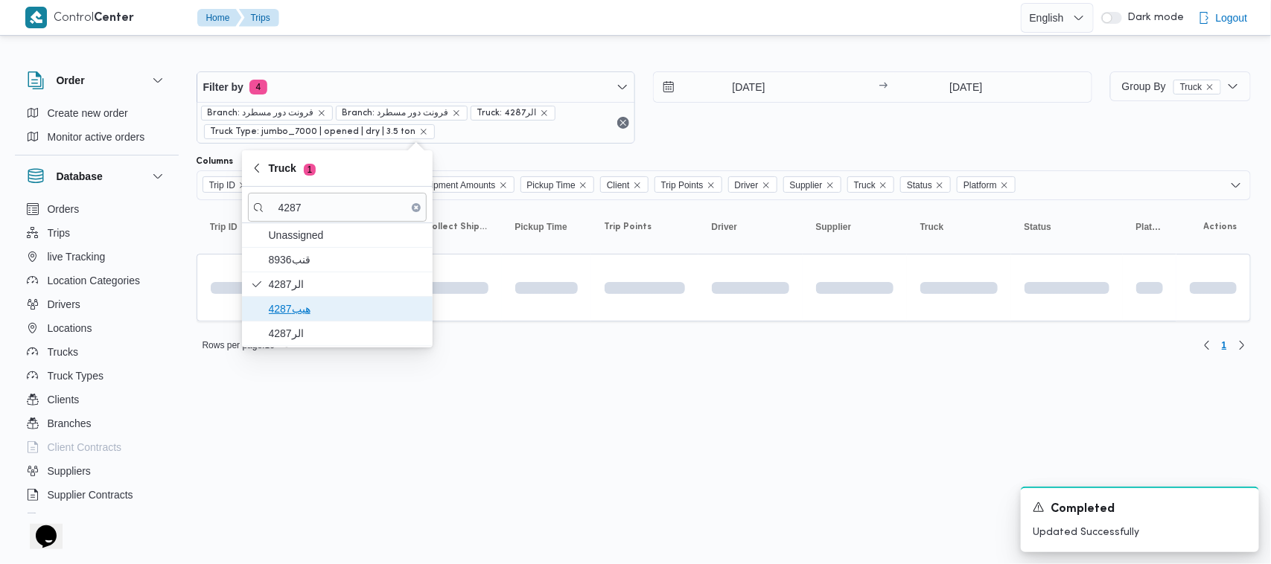
drag, startPoint x: 310, startPoint y: 317, endPoint x: 310, endPoint y: 326, distance: 8.9
click at [310, 318] on span "هيب4287" at bounding box center [346, 309] width 155 height 18
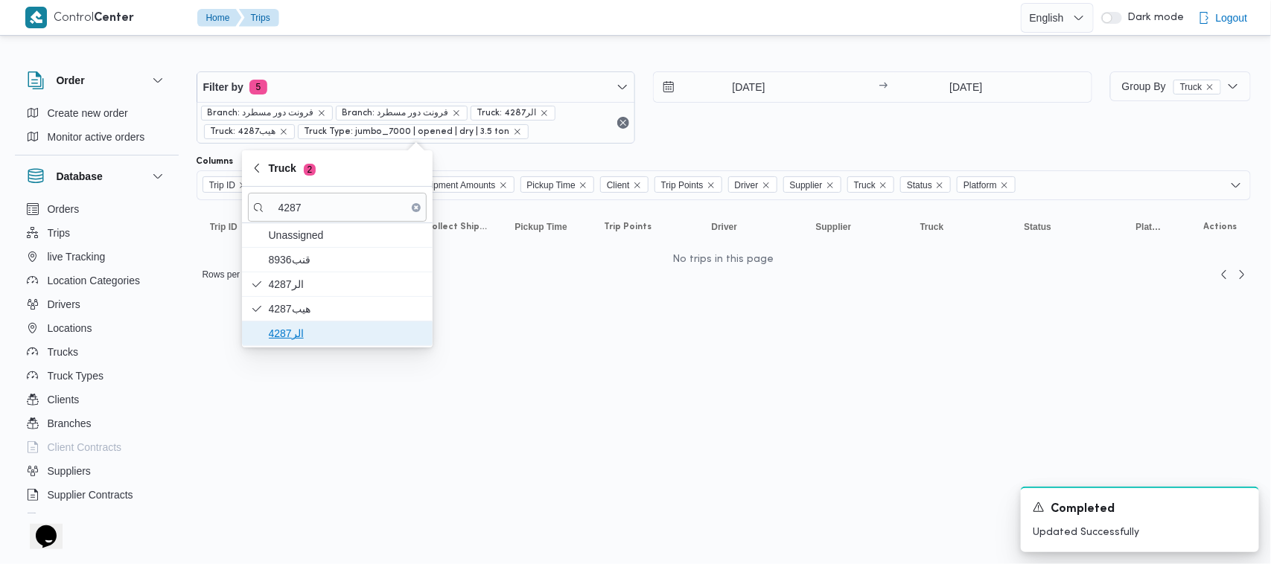
click at [294, 330] on span "الر4287" at bounding box center [346, 334] width 155 height 18
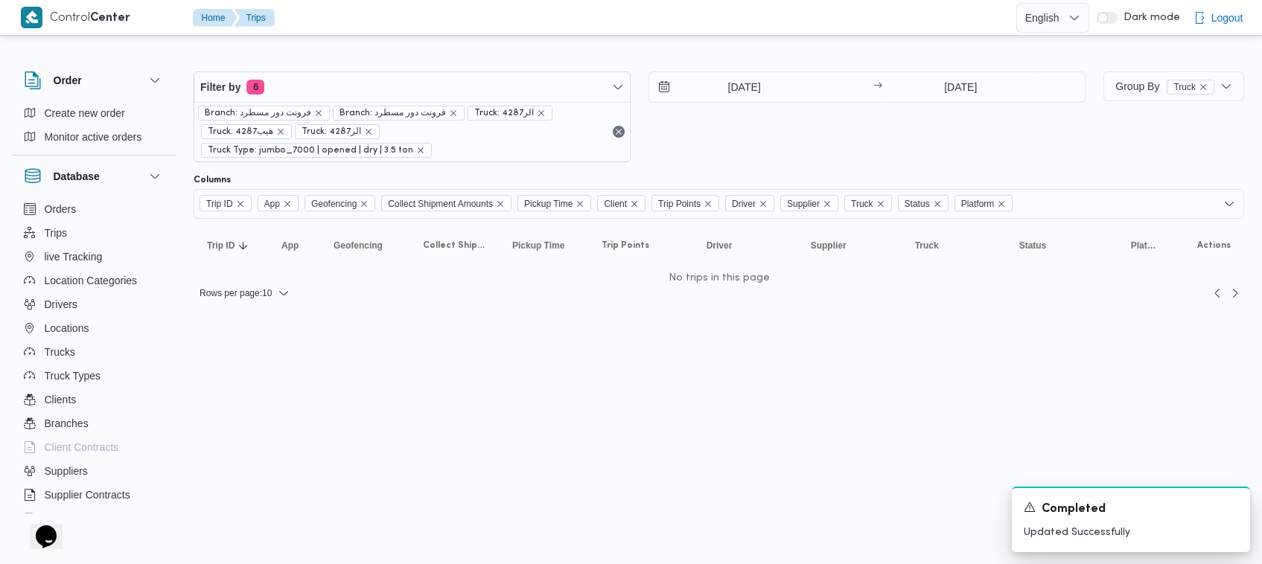
click at [352, 404] on html "Control Center Home Trips English عربي Dark mode Logout Order Create new order …" at bounding box center [631, 282] width 1262 height 564
click at [709, 101] on input "27/8/2025" at bounding box center [738, 87] width 169 height 30
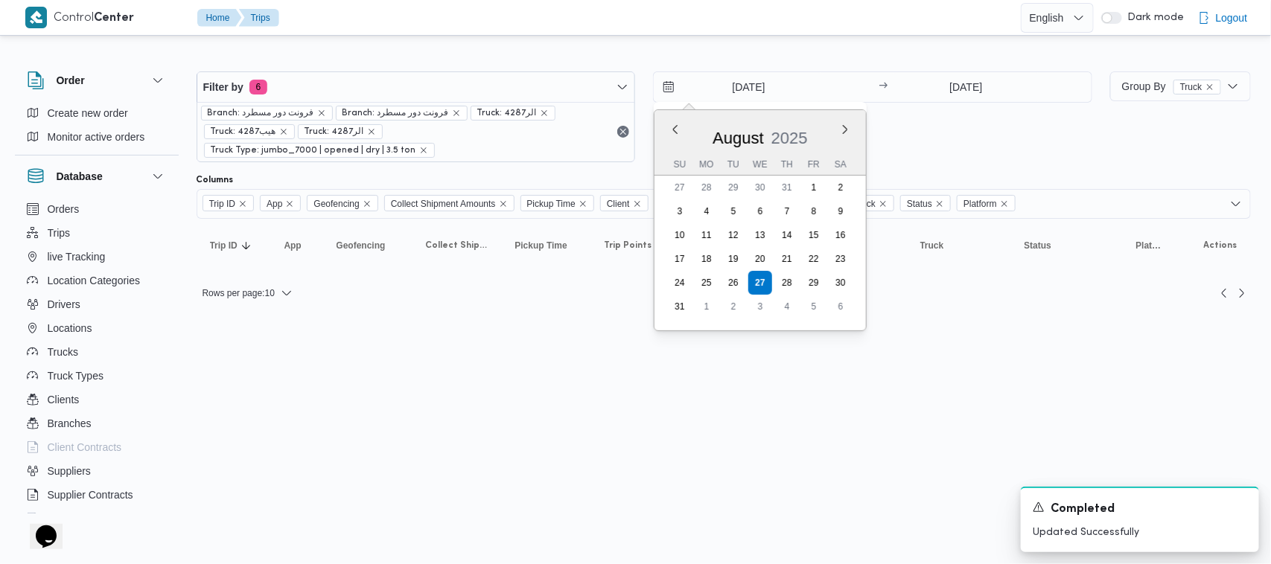
click at [939, 133] on div "27/8/2025 Previous Month Next month August 2025 August 2025 Su Mo Tu We Th Fr S…" at bounding box center [872, 116] width 439 height 91
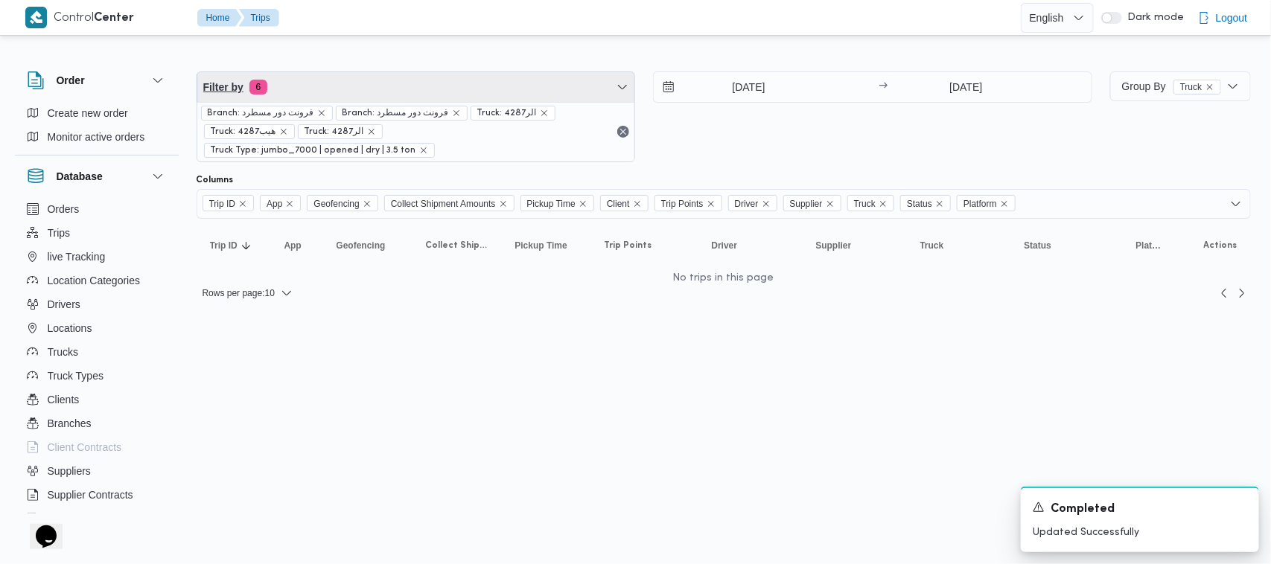
click at [450, 90] on span "Filter by 6" at bounding box center [416, 87] width 438 height 30
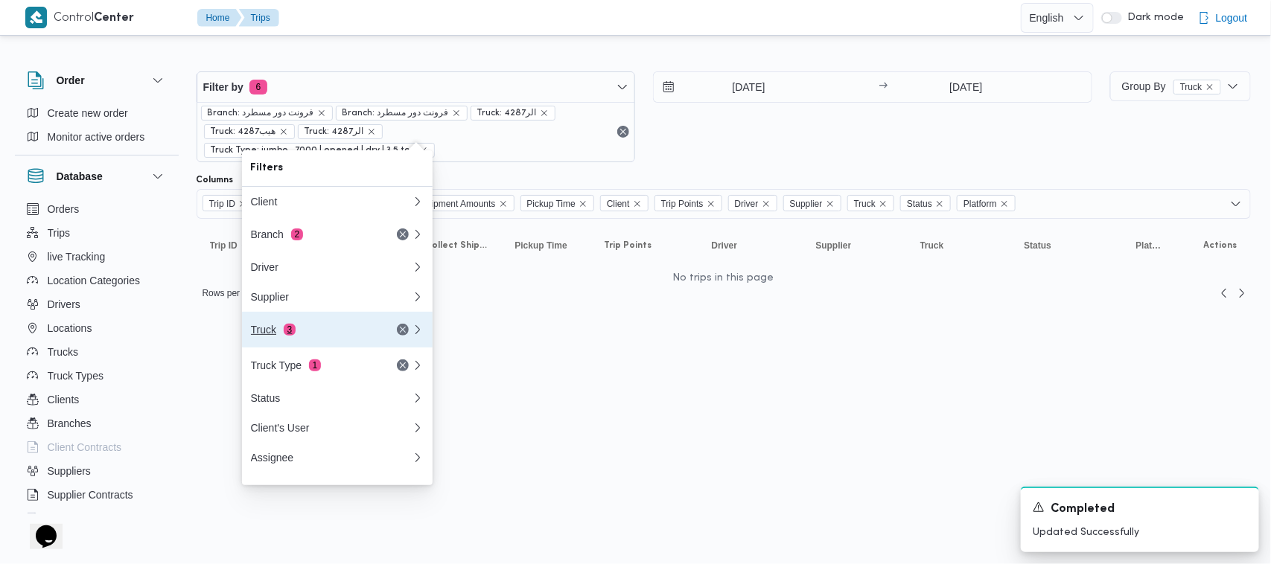
click at [366, 326] on div "Truck 3" at bounding box center [331, 330] width 179 height 36
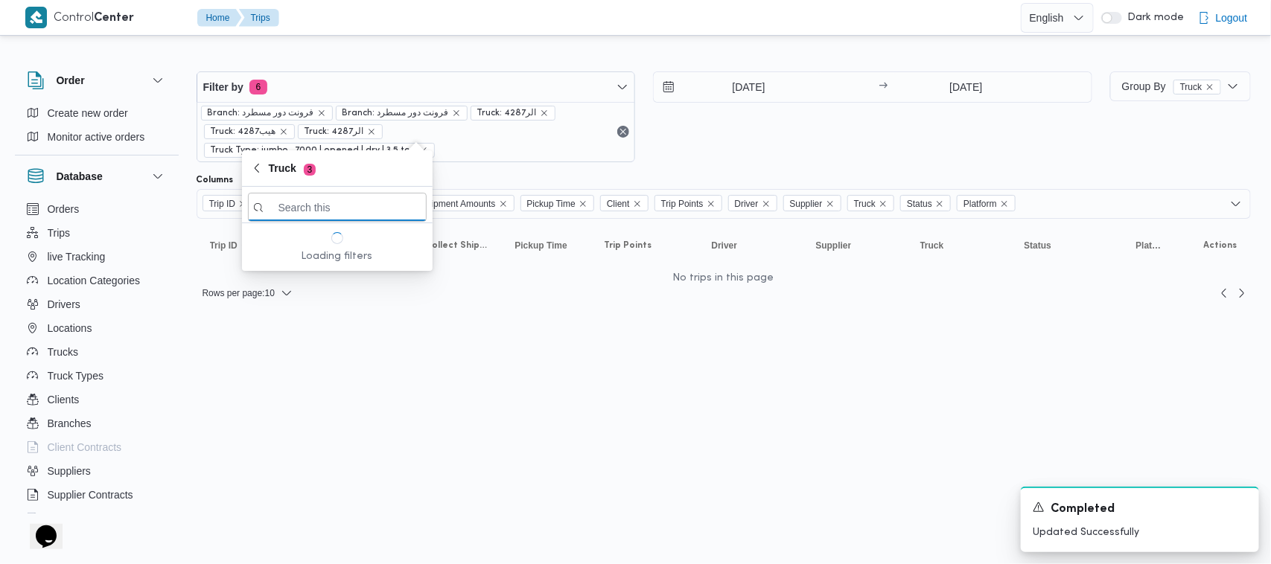
paste input "6941"
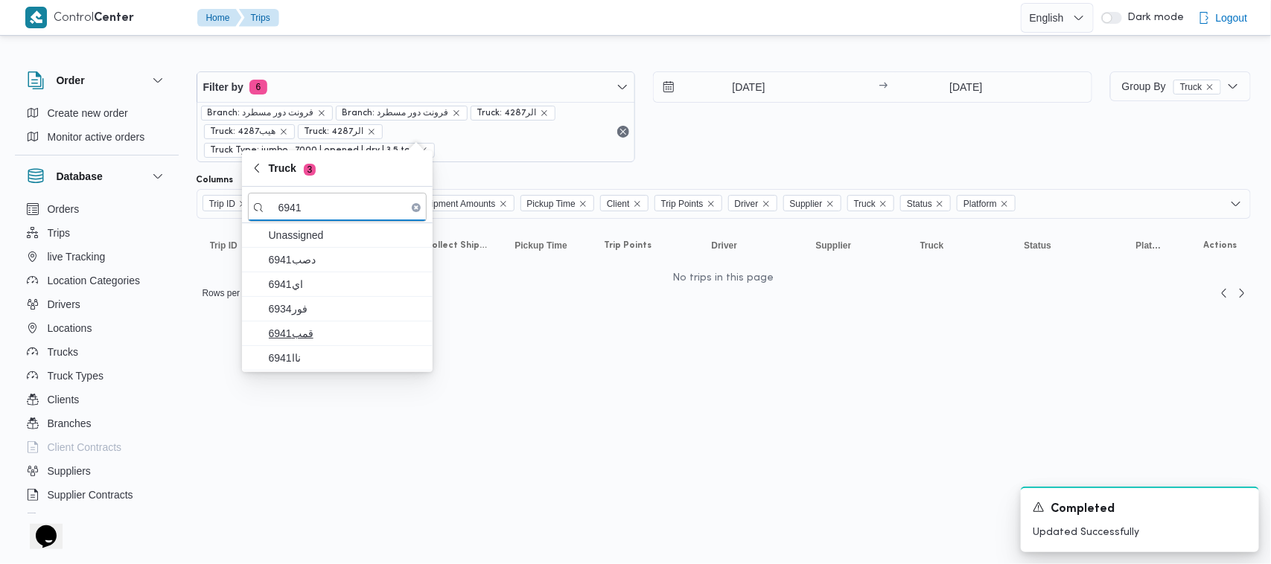
type input "6941"
click at [351, 329] on span "قمب6941" at bounding box center [346, 334] width 155 height 18
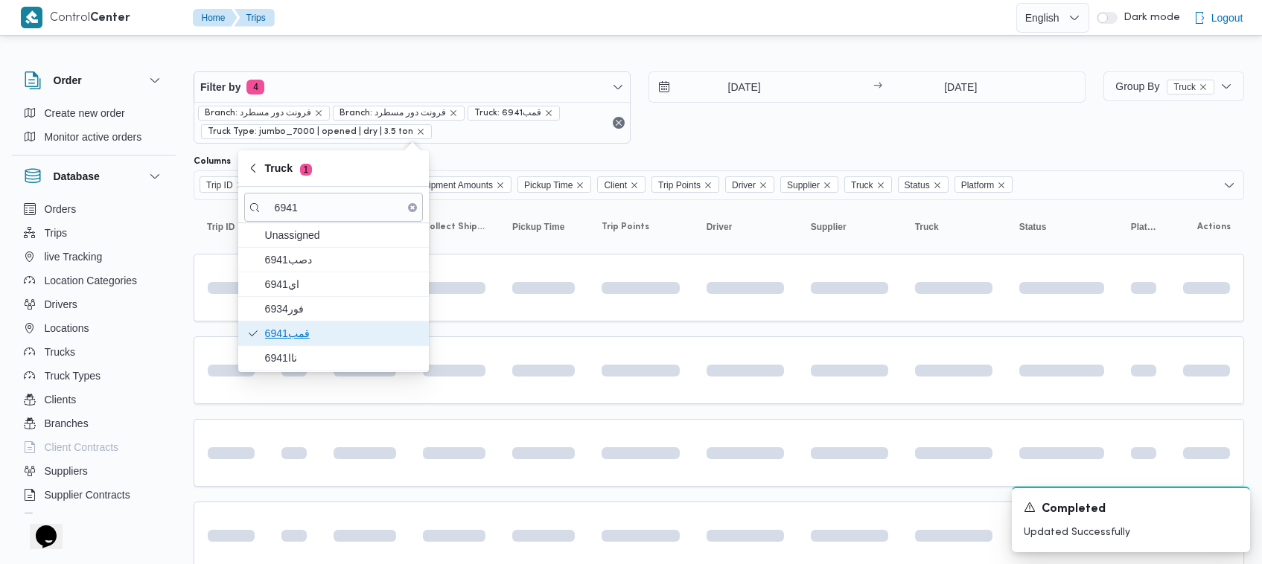
click at [337, 345] on span "قمب6941" at bounding box center [333, 334] width 179 height 24
click at [324, 313] on span "فور6934" at bounding box center [342, 309] width 155 height 18
click at [317, 340] on span "قمب6941" at bounding box center [342, 334] width 155 height 18
click at [310, 358] on span "ناا6941" at bounding box center [342, 358] width 155 height 18
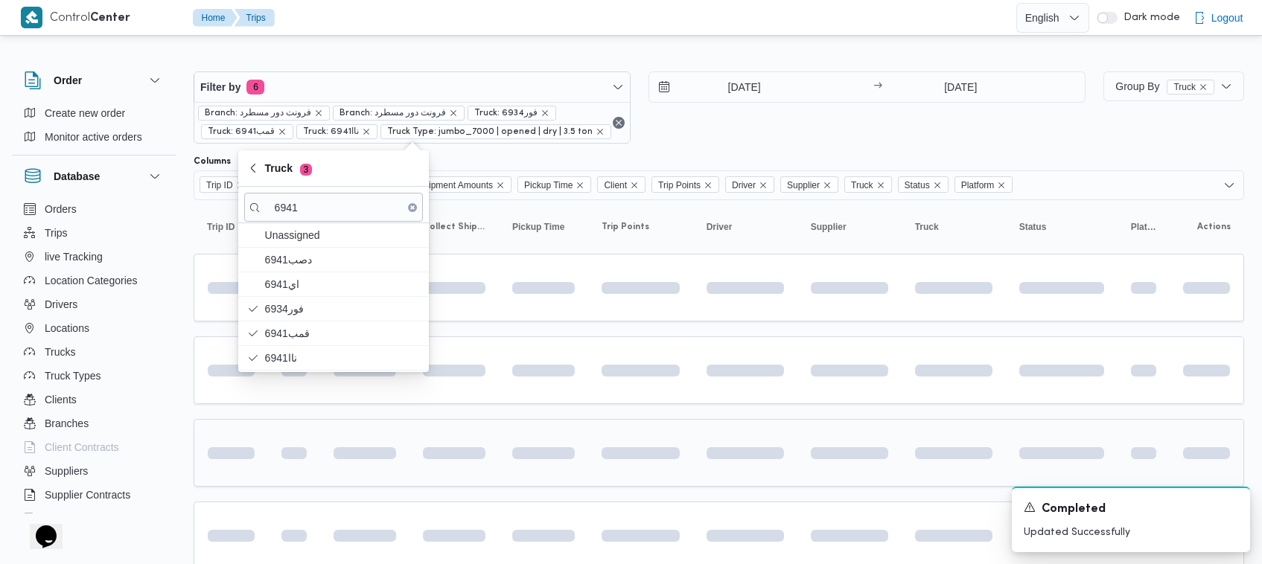
click at [590, 448] on td at bounding box center [640, 453] width 105 height 68
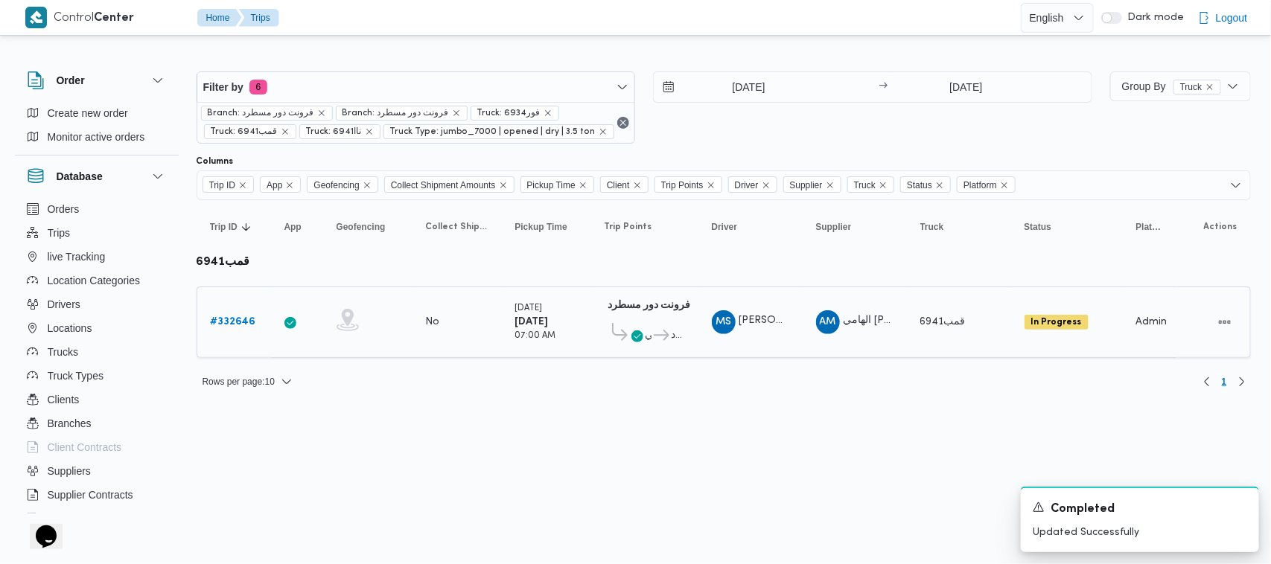
click at [222, 311] on div "# 332646" at bounding box center [234, 322] width 59 height 30
click at [236, 321] on b "# 332646" at bounding box center [233, 322] width 45 height 10
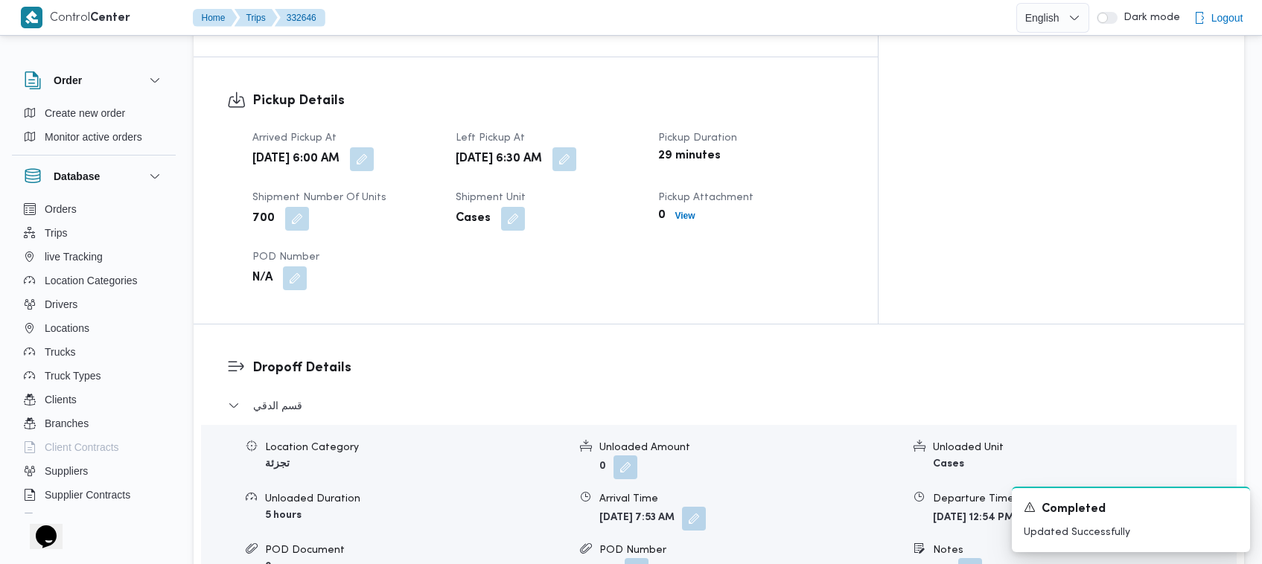
scroll to position [1482, 0]
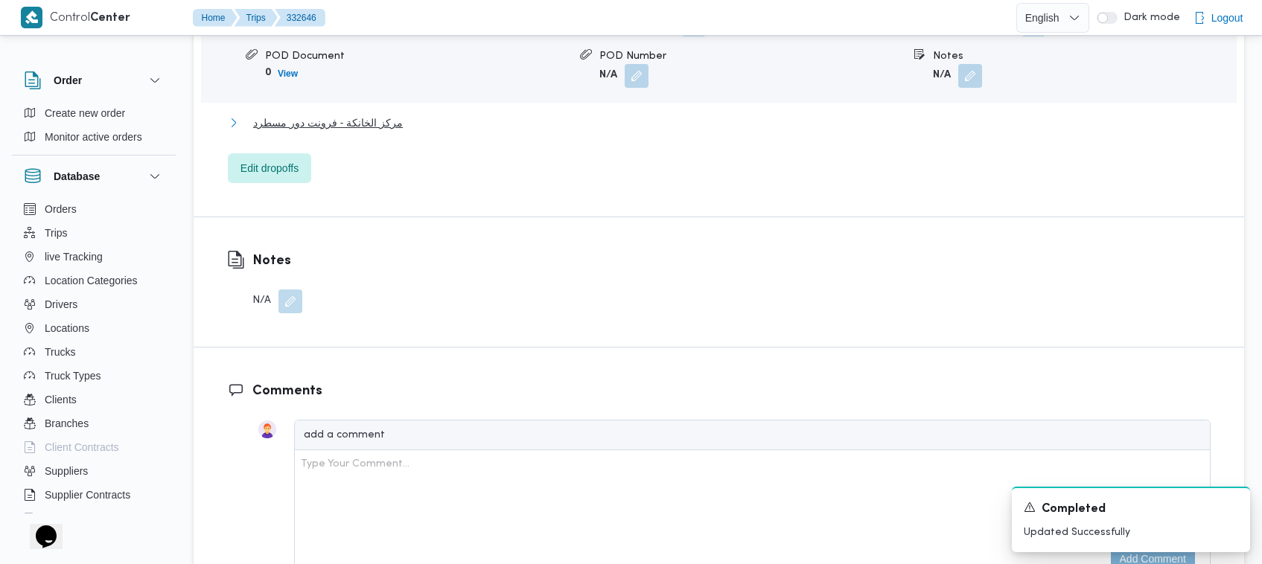
click at [350, 114] on span "مركز الخانكة - فرونت دور مسطرد" at bounding box center [328, 123] width 150 height 18
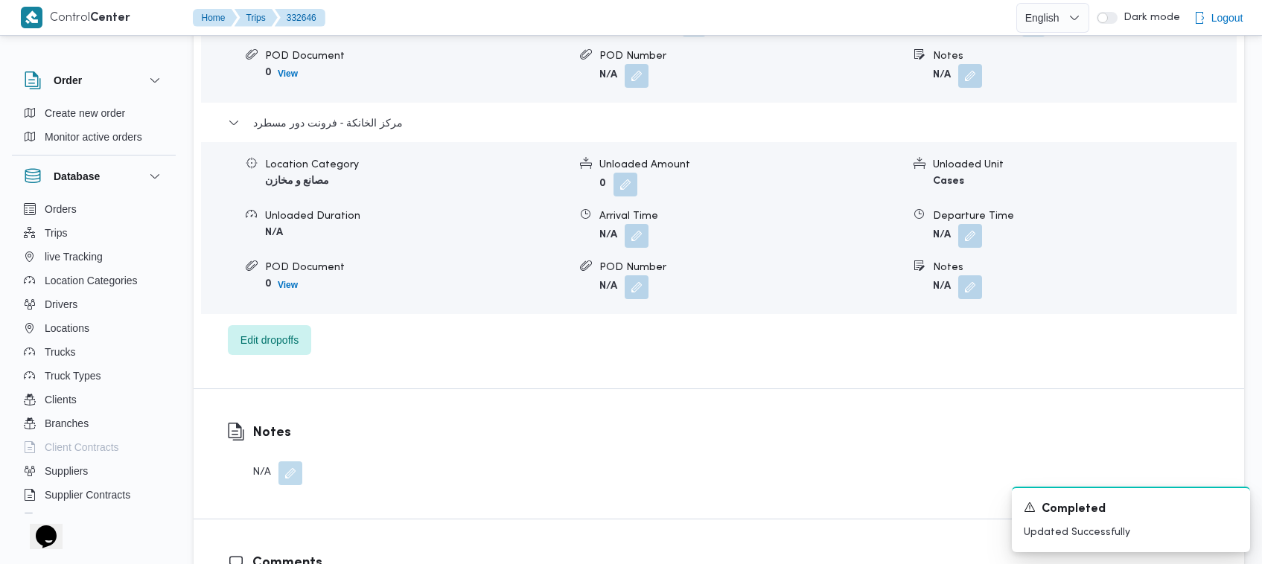
scroll to position [1345, 0]
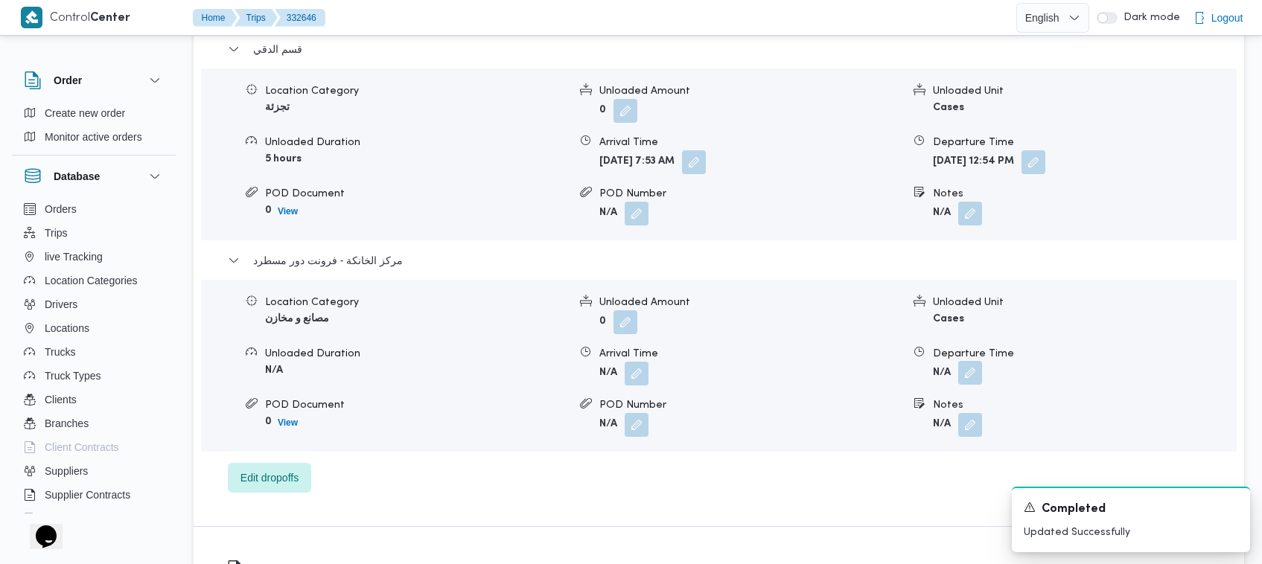
click at [977, 361] on button "button" at bounding box center [970, 373] width 24 height 24
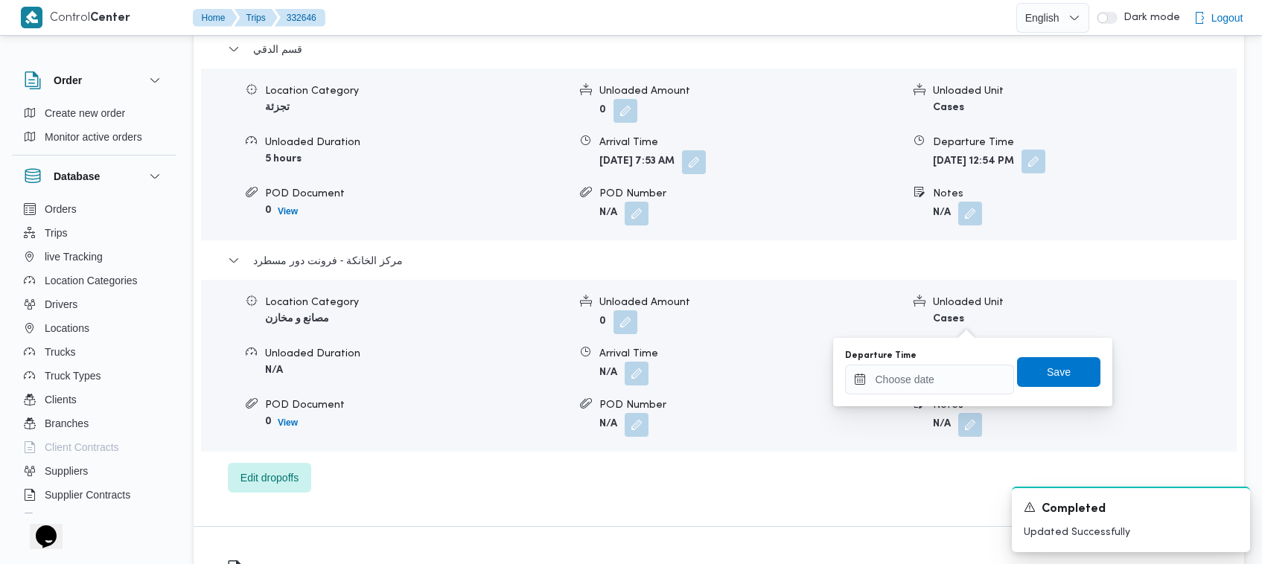
click at [1045, 150] on button "button" at bounding box center [1033, 162] width 24 height 24
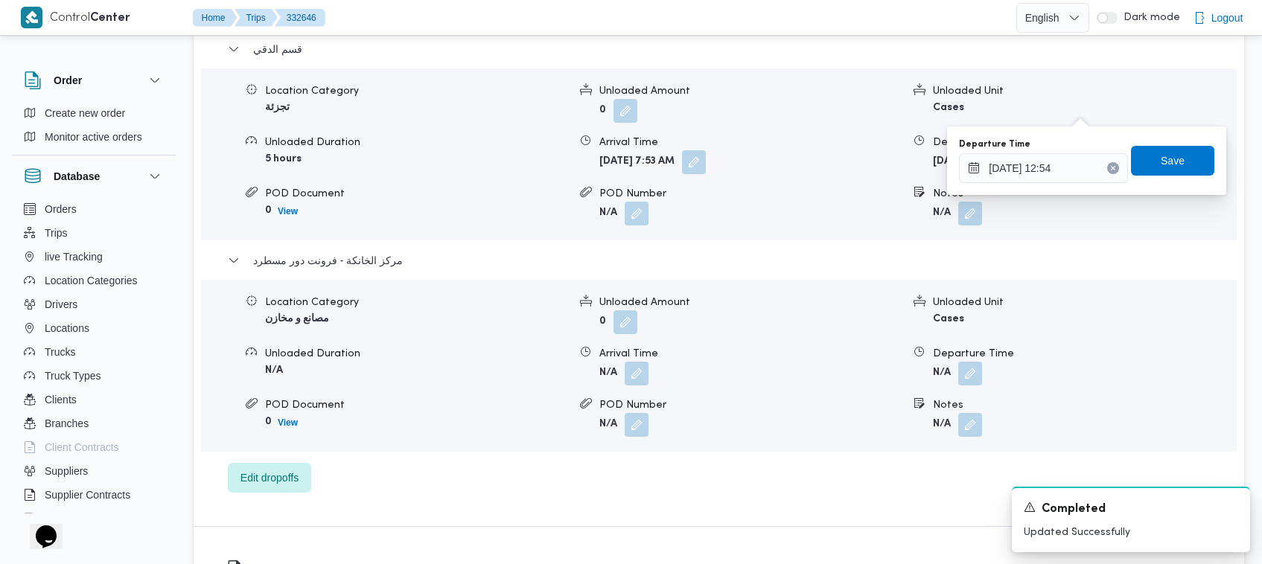
click at [1061, 150] on div "Departure Time 27/08/2025 12:54" at bounding box center [1043, 160] width 169 height 45
click at [1097, 160] on input "27/08/2025 12:54" at bounding box center [1043, 168] width 169 height 30
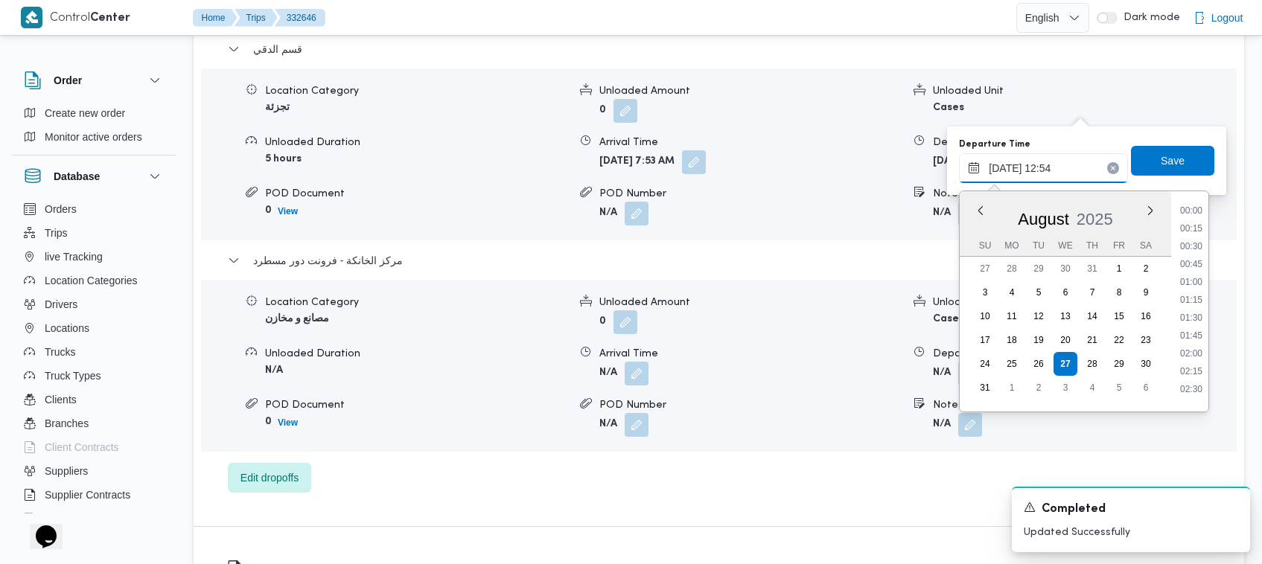
scroll to position [809, 0]
click at [1189, 225] on li "11:30" at bounding box center [1191, 224] width 34 height 15
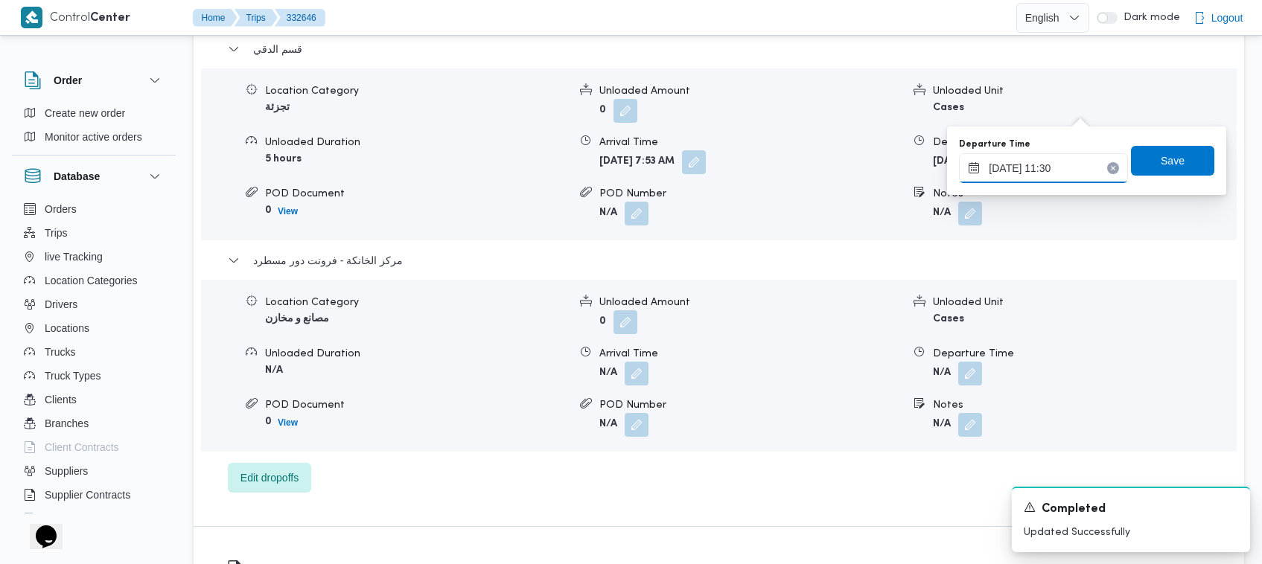
type input "27/08/2025 11:30"
click at [1059, 169] on input "27/08/2025 11:30" at bounding box center [1043, 168] width 169 height 30
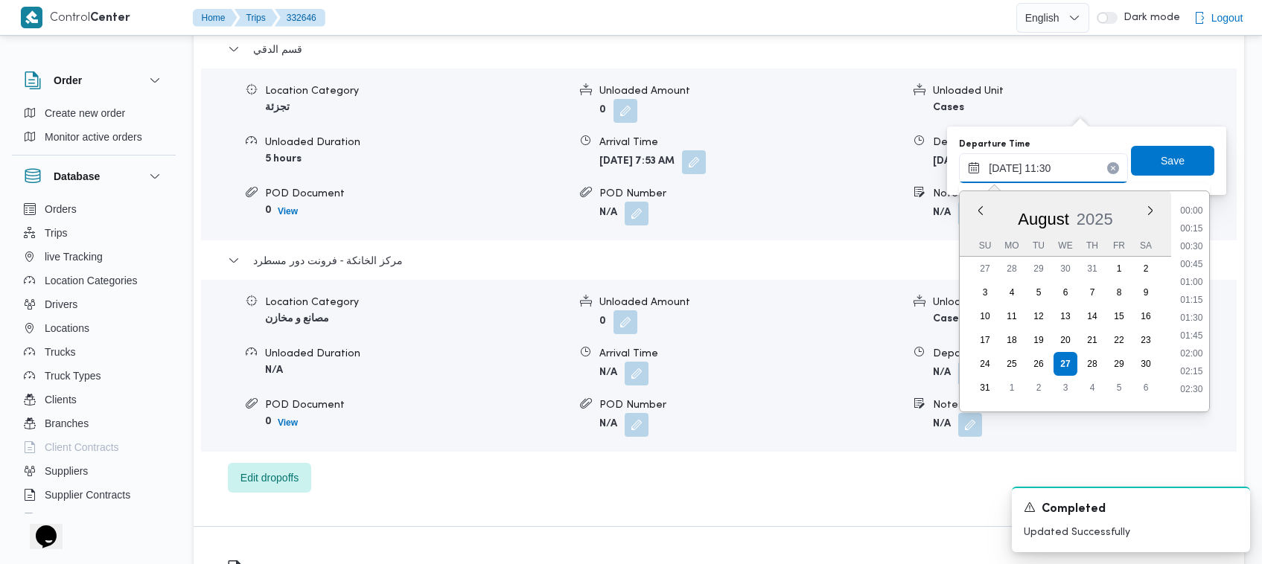
click at [1059, 169] on input "27/08/2025 11:30" at bounding box center [1043, 168] width 169 height 30
click at [1144, 161] on span "Save" at bounding box center [1172, 160] width 83 height 30
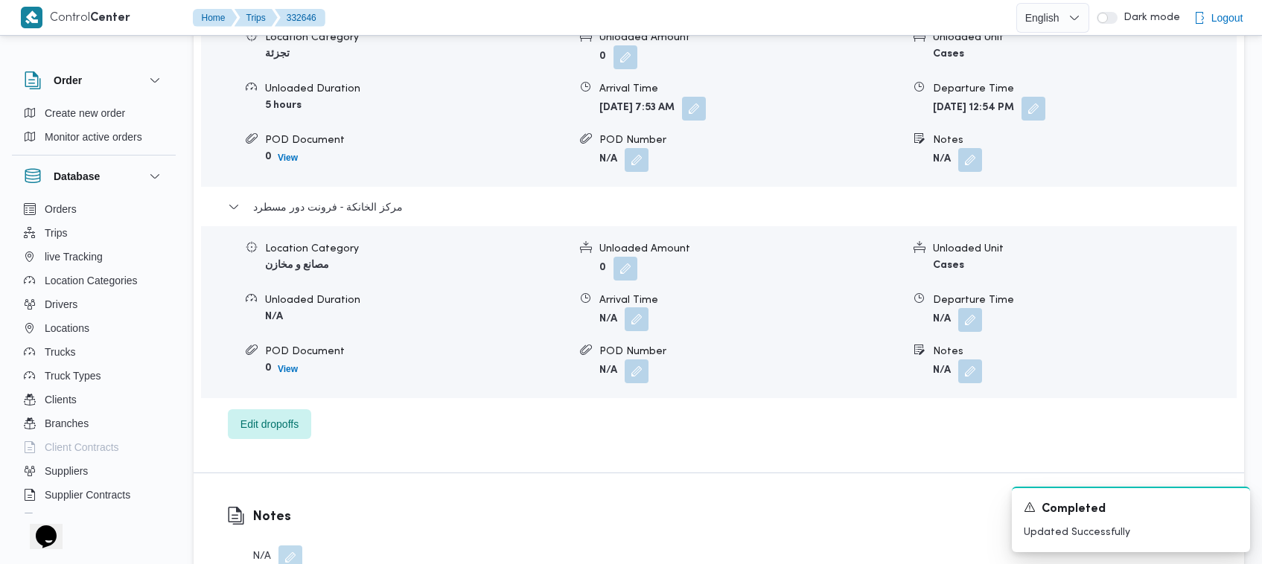
click at [637, 316] on button "button" at bounding box center [637, 319] width 24 height 24
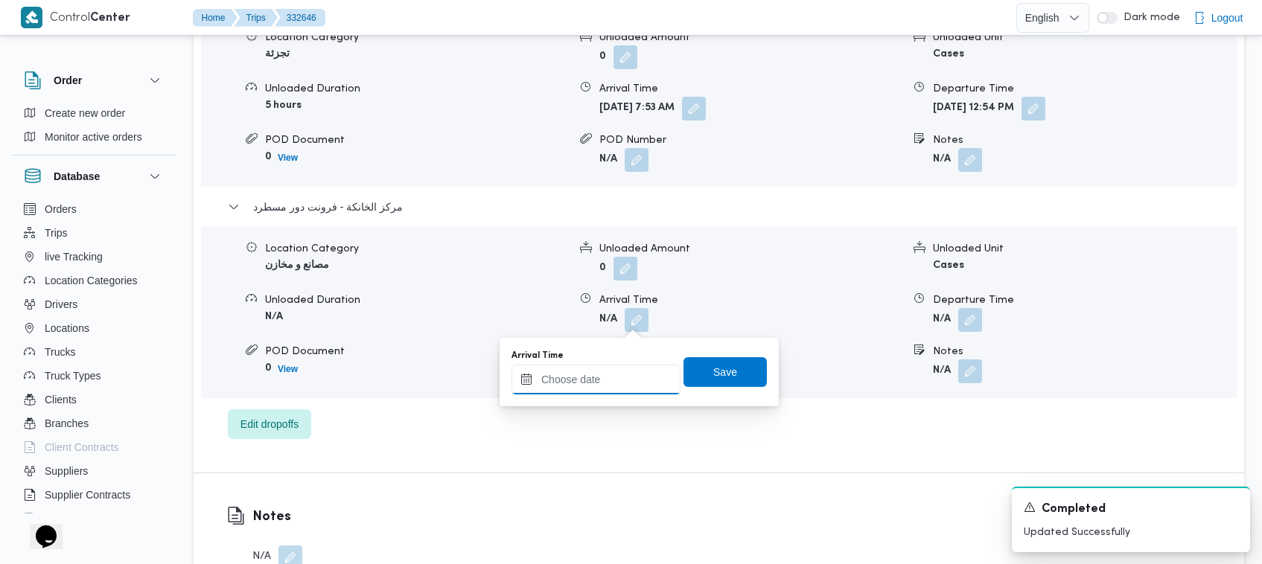
click at [614, 380] on input "Arrival Time" at bounding box center [595, 380] width 169 height 30
paste input "27/08/2025 11:30"
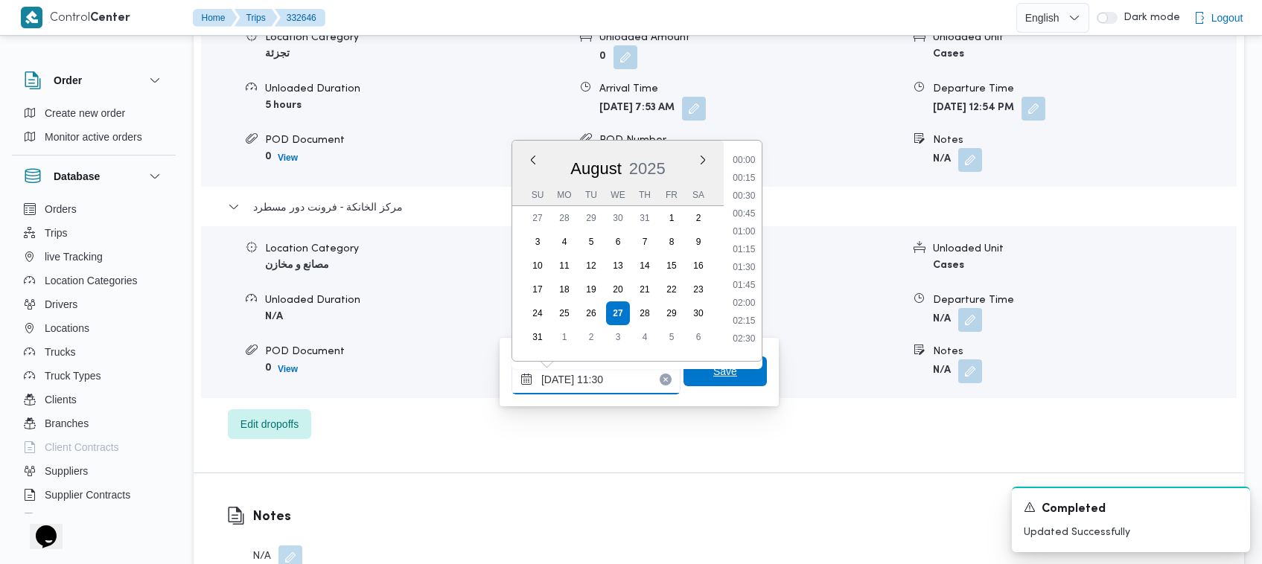
scroll to position [820, 0]
type input "27/08/2025 11:30"
click at [753, 214] on li "12:15" at bounding box center [744, 215] width 34 height 15
click at [753, 214] on button "مركز الخانكة - فرونت دور مسطرد" at bounding box center [719, 207] width 983 height 18
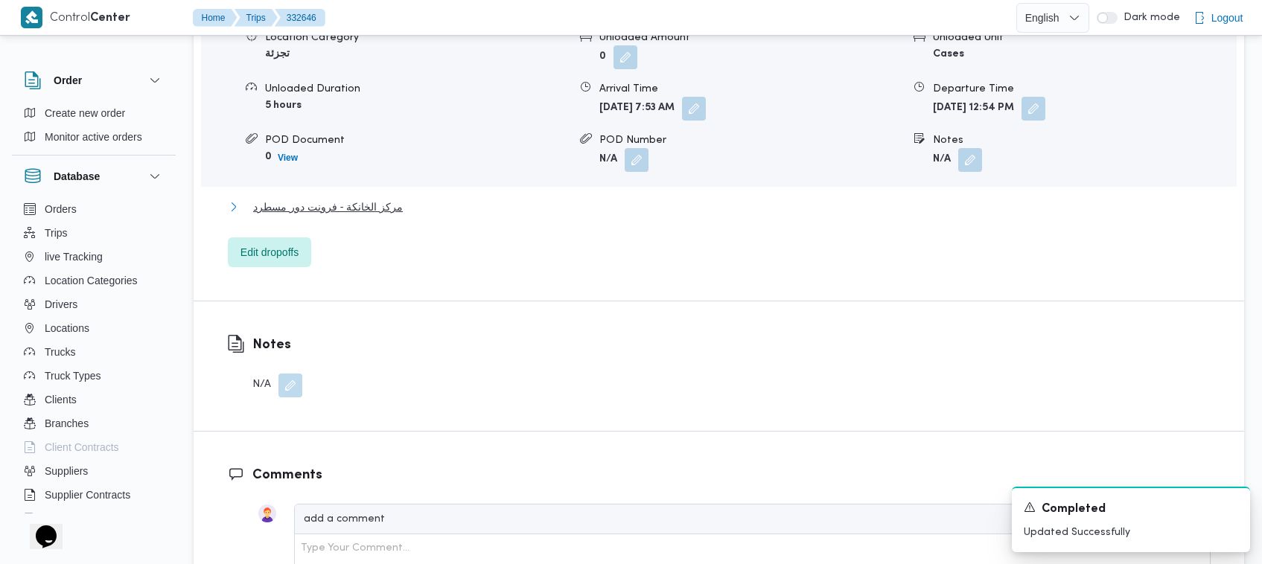
click at [369, 207] on span "مركز الخانكة - فرونت دور مسطرد" at bounding box center [328, 207] width 150 height 18
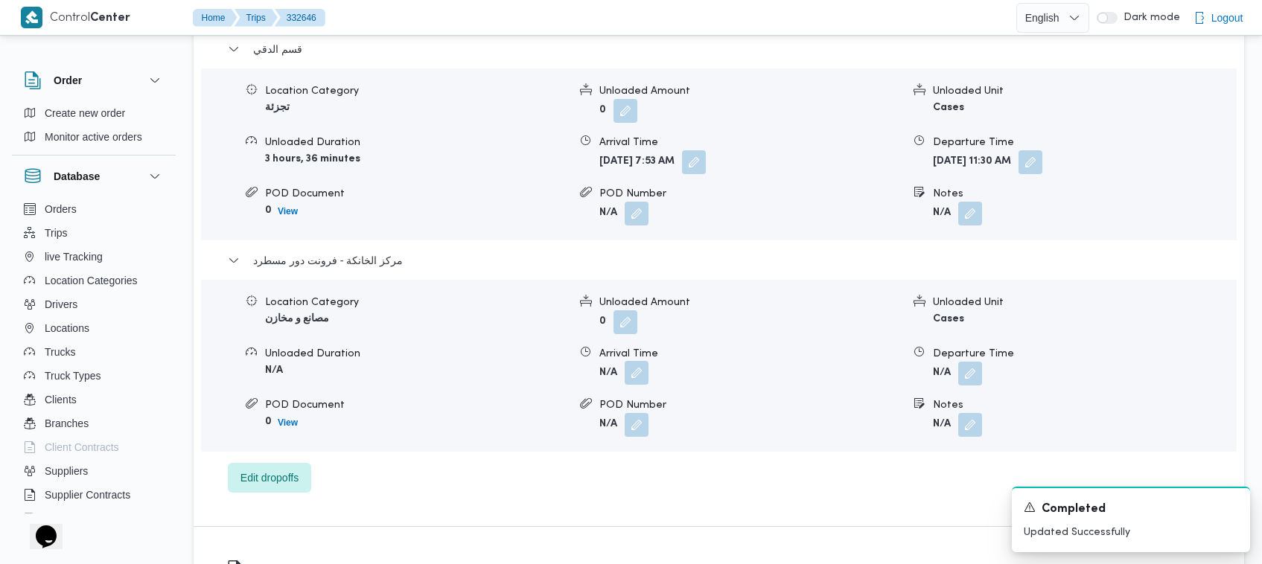
click at [642, 361] on button "button" at bounding box center [637, 373] width 24 height 24
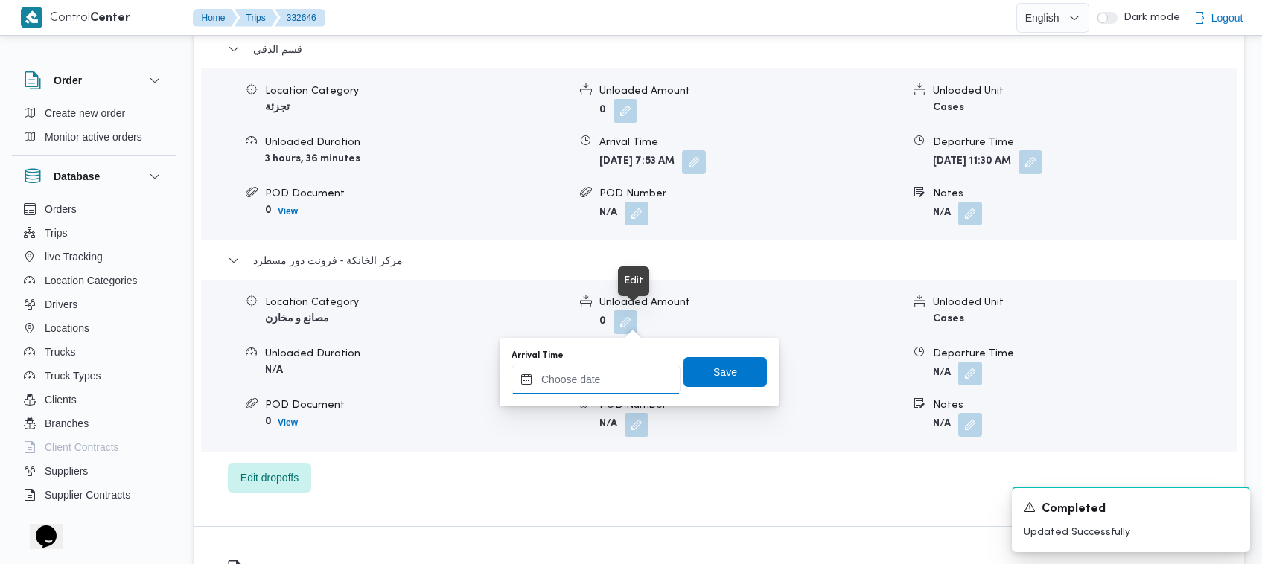
click at [645, 369] on div at bounding box center [595, 380] width 169 height 30
paste input "27/08/2025 11:30"
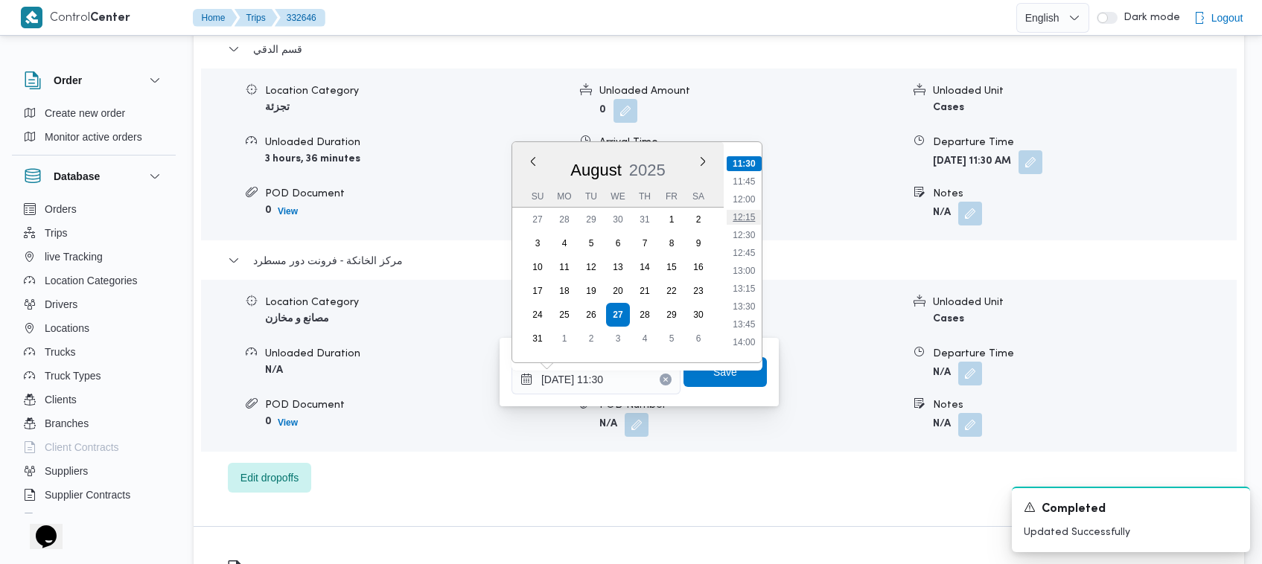
click at [737, 210] on li "12:15" at bounding box center [744, 217] width 34 height 15
type input "[DATE] 12:15"
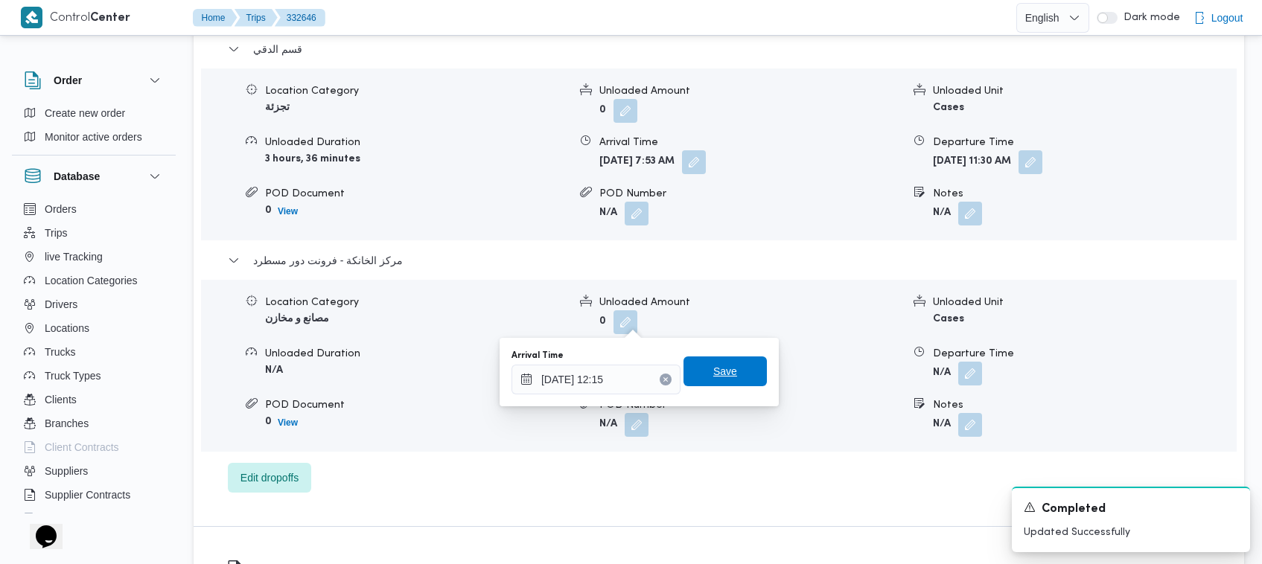
drag, startPoint x: 727, startPoint y: 372, endPoint x: 814, endPoint y: 360, distance: 88.0
click at [727, 373] on span "Save" at bounding box center [724, 372] width 83 height 30
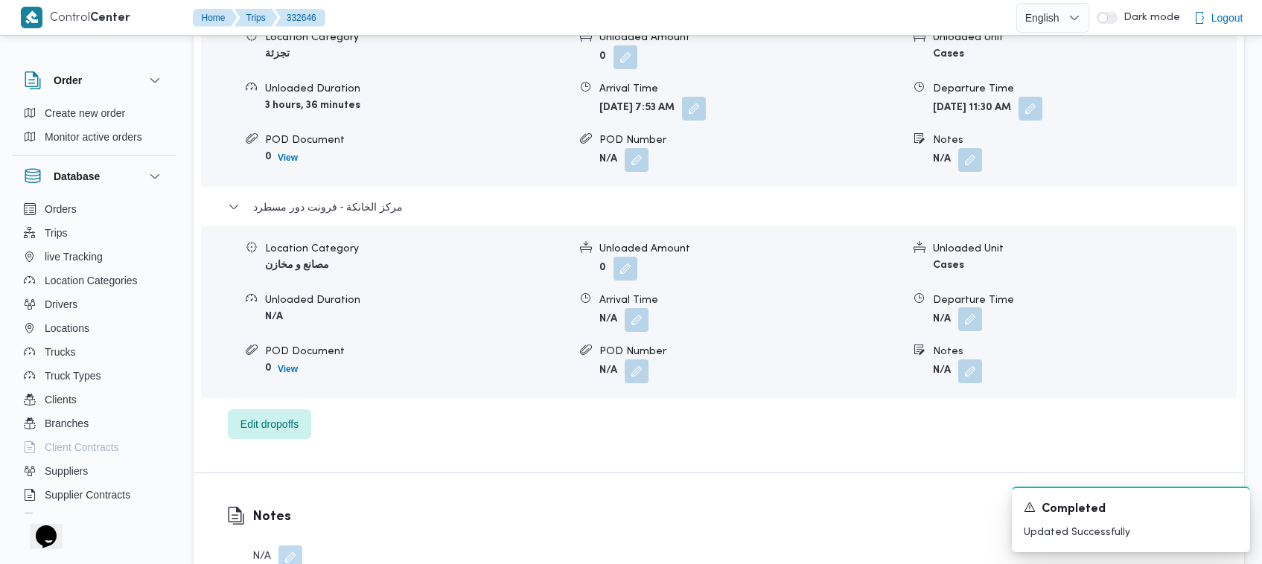
click at [974, 322] on button "button" at bounding box center [970, 319] width 24 height 24
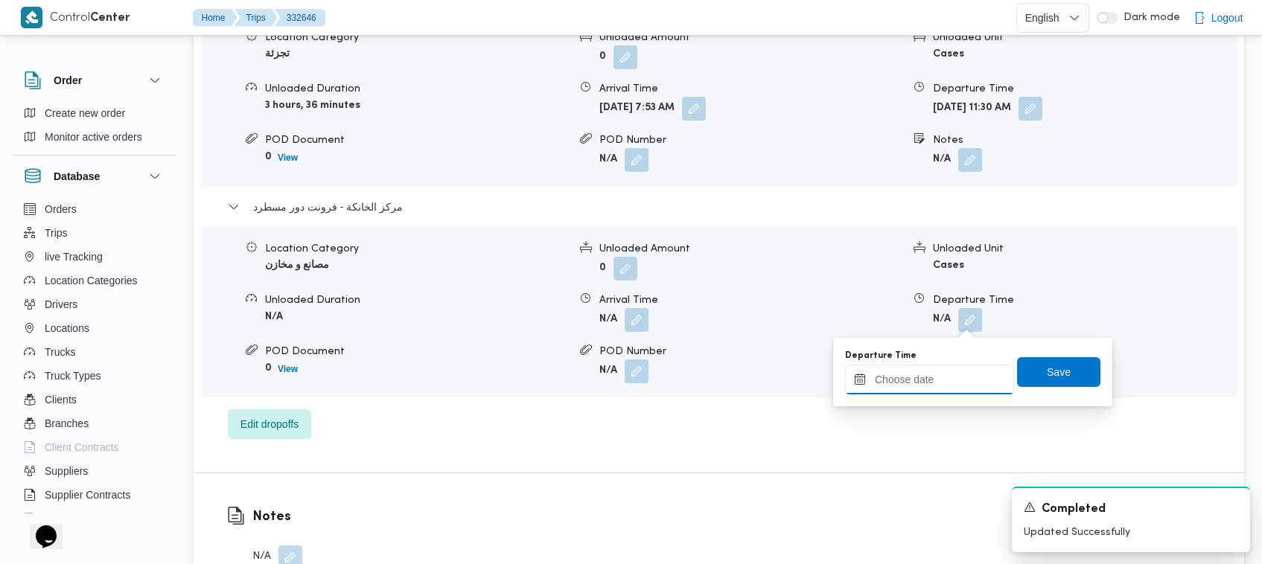
click at [953, 381] on input "Departure Time" at bounding box center [929, 380] width 169 height 30
paste input "27/08/2025 11:30"
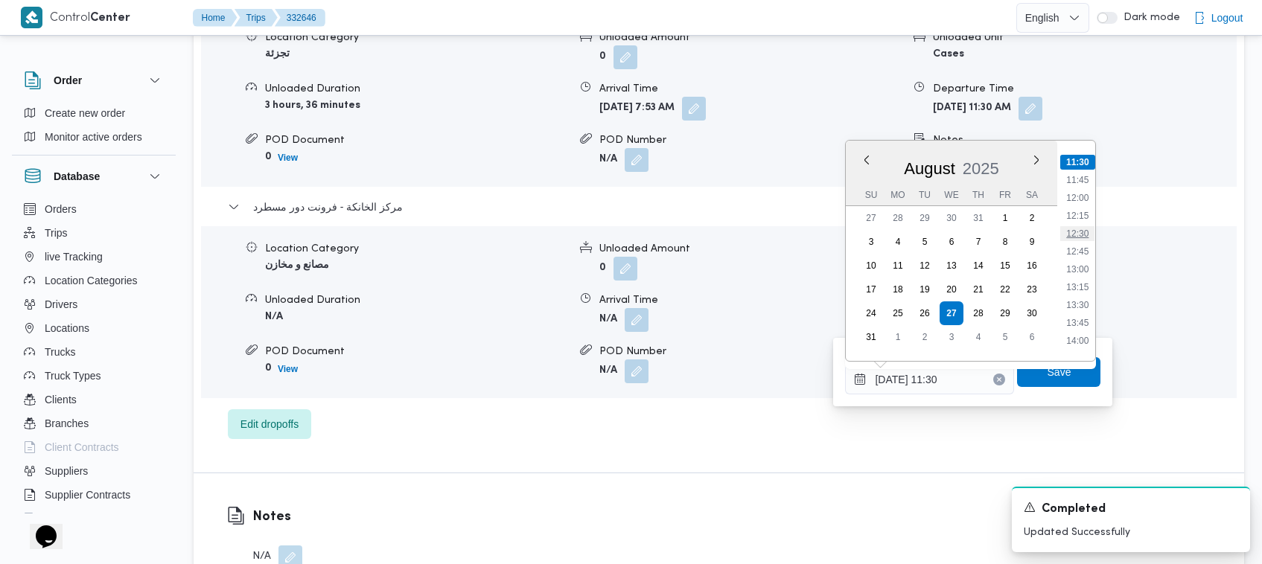
click at [1074, 231] on li "12:30" at bounding box center [1078, 233] width 34 height 15
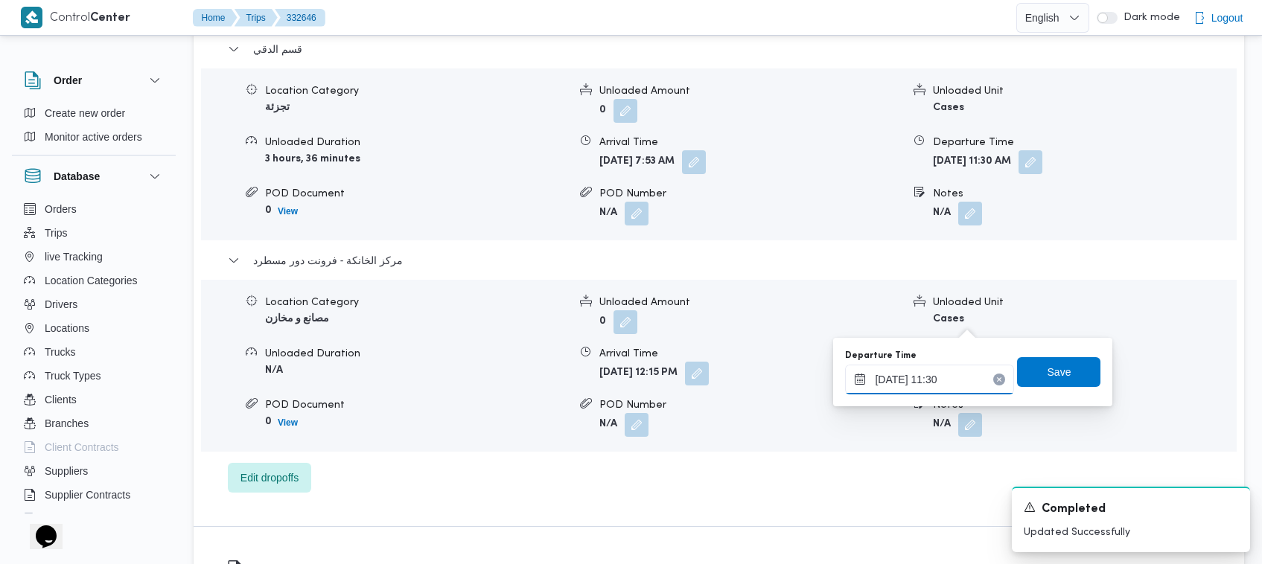
type input "[DATE] 12:30"
click at [1036, 386] on div "Save" at bounding box center [1058, 372] width 83 height 30
click at [1055, 373] on span "Save" at bounding box center [1059, 372] width 24 height 18
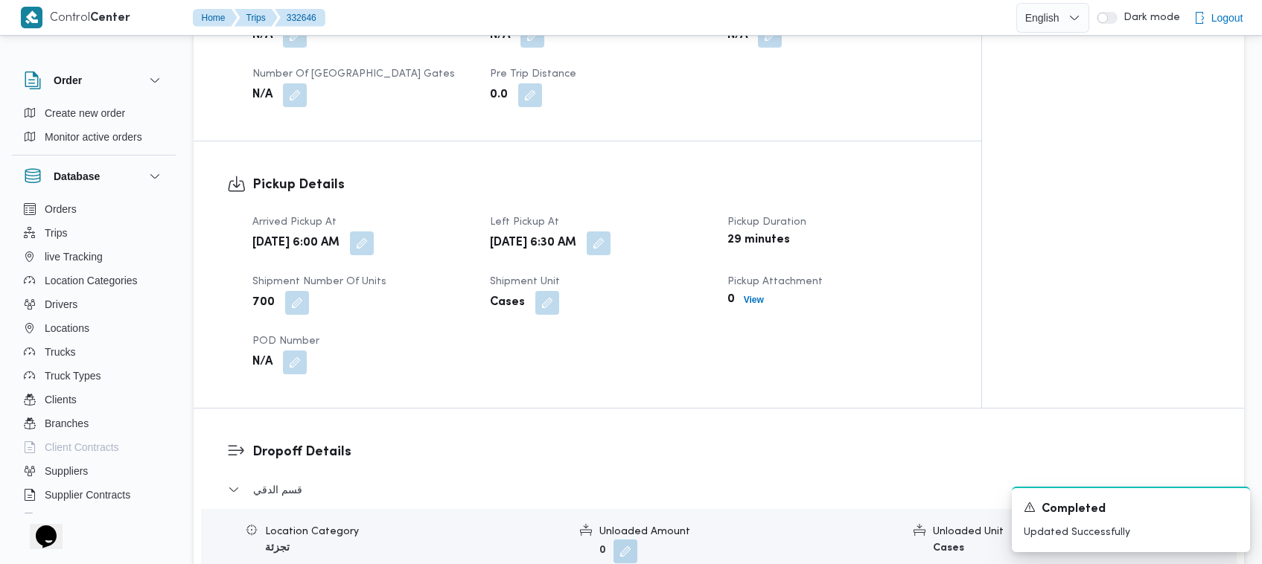
scroll to position [356, 0]
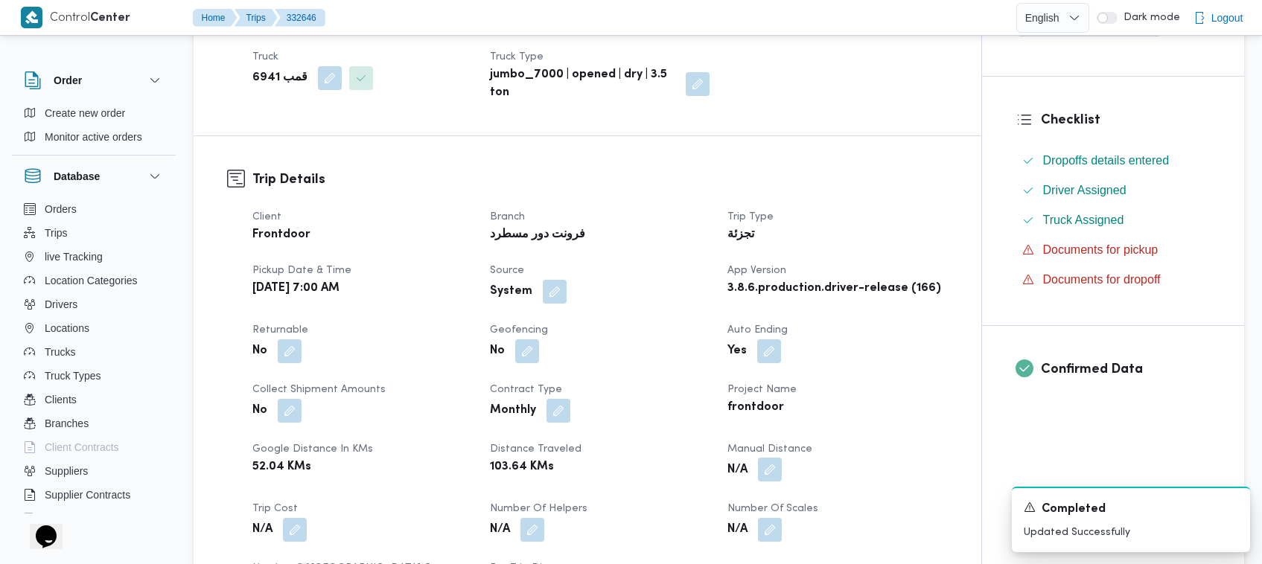
click at [765, 467] on button "button" at bounding box center [770, 470] width 24 height 24
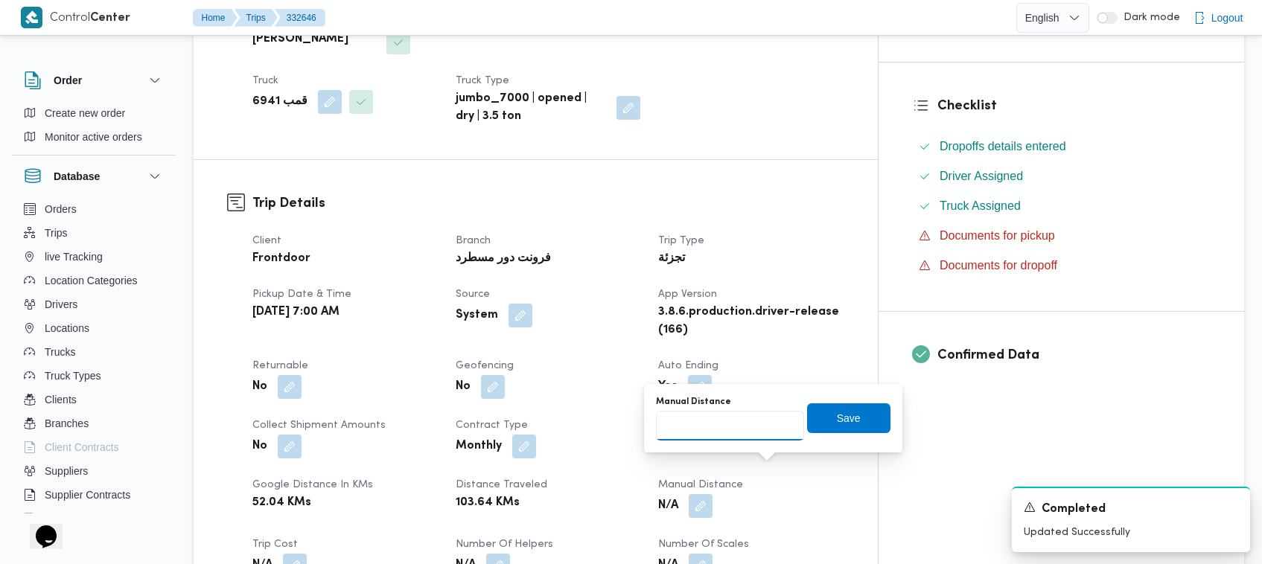
click at [702, 432] on input "Manual Distance" at bounding box center [730, 426] width 148 height 30
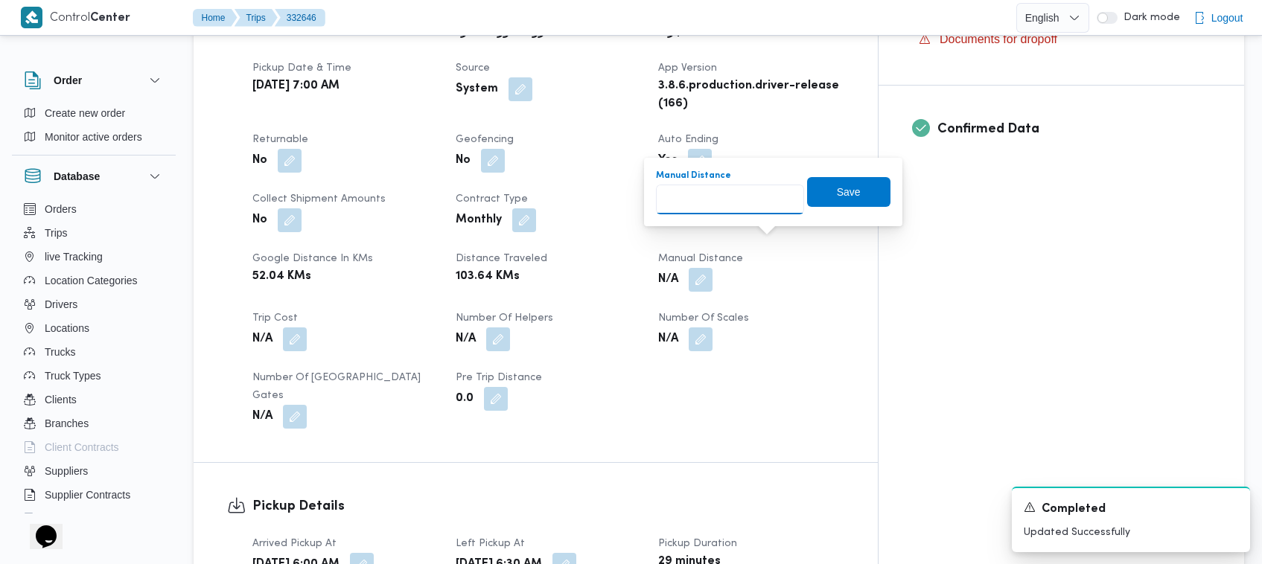
scroll to position [589, 0]
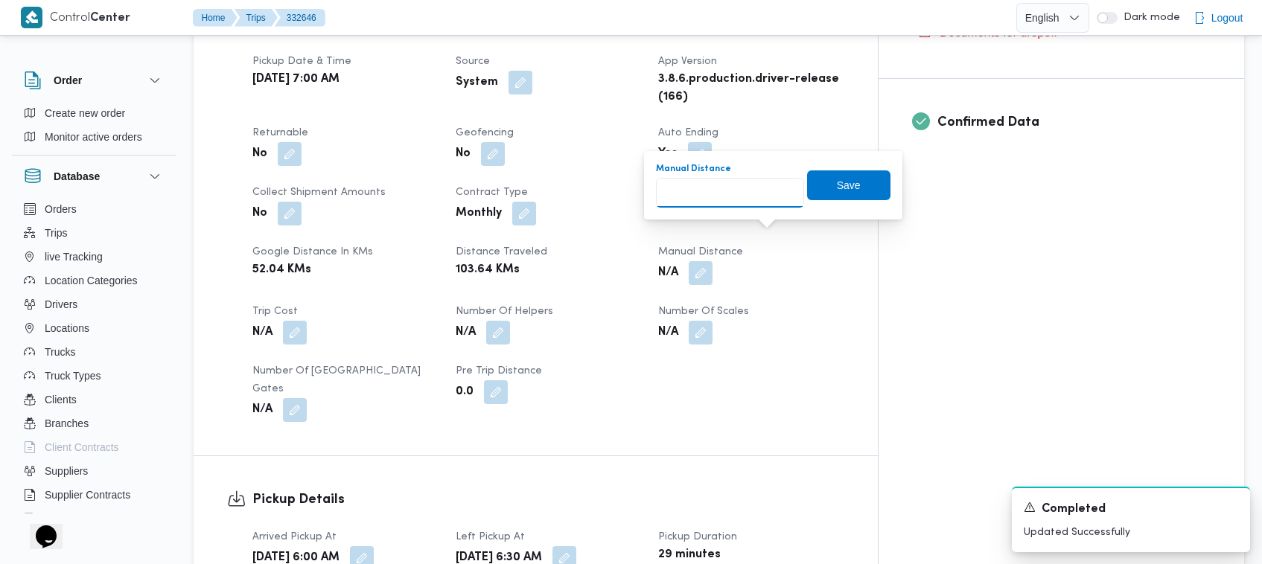
click at [700, 190] on input "Manual Distance" at bounding box center [730, 193] width 148 height 30
type input "100"
click at [841, 176] on span "Save" at bounding box center [849, 185] width 24 height 18
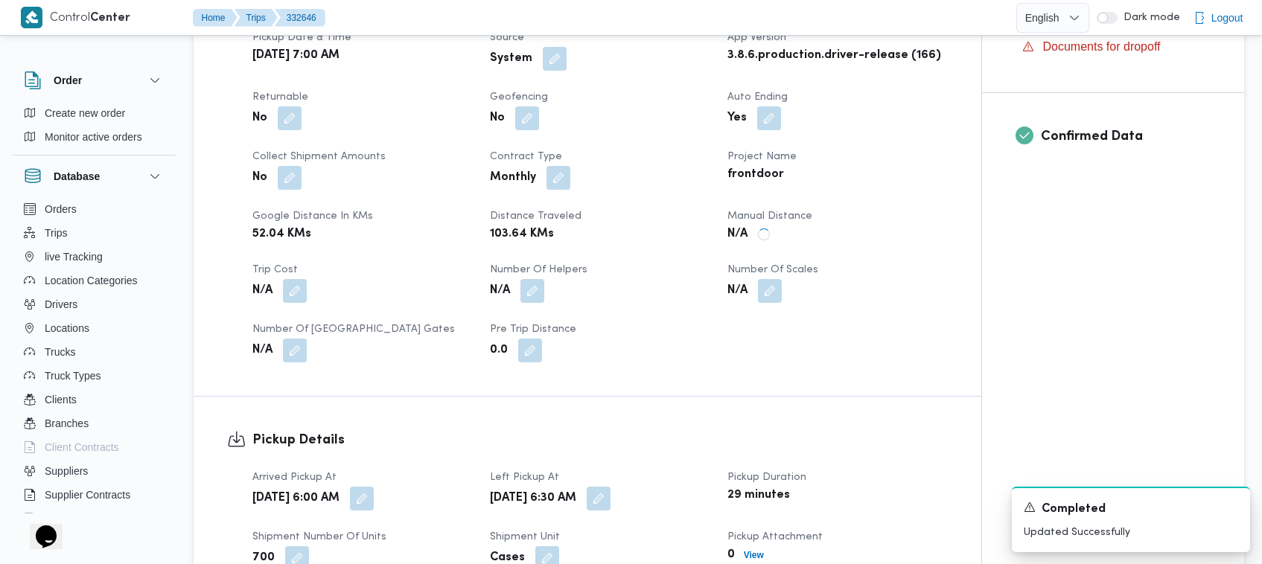
scroll to position [0, 0]
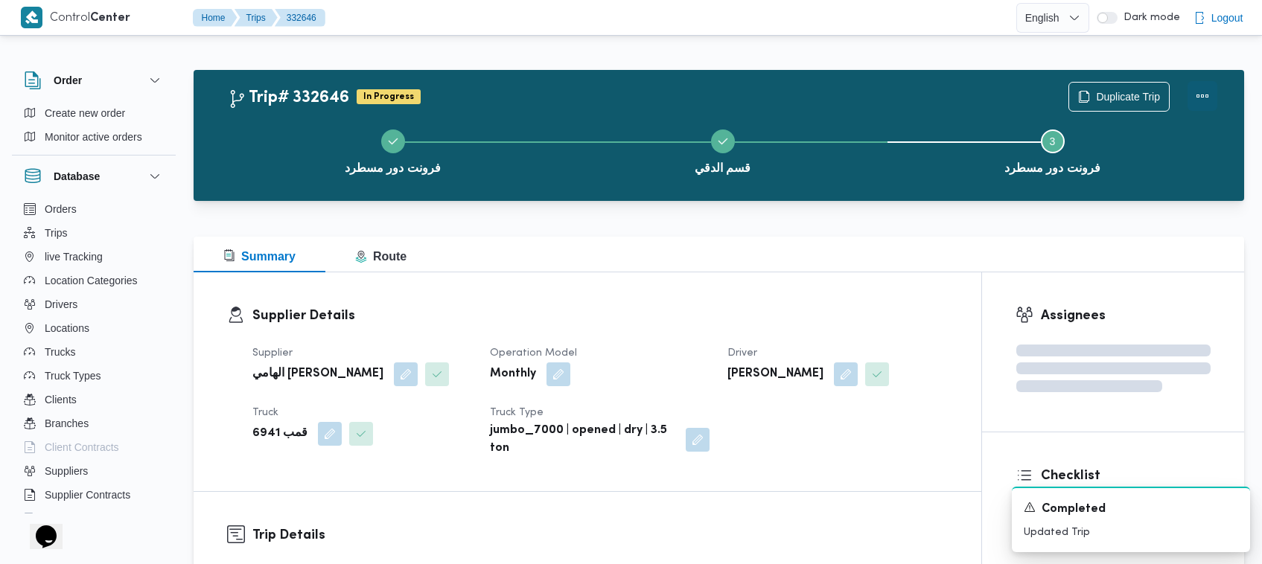
click at [1204, 90] on button "Actions" at bounding box center [1202, 96] width 30 height 30
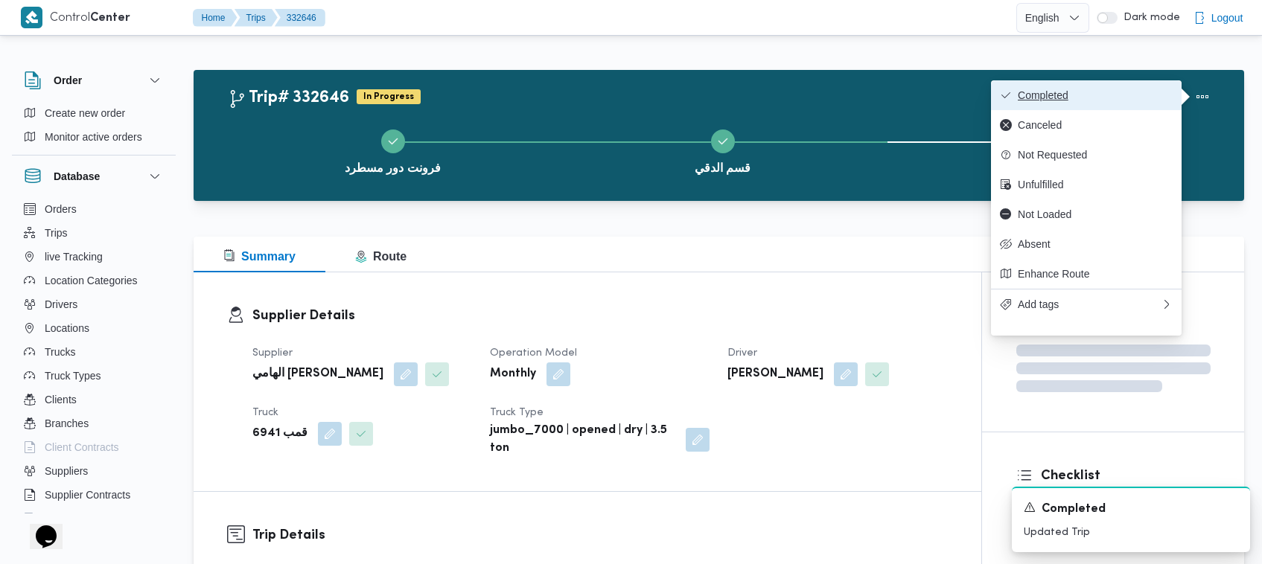
click at [1078, 97] on span "Completed" at bounding box center [1095, 95] width 155 height 12
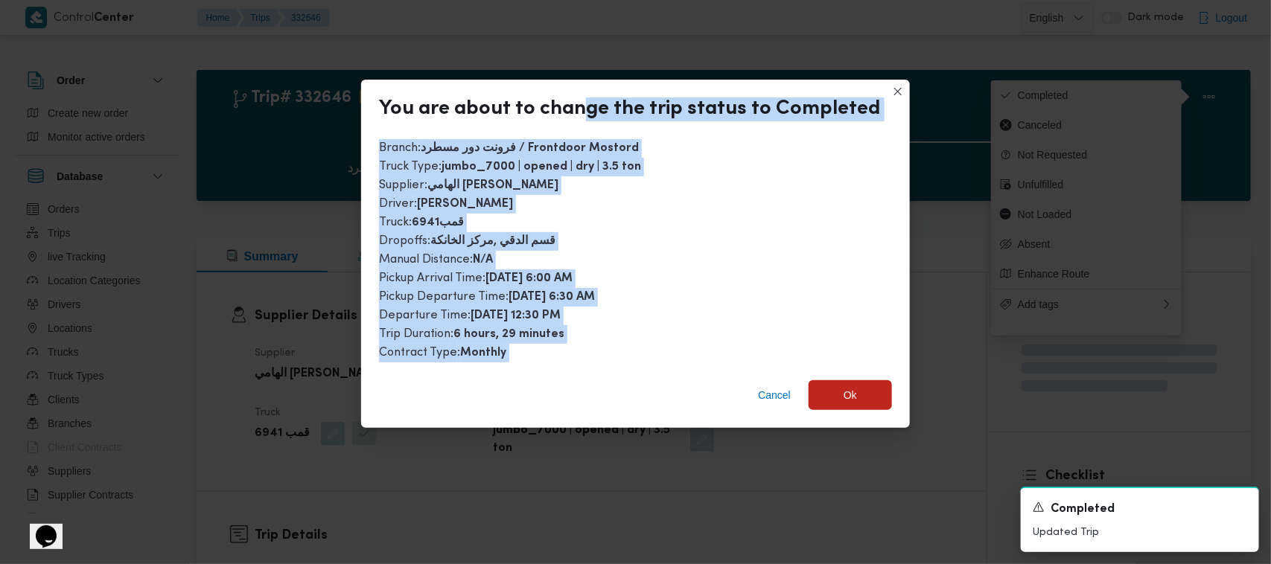
drag, startPoint x: 586, startPoint y: 129, endPoint x: 579, endPoint y: 464, distance: 335.1
click at [579, 464] on div "You are about to change the trip status to Completed Branch : فرونت دور مسطرد /…" at bounding box center [635, 282] width 1271 height 564
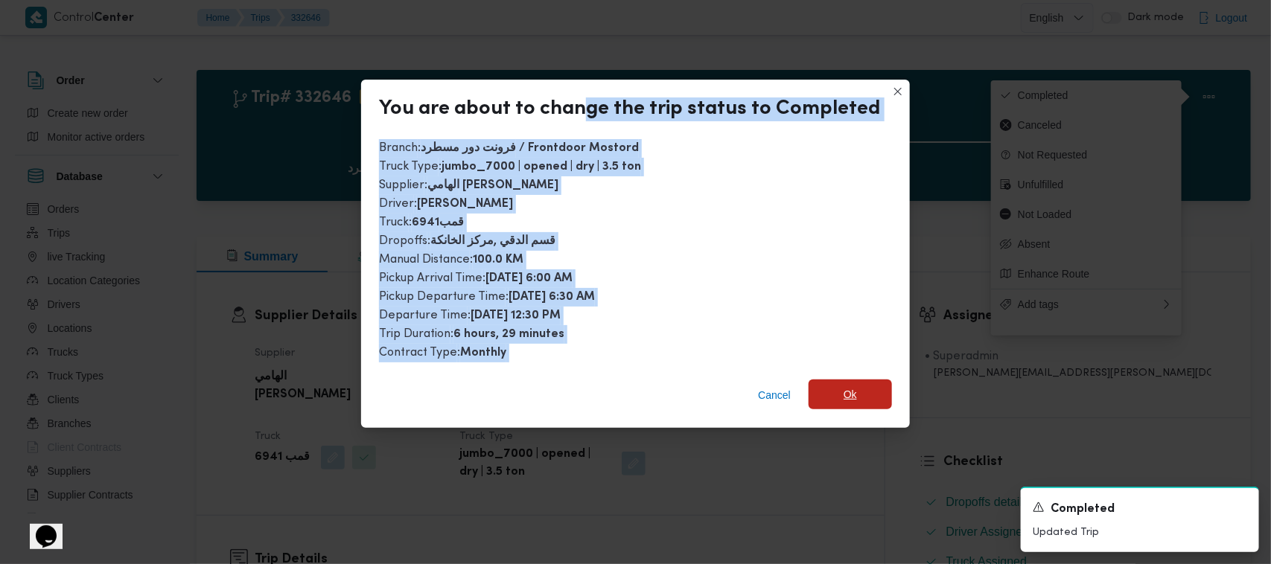
click at [846, 386] on span "Ok" at bounding box center [850, 395] width 13 height 18
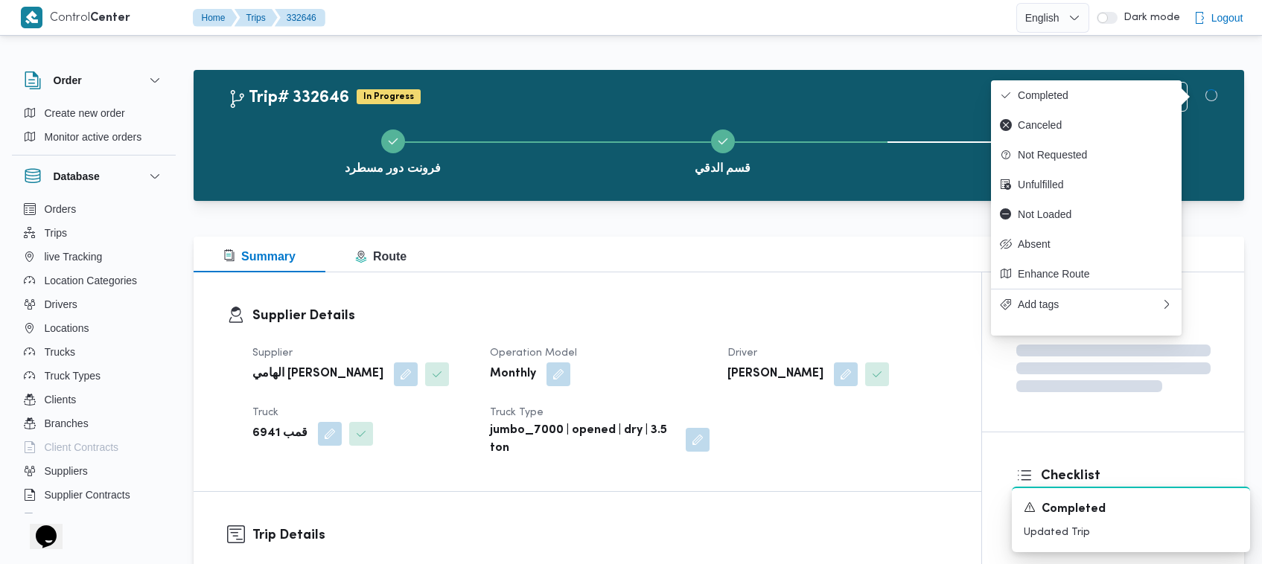
click at [809, 261] on div "Summary Route" at bounding box center [719, 255] width 1050 height 36
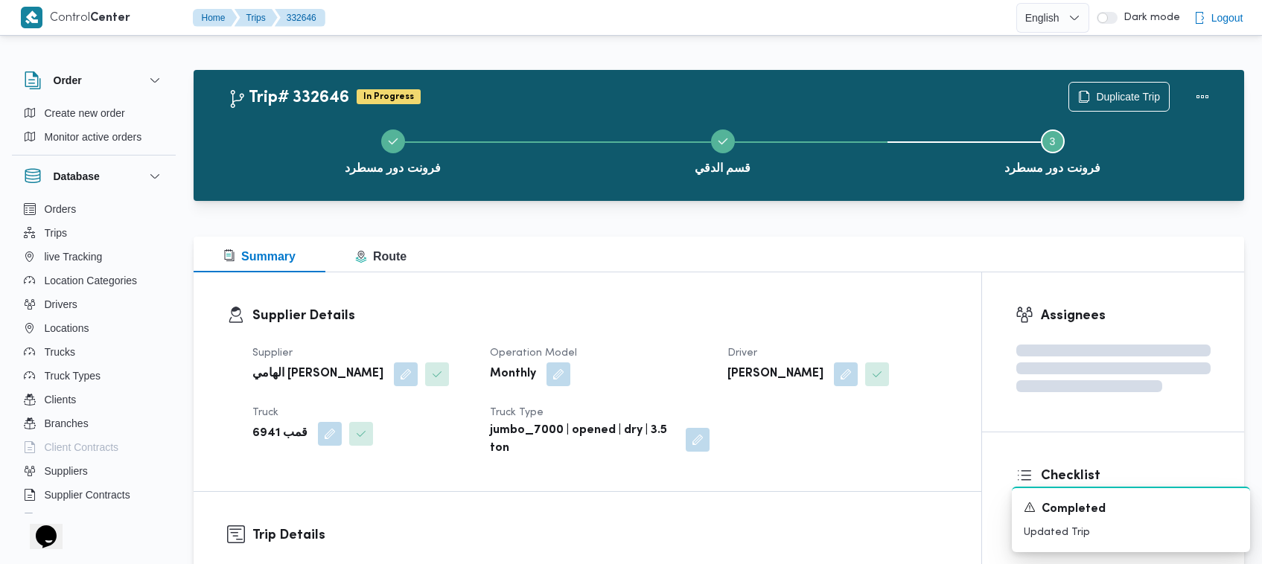
click at [287, 371] on b "الهامي [PERSON_NAME]" at bounding box center [317, 375] width 131 height 18
copy div "الهامي [PERSON_NAME]"
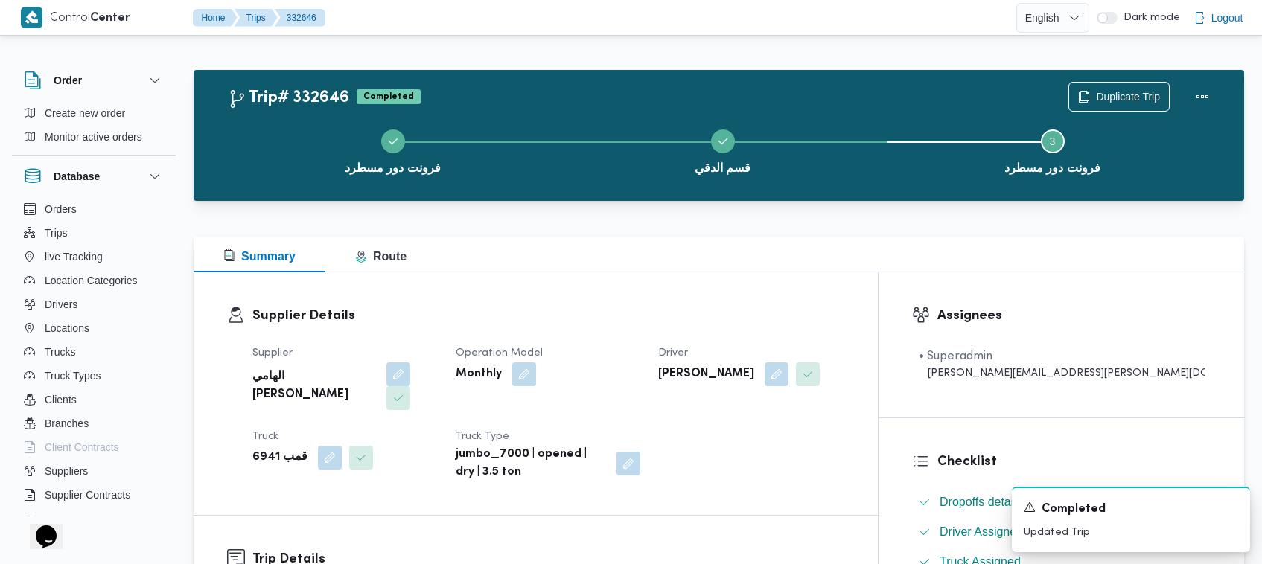
click at [754, 373] on b "[PERSON_NAME]" at bounding box center [706, 375] width 96 height 18
copy div "[PERSON_NAME]"
click at [263, 449] on b "قمب 6941" at bounding box center [279, 458] width 55 height 18
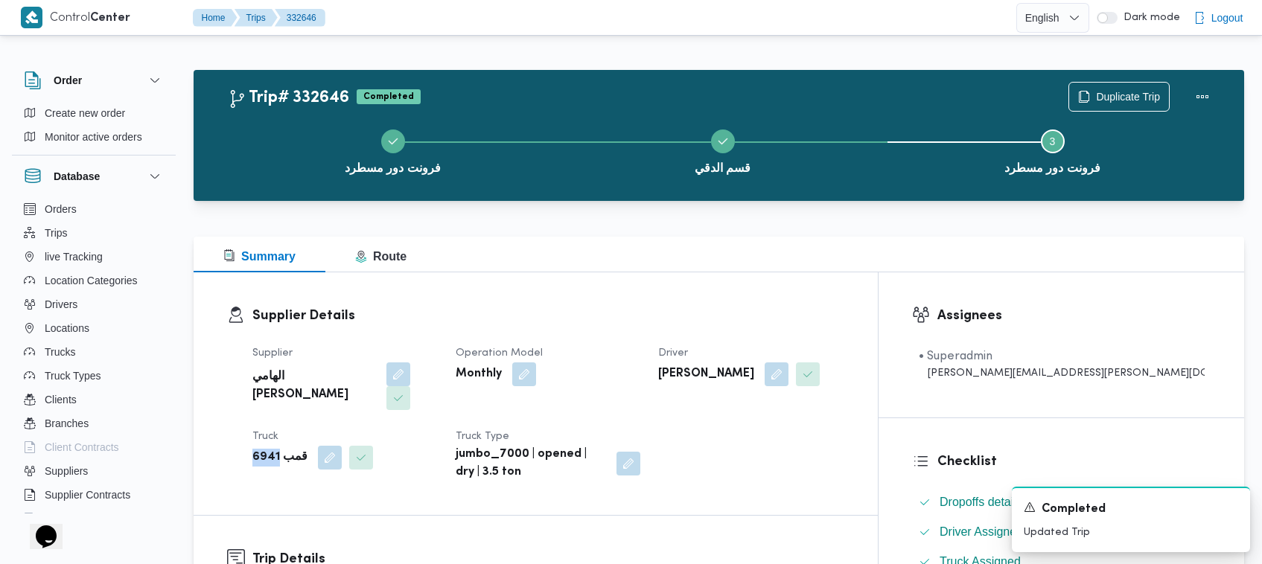
click at [263, 449] on b "قمب 6941" at bounding box center [279, 458] width 55 height 18
copy b "6941"
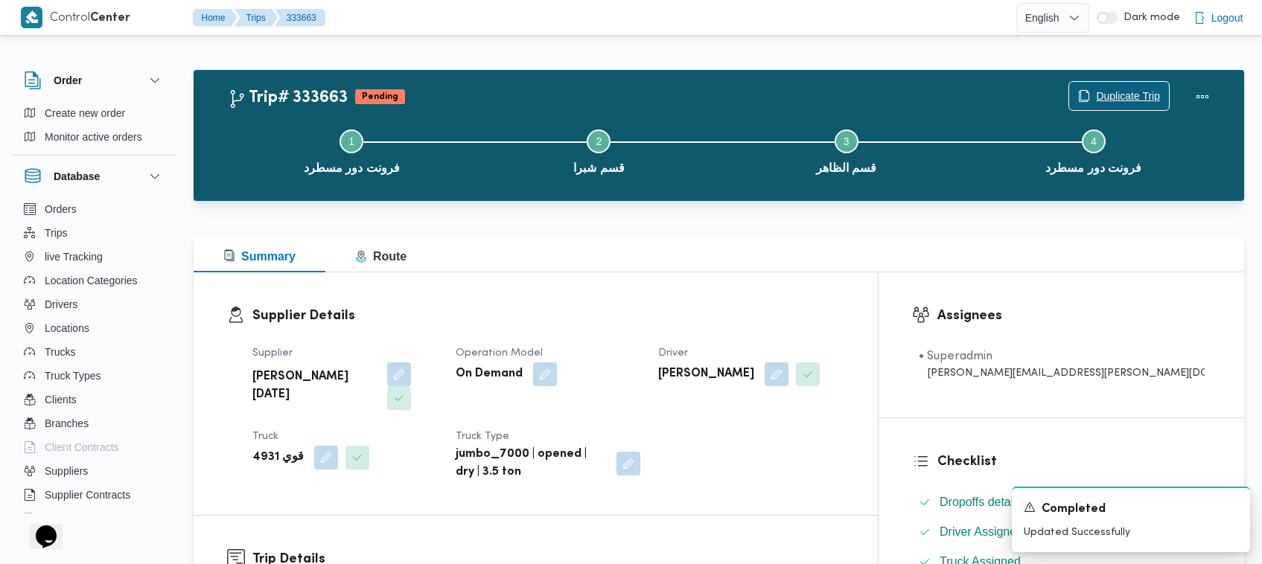
click at [1102, 87] on span "Duplicate Trip" at bounding box center [1119, 96] width 100 height 28
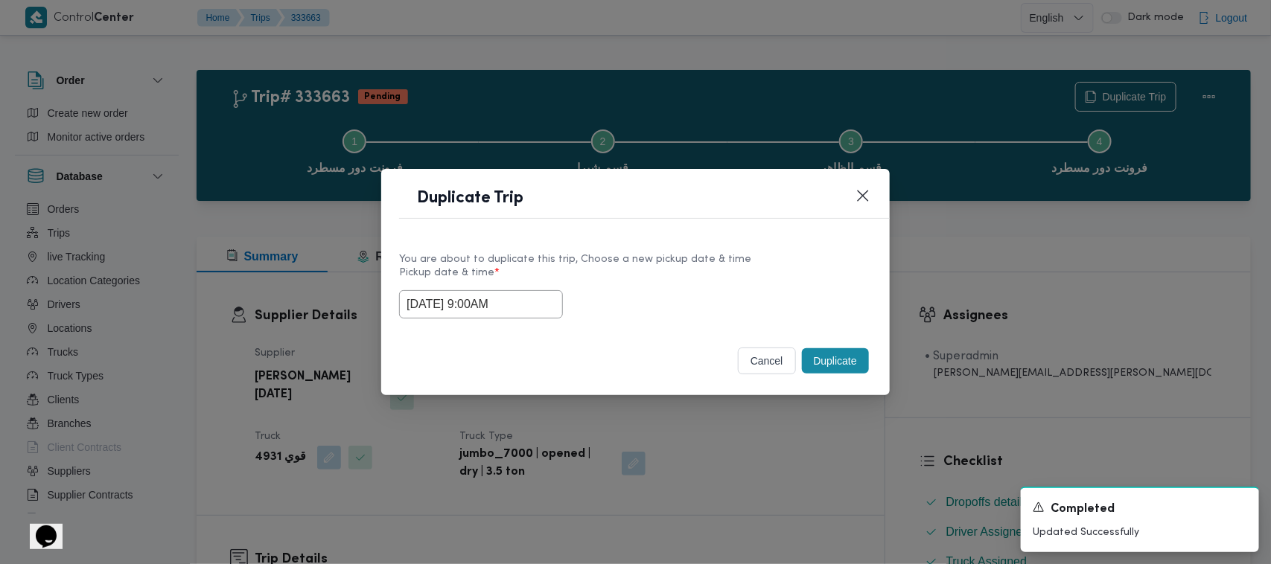
click at [518, 310] on input "[DATE] 9:00AM" at bounding box center [481, 304] width 164 height 28
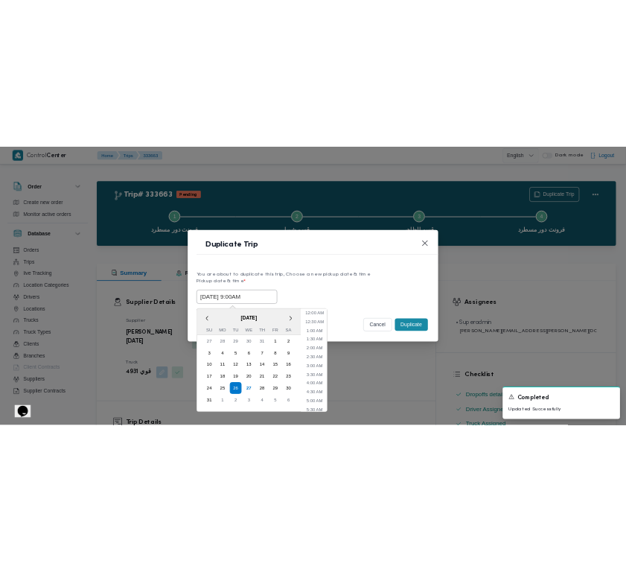
scroll to position [227, 0]
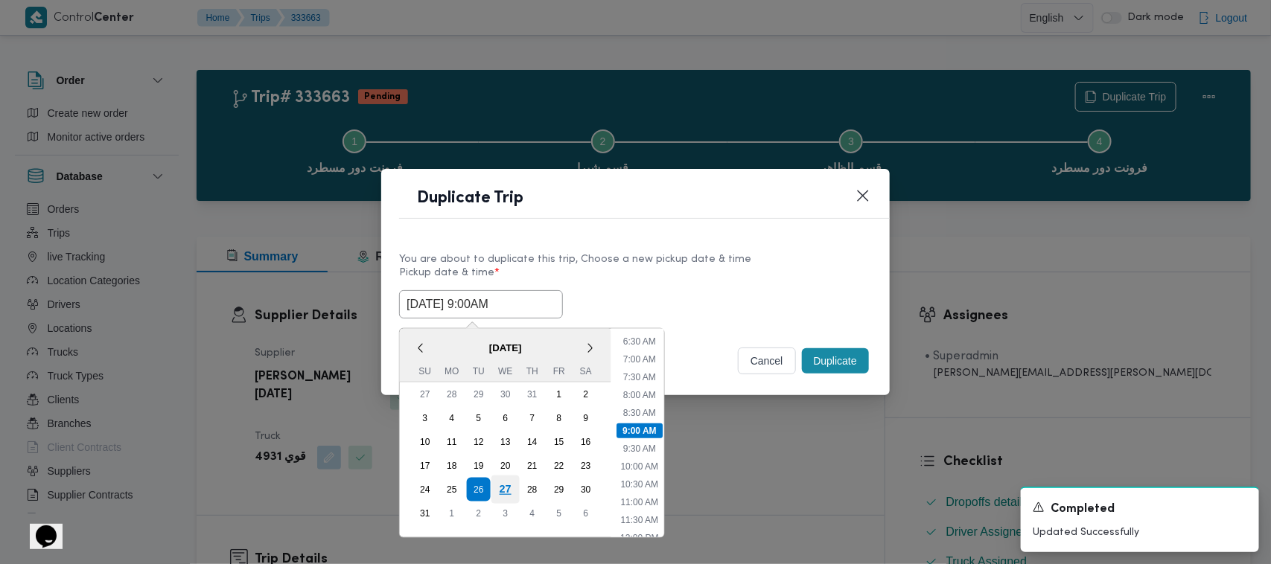
click at [508, 478] on div "27" at bounding box center [505, 490] width 28 height 28
type input "[DATE] 9:00AM"
click at [672, 263] on div "You are about to duplicate this trip, Choose a new pickup date & time" at bounding box center [635, 260] width 473 height 16
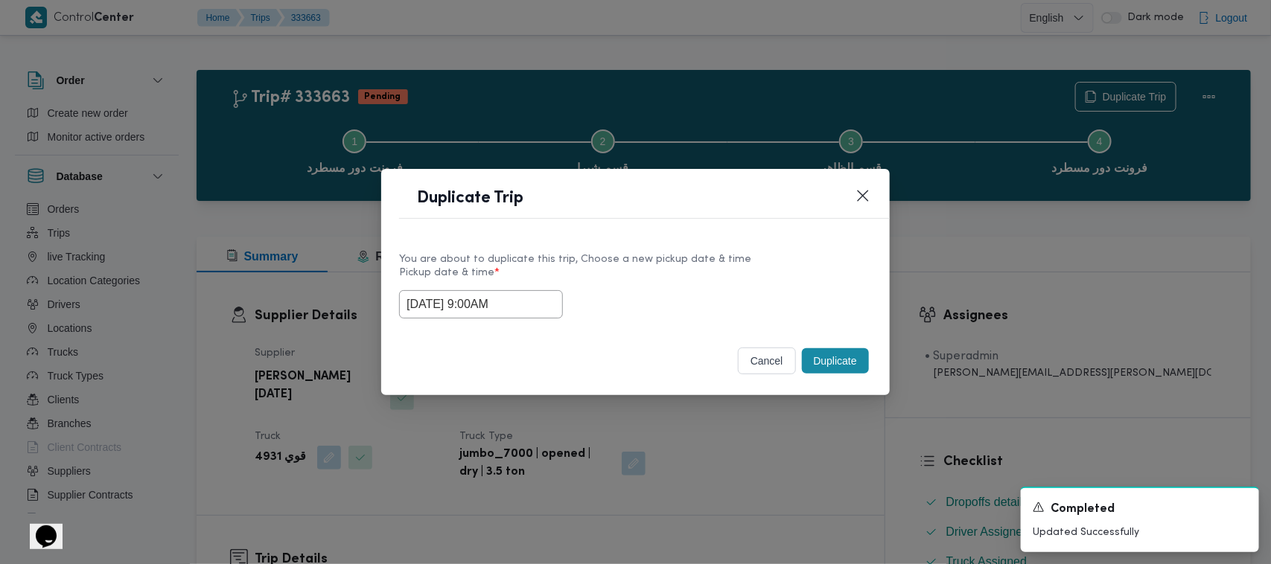
click at [820, 359] on button "Duplicate" at bounding box center [835, 360] width 67 height 25
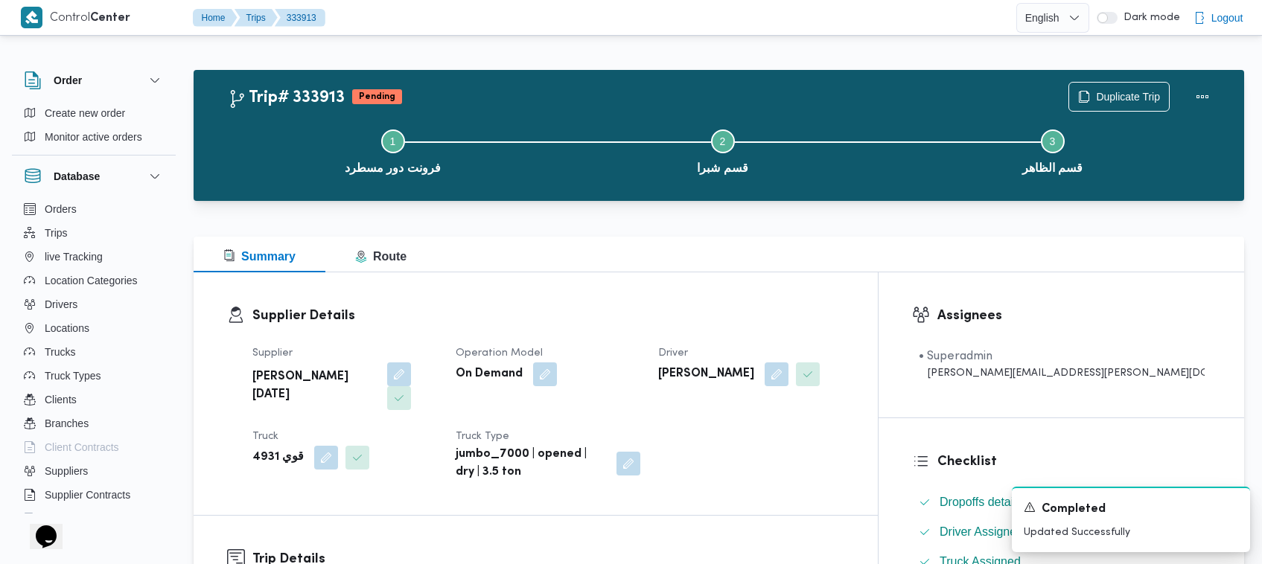
click at [444, 298] on div "Supplier Details Supplier [PERSON_NAME][DATE] Operation Model On Demand Driver …" at bounding box center [536, 393] width 684 height 243
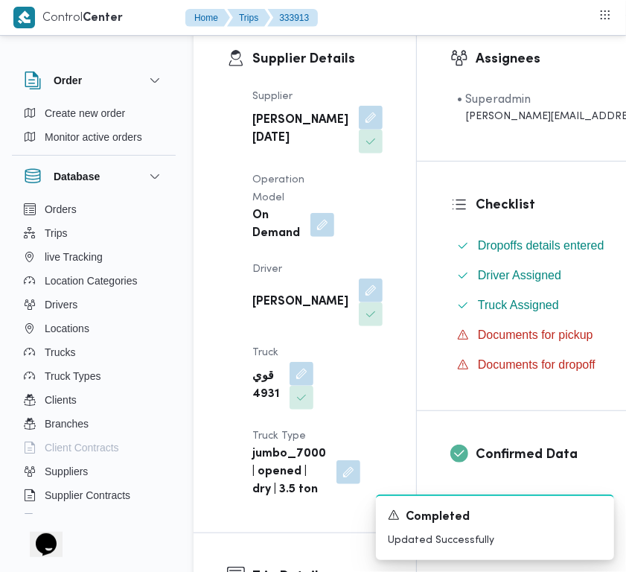
scroll to position [311, 0]
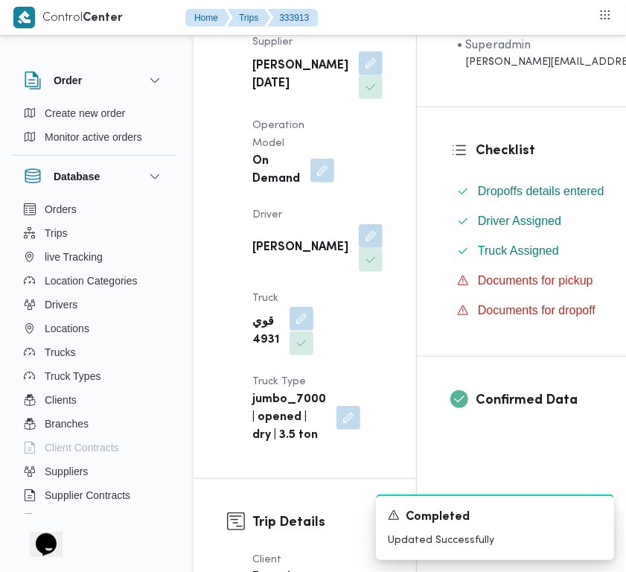
drag, startPoint x: 279, startPoint y: 389, endPoint x: 289, endPoint y: 389, distance: 9.7
click at [280, 357] on div "قوي 4931" at bounding box center [283, 331] width 64 height 51
click at [296, 331] on button "button" at bounding box center [302, 319] width 24 height 24
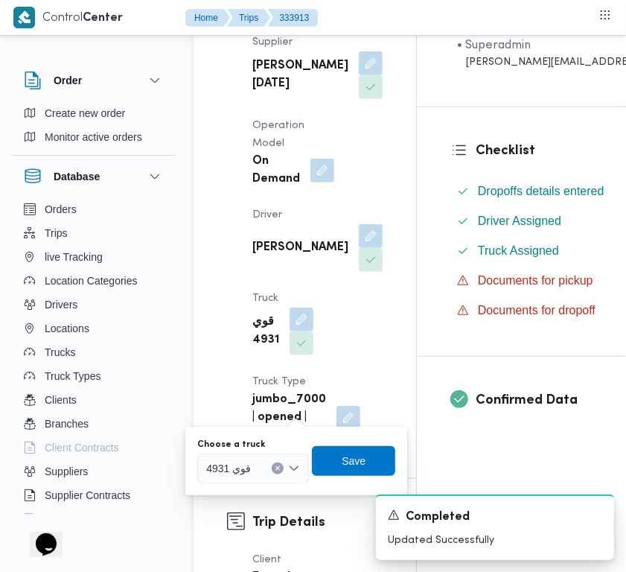
click at [257, 474] on input "Choose a truck" at bounding box center [257, 468] width 1 height 18
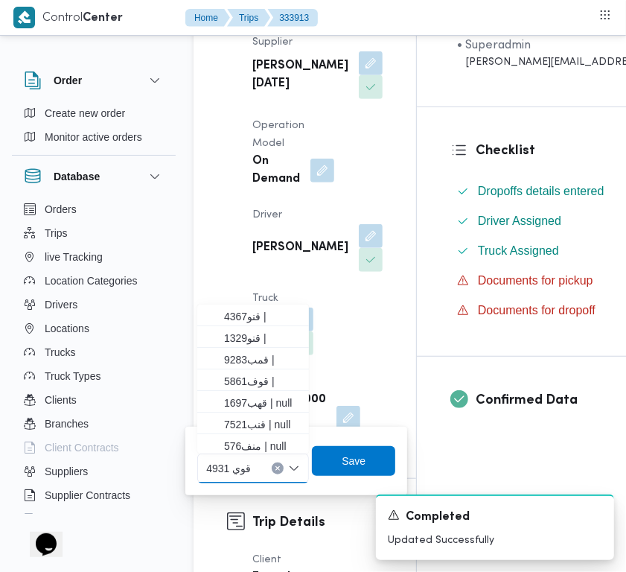
paste input "193"
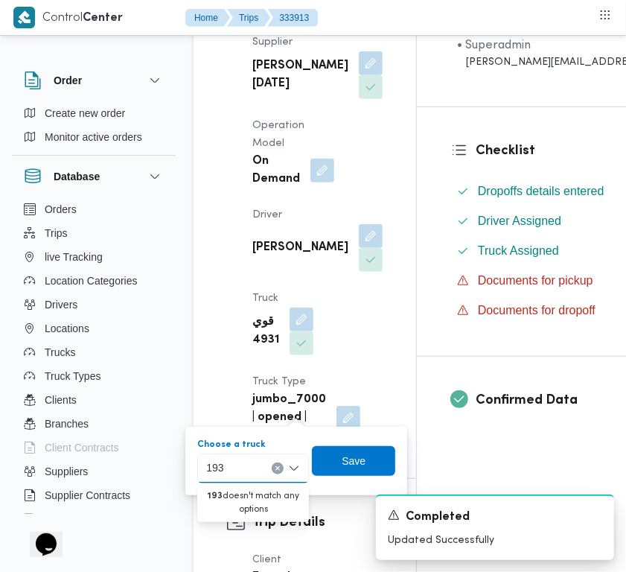
type input "193"
click at [185, 321] on div "Order Create new order Monitor active orders Database Orders Trips live Trackin…" at bounding box center [101, 290] width 179 height 460
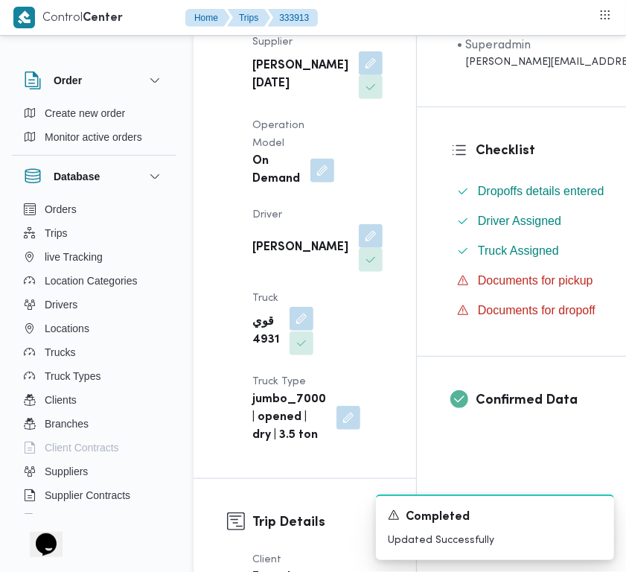
click at [296, 331] on button "button" at bounding box center [302, 319] width 24 height 24
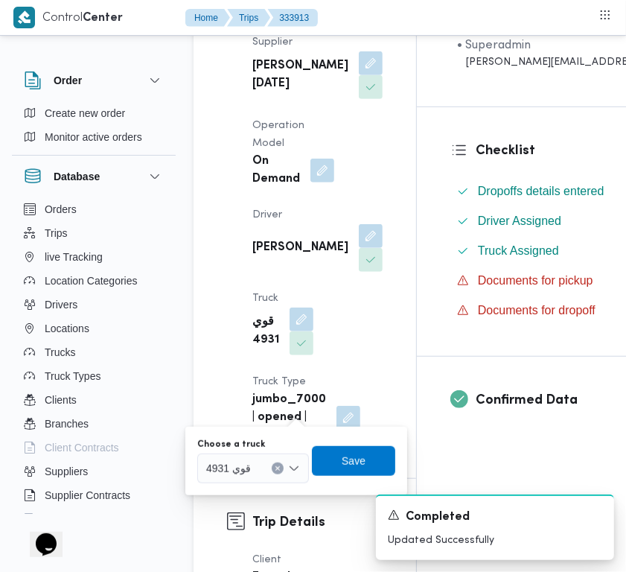
click at [278, 474] on div "قوي 4931" at bounding box center [253, 468] width 112 height 30
click at [276, 467] on icon "Clear input" at bounding box center [278, 468] width 6 height 6
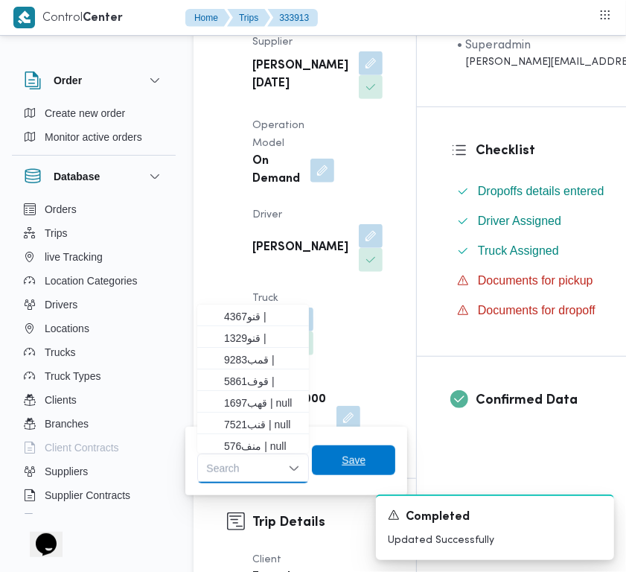
click at [340, 469] on span "Save" at bounding box center [353, 460] width 83 height 30
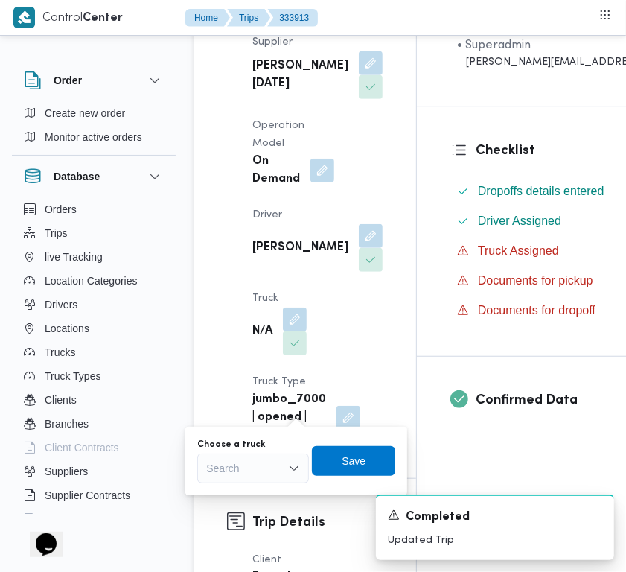
click at [359, 248] on button "button" at bounding box center [371, 236] width 24 height 24
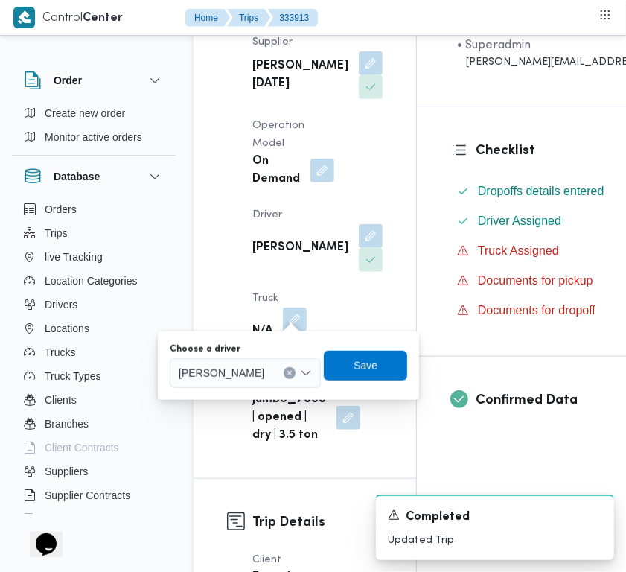
click at [293, 371] on icon "Clear input" at bounding box center [290, 373] width 6 height 6
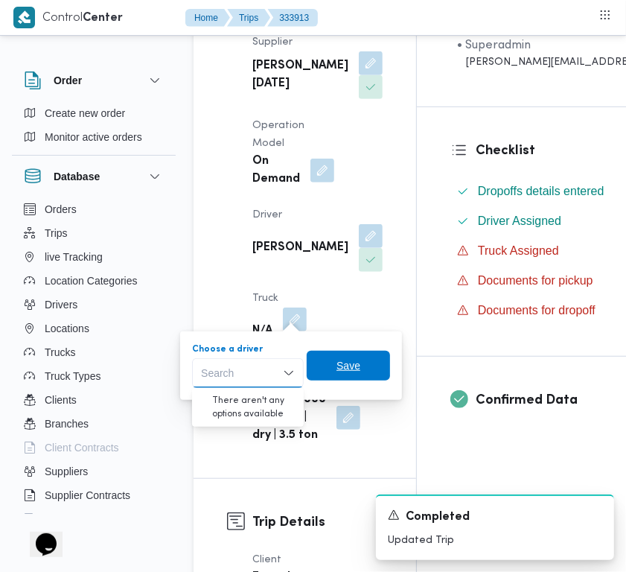
click at [359, 371] on span "Save" at bounding box center [349, 366] width 24 height 18
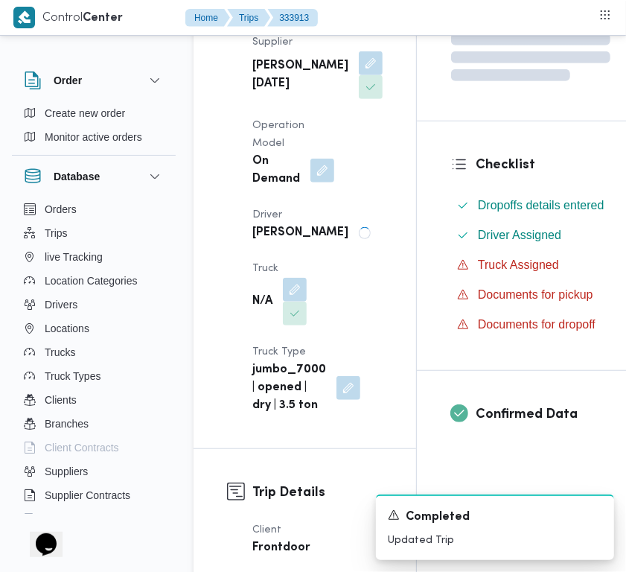
click at [340, 298] on div "Supplier [PERSON_NAME][DATE] Operation Model On Demand Driver [PERSON_NAME] N/A…" at bounding box center [317, 224] width 148 height 399
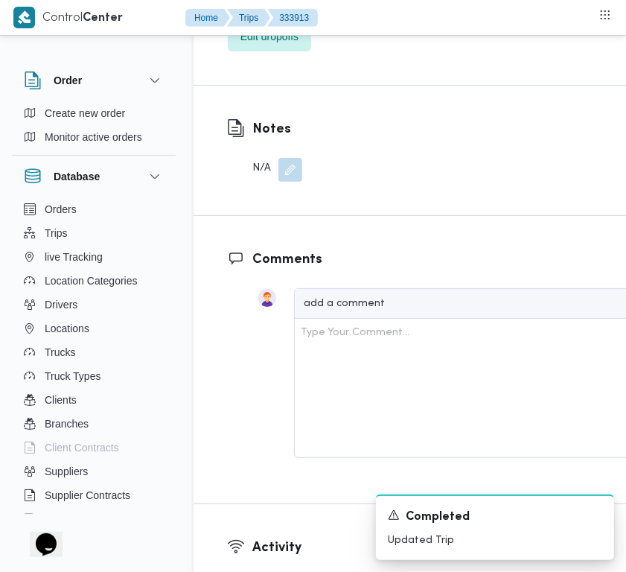
scroll to position [3235, 0]
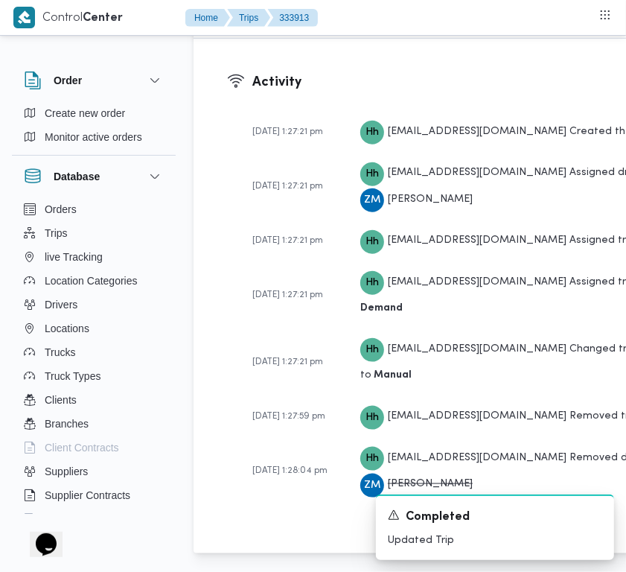
drag, startPoint x: 625, startPoint y: 465, endPoint x: 620, endPoint y: 433, distance: 32.4
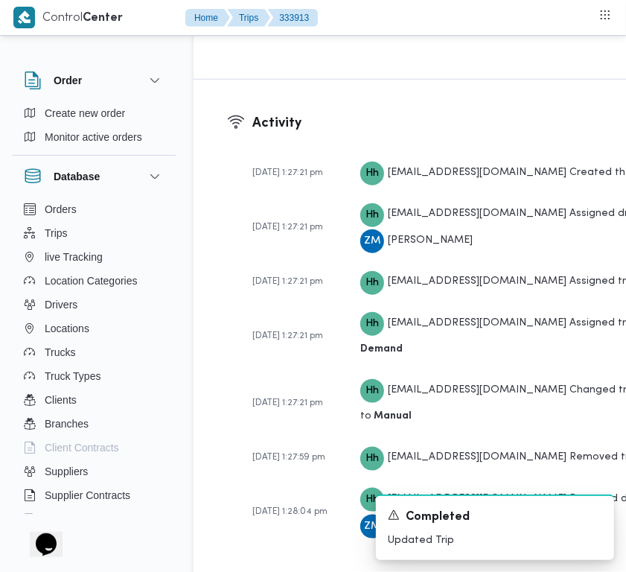
scroll to position [2971, 0]
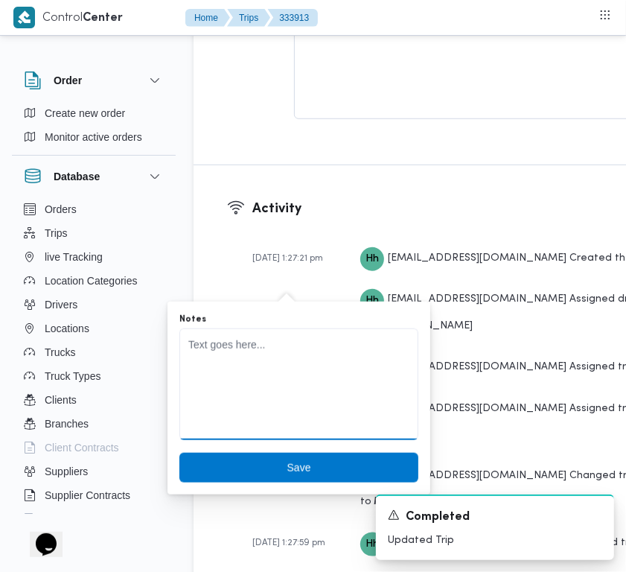
click at [263, 365] on textarea "Notes" at bounding box center [298, 384] width 239 height 112
paste textarea "193حمدي"
type textarea "193حمدي"
click at [276, 447] on div at bounding box center [298, 447] width 239 height 6
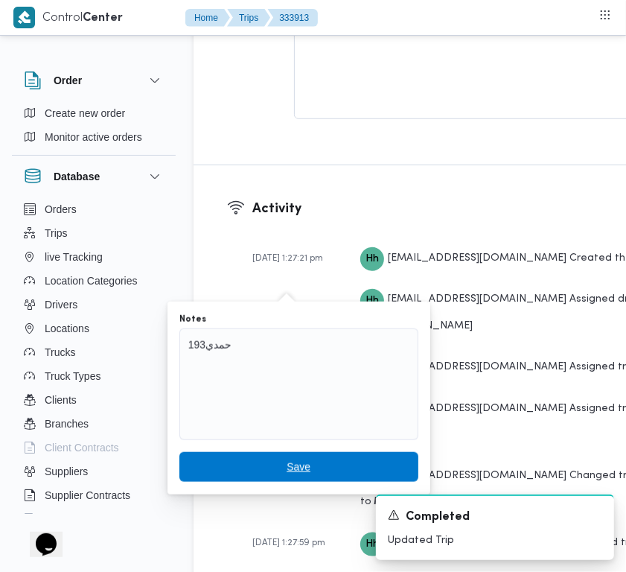
click at [287, 467] on span "Save" at bounding box center [299, 467] width 24 height 18
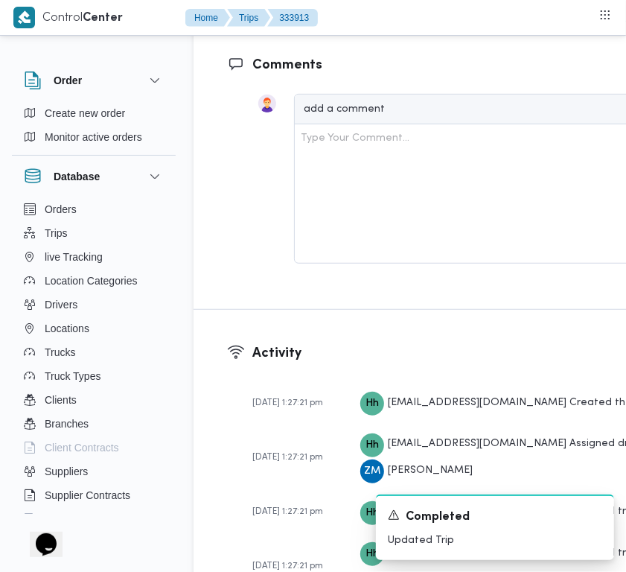
scroll to position [2675, 0]
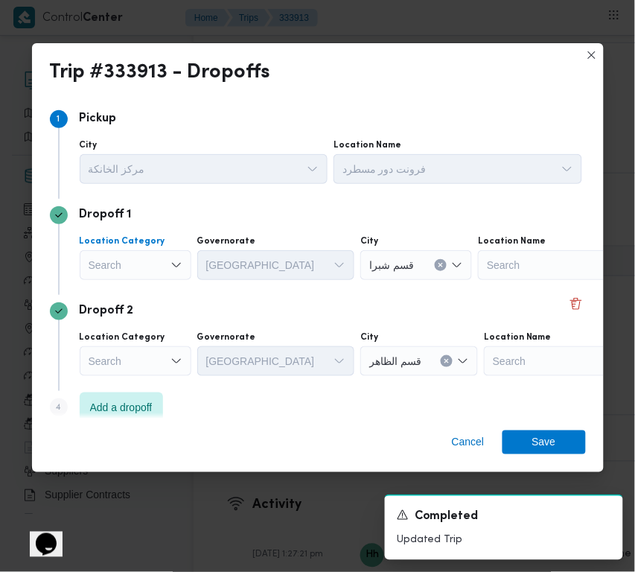
click at [161, 266] on div "Search" at bounding box center [136, 265] width 112 height 30
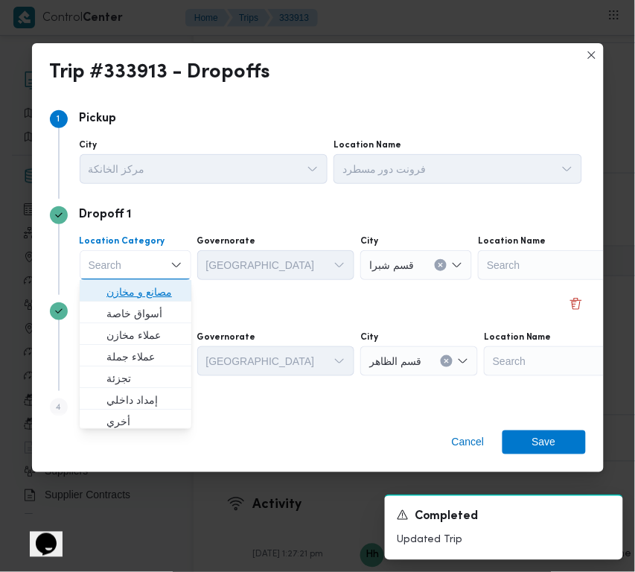
click at [160, 287] on span "مصانع و مخازن" at bounding box center [144, 292] width 76 height 18
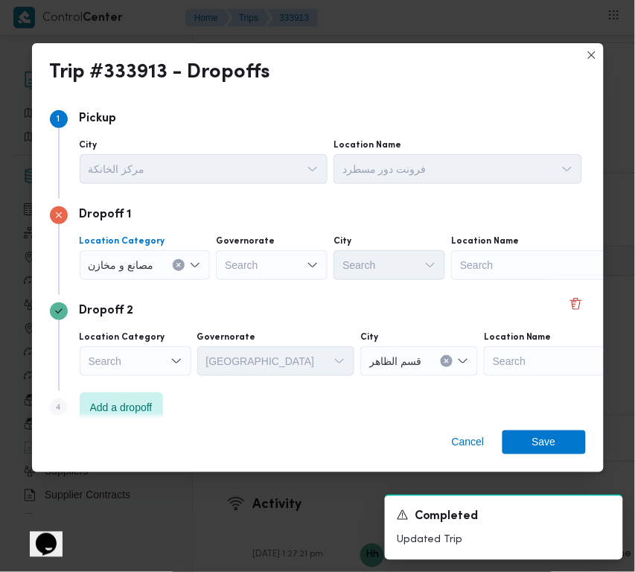
click at [532, 242] on div "Location Name" at bounding box center [544, 241] width 186 height 12
click at [184, 265] on button "Clear input" at bounding box center [179, 265] width 12 height 12
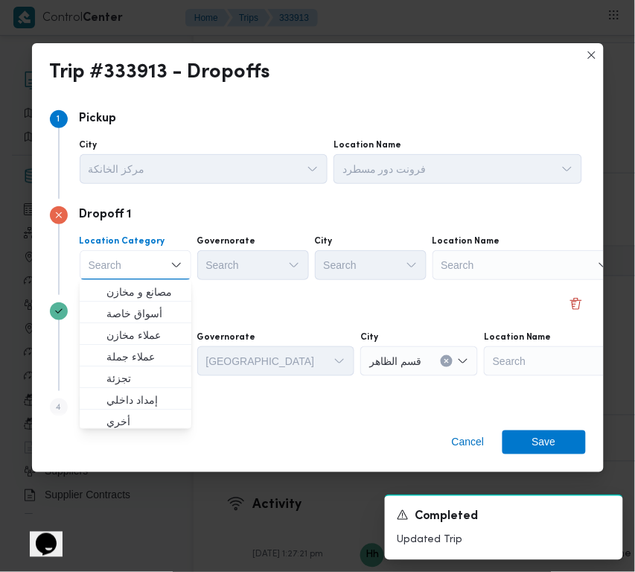
click at [538, 267] on div "Search" at bounding box center [526, 265] width 186 height 30
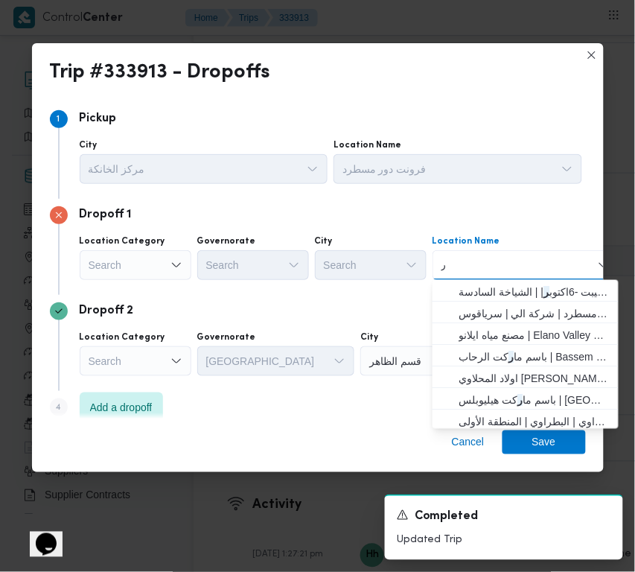
click at [433, 262] on div "ر ر Combo box. Selected. ر. Selected. Combo box input. Search. Type some text o…" at bounding box center [526, 265] width 186 height 30
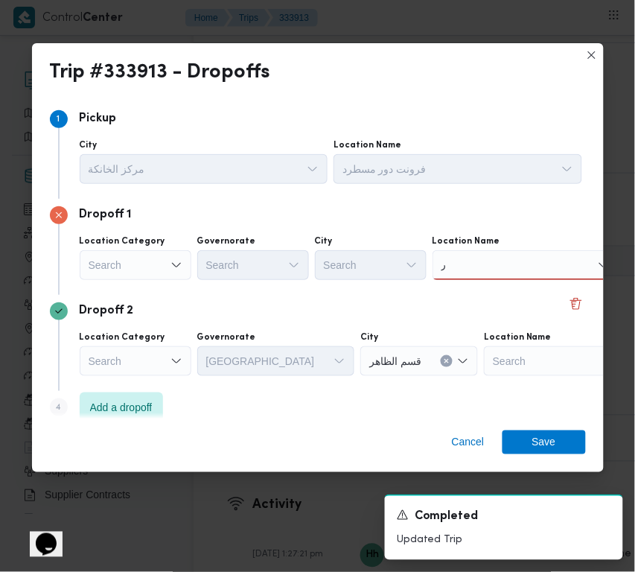
click at [447, 265] on input "ر" at bounding box center [444, 265] width 6 height 18
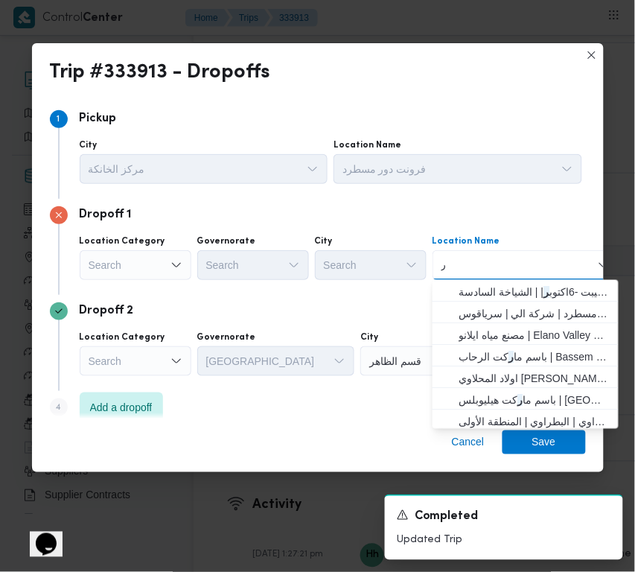
click at [447, 265] on input "ر" at bounding box center [444, 265] width 6 height 18
paste input "Maf Vitally"
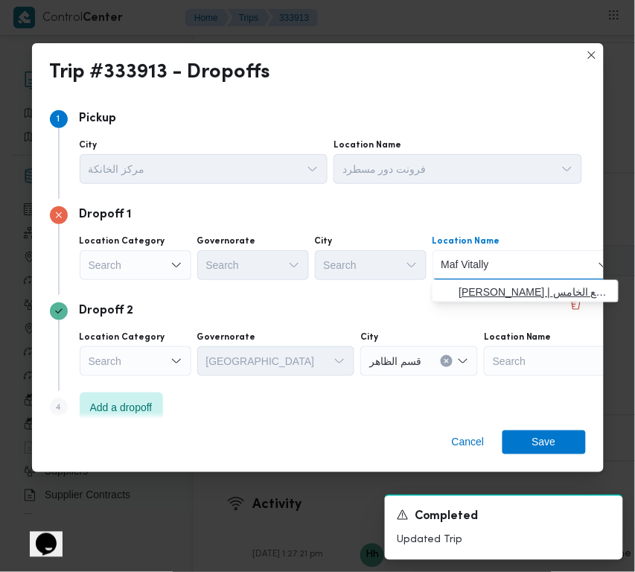
type input "Maf Vitally"
click at [482, 285] on span "[PERSON_NAME] | التجمع الخامس | null" at bounding box center [534, 292] width 150 height 18
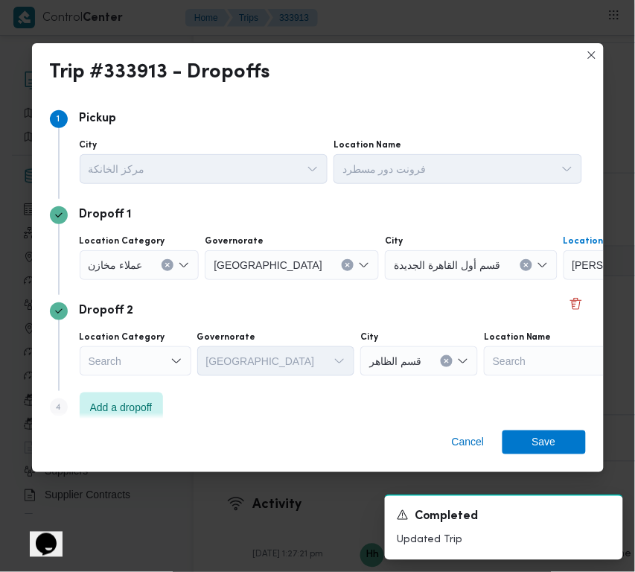
click at [430, 304] on div "Dropoff 2" at bounding box center [318, 311] width 536 height 18
click at [162, 366] on div "Search" at bounding box center [136, 361] width 112 height 30
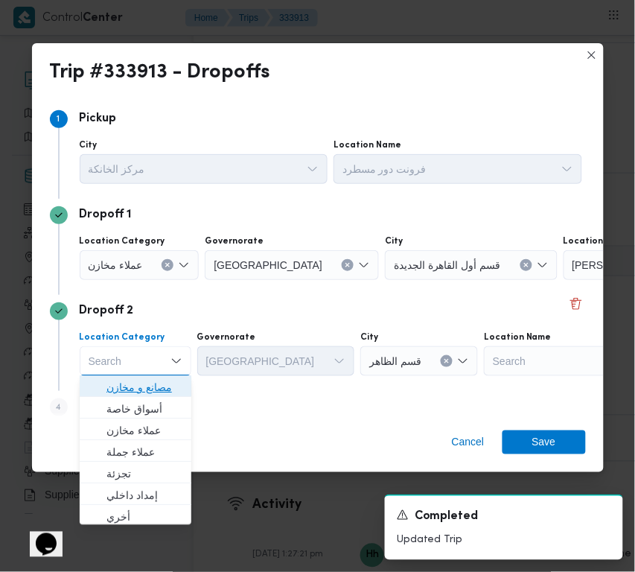
click at [168, 391] on span "مصانع و مخازن" at bounding box center [144, 388] width 76 height 18
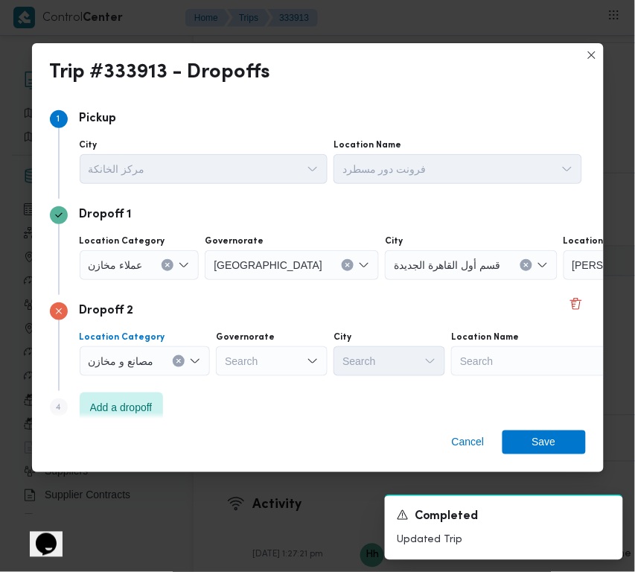
click at [179, 358] on icon "Clear input" at bounding box center [179, 361] width 6 height 6
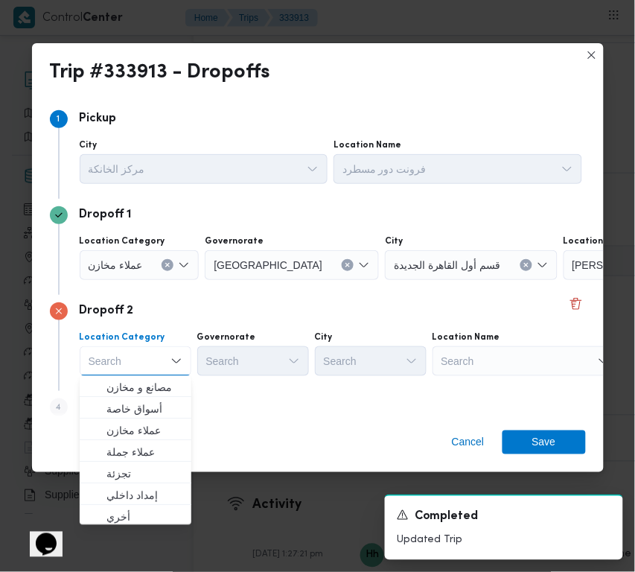
click at [527, 363] on div "Search" at bounding box center [526, 361] width 186 height 30
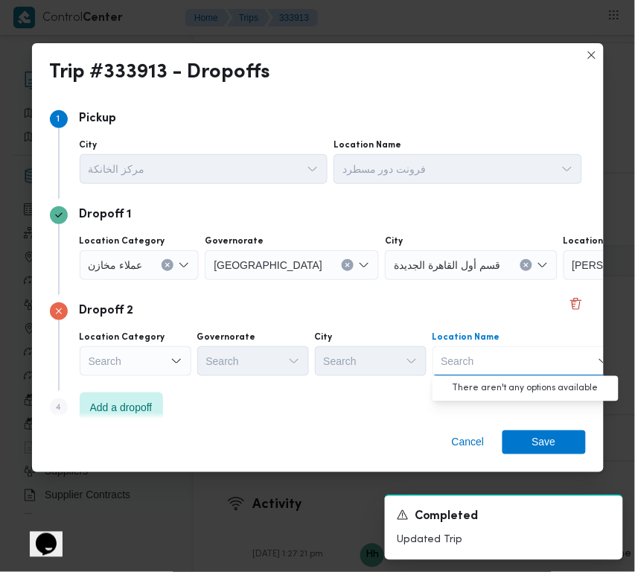
paste input "السراي التجمع"
click at [471, 362] on input "السراي التجمع" at bounding box center [471, 361] width 60 height 18
click at [488, 363] on input "السرايا التجمع" at bounding box center [470, 361] width 58 height 18
click at [459, 359] on input "التجمع" at bounding box center [457, 361] width 32 height 18
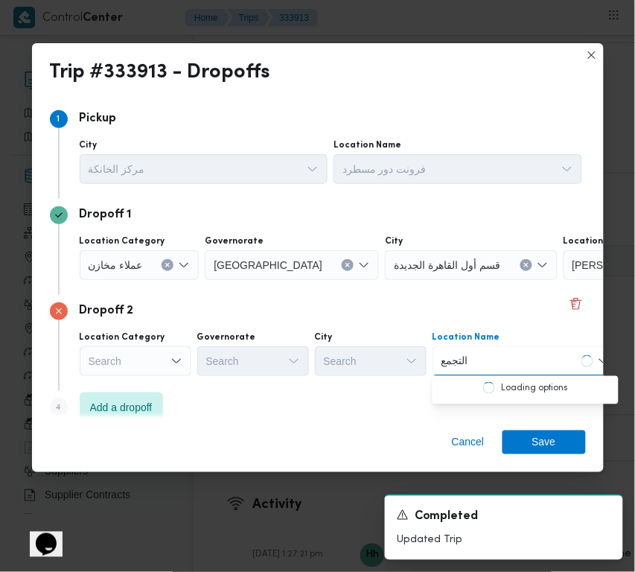
click at [459, 362] on input "التجمع" at bounding box center [457, 361] width 32 height 18
paste input "السراي"
click at [454, 358] on input "السراي التجمع" at bounding box center [472, 361] width 63 height 18
click at [453, 360] on input "السراي التجمع" at bounding box center [472, 361] width 63 height 18
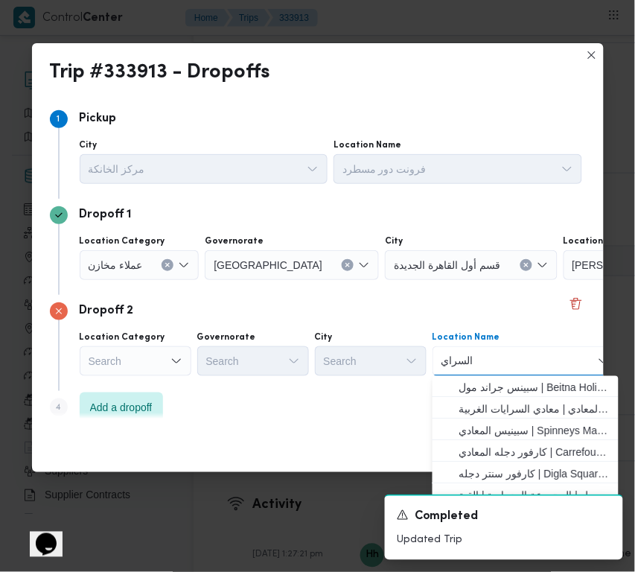
drag, startPoint x: 468, startPoint y: 365, endPoint x: 480, endPoint y: 365, distance: 12.7
click at [480, 365] on div "السراي السراي" at bounding box center [461, 361] width 44 height 24
click at [453, 361] on input "السراي" at bounding box center [460, 361] width 38 height 18
paste input "التجمع"
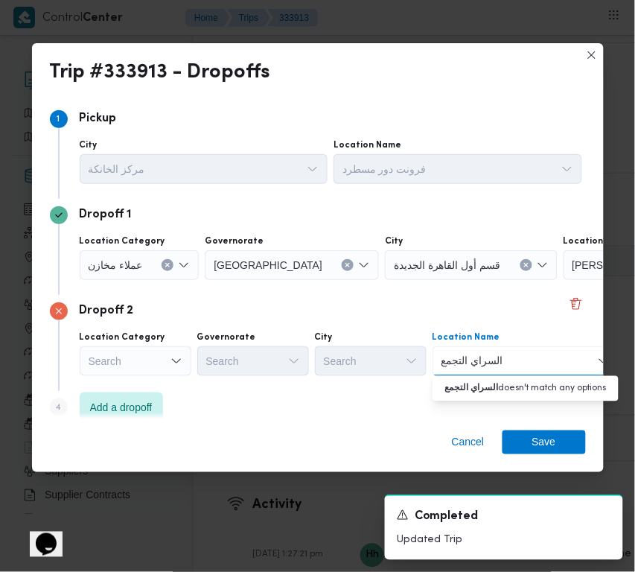
drag, startPoint x: 497, startPoint y: 362, endPoint x: 518, endPoint y: 362, distance: 20.8
click at [518, 362] on div "السراي التجمع السراي التجمع Combo box. Selected. السراي التجمع. Selected. Combo…" at bounding box center [526, 361] width 186 height 30
click at [467, 362] on input "سراي التجمع" at bounding box center [471, 361] width 60 height 18
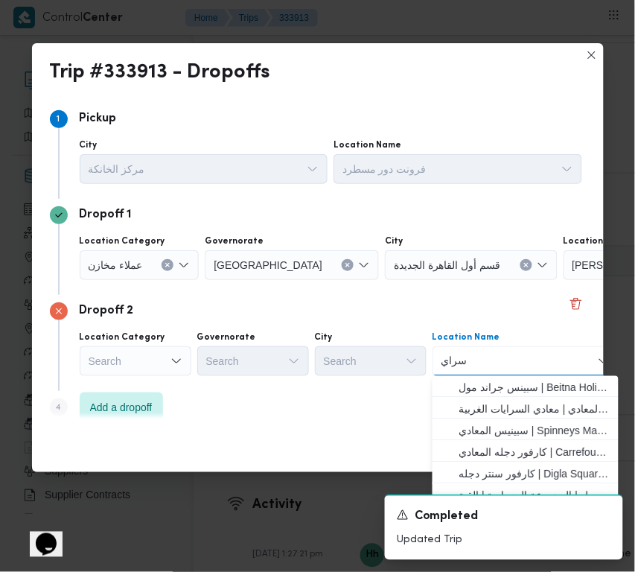
click at [448, 360] on input "سراي" at bounding box center [458, 361] width 35 height 18
click at [474, 360] on input "سراي" at bounding box center [458, 361] width 35 height 18
click at [469, 361] on input "سراي" at bounding box center [458, 361] width 35 height 18
type input "سرا"
click at [153, 360] on div "Search" at bounding box center [136, 361] width 112 height 30
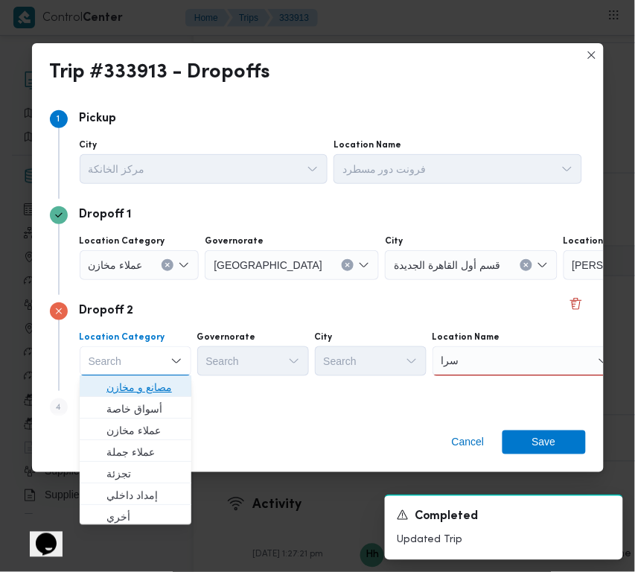
click at [129, 385] on span "مصانع و مخازن" at bounding box center [144, 388] width 76 height 18
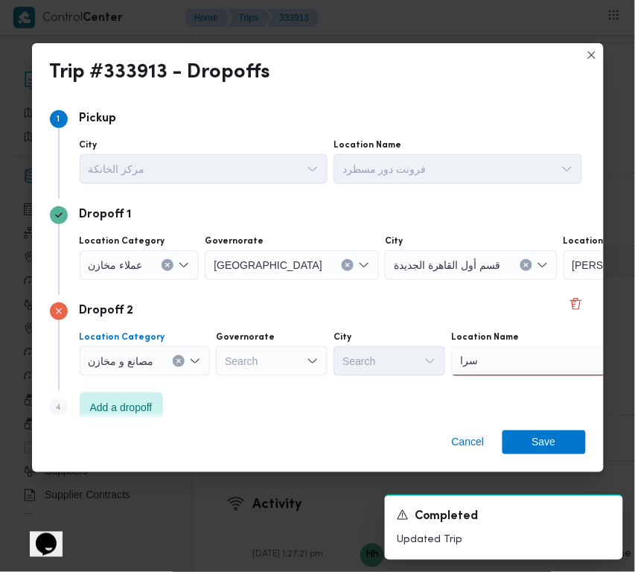
click at [471, 366] on input "سرا" at bounding box center [473, 361] width 27 height 18
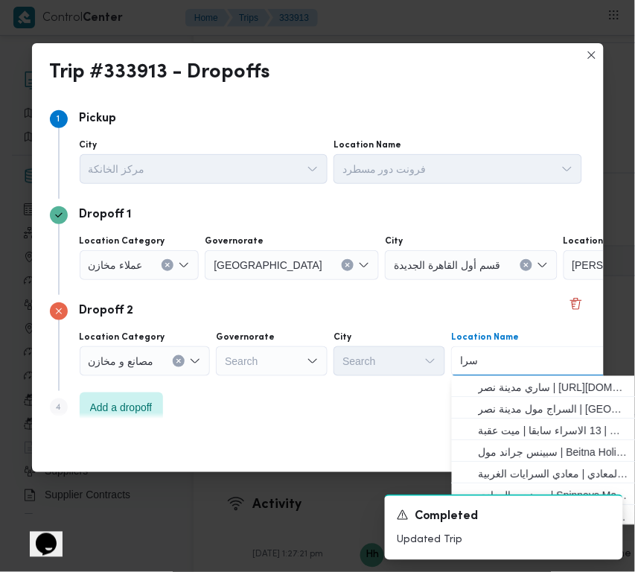
click at [471, 366] on input "سرا" at bounding box center [473, 361] width 27 height 18
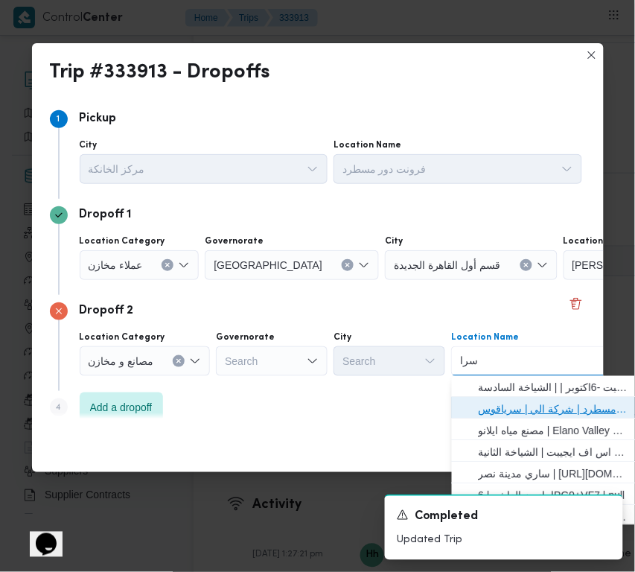
click at [519, 406] on span "فرونت دور مسطرد | شركة الي | سرياقوس" at bounding box center [554, 410] width 150 height 18
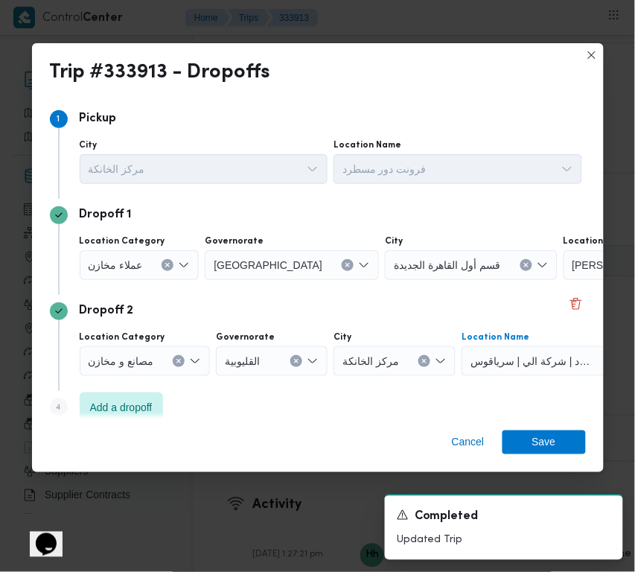
click at [150, 261] on div at bounding box center [148, 265] width 7 height 24
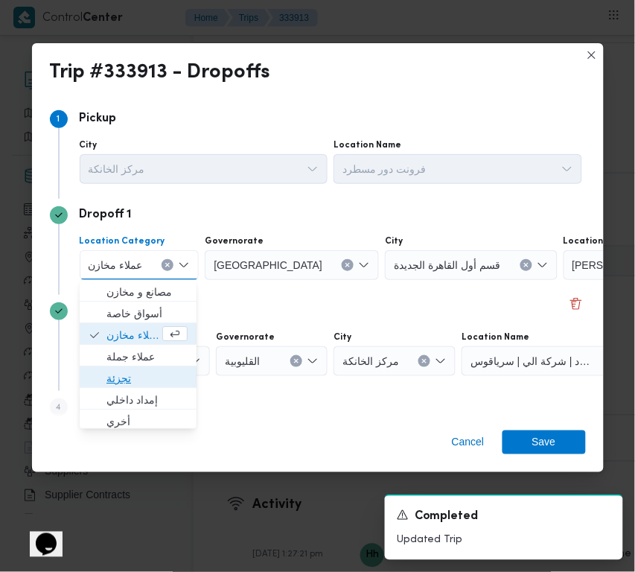
click at [146, 380] on span "تجزئة" at bounding box center [146, 378] width 81 height 18
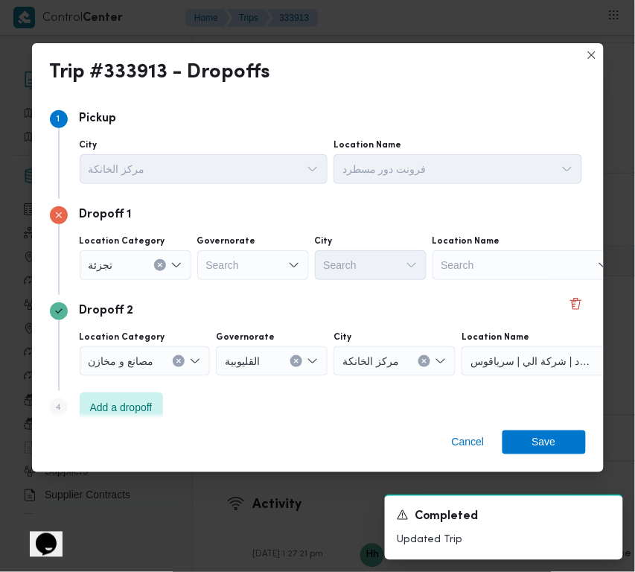
click at [290, 250] on div "Search" at bounding box center [253, 265] width 112 height 30
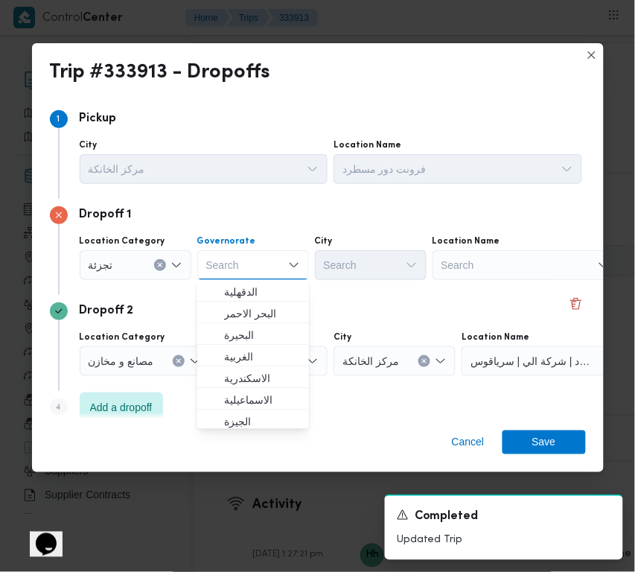
click at [246, 268] on div "Search Combo box. Selected. Combo box input. Search. Type some text or, to disp…" at bounding box center [253, 265] width 112 height 30
paste input "[GEOGRAPHIC_DATA]"
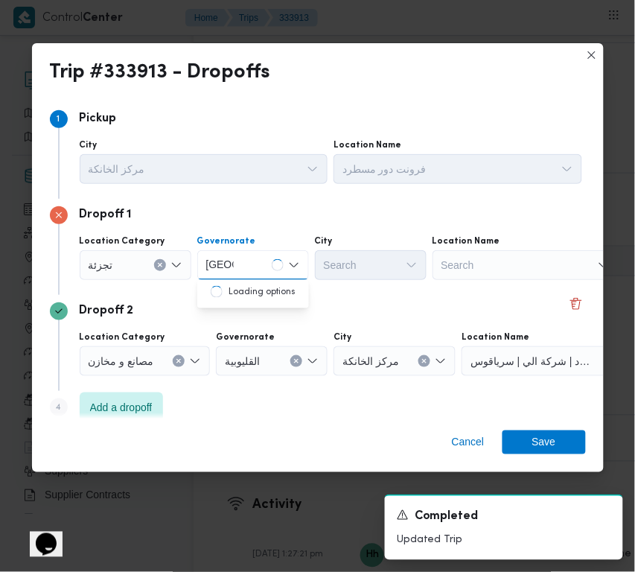
type input "[GEOGRAPHIC_DATA]"
click at [293, 318] on div "Dropoff 2" at bounding box center [318, 311] width 536 height 18
click at [238, 248] on div "Governorate [GEOGRAPHIC_DATA] [GEOGRAPHIC_DATA]" at bounding box center [253, 257] width 112 height 45
click at [242, 281] on div "Location Category [GEOGRAPHIC_DATA] [GEOGRAPHIC_DATA] [GEOGRAPHIC_DATA] City Se…" at bounding box center [331, 257] width 508 height 51
click at [243, 264] on div "[GEOGRAPHIC_DATA] [GEOGRAPHIC_DATA]" at bounding box center [253, 265] width 112 height 30
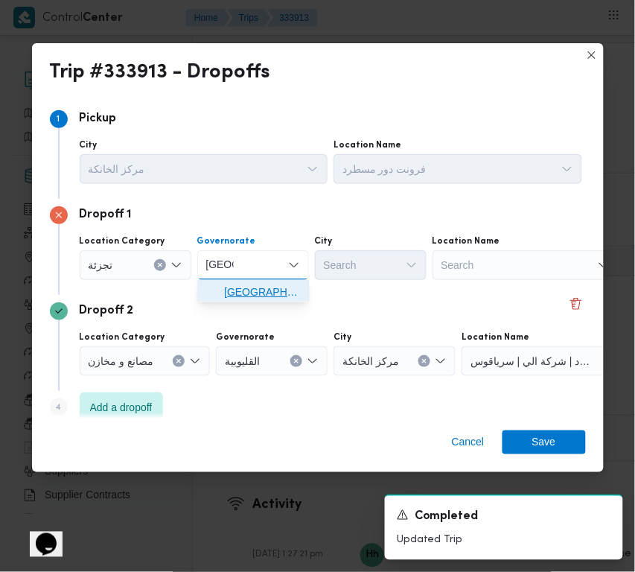
click at [247, 293] on span "[GEOGRAPHIC_DATA]" at bounding box center [262, 292] width 76 height 18
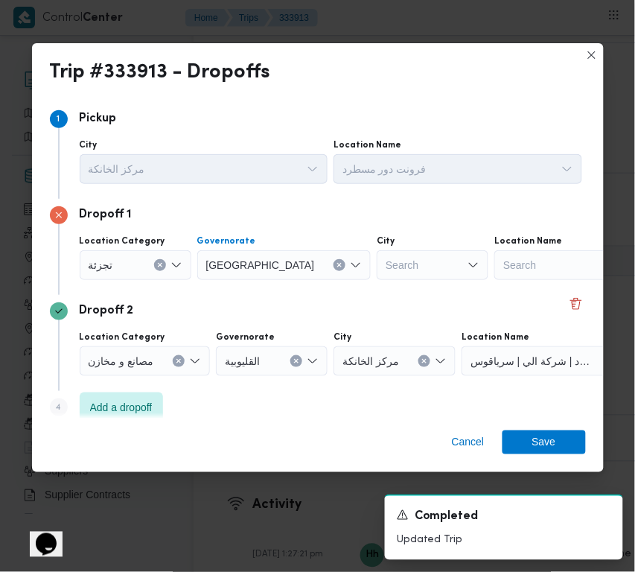
click at [377, 262] on div "Search" at bounding box center [433, 265] width 112 height 30
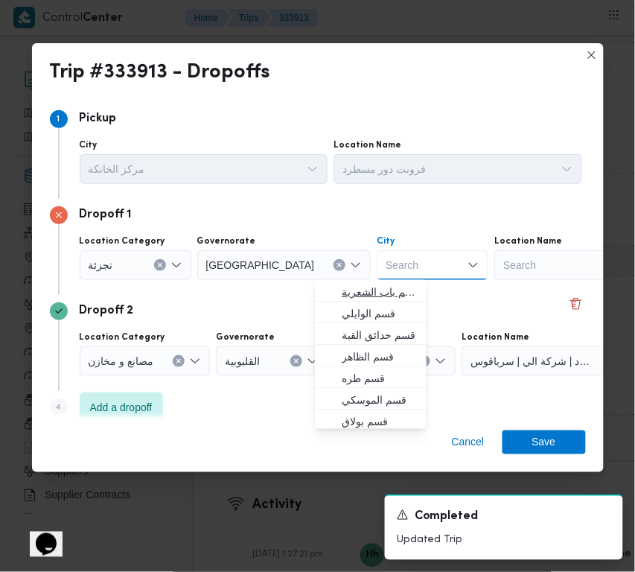
paste input "[GEOGRAPHIC_DATA]"
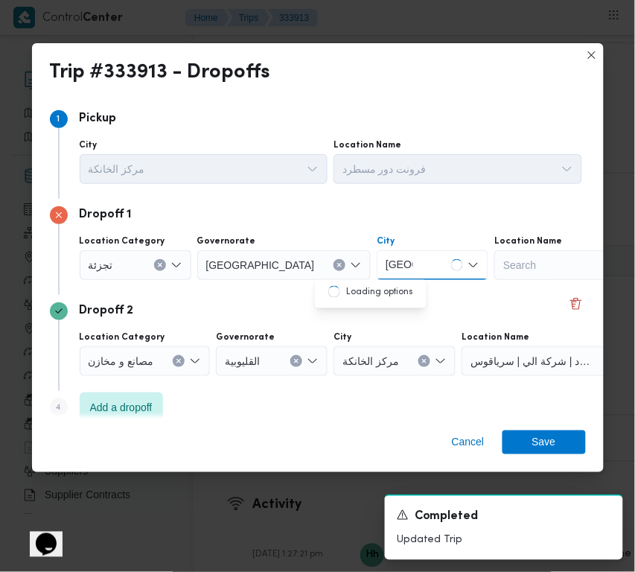
type input "[GEOGRAPHIC_DATA]"
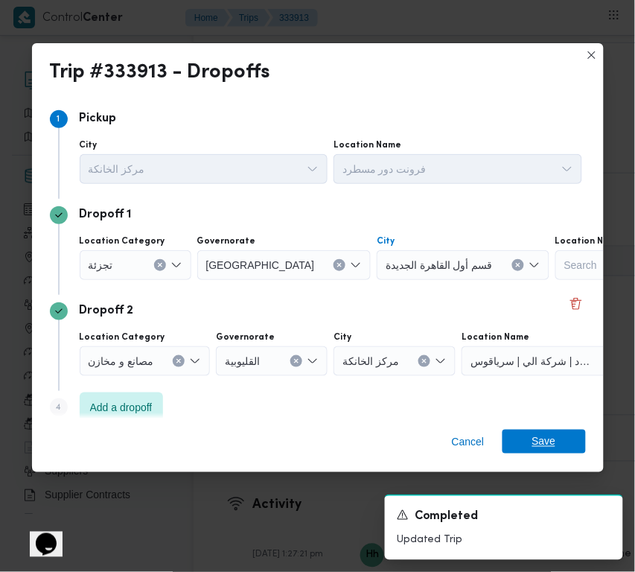
click at [558, 441] on span "Save" at bounding box center [544, 442] width 83 height 24
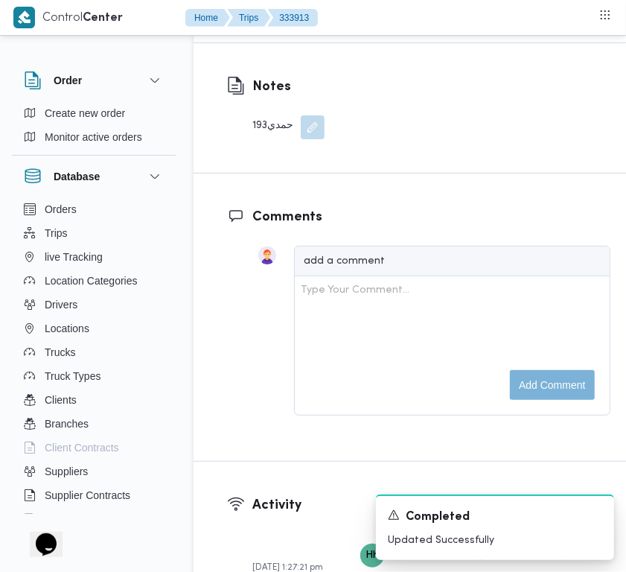
scroll to position [2693, 0]
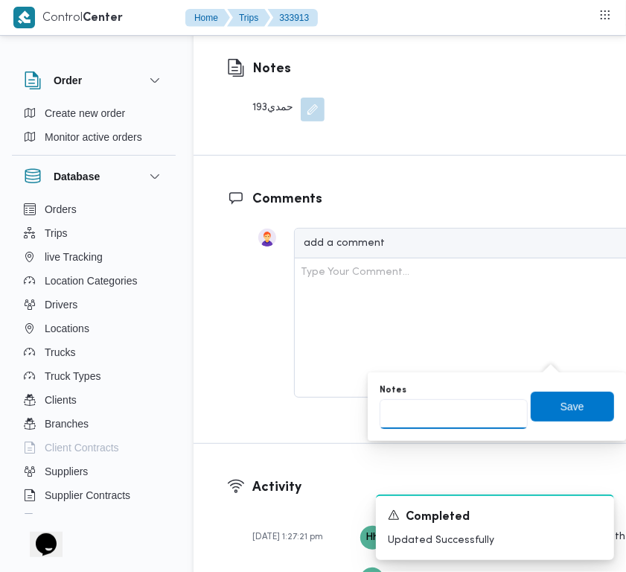
click at [463, 417] on input "Notes" at bounding box center [454, 414] width 148 height 30
paste input "تجمع"
type input "تجمع"
click at [578, 400] on span "Save" at bounding box center [572, 406] width 83 height 30
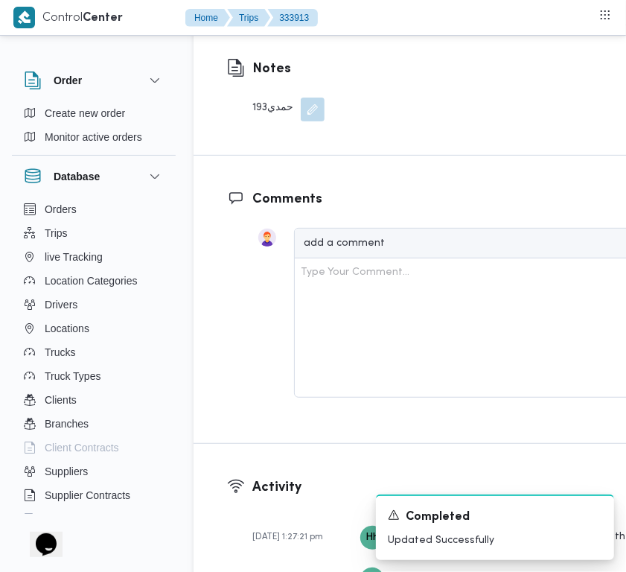
scroll to position [2193, 0]
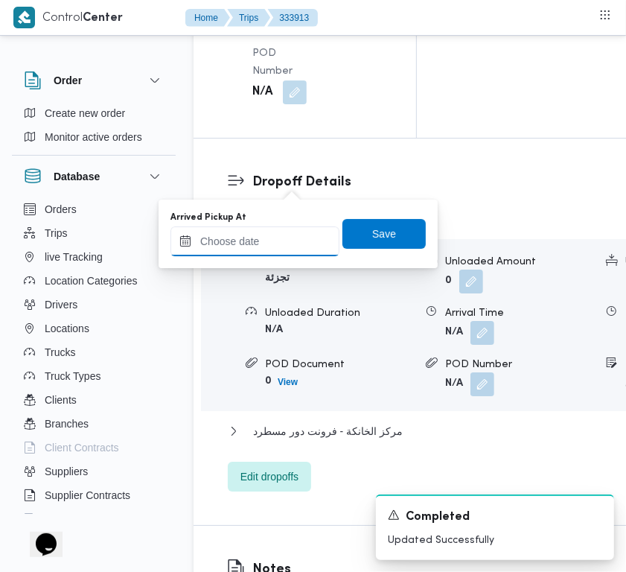
click at [287, 240] on input "Arrived Pickup At" at bounding box center [254, 241] width 169 height 30
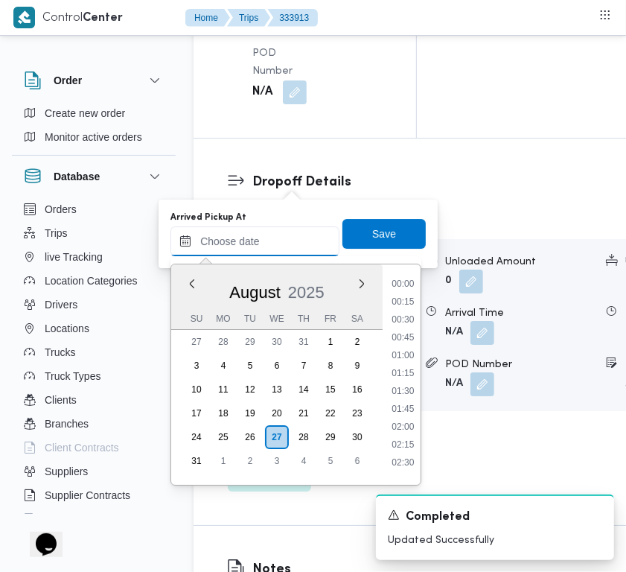
paste input "[DATE] 9:00:00 AM"
type input "[DATE] 9:00:00 AM"
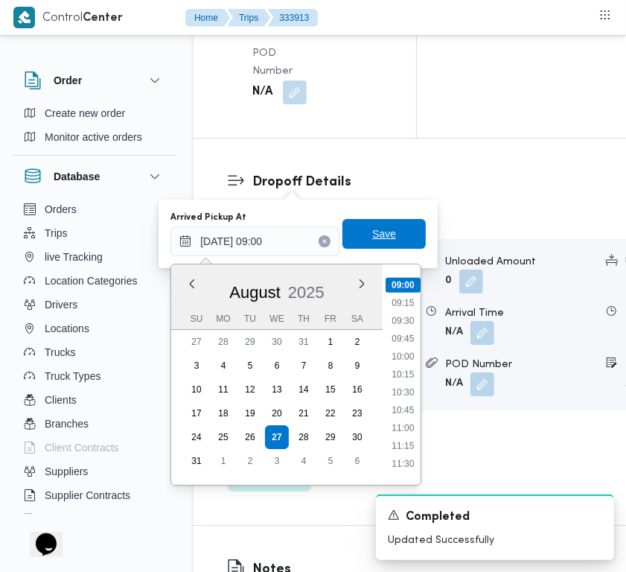
click at [372, 231] on span "Save" at bounding box center [384, 234] width 24 height 18
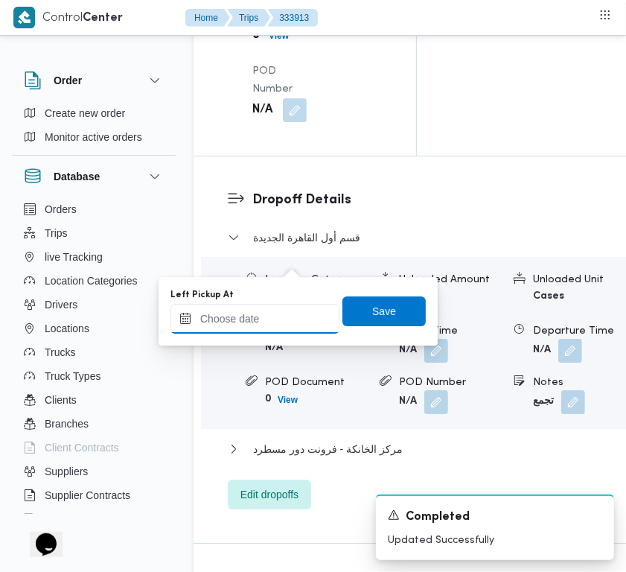
click at [257, 322] on input "Left Pickup At" at bounding box center [254, 319] width 169 height 30
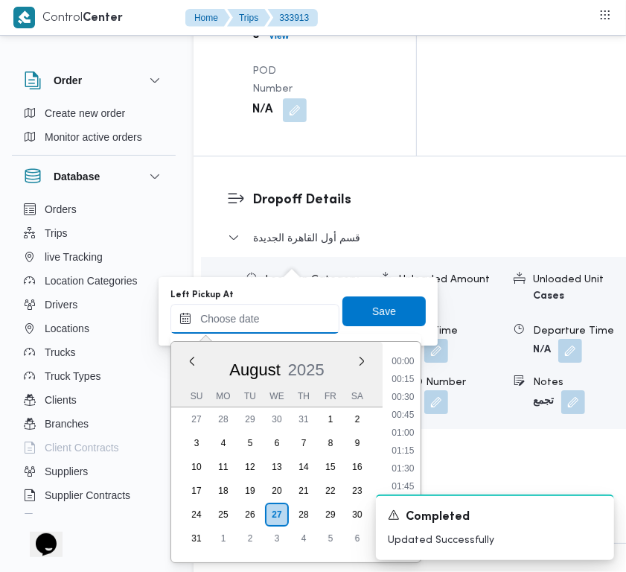
paste input "[DATE] 9:00:00 AM"
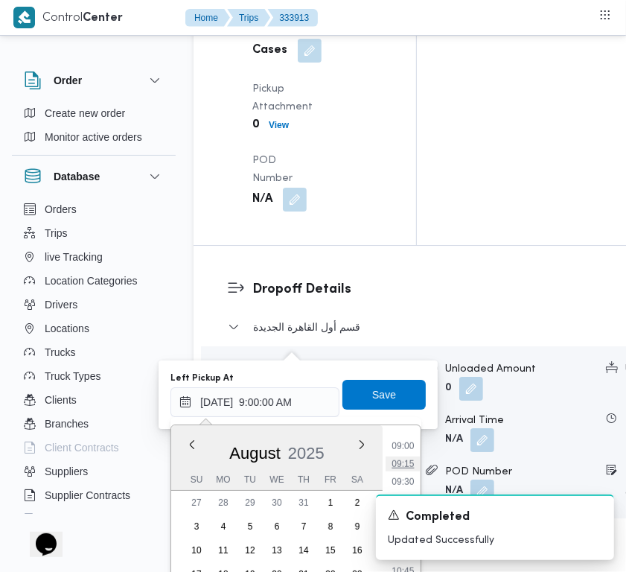
click at [408, 464] on li "09:15" at bounding box center [403, 463] width 34 height 15
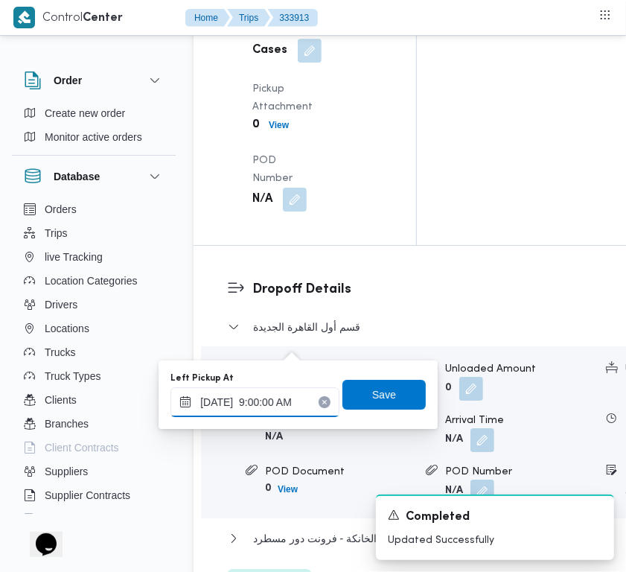
type input "[DATE] 09:15"
drag, startPoint x: 373, startPoint y: 377, endPoint x: 380, endPoint y: 389, distance: 13.0
click at [373, 377] on div "Left Pickup At [DATE] 09:15 Save" at bounding box center [298, 395] width 258 height 48
click at [383, 392] on span "Save" at bounding box center [383, 394] width 83 height 30
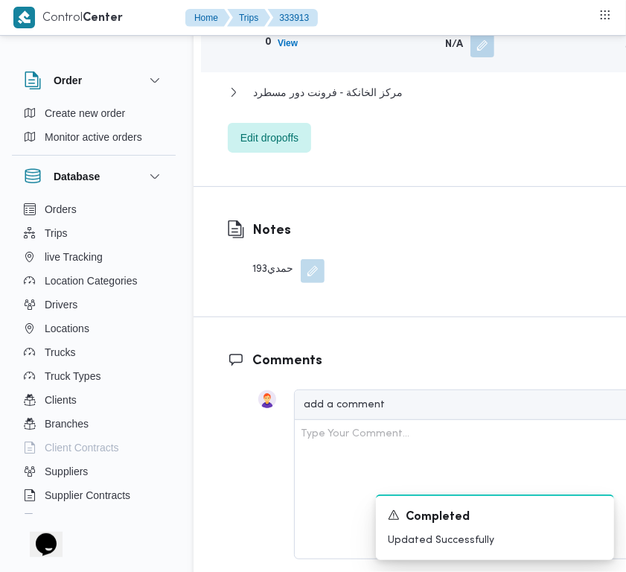
scroll to position [2554, 0]
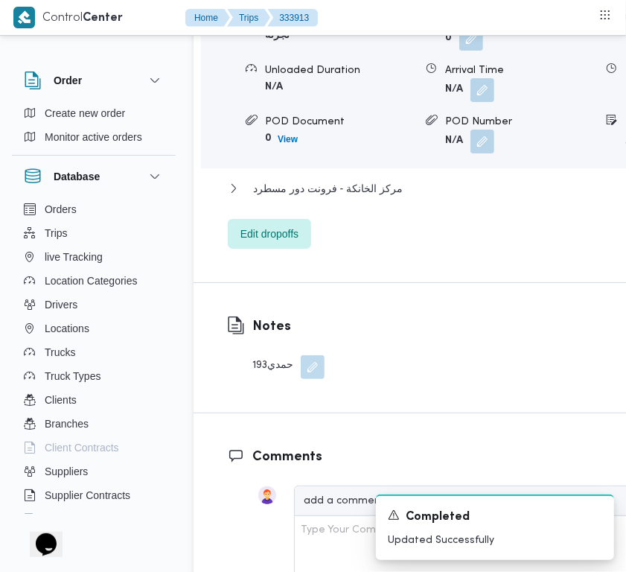
drag, startPoint x: 622, startPoint y: 255, endPoint x: 618, endPoint y: 235, distance: 20.6
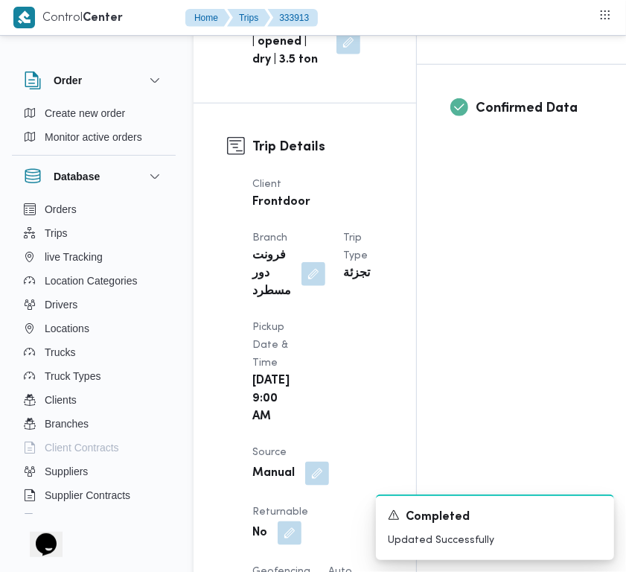
scroll to position [0, 0]
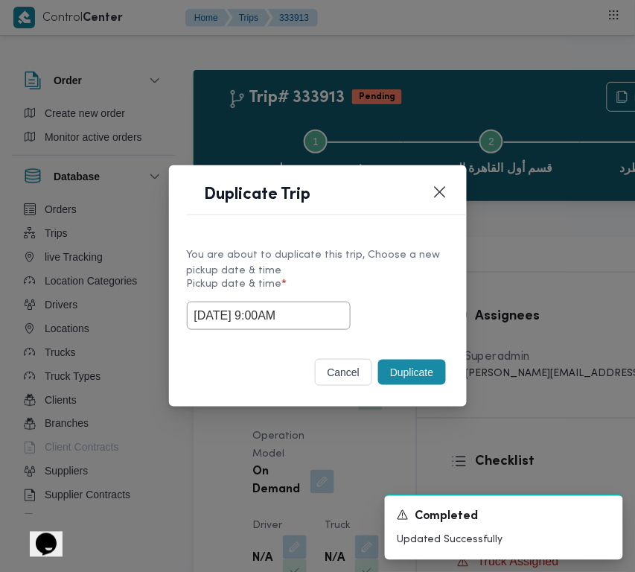
click at [418, 372] on button "Duplicate" at bounding box center [411, 372] width 67 height 25
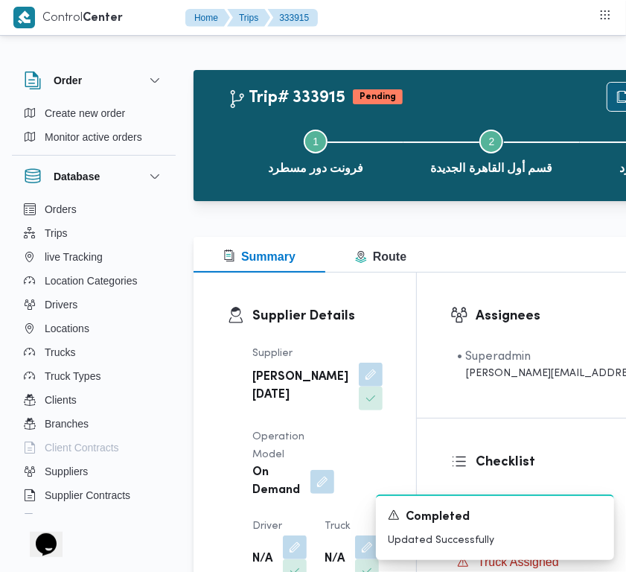
scroll to position [140, 0]
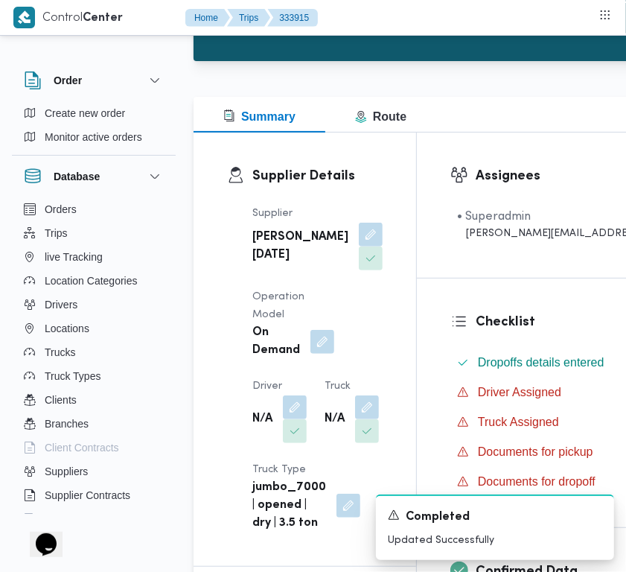
click at [351, 246] on span at bounding box center [366, 235] width 31 height 24
drag, startPoint x: 299, startPoint y: 273, endPoint x: 299, endPoint y: 287, distance: 13.4
click at [359, 246] on button "button" at bounding box center [371, 235] width 24 height 24
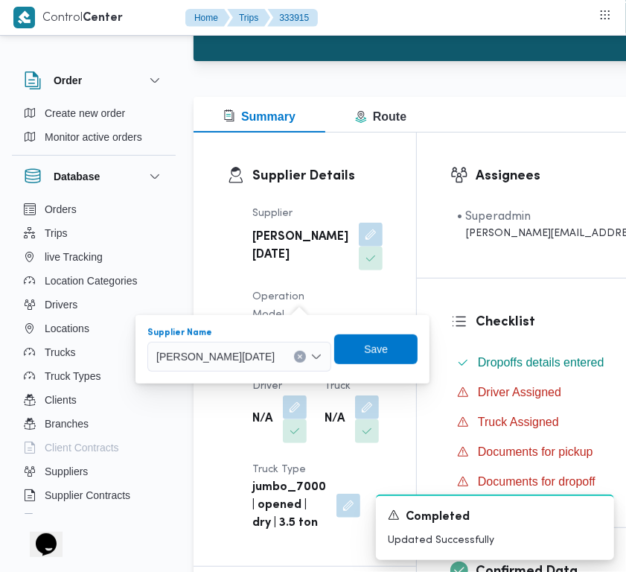
click at [283, 342] on div "[PERSON_NAME][DATE]" at bounding box center [239, 357] width 184 height 30
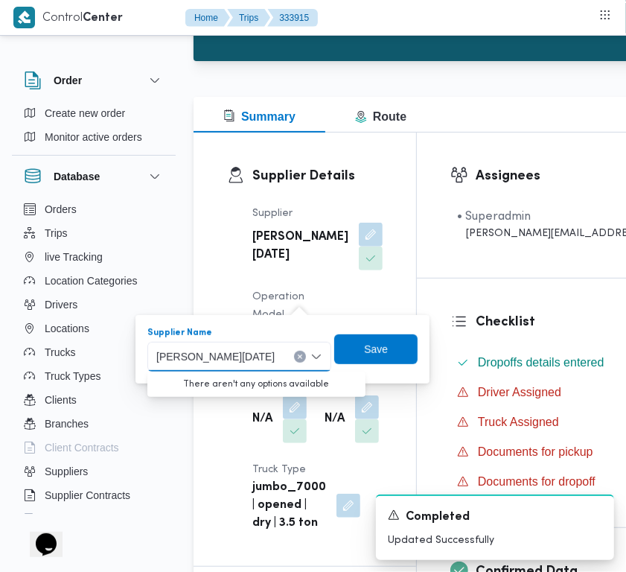
click at [274, 352] on span "[PERSON_NAME][DATE]" at bounding box center [215, 356] width 118 height 16
paste input "الشريف"
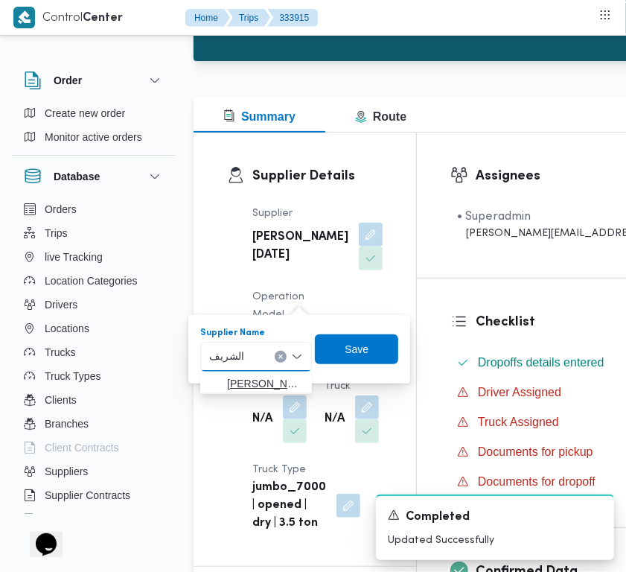
type input "الشريف"
click at [232, 382] on span "[PERSON_NAME]" at bounding box center [265, 383] width 76 height 18
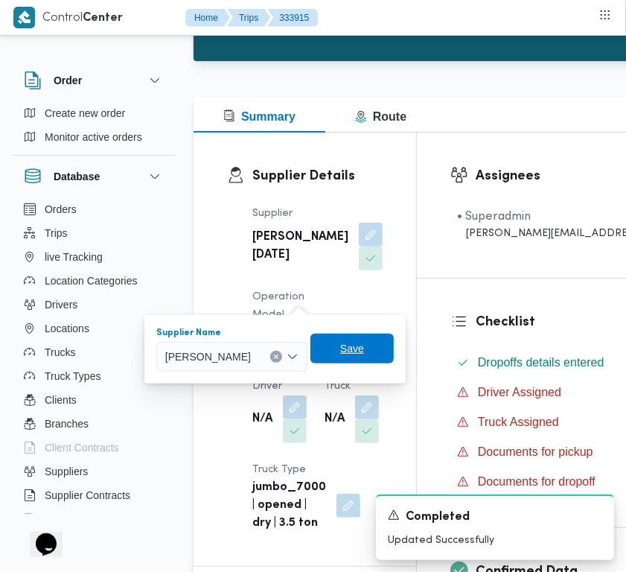
click at [364, 345] on span "Save" at bounding box center [352, 348] width 24 height 18
click at [417, 345] on div "Checklist Dropoffs details entered Driver Assigned Truck Assigned Documents for…" at bounding box center [600, 402] width 366 height 249
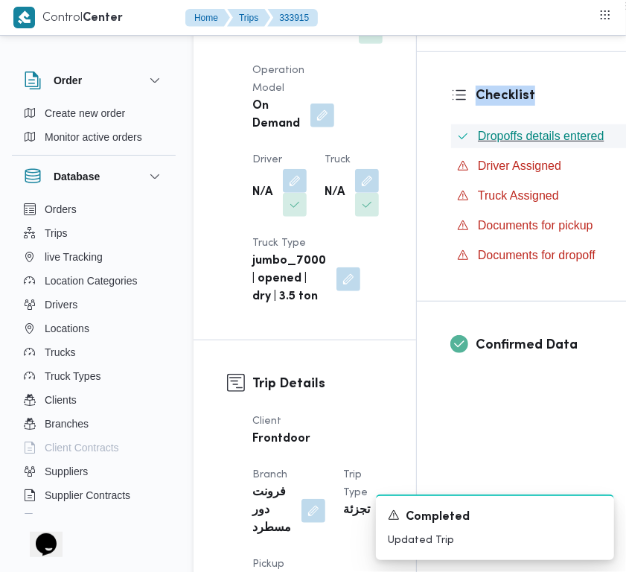
scroll to position [380, 0]
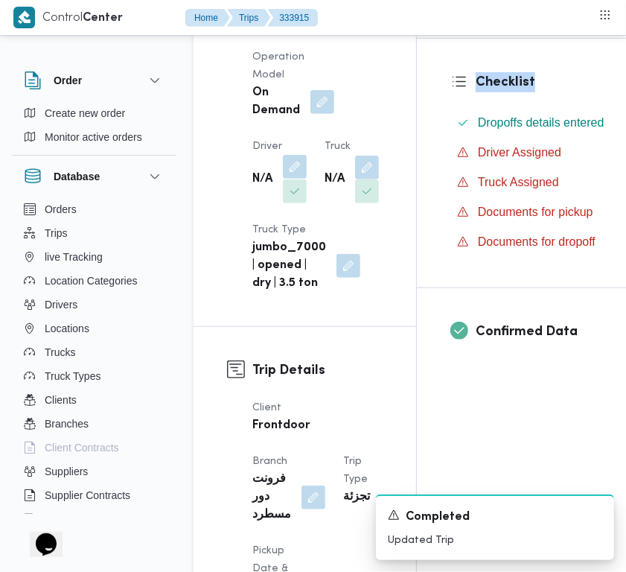
click at [290, 179] on button "button" at bounding box center [295, 167] width 24 height 24
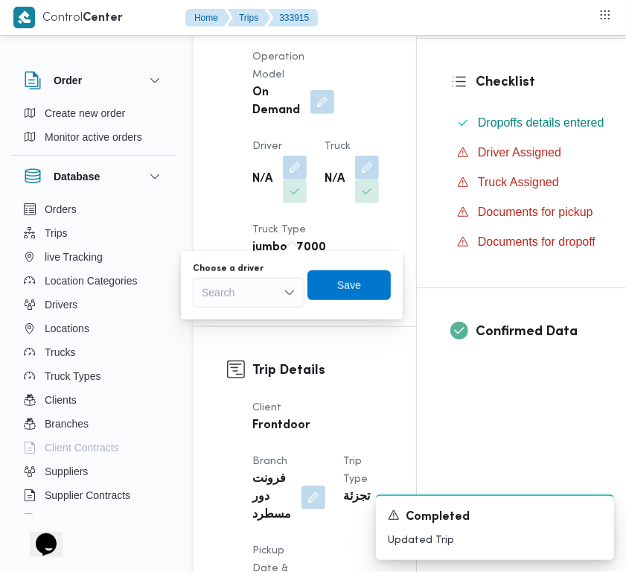
drag, startPoint x: 253, startPoint y: 270, endPoint x: 253, endPoint y: 300, distance: 30.5
click at [253, 293] on div "Choose a driver Search" at bounding box center [249, 285] width 112 height 45
click at [253, 300] on div "Search" at bounding box center [249, 293] width 112 height 30
paste input "[PERSON_NAME]"
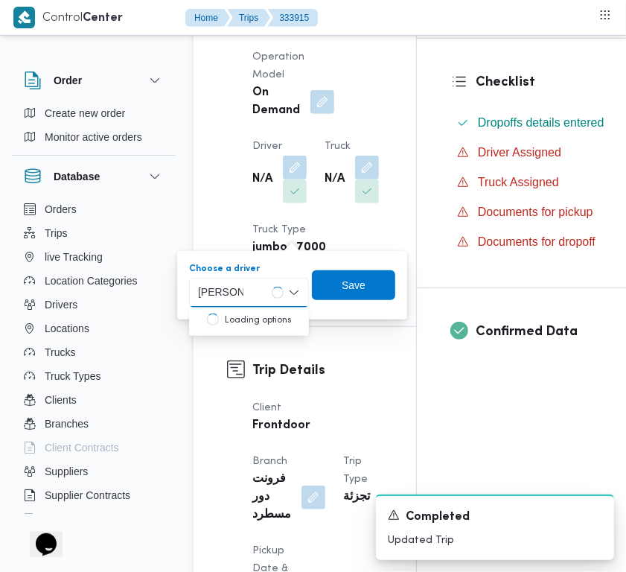
type input "[PERSON_NAME]"
click at [263, 298] on div "[PERSON_NAME]" at bounding box center [249, 293] width 120 height 30
click at [254, 296] on div "[PERSON_NAME]" at bounding box center [249, 293] width 120 height 30
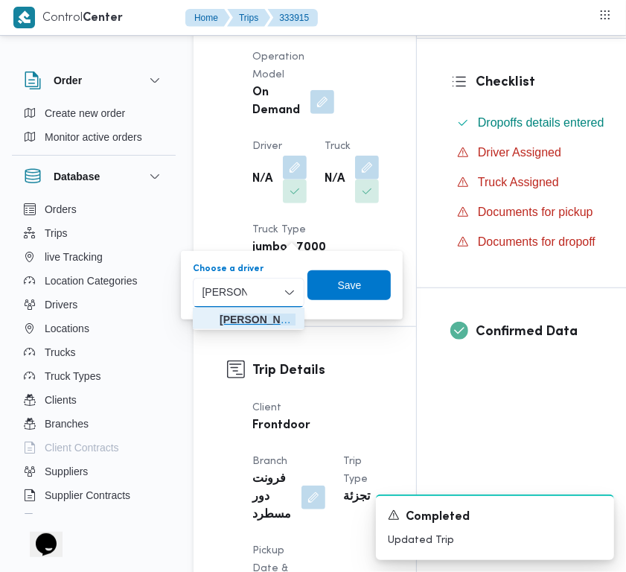
click at [236, 318] on span "[PERSON_NAME]" at bounding box center [258, 319] width 76 height 18
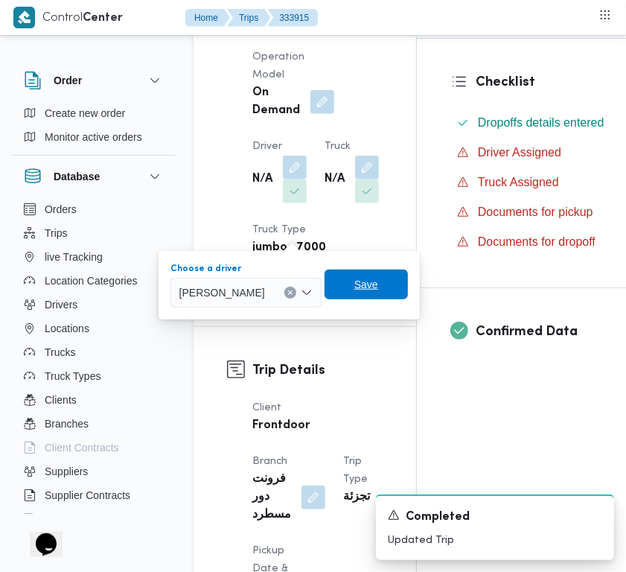
click at [376, 283] on span "Save" at bounding box center [366, 284] width 24 height 18
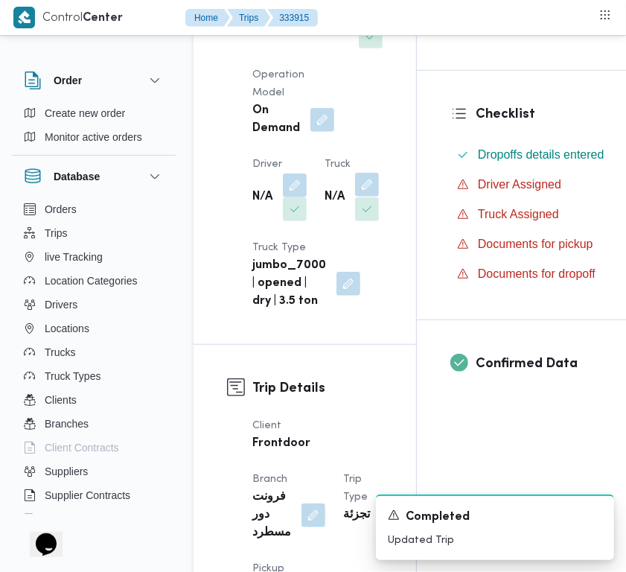
click at [355, 197] on button "button" at bounding box center [367, 185] width 24 height 24
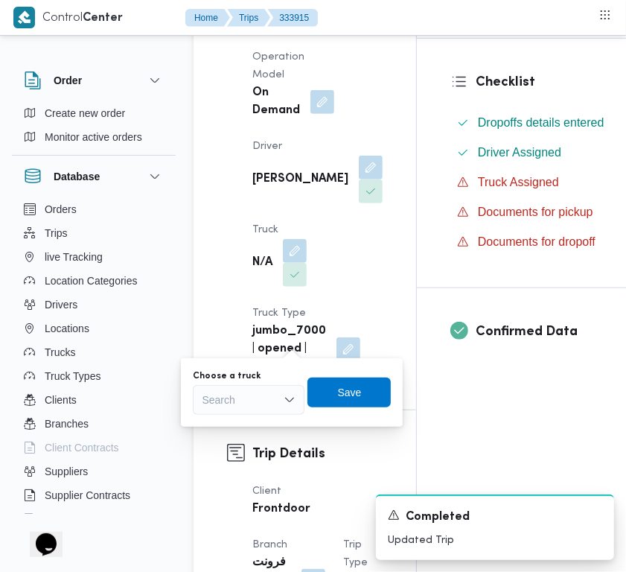
click at [278, 369] on div "Choose a truck Search Save" at bounding box center [291, 393] width 201 height 48
click at [277, 400] on div "Search" at bounding box center [249, 400] width 112 height 30
paste input "4158"
type input "4158"
drag, startPoint x: 223, startPoint y: 425, endPoint x: 283, endPoint y: 411, distance: 61.2
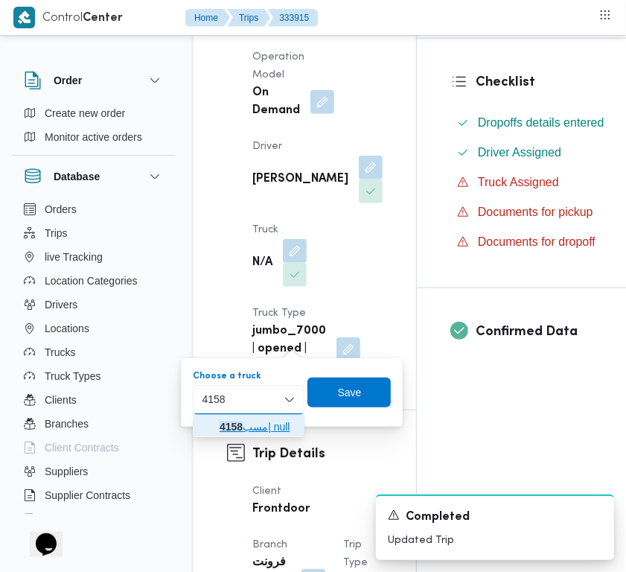
click at [225, 426] on mark "4158" at bounding box center [231, 427] width 23 height 12
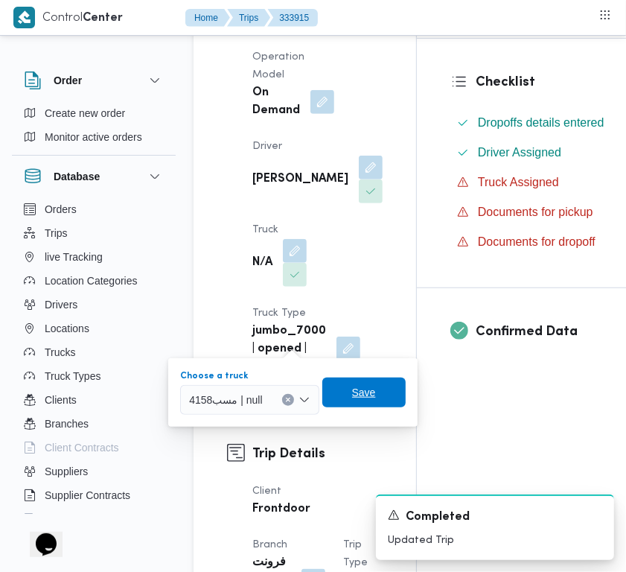
click at [354, 395] on span "Save" at bounding box center [364, 392] width 24 height 18
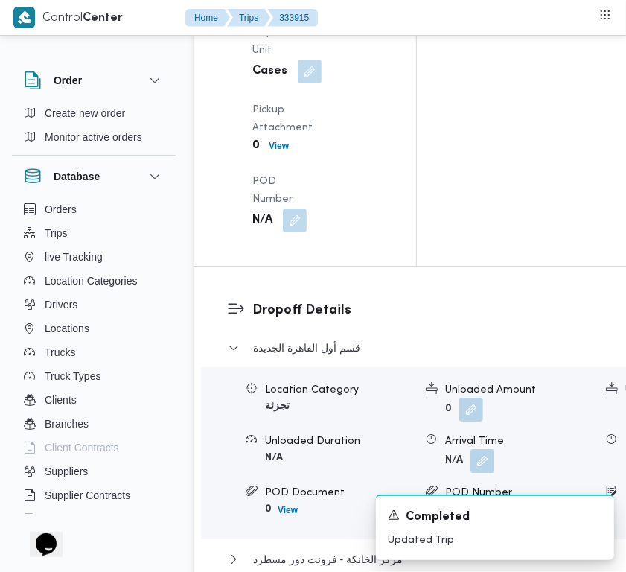
scroll to position [2737, 0]
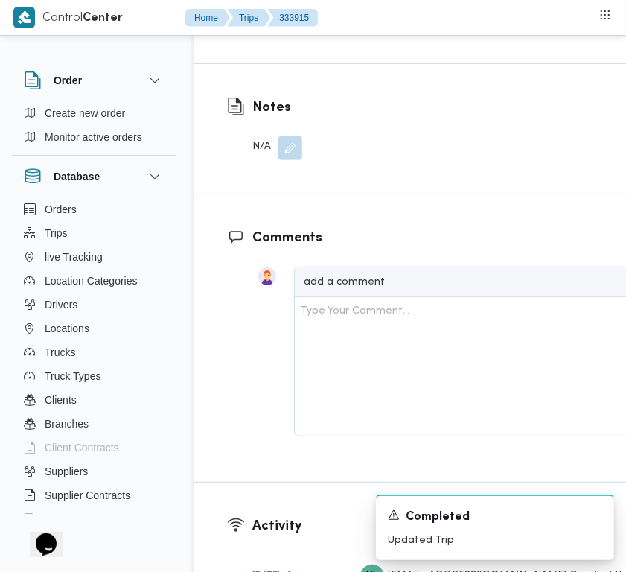
click at [280, 23] on span "Edit dropoffs" at bounding box center [269, 14] width 58 height 18
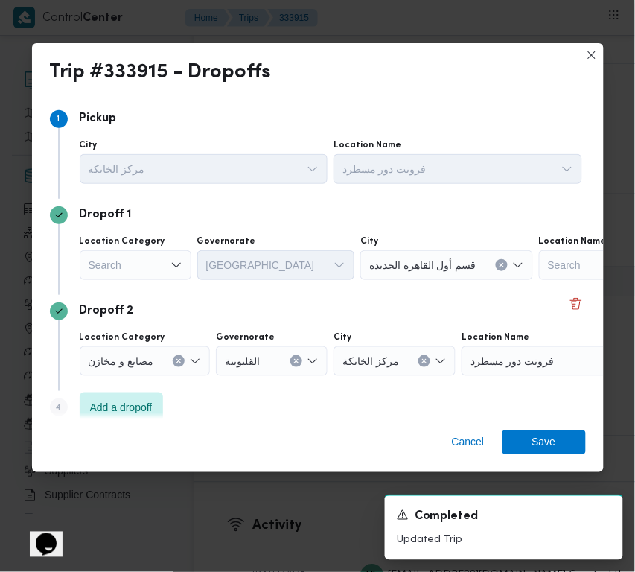
click at [154, 268] on div "Search" at bounding box center [136, 265] width 112 height 30
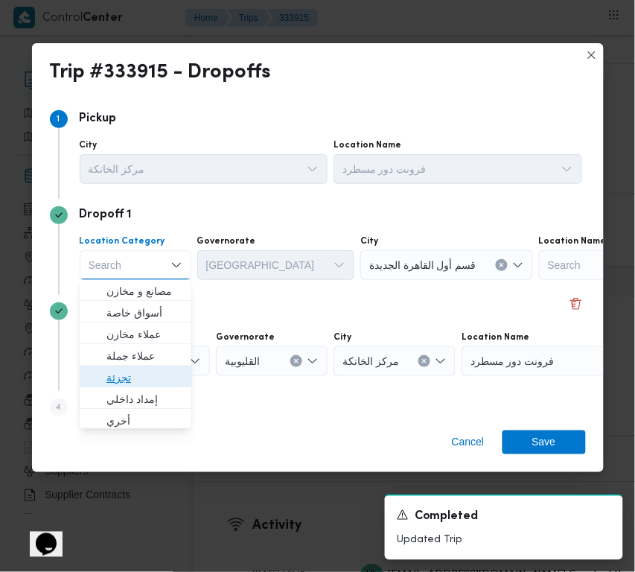
click at [138, 369] on span "تجزئة" at bounding box center [144, 378] width 76 height 18
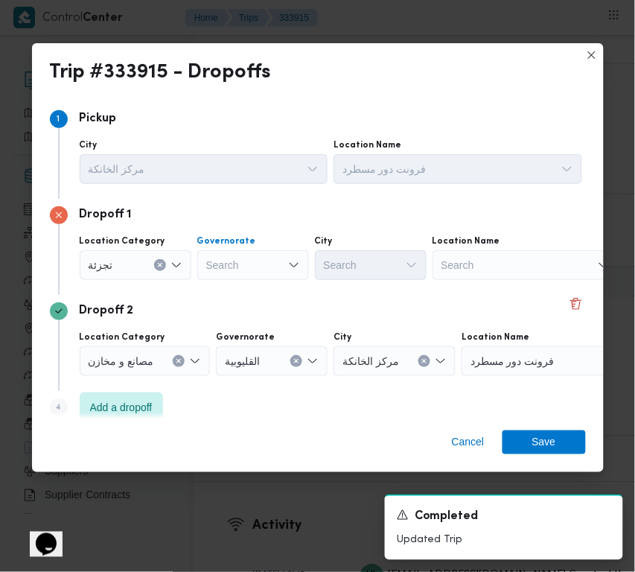
click at [217, 265] on div "Search" at bounding box center [253, 265] width 112 height 30
paste input "جيزة"
type input "جيزة"
drag, startPoint x: 266, startPoint y: 263, endPoint x: 265, endPoint y: 272, distance: 9.0
click at [266, 263] on div "جيزة جيزة" at bounding box center [253, 265] width 112 height 30
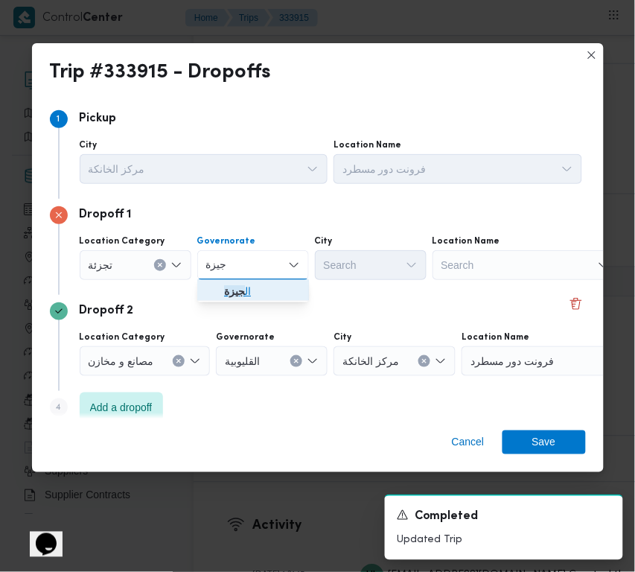
click at [262, 283] on span "ال جيزة" at bounding box center [262, 292] width 76 height 18
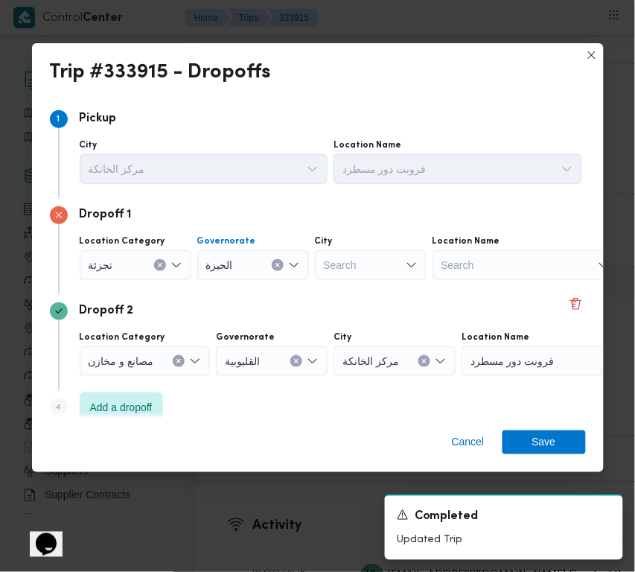
click at [324, 259] on input "City" at bounding box center [324, 265] width 1 height 18
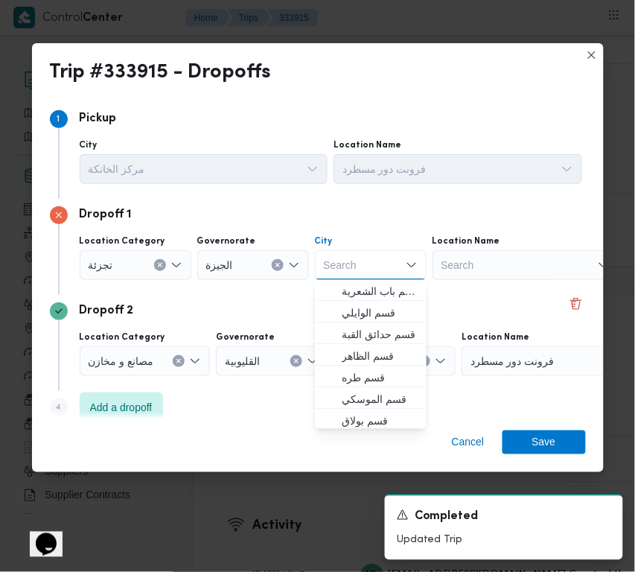
paste input "زايد"
type input "زايد"
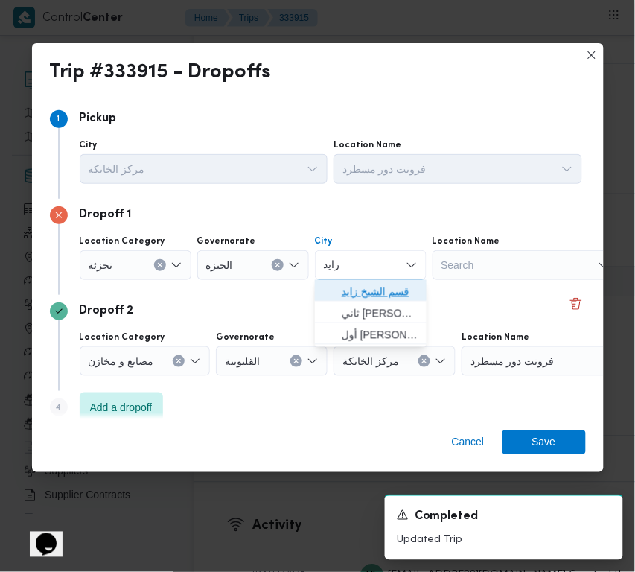
click at [354, 293] on span "قسم الشيخ زايد" at bounding box center [380, 292] width 76 height 18
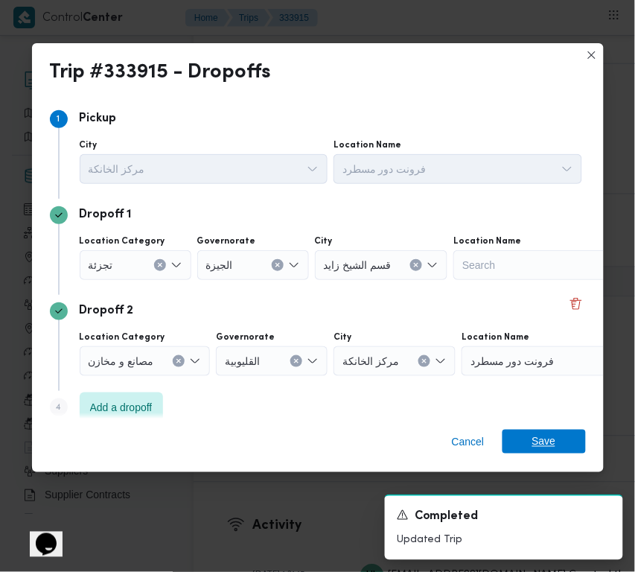
click at [538, 447] on span "Save" at bounding box center [544, 442] width 24 height 24
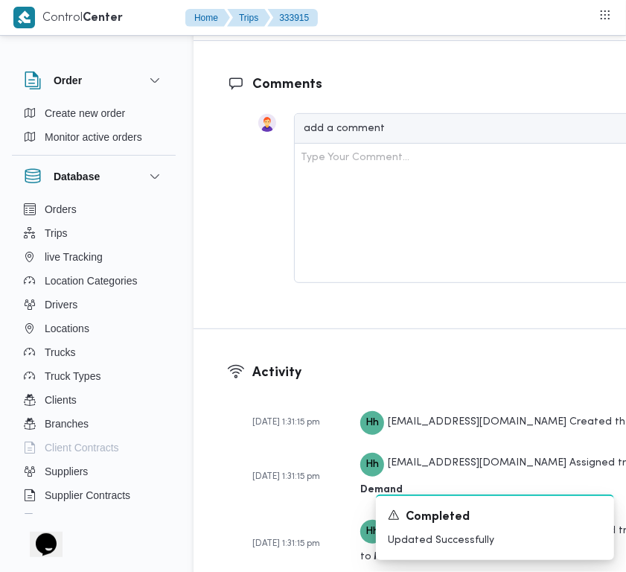
scroll to position [2219, 0]
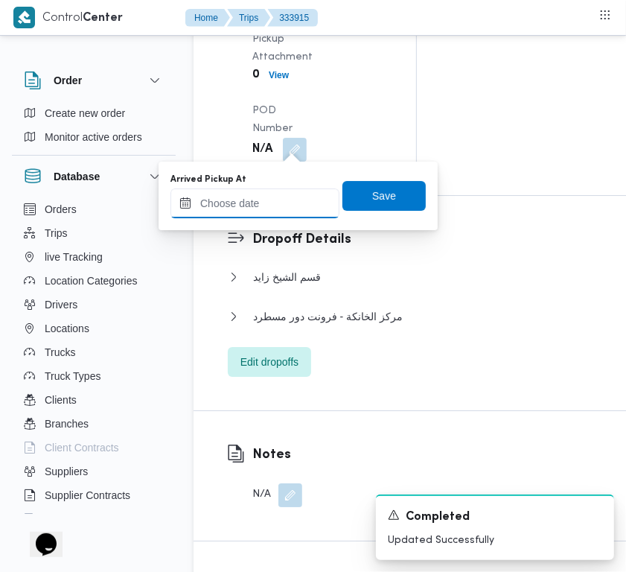
click at [283, 217] on div at bounding box center [254, 203] width 169 height 30
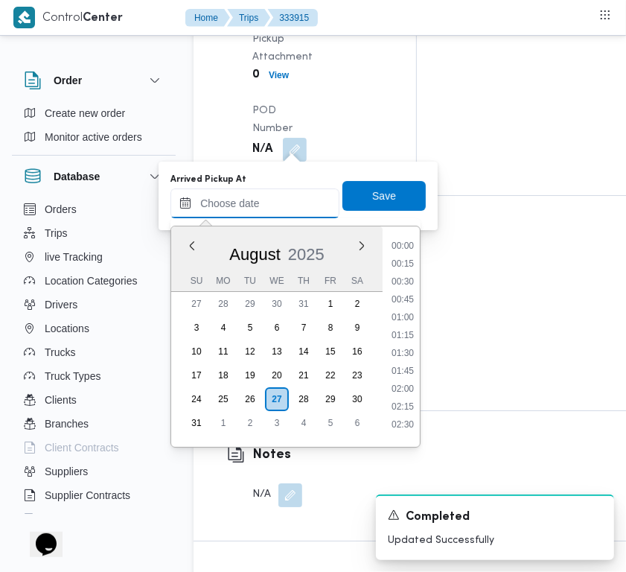
scroll to position [862, 0]
click at [415, 258] on li "12:15" at bounding box center [403, 259] width 34 height 15
type input "[DATE] 12:15"
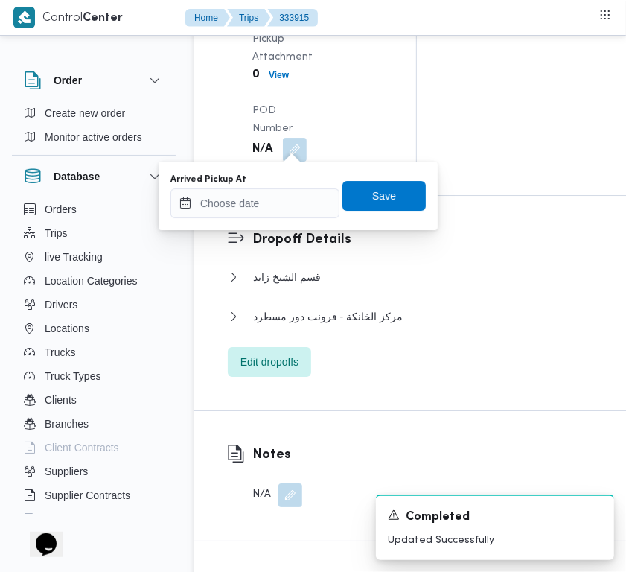
click at [278, 179] on div "Arrived Pickup At" at bounding box center [254, 179] width 169 height 12
click at [277, 191] on input "Arrived Pickup At" at bounding box center [254, 203] width 169 height 30
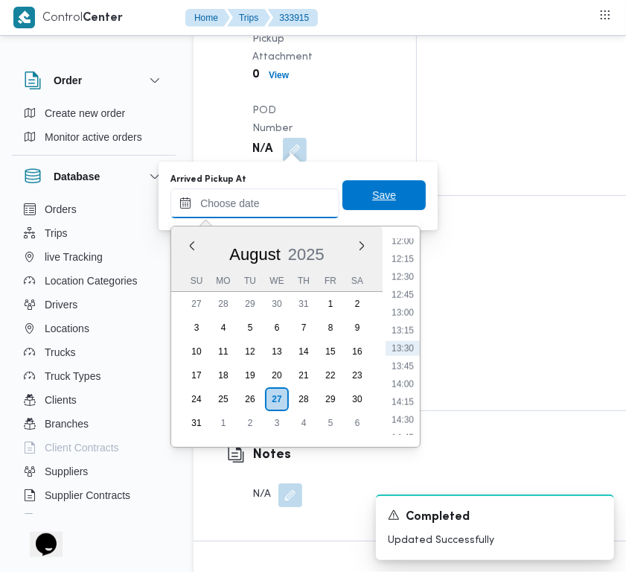
paste input "[DATE] 9:00:00 AM"
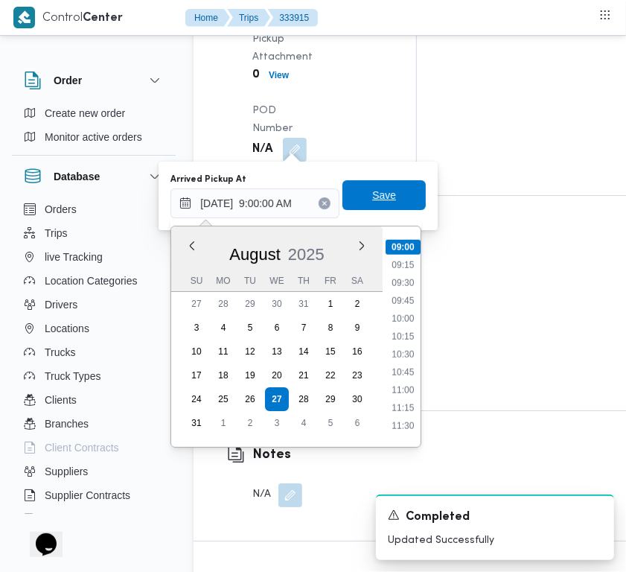
type input "[DATE] 09:00"
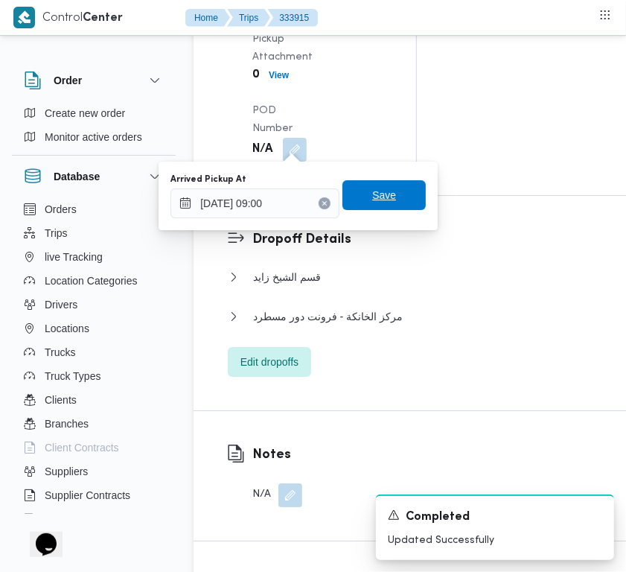
click at [382, 194] on span "Save" at bounding box center [384, 195] width 24 height 18
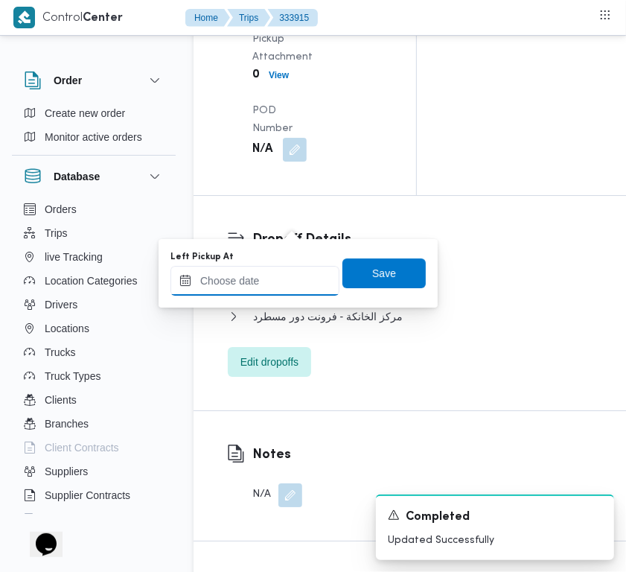
click at [285, 277] on input "Left Pickup At" at bounding box center [254, 281] width 169 height 30
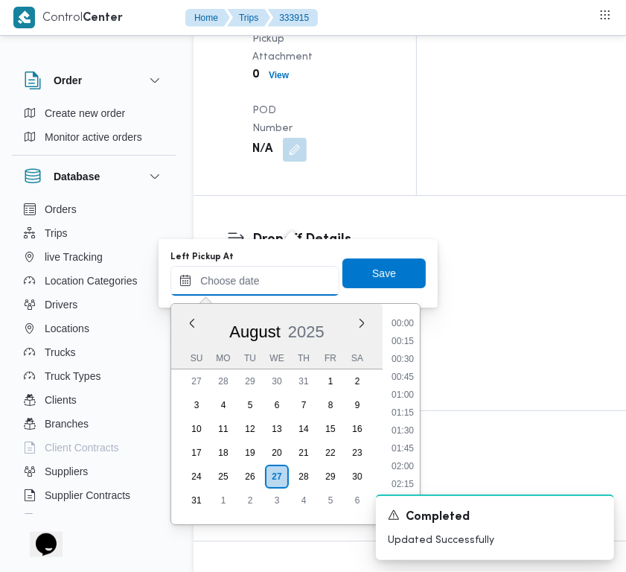
paste input "[DATE] 9:00:00 AM"
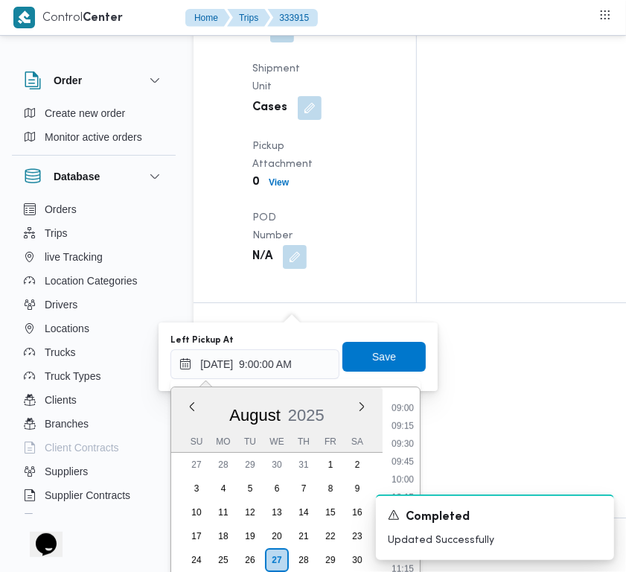
click at [404, 449] on ul "00:00 00:15 00:30 00:45 01:00 01:15 01:30 01:45 02:00 02:15 02:30 02:45 03:00 0…" at bounding box center [403, 497] width 34 height 197
click at [402, 462] on li "09:45" at bounding box center [403, 461] width 34 height 15
type input "[DATE] 09:45"
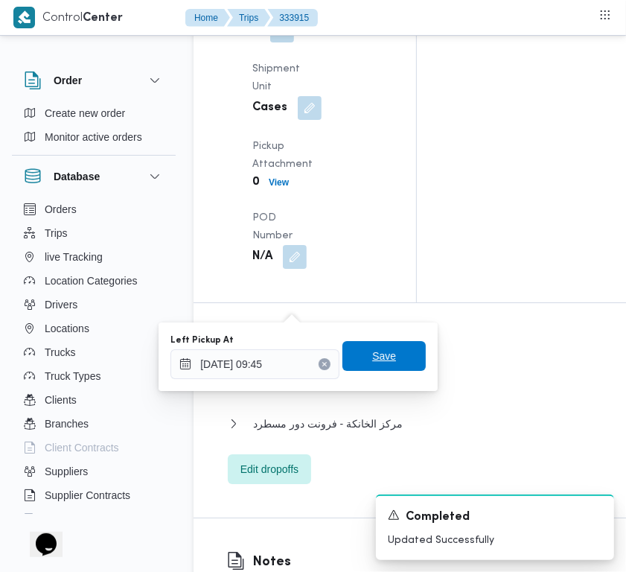
click at [372, 351] on span "Save" at bounding box center [384, 356] width 24 height 18
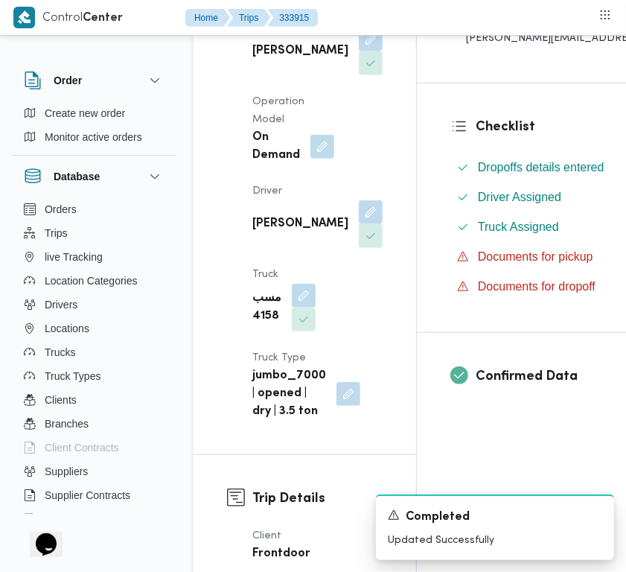
scroll to position [407, 0]
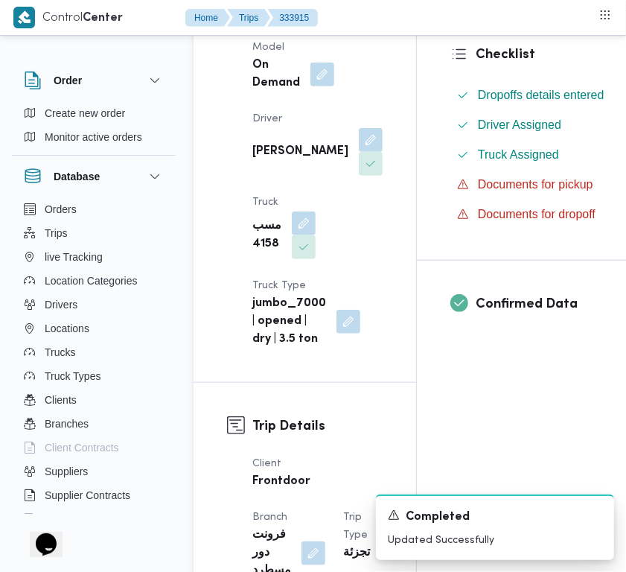
click at [270, 253] on b "مسب 4158" at bounding box center [266, 235] width 29 height 36
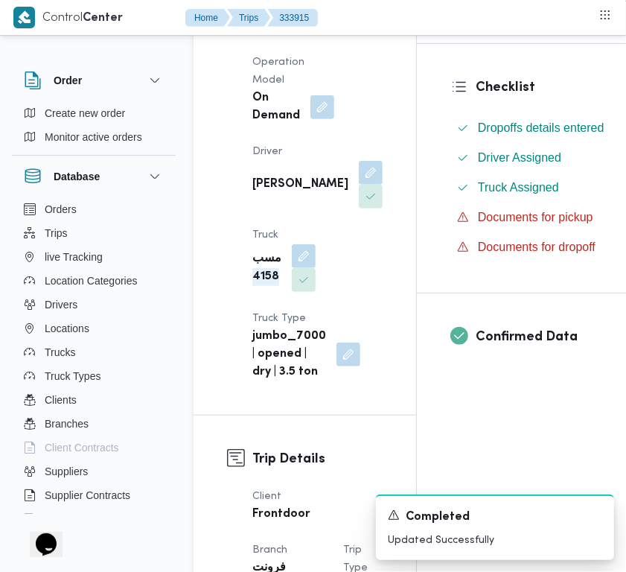
scroll to position [0, 0]
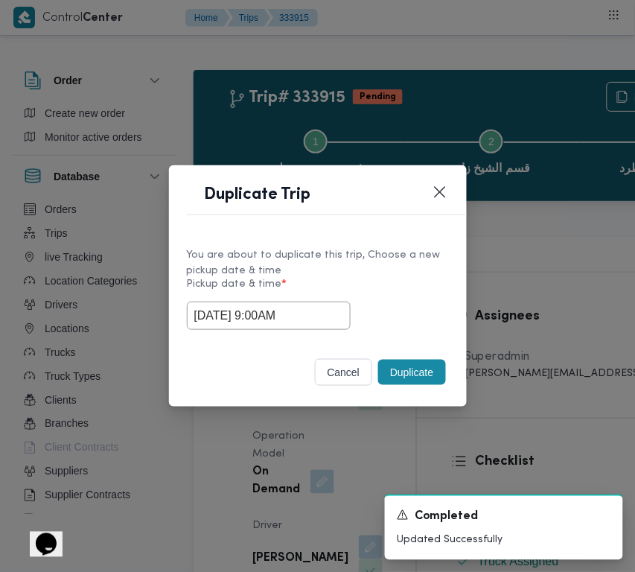
click at [409, 366] on button "Duplicate" at bounding box center [411, 372] width 67 height 25
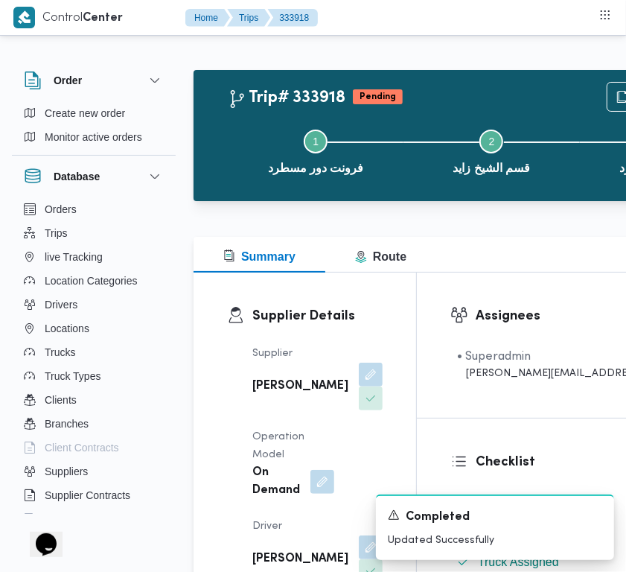
click at [359, 386] on button "button" at bounding box center [371, 374] width 24 height 24
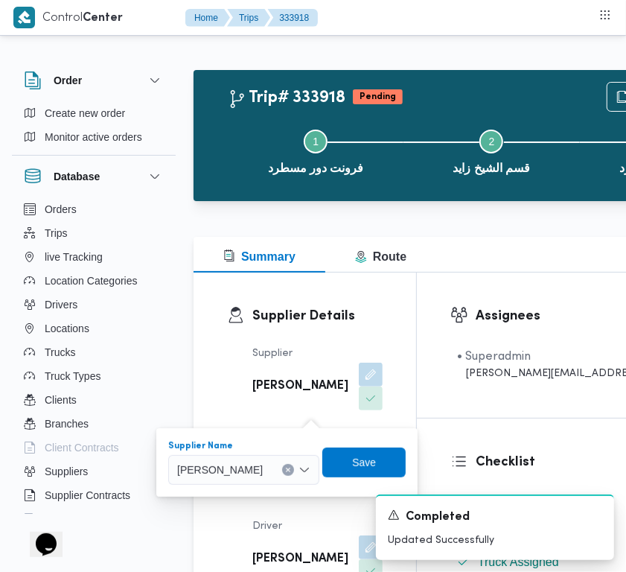
click at [263, 469] on span "[PERSON_NAME]" at bounding box center [220, 469] width 86 height 16
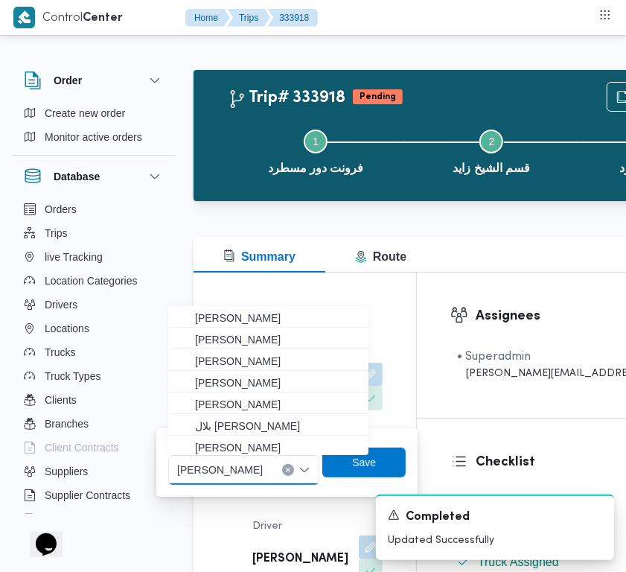
paste input "[PERSON_NAME][DATE]"
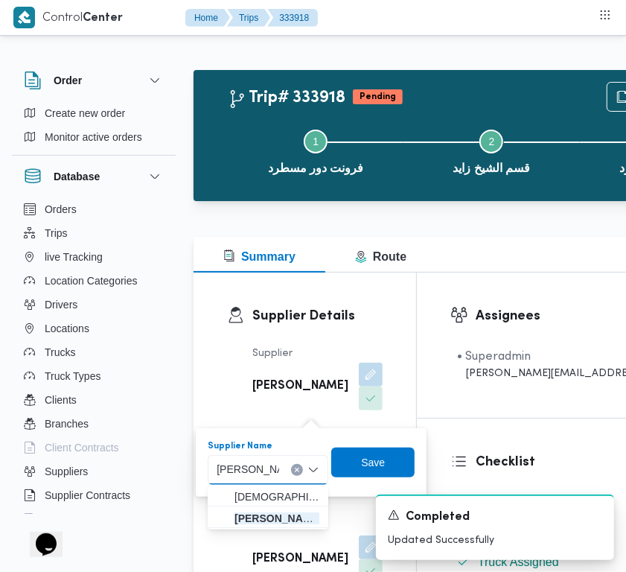
type input "[PERSON_NAME][DATE]"
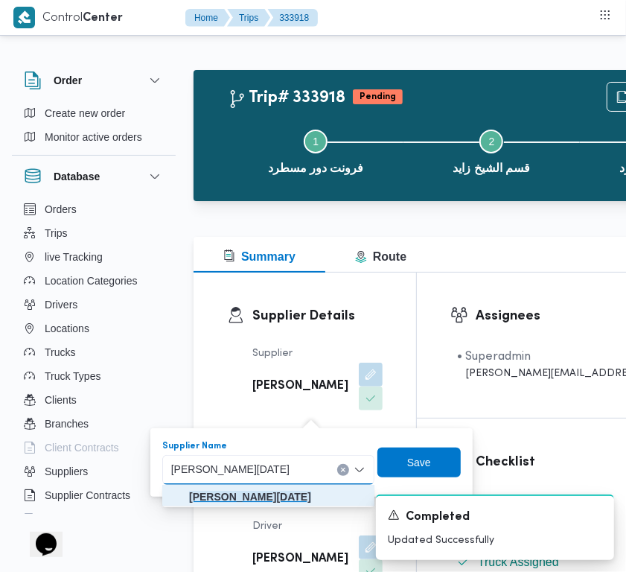
click at [243, 497] on mark "[PERSON_NAME][DATE]" at bounding box center [250, 497] width 122 height 12
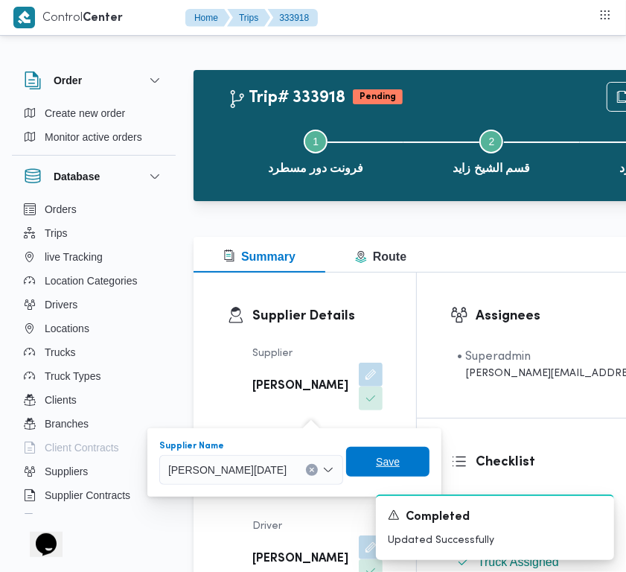
click at [400, 462] on span "Save" at bounding box center [388, 462] width 24 height 18
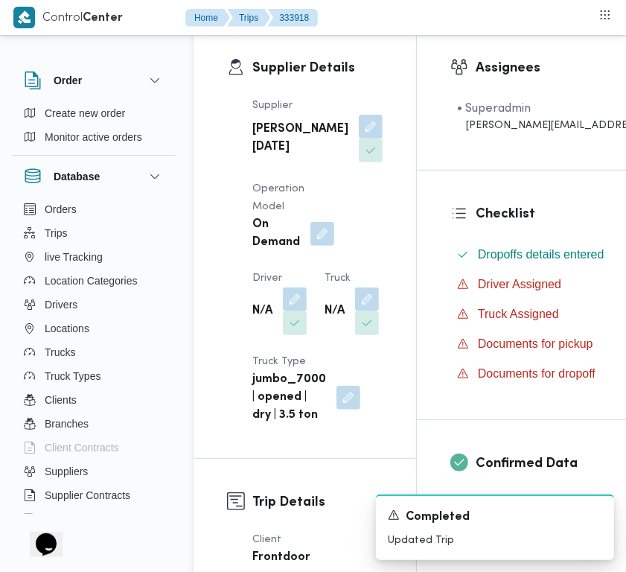
scroll to position [269, 0]
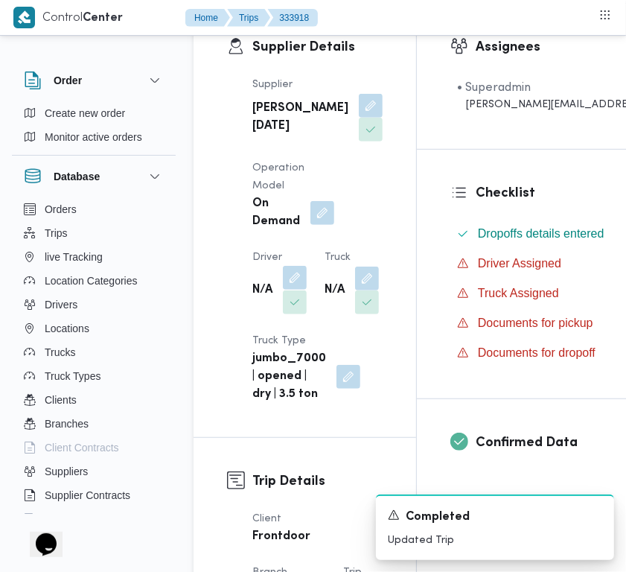
drag, startPoint x: 289, startPoint y: 309, endPoint x: 296, endPoint y: 314, distance: 8.5
click at [293, 290] on button "button" at bounding box center [295, 278] width 24 height 24
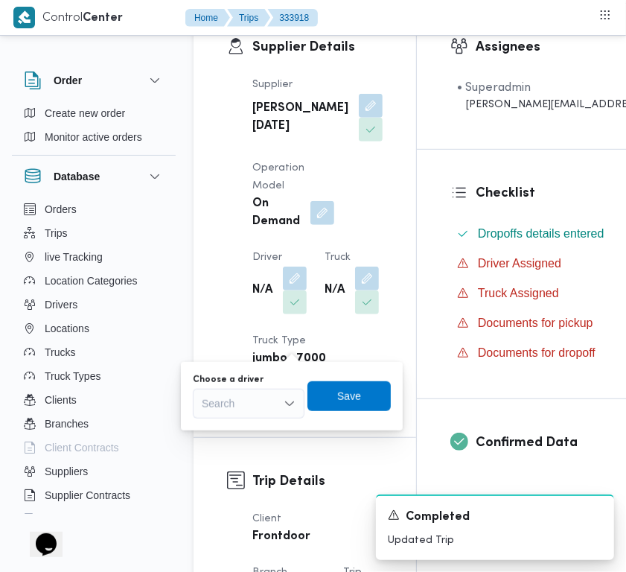
click at [268, 395] on div "Search" at bounding box center [249, 404] width 112 height 30
paste input "[PERSON_NAME]"
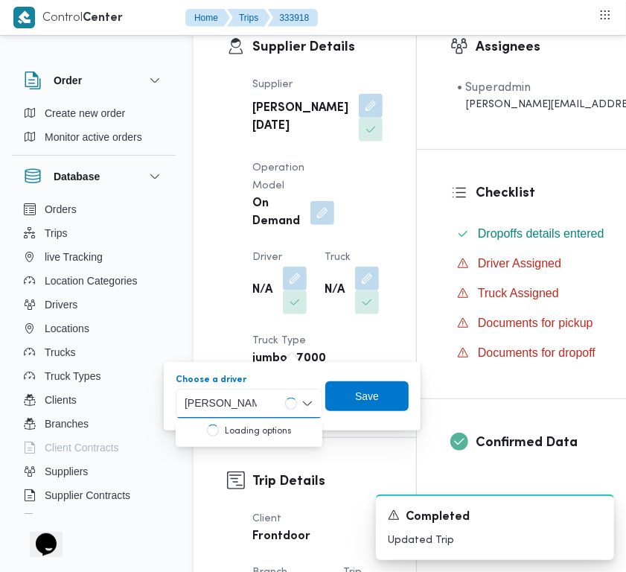
type input "[PERSON_NAME]"
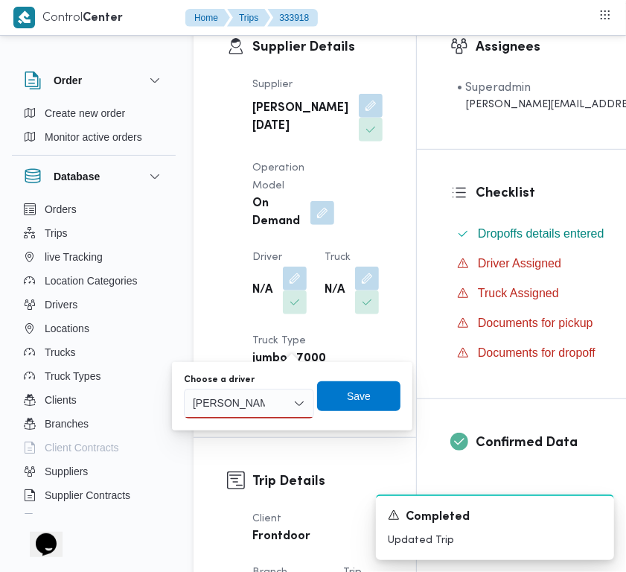
click at [274, 398] on div "[PERSON_NAME]" at bounding box center [249, 404] width 130 height 30
drag, startPoint x: 267, startPoint y: 425, endPoint x: 296, endPoint y: 421, distance: 29.4
click at [268, 427] on span "[PERSON_NAME]" at bounding box center [258, 430] width 95 height 18
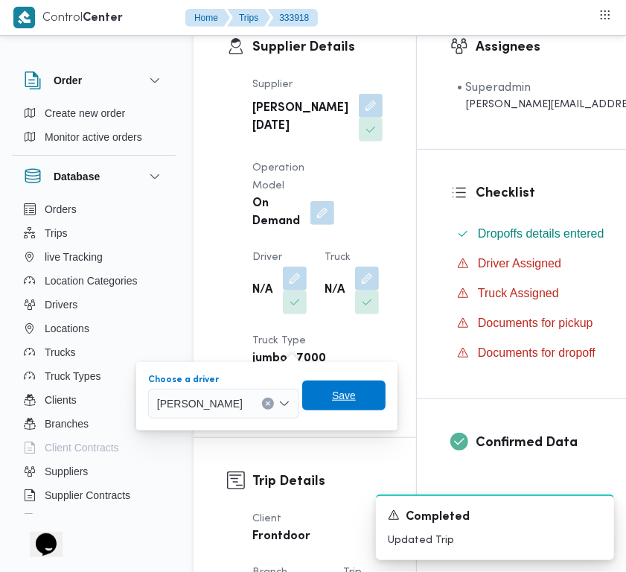
click at [386, 396] on span "Save" at bounding box center [343, 395] width 83 height 30
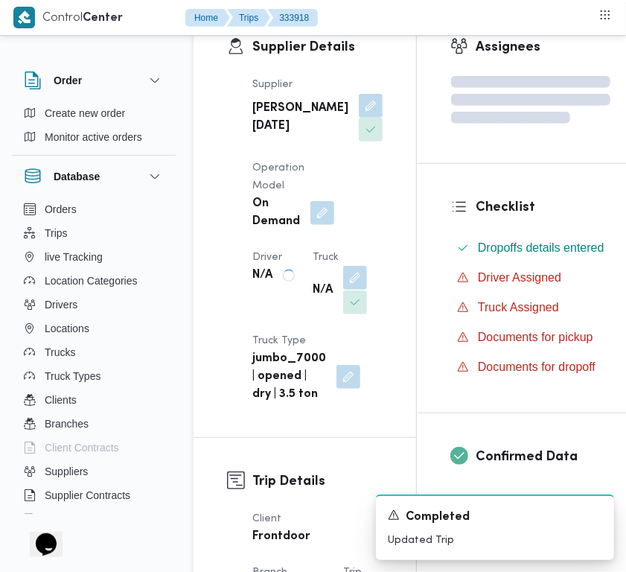
click at [343, 290] on button "button" at bounding box center [355, 278] width 24 height 24
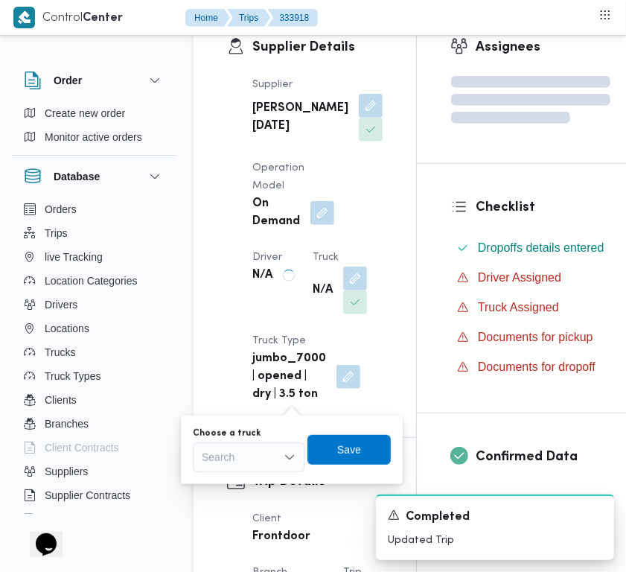
click at [264, 456] on div "Search" at bounding box center [249, 457] width 112 height 30
paste input "2694"
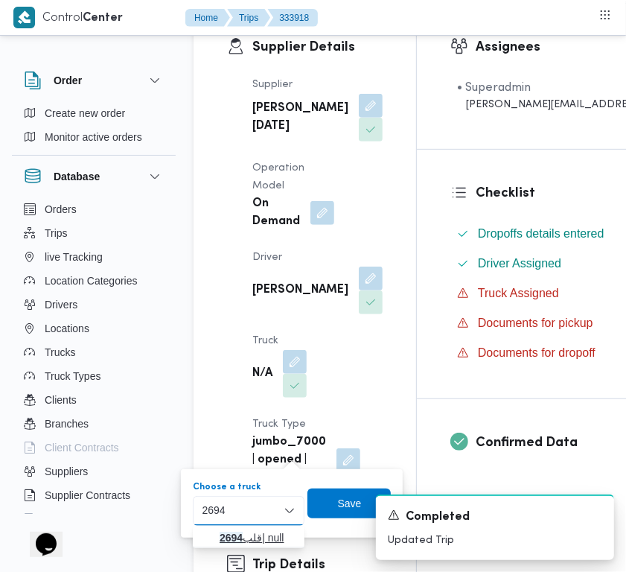
type input "2694"
click at [239, 535] on mark "2694" at bounding box center [231, 538] width 23 height 12
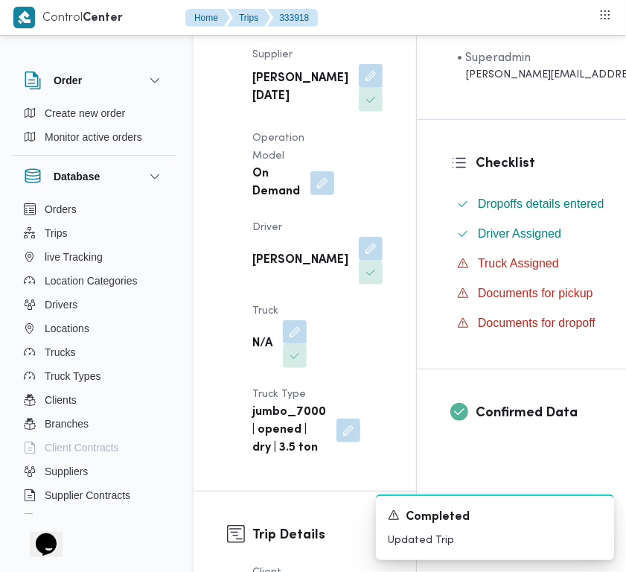
scroll to position [407, 0]
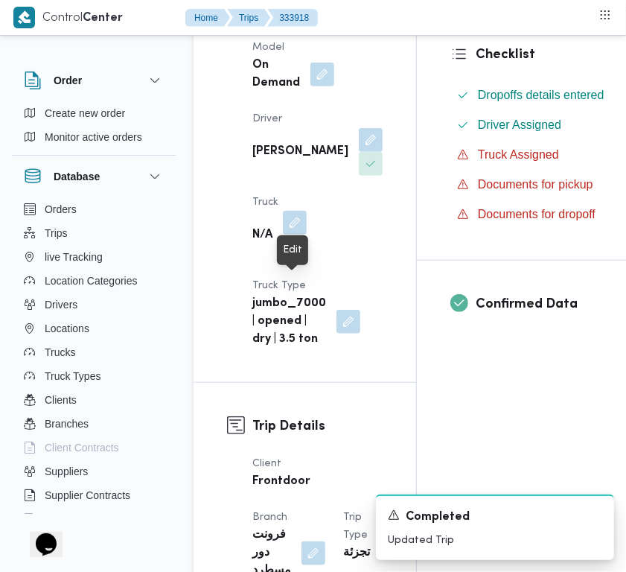
click at [306, 235] on button "button" at bounding box center [295, 223] width 24 height 24
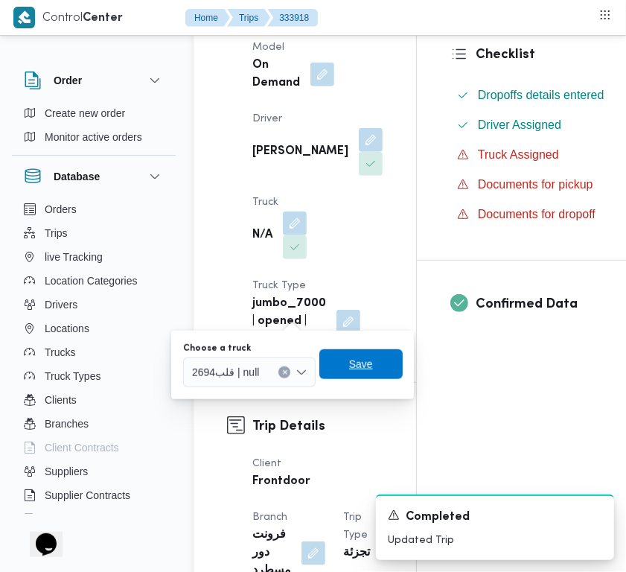
click at [354, 370] on span "Save" at bounding box center [361, 364] width 24 height 18
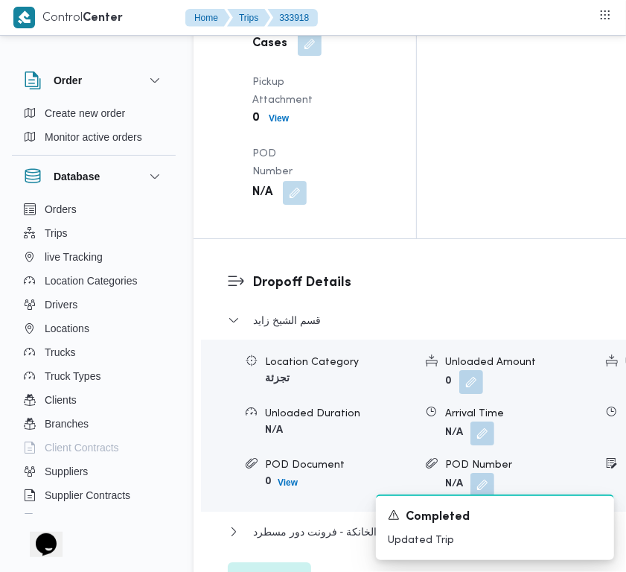
scroll to position [2764, 0]
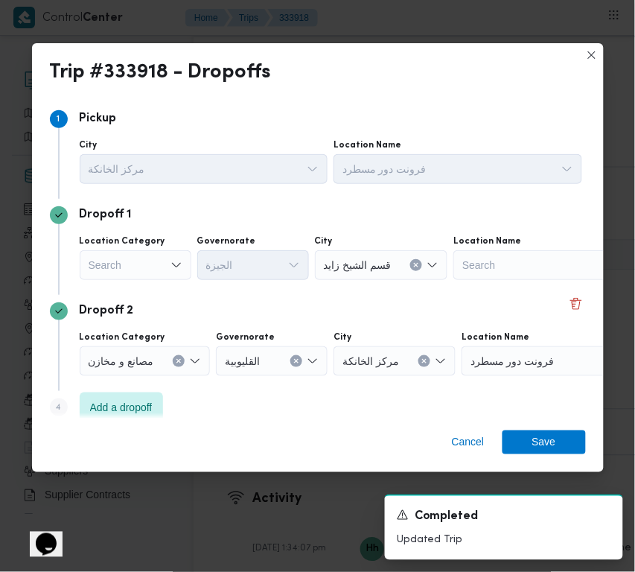
click at [120, 261] on div "Search" at bounding box center [136, 265] width 112 height 30
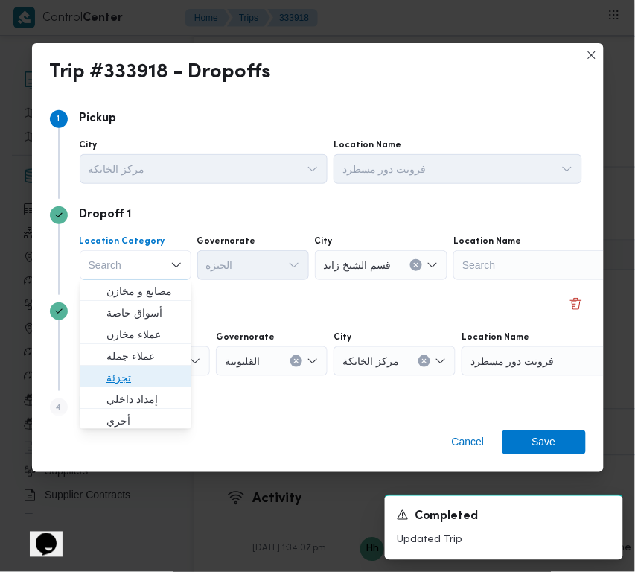
click at [112, 377] on span "تجزئة" at bounding box center [144, 378] width 76 height 18
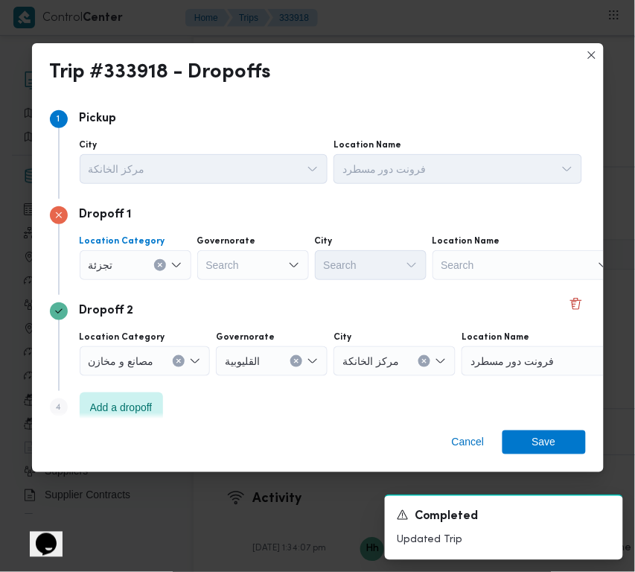
click at [243, 250] on div "Search" at bounding box center [253, 265] width 112 height 30
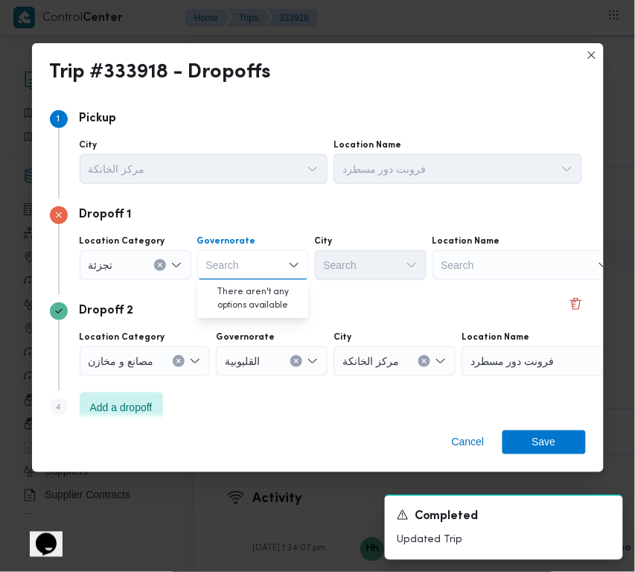
paste input "جيزة"
type input "جيزة"
drag, startPoint x: 281, startPoint y: 255, endPoint x: 269, endPoint y: 278, distance: 26.3
click at [281, 255] on div "جيزة جيزة" at bounding box center [253, 265] width 112 height 30
click at [261, 295] on span "ال جيزة" at bounding box center [262, 292] width 76 height 18
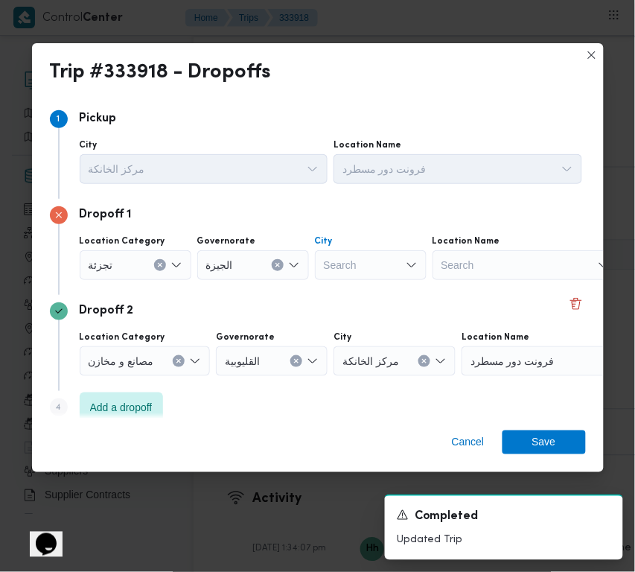
click at [366, 266] on div "Search" at bounding box center [371, 265] width 112 height 30
paste input "الهرم"
type input "الهرم"
click at [342, 294] on mark "الهرم" at bounding box center [353, 292] width 23 height 12
click at [553, 436] on span "Save" at bounding box center [544, 442] width 24 height 24
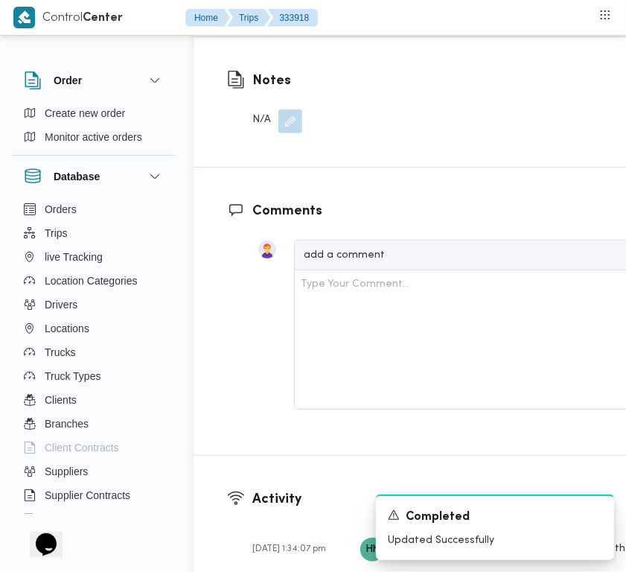
scroll to position [2264, 0]
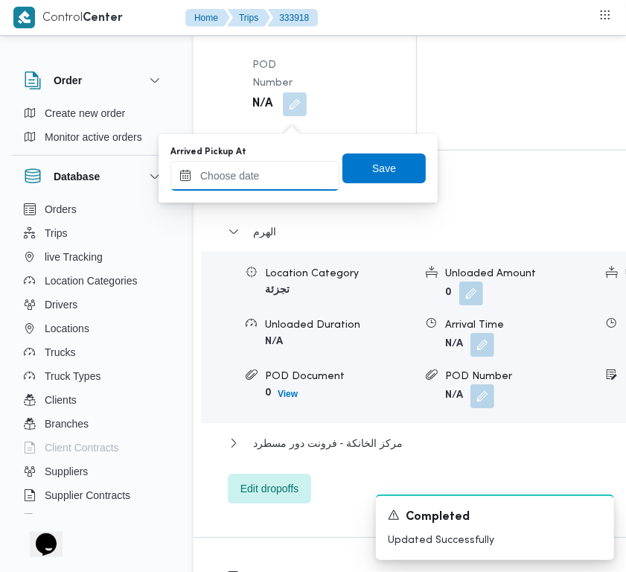
click at [290, 179] on input "Arrived Pickup At" at bounding box center [254, 176] width 169 height 30
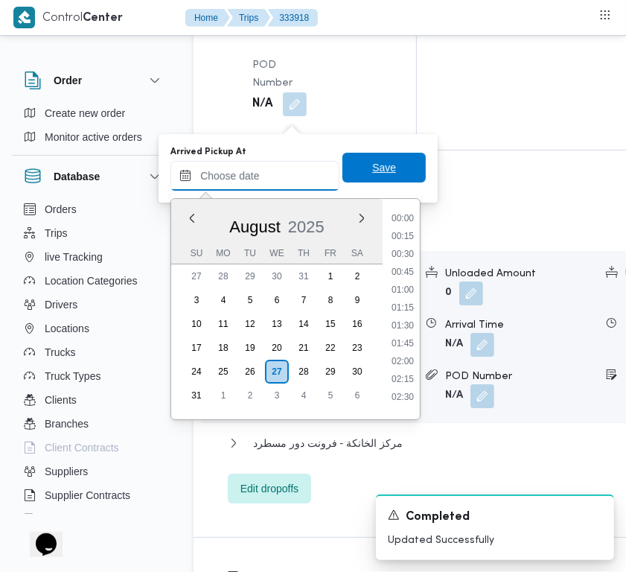
paste input "[DATE] 9:00:00 AM"
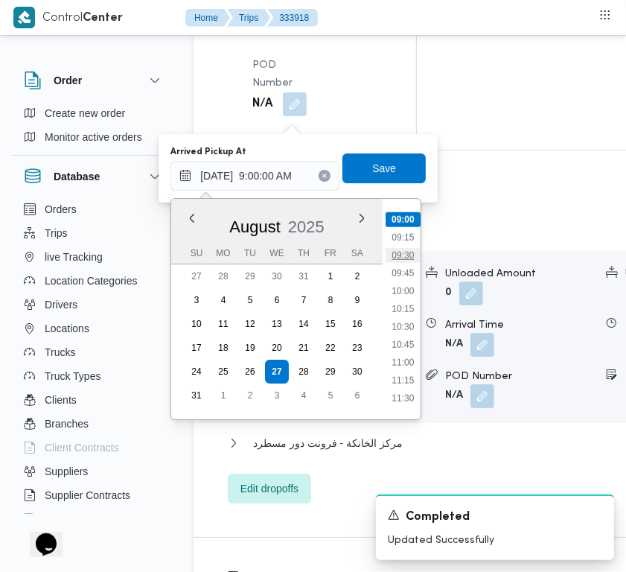
click at [418, 248] on li "09:30" at bounding box center [403, 255] width 34 height 15
type input "[DATE] 09:30"
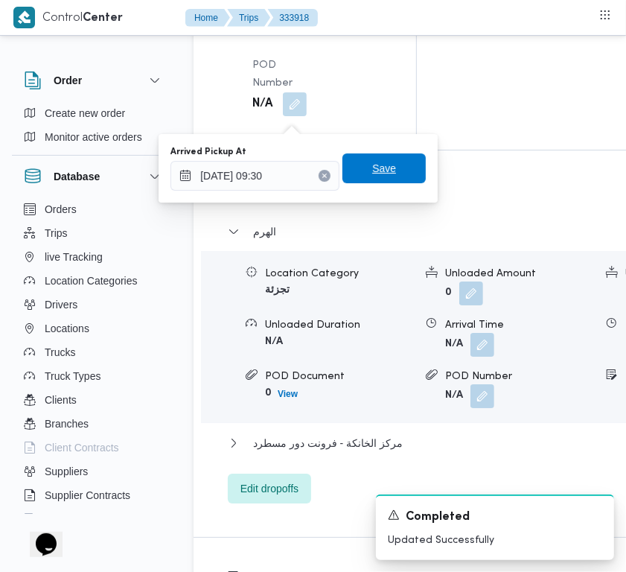
click at [372, 160] on span "Save" at bounding box center [384, 168] width 24 height 18
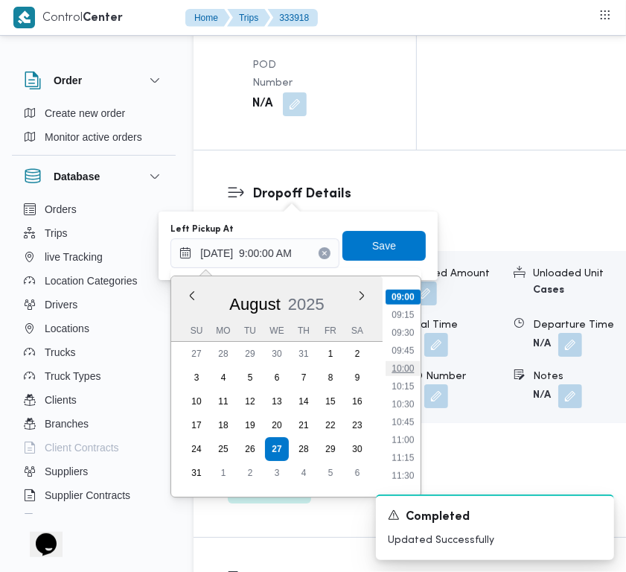
click at [400, 373] on li "10:00" at bounding box center [403, 368] width 34 height 15
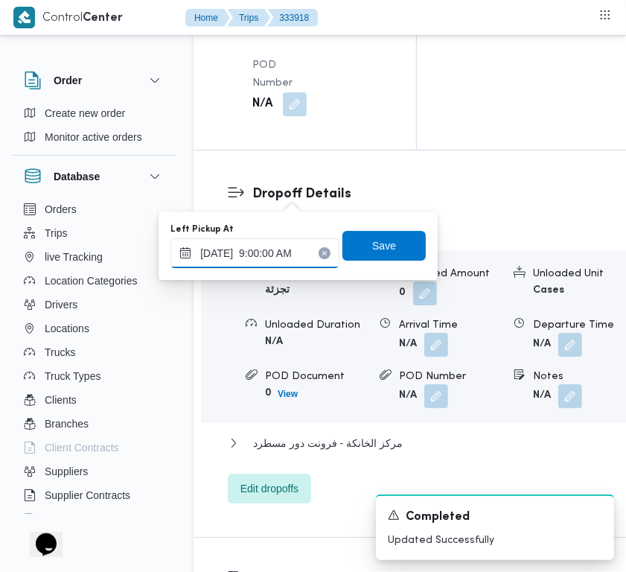
type input "[DATE] 10:00"
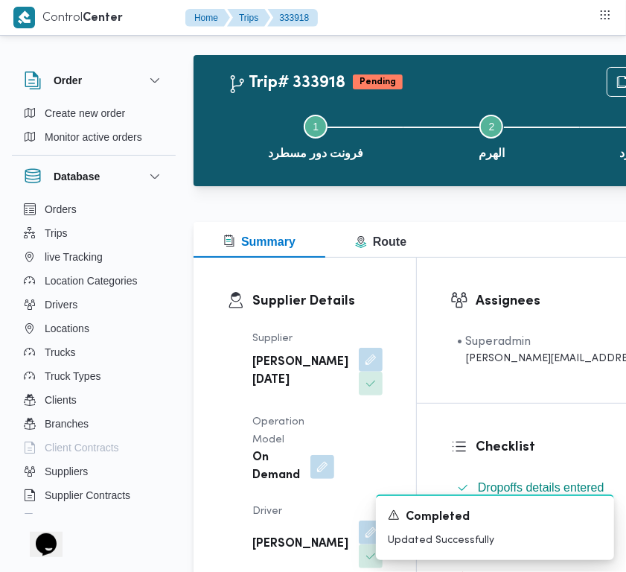
scroll to position [0, 0]
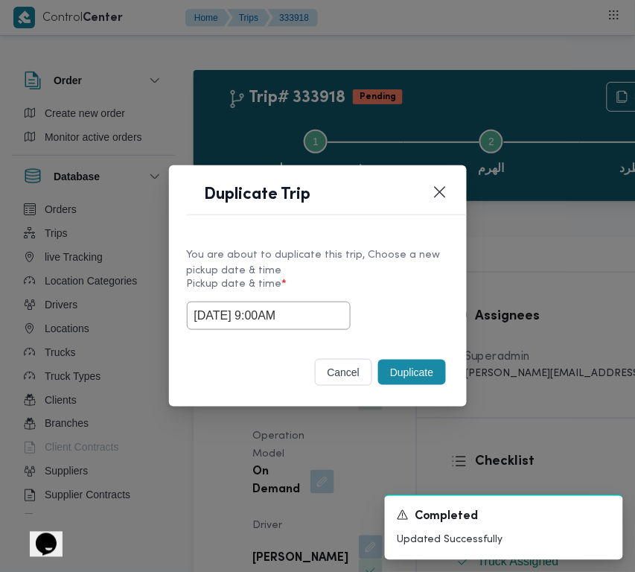
click at [429, 373] on button "Duplicate" at bounding box center [411, 372] width 67 height 25
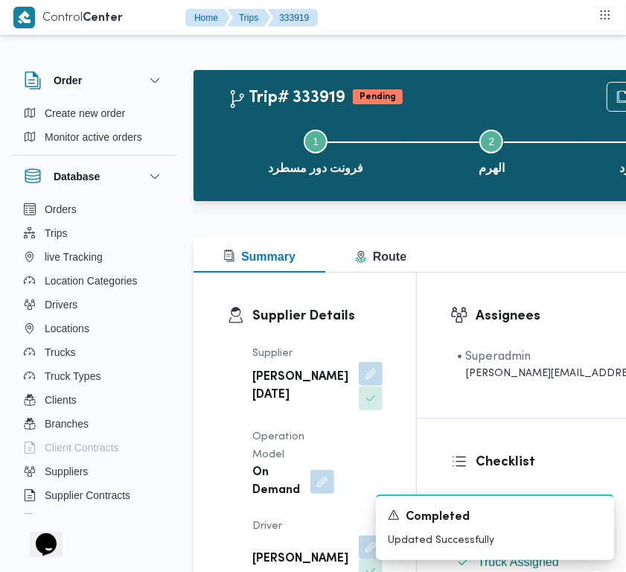
click at [359, 386] on button "button" at bounding box center [371, 374] width 24 height 24
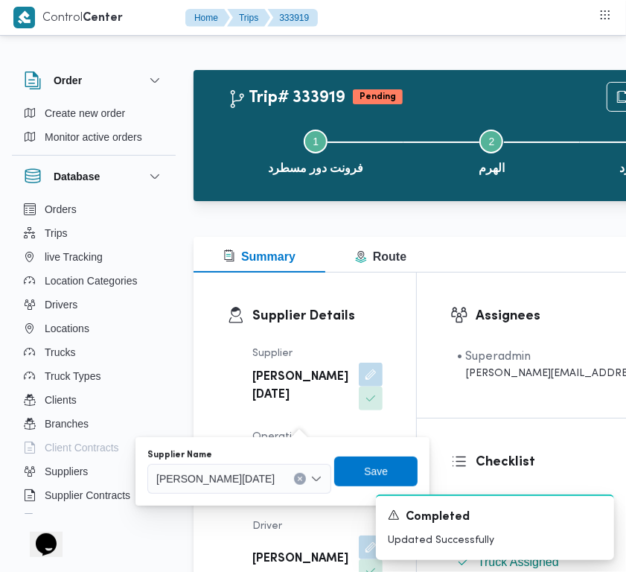
click at [275, 473] on span "[PERSON_NAME][DATE]" at bounding box center [215, 478] width 118 height 16
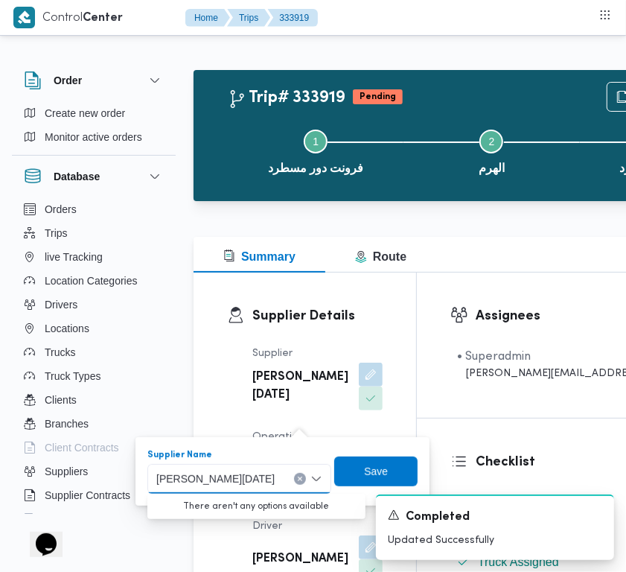
paste input "[PERSON_NAME]"
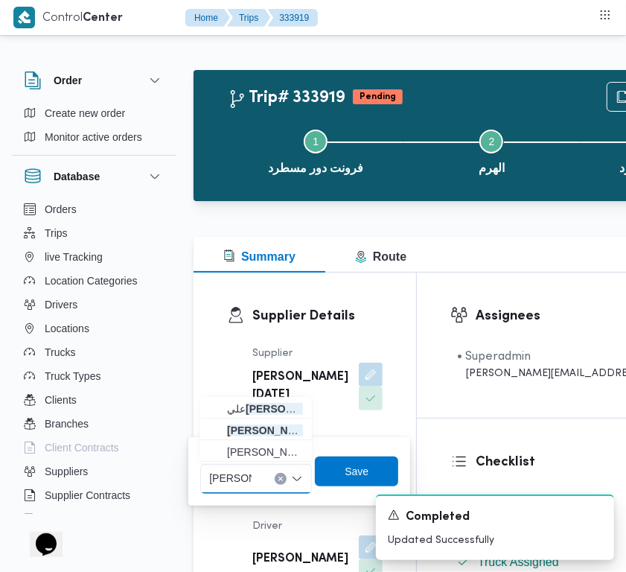
type input "[PERSON_NAME]"
drag, startPoint x: 272, startPoint y: 408, endPoint x: 337, endPoint y: 433, distance: 69.3
click at [273, 408] on span "[PERSON_NAME]" at bounding box center [265, 409] width 76 height 18
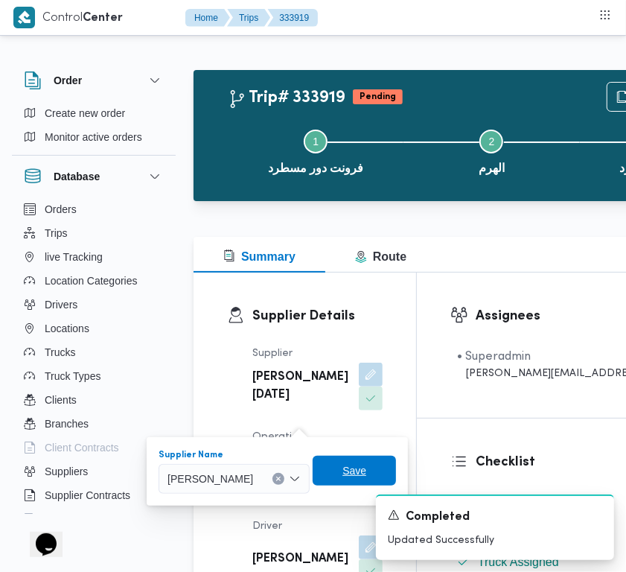
click at [385, 464] on span "Save" at bounding box center [354, 471] width 83 height 30
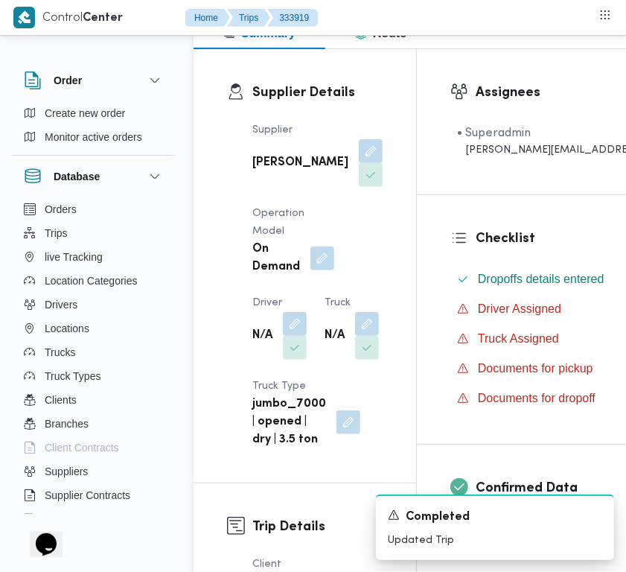
scroll to position [387, 0]
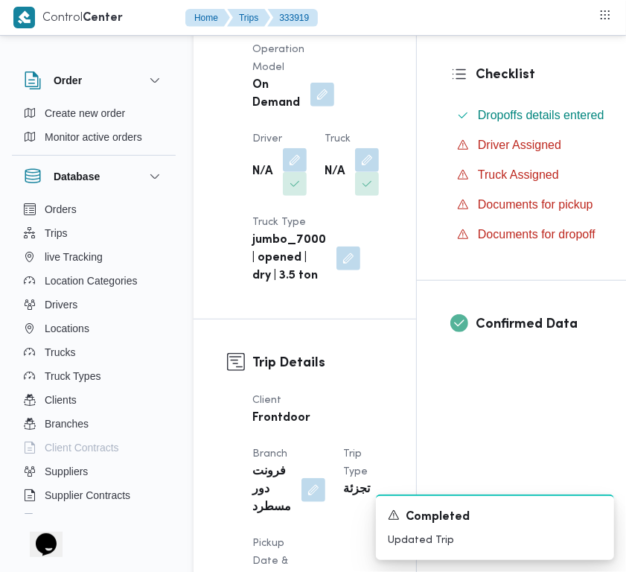
click at [589, 128] on div "Checklist Dropoffs details entered Driver Assigned Truck Assigned Documents for…" at bounding box center [600, 155] width 366 height 249
drag, startPoint x: 298, startPoint y: 171, endPoint x: 294, endPoint y: 200, distance: 28.5
click at [296, 172] on button "button" at bounding box center [295, 160] width 24 height 24
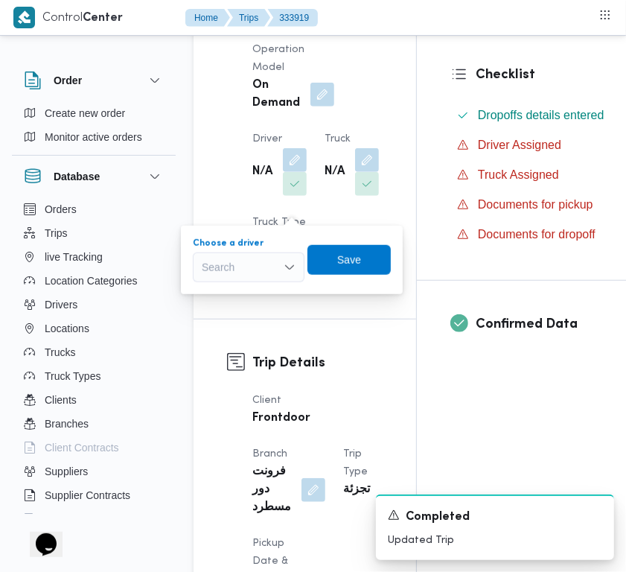
click at [274, 270] on div "Search" at bounding box center [249, 267] width 112 height 30
paste input "[PERSON_NAME]"
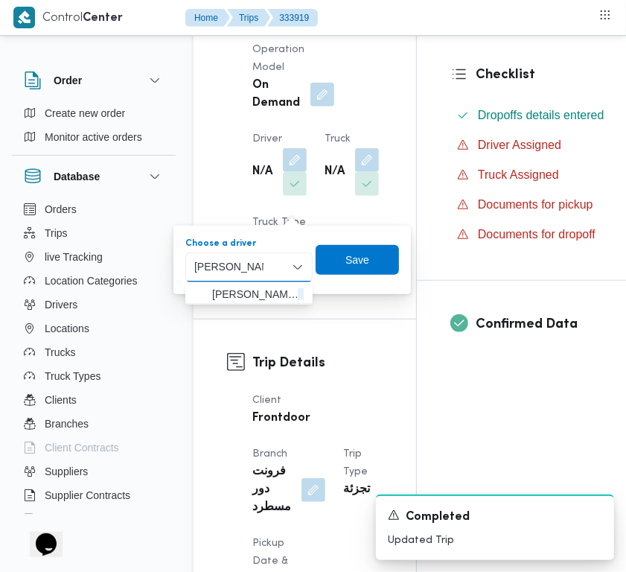
type input "[PERSON_NAME]"
click at [298, 294] on mark "[PERSON_NAME]" at bounding box center [341, 294] width 87 height 12
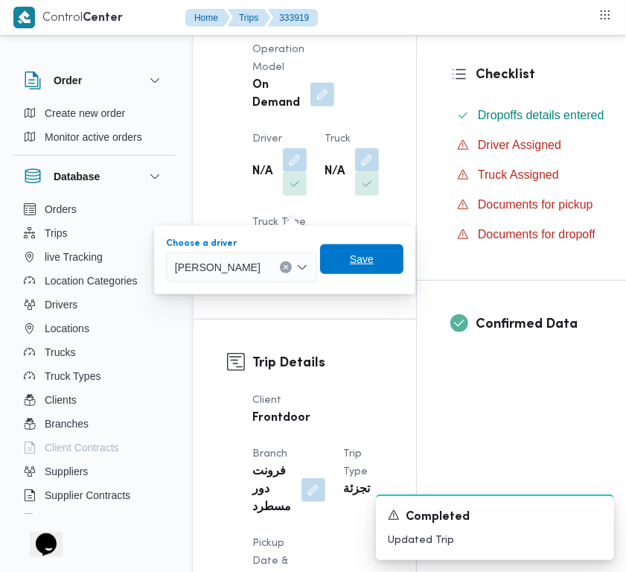
click at [361, 264] on span "Save" at bounding box center [361, 259] width 83 height 30
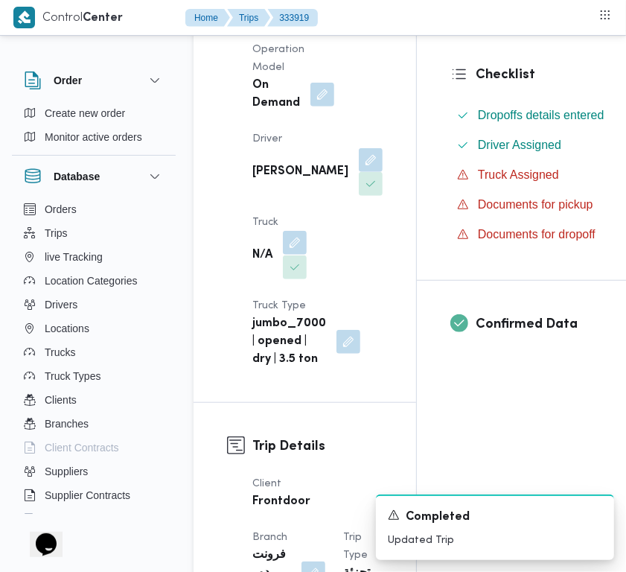
click at [299, 255] on button "button" at bounding box center [295, 243] width 24 height 24
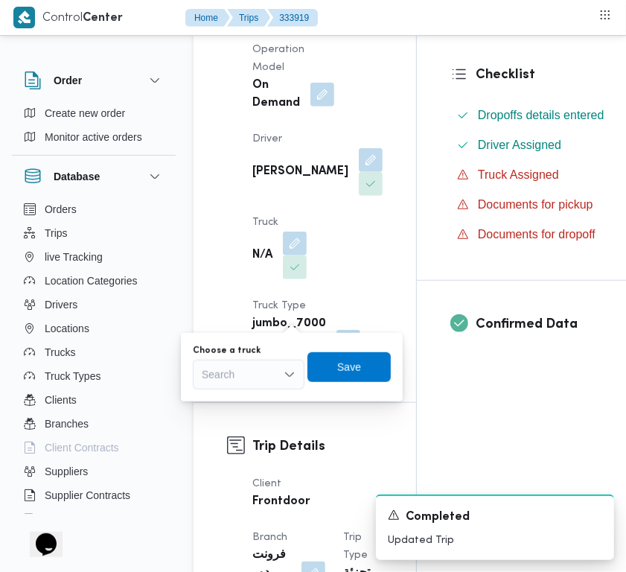
click at [269, 370] on div "Search" at bounding box center [249, 375] width 112 height 30
paste input "3598"
type input "3598"
click at [248, 377] on div "3598 3598" at bounding box center [249, 375] width 112 height 30
click at [335, 270] on div "Supplier [PERSON_NAME] علي بخيت علي Operation Model On Demand Driver [PERSON_NA…" at bounding box center [317, 163] width 148 height 429
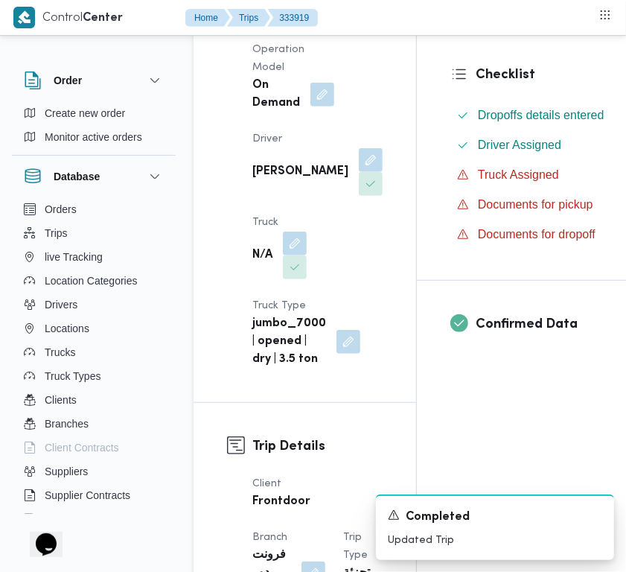
click at [335, 270] on div "Supplier [PERSON_NAME] علي بخيت علي Operation Model On Demand Driver [PERSON_NA…" at bounding box center [317, 163] width 148 height 429
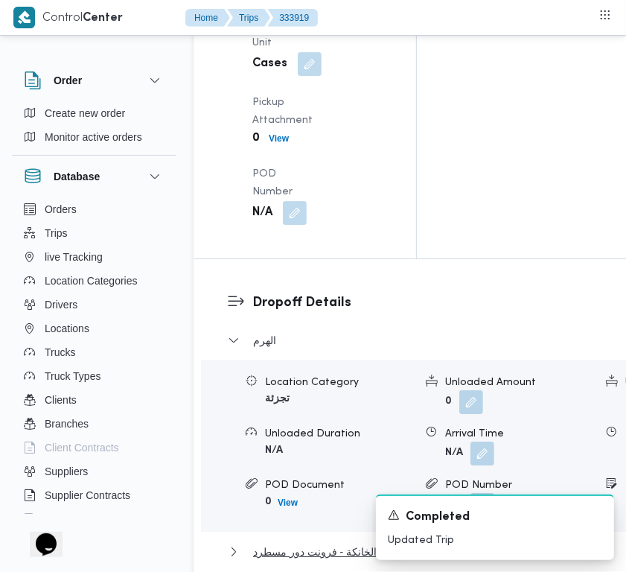
scroll to position [2744, 0]
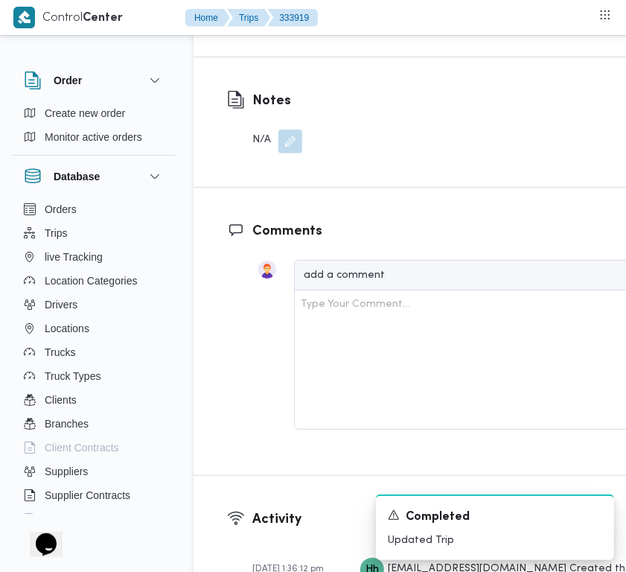
click at [288, 153] on dl "Notes N/A" at bounding box center [277, 122] width 50 height 63
click at [287, 153] on button "button" at bounding box center [290, 141] width 24 height 24
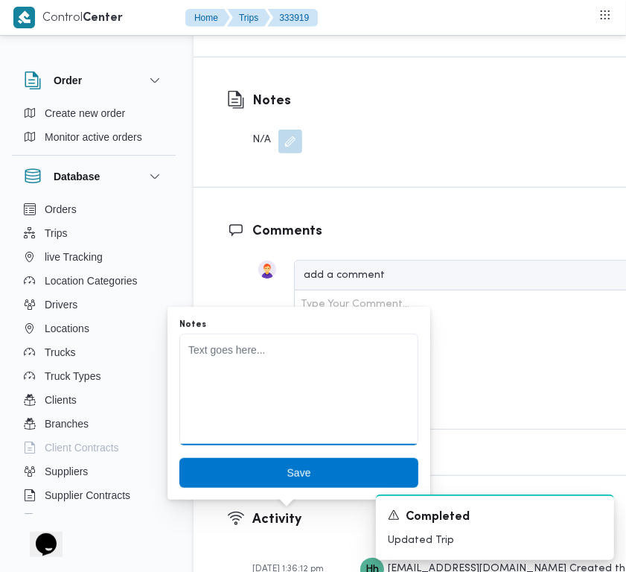
click at [263, 385] on textarea "Notes" at bounding box center [298, 390] width 239 height 112
paste textarea "3598"
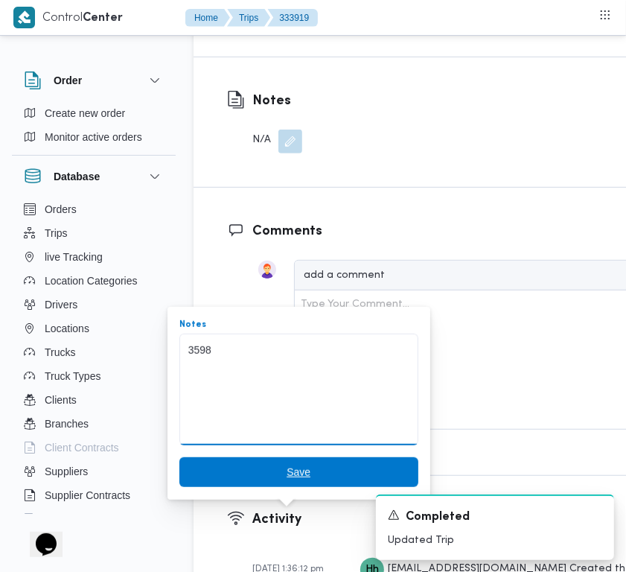
type textarea "3598"
click at [291, 464] on span "Save" at bounding box center [299, 472] width 24 height 18
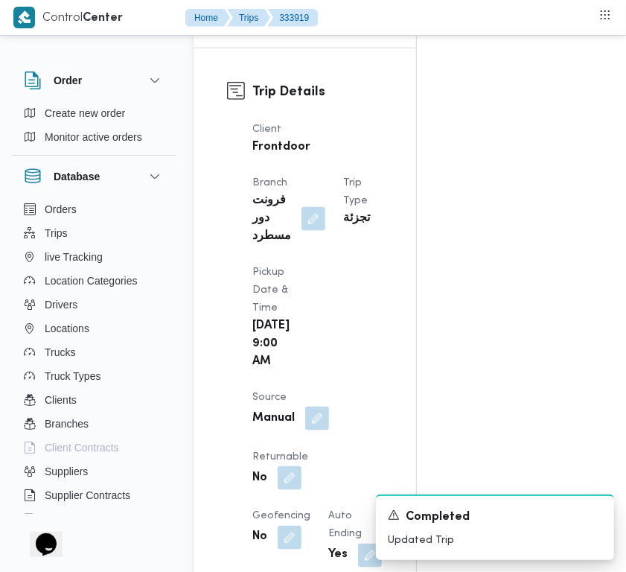
scroll to position [240, 0]
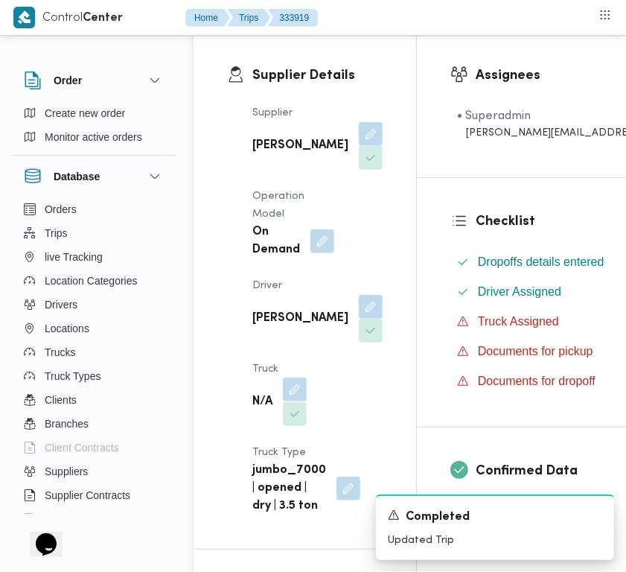
click at [290, 401] on button "button" at bounding box center [295, 389] width 24 height 24
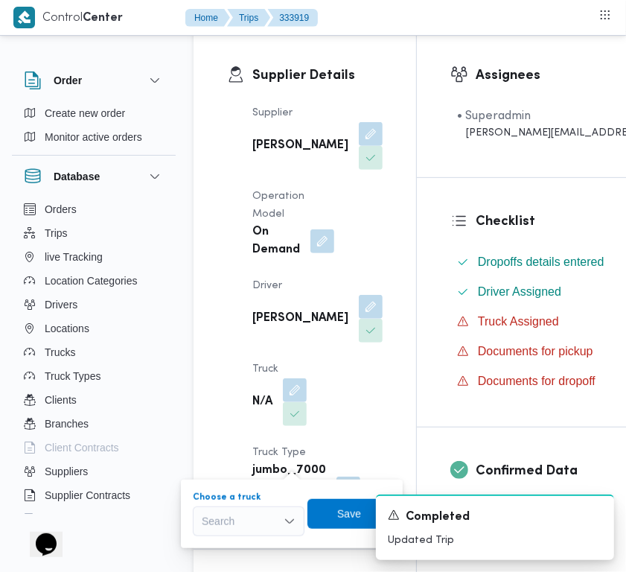
click at [253, 516] on div "Search" at bounding box center [249, 521] width 112 height 30
paste input "3589"
type input "3589"
click at [229, 542] on mark "3589" at bounding box center [231, 548] width 23 height 12
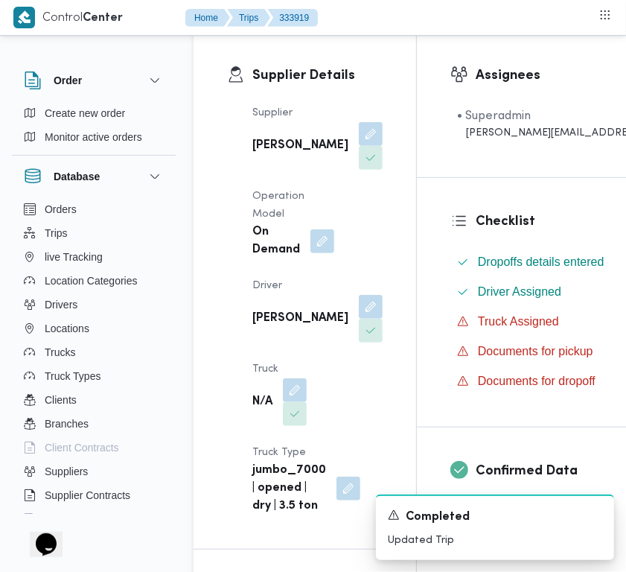
scroll to position [337, 0]
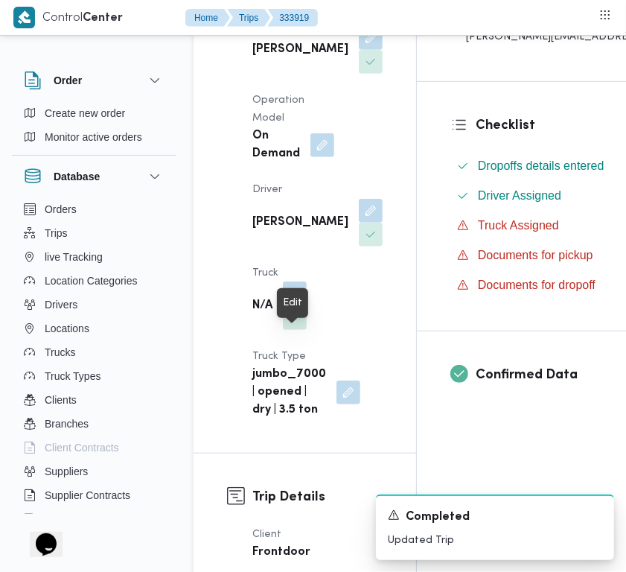
click at [299, 305] on button "button" at bounding box center [295, 293] width 24 height 24
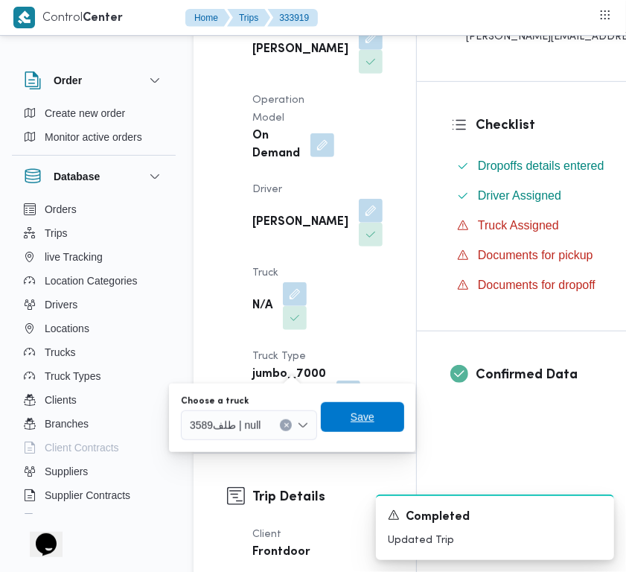
click at [351, 422] on span "Save" at bounding box center [363, 417] width 24 height 18
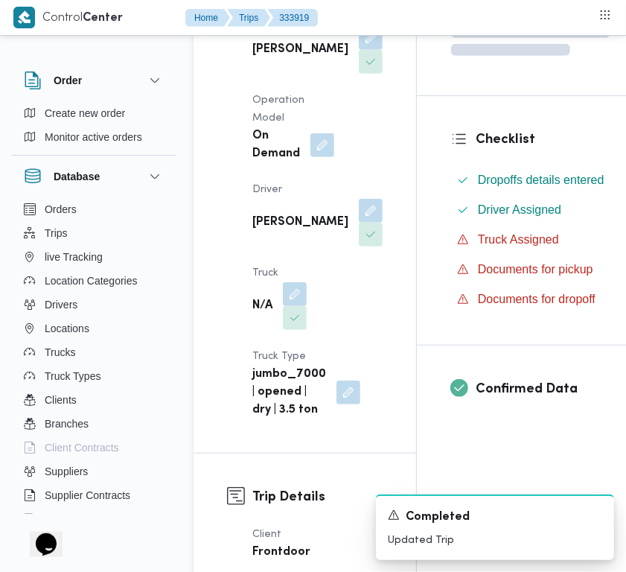
click at [333, 289] on div "Supplier [PERSON_NAME] علي بخيت علي Operation Model On Demand Driver [PERSON_NA…" at bounding box center [317, 213] width 148 height 429
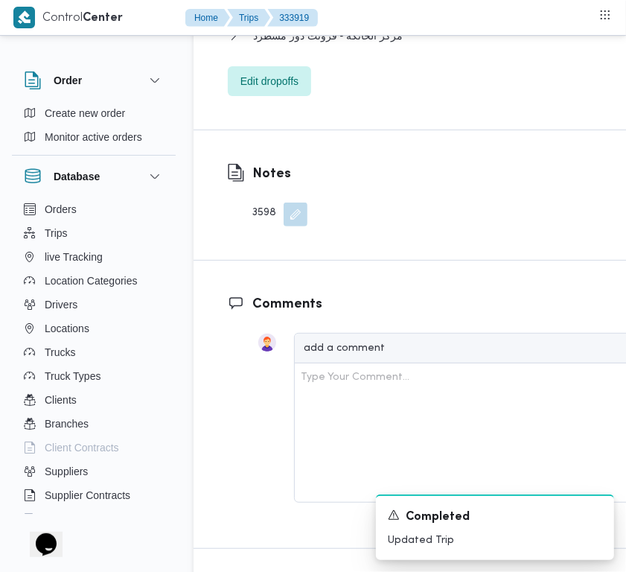
scroll to position [2851, 0]
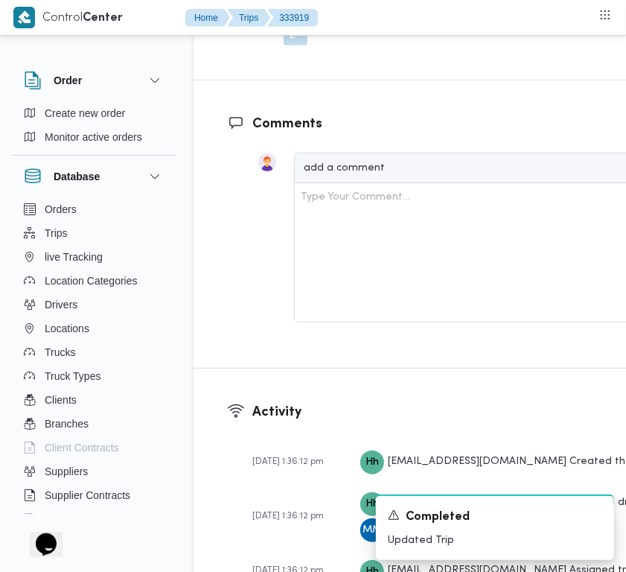
click at [302, 45] on button "button" at bounding box center [296, 34] width 24 height 24
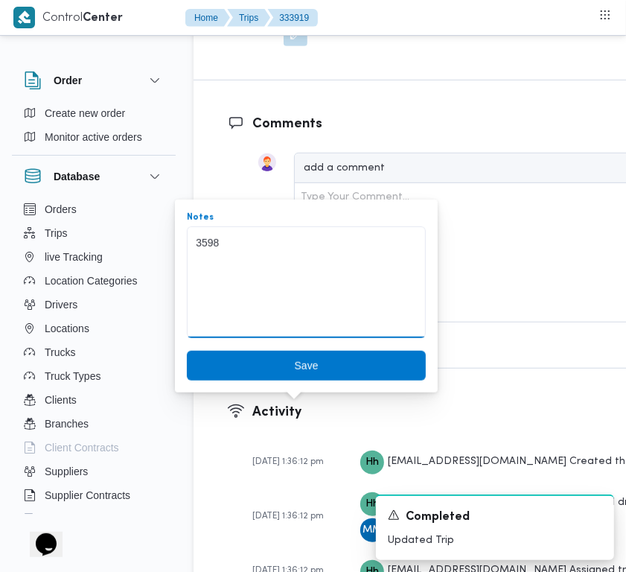
drag, startPoint x: 318, startPoint y: 244, endPoint x: 185, endPoint y: 240, distance: 133.3
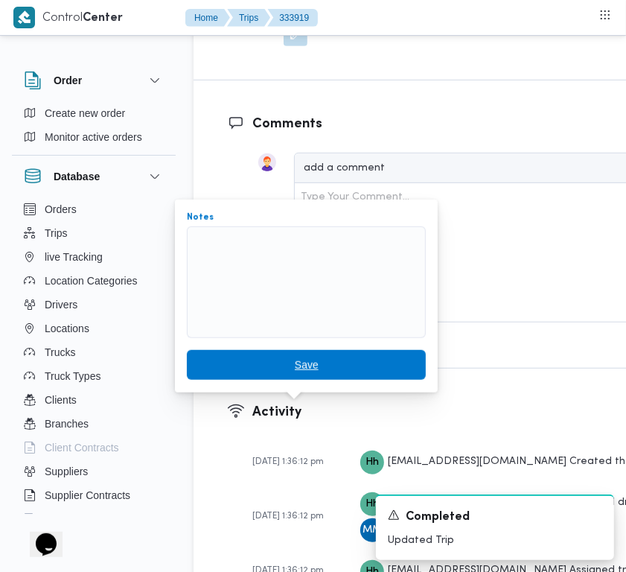
click at [276, 360] on span "Save" at bounding box center [306, 365] width 239 height 30
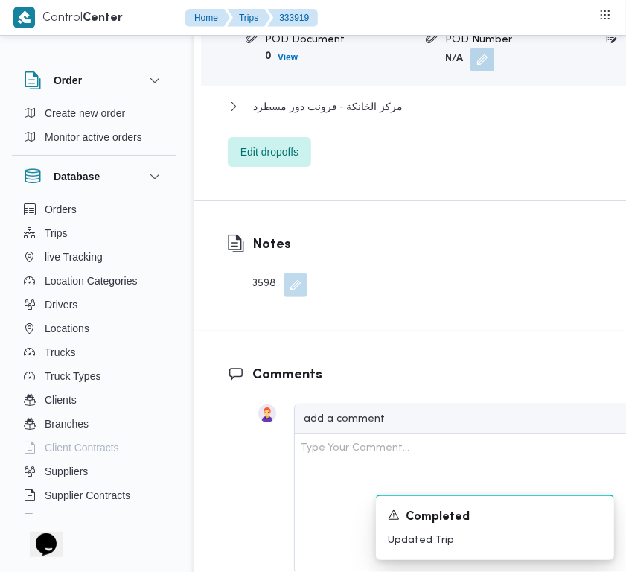
scroll to position [2630, 0]
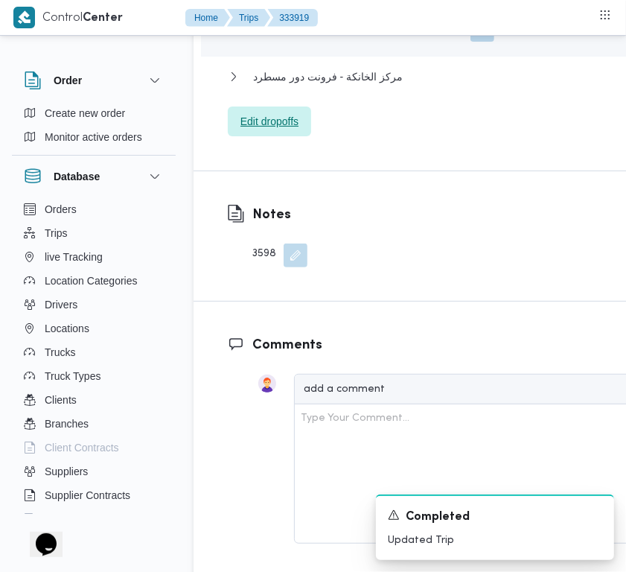
click at [270, 130] on span "Edit dropoffs" at bounding box center [269, 121] width 58 height 18
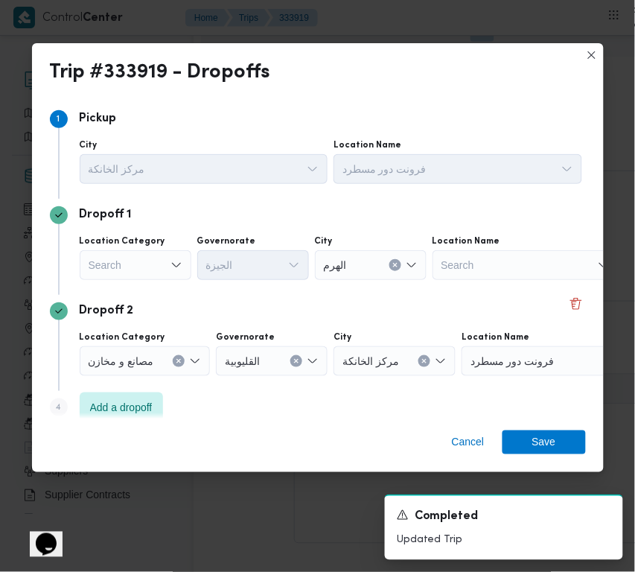
click at [110, 264] on div "Search" at bounding box center [136, 265] width 112 height 30
click at [112, 264] on div "Search" at bounding box center [136, 265] width 112 height 30
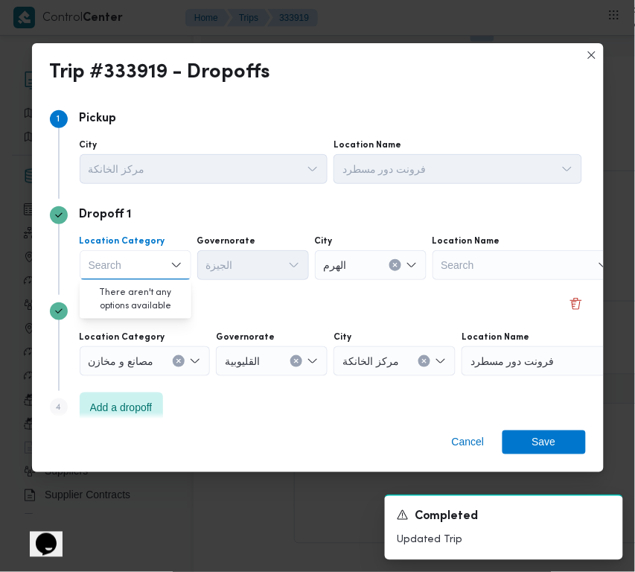
click at [125, 268] on div "Search Combo box. Selected. Combo box input. Search. Type some text or, to disp…" at bounding box center [136, 265] width 112 height 30
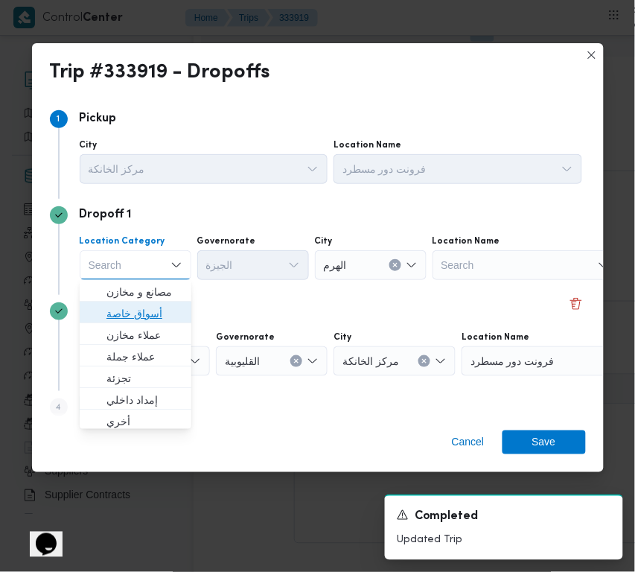
click at [136, 319] on span "أسواق خاصة" at bounding box center [144, 313] width 76 height 18
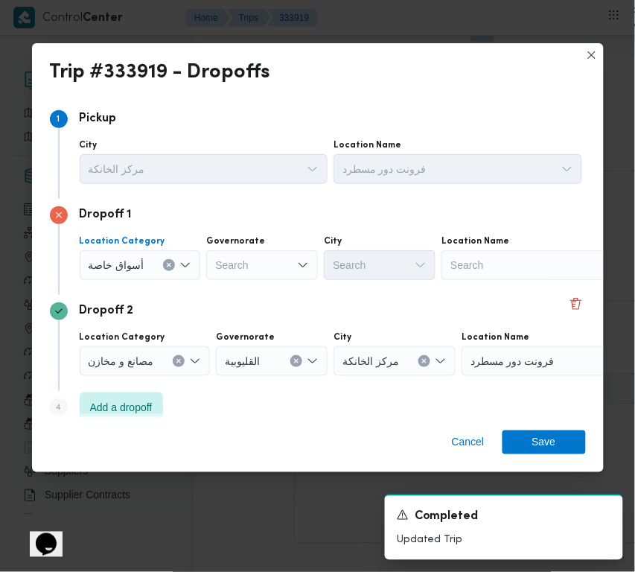
click at [139, 259] on span "أسواق خاصة" at bounding box center [117, 264] width 56 height 16
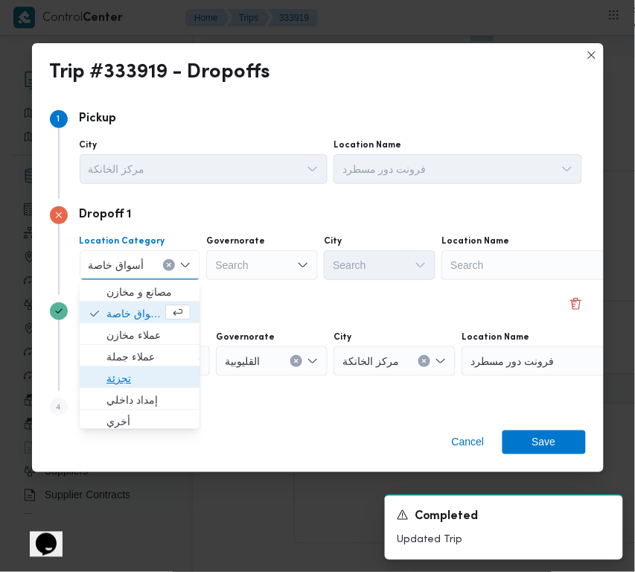
click at [127, 371] on span "تجزئة" at bounding box center [148, 378] width 84 height 18
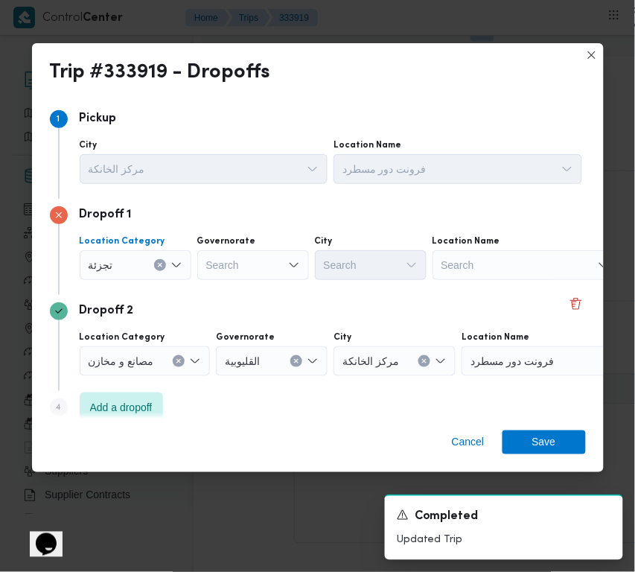
click at [235, 270] on div "Search" at bounding box center [253, 265] width 112 height 30
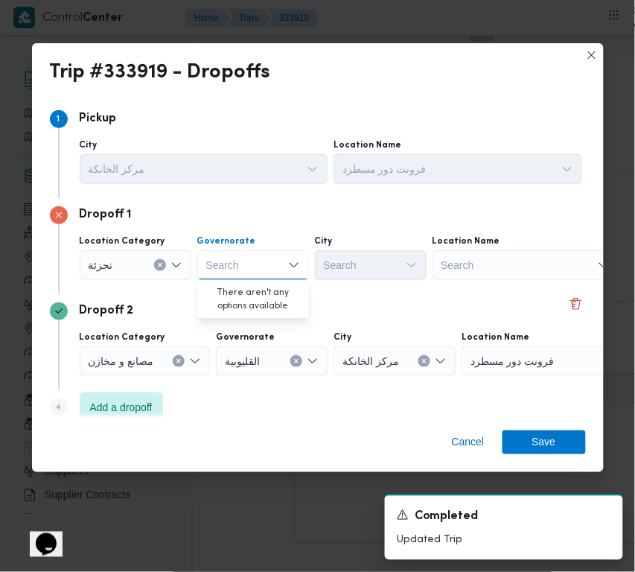
paste input "[GEOGRAPHIC_DATA]"
type input "[GEOGRAPHIC_DATA]"
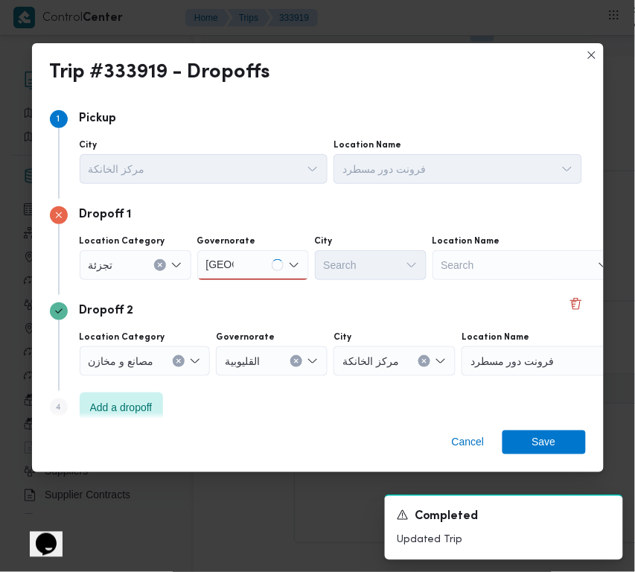
click at [254, 272] on div "[GEOGRAPHIC_DATA] [GEOGRAPHIC_DATA]" at bounding box center [253, 265] width 112 height 30
click at [254, 287] on span "[GEOGRAPHIC_DATA]" at bounding box center [262, 292] width 76 height 18
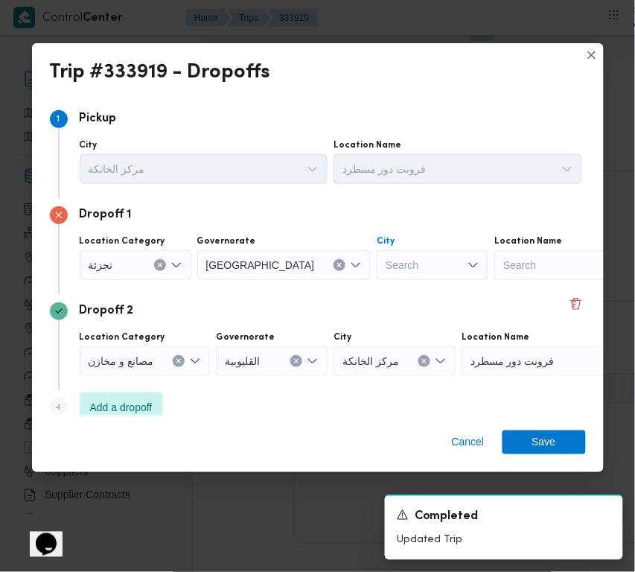
click at [377, 270] on div "Search" at bounding box center [433, 265] width 112 height 30
paste input "[GEOGRAPHIC_DATA]"
type input "[GEOGRAPHIC_DATA]"
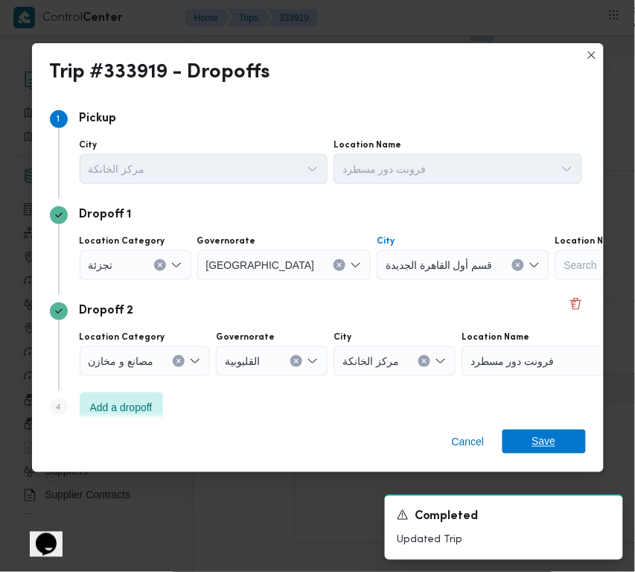
drag, startPoint x: 570, startPoint y: 444, endPoint x: 371, endPoint y: 459, distance: 200.0
click at [571, 445] on span "Save" at bounding box center [544, 442] width 83 height 24
click at [570, 86] on button "مركز الخانكة - فرونت دور مسطرد" at bounding box center [488, 77] width 521 height 18
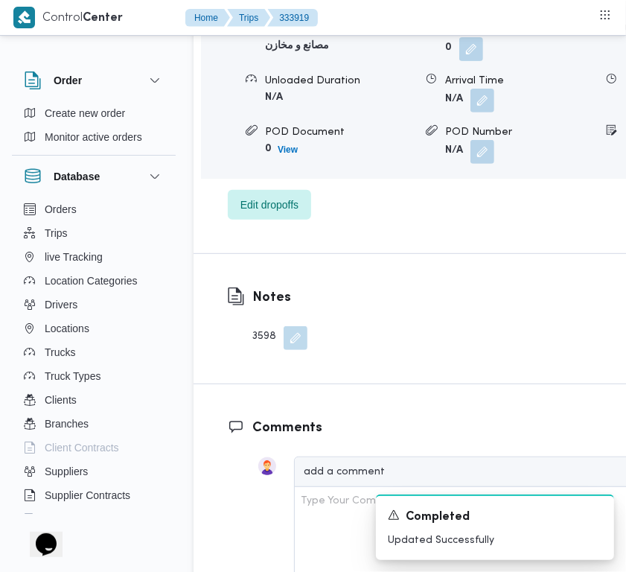
scroll to position [2727, 0]
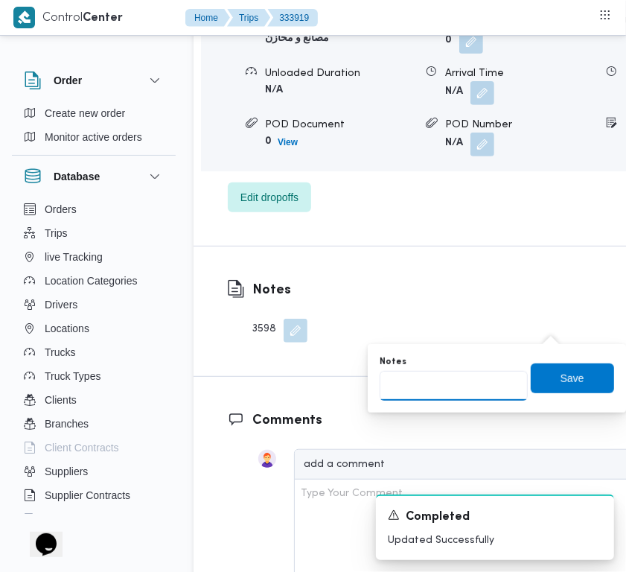
click at [499, 386] on input "Notes" at bounding box center [454, 386] width 148 height 30
paste input "تجمع"
type input "تجمع"
click at [561, 377] on span "Save" at bounding box center [573, 378] width 24 height 18
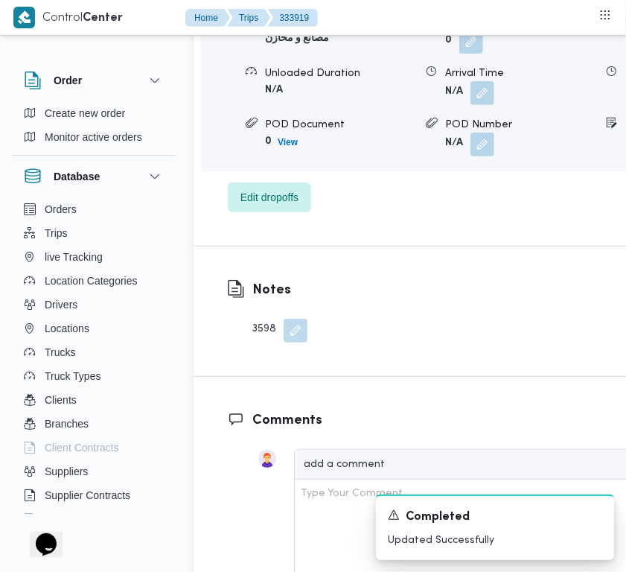
scroll to position [2227, 0]
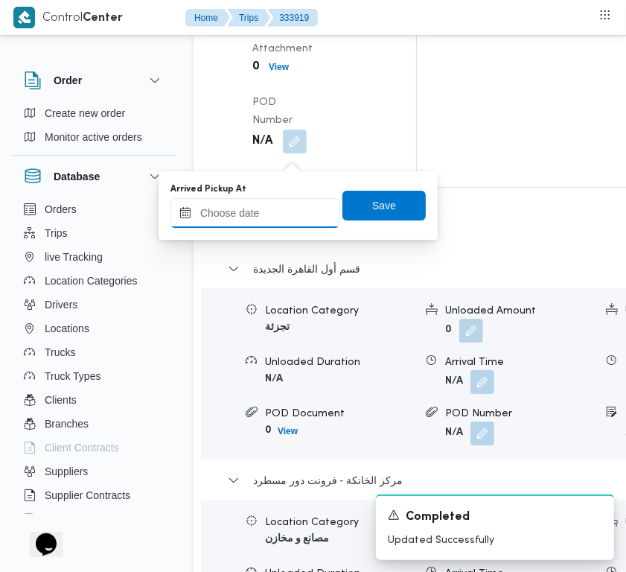
drag, startPoint x: 274, startPoint y: 209, endPoint x: 283, endPoint y: 212, distance: 9.4
click at [274, 211] on input "Arrived Pickup At" at bounding box center [254, 213] width 169 height 30
paste input "[DATE] 9:00:00 AM"
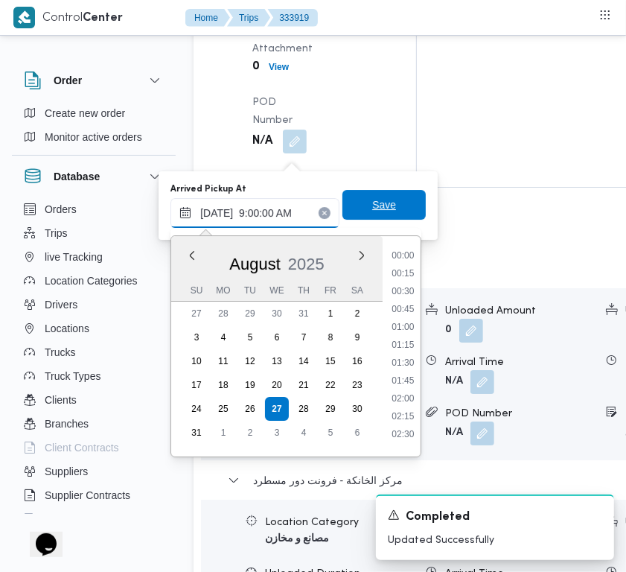
scroll to position [642, 0]
type input "[DATE] 09:00"
click at [401, 213] on span "Save" at bounding box center [383, 205] width 83 height 30
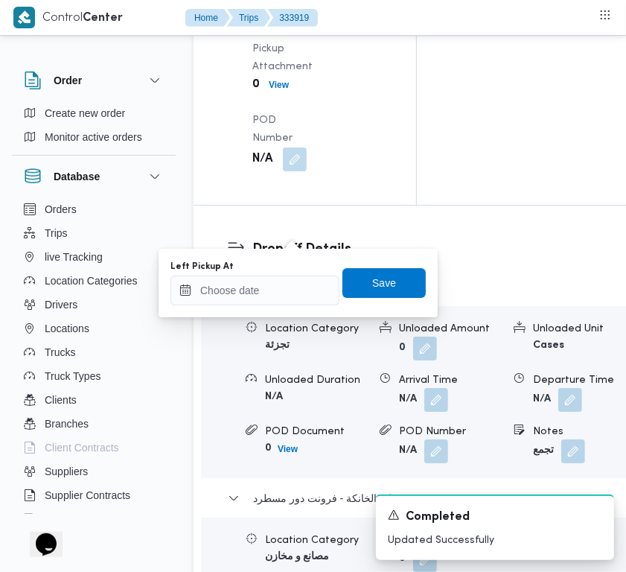
click at [269, 315] on div "You are in a dialog. To close this dialog, hit escape. Left Pickup At Save" at bounding box center [298, 283] width 279 height 68
click at [259, 295] on input "Left Pickup At" at bounding box center [254, 290] width 169 height 30
paste input "[DATE] 9:00:00 AM"
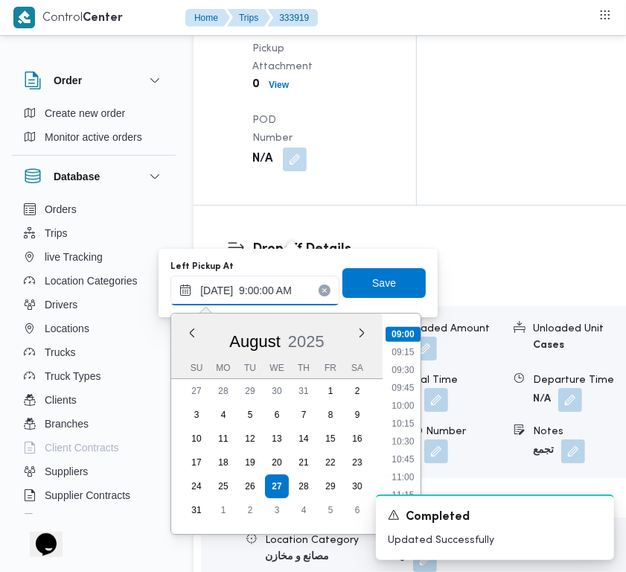
type input "[DATE] 9:00:00 AM"
click at [376, 389] on div "[DATE] [DATE] Su Mo Tu We Th Fr Sa 27 28 29 30 31 1 2 3 4 5 6 7 8 9 10 11 12 13…" at bounding box center [276, 423] width 211 height 220
click at [382, 392] on div "Previous Month Next month [DATE] [DATE] Su Mo Tu We Th Fr Sa 27 28 29 30 31 1 2…" at bounding box center [295, 423] width 249 height 220
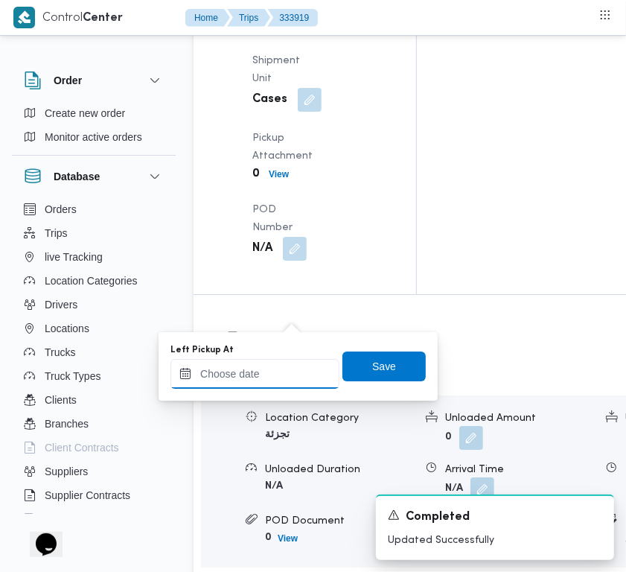
click at [261, 373] on input "Left Pickup At" at bounding box center [254, 374] width 169 height 30
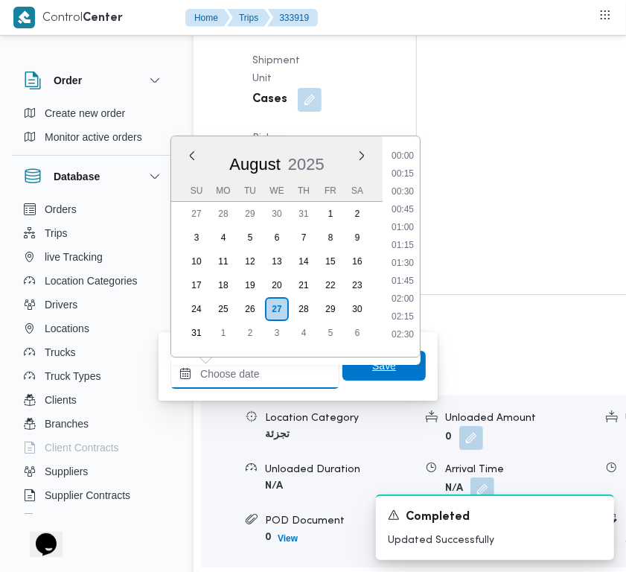
paste input "[DATE] 9:00:00 AM"
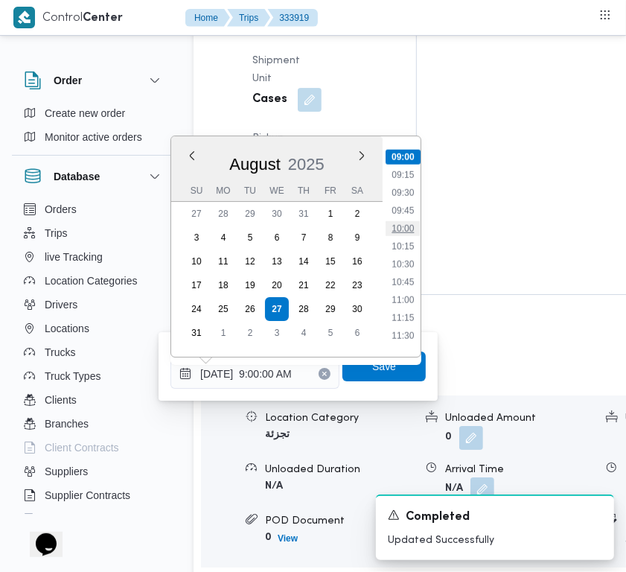
click at [404, 225] on li "10:00" at bounding box center [403, 228] width 34 height 15
type input "[DATE] 10:00"
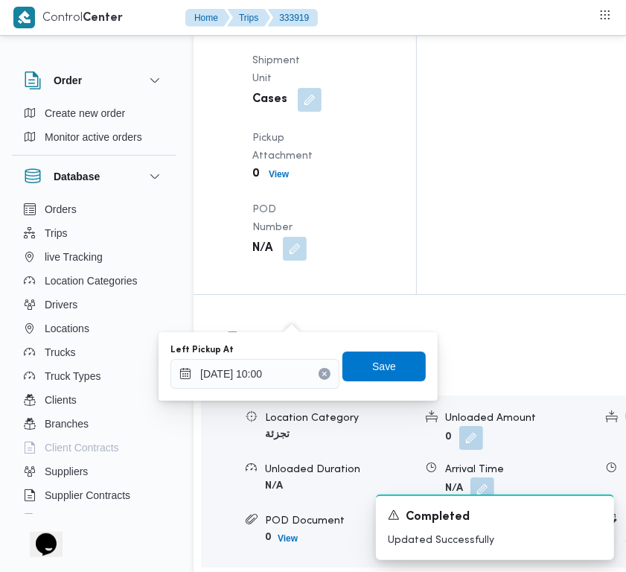
click at [374, 382] on div "Left Pickup At [DATE] 10:00 Save" at bounding box center [298, 366] width 258 height 48
click at [371, 376] on span "Save" at bounding box center [383, 366] width 83 height 30
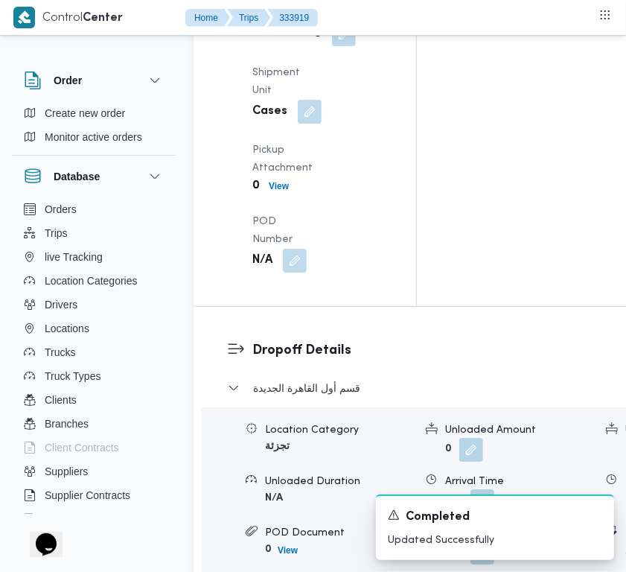
scroll to position [1638, 0]
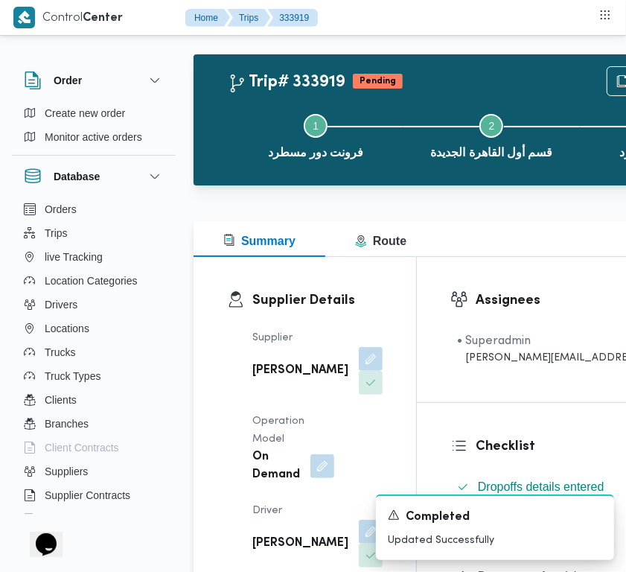
scroll to position [0, 0]
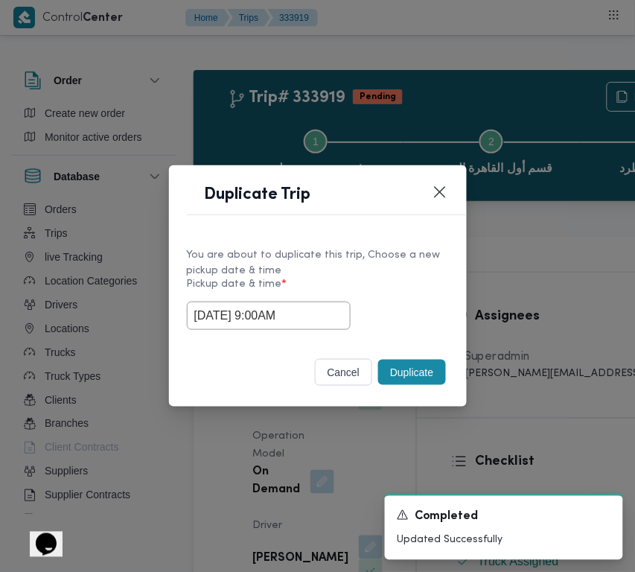
click at [411, 378] on button "Duplicate" at bounding box center [411, 372] width 67 height 25
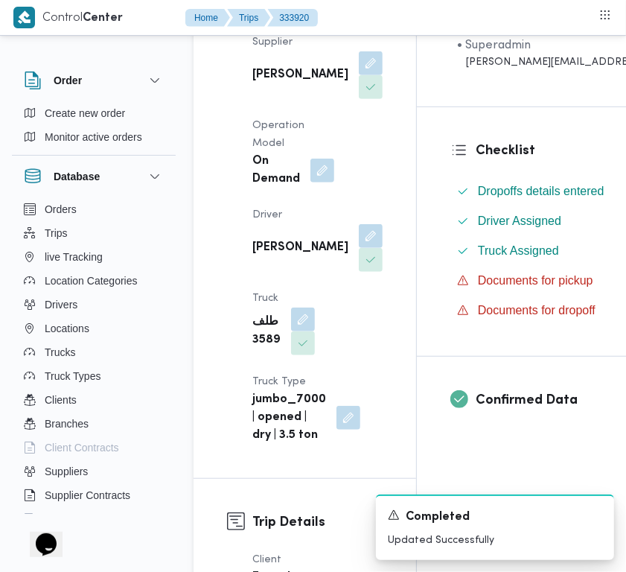
scroll to position [354, 0]
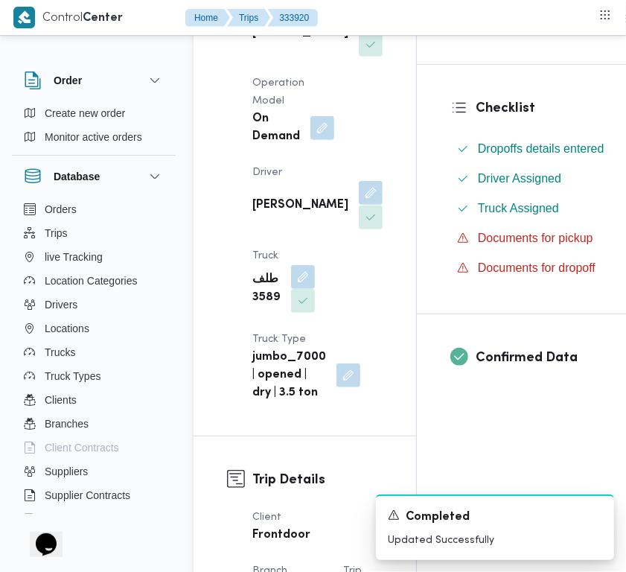
click at [359, 205] on button "button" at bounding box center [371, 193] width 24 height 24
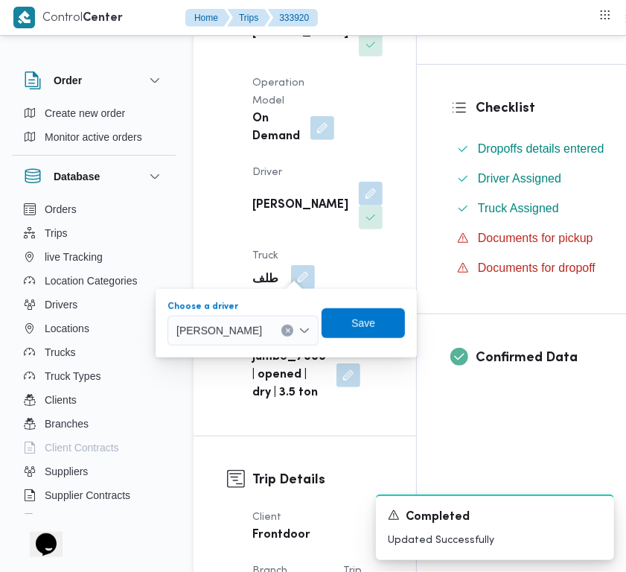
click at [246, 337] on span "[PERSON_NAME]" at bounding box center [219, 330] width 86 height 16
paste input "[PERSON_NAME]"
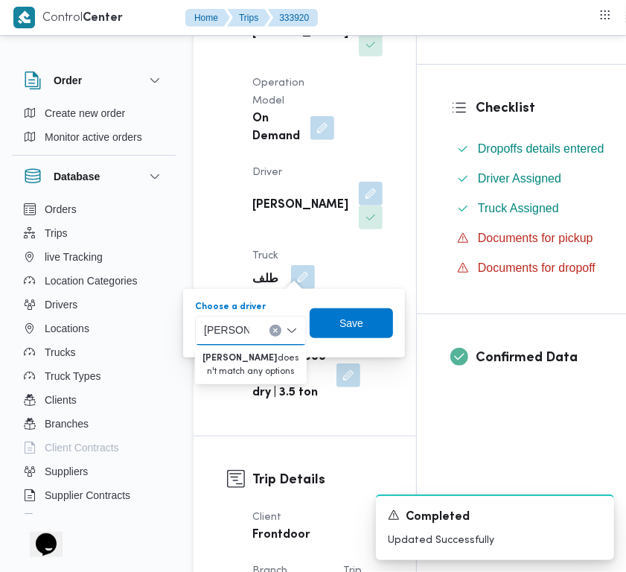
type input "[PERSON_NAME]"
click at [270, 339] on div "[PERSON_NAME] box. Selected. [PERSON_NAME]. Selected. [PERSON_NAME]. Press Back…" at bounding box center [251, 331] width 112 height 30
click at [270, 326] on button "Clear input" at bounding box center [276, 331] width 12 height 12
click at [366, 325] on span "Save" at bounding box center [351, 323] width 83 height 30
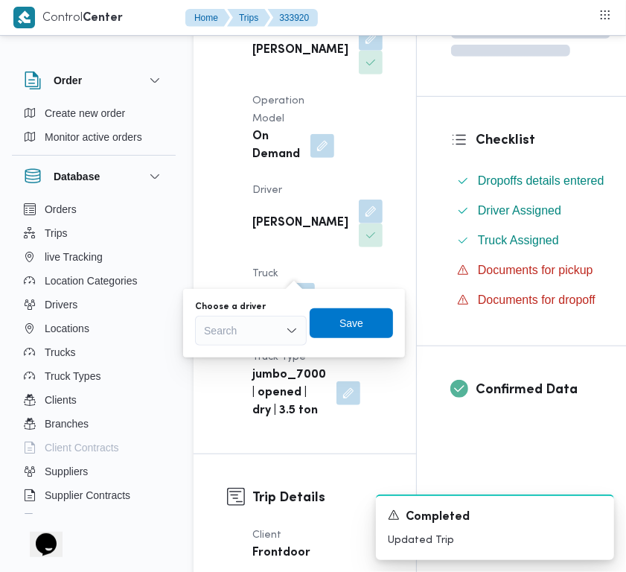
drag, startPoint x: 340, startPoint y: 212, endPoint x: 311, endPoint y: 318, distance: 109.6
click at [340, 212] on div "Supplier [PERSON_NAME] علي بخيت علي Operation Model On Demand Driver [PERSON_NA…" at bounding box center [317, 214] width 148 height 429
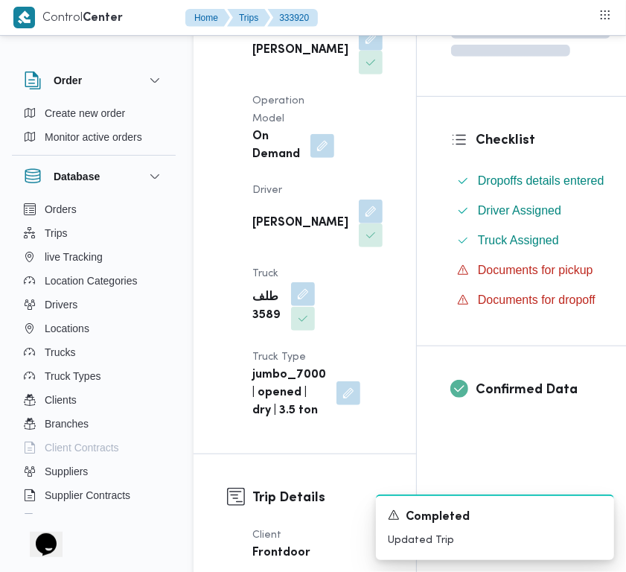
click at [307, 331] on div at bounding box center [299, 307] width 31 height 48
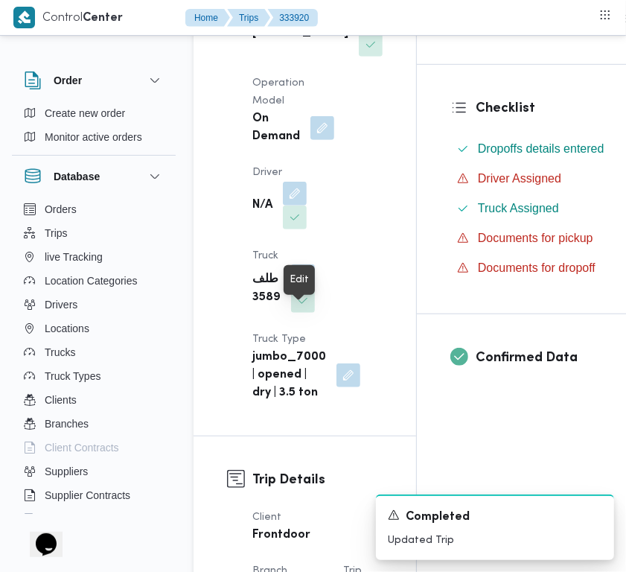
click at [304, 288] on button "button" at bounding box center [303, 276] width 24 height 24
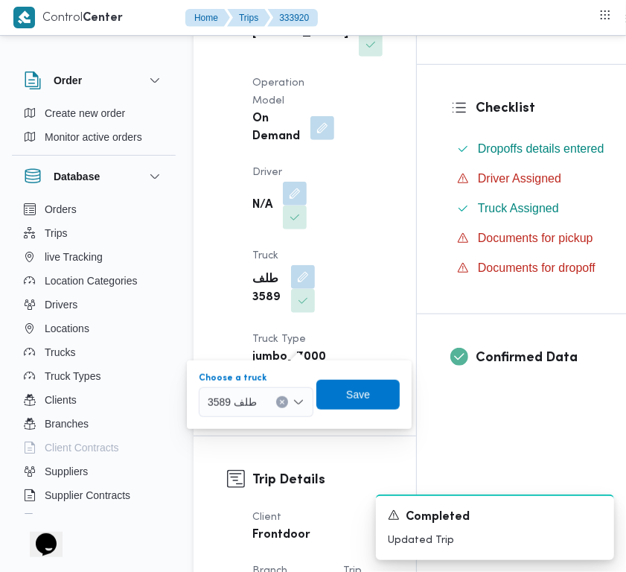
click at [272, 395] on div "طلف 3589" at bounding box center [256, 402] width 115 height 30
paste input "4287"
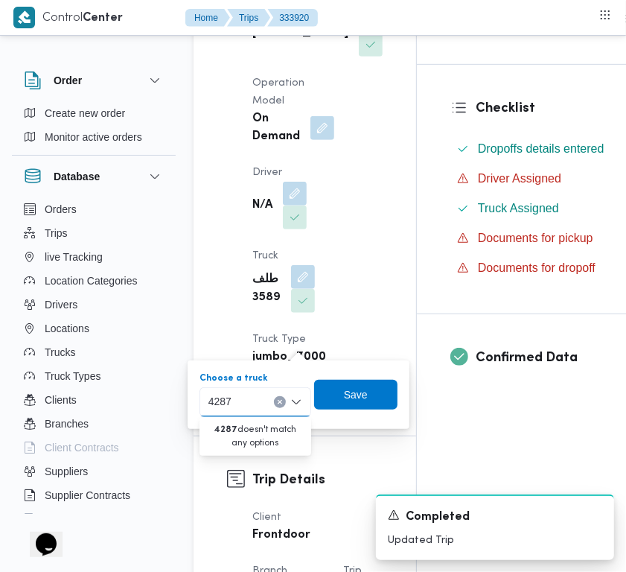
type input "4287"
click at [280, 399] on icon "Clear input" at bounding box center [280, 402] width 6 height 6
click at [348, 388] on span "Save" at bounding box center [356, 395] width 24 height 18
click at [348, 388] on div "jumbo_7000 | opened | dry | 3.5 ton" at bounding box center [306, 375] width 111 height 57
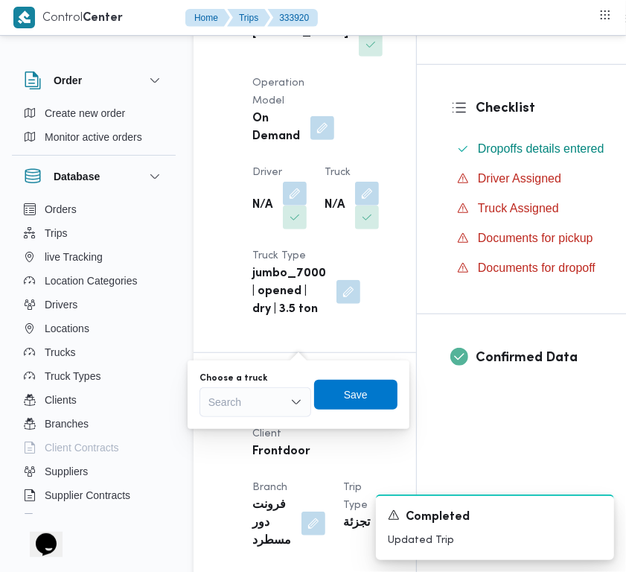
click at [328, 285] on div "Supplier [PERSON_NAME] علي بخيت علي Operation Model On Demand Driver N/A Truck …" at bounding box center [317, 154] width 148 height 345
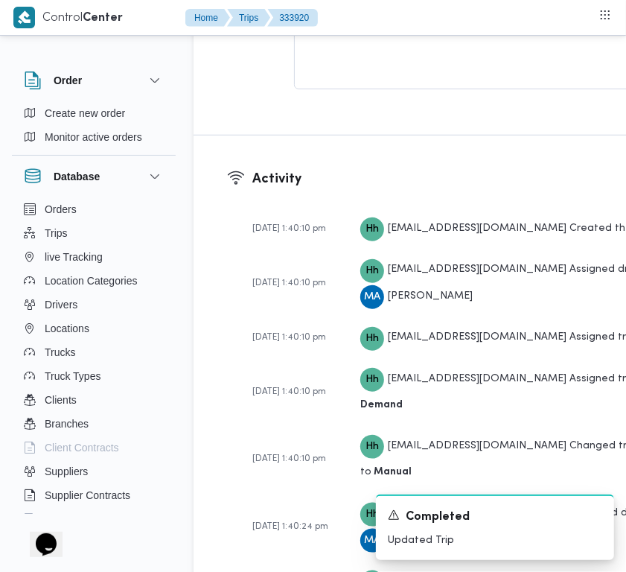
scroll to position [2987, 0]
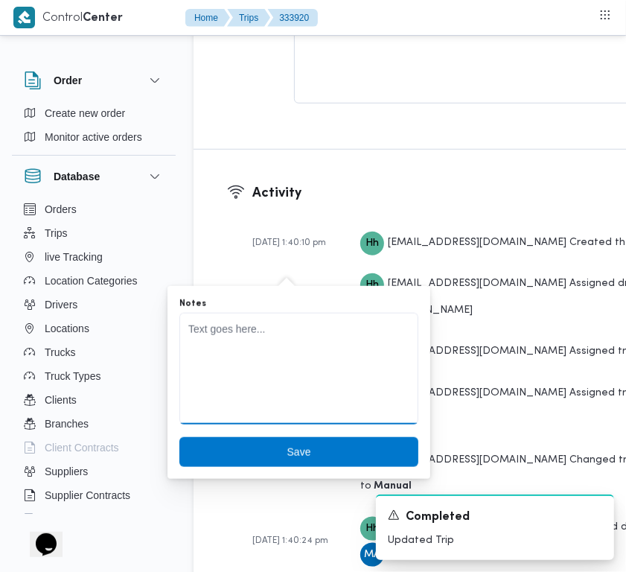
click at [258, 337] on textarea "Notes" at bounding box center [298, 369] width 239 height 112
paste textarea "4287 [PERSON_NAME]"
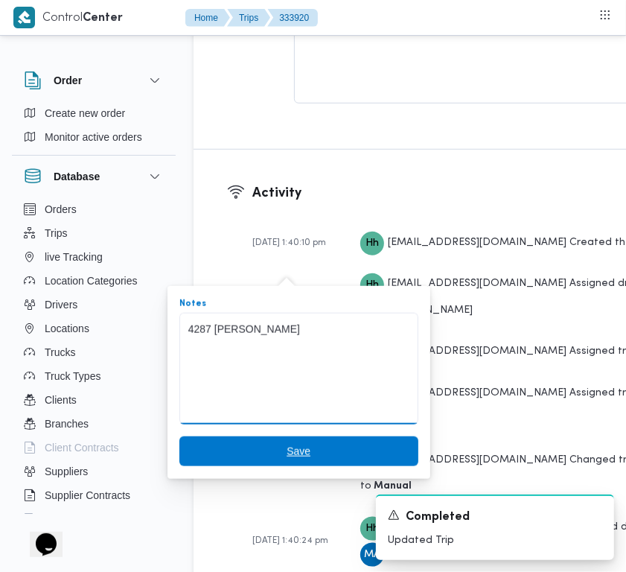
type textarea "4287 [PERSON_NAME]"
click at [287, 447] on span "Save" at bounding box center [299, 451] width 24 height 18
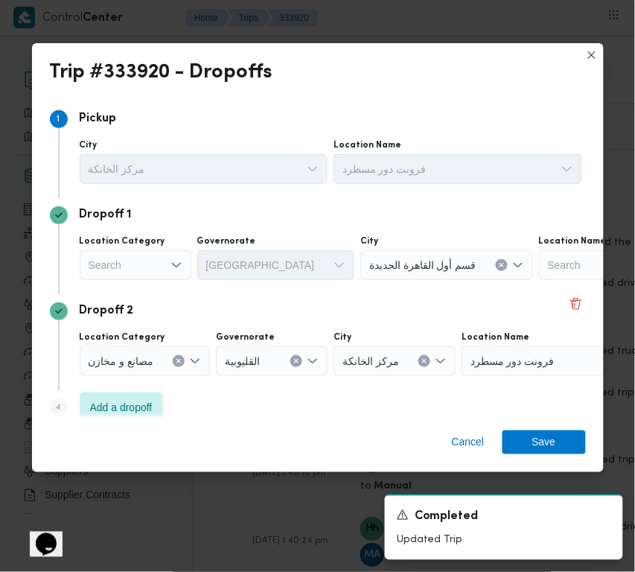
click at [133, 255] on div "Search" at bounding box center [136, 265] width 112 height 30
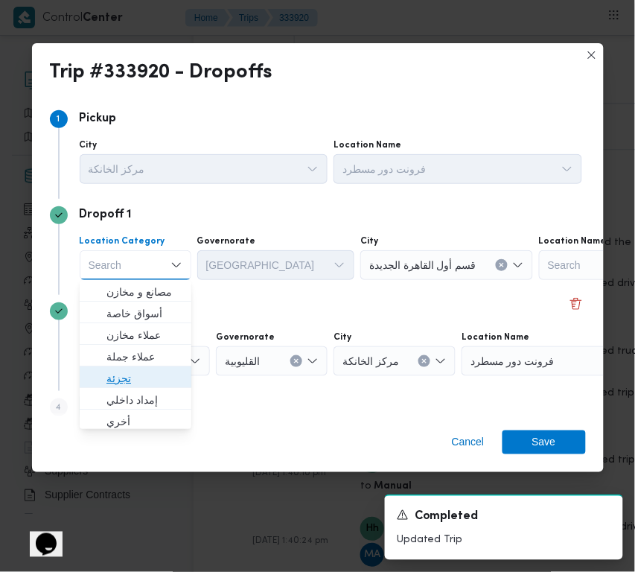
drag, startPoint x: 140, startPoint y: 373, endPoint x: 196, endPoint y: 277, distance: 111.1
click at [140, 374] on span "تجزئة" at bounding box center [144, 378] width 76 height 18
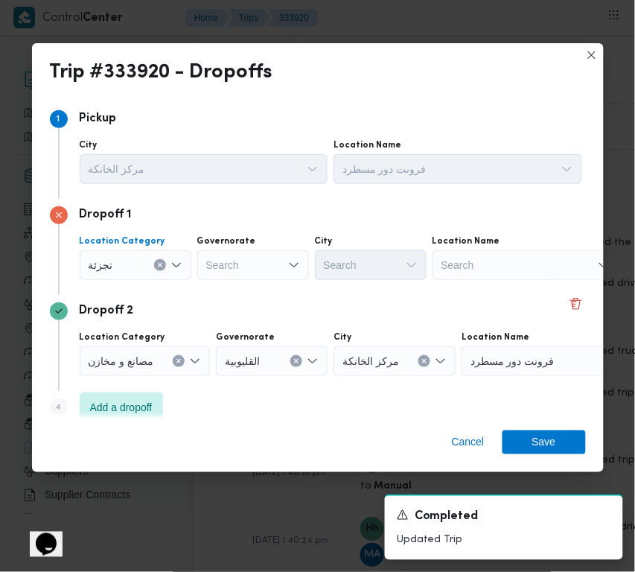
click at [229, 263] on div "Search" at bounding box center [253, 265] width 112 height 30
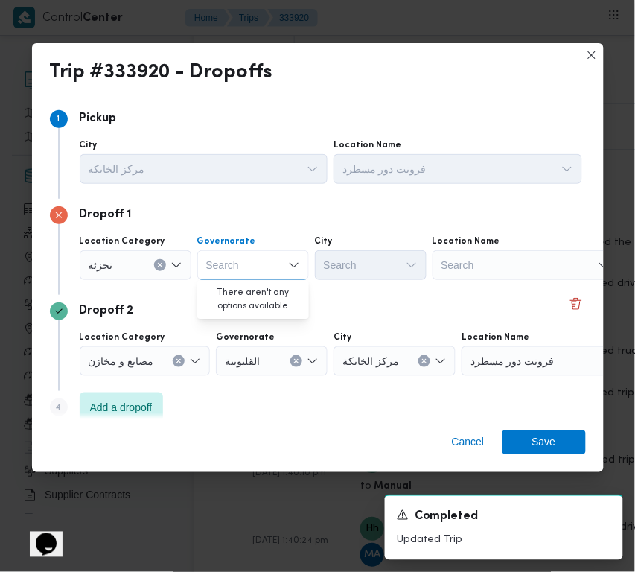
paste input "جيزة"
type input "جيزة"
click at [261, 270] on div "جيزة جيزة" at bounding box center [253, 265] width 112 height 30
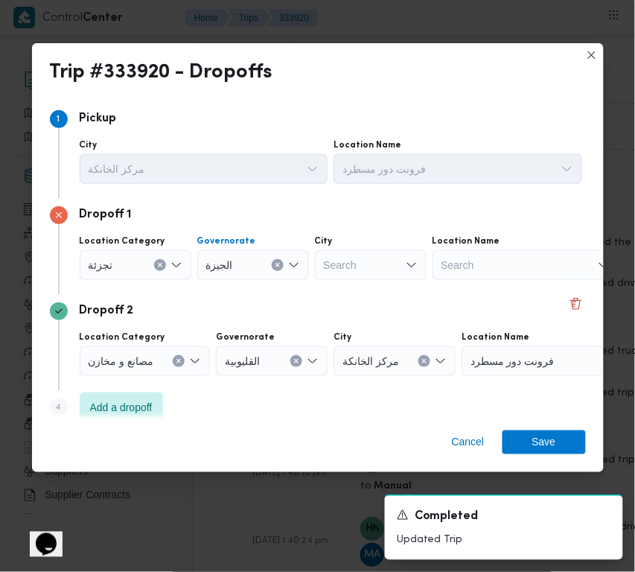
click at [330, 255] on div "Search" at bounding box center [371, 265] width 112 height 30
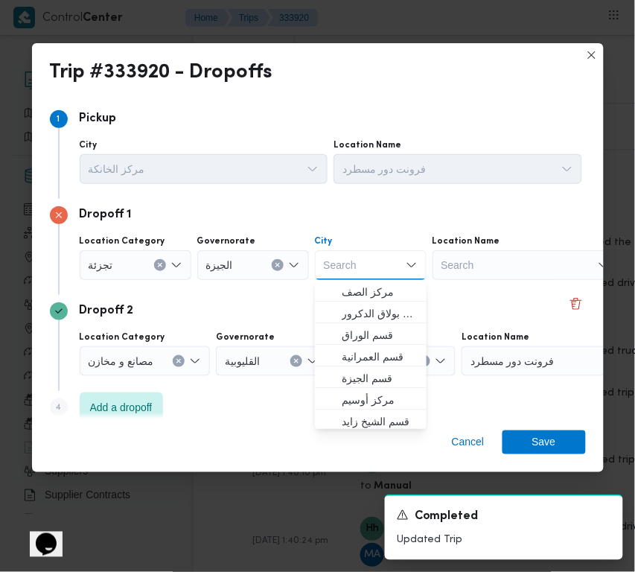
paste input "زايد"
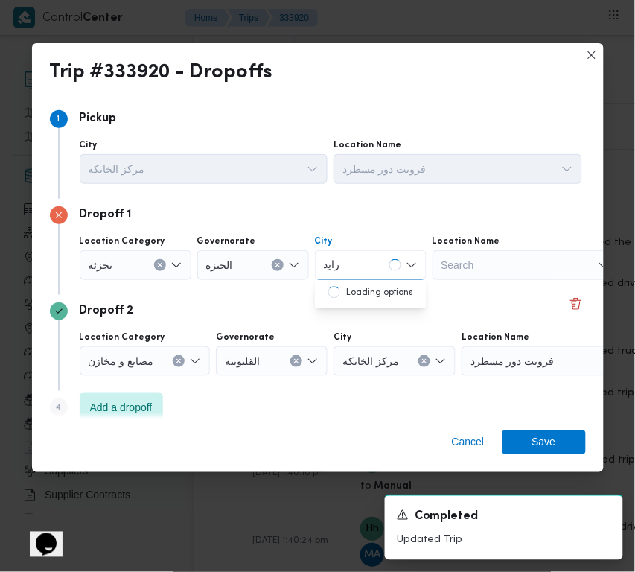
type input "زايد"
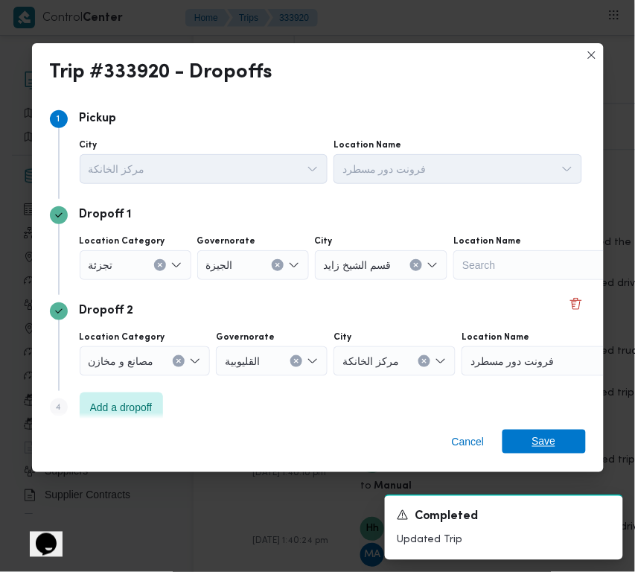
click at [538, 444] on span "Save" at bounding box center [544, 442] width 24 height 24
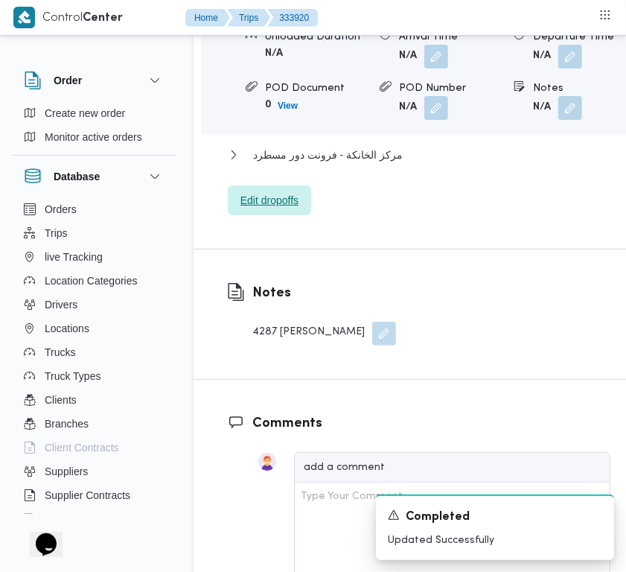
scroll to position [1986, 0]
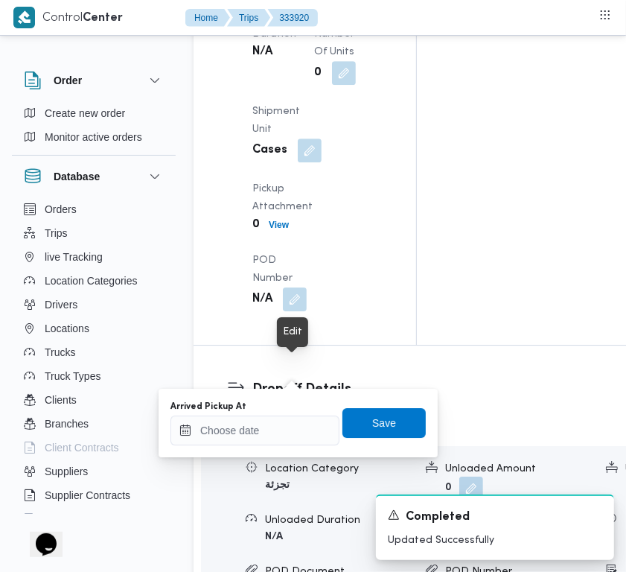
scroll to position [1967, 0]
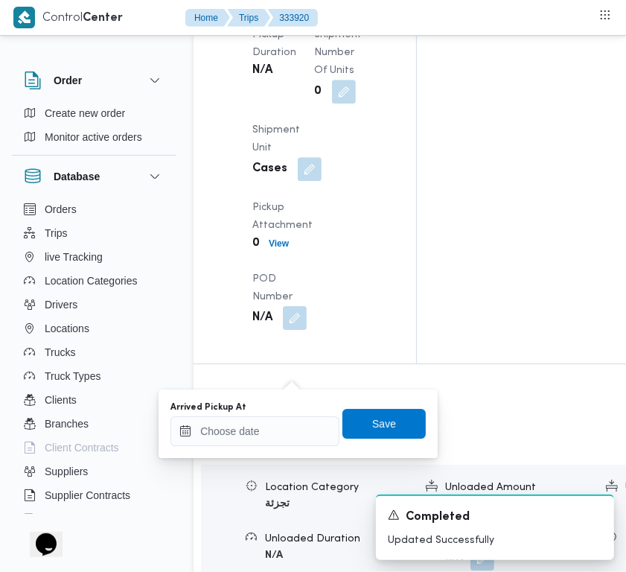
click at [289, 432] on div at bounding box center [254, 431] width 169 height 30
click at [310, 430] on input "Arrived Pickup At" at bounding box center [254, 431] width 169 height 30
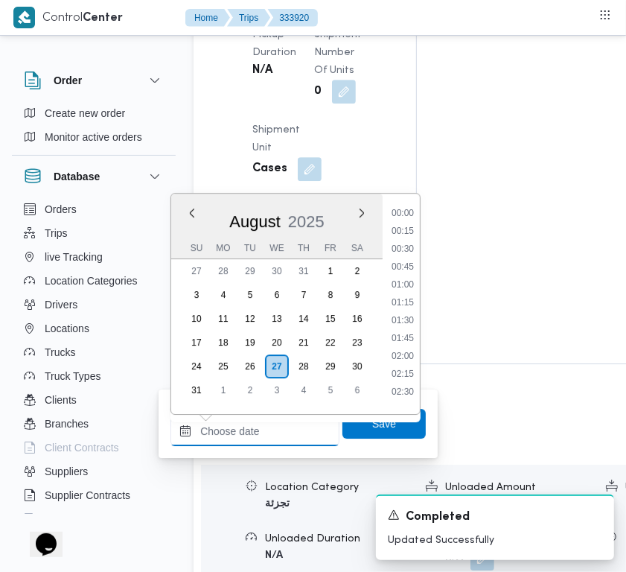
paste input "[DATE] 9:00:00 AM"
type input "[DATE] 09:00"
click at [372, 424] on span "Save" at bounding box center [384, 424] width 24 height 18
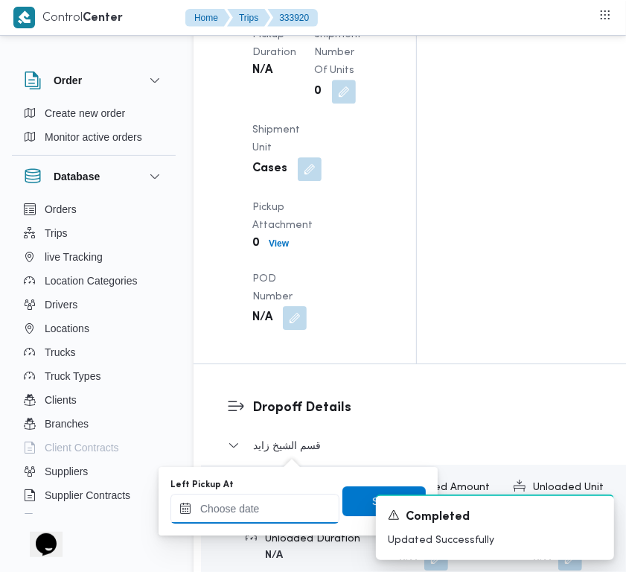
click at [251, 510] on input "Left Pickup At" at bounding box center [254, 509] width 169 height 30
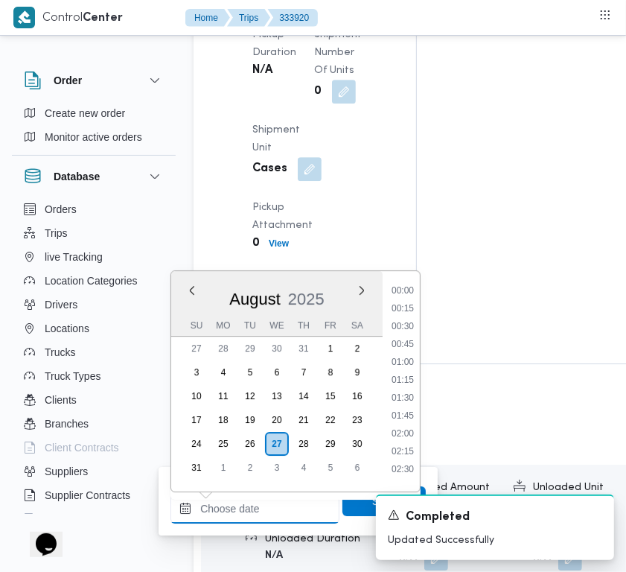
paste input "[DATE] 9:00:00 AM"
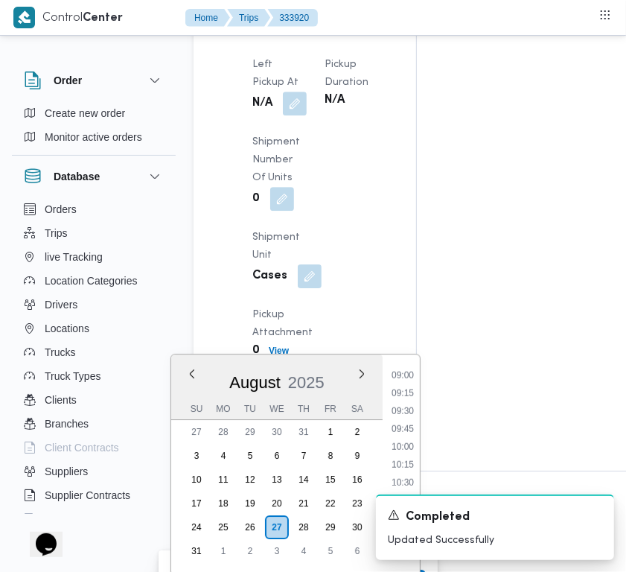
type input "[DATE] 9:00:00 AM"
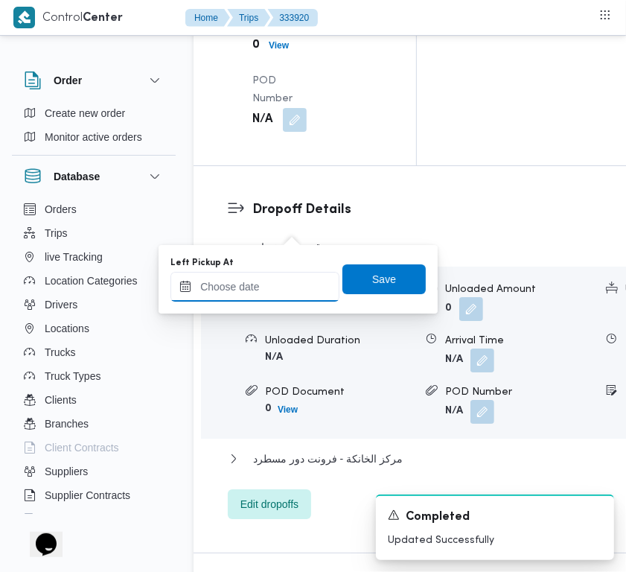
click at [291, 284] on input "Left Pickup At" at bounding box center [254, 287] width 169 height 30
paste input "[DATE] 9:00:00 AM"
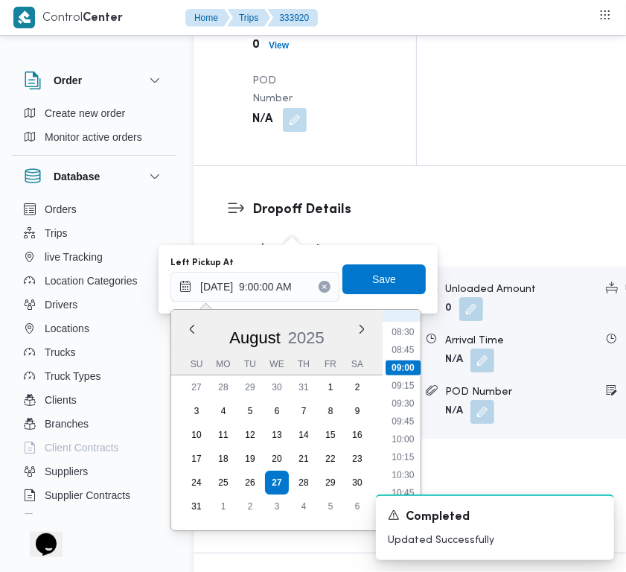
scroll to position [642, 0]
click at [387, 367] on div "00:00 00:15 00:30 00:45 01:00 01:15 01:30 01:45 02:00 02:15 02:30 02:45 03:00 0…" at bounding box center [402, 420] width 38 height 197
click at [393, 369] on li "09:30" at bounding box center [403, 366] width 34 height 15
type input "[DATE] 09:30"
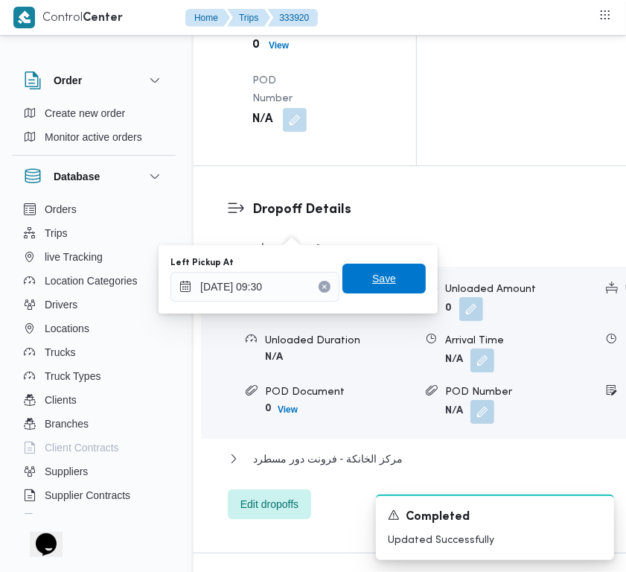
click at [401, 277] on span "Save" at bounding box center [383, 279] width 83 height 30
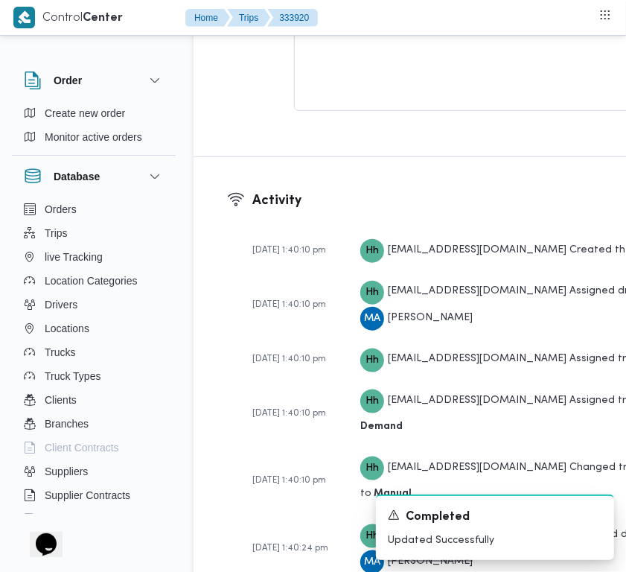
scroll to position [2509, 0]
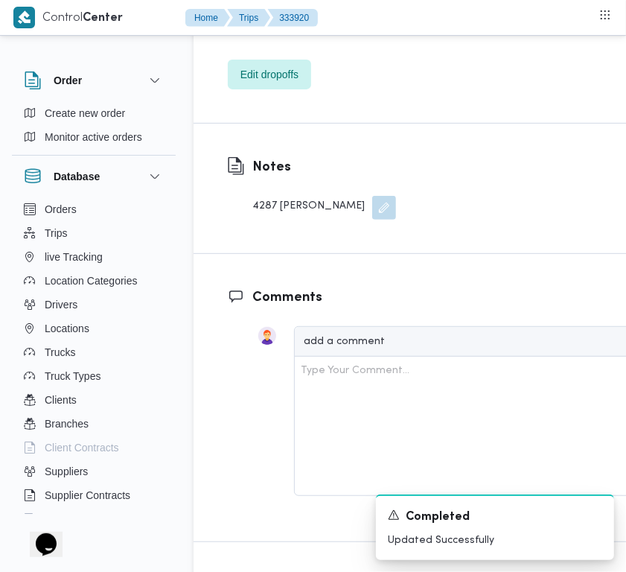
scroll to position [2729, 0]
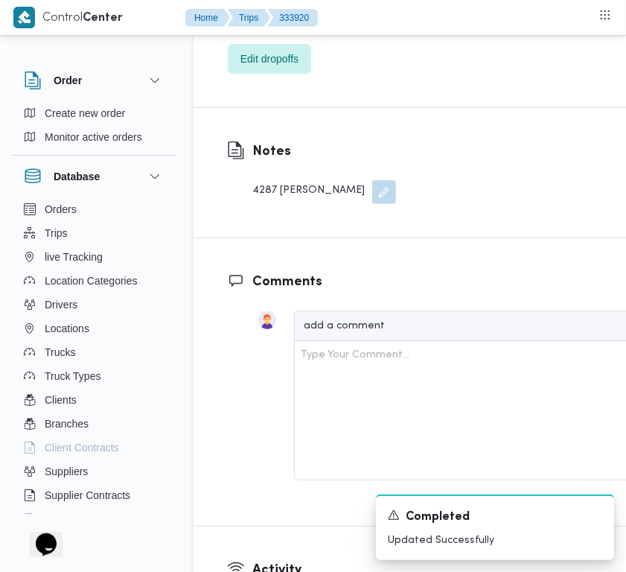
drag, startPoint x: 296, startPoint y: 371, endPoint x: 310, endPoint y: 374, distance: 13.9
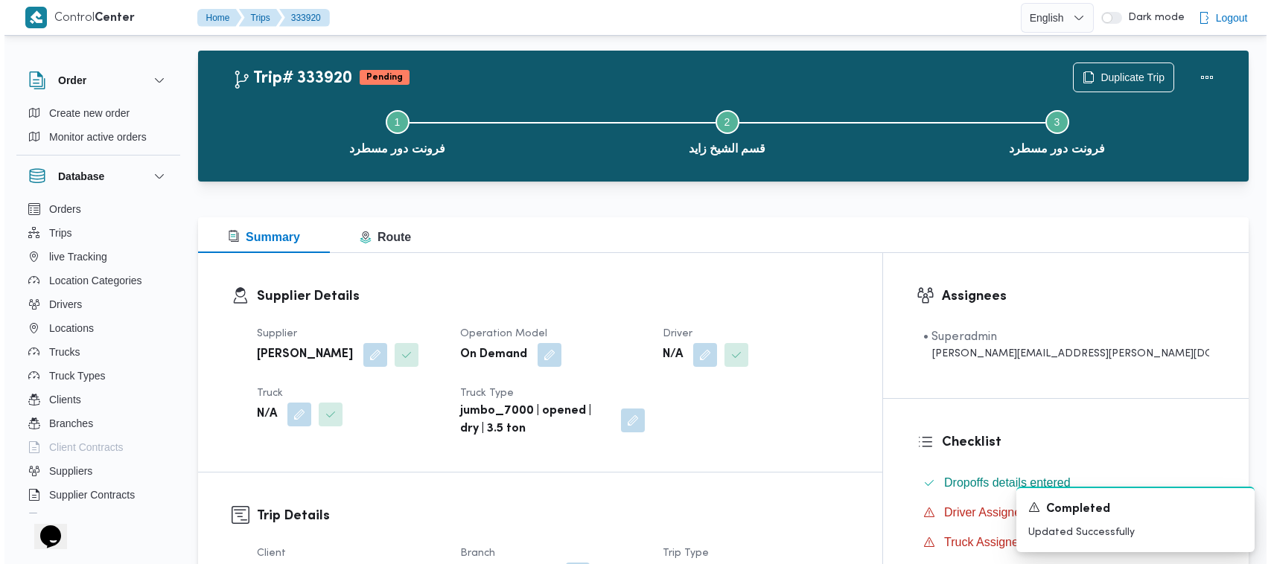
scroll to position [0, 0]
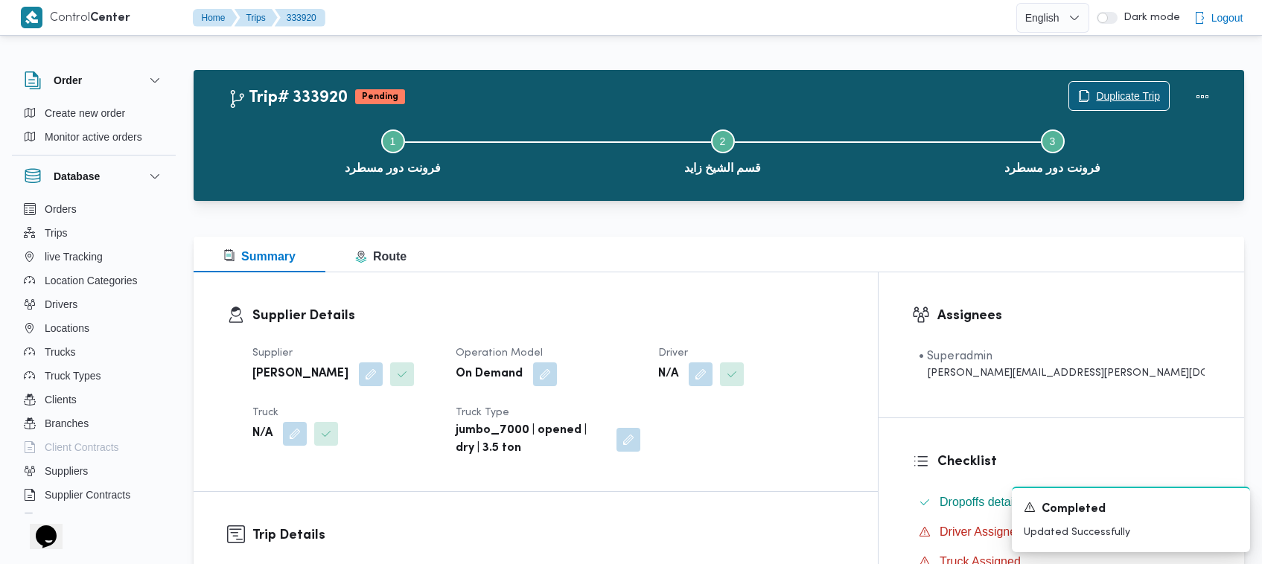
click at [1135, 88] on span "Duplicate Trip" at bounding box center [1128, 96] width 64 height 18
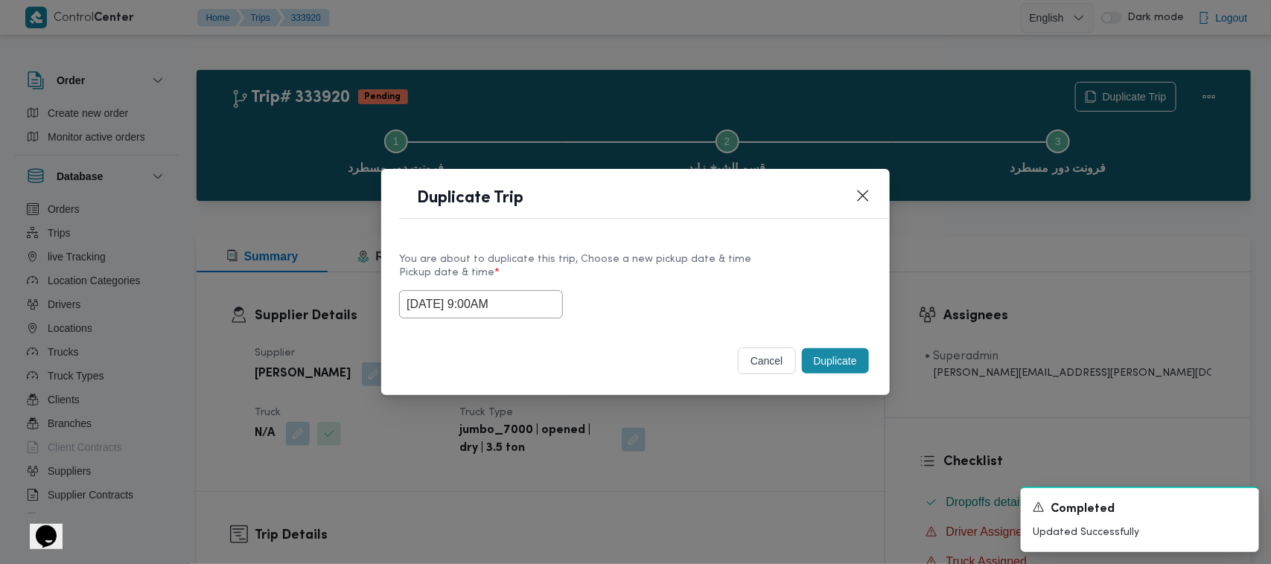
click at [538, 307] on input "[DATE] 9:00AM" at bounding box center [481, 304] width 164 height 28
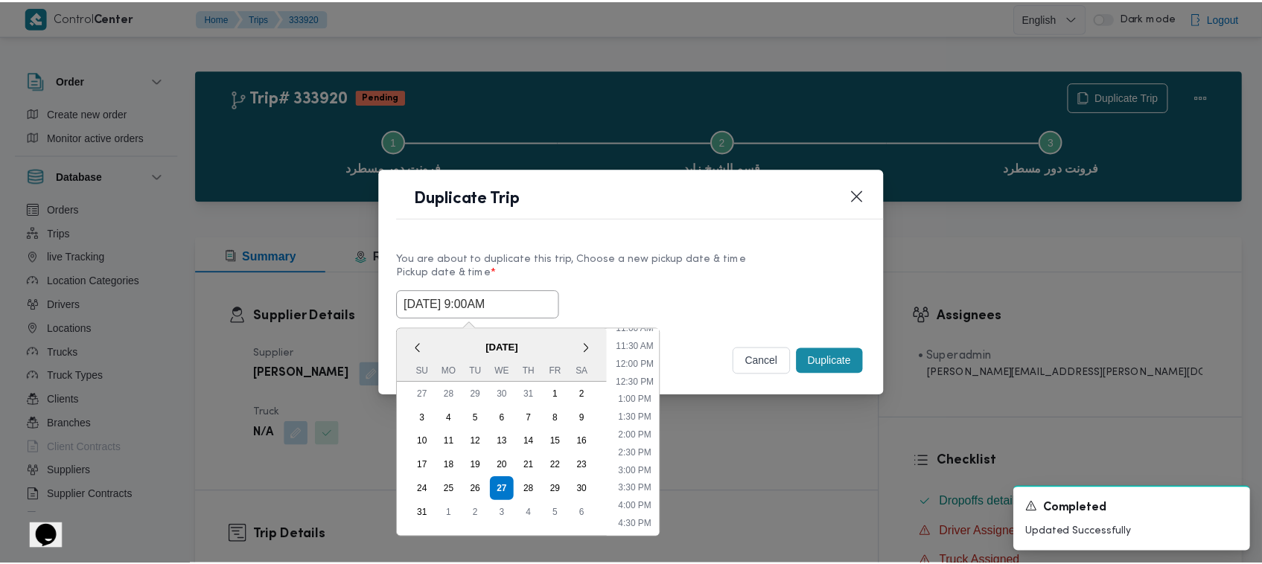
scroll to position [404, 0]
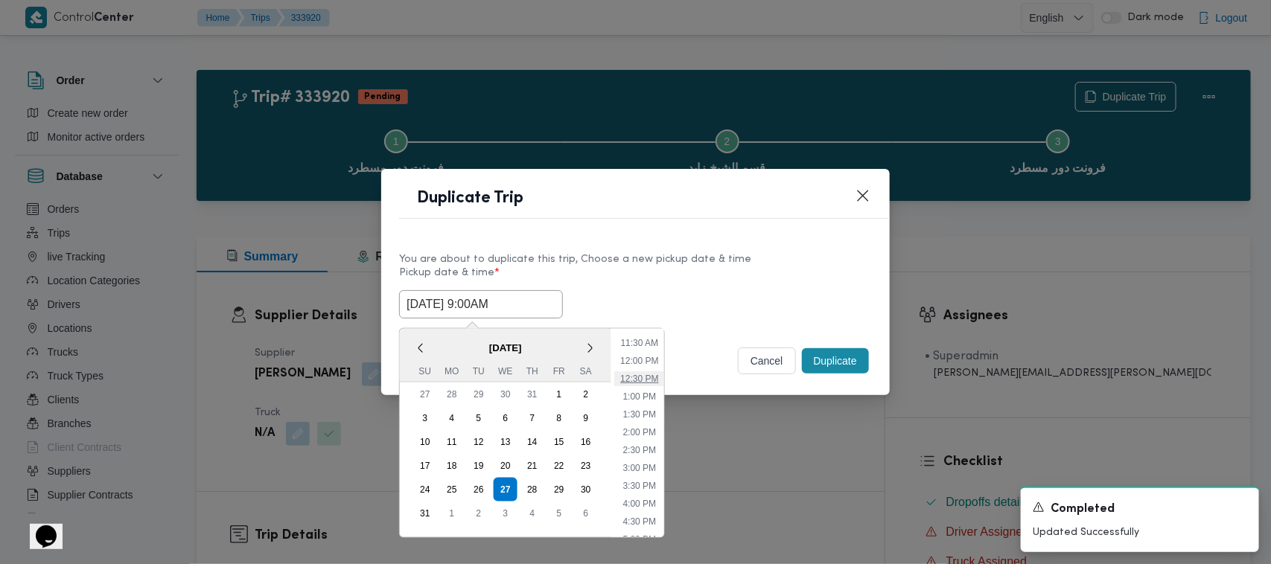
click at [637, 376] on li "12:30 PM" at bounding box center [639, 379] width 50 height 15
type input "[DATE] 12:30PM"
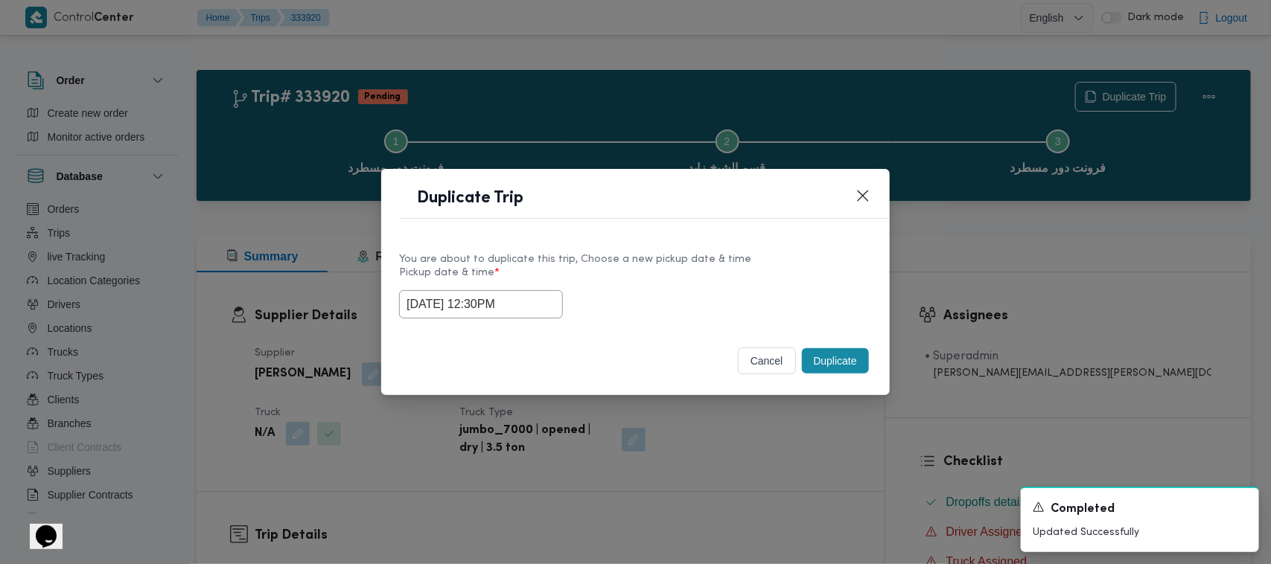
click at [843, 363] on button "Duplicate" at bounding box center [835, 360] width 67 height 25
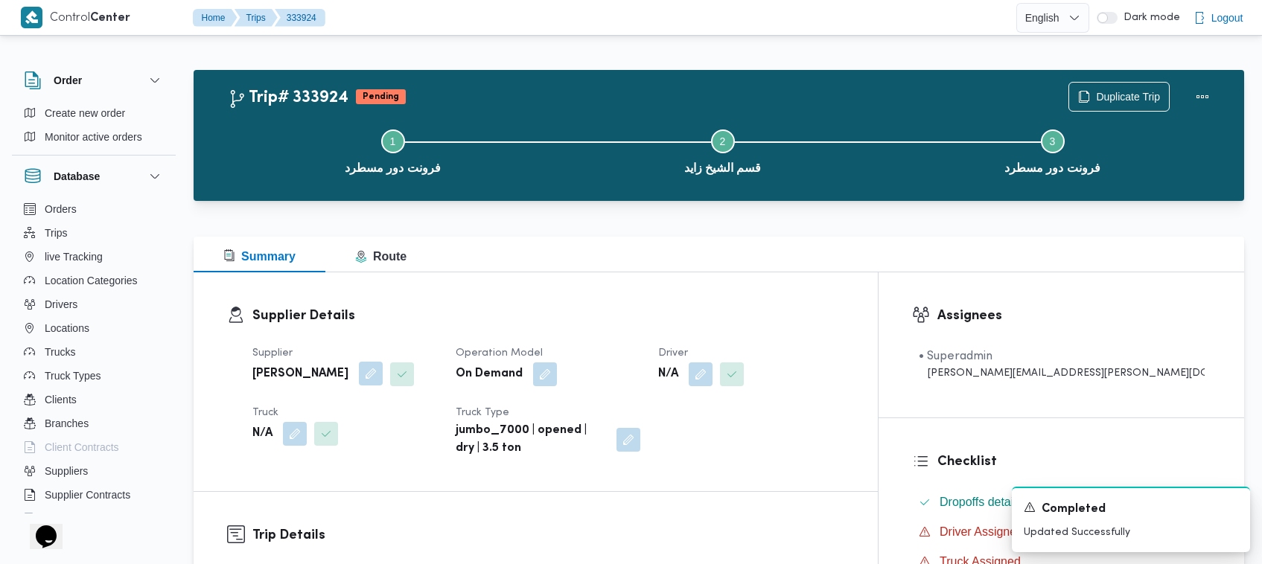
click at [383, 374] on button "button" at bounding box center [371, 374] width 24 height 24
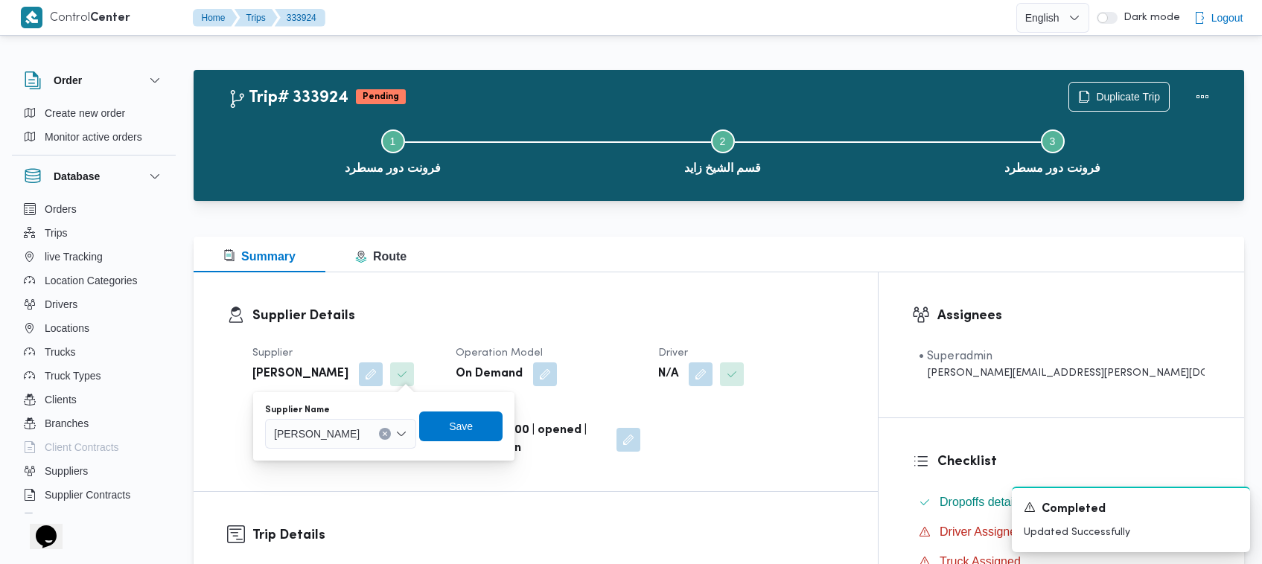
click at [399, 449] on div "Supplier Name [PERSON_NAME]" at bounding box center [384, 427] width 240 height 48
click at [360, 441] on span "[PERSON_NAME]" at bounding box center [317, 433] width 86 height 16
paste input "الهامي [PERSON_NAME]"
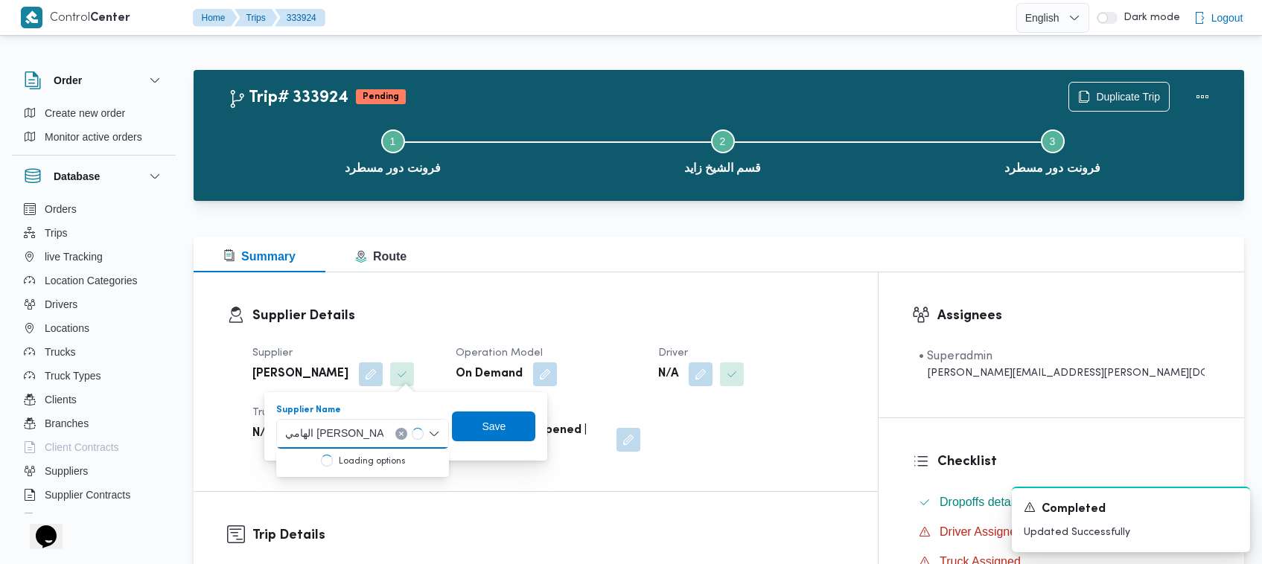
type input "الهامي [PERSON_NAME]"
click at [386, 439] on input "الهامي [PERSON_NAME]" at bounding box center [342, 434] width 98 height 18
click at [388, 466] on mark "الهامي [PERSON_NAME]" at bounding box center [370, 461] width 118 height 12
click at [508, 432] on span "Save" at bounding box center [509, 426] width 83 height 30
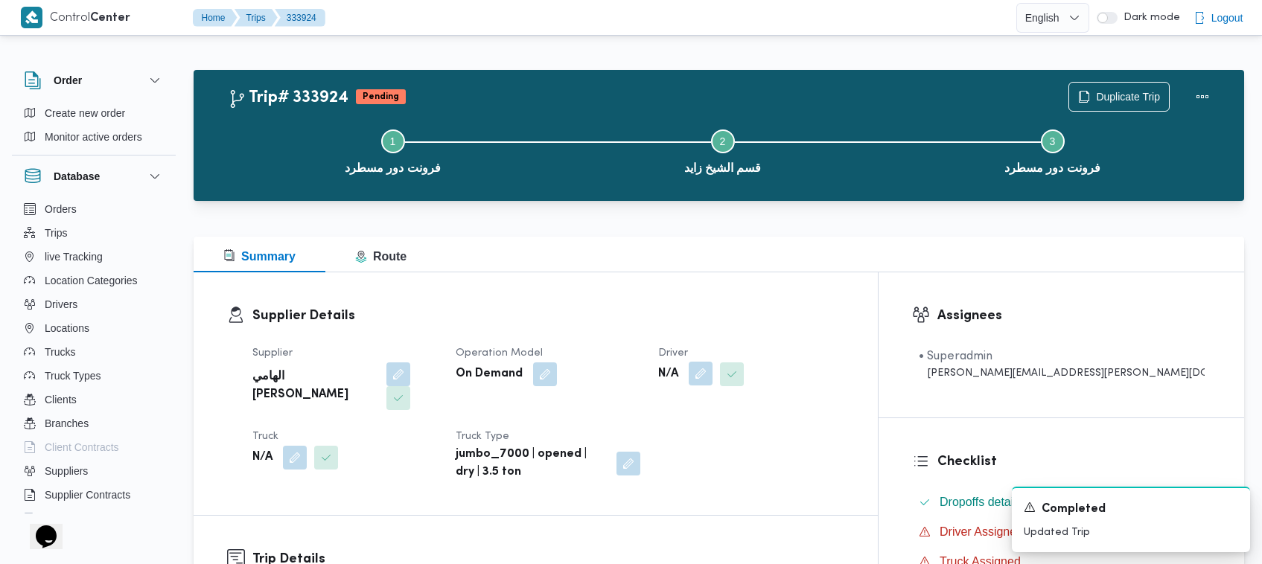
click at [712, 381] on button "button" at bounding box center [701, 374] width 24 height 24
click at [754, 433] on div "Search" at bounding box center [739, 434] width 112 height 30
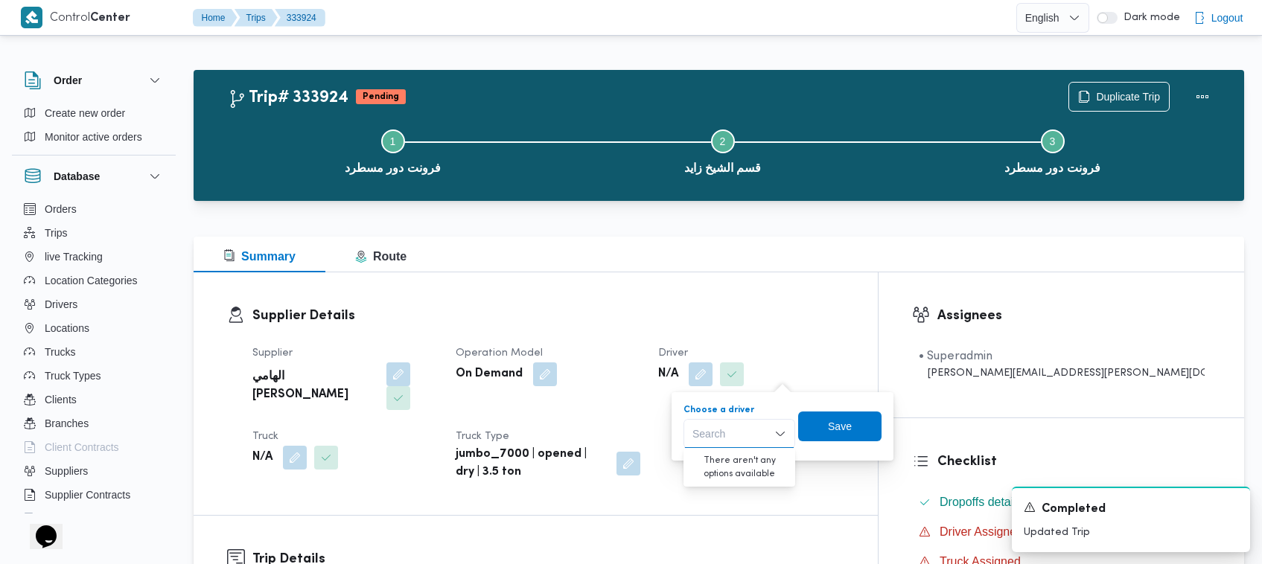
paste input "[PERSON_NAME]"
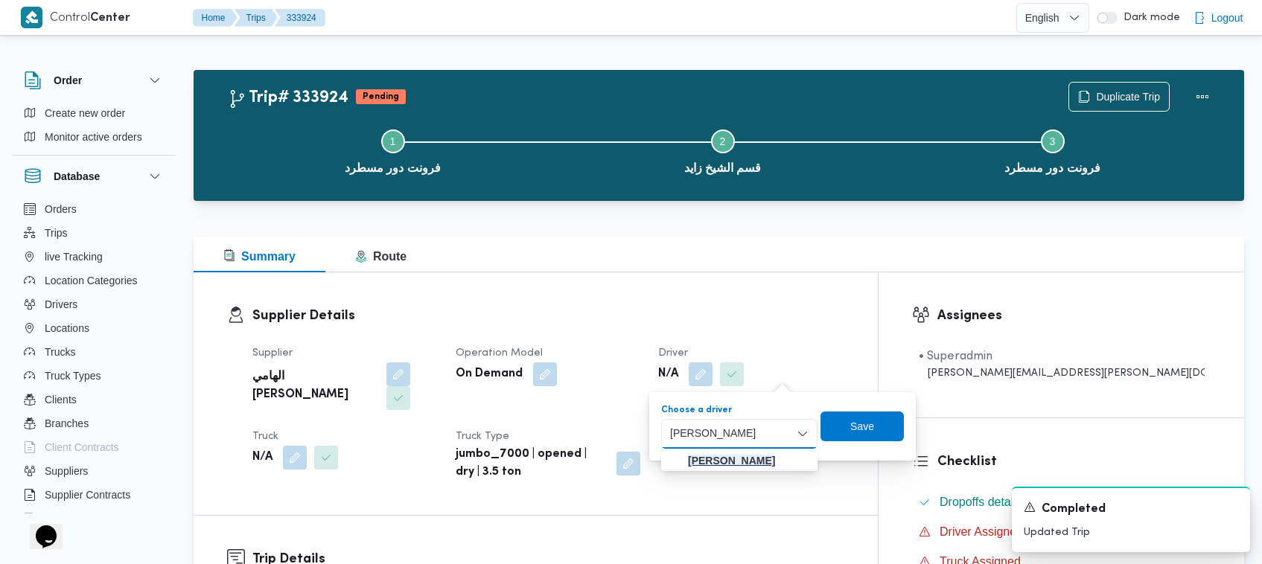
type input "[PERSON_NAME]"
drag, startPoint x: 726, startPoint y: 458, endPoint x: 767, endPoint y: 455, distance: 41.1
click at [724, 459] on mark "[PERSON_NAME]" at bounding box center [731, 461] width 87 height 12
click at [855, 427] on span "Save" at bounding box center [854, 426] width 24 height 18
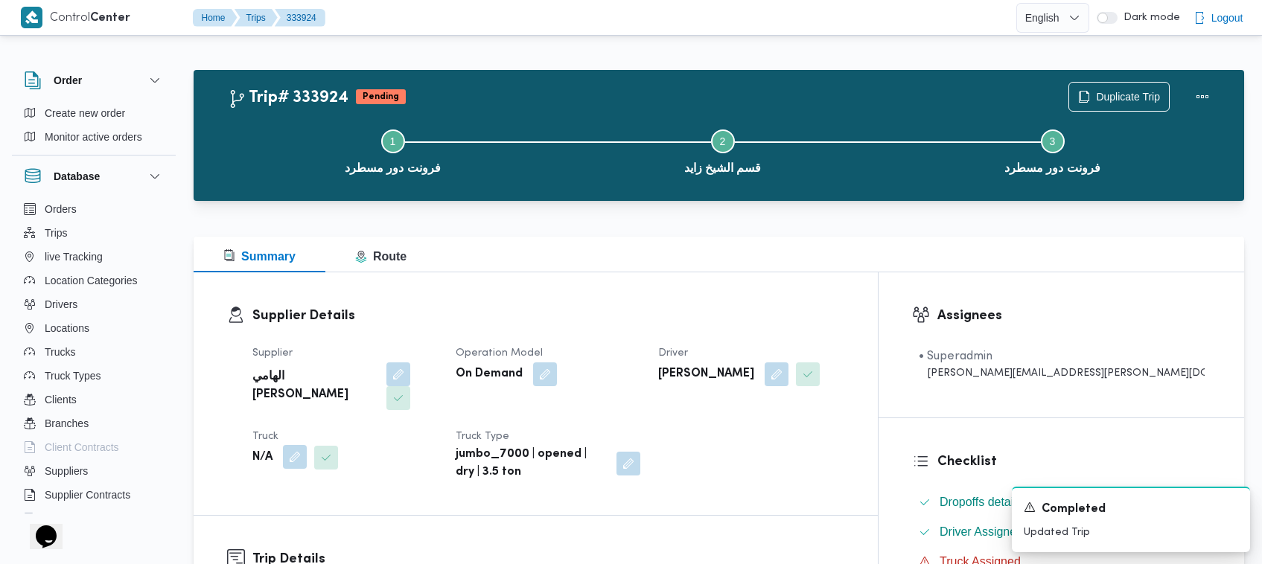
click at [295, 445] on button "button" at bounding box center [295, 457] width 24 height 24
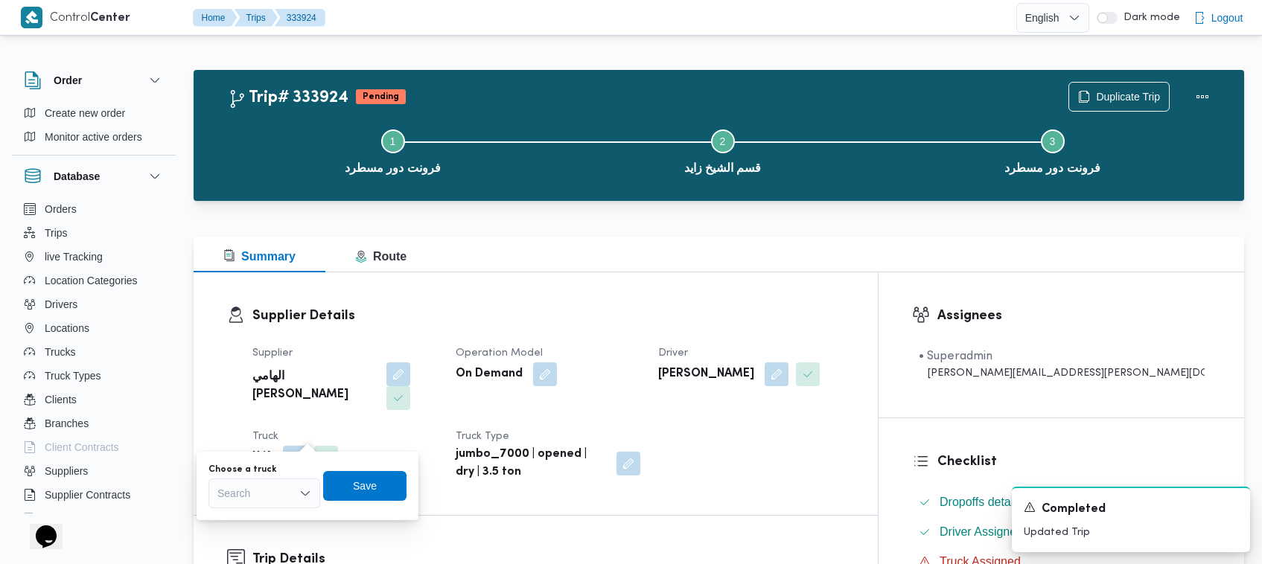
click at [270, 491] on div "Search" at bounding box center [264, 494] width 112 height 30
paste input "6941"
type input "6941"
click at [261, 495] on div "6941 6941" at bounding box center [264, 494] width 112 height 30
click at [258, 522] on mark "6941" at bounding box center [246, 520] width 23 height 12
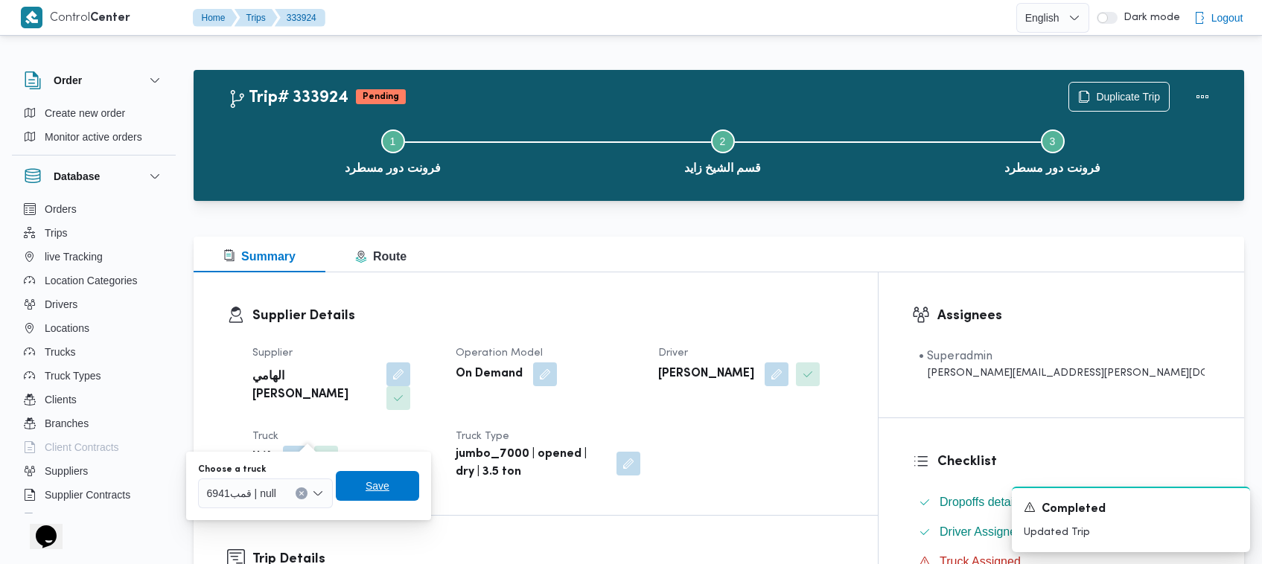
click at [392, 490] on span "Save" at bounding box center [377, 486] width 83 height 30
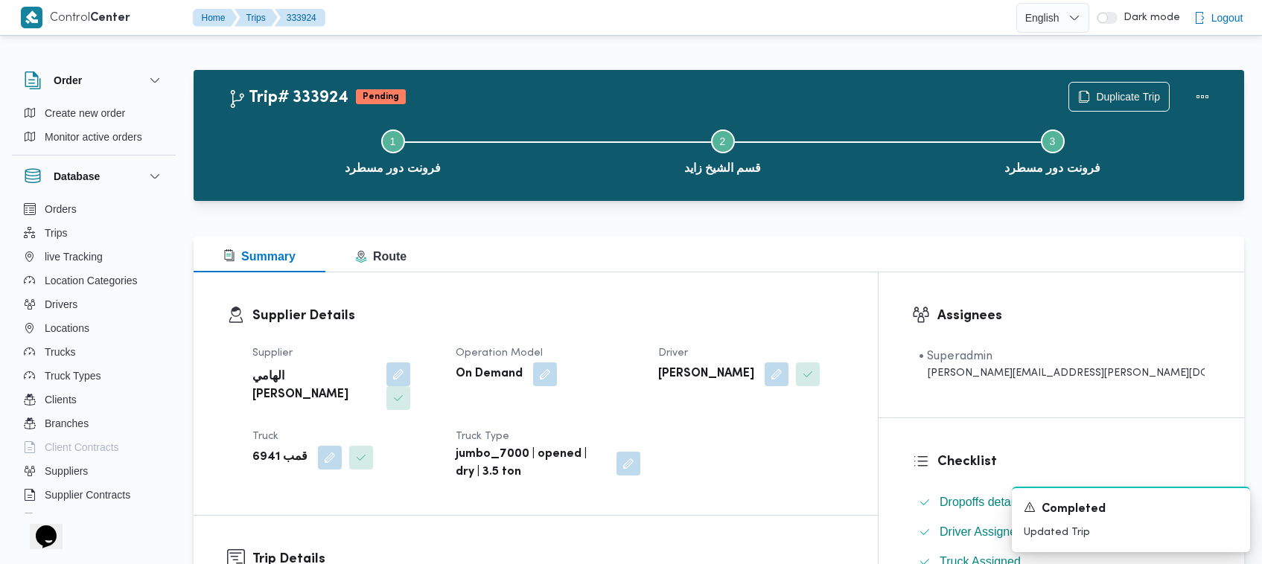
click at [771, 438] on div "Supplier [PERSON_NAME] Operation Model On Demand Driver [PERSON_NAME] قمب 6941 …" at bounding box center [548, 413] width 610 height 155
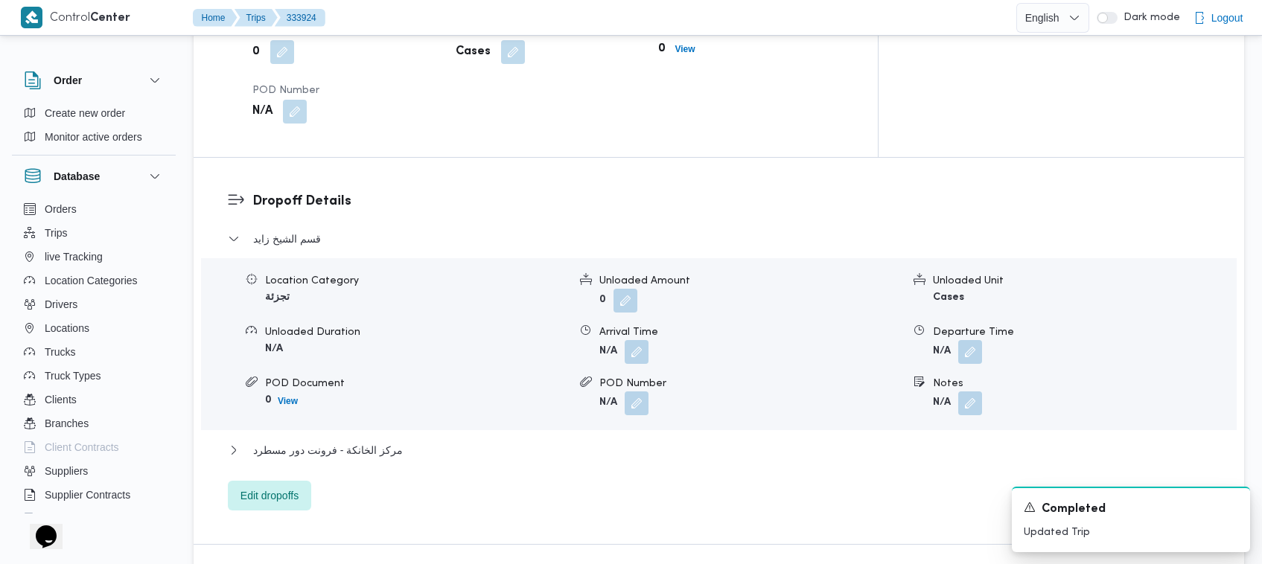
scroll to position [1179, 0]
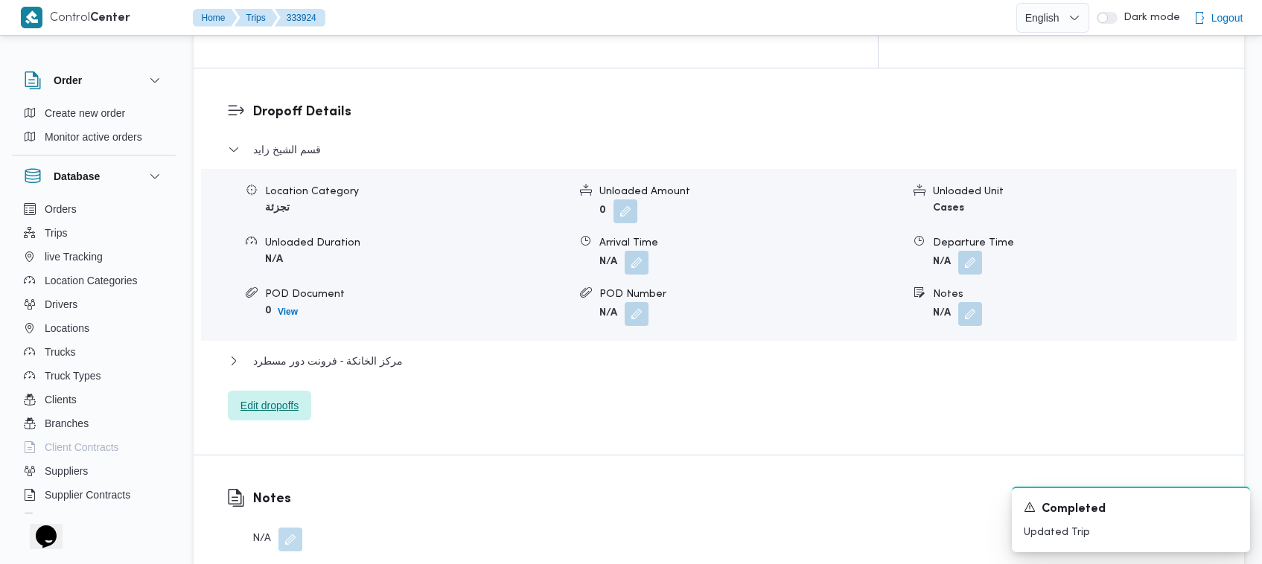
click at [257, 397] on span "Edit dropoffs" at bounding box center [269, 406] width 58 height 18
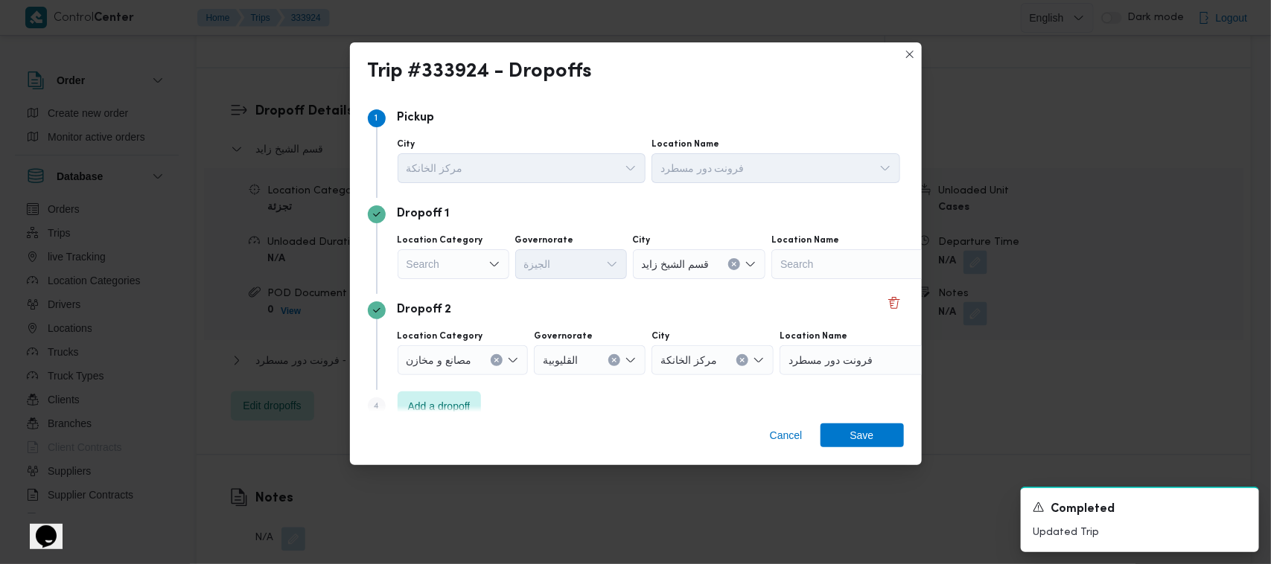
click at [469, 257] on div "Search" at bounding box center [454, 264] width 112 height 30
click at [538, 302] on div "Dropoff 2" at bounding box center [636, 311] width 536 height 18
click at [450, 266] on div "Search" at bounding box center [454, 264] width 112 height 30
click at [453, 266] on div "Search" at bounding box center [454, 264] width 112 height 30
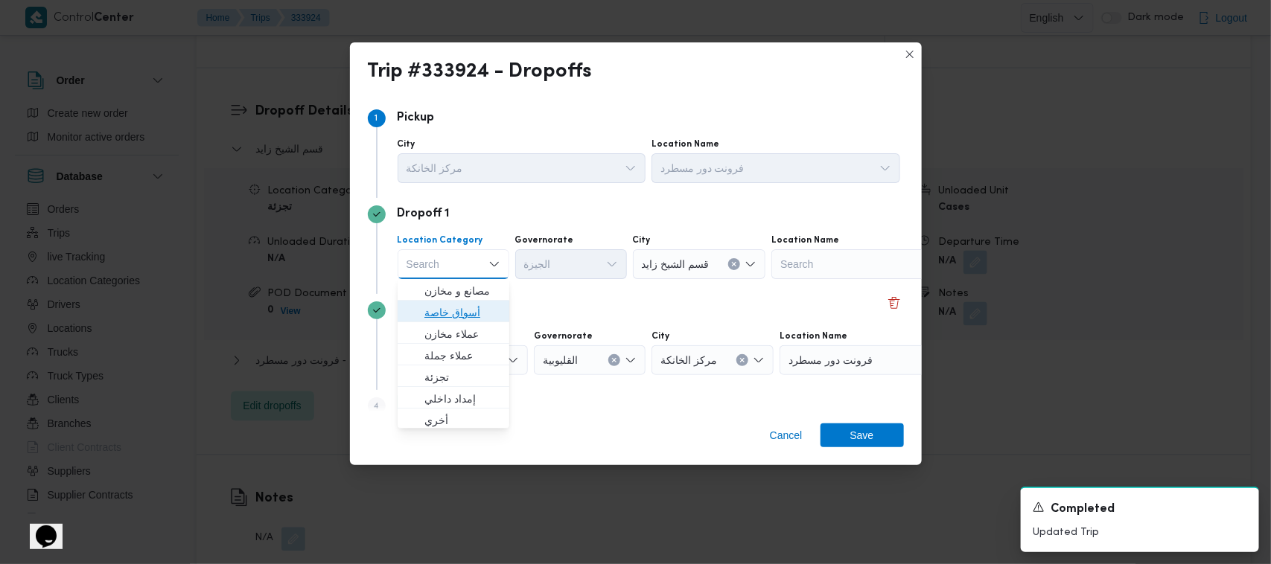
click at [469, 304] on span "أسواق خاصة" at bounding box center [462, 313] width 76 height 18
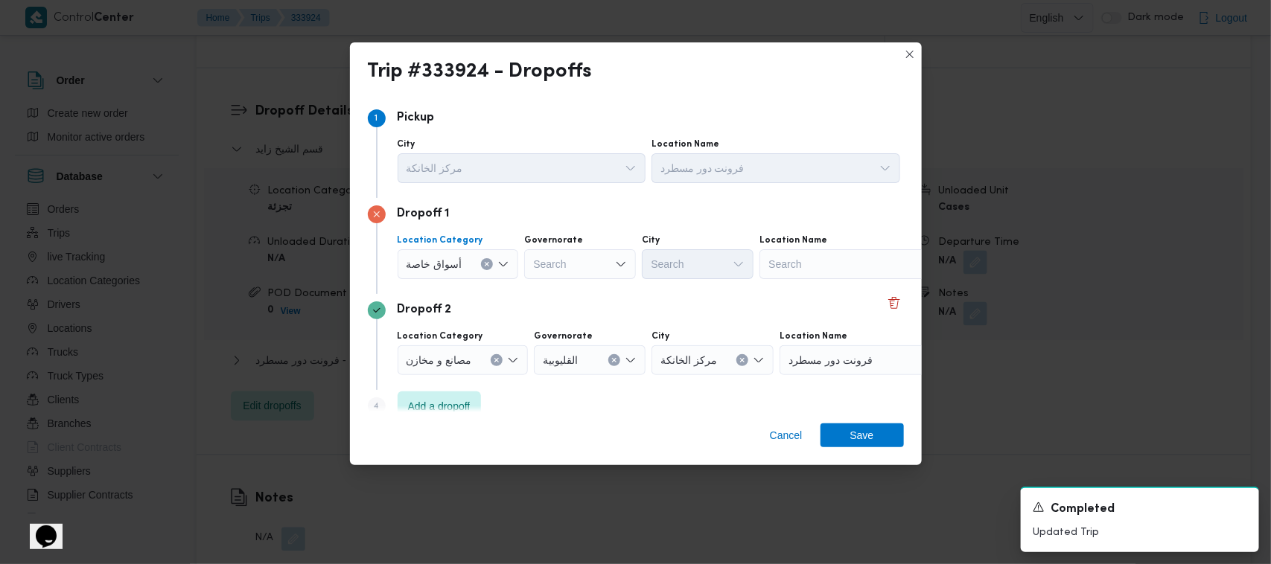
click at [815, 272] on div "Search" at bounding box center [852, 264] width 186 height 30
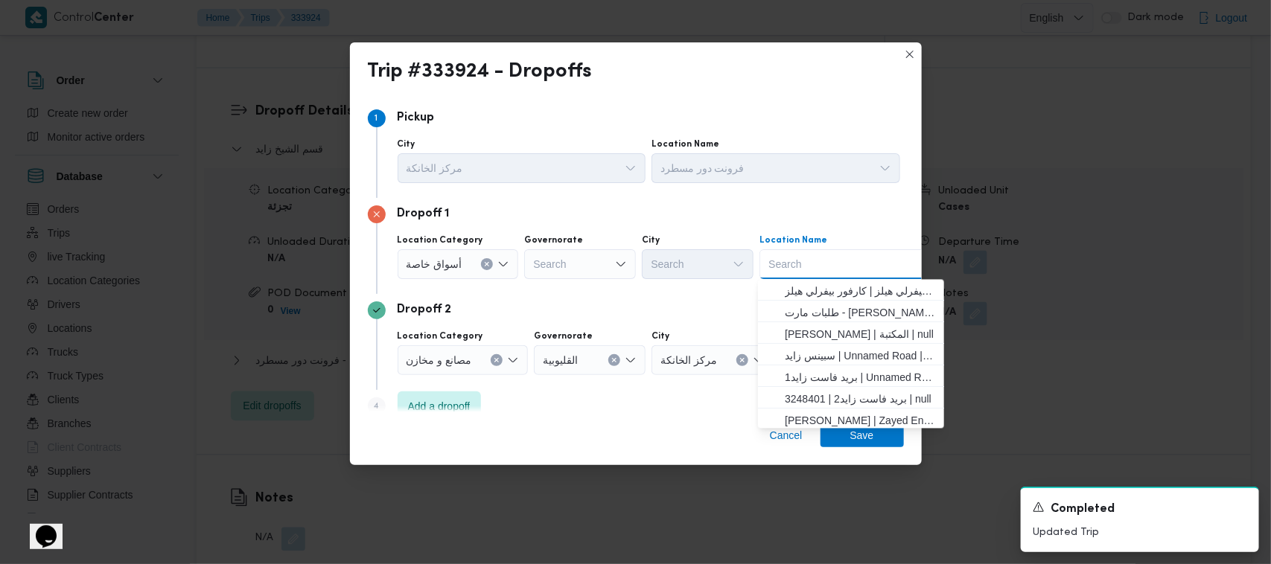
paste input "سيتي سنتر"
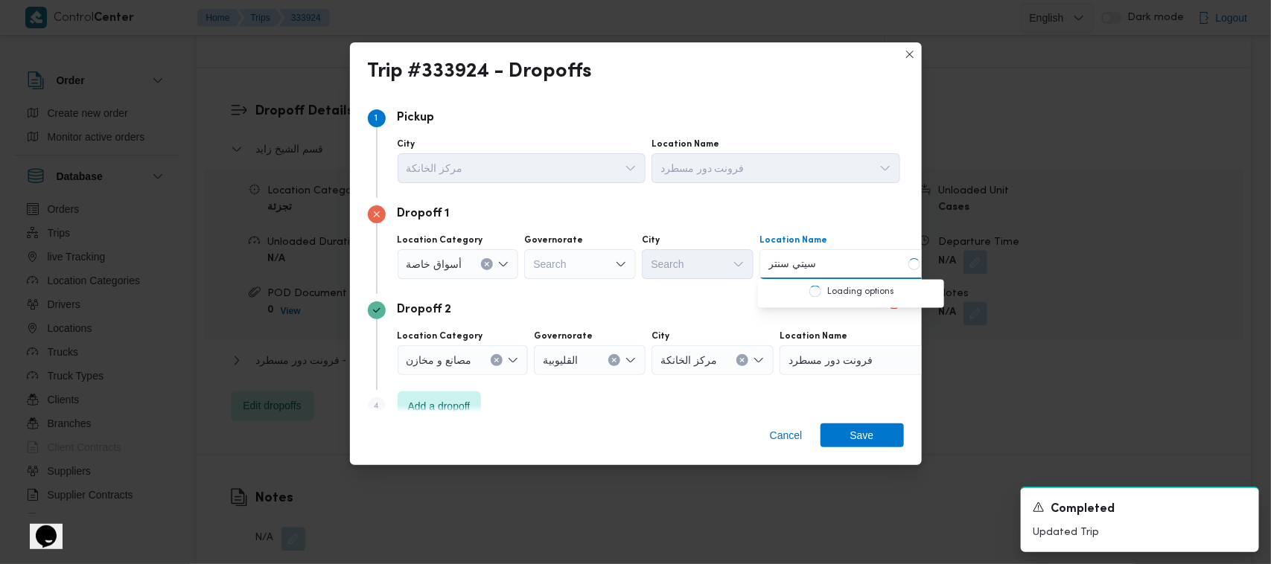
type input "سيتي سنتر"
click at [851, 263] on div "سيتي سنتر سيتي سنتر" at bounding box center [852, 264] width 186 height 30
click at [841, 270] on div "سيتي سنتر سيتي سنتر" at bounding box center [852, 264] width 186 height 30
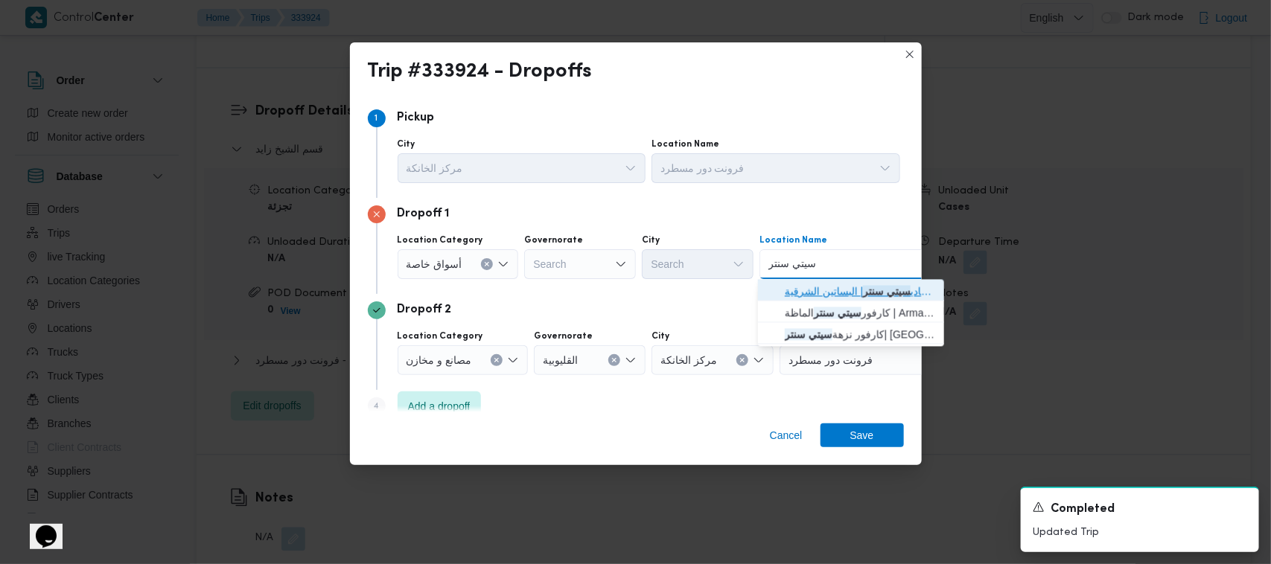
click at [845, 285] on span "كارفور المعادي | كارفور المعادي سيتي سنتر | البساتين الشرقية" at bounding box center [860, 292] width 150 height 18
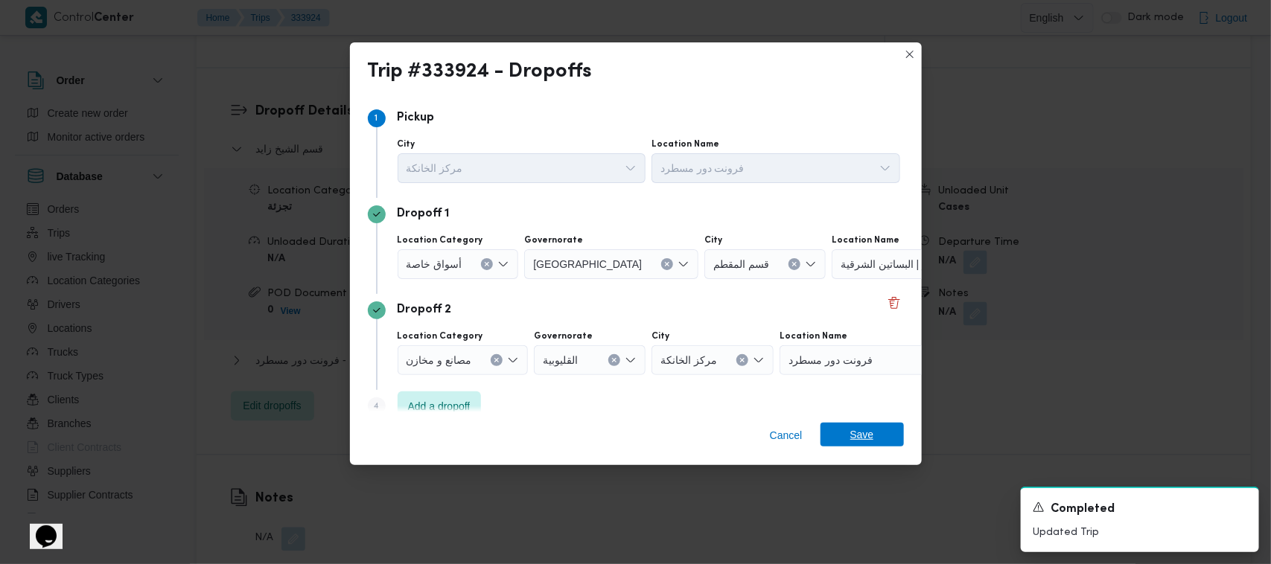
click at [865, 430] on span "Save" at bounding box center [862, 435] width 24 height 24
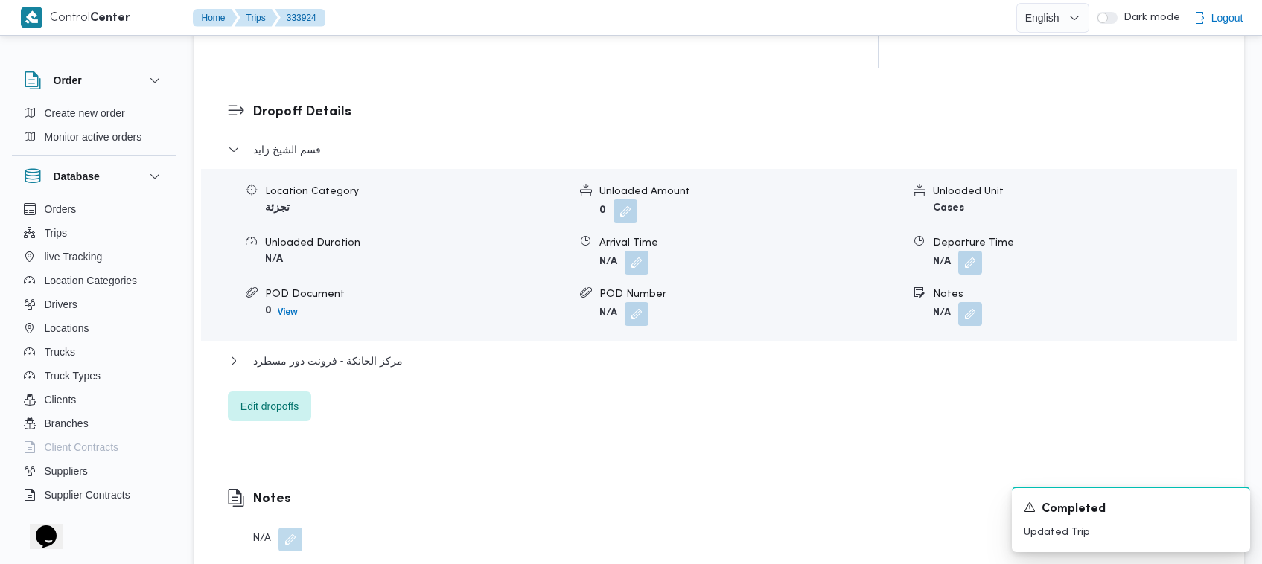
scroll to position [685, 0]
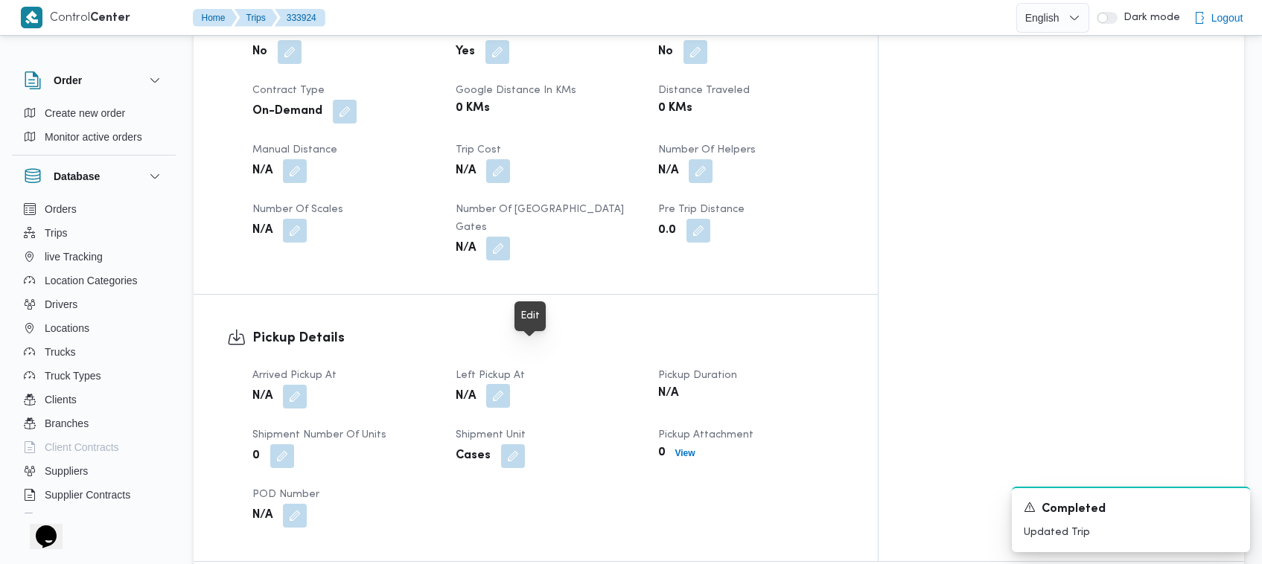
click at [510, 384] on button "button" at bounding box center [498, 396] width 24 height 24
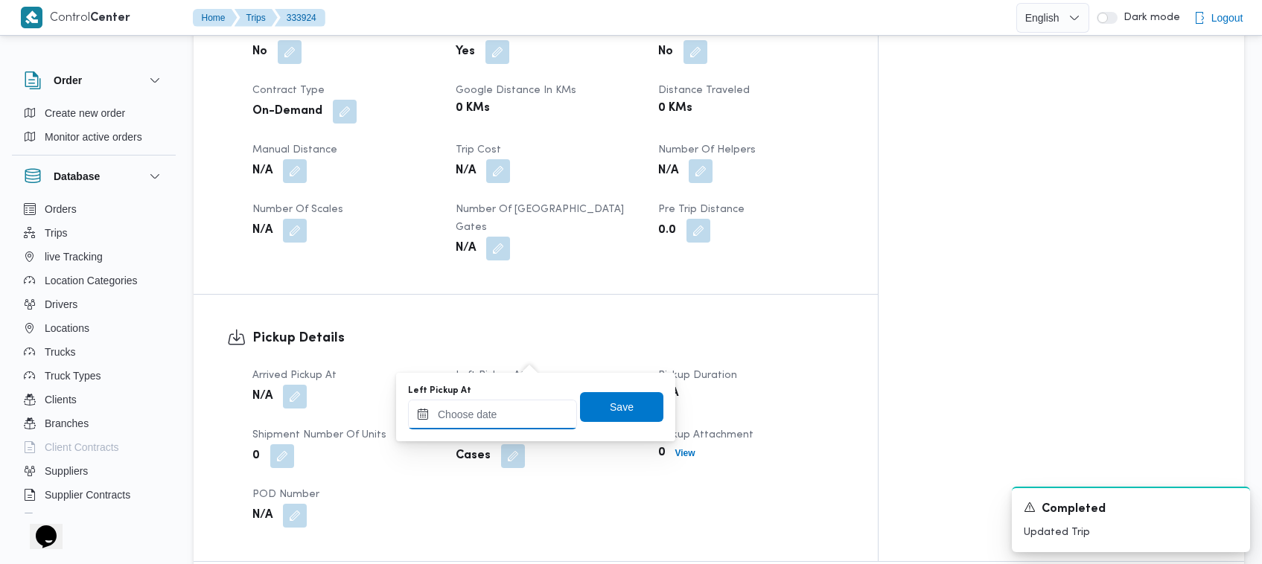
click at [512, 419] on input "Left Pickup At" at bounding box center [492, 415] width 169 height 30
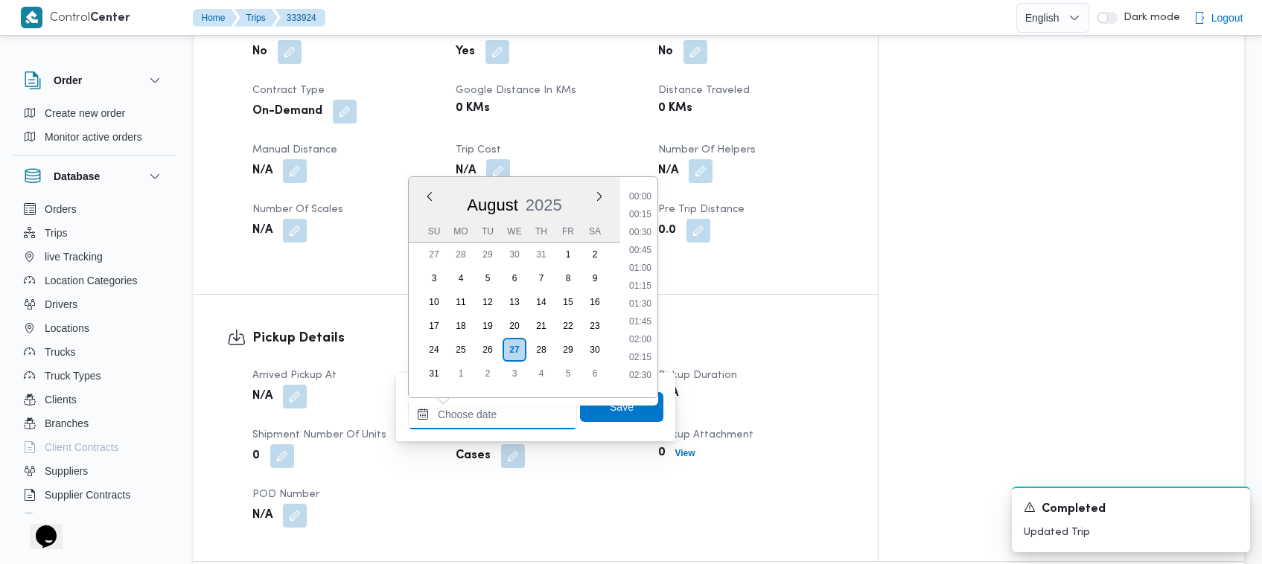
scroll to position [862, 0]
click at [651, 296] on li "13:30" at bounding box center [640, 299] width 34 height 15
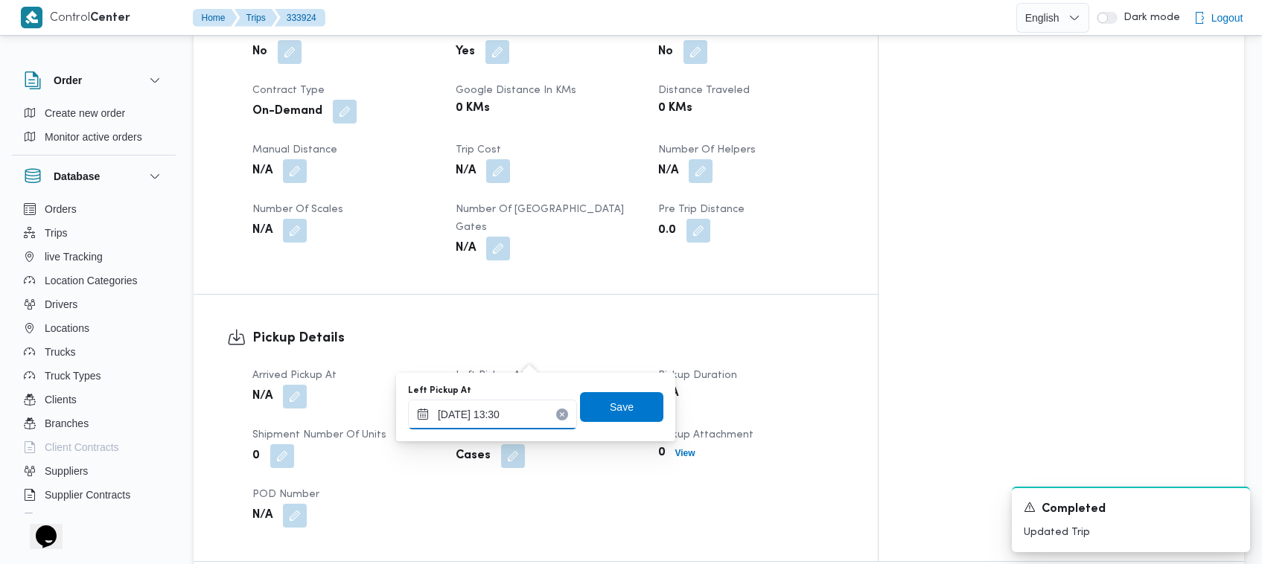
type input "[DATE] 13:30"
click at [522, 413] on input "[DATE] 13:30" at bounding box center [492, 415] width 169 height 30
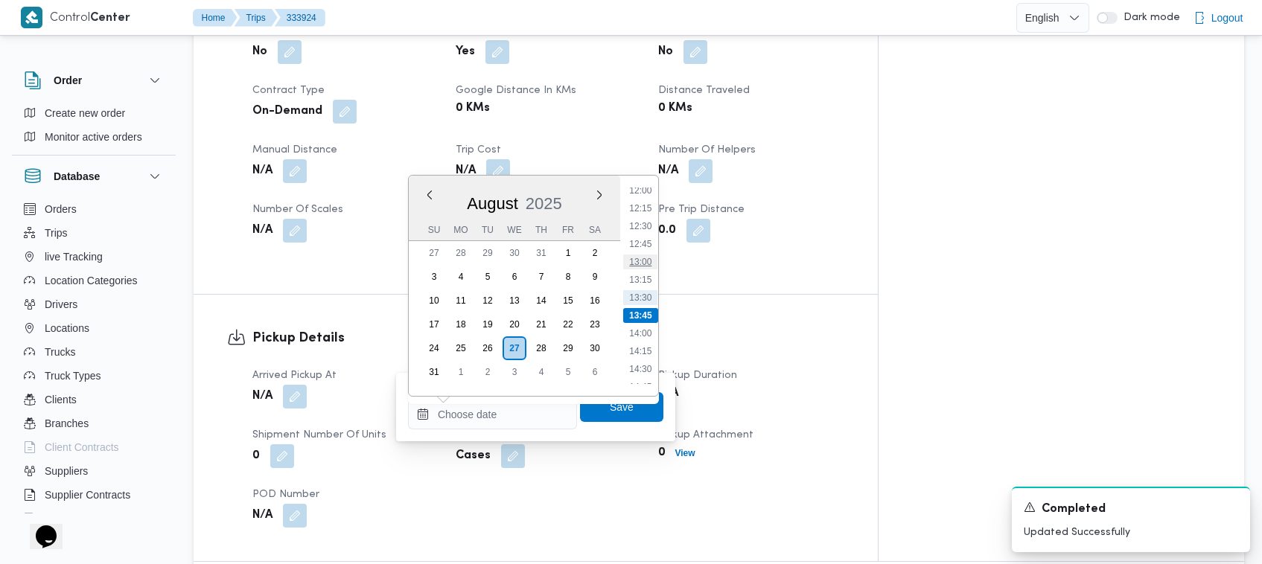
click at [645, 258] on li "13:00" at bounding box center [640, 262] width 34 height 15
type input "[DATE] 13:00"
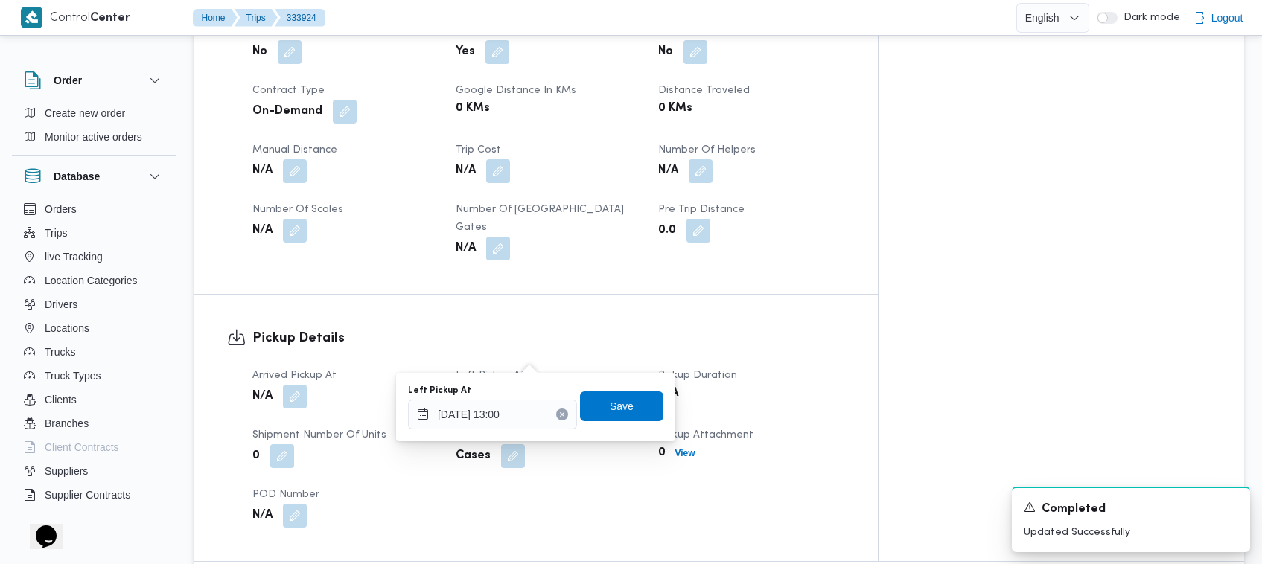
click at [613, 398] on span "Save" at bounding box center [622, 407] width 24 height 18
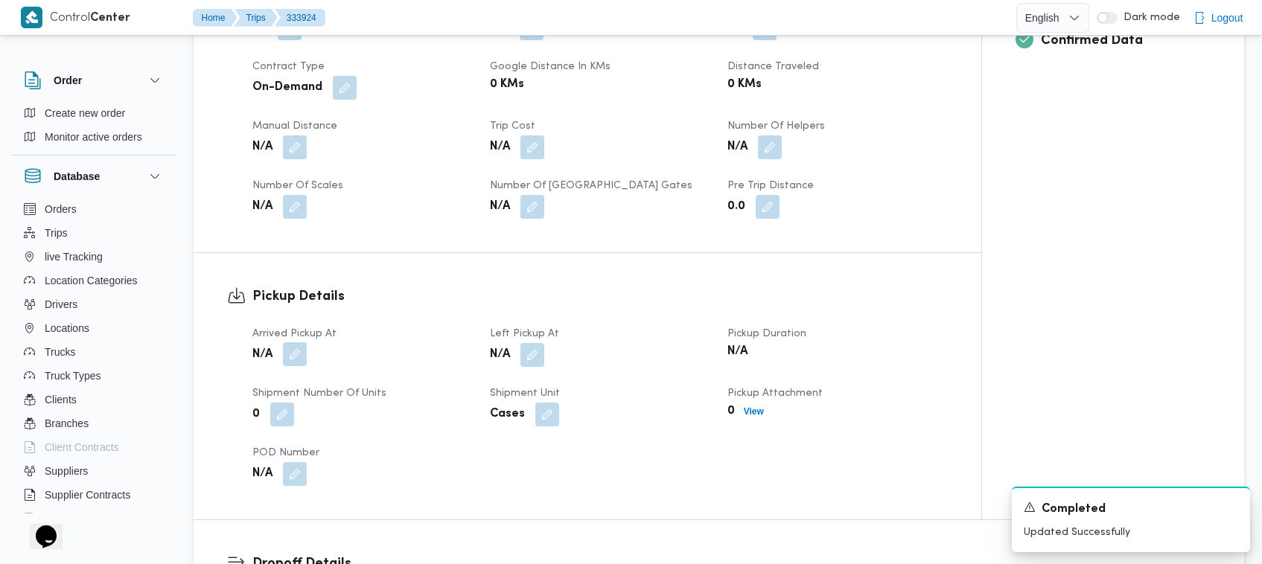
click at [303, 347] on button "button" at bounding box center [295, 354] width 24 height 24
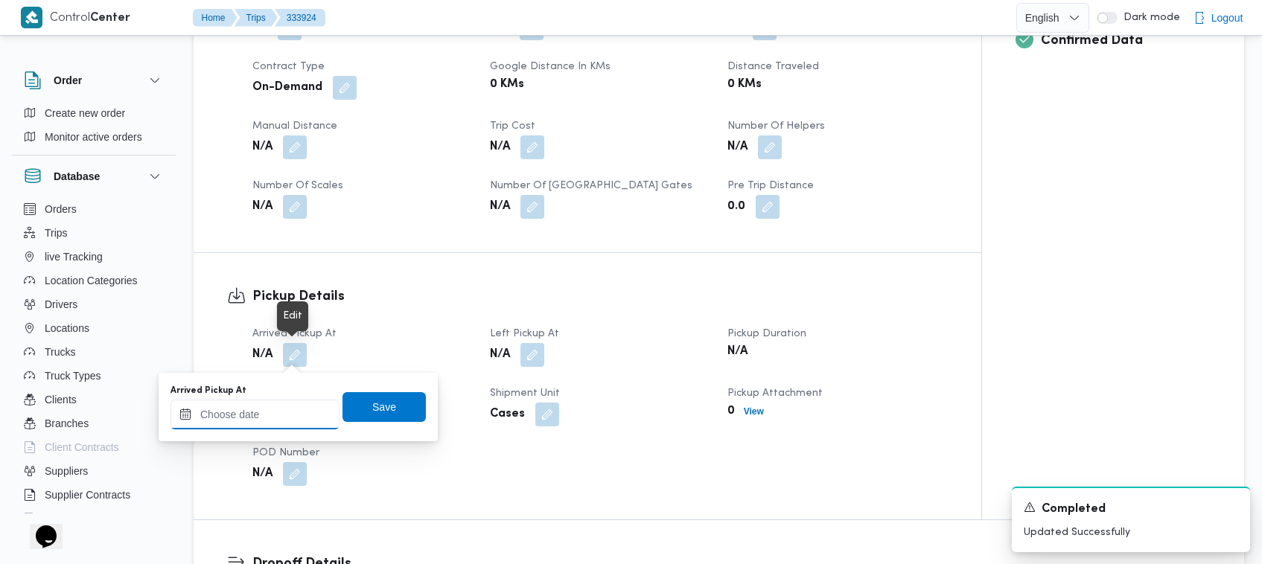
click at [291, 412] on input "Arrived Pickup At" at bounding box center [254, 415] width 169 height 30
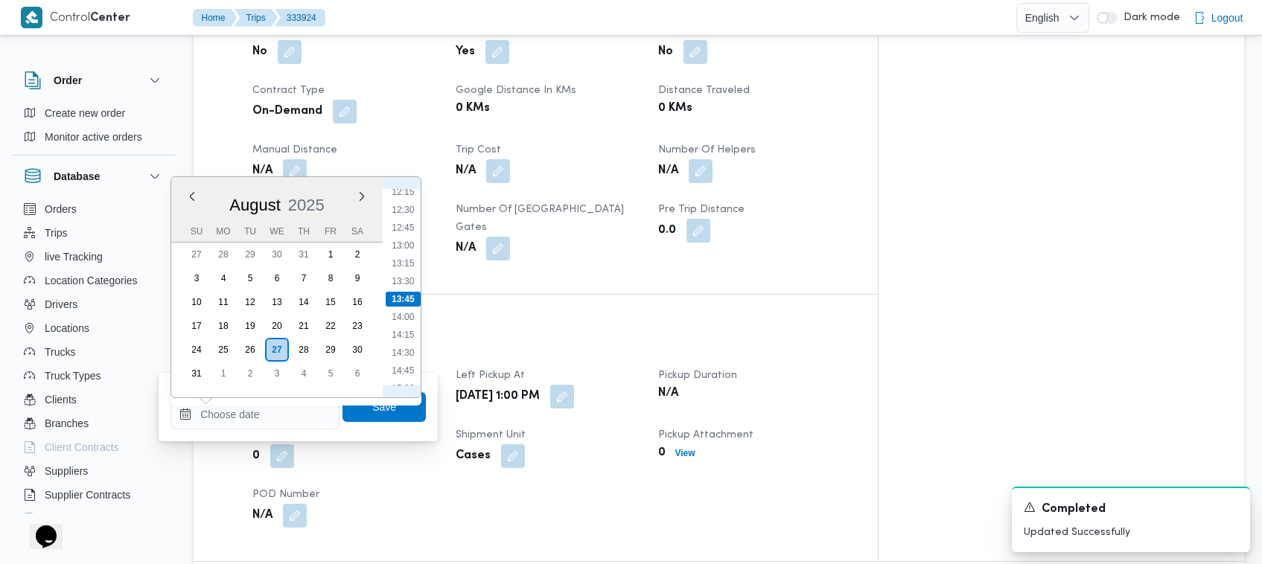
scroll to position [713, 0]
click at [404, 370] on li "12:30" at bounding box center [403, 376] width 34 height 15
type input "[DATE] 12:30"
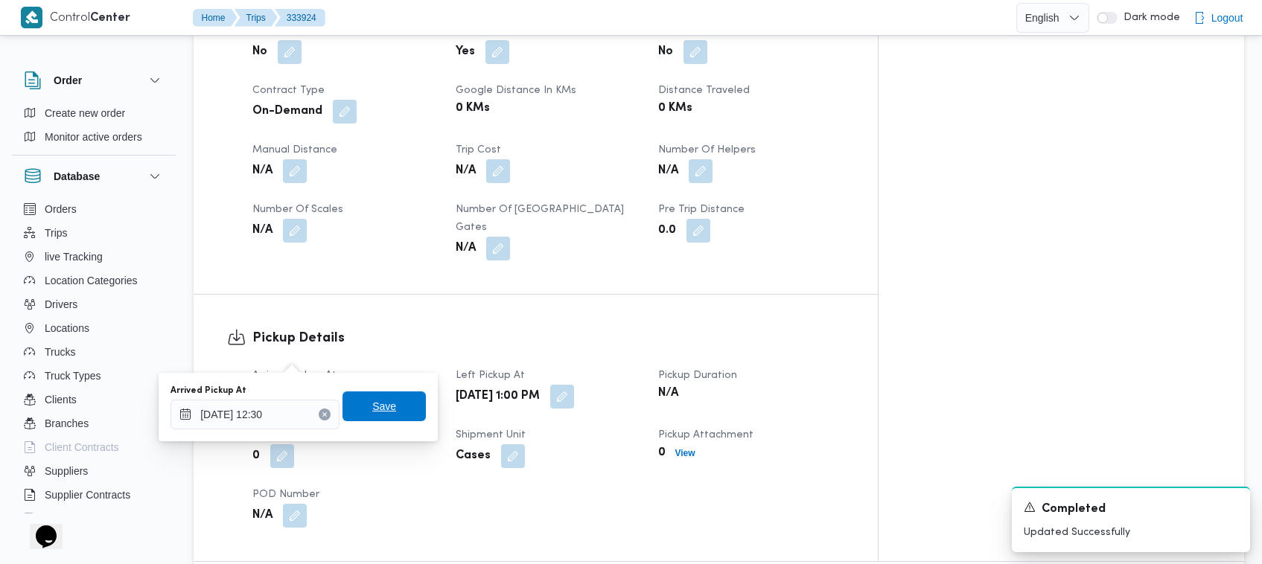
click at [397, 407] on span "Save" at bounding box center [383, 407] width 83 height 30
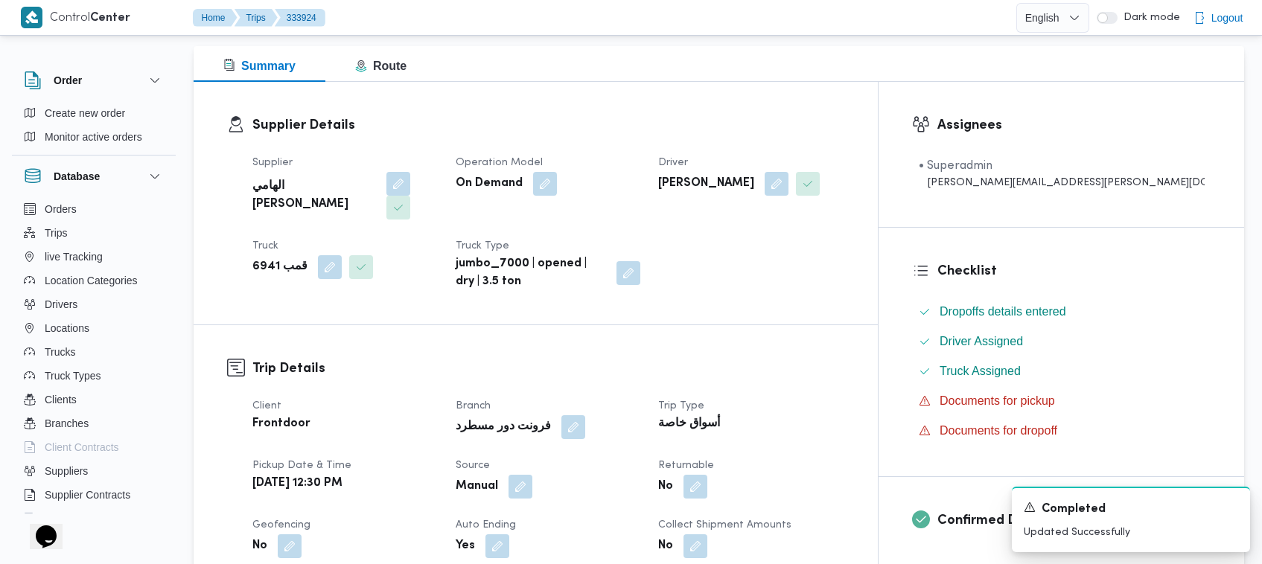
scroll to position [779, 0]
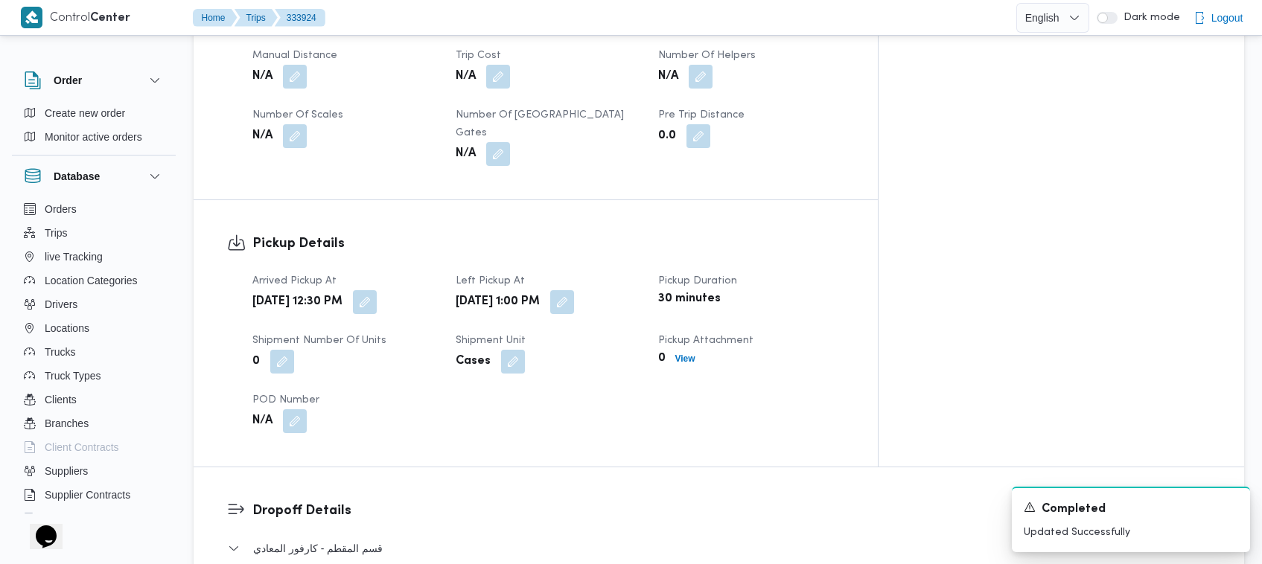
click at [853, 374] on div "Arrived Pickup At [DATE] 12:30 PM Left Pickup At [DATE] 1:00 PM Pickup Duration…" at bounding box center [548, 353] width 610 height 179
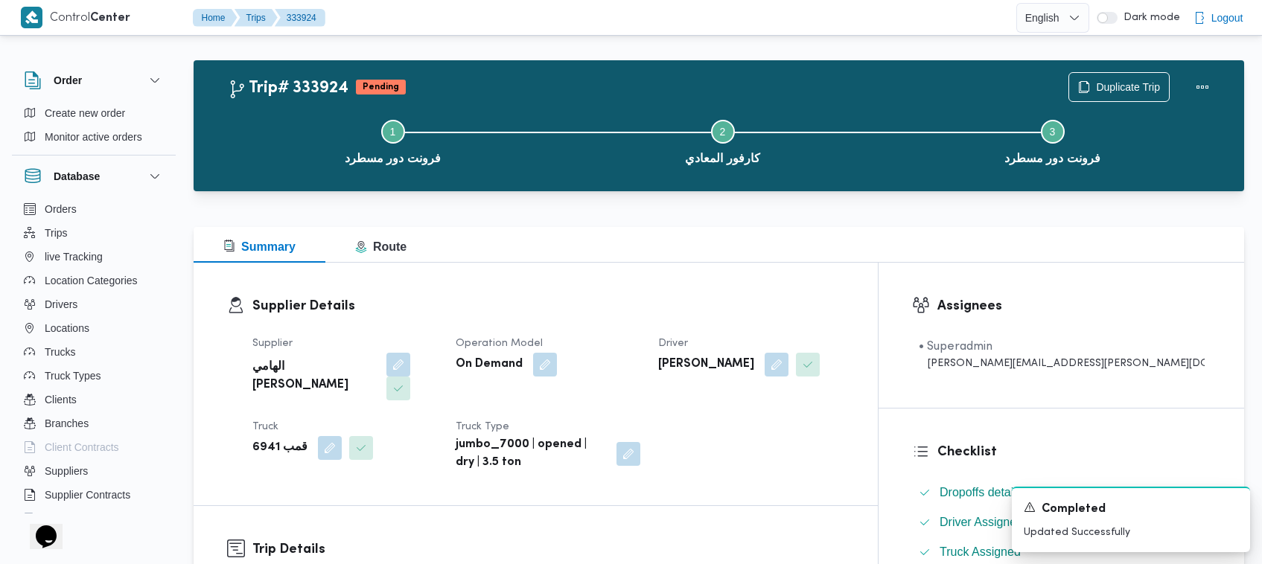
scroll to position [0, 0]
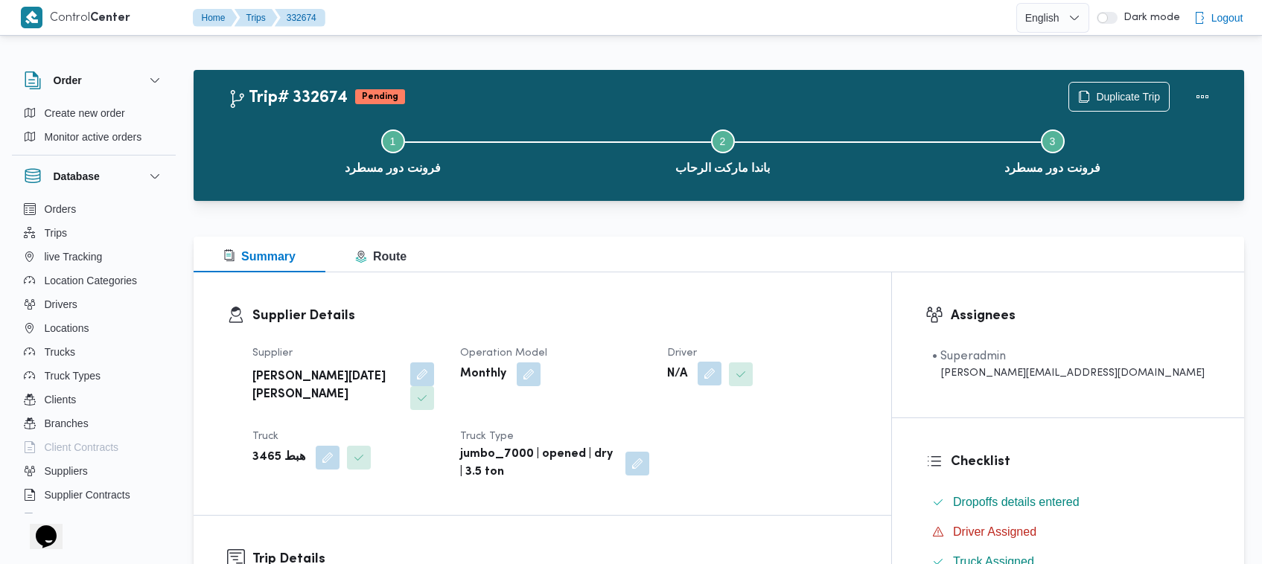
click at [721, 384] on button "button" at bounding box center [710, 374] width 24 height 24
drag, startPoint x: 734, startPoint y: 441, endPoint x: 722, endPoint y: 436, distance: 13.0
click at [722, 436] on div "Search" at bounding box center [739, 434] width 112 height 30
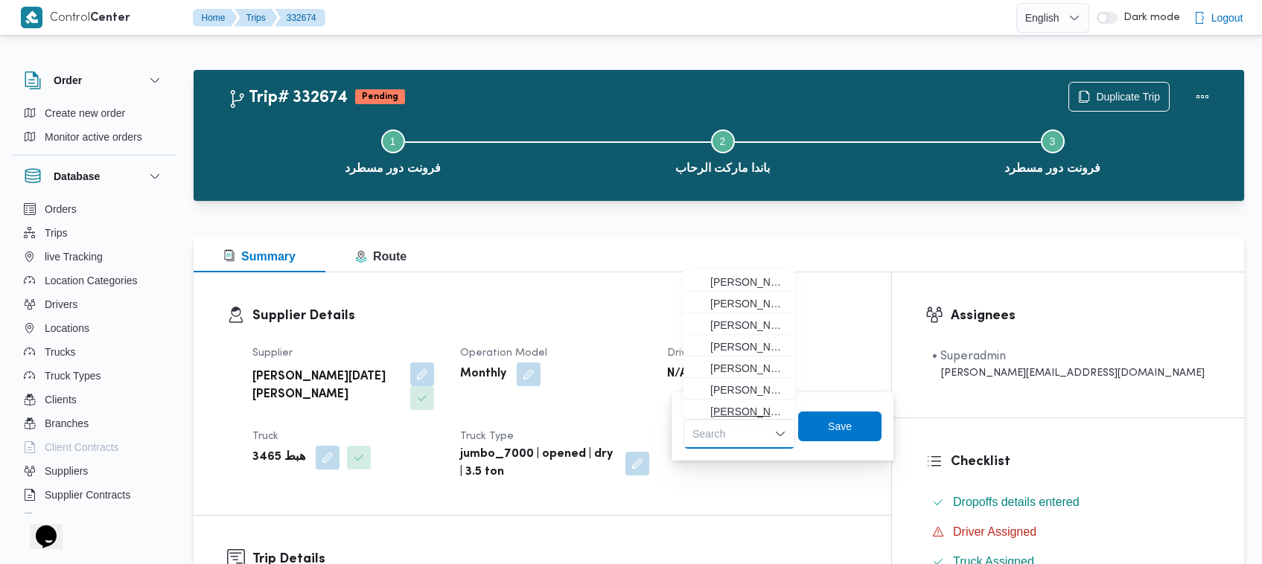
paste input "احمد عبدالناصر مكان القاسم"
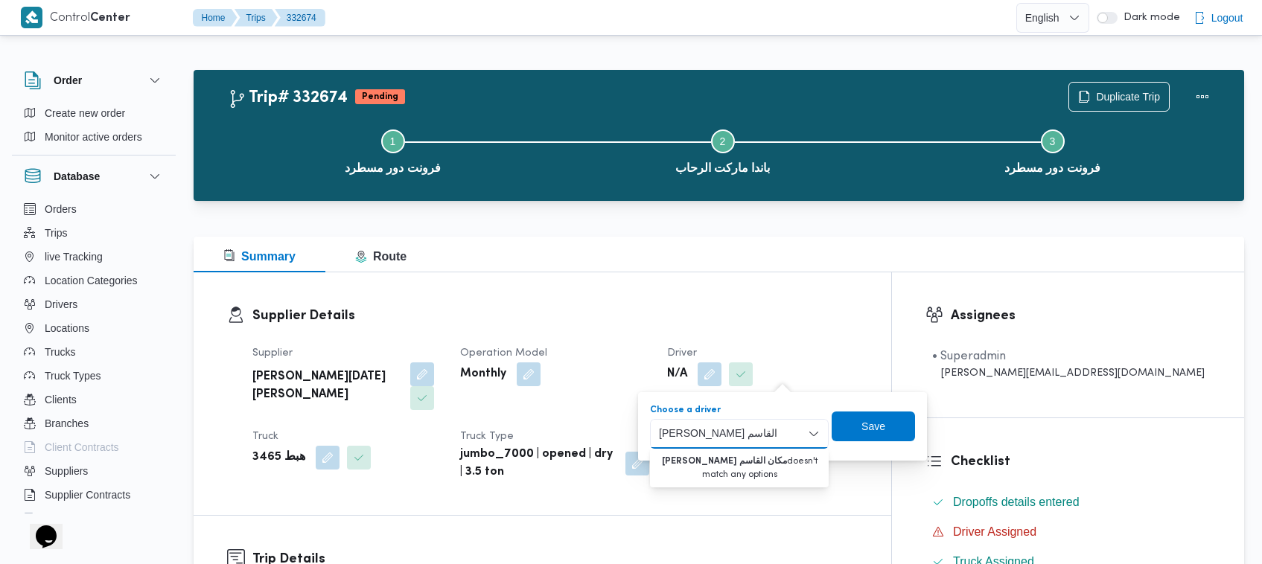
drag, startPoint x: 709, startPoint y: 433, endPoint x: 655, endPoint y: 455, distance: 58.8
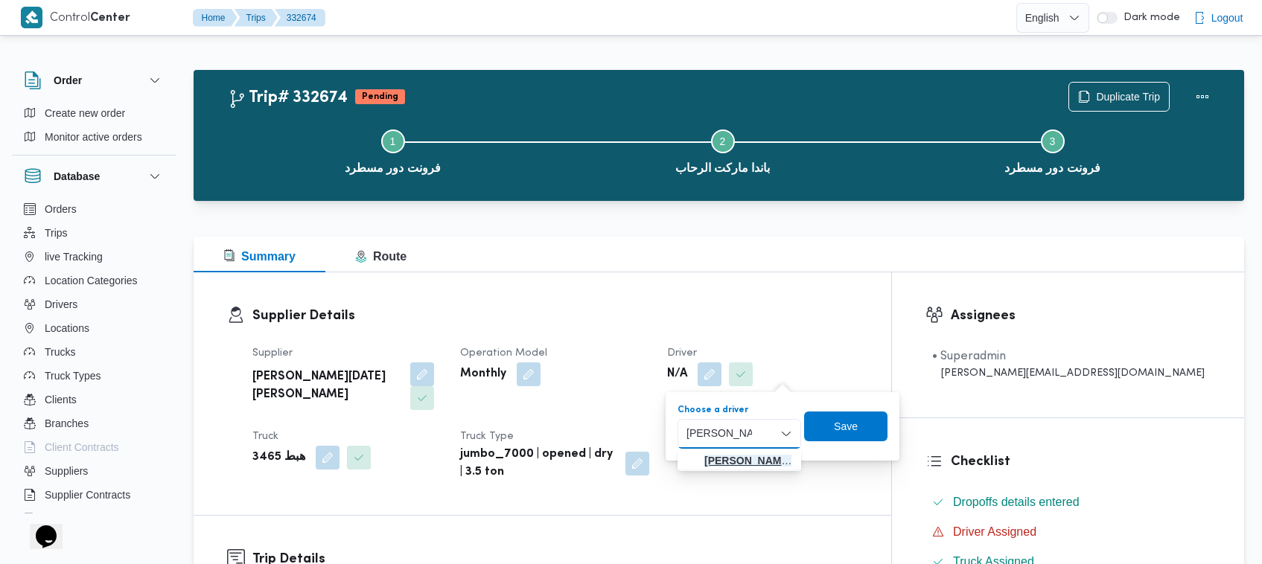
type input "احمد عبدالناصر"
click at [683, 453] on span "احمد عبدالناصر علي احمد" at bounding box center [739, 461] width 112 height 24
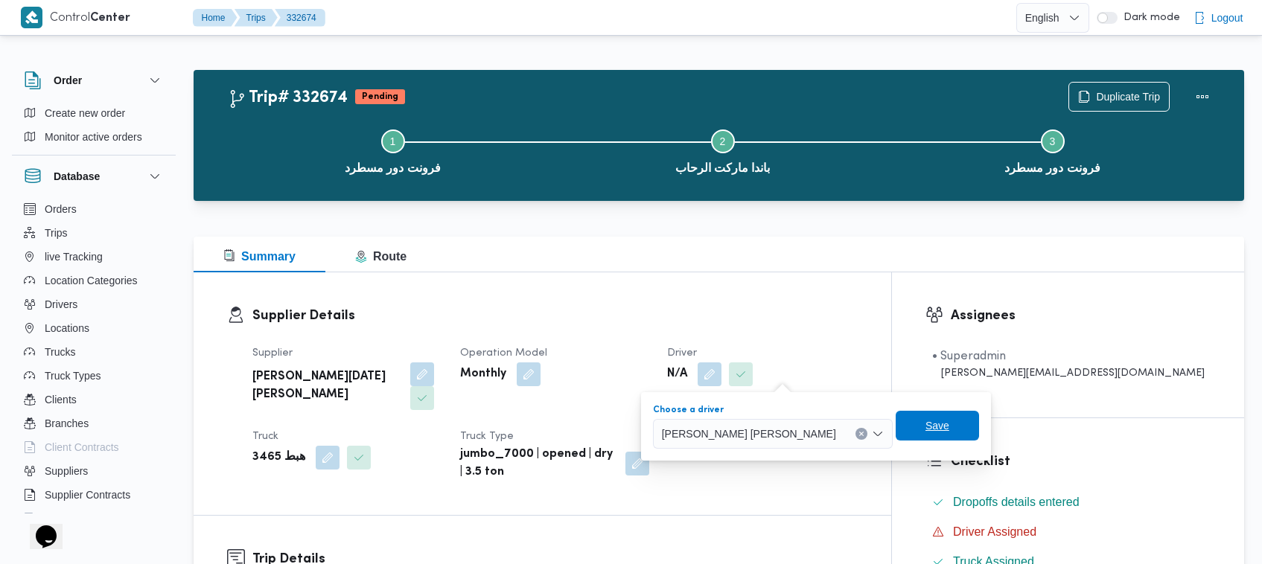
click at [925, 421] on span "Save" at bounding box center [937, 426] width 24 height 18
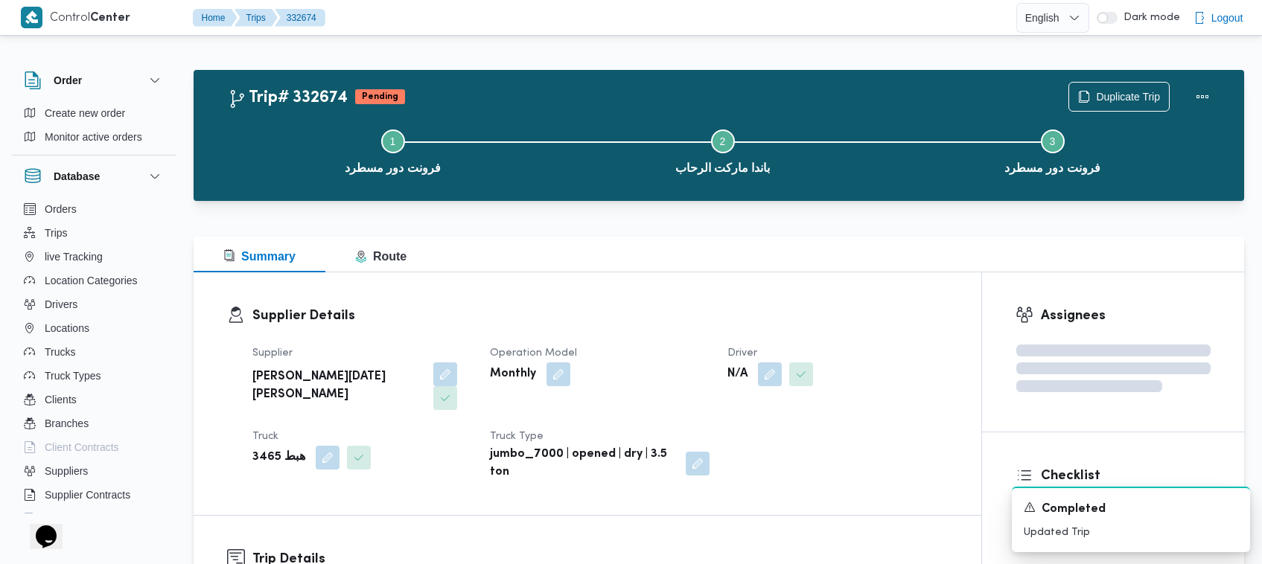
click at [568, 280] on div "Supplier Details Supplier ابراهيم رمضان ابراهيم عثمان ابوباشا Operation Model M…" at bounding box center [588, 393] width 788 height 243
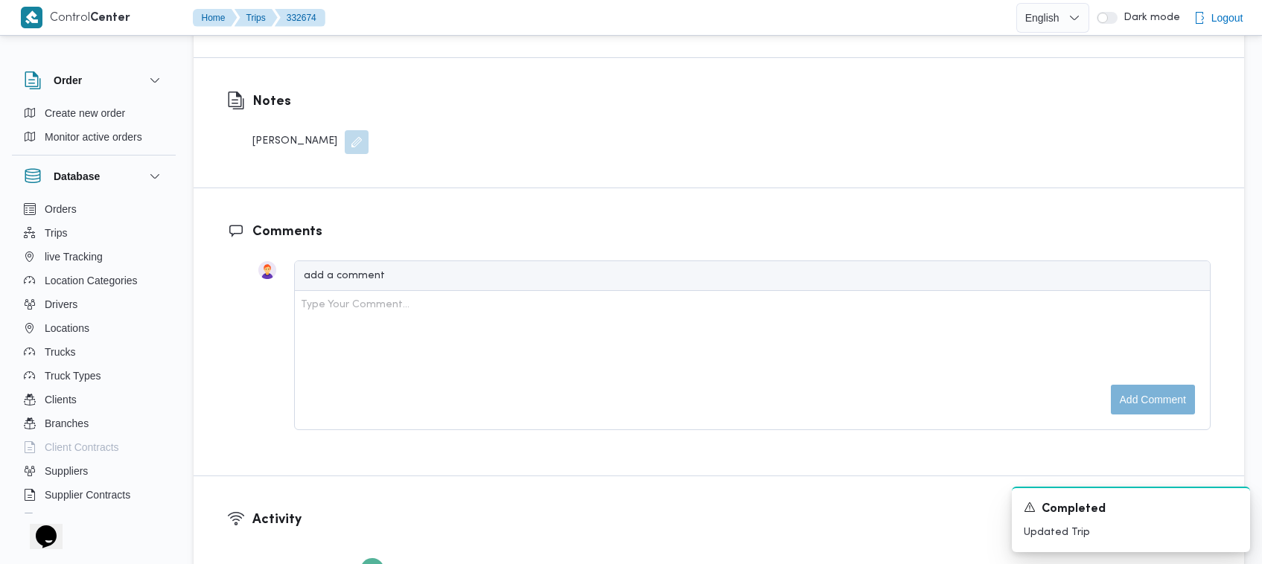
scroll to position [1607, 0]
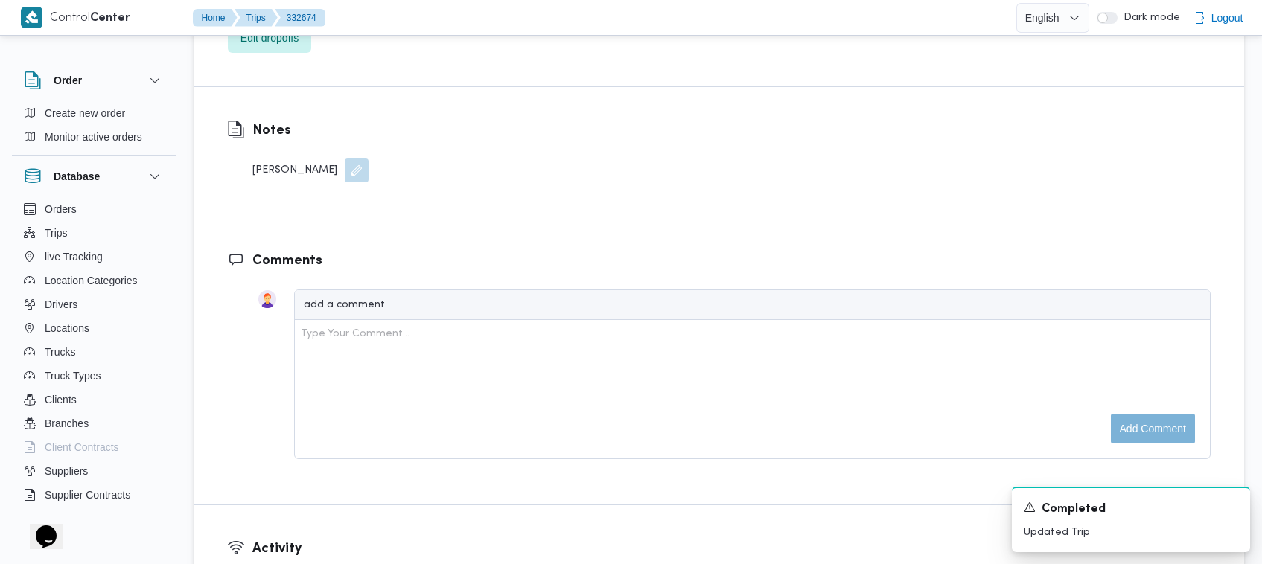
click at [345, 159] on button "button" at bounding box center [357, 171] width 24 height 24
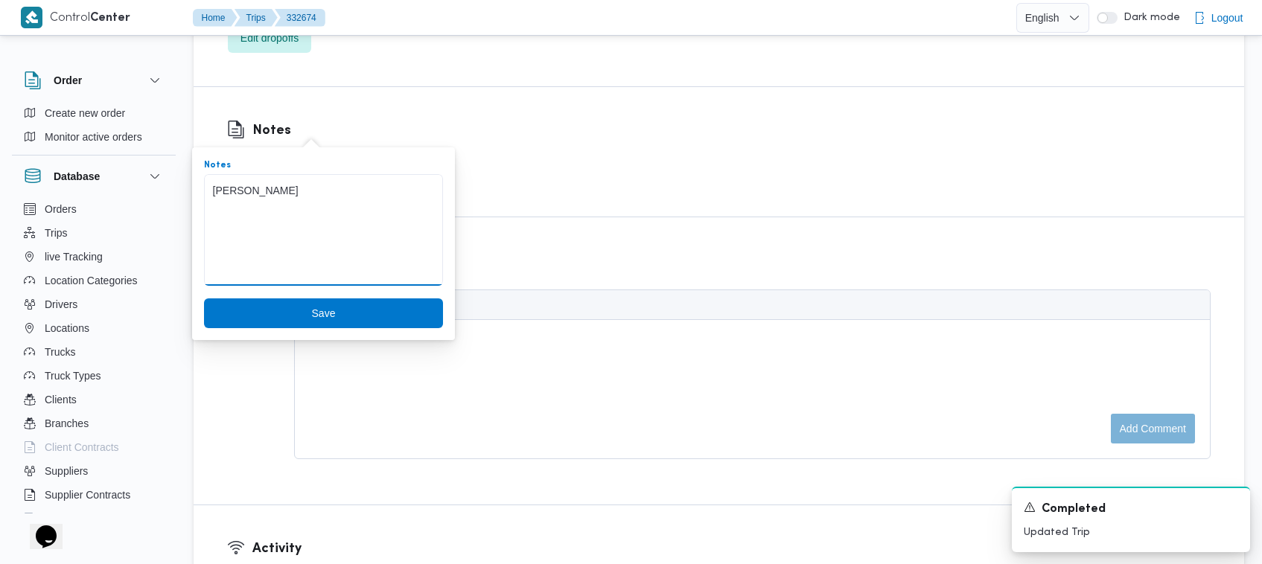
drag, startPoint x: 311, startPoint y: 194, endPoint x: 156, endPoint y: 188, distance: 154.9
click at [294, 307] on span "Save" at bounding box center [323, 314] width 239 height 30
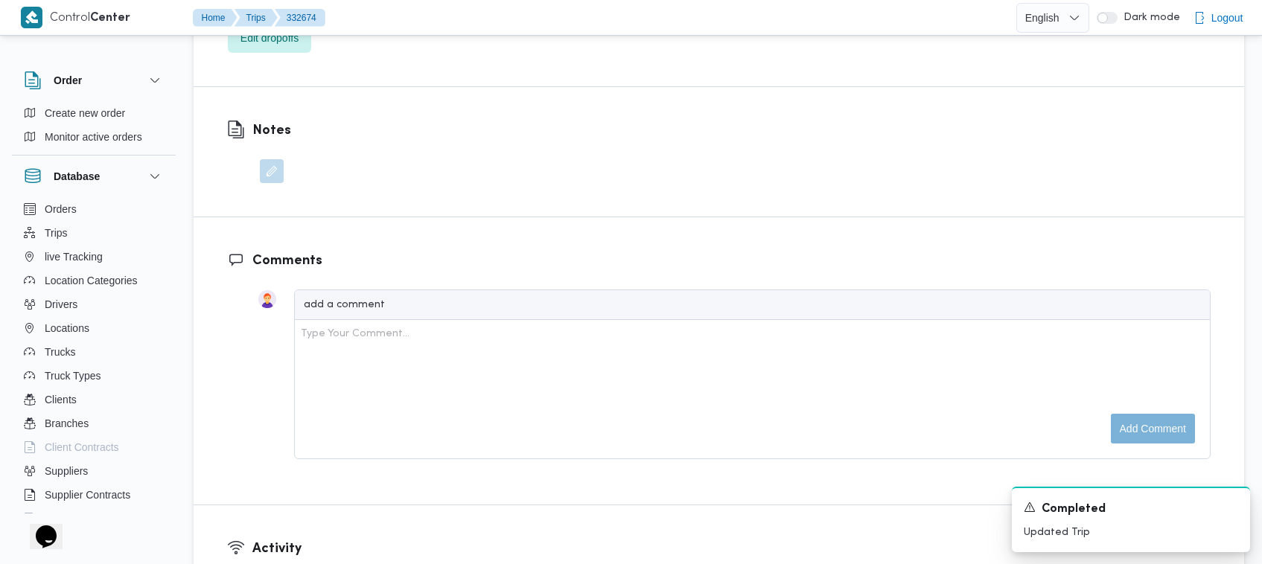
scroll to position [1610, 0]
